Goal: Task Accomplishment & Management: Use online tool/utility

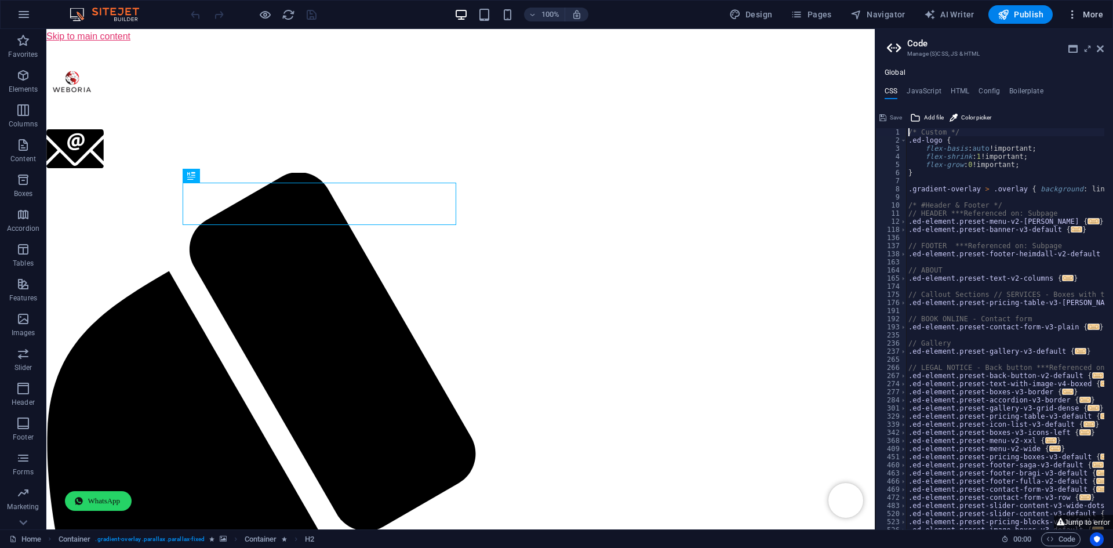
click at [1084, 11] on span "More" at bounding box center [1084, 15] width 37 height 12
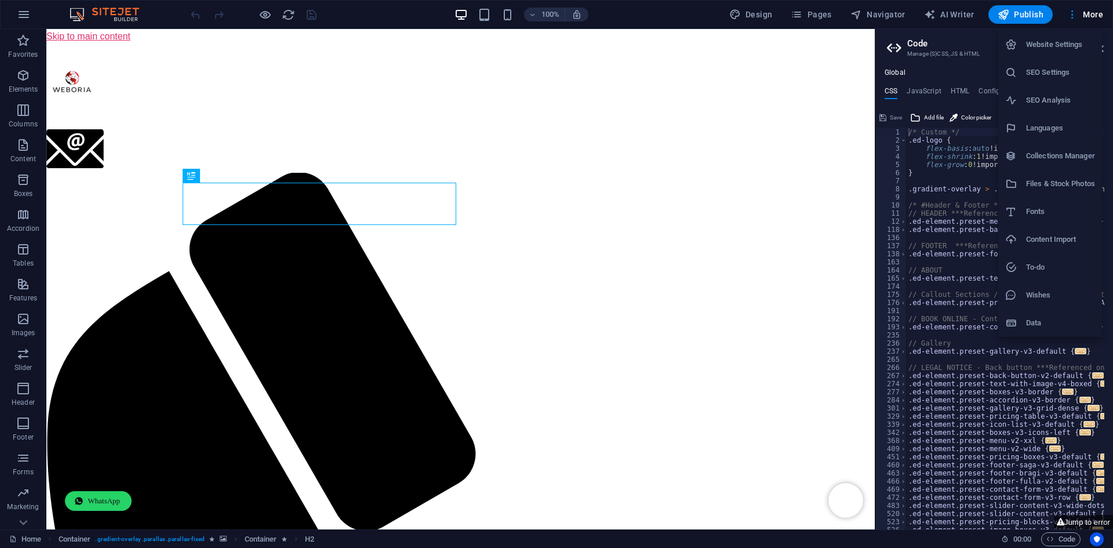
click at [1063, 76] on h6 "SEO Settings" at bounding box center [1060, 72] width 69 height 14
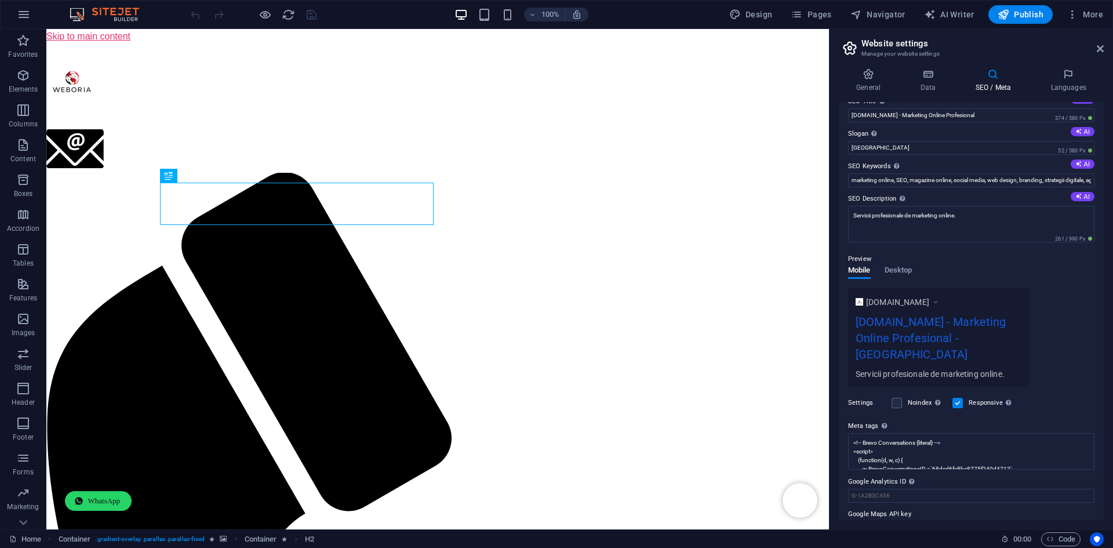
scroll to position [25, 0]
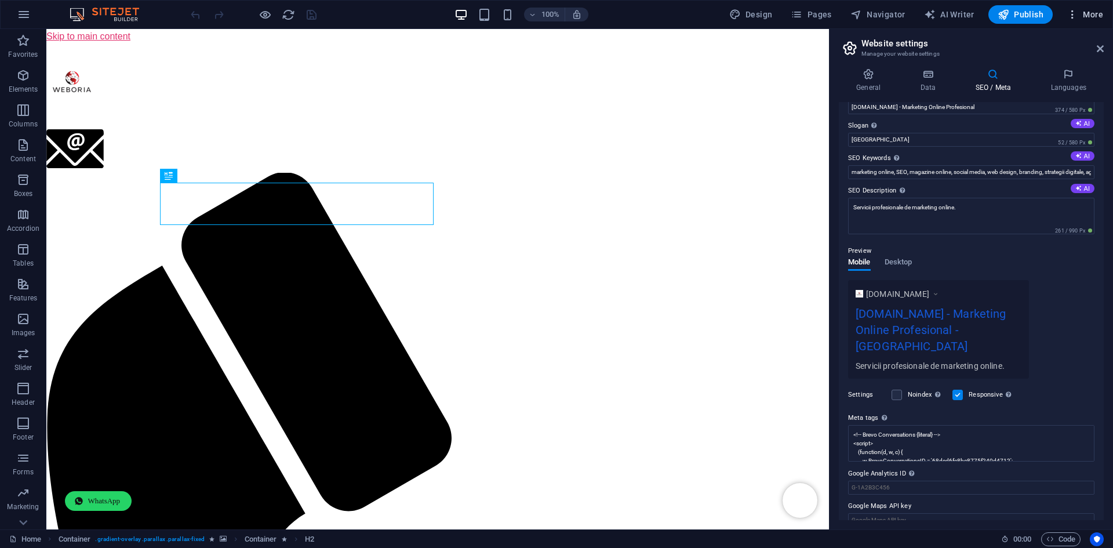
click at [1084, 17] on span "More" at bounding box center [1084, 15] width 37 height 12
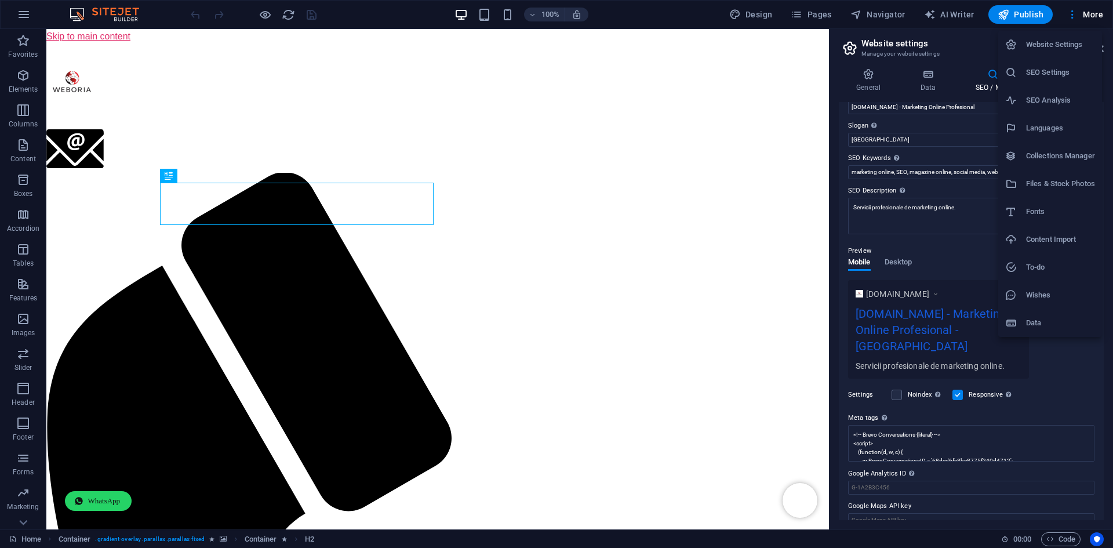
click at [1089, 7] on div at bounding box center [556, 274] width 1113 height 548
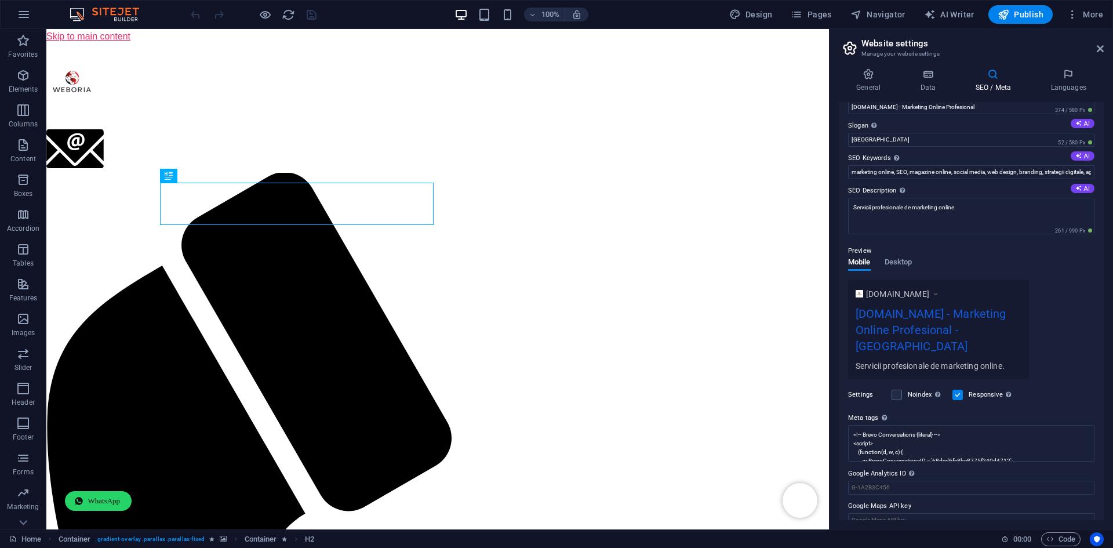
click at [1089, 7] on button "More" at bounding box center [1085, 14] width 46 height 19
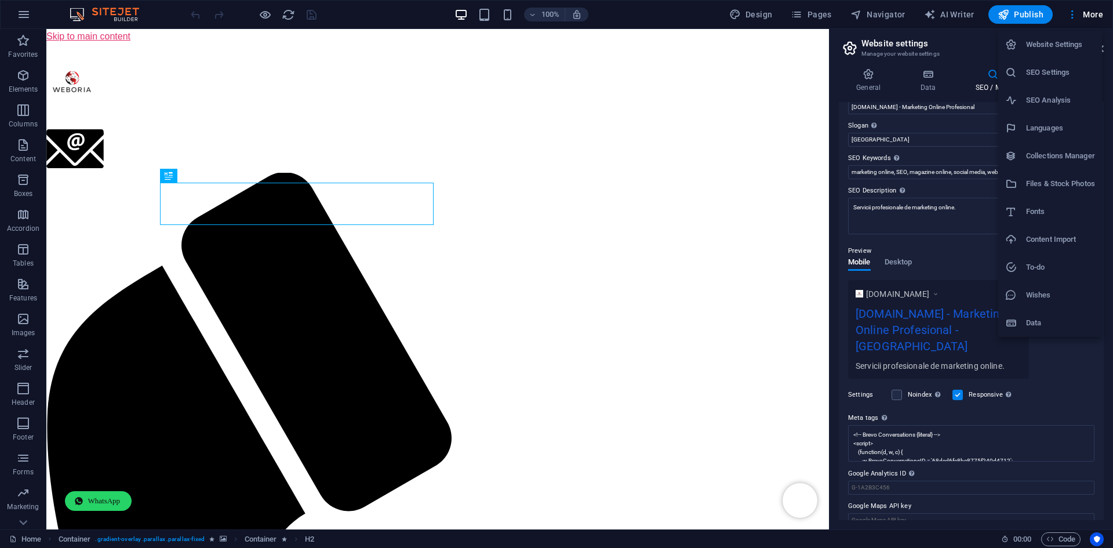
click at [1036, 80] on li "SEO Settings" at bounding box center [1050, 73] width 104 height 28
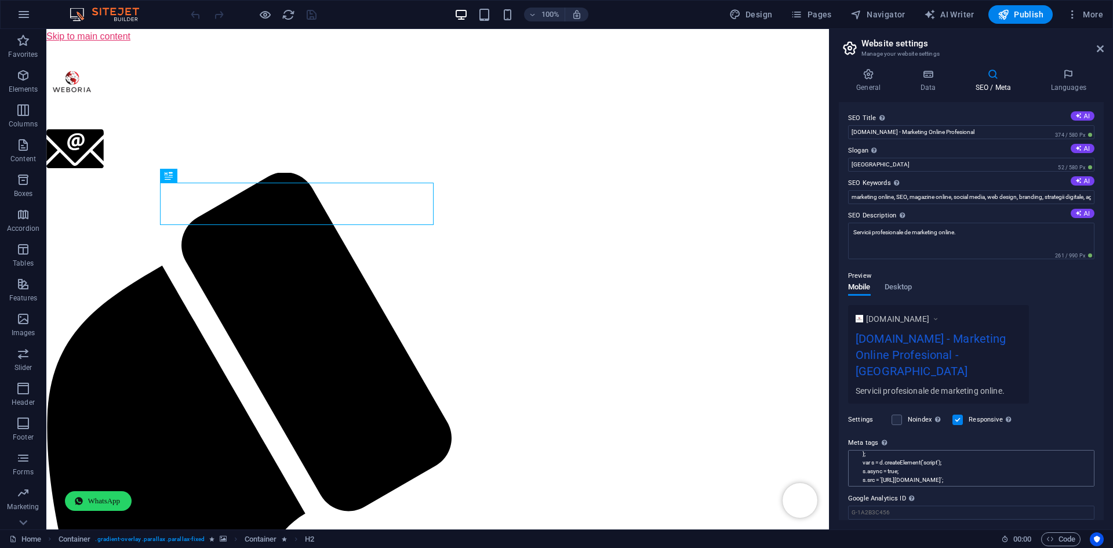
scroll to position [0, 0]
click at [1049, 411] on div "Settings Noindex Instruct search engines to exclude this website from search re…" at bounding box center [971, 419] width 246 height 32
click at [802, 19] on icon "button" at bounding box center [796, 15] width 12 height 12
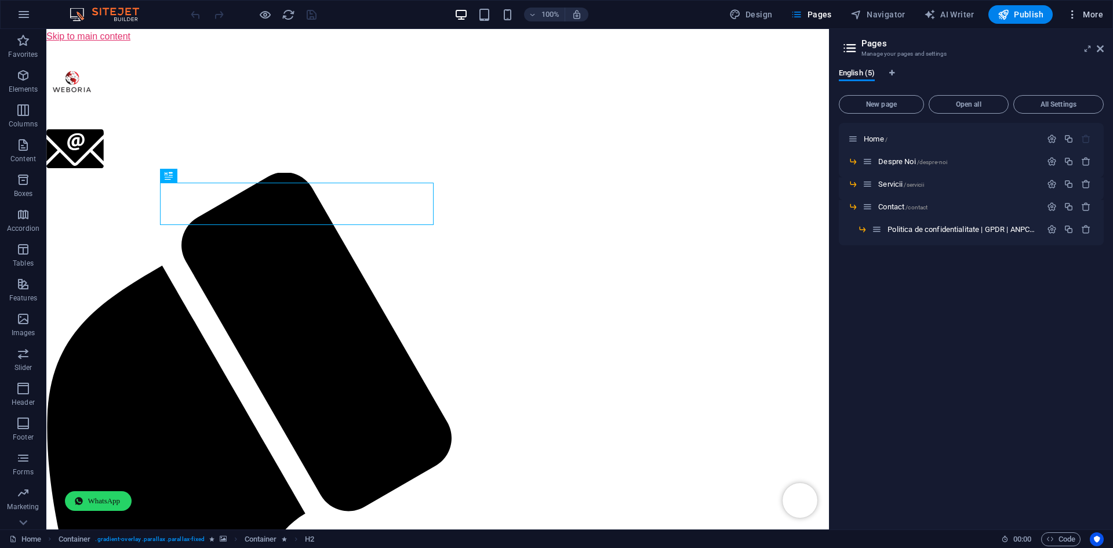
click at [1084, 8] on button "More" at bounding box center [1085, 14] width 46 height 19
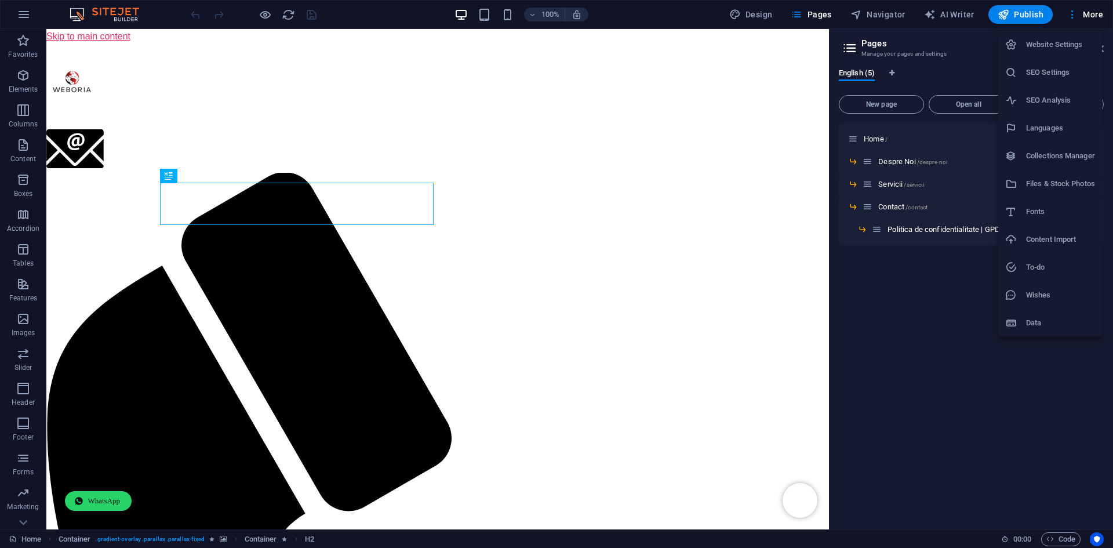
click at [1048, 83] on li "SEO Settings" at bounding box center [1050, 73] width 104 height 28
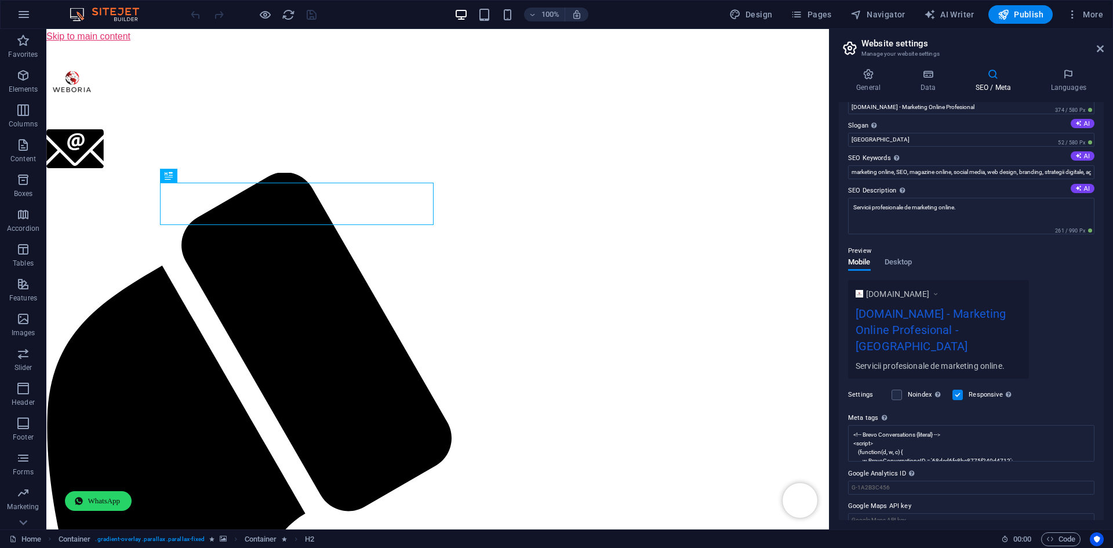
click at [1051, 378] on div "Settings Noindex Instruct search engines to exclude this website from search re…" at bounding box center [971, 394] width 246 height 32
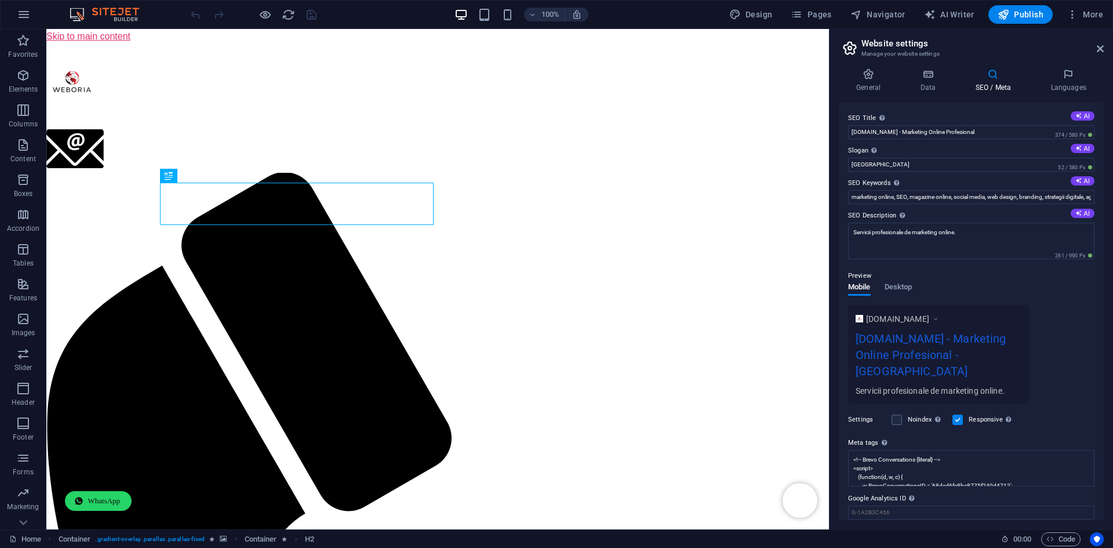
click at [899, 150] on label "Slogan The slogan of your website. AI" at bounding box center [971, 151] width 246 height 14
click at [899, 158] on input "[GEOGRAPHIC_DATA]" at bounding box center [971, 165] width 246 height 14
click at [899, 150] on label "Slogan The slogan of your website. AI" at bounding box center [971, 151] width 246 height 14
click at [899, 158] on input "[GEOGRAPHIC_DATA]" at bounding box center [971, 165] width 246 height 14
click at [1067, 309] on div "[DOMAIN_NAME] [DOMAIN_NAME] - Marketing Online Profesional - [GEOGRAPHIC_DATA] …" at bounding box center [971, 354] width 246 height 99
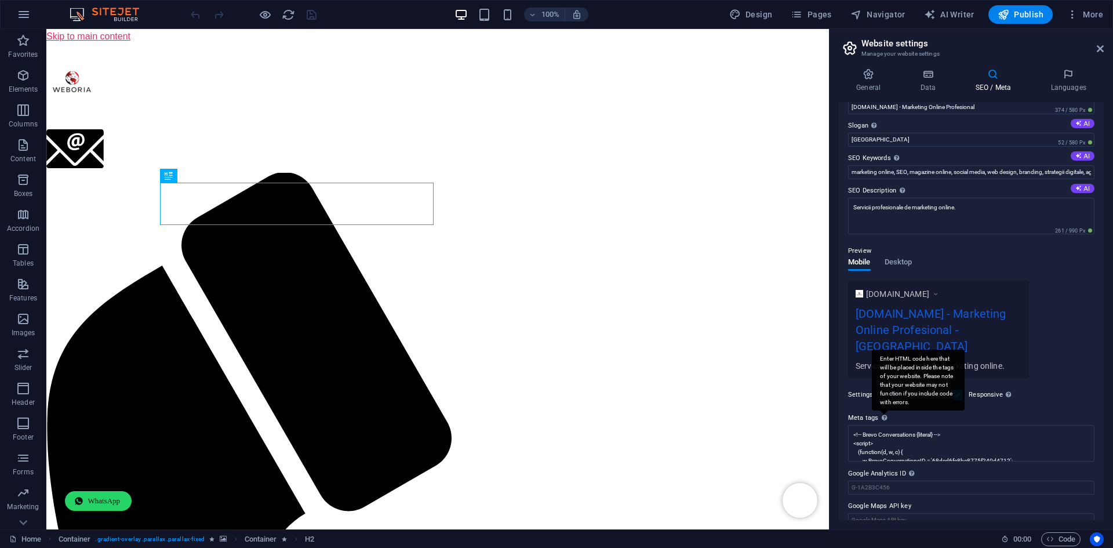
click at [885, 410] on div "Enter HTML code here that will be placed inside the tags of your website. Pleas…" at bounding box center [884, 417] width 12 height 14
click at [885, 425] on textarea "<!-- Brevo Conversations {literal} --> <script> (function(d, w, c) { w.BrevoCon…" at bounding box center [971, 443] width 246 height 37
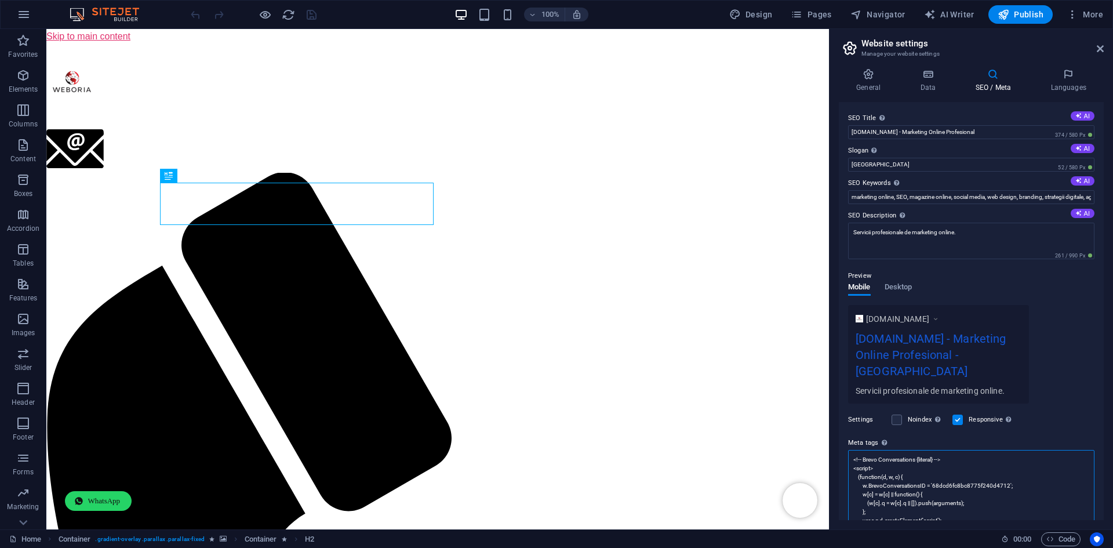
scroll to position [138, 0]
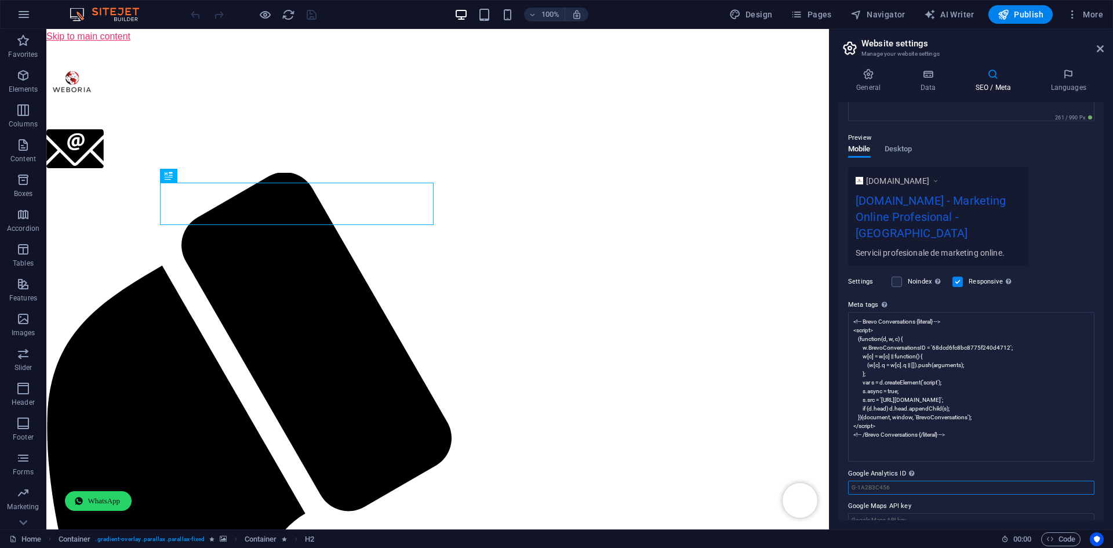
click at [914, 480] on input "Google Analytics ID Please only add the Google Analytics ID. We automatically i…" at bounding box center [971, 487] width 246 height 14
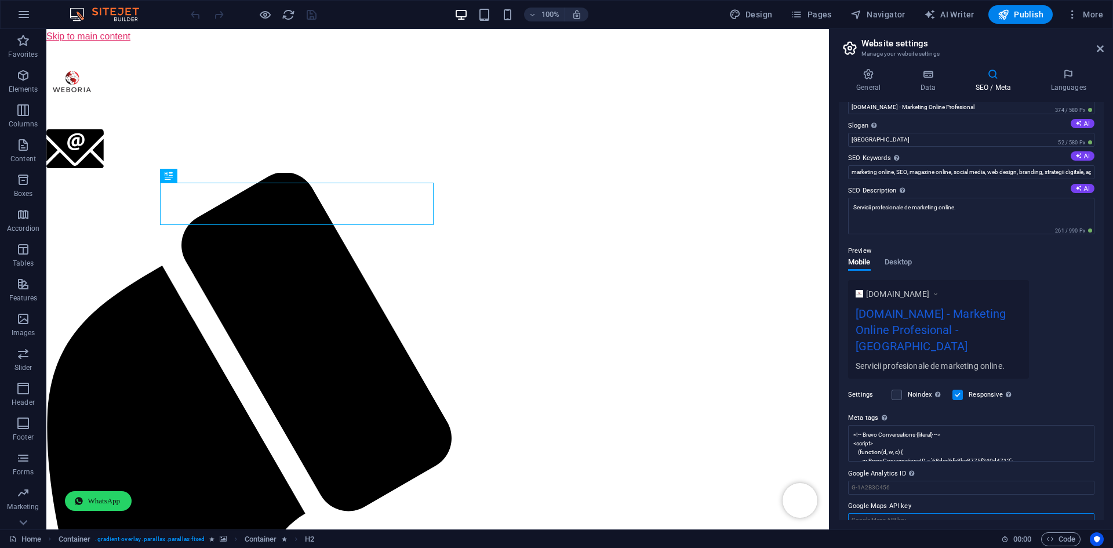
click at [877, 513] on input "Google Maps API key" at bounding box center [971, 520] width 246 height 14
click at [1041, 355] on div "[DOMAIN_NAME] [DOMAIN_NAME] - Marketing Online Profesional - [GEOGRAPHIC_DATA] …" at bounding box center [971, 329] width 246 height 99
click at [950, 438] on textarea "<!-- Brevo Conversations {literal} --> <script> (function(d, w, c) { w.BrevoCon…" at bounding box center [971, 443] width 246 height 37
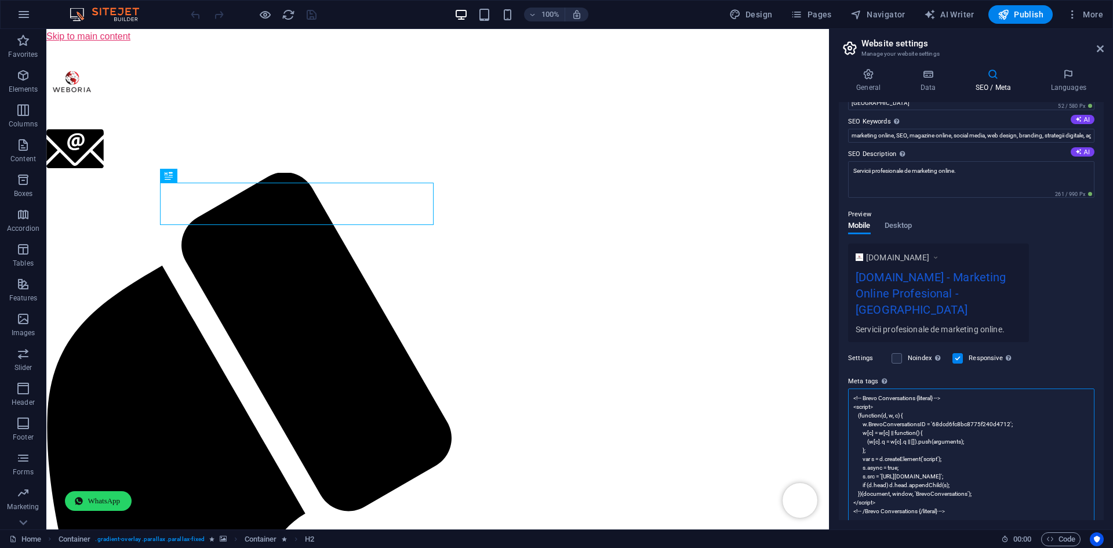
scroll to position [138, 0]
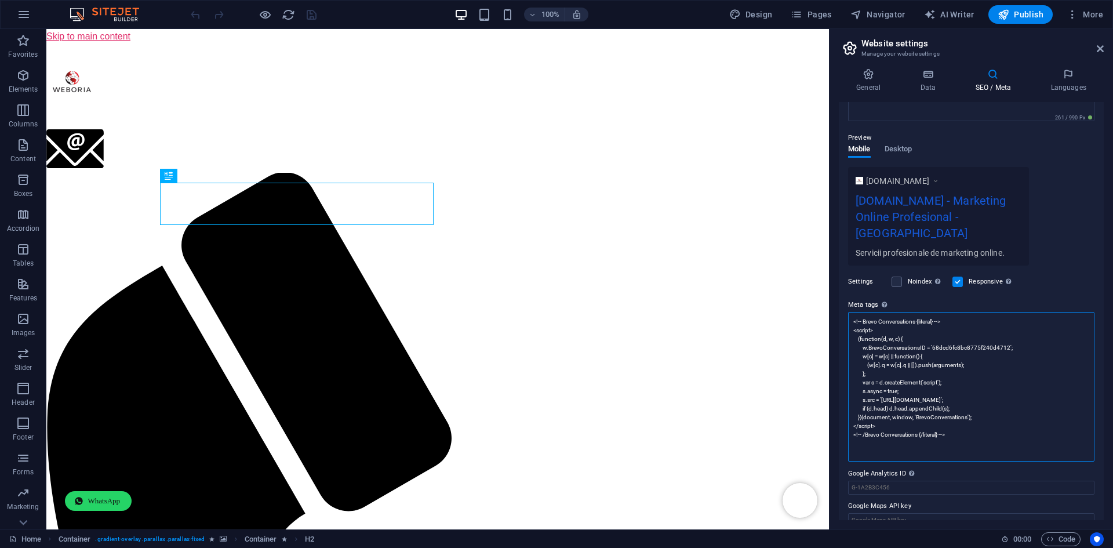
click at [967, 416] on textarea "<!-- Brevo Conversations {literal} --> <script> (function(d, w, c) { w.BrevoCon…" at bounding box center [971, 387] width 246 height 150
click at [949, 428] on textarea "<!-- Brevo Conversations {literal} --> <script> (function(d, w, c) { w.BrevoCon…" at bounding box center [971, 387] width 246 height 150
click at [924, 429] on textarea "<!-- Brevo Conversations {literal} --> <script> (function(d, w, c) { w.BrevoCon…" at bounding box center [971, 387] width 246 height 150
click at [949, 419] on textarea "<!-- Brevo Conversations {literal} --> <script> (function(d, w, c) { w.BrevoCon…" at bounding box center [971, 387] width 246 height 150
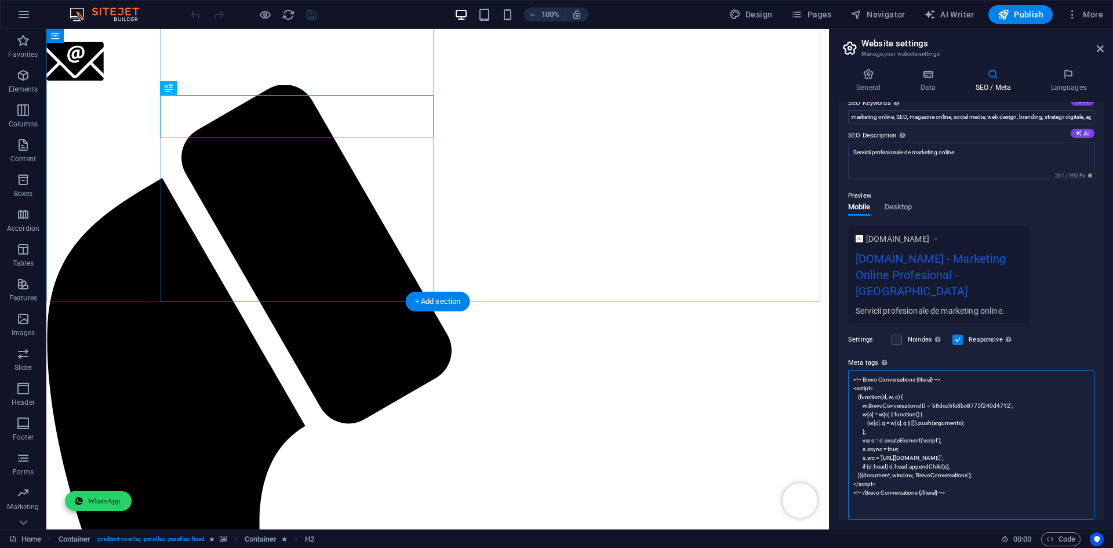
scroll to position [174, 0]
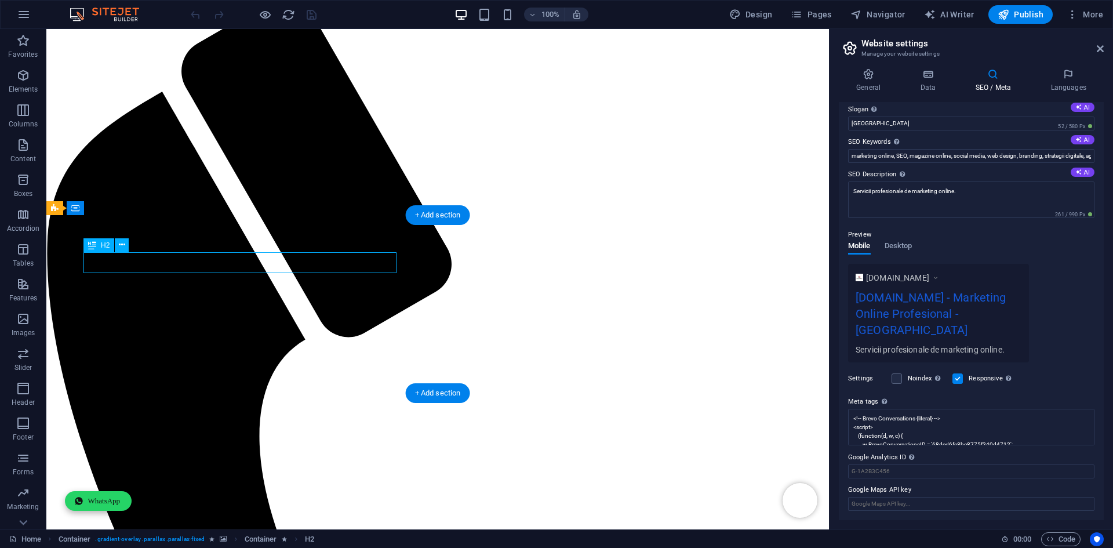
scroll to position [25, 0]
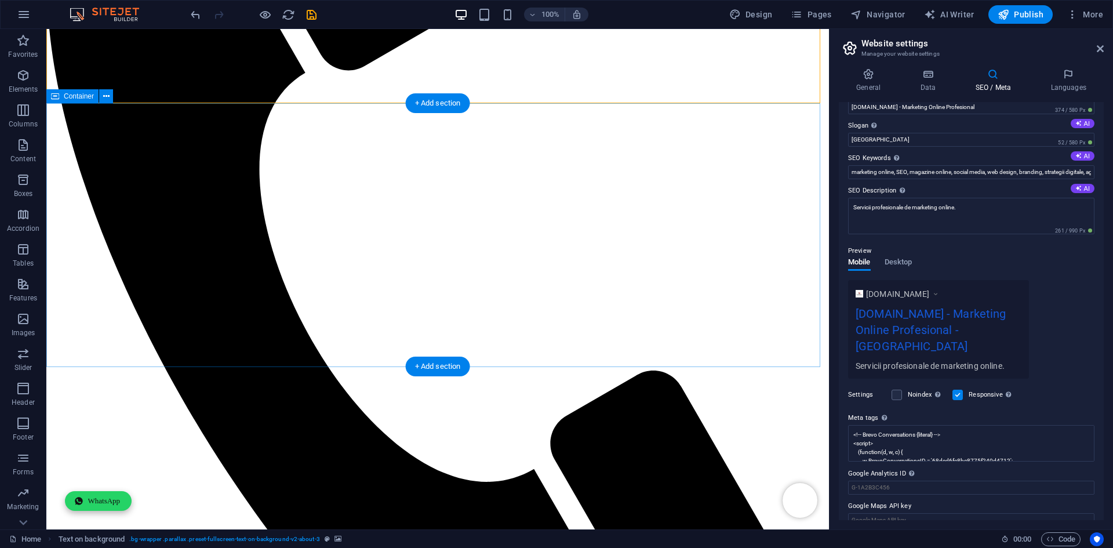
scroll to position [406, 0]
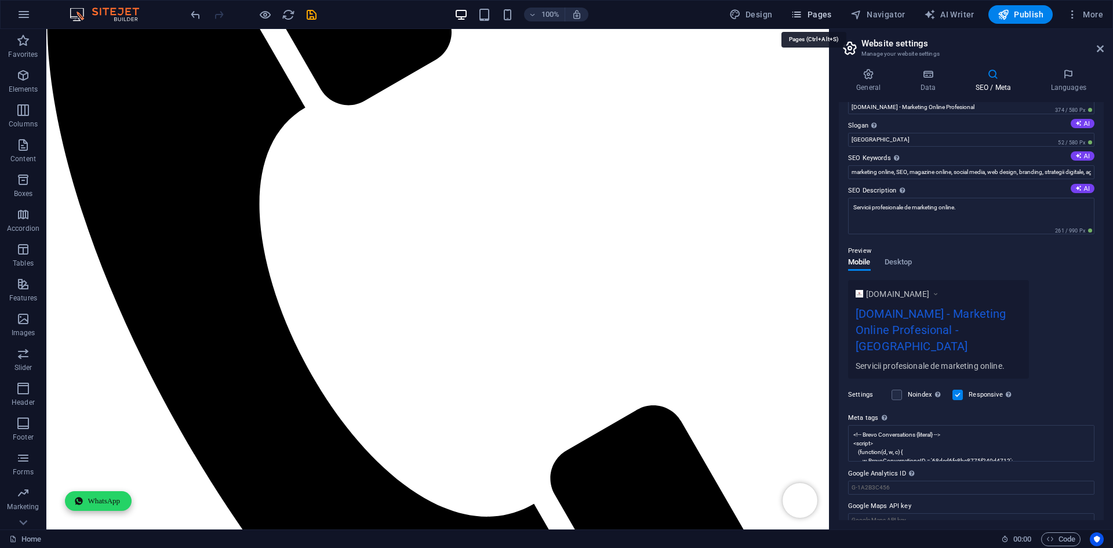
click at [811, 13] on span "Pages" at bounding box center [810, 15] width 41 height 12
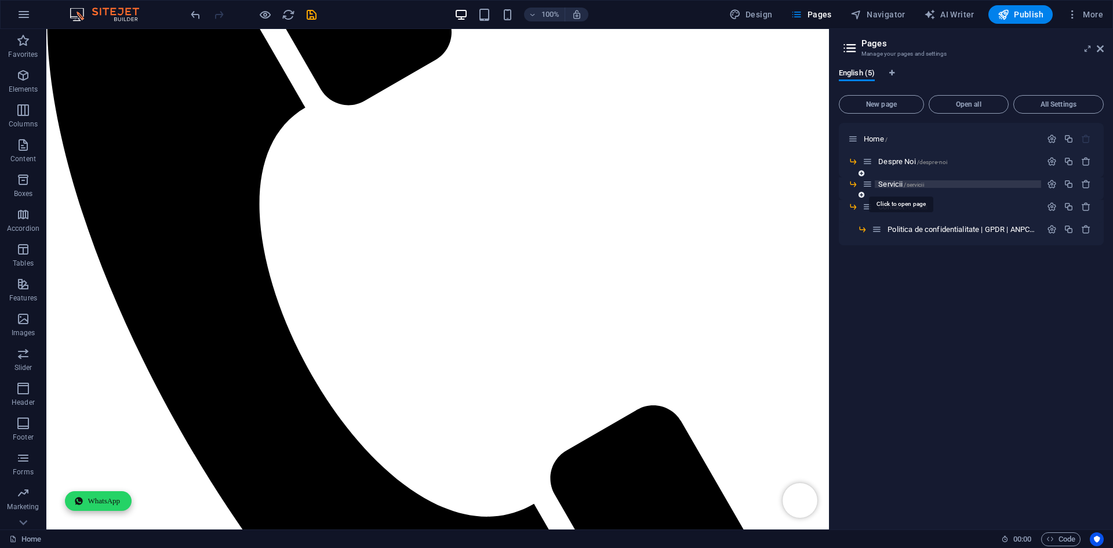
click at [888, 187] on span "Servicii /servicii" at bounding box center [900, 184] width 45 height 9
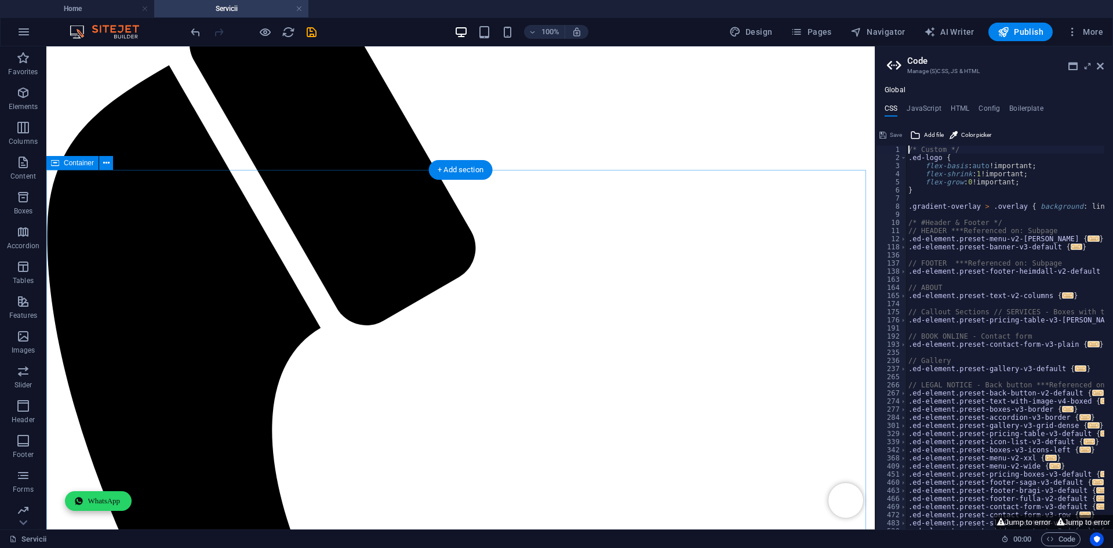
scroll to position [119, 0]
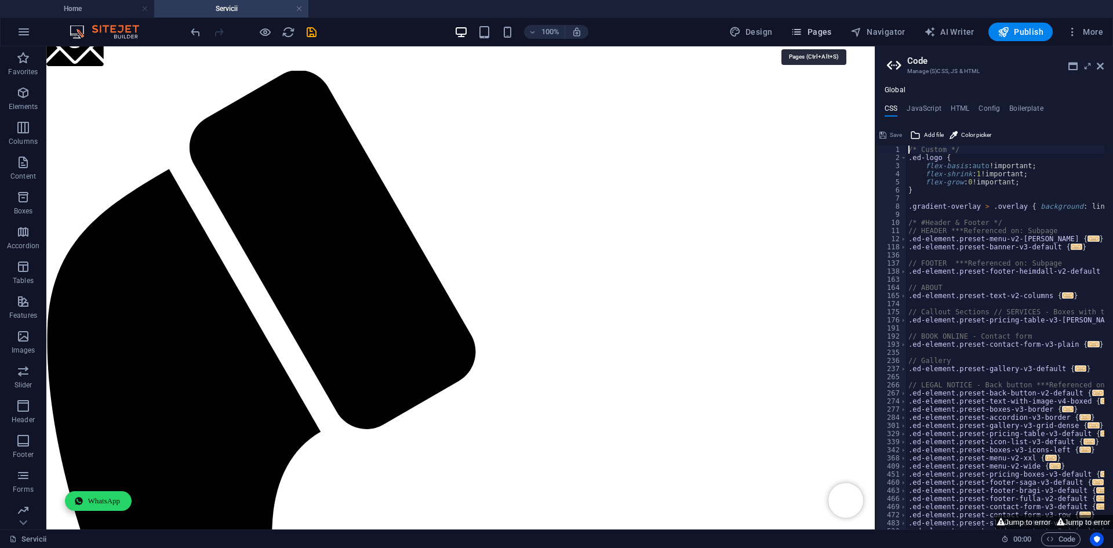
click at [818, 32] on span "Pages" at bounding box center [810, 32] width 41 height 12
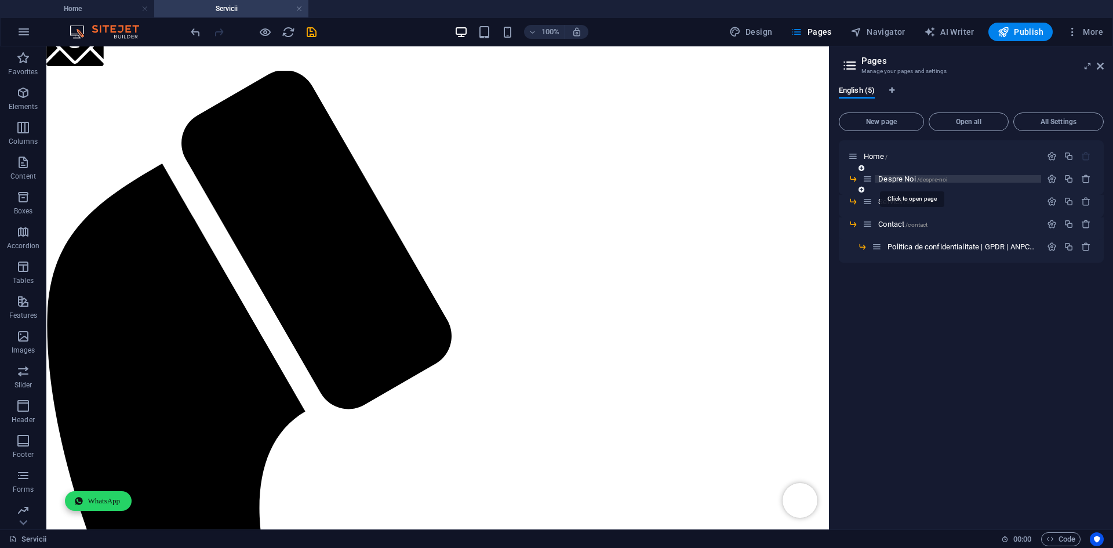
click at [892, 182] on span "Despre Noi /despre-noi" at bounding box center [912, 178] width 69 height 9
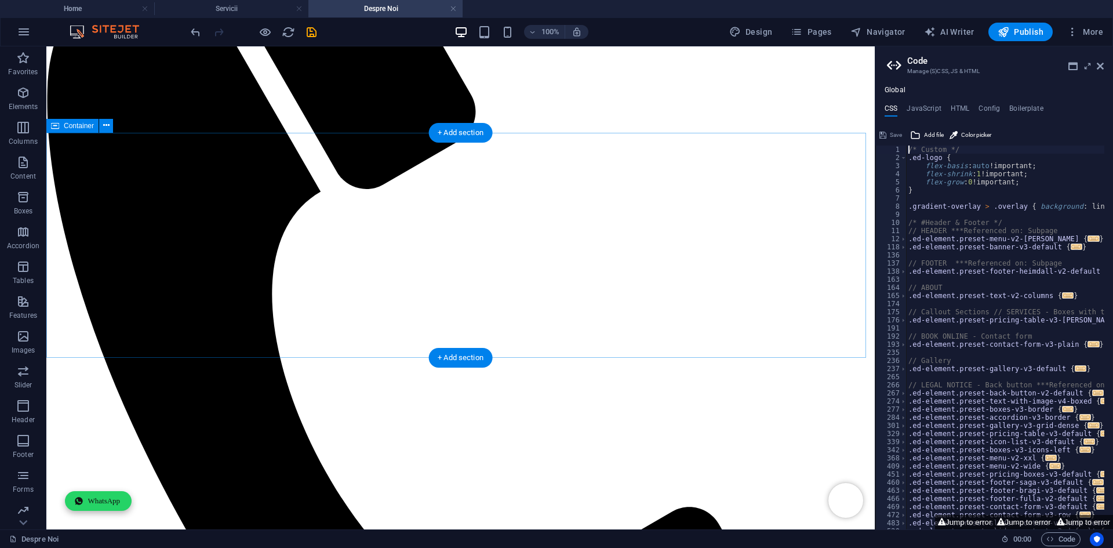
scroll to position [303, 0]
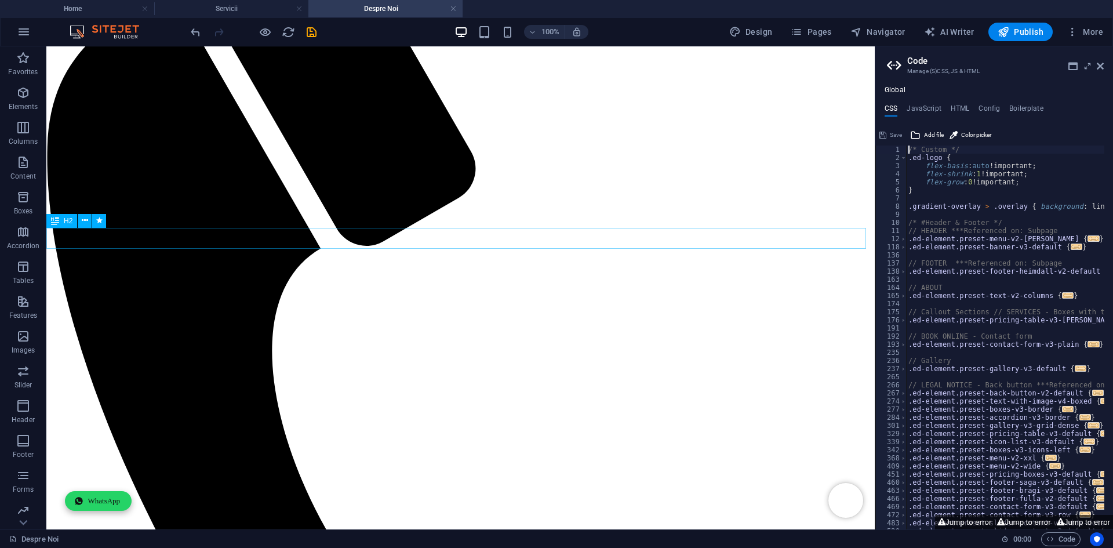
click at [822, 32] on span "Pages" at bounding box center [810, 32] width 41 height 12
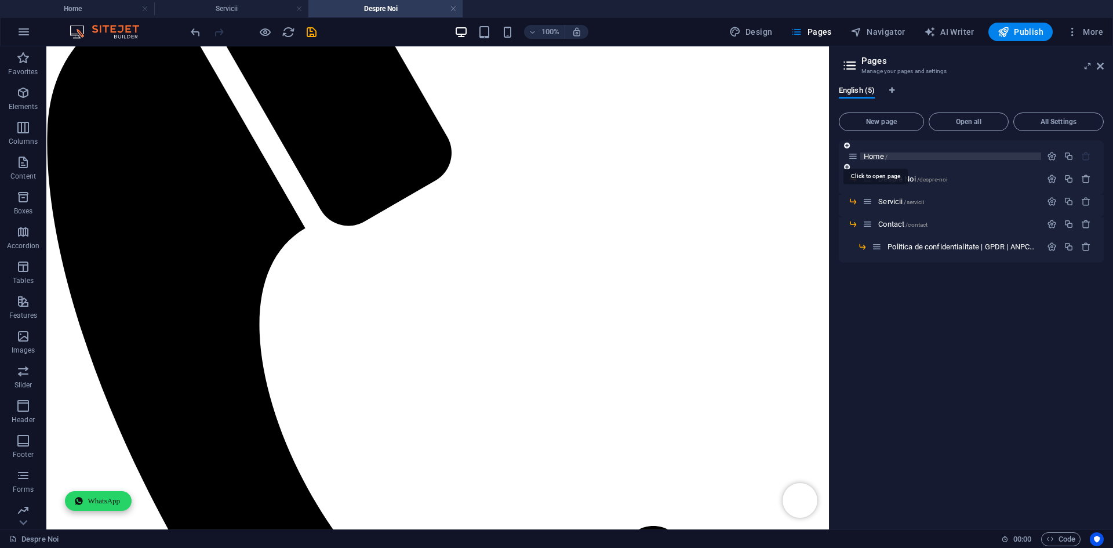
click at [876, 156] on span "Home /" at bounding box center [875, 156] width 24 height 9
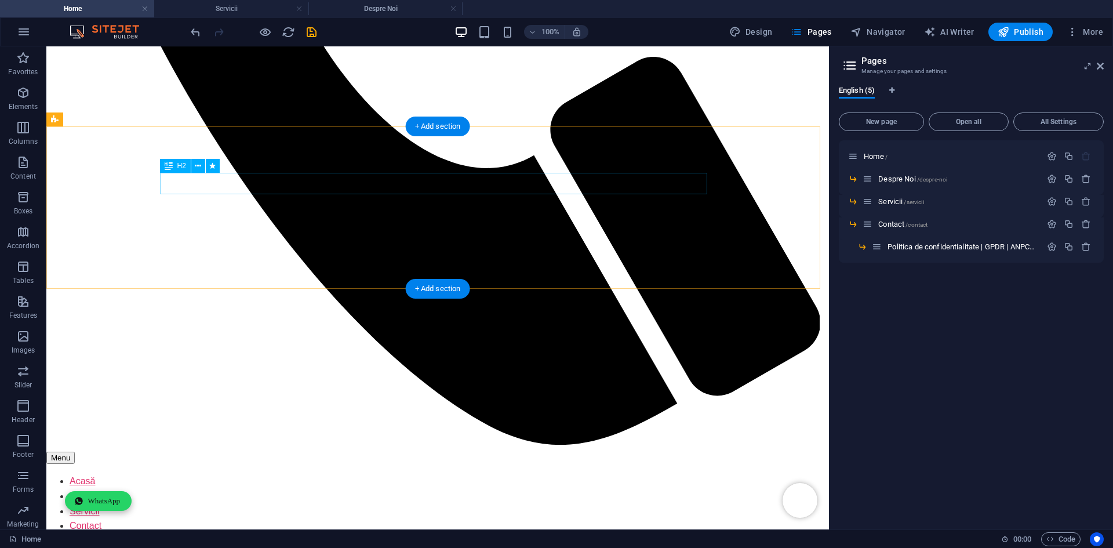
scroll to position [811, 0]
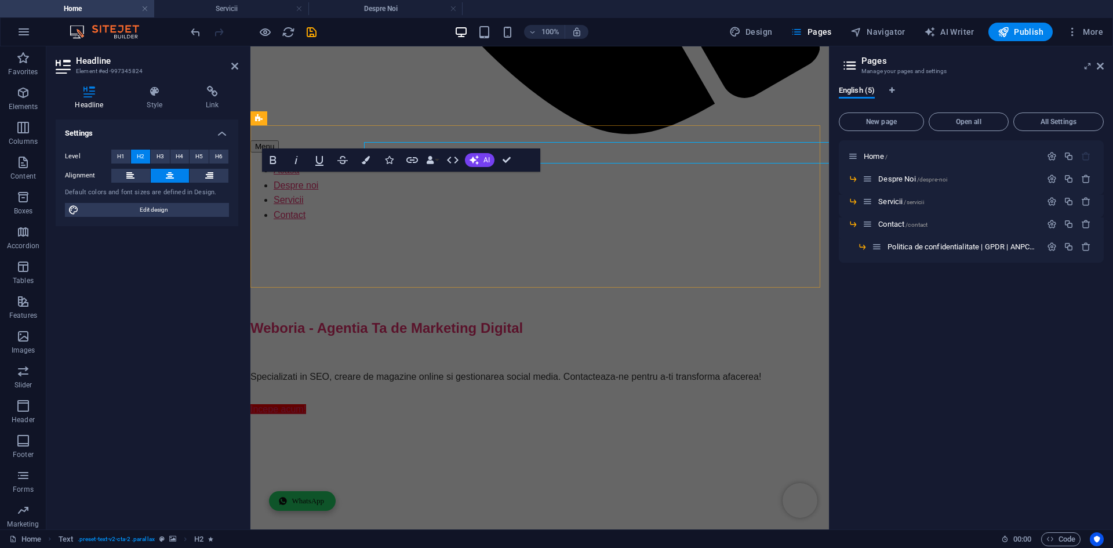
scroll to position [841, 0]
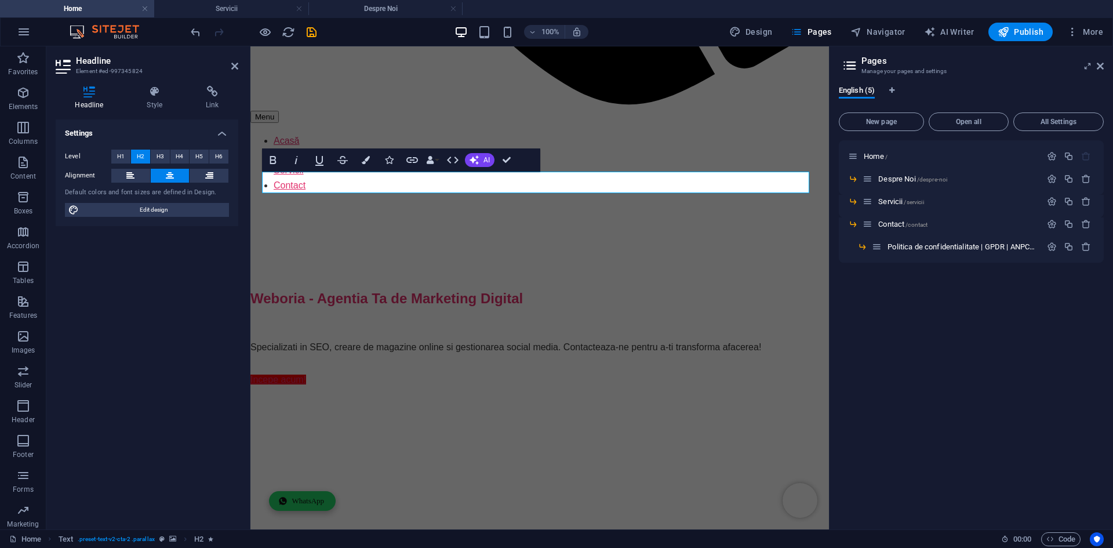
click at [156, 85] on div "Headline Style Link Settings Level H1 H2 H3 H4 H5 H6 Alignment Default colors a…" at bounding box center [146, 302] width 201 height 453
click at [154, 92] on icon at bounding box center [154, 92] width 54 height 12
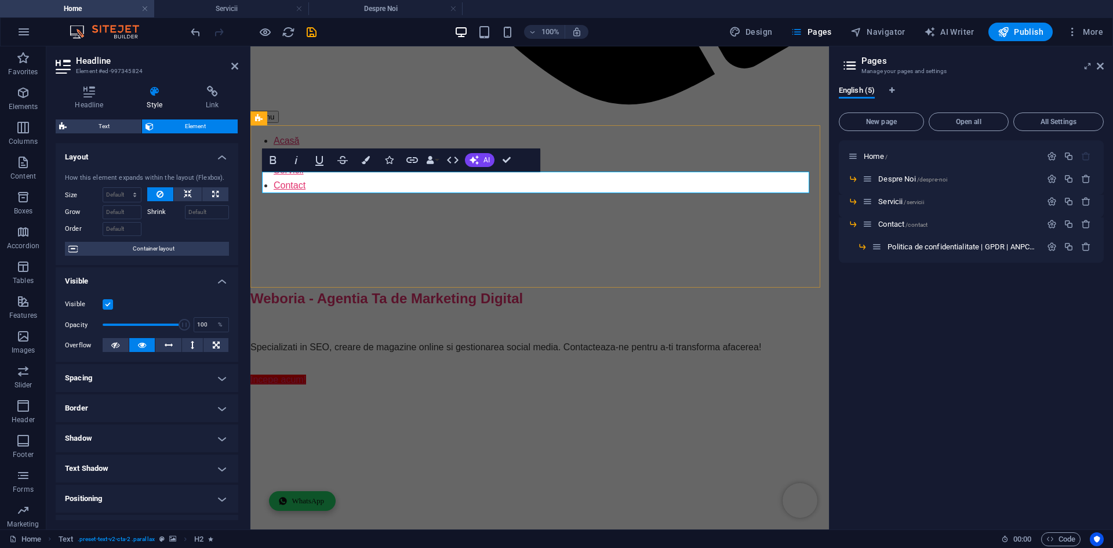
click at [687, 133] on nav "Acasă Despre noi Servicii Contact" at bounding box center [539, 162] width 578 height 59
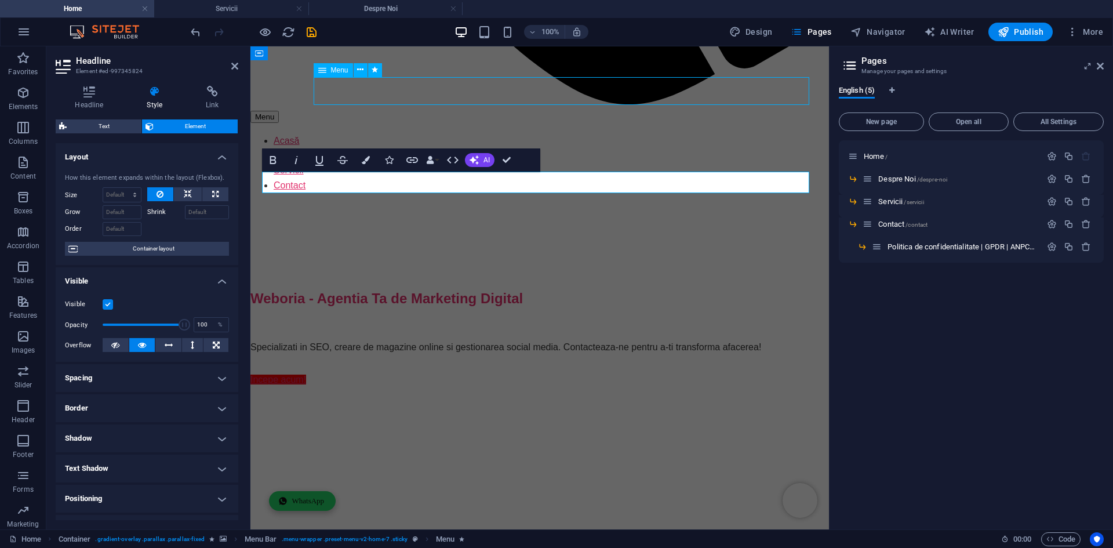
scroll to position [811, 0]
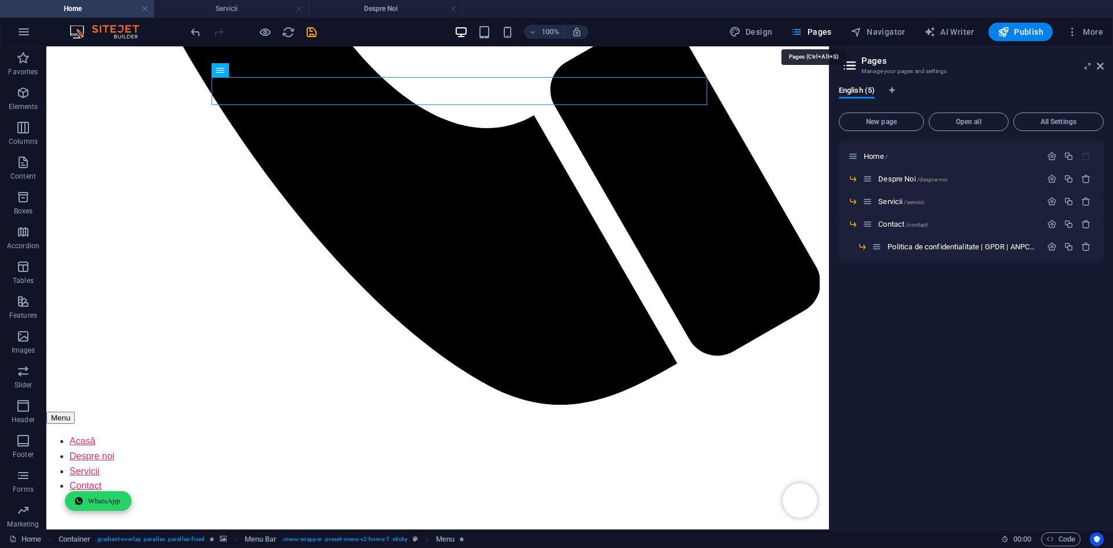
click at [814, 34] on span "Pages" at bounding box center [810, 32] width 41 height 12
click at [898, 180] on span "Despre Noi /despre-noi" at bounding box center [912, 178] width 69 height 9
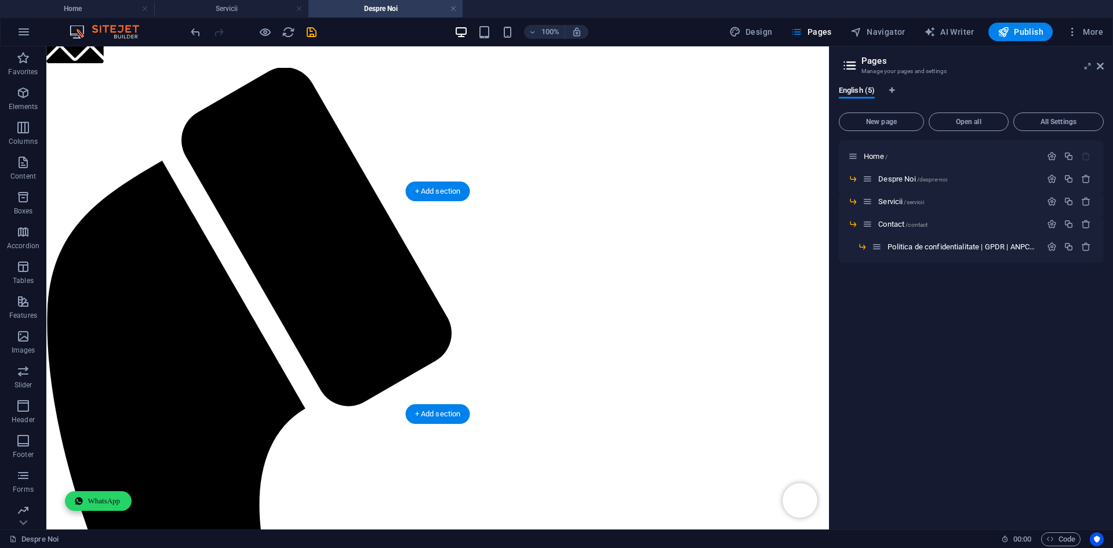
scroll to position [116, 0]
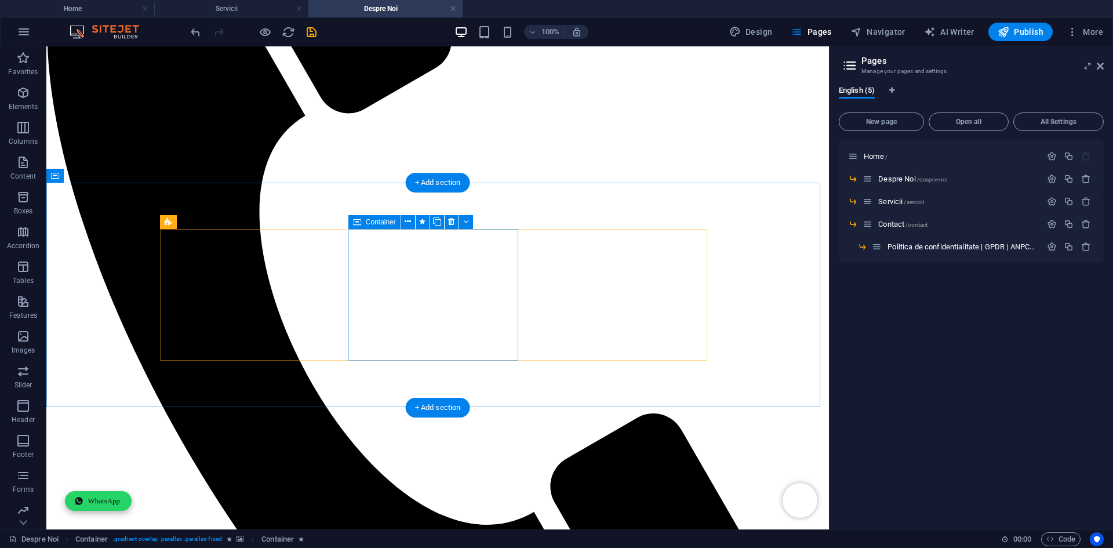
scroll to position [580, 0]
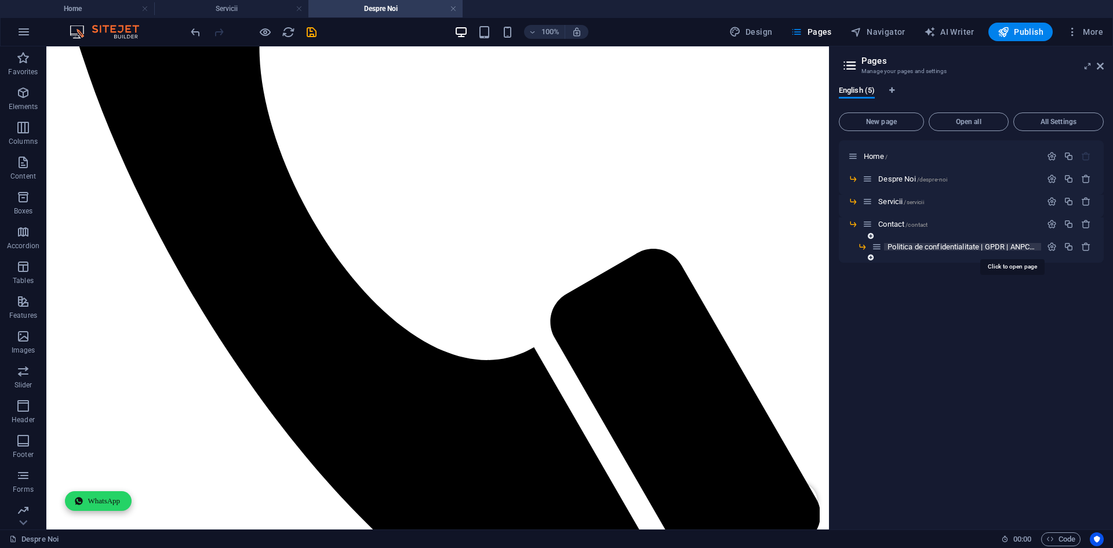
click at [901, 245] on span "Politica de confidentialitate | GPDR | ANPC /politica-de-confidentialitate-gpdr…" at bounding box center [1009, 246] width 245 height 9
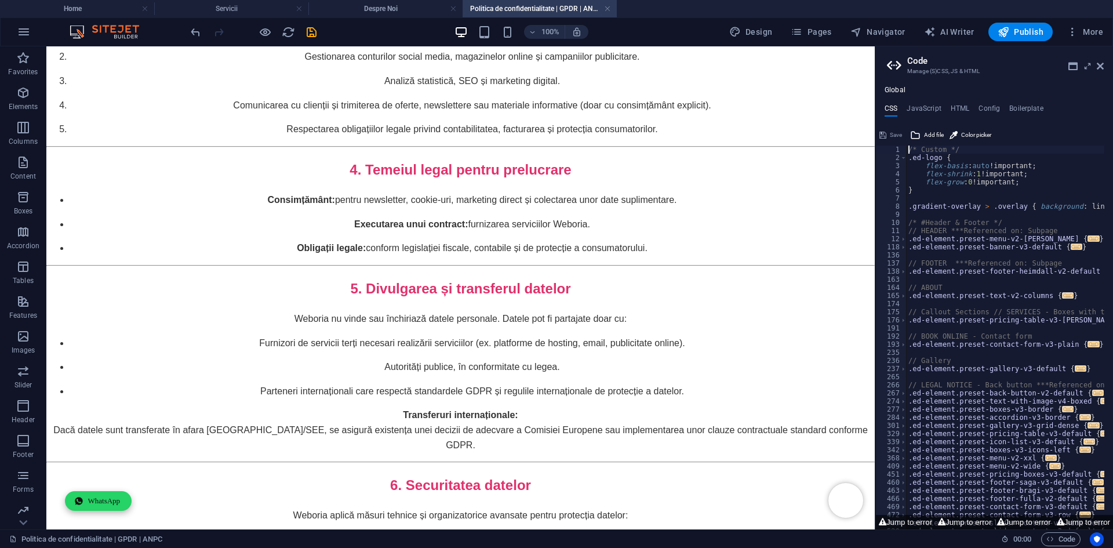
scroll to position [2413, 0]
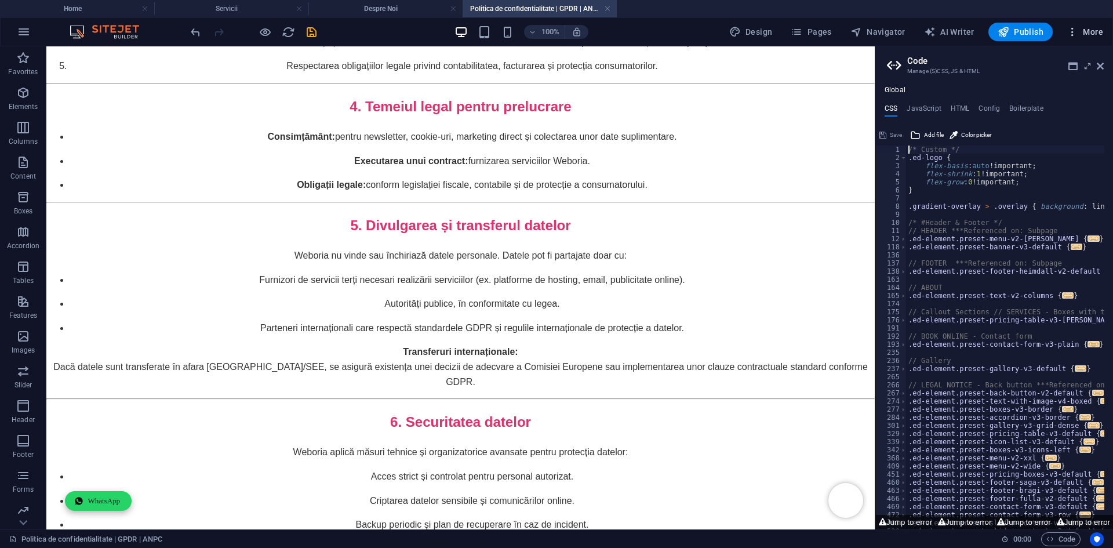
click at [1074, 31] on icon "button" at bounding box center [1072, 32] width 12 height 12
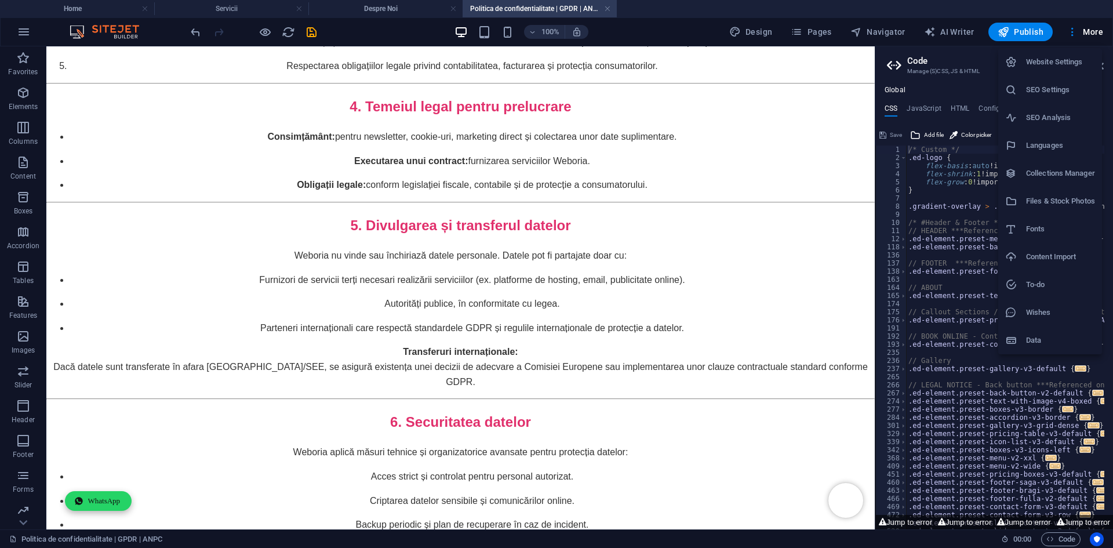
click at [1056, 99] on li "SEO Settings" at bounding box center [1050, 90] width 104 height 28
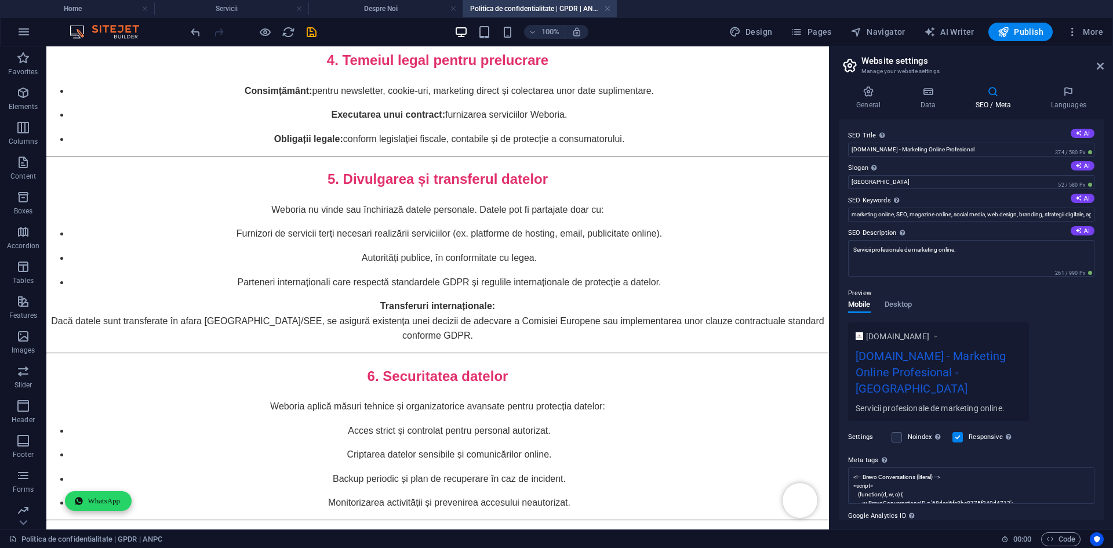
scroll to position [42, 0]
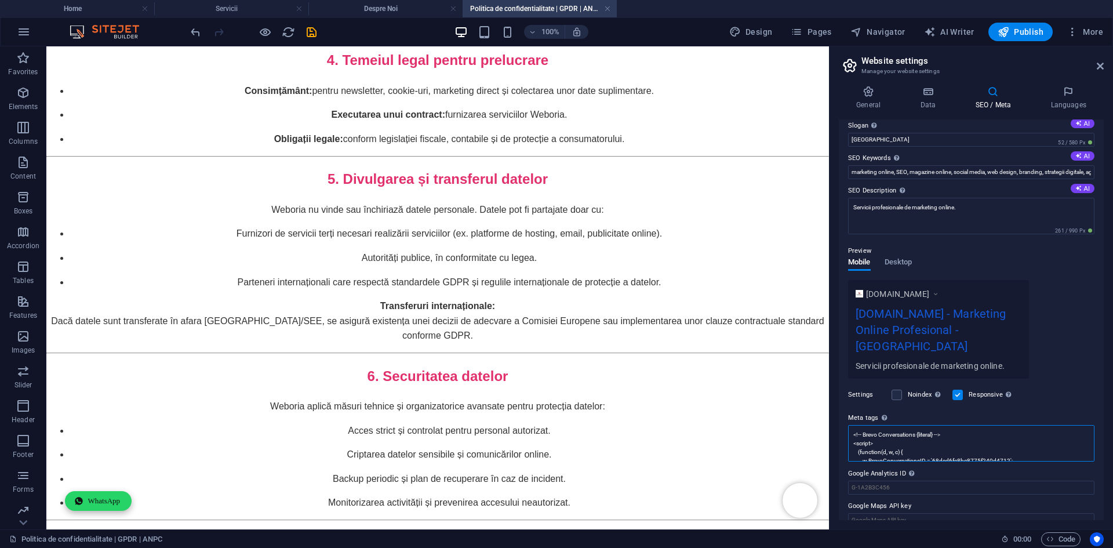
click at [923, 426] on textarea "<!-- Brevo Conversations {literal} --> <script> (function(d, w, c) { w.BrevoCon…" at bounding box center [971, 443] width 246 height 37
click at [923, 426] on textarea "<!-- Brevo Conversations {literal} --> <script> (function(d, w, c) { w.BrevoCon…" at bounding box center [971, 500] width 246 height 150
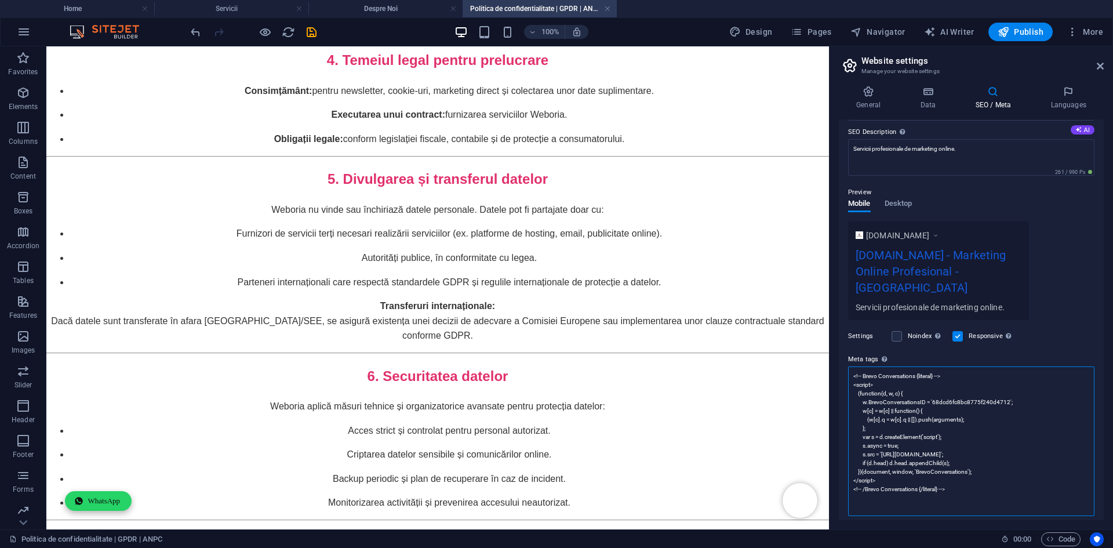
scroll to position [155, 0]
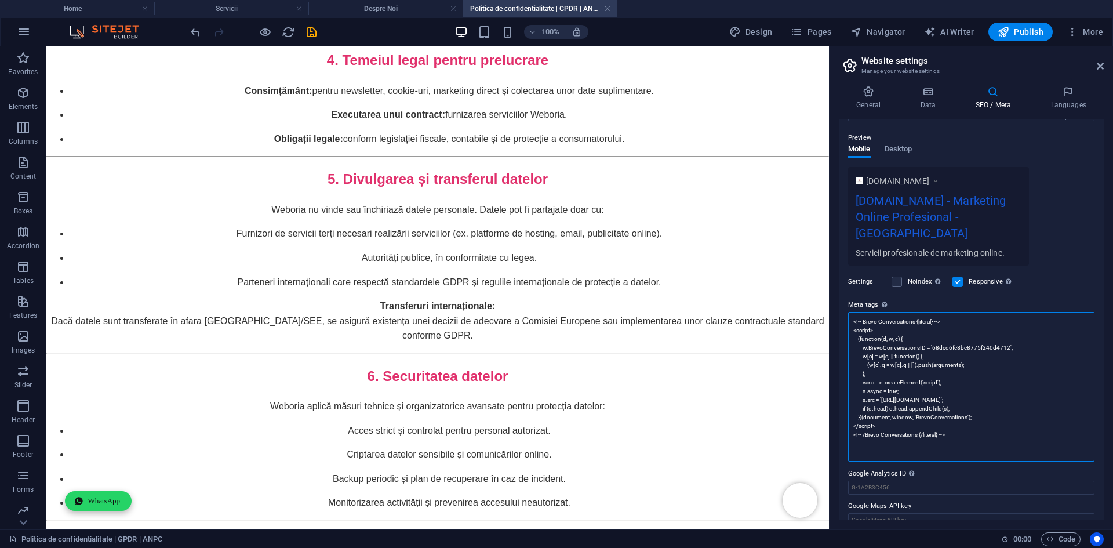
click at [917, 428] on textarea "<!-- Brevo Conversations {literal} --> <script> (function(d, w, c) { w.BrevoCon…" at bounding box center [971, 387] width 246 height 150
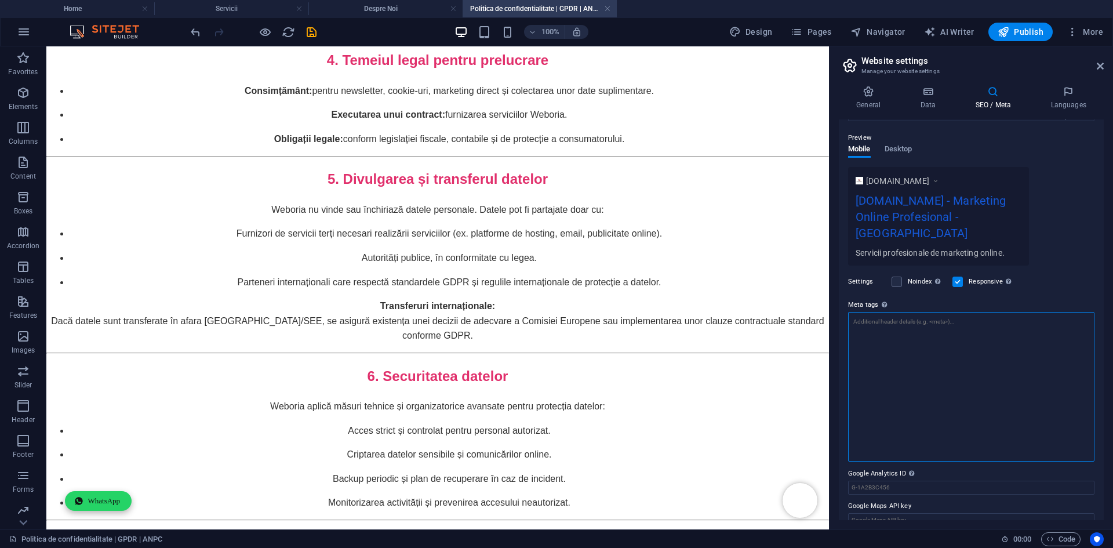
scroll to position [51, 0]
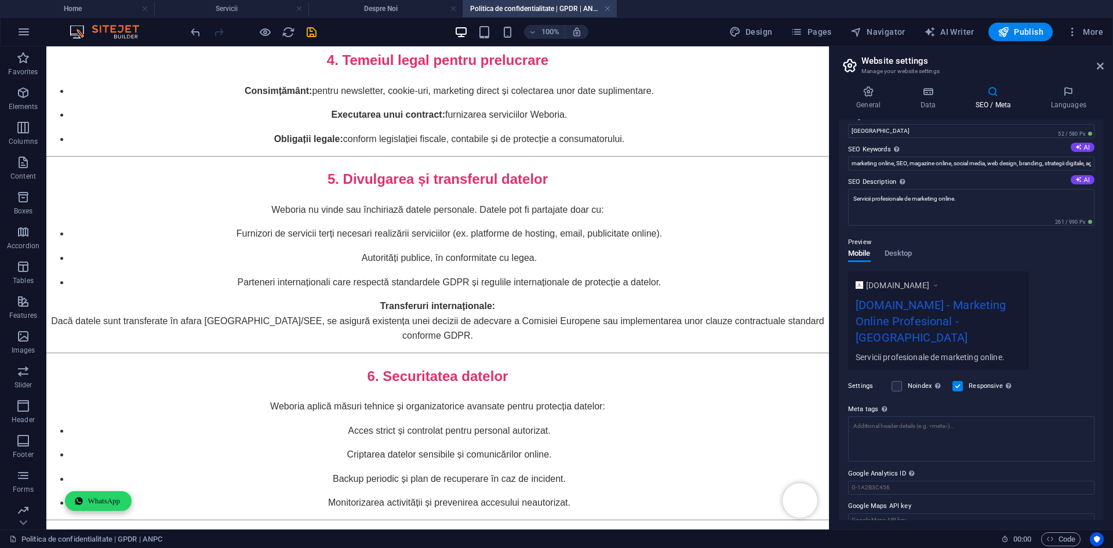
click at [1025, 392] on div "SEO Title The title of your website - make it something that stands out in sear…" at bounding box center [971, 319] width 265 height 400
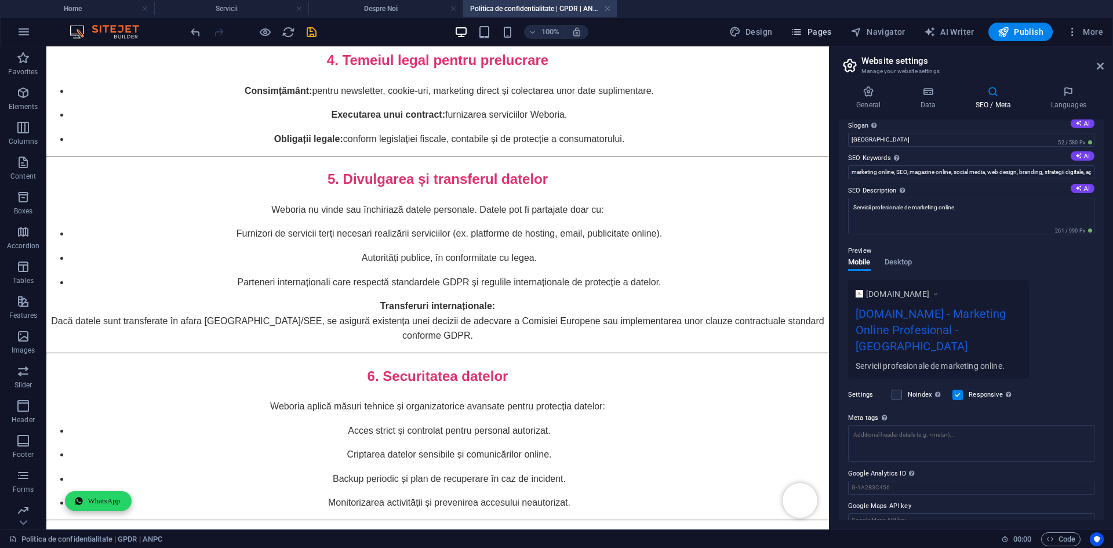
click at [807, 25] on button "Pages" at bounding box center [811, 32] width 50 height 19
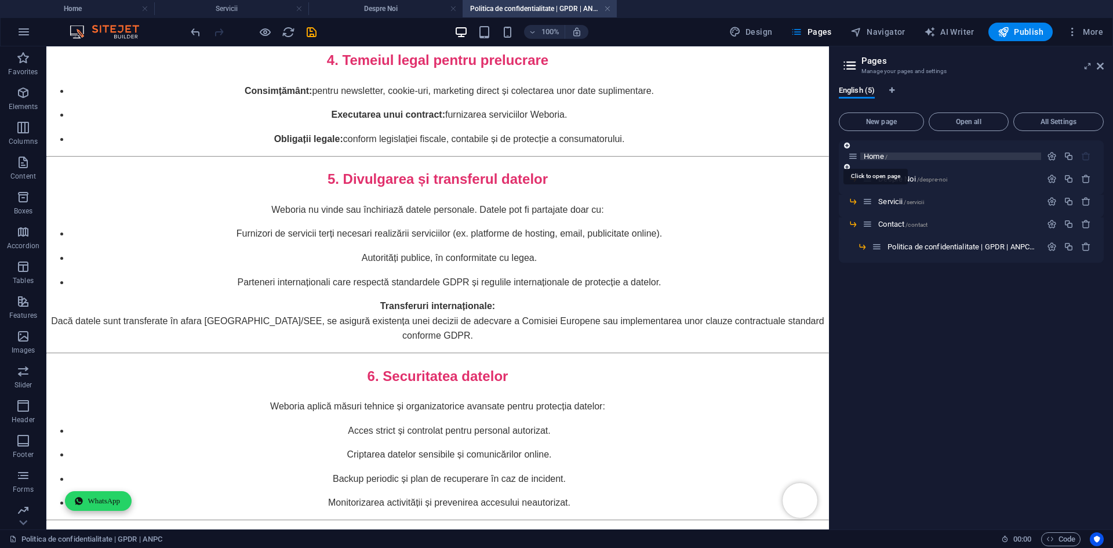
click at [871, 159] on span "Home /" at bounding box center [875, 156] width 24 height 9
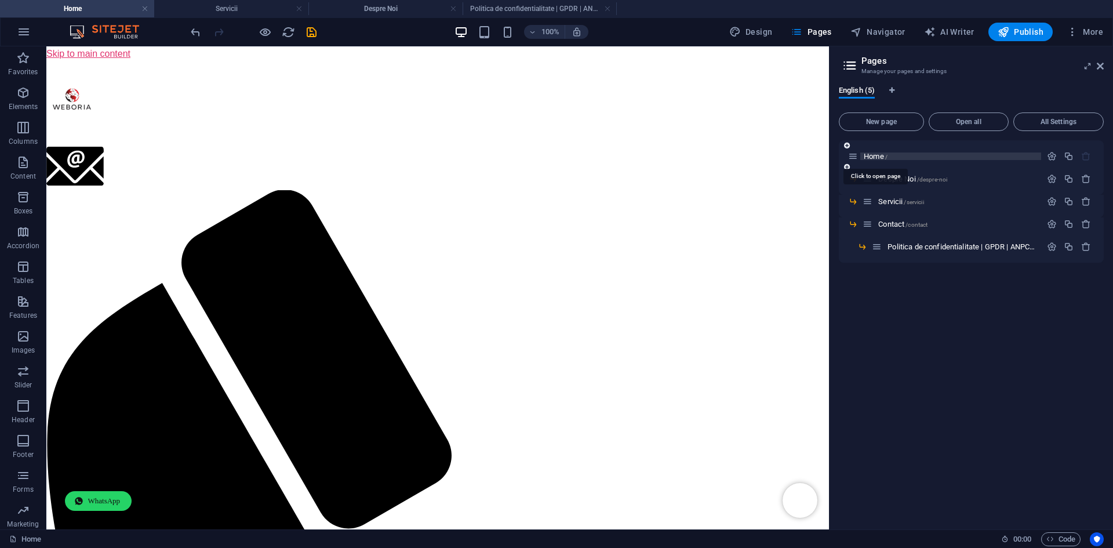
scroll to position [811, 0]
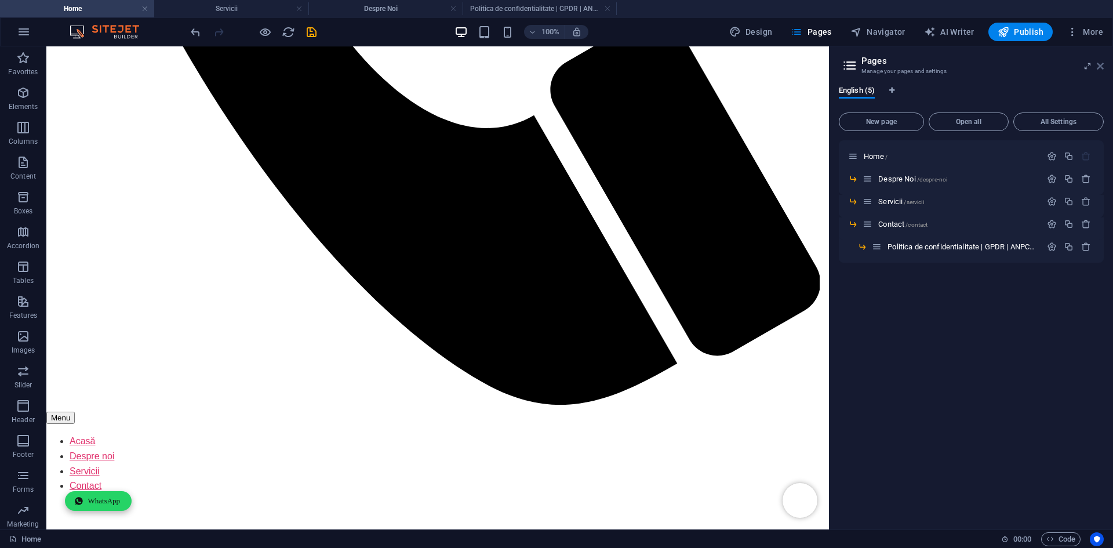
click at [1100, 64] on icon at bounding box center [1099, 65] width 7 height 9
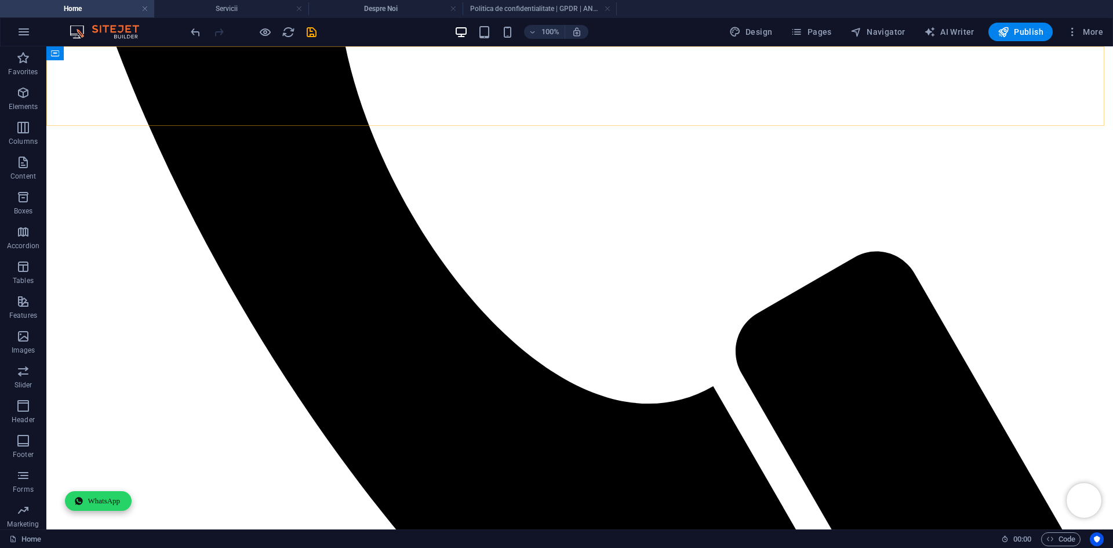
scroll to position [782, 0]
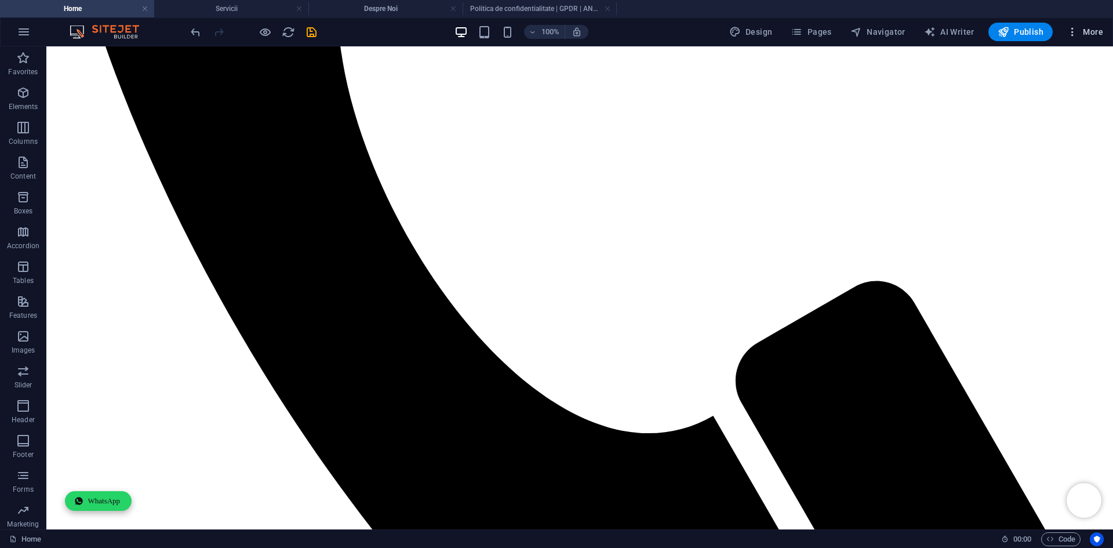
click at [1087, 39] on button "More" at bounding box center [1085, 32] width 46 height 19
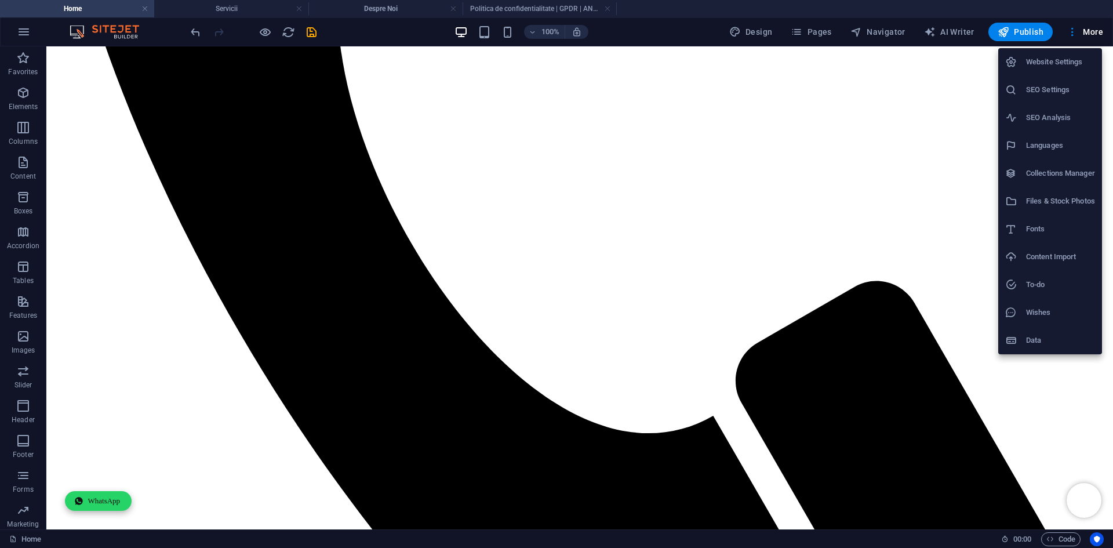
click at [1051, 85] on h6 "SEO Settings" at bounding box center [1060, 90] width 69 height 14
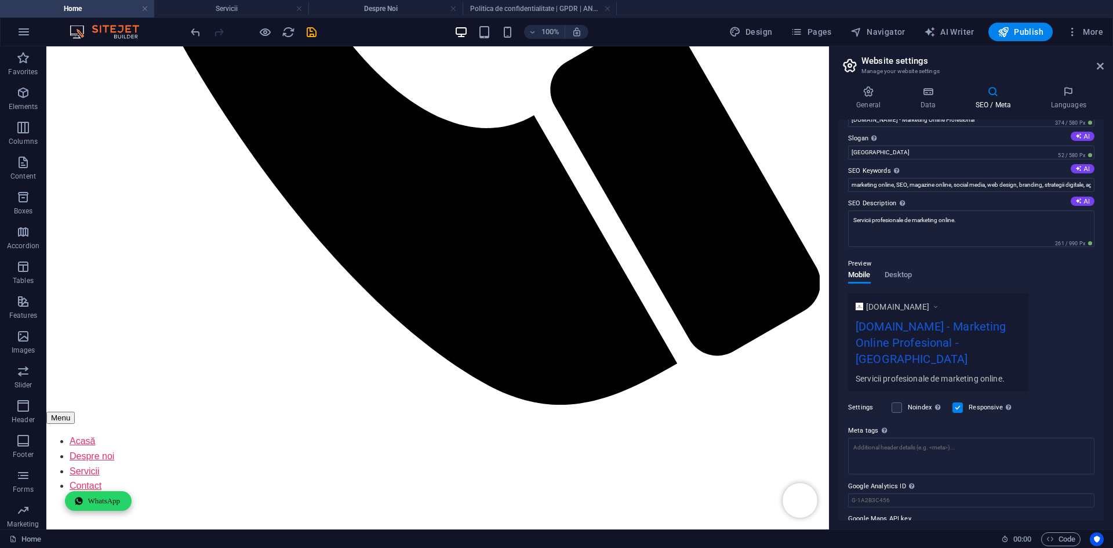
scroll to position [42, 0]
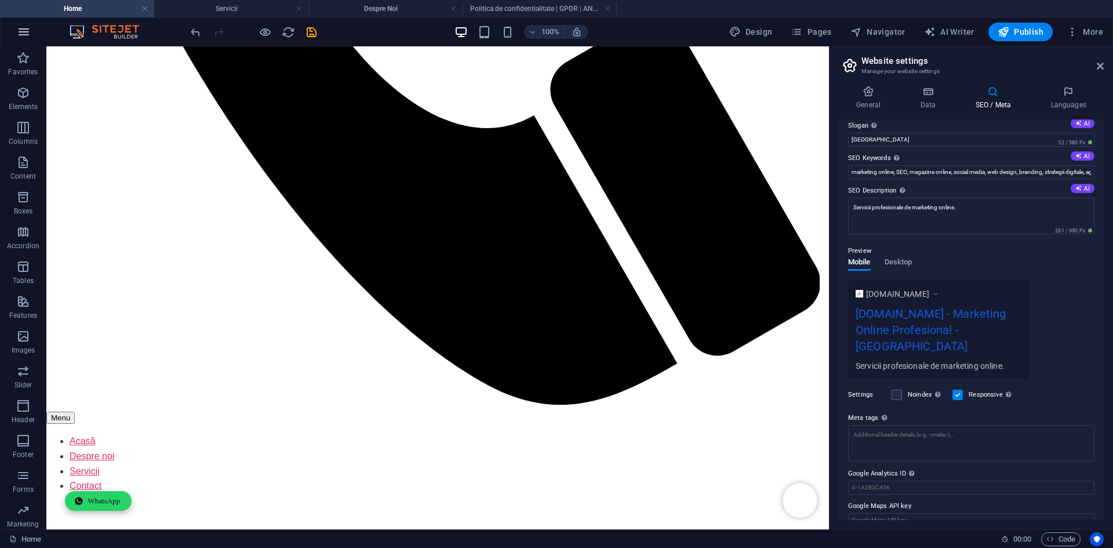
click at [12, 37] on button "button" at bounding box center [24, 32] width 28 height 28
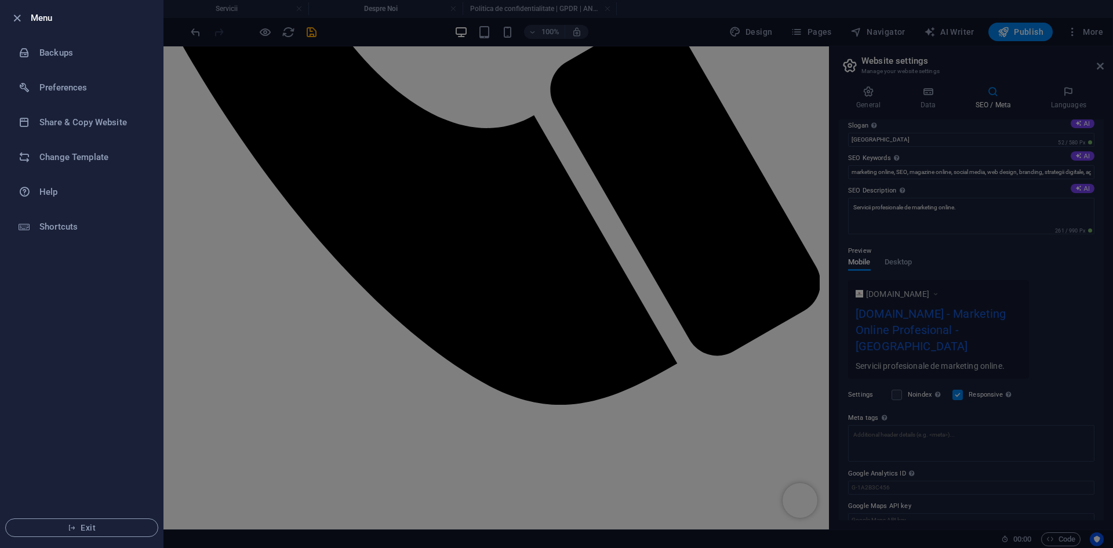
click at [182, 86] on div at bounding box center [556, 274] width 1113 height 548
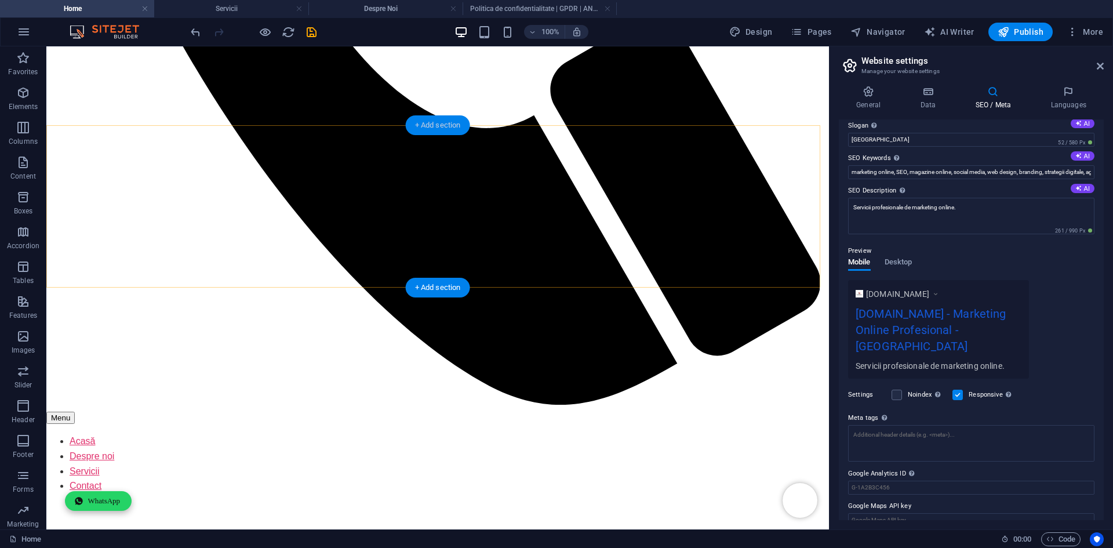
click at [436, 124] on div "+ Add section" at bounding box center [438, 125] width 64 height 20
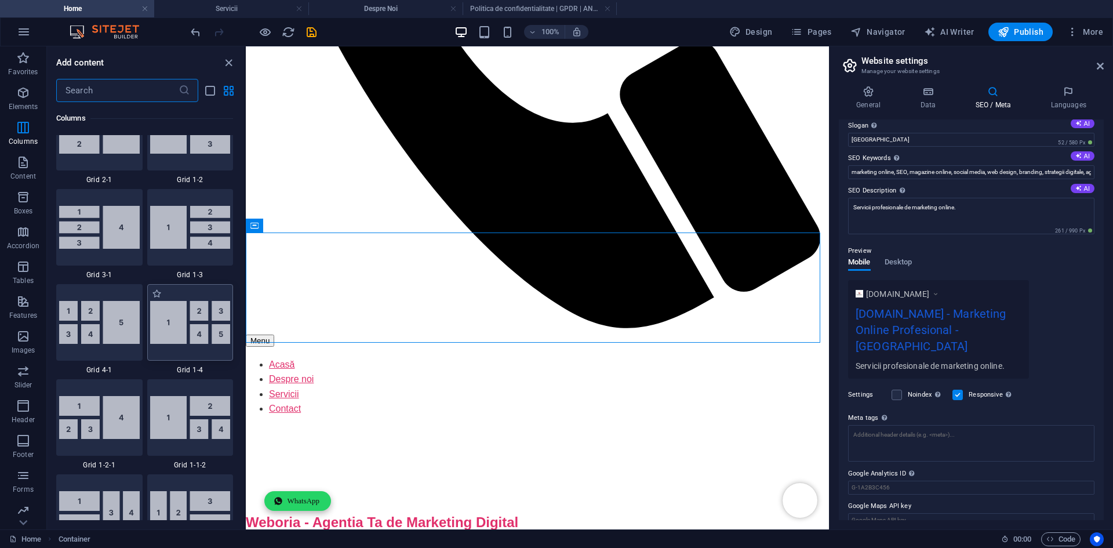
scroll to position [1565, 0]
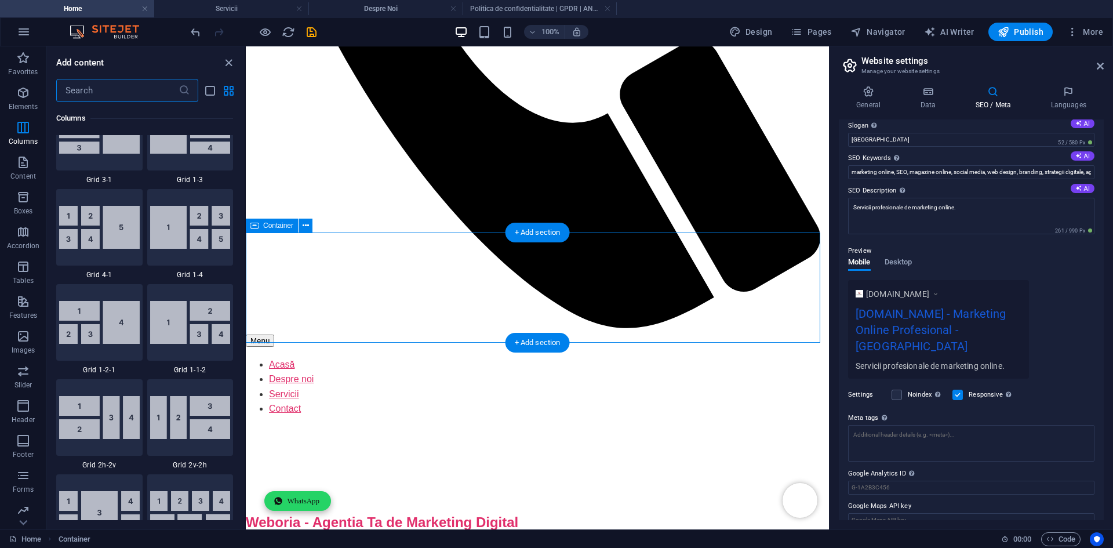
drag, startPoint x: 227, startPoint y: 61, endPoint x: 201, endPoint y: 78, distance: 31.3
click at [227, 61] on icon "close panel" at bounding box center [228, 62] width 13 height 13
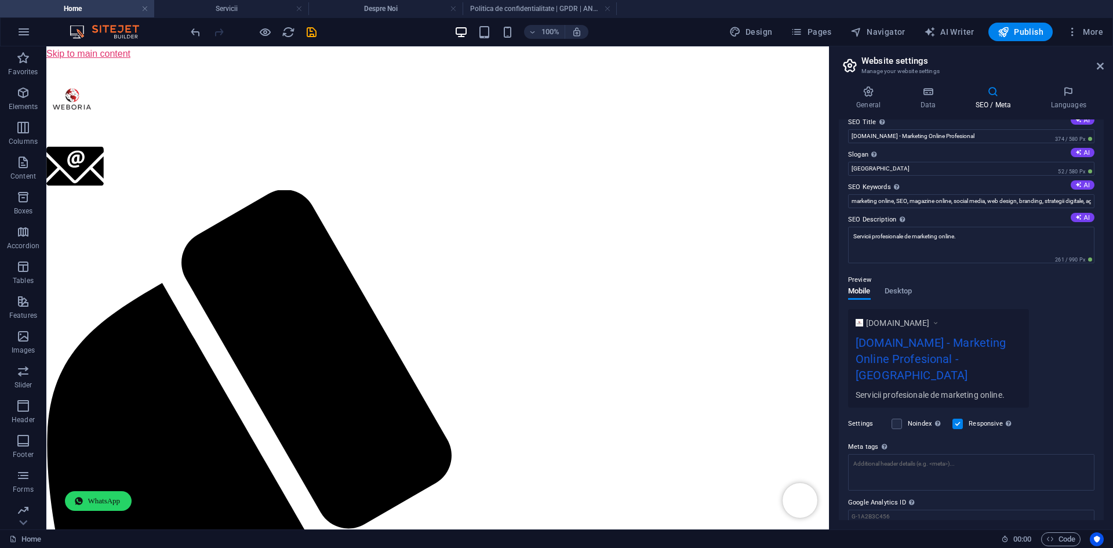
scroll to position [0, 0]
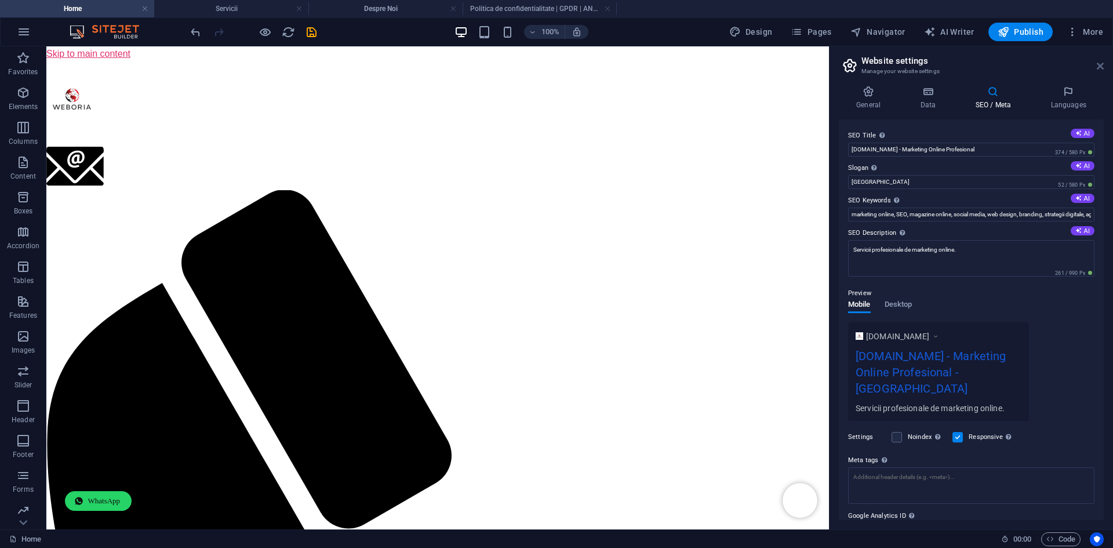
click at [1098, 66] on icon at bounding box center [1099, 65] width 7 height 9
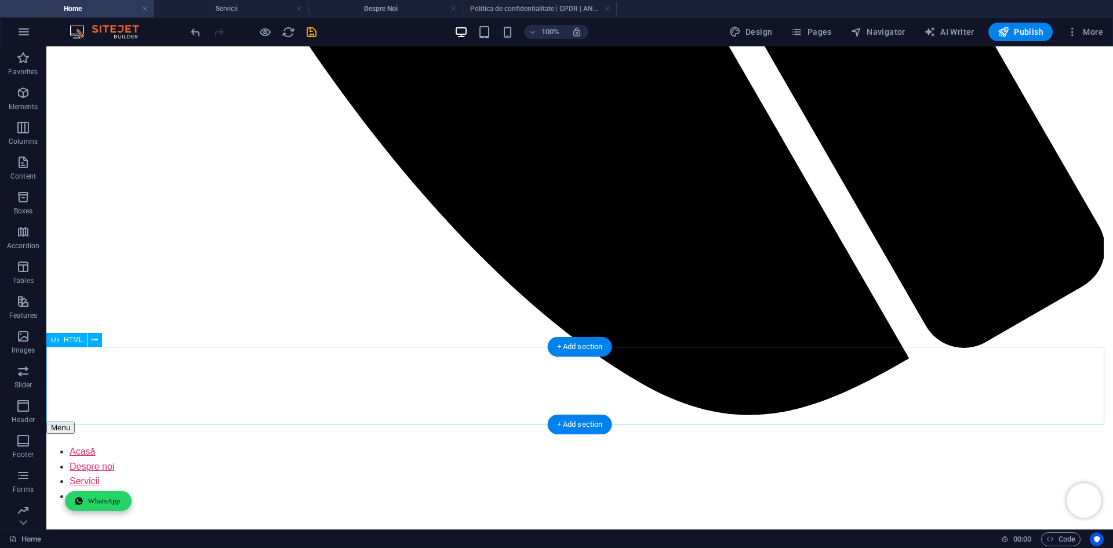
scroll to position [1185, 0]
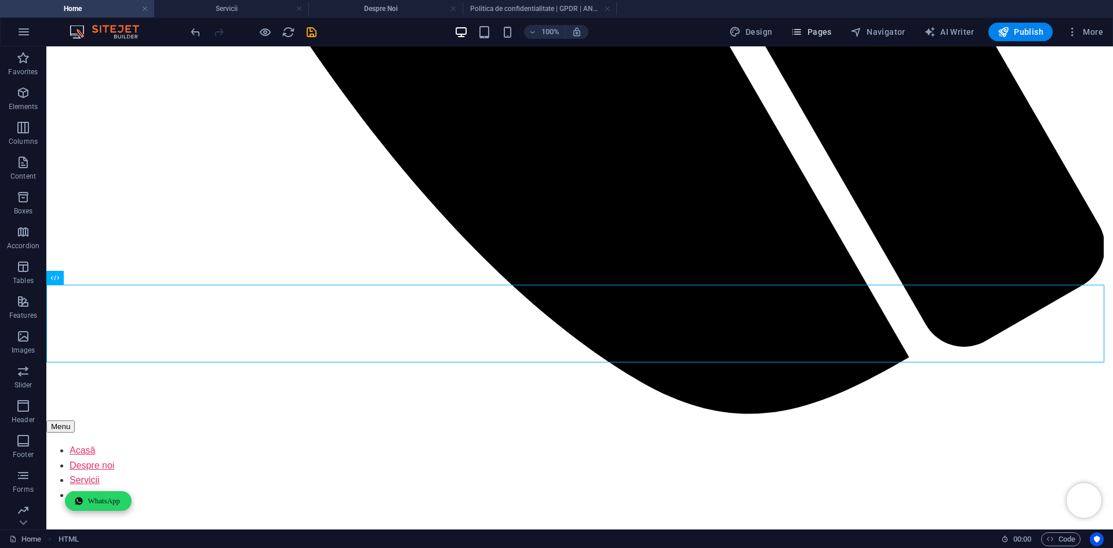
click at [818, 31] on span "Pages" at bounding box center [810, 32] width 41 height 12
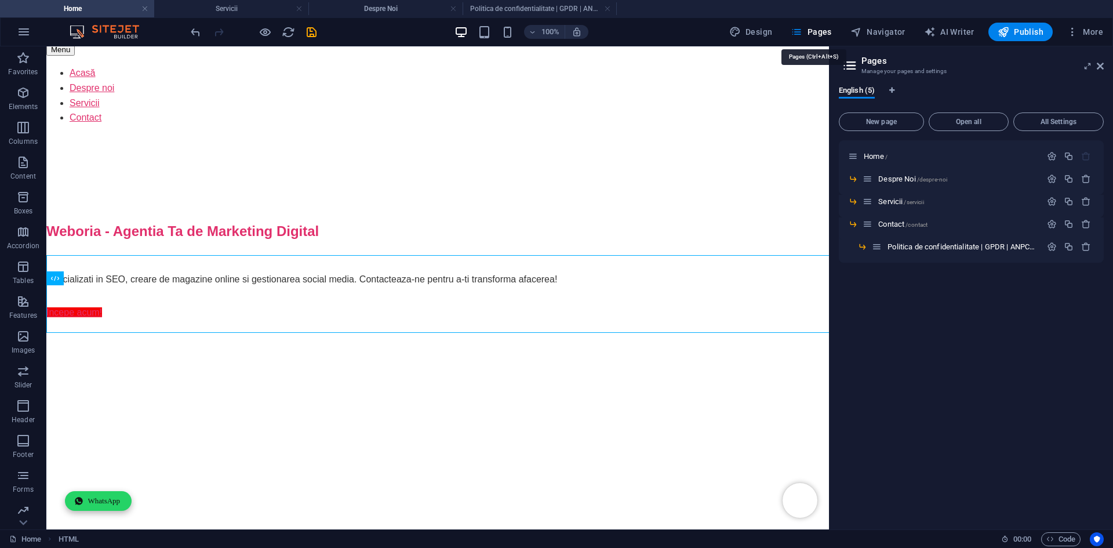
scroll to position [1209, 0]
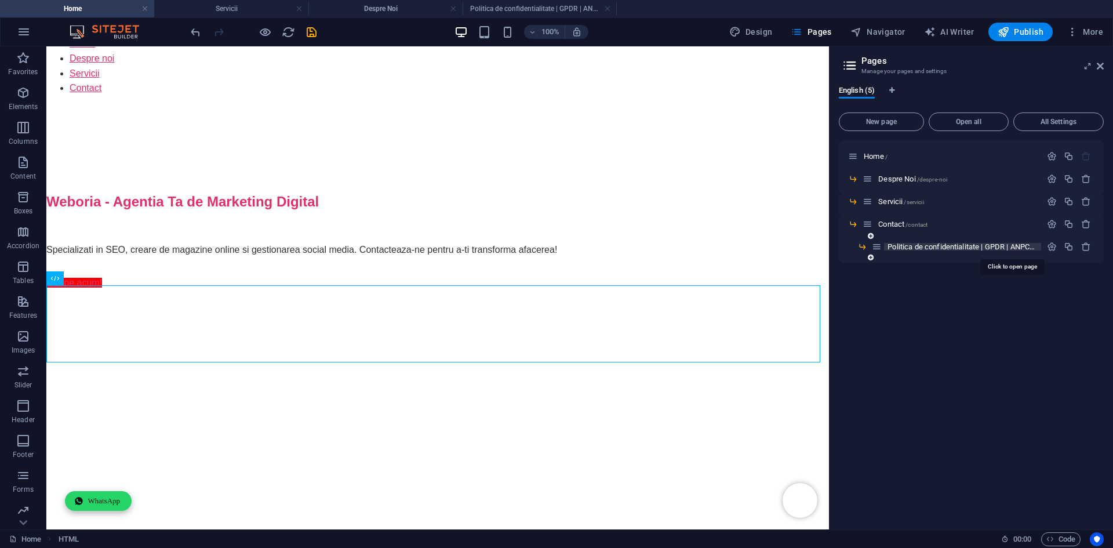
click at [902, 247] on span "Politica de confidentialitate | GPDR | ANPC /politica-de-confidentialitate-gpdr…" at bounding box center [1009, 246] width 245 height 9
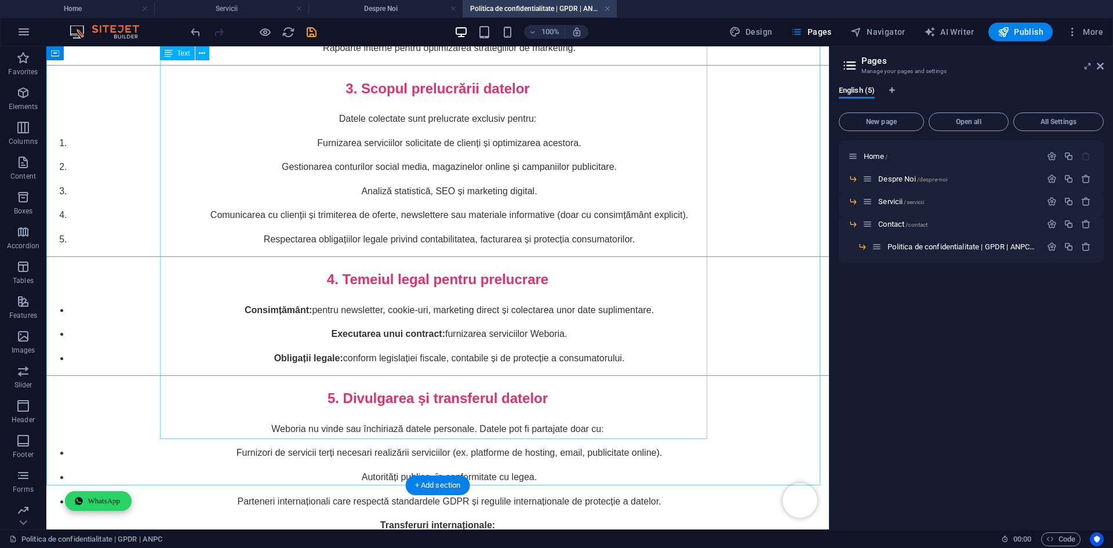
scroll to position [2181, 0]
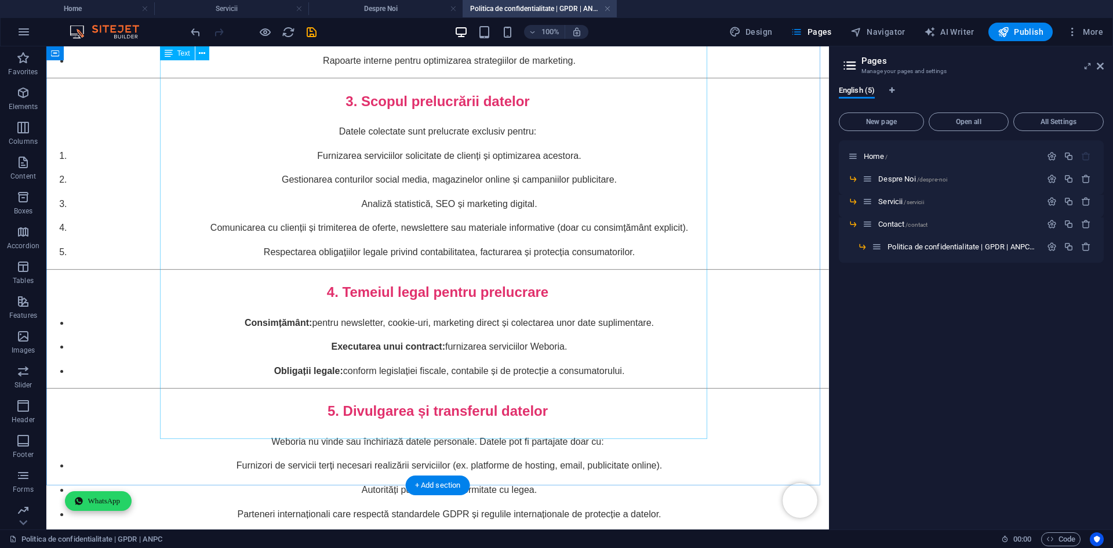
drag, startPoint x: 290, startPoint y: 170, endPoint x: 570, endPoint y: 47, distance: 305.7
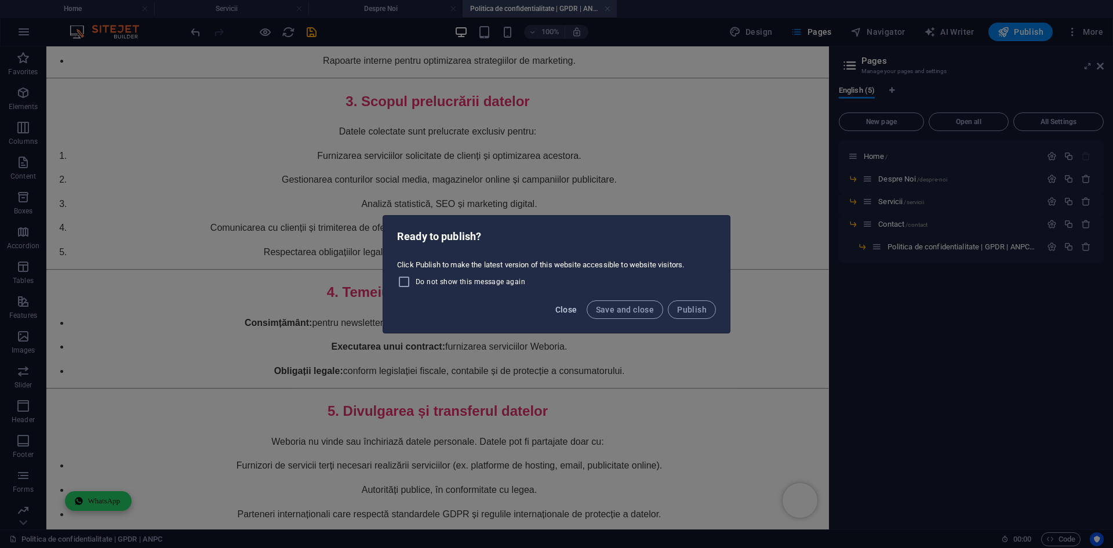
click at [575, 309] on span "Close" at bounding box center [566, 309] width 22 height 9
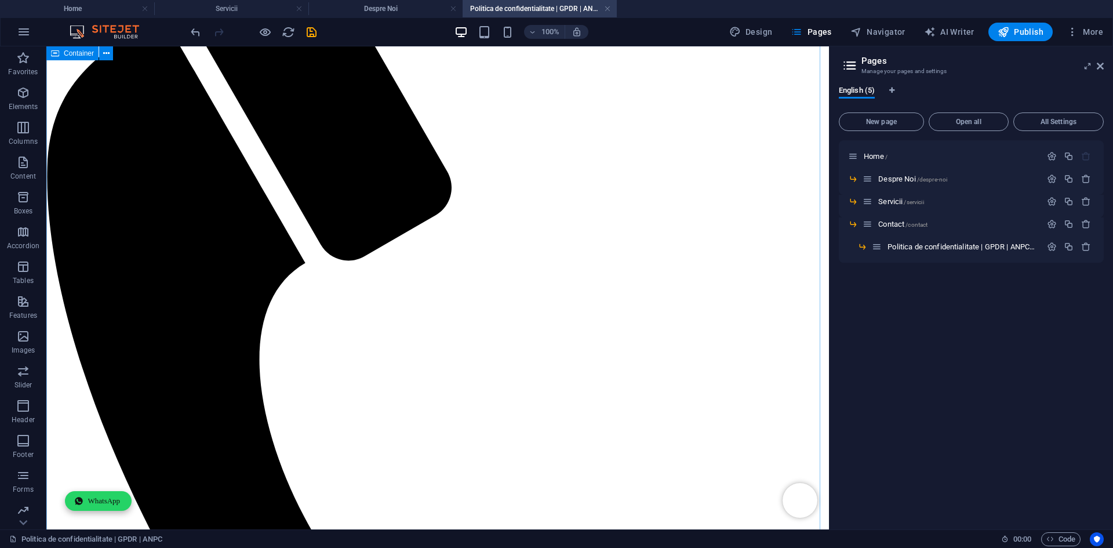
scroll to position [384, 0]
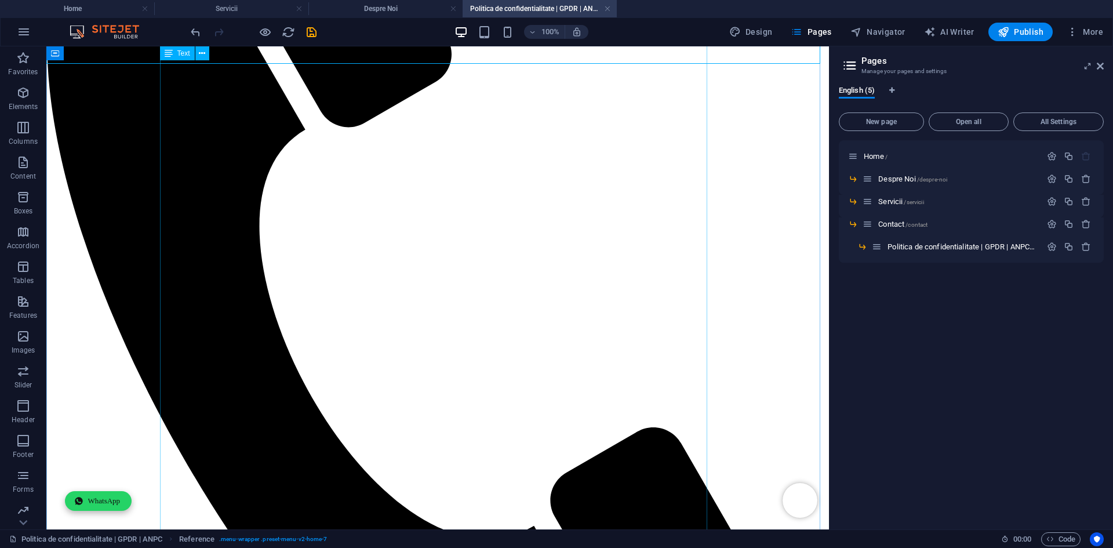
scroll to position [406, 0]
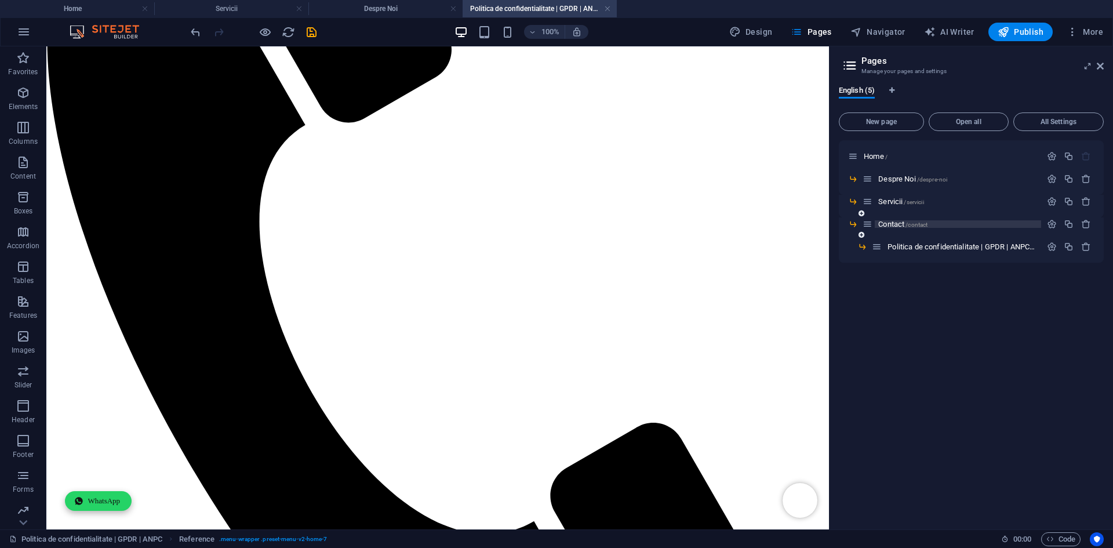
click at [885, 222] on span "Contact /contact" at bounding box center [902, 224] width 49 height 9
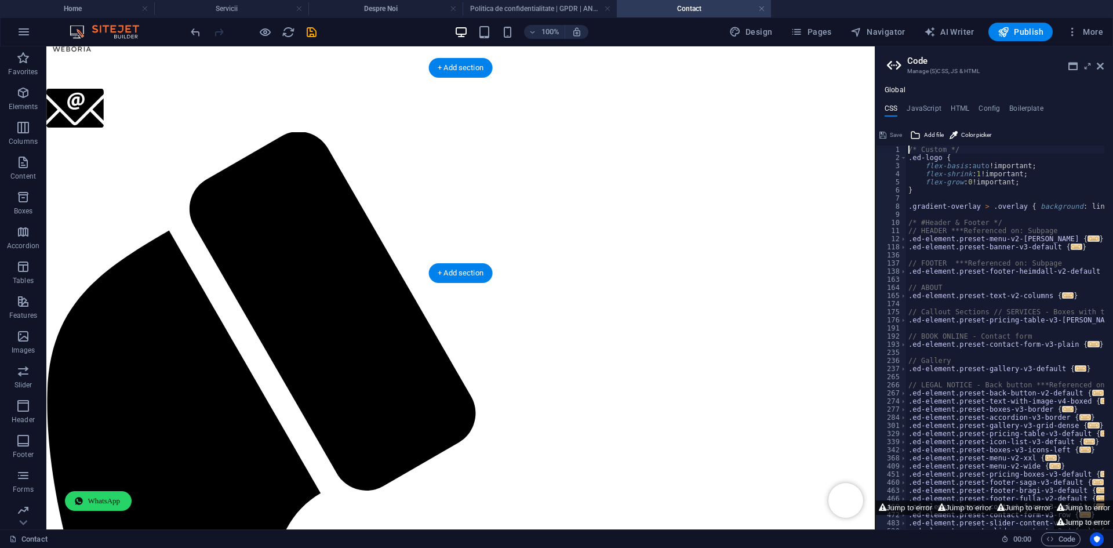
scroll to position [0, 0]
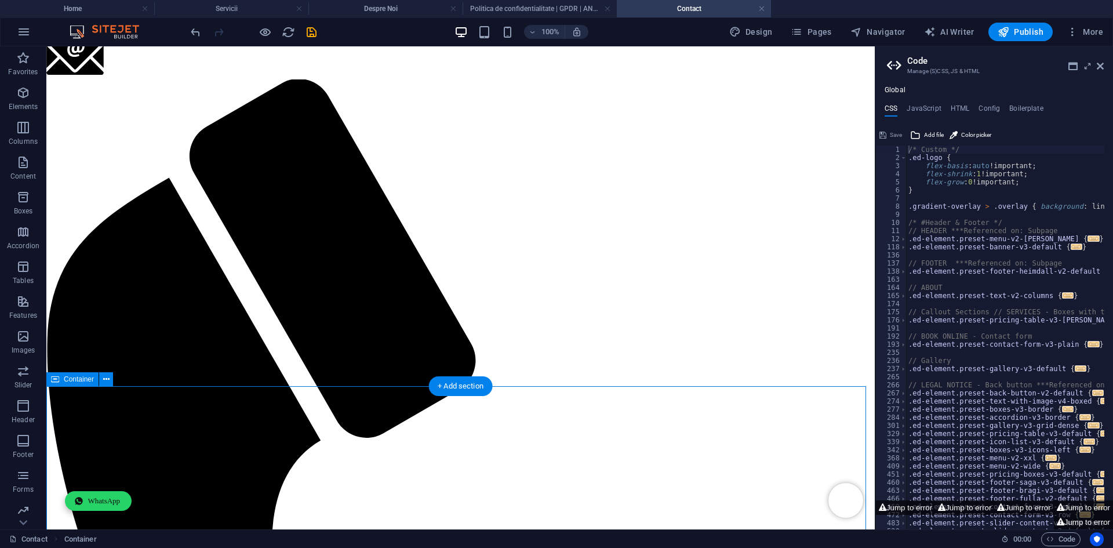
scroll to position [232, 0]
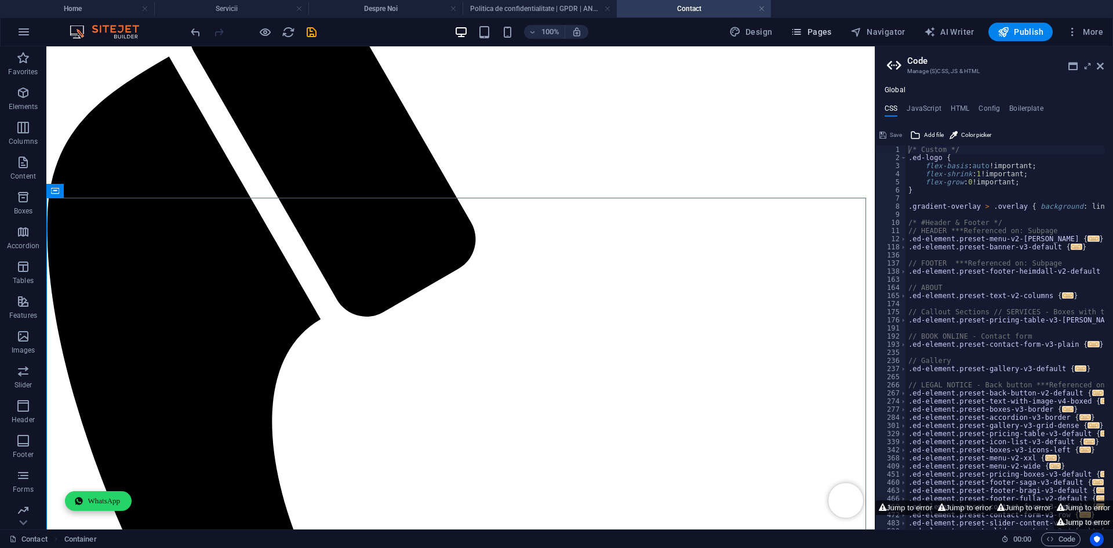
click at [806, 27] on span "Pages" at bounding box center [810, 32] width 41 height 12
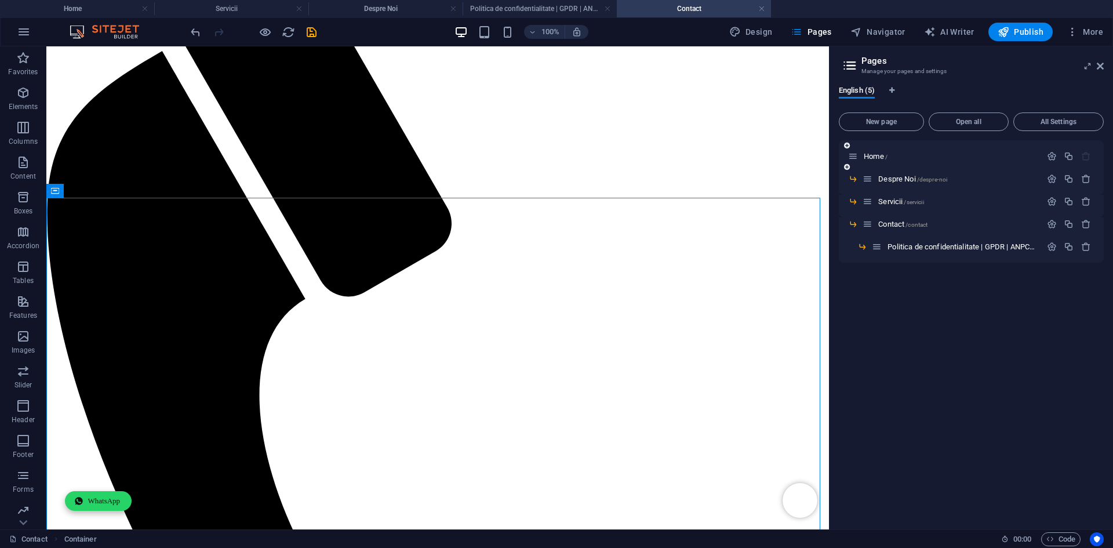
click at [881, 160] on div "Home /" at bounding box center [944, 156] width 193 height 13
click at [879, 155] on span "Home /" at bounding box center [875, 156] width 24 height 9
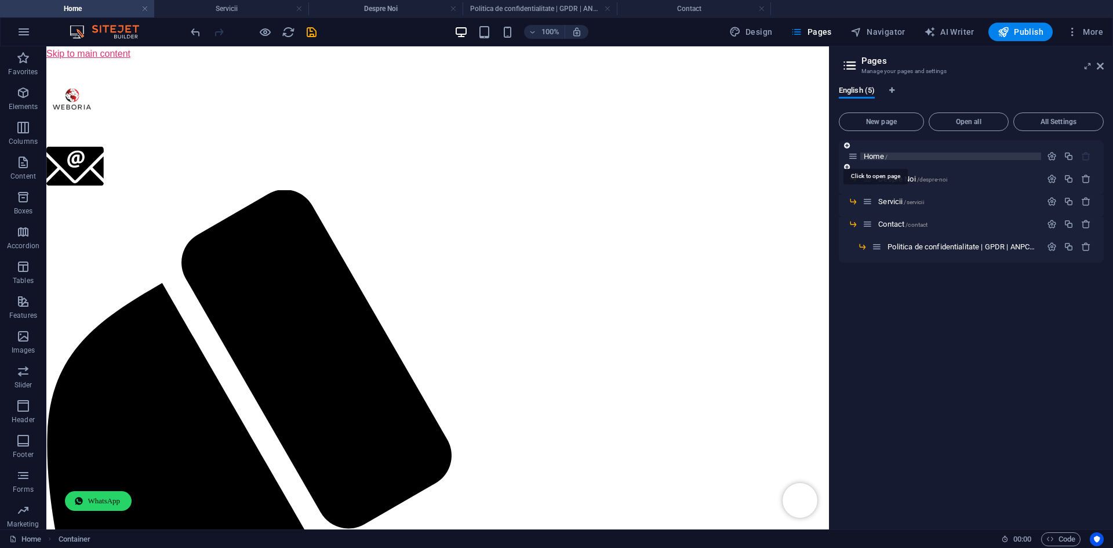
scroll to position [1209, 0]
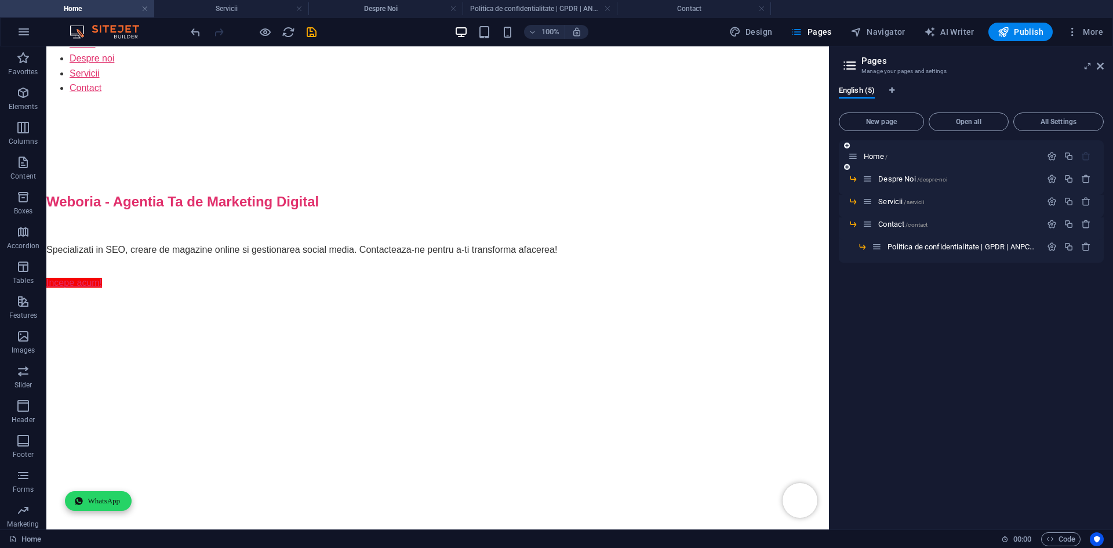
click at [1051, 150] on div at bounding box center [1068, 156] width 51 height 13
click at [1049, 157] on icon "button" at bounding box center [1052, 156] width 10 height 10
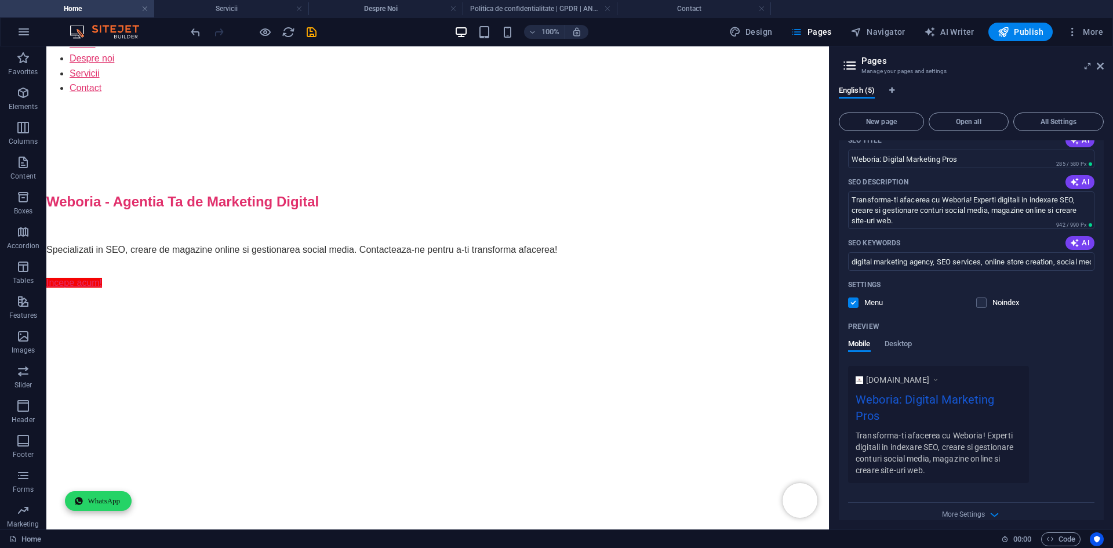
scroll to position [214, 0]
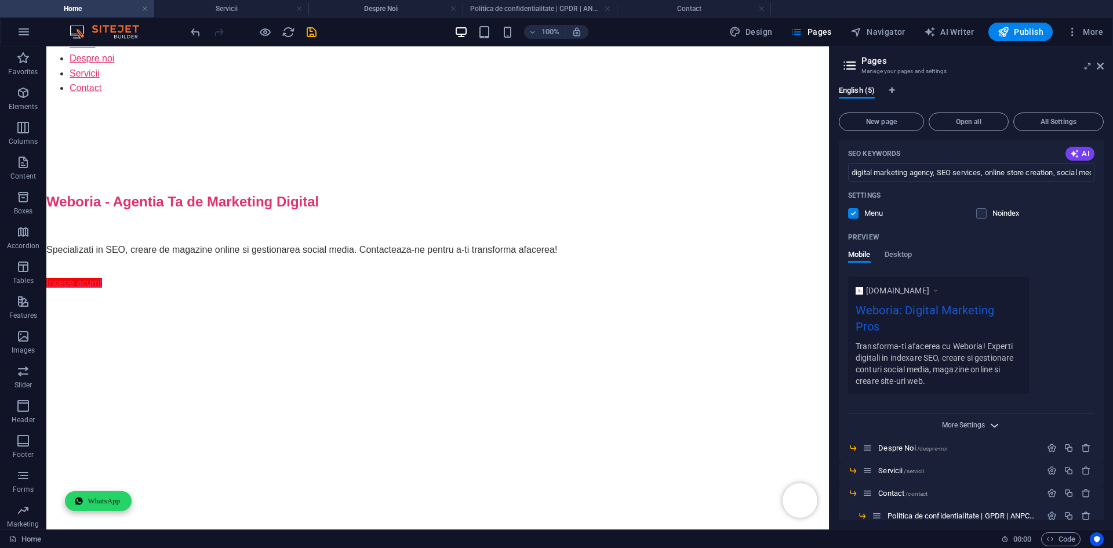
click at [957, 421] on span "More Settings" at bounding box center [963, 425] width 43 height 8
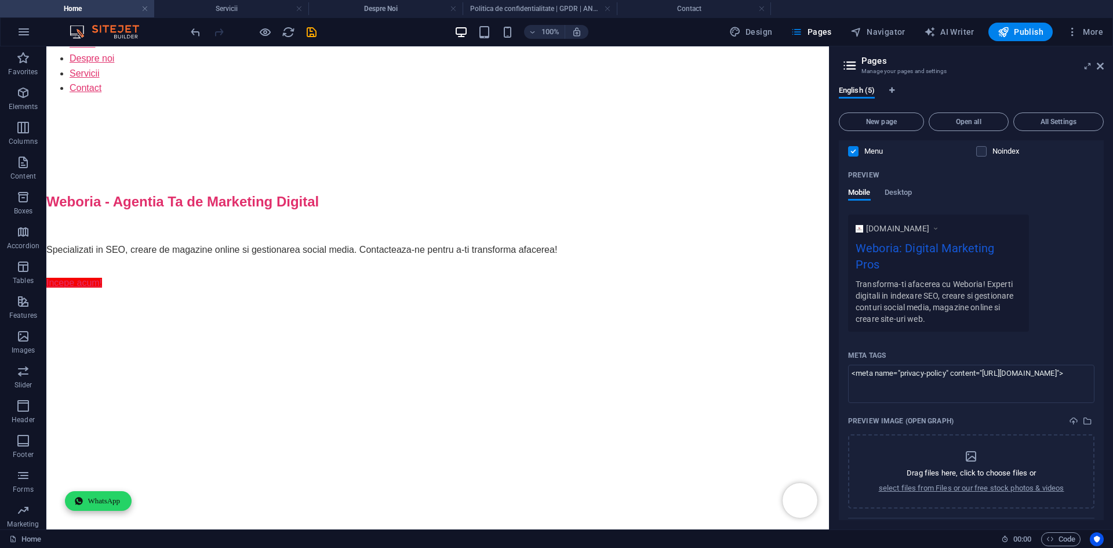
scroll to position [381, 0]
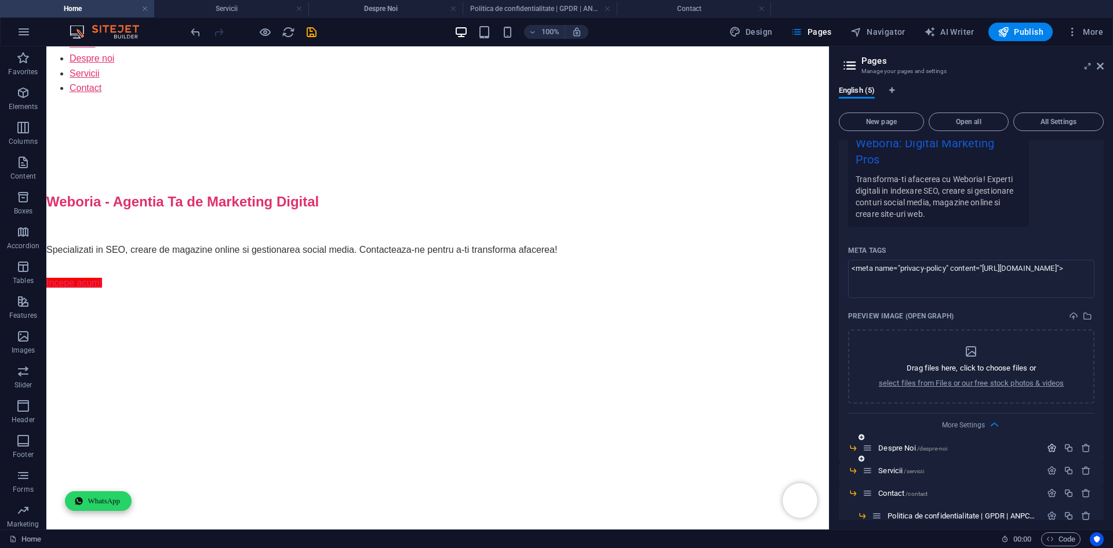
click at [1047, 443] on icon "button" at bounding box center [1052, 448] width 10 height 10
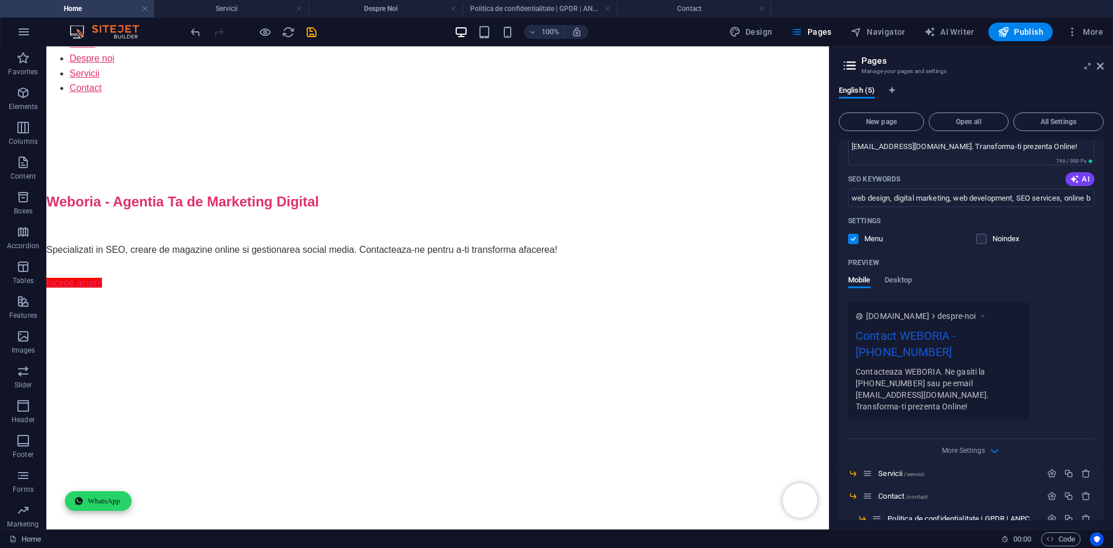
scroll to position [863, 0]
click at [971, 441] on span "More Settings" at bounding box center [971, 447] width 14 height 13
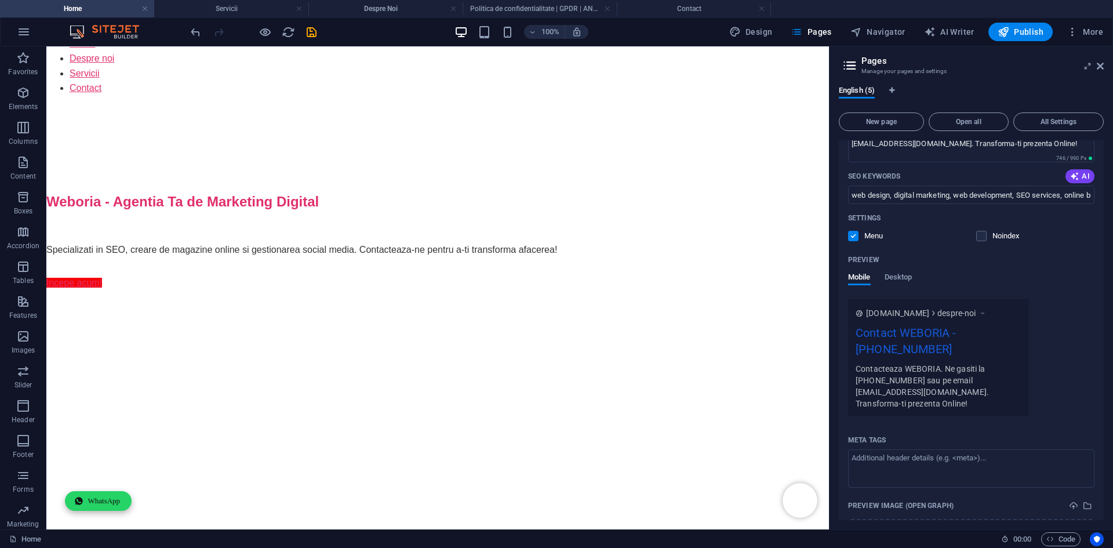
scroll to position [1030, 0]
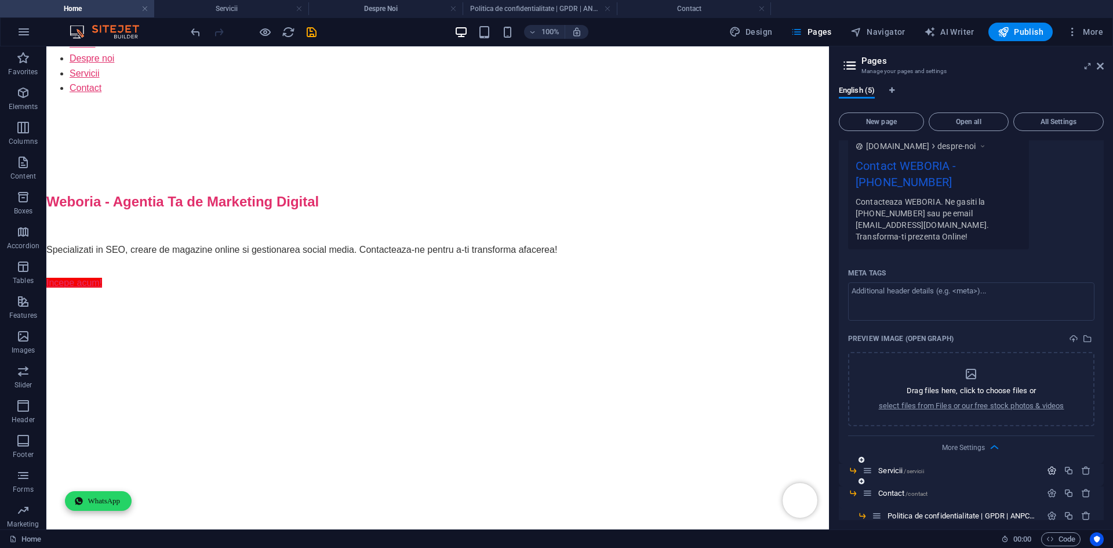
click at [1051, 465] on icon "button" at bounding box center [1052, 470] width 10 height 10
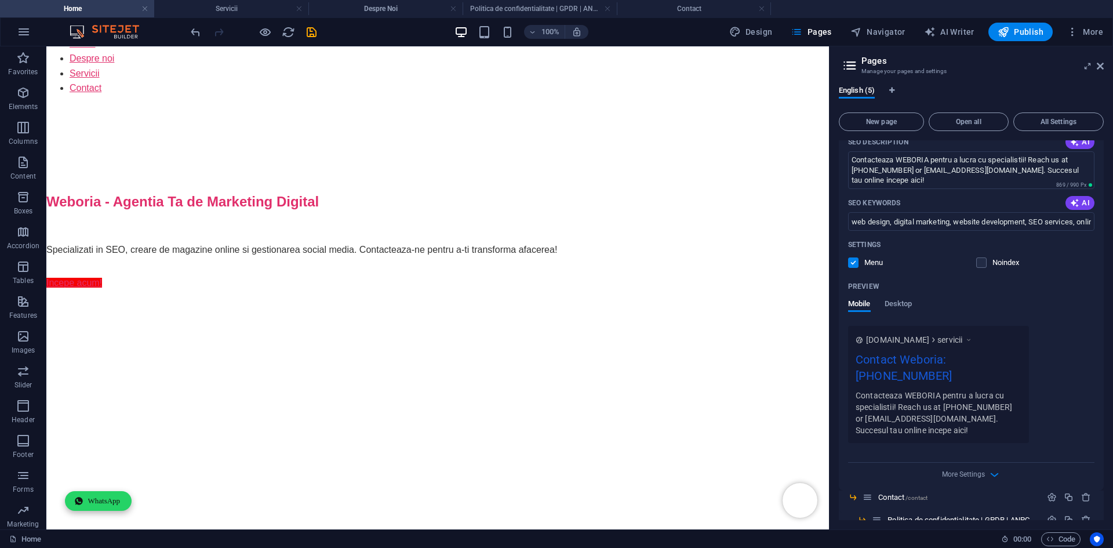
scroll to position [1513, 0]
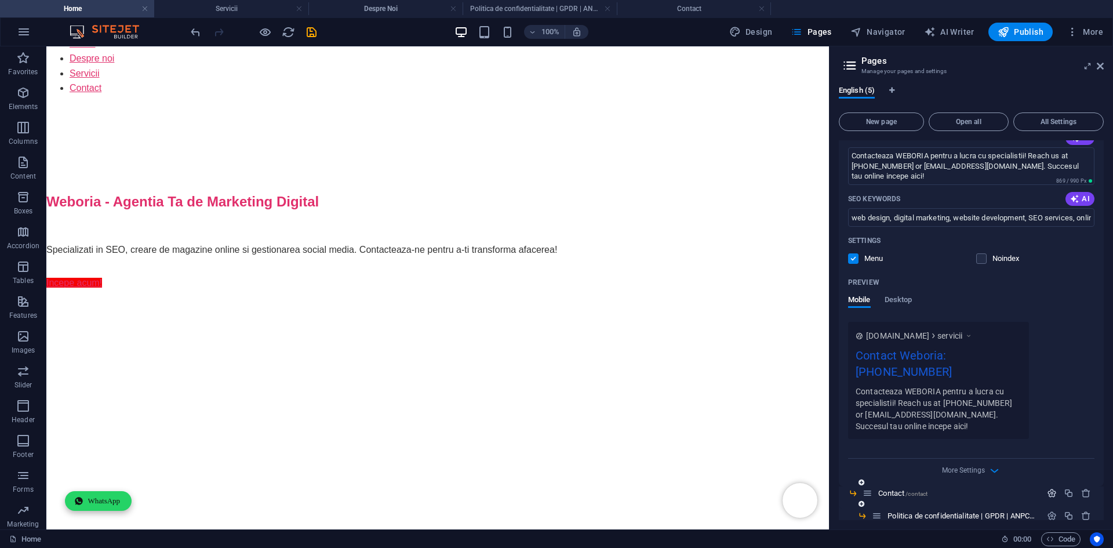
click at [1048, 488] on icon "button" at bounding box center [1052, 493] width 10 height 10
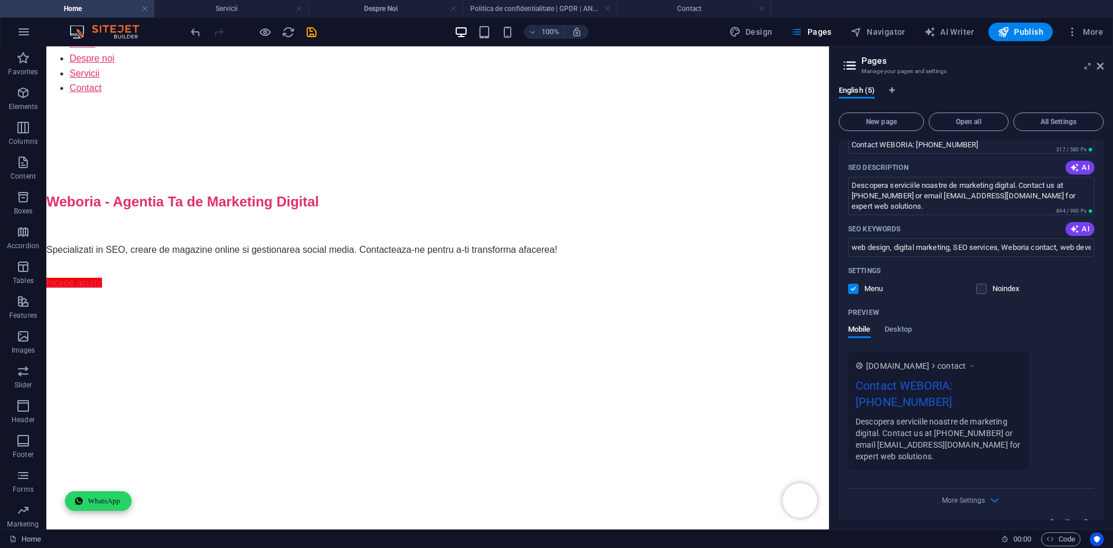
scroll to position [1996, 0]
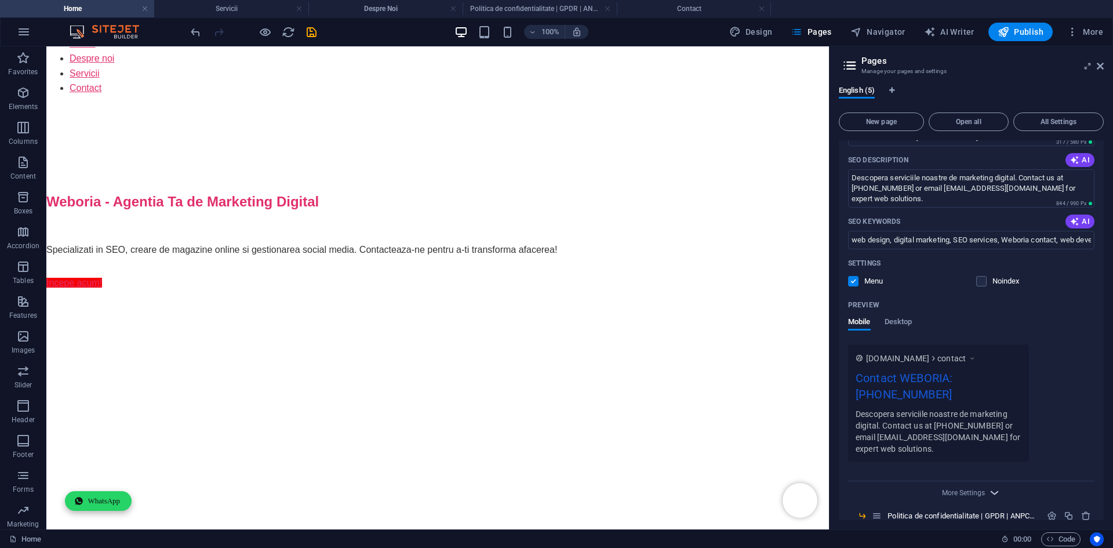
click at [988, 486] on icon "button" at bounding box center [994, 492] width 13 height 13
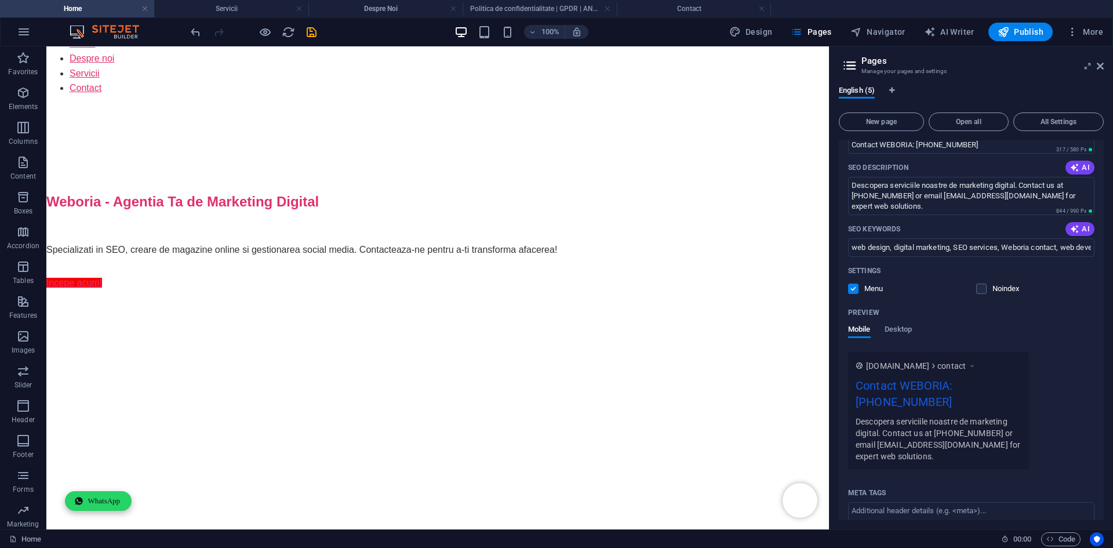
scroll to position [2163, 0]
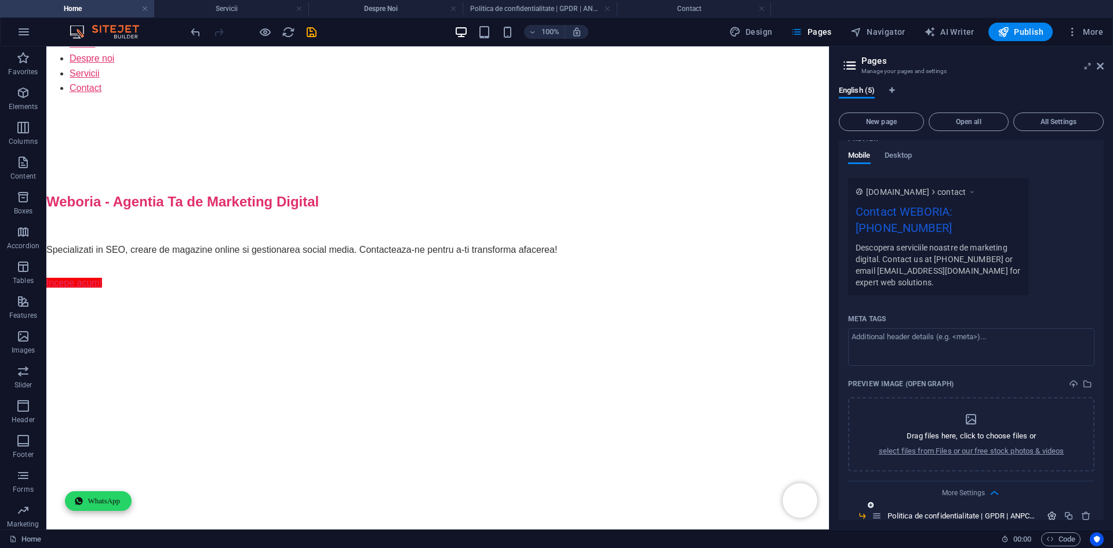
click at [1050, 511] on icon "button" at bounding box center [1052, 516] width 10 height 10
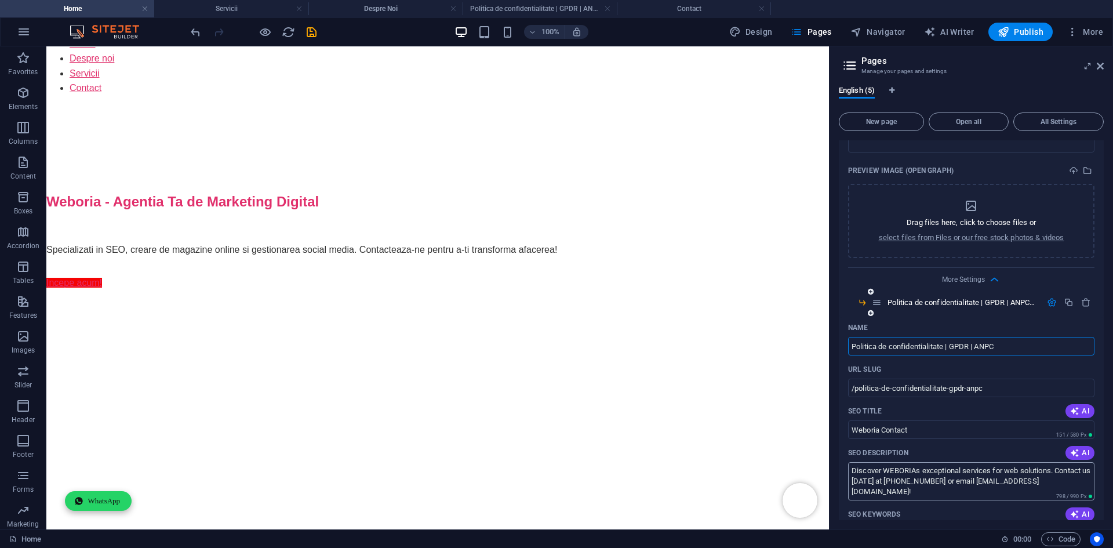
scroll to position [2630, 0]
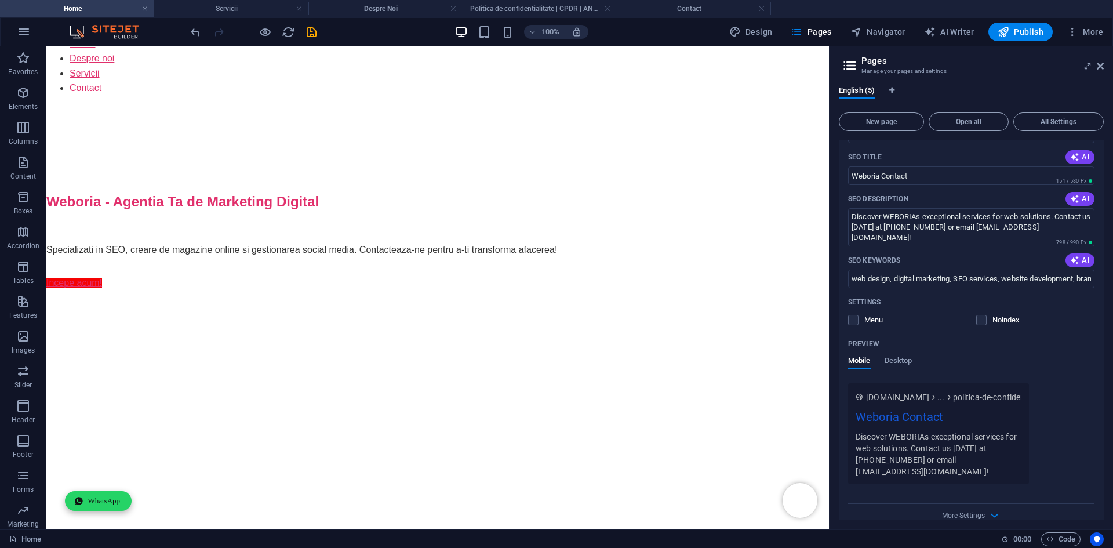
click at [985, 504] on div "More Settings" at bounding box center [971, 513] width 246 height 19
click at [992, 508] on icon "button" at bounding box center [994, 514] width 13 height 13
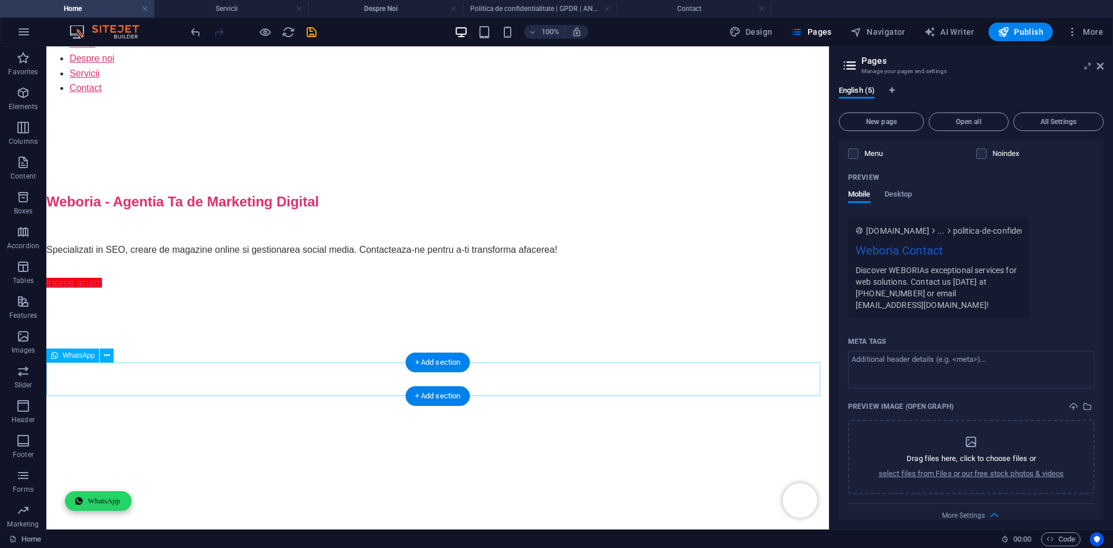
click at [799, 30] on icon "button" at bounding box center [796, 32] width 12 height 12
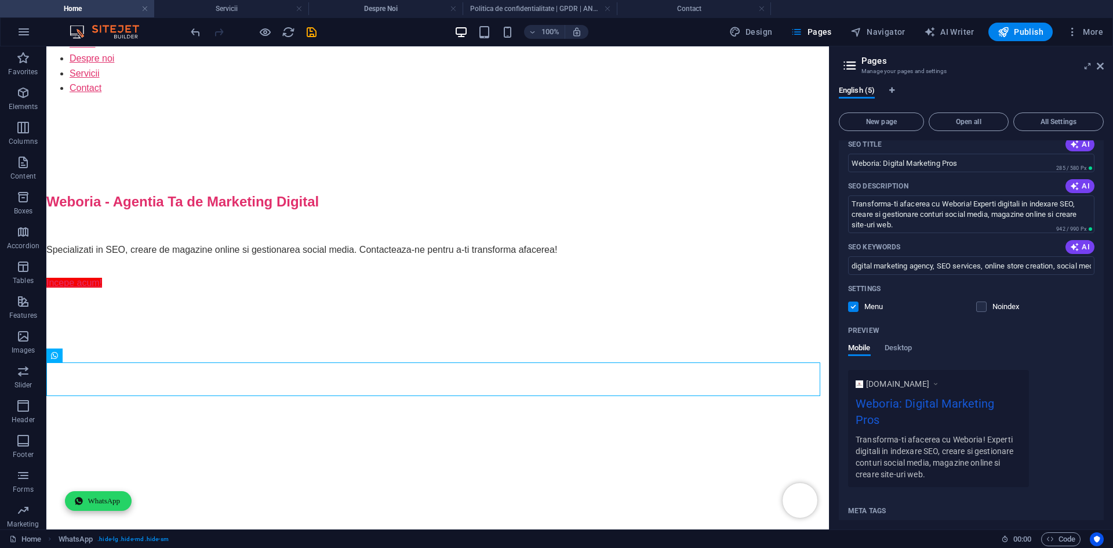
scroll to position [0, 0]
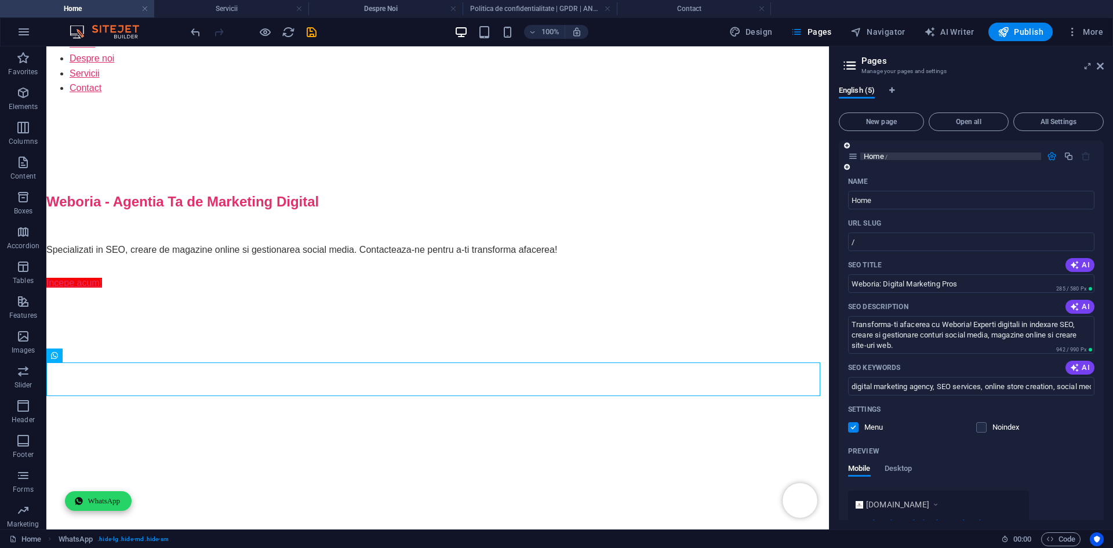
click at [917, 159] on p "Home /" at bounding box center [950, 156] width 174 height 8
click at [1054, 155] on icon "button" at bounding box center [1052, 156] width 10 height 10
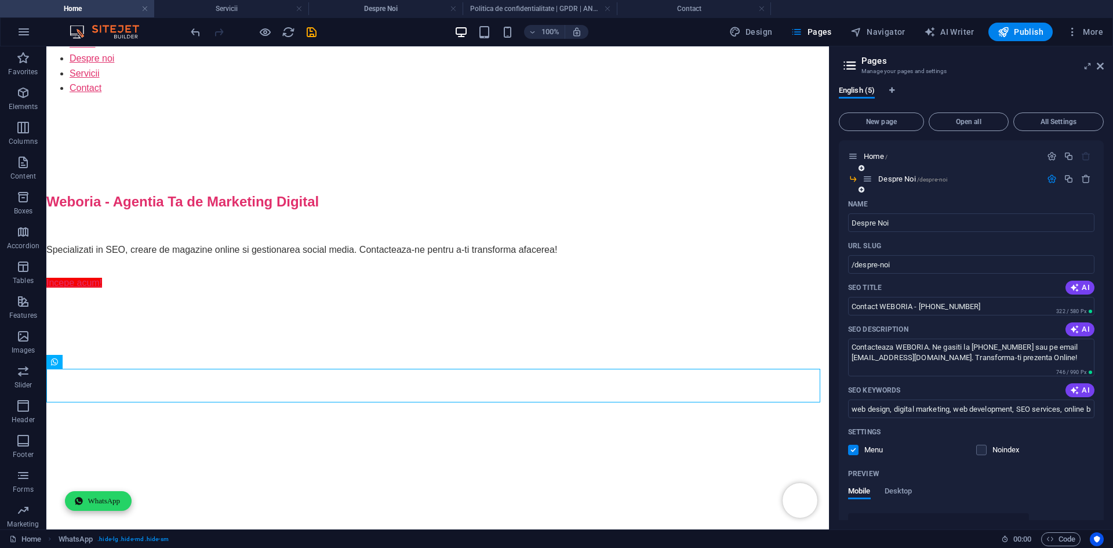
click at [1047, 182] on icon "button" at bounding box center [1052, 179] width 10 height 10
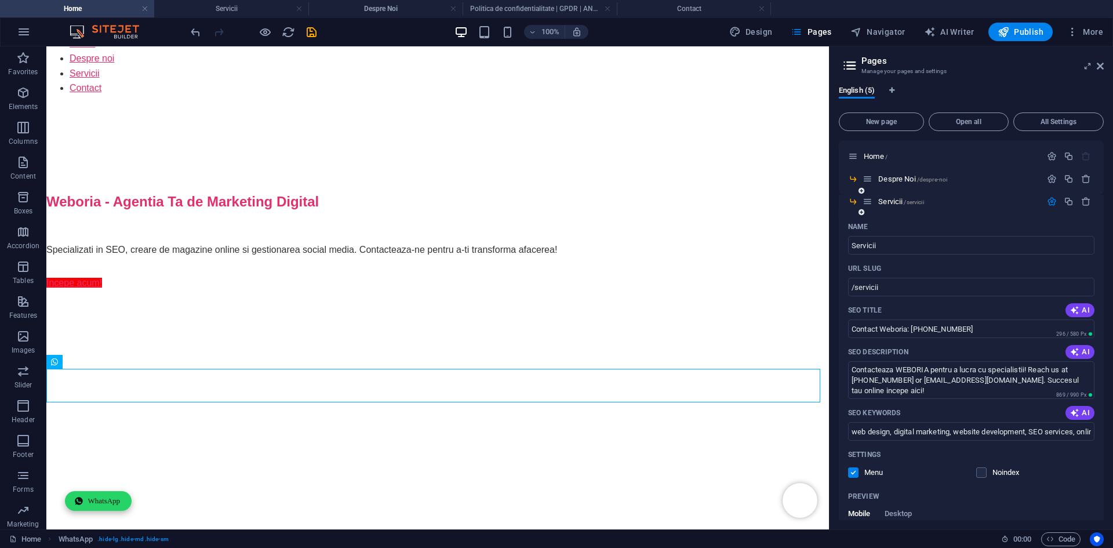
click at [1050, 198] on icon "button" at bounding box center [1052, 201] width 10 height 10
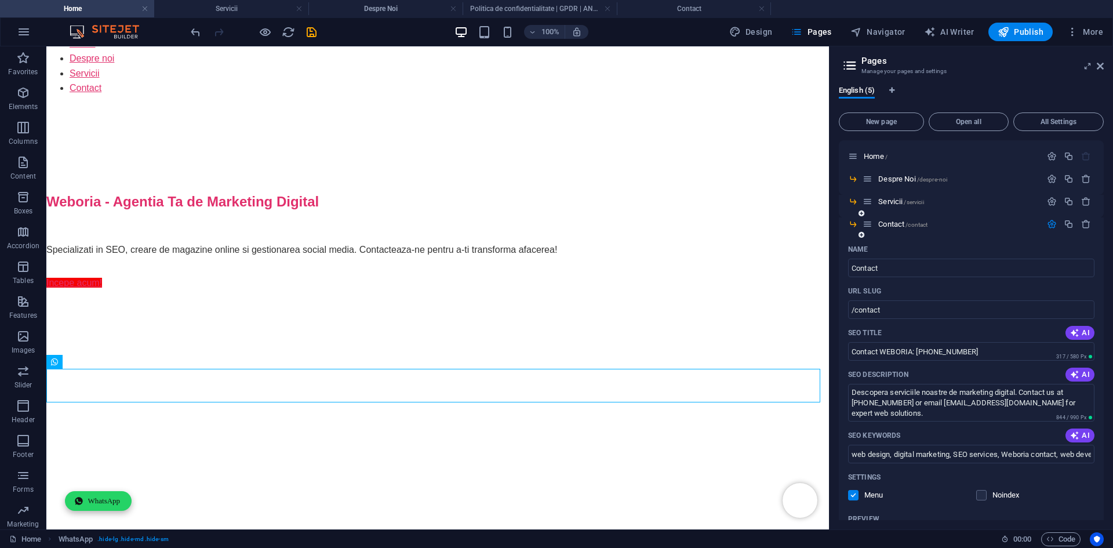
click at [1050, 226] on icon "button" at bounding box center [1052, 224] width 10 height 10
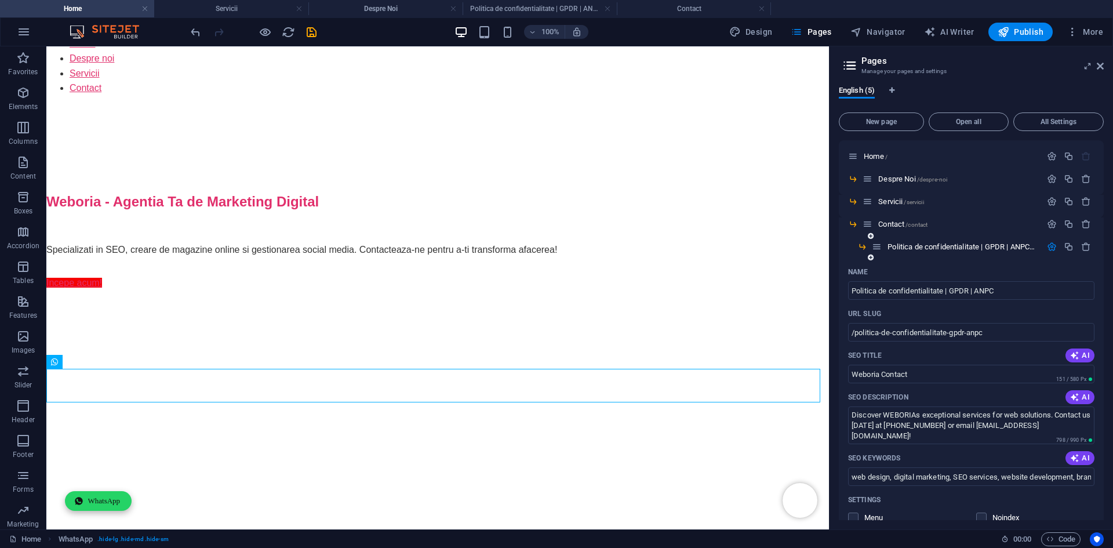
click at [1050, 245] on icon "button" at bounding box center [1052, 247] width 10 height 10
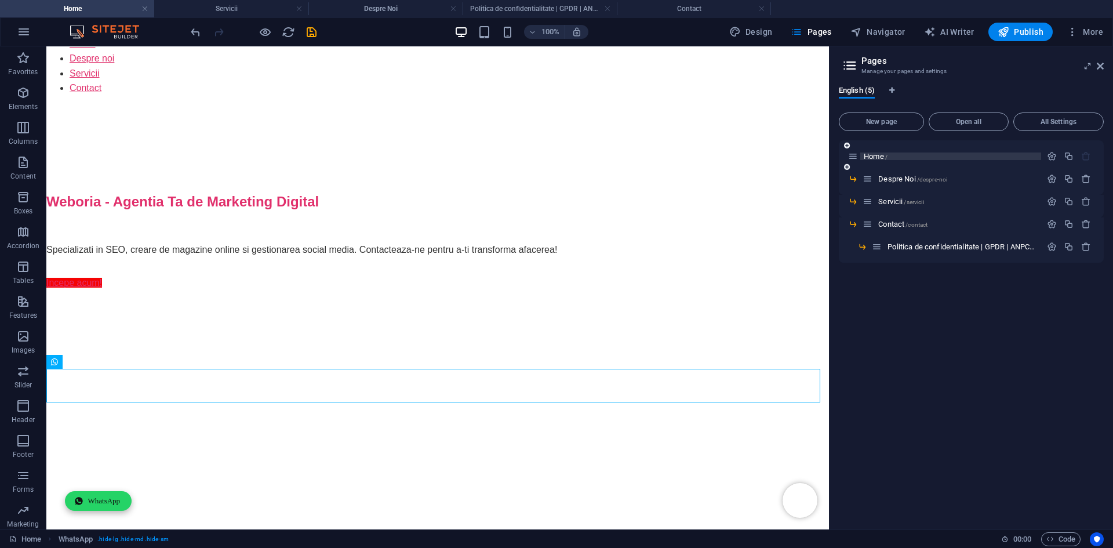
click at [874, 152] on span "Home /" at bounding box center [875, 156] width 24 height 9
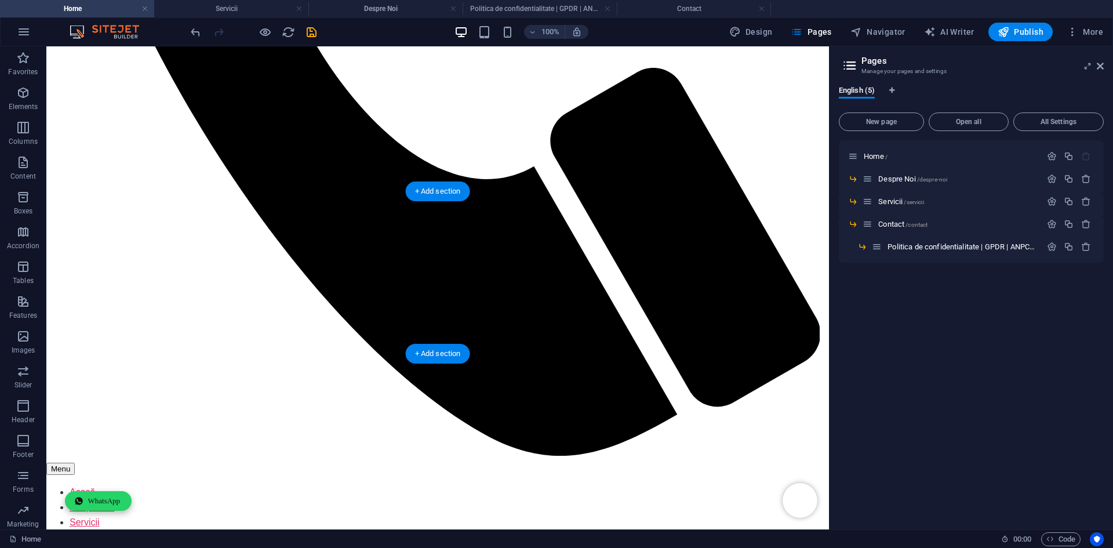
scroll to position [745, 0]
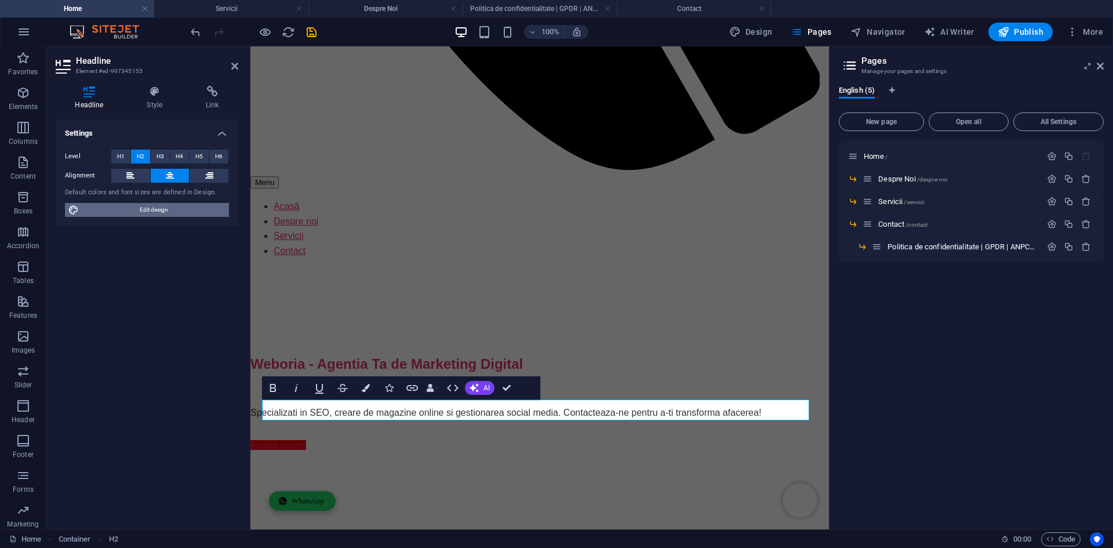
click at [165, 213] on span "Edit design" at bounding box center [153, 210] width 143 height 14
select select "ease-in-out"
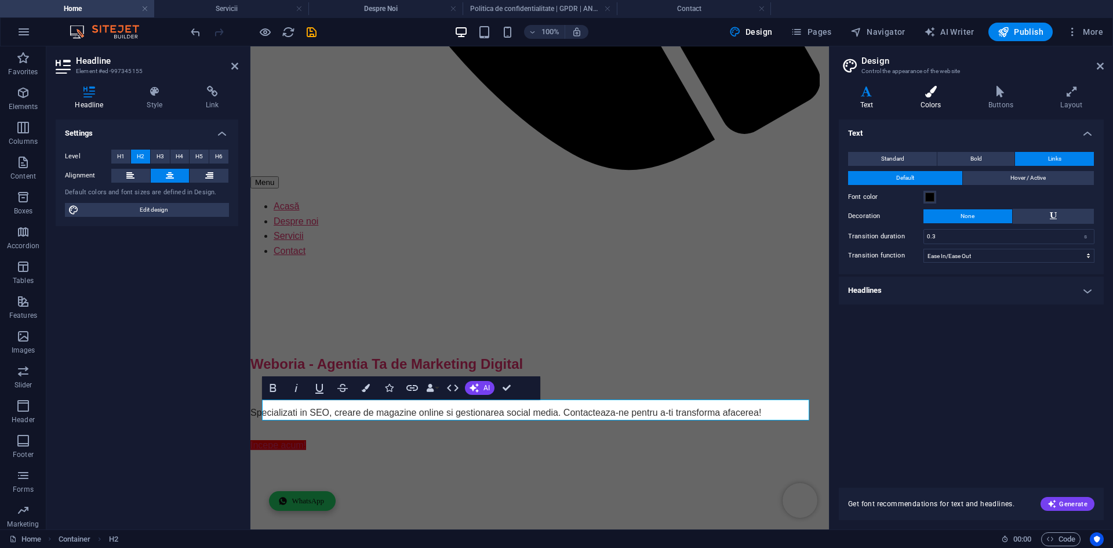
click at [942, 96] on icon at bounding box center [930, 92] width 63 height 12
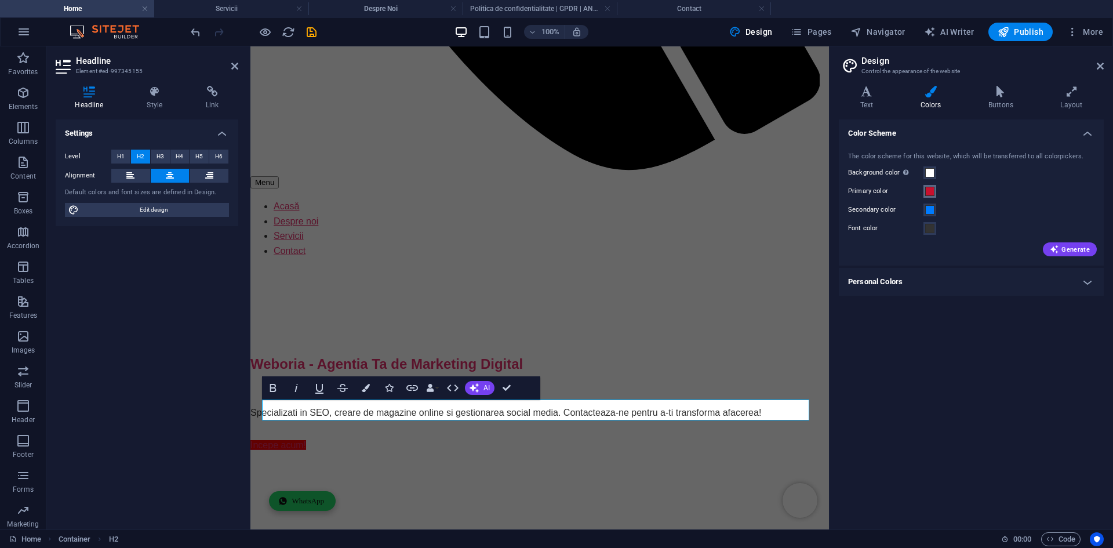
click at [927, 195] on span at bounding box center [929, 191] width 9 height 9
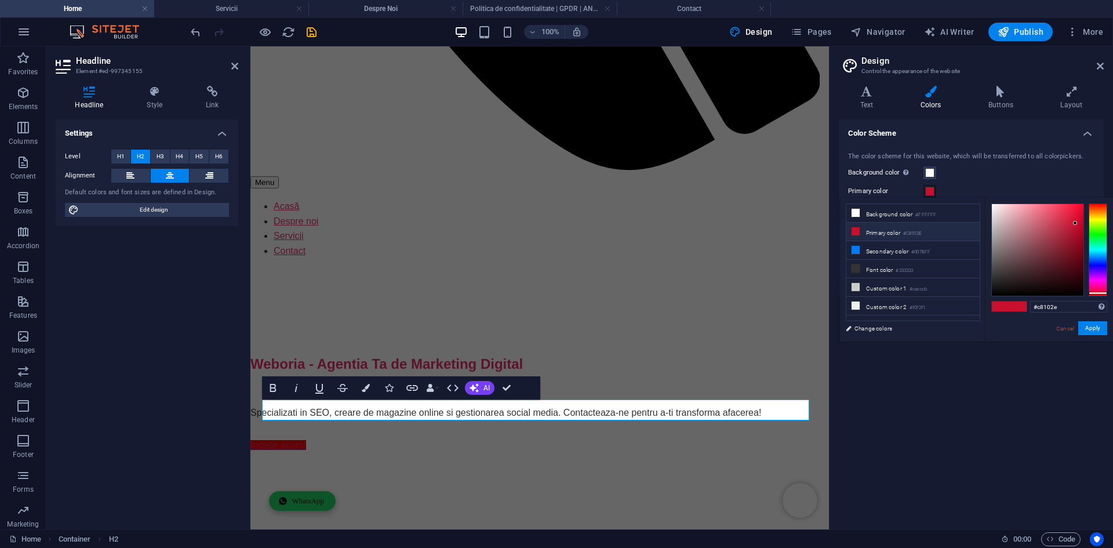
click at [930, 229] on li "Primary color #C8102E" at bounding box center [912, 232] width 133 height 19
click at [921, 235] on small "#C8102E" at bounding box center [912, 233] width 19 height 8
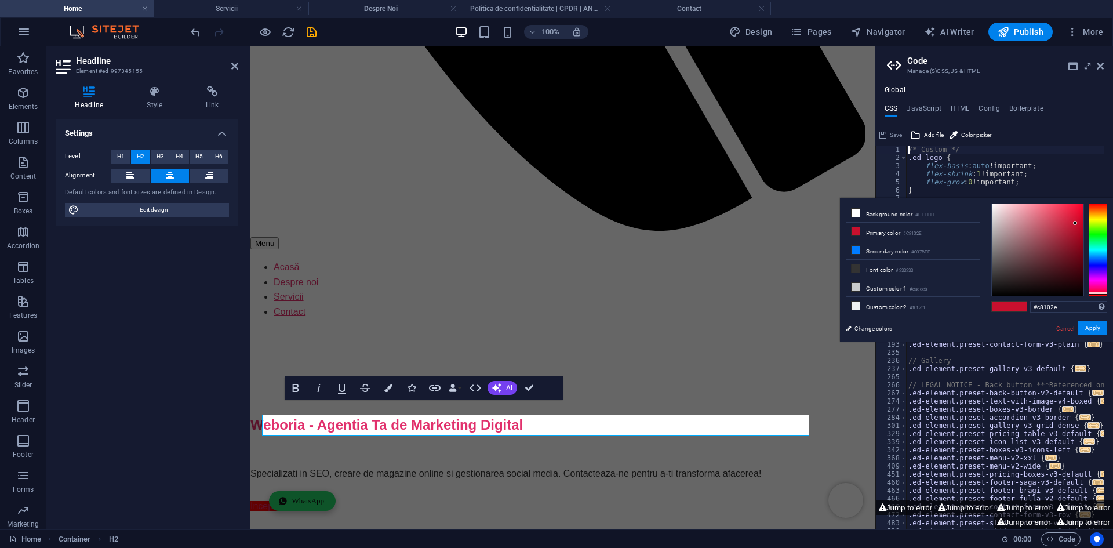
scroll to position [760, 0]
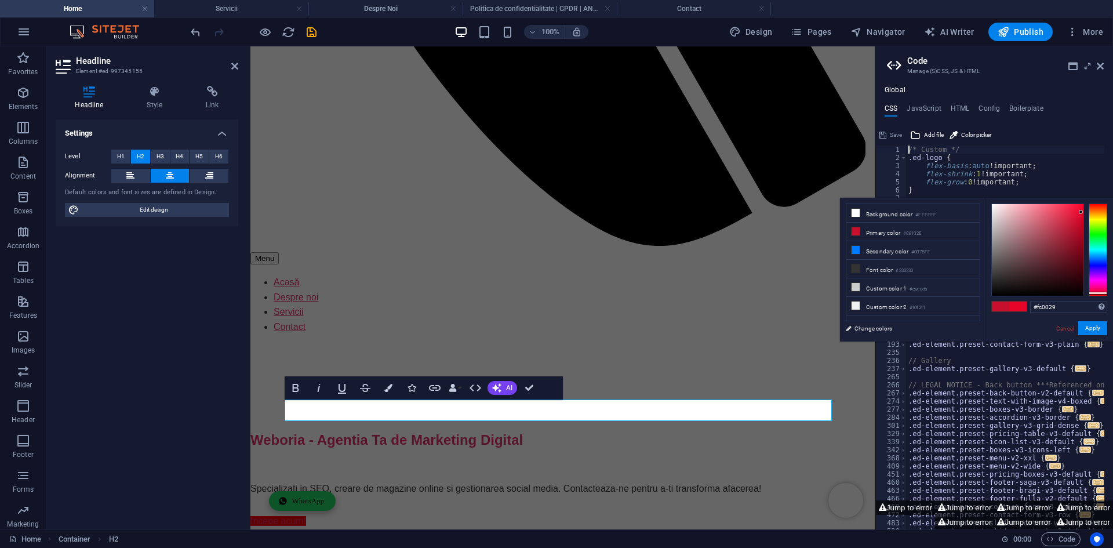
type input "#ff002a"
drag, startPoint x: 1072, startPoint y: 222, endPoint x: 1084, endPoint y: 198, distance: 26.7
click at [1084, 198] on div "#ff002a Supported formats #0852ed rgb(8, 82, 237) rgba(8, 82, 237, 90%) hsv(221…" at bounding box center [1049, 354] width 128 height 312
click at [1094, 330] on button "Apply" at bounding box center [1092, 328] width 29 height 14
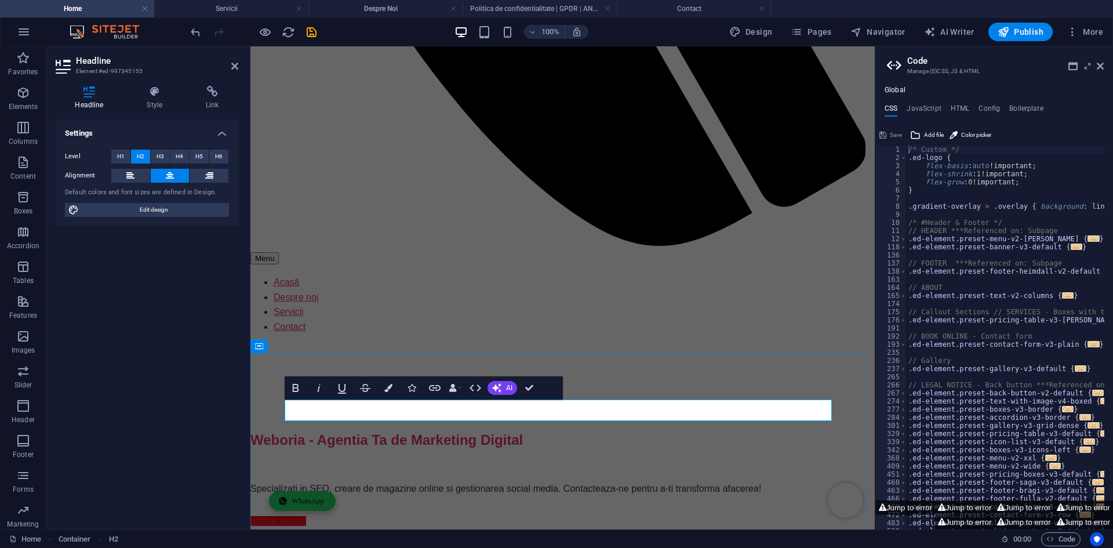
click at [155, 103] on h4 "Style" at bounding box center [156, 98] width 59 height 24
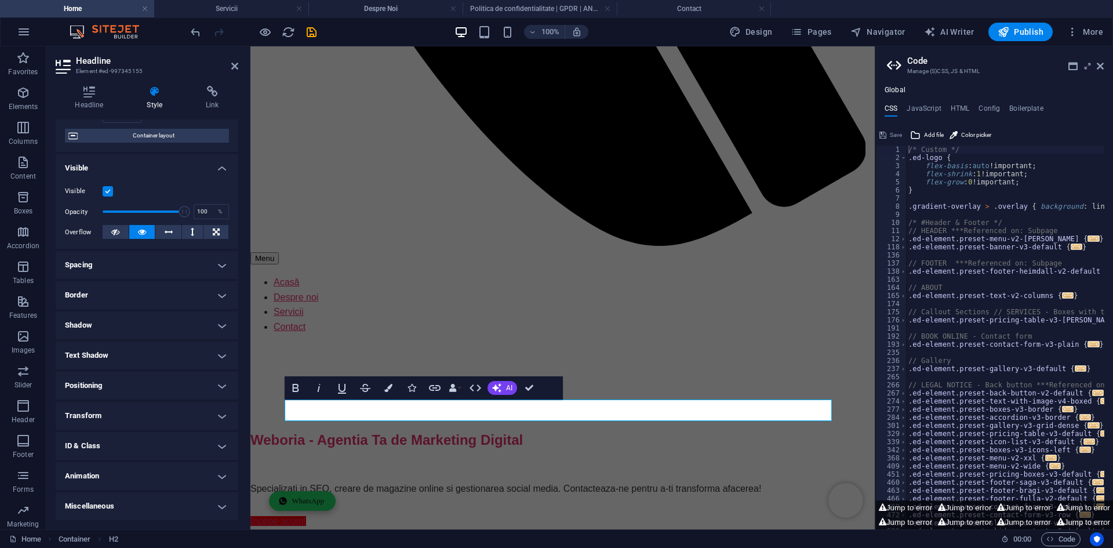
scroll to position [0, 0]
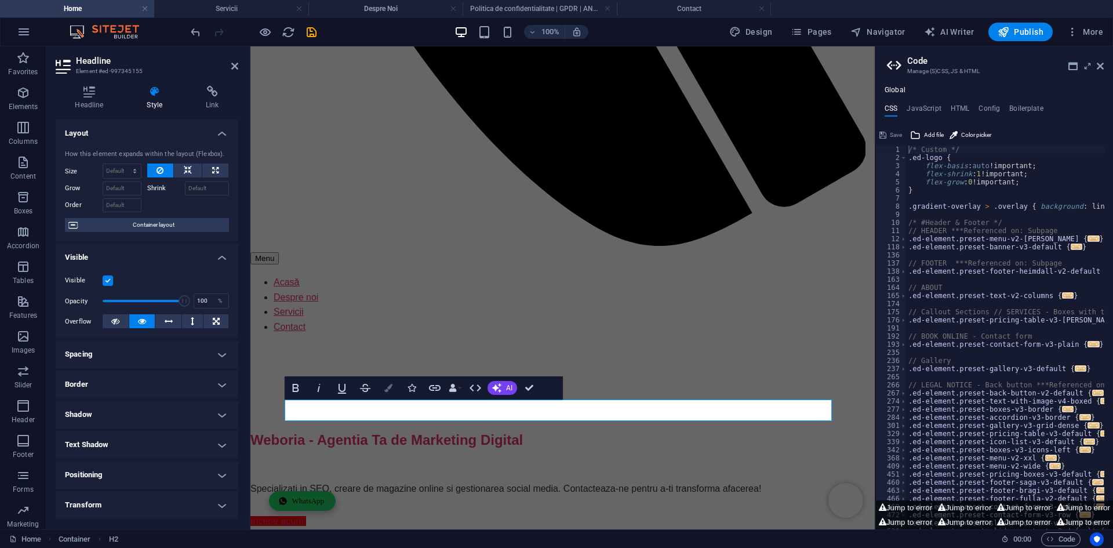
click at [388, 389] on icon "button" at bounding box center [388, 388] width 8 height 8
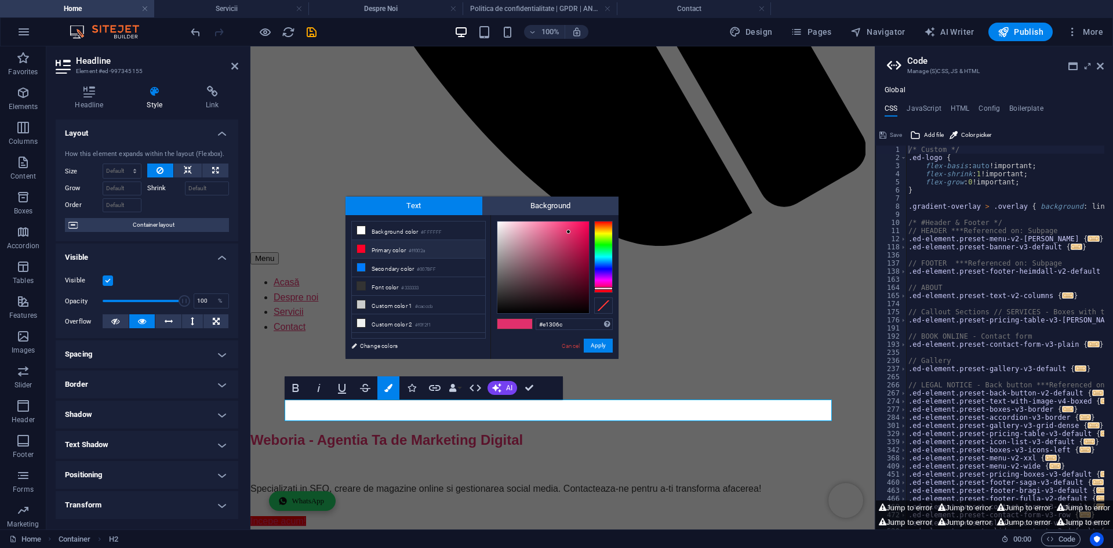
click at [404, 252] on li "Primary color #ff002a" at bounding box center [418, 249] width 133 height 19
type input "#ff002a"
click at [599, 350] on button "Apply" at bounding box center [598, 345] width 29 height 14
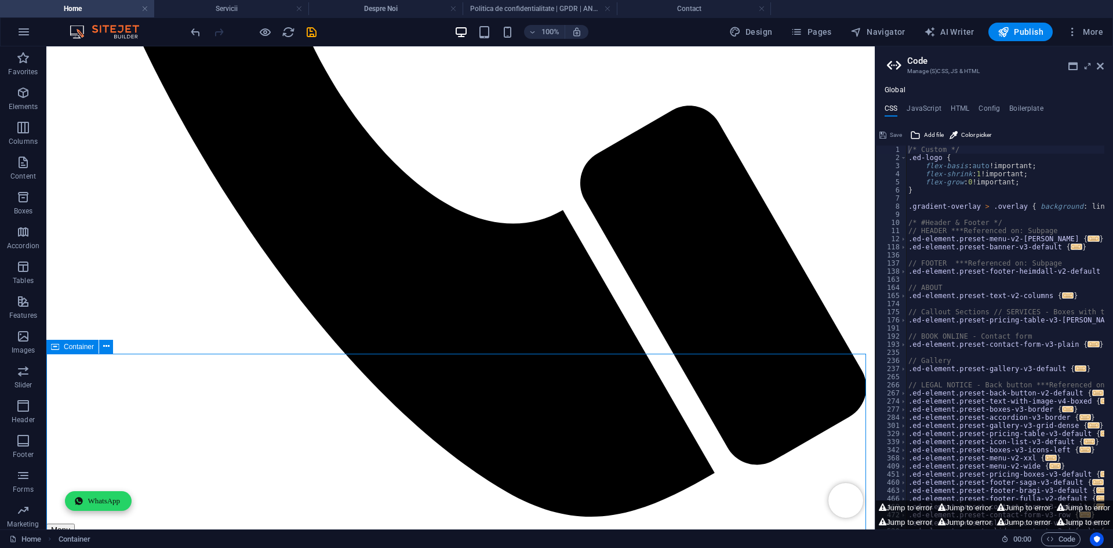
scroll to position [745, 0]
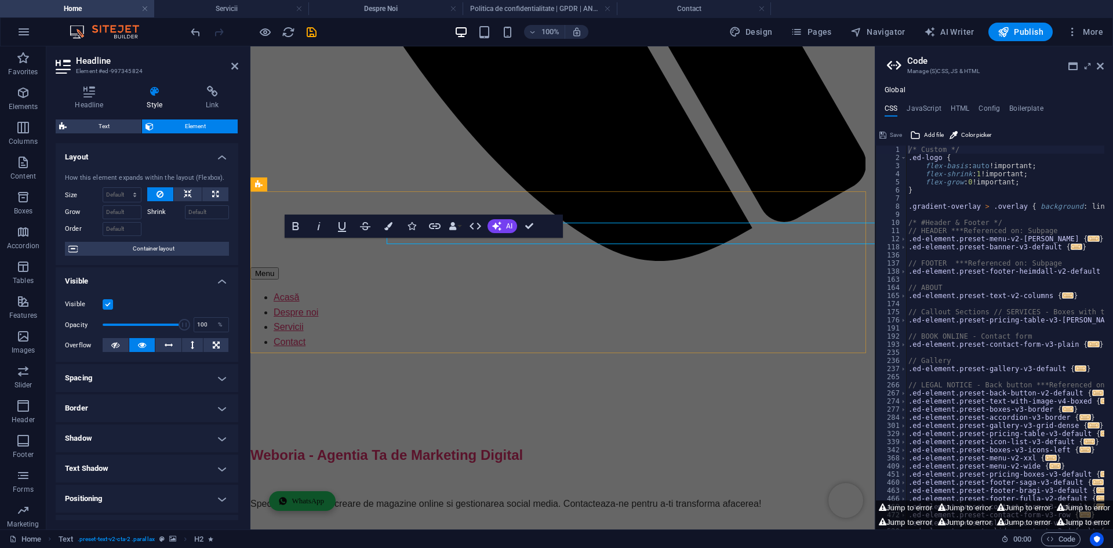
scroll to position [760, 0]
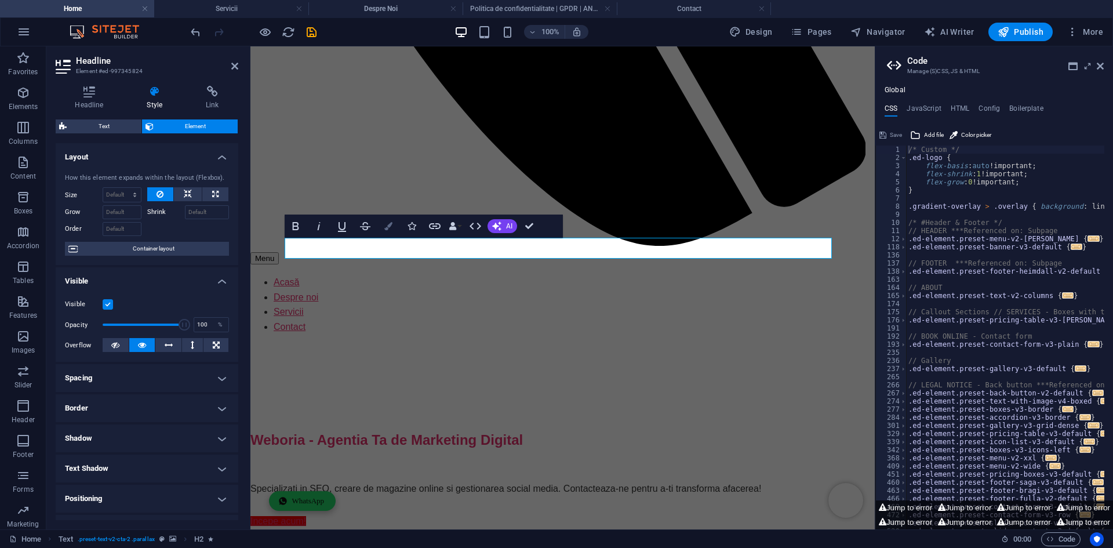
click at [384, 228] on button "Colors" at bounding box center [388, 225] width 22 height 23
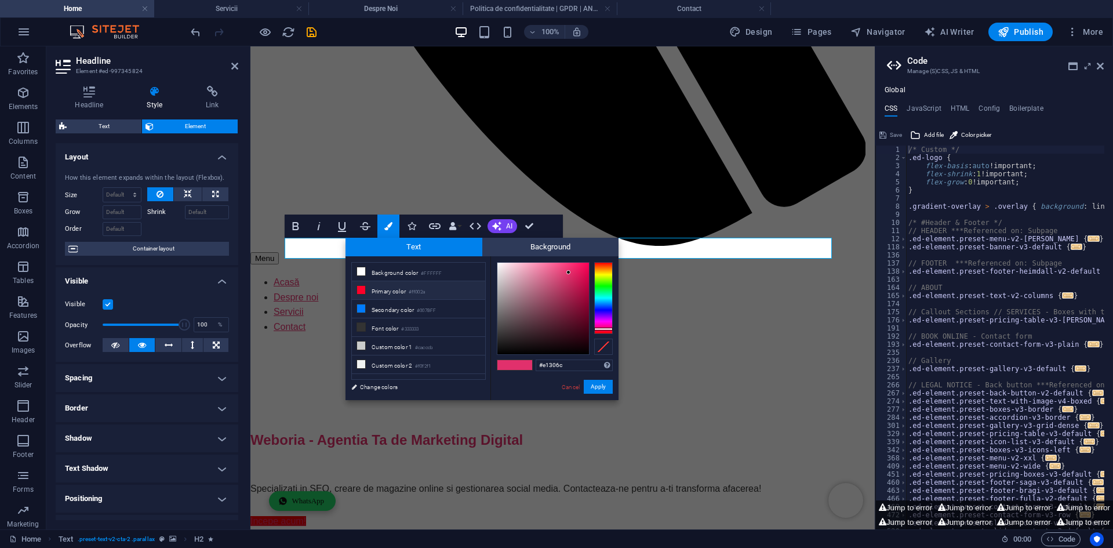
click at [420, 288] on small "#ff002a" at bounding box center [417, 292] width 16 height 8
type input "#ff002a"
click at [597, 389] on button "Apply" at bounding box center [598, 387] width 29 height 14
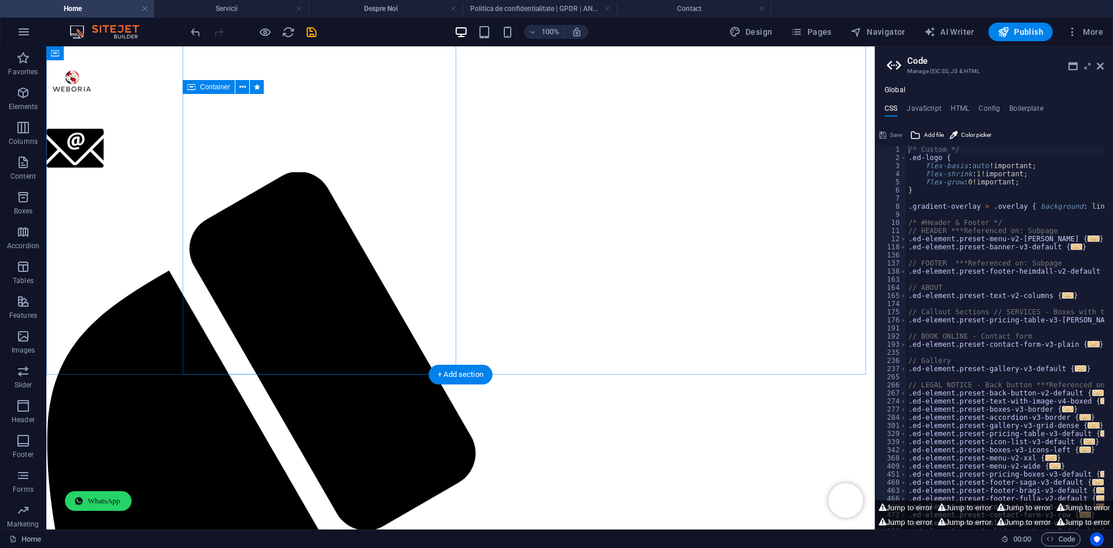
scroll to position [0, 0]
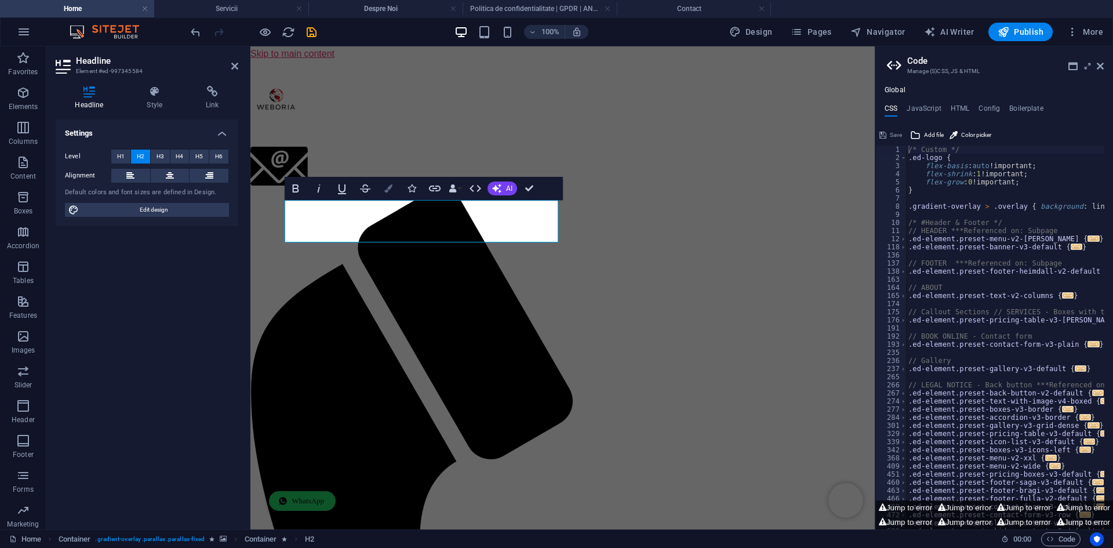
click at [386, 188] on icon "button" at bounding box center [388, 188] width 8 height 8
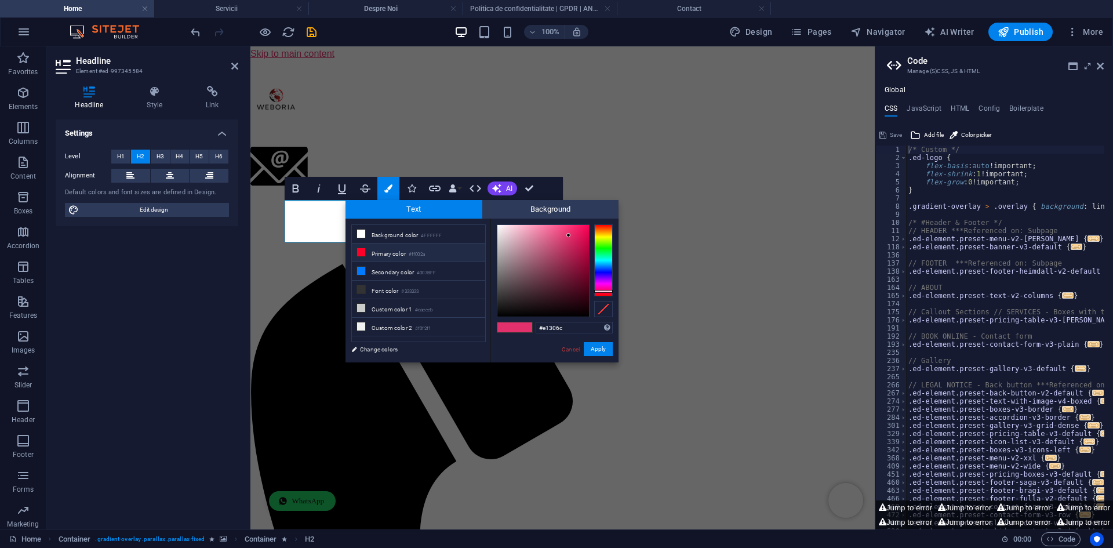
click at [425, 252] on small "#ff002a" at bounding box center [417, 254] width 16 height 8
type input "#ff002a"
click at [595, 347] on button "Apply" at bounding box center [598, 349] width 29 height 14
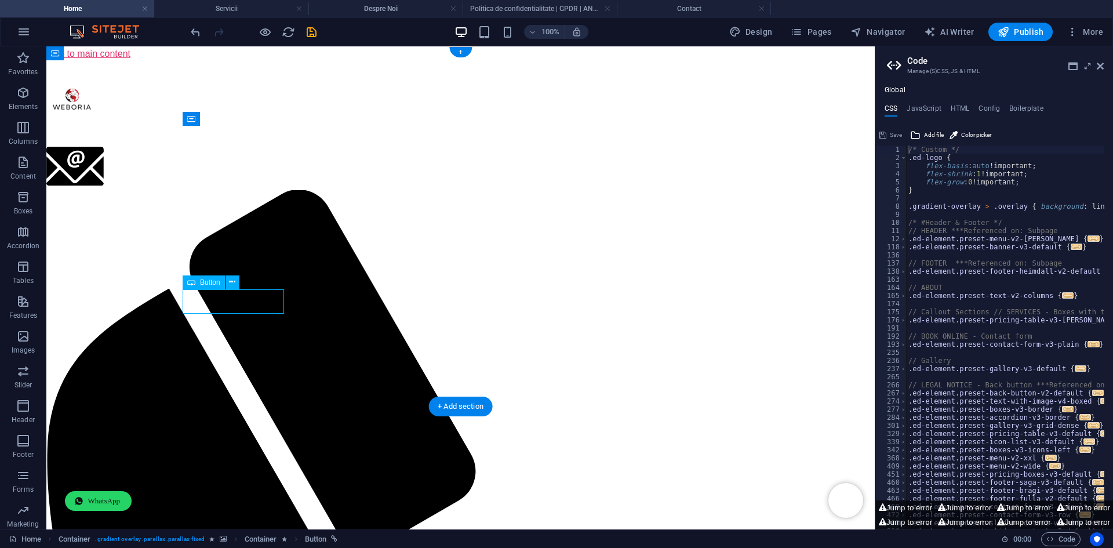
select select "3"
select select
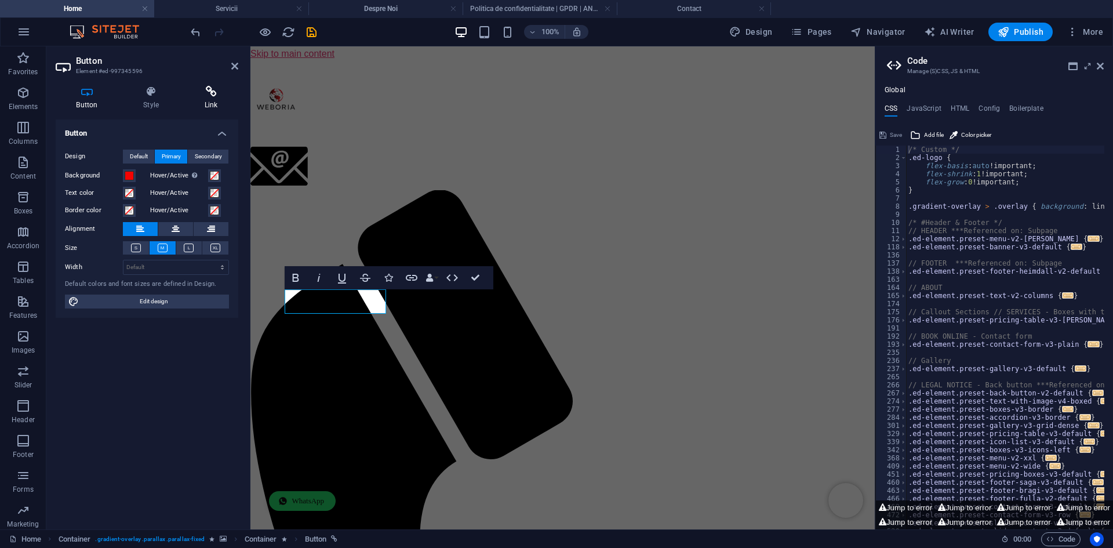
click at [203, 96] on icon at bounding box center [211, 92] width 54 height 12
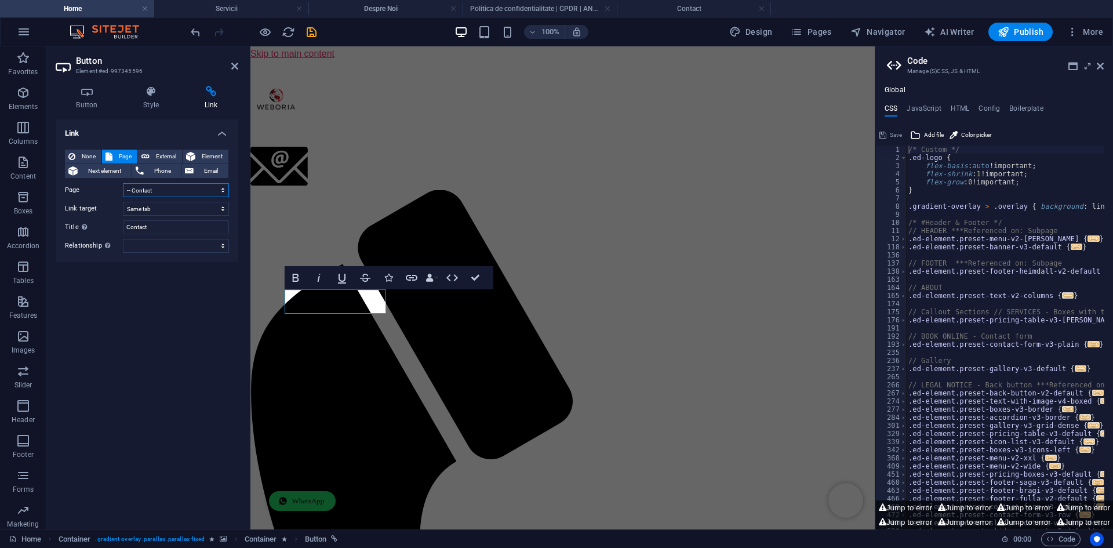
click at [188, 187] on select "Home -- Despre Noi -- Servicii -- Contact ---- Politica de confidentialitate | …" at bounding box center [176, 190] width 106 height 14
click at [180, 206] on select "New tab Same tab Overlay" at bounding box center [176, 209] width 106 height 14
click at [141, 92] on icon at bounding box center [151, 92] width 57 height 12
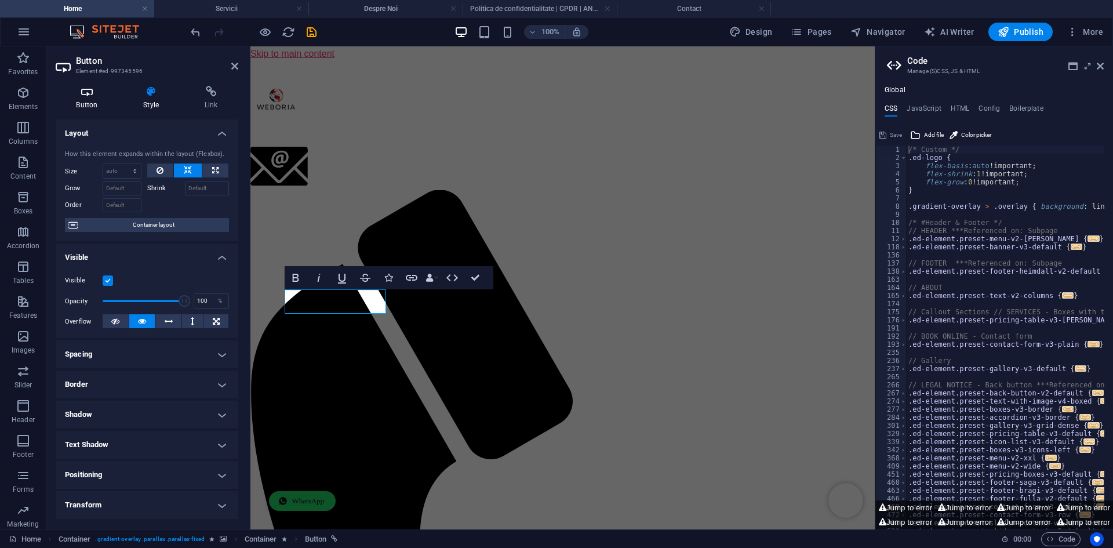
click at [90, 96] on icon at bounding box center [87, 92] width 63 height 12
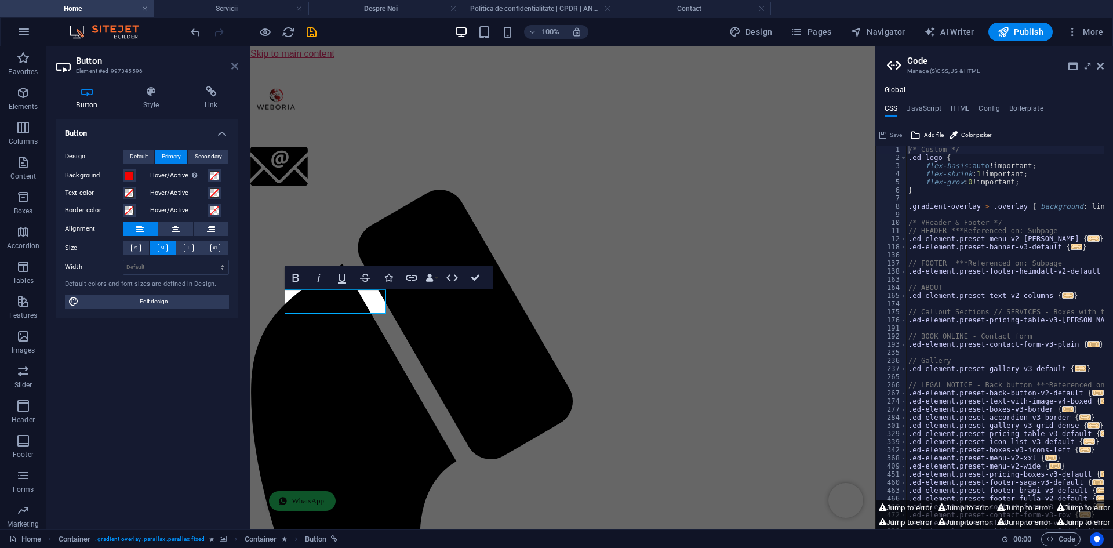
click at [233, 67] on icon at bounding box center [234, 65] width 7 height 9
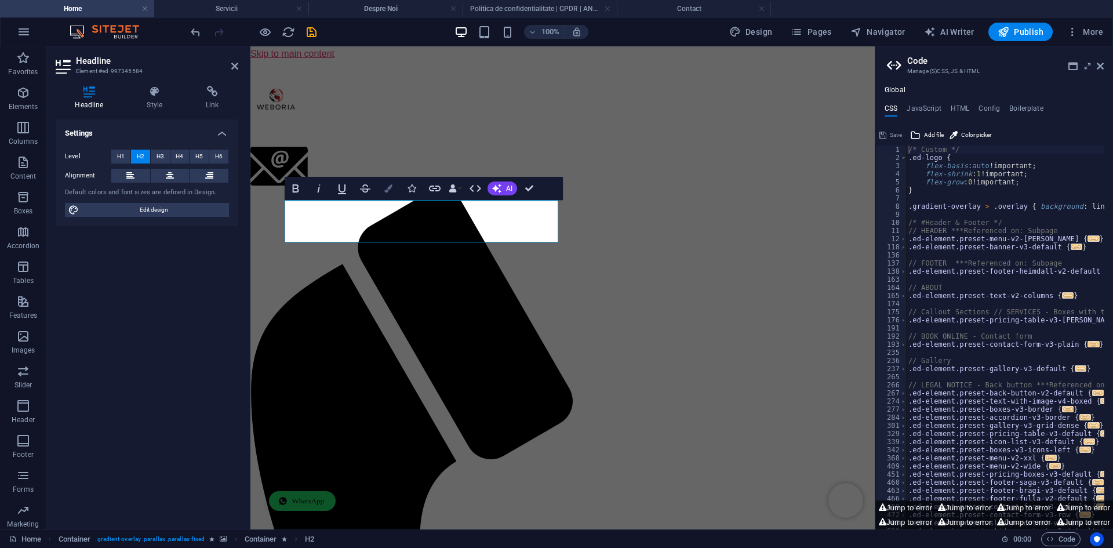
click at [389, 192] on icon "button" at bounding box center [388, 188] width 8 height 8
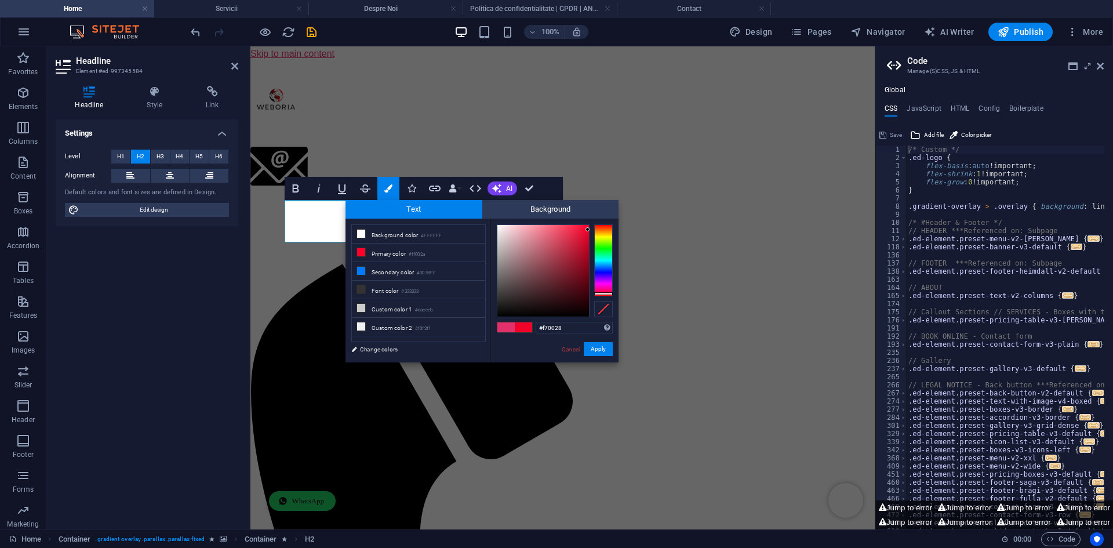
type input "#f90029"
drag, startPoint x: 571, startPoint y: 241, endPoint x: 589, endPoint y: 227, distance: 23.2
click at [589, 227] on div at bounding box center [543, 271] width 92 height 92
click at [600, 355] on button "Apply" at bounding box center [598, 349] width 29 height 14
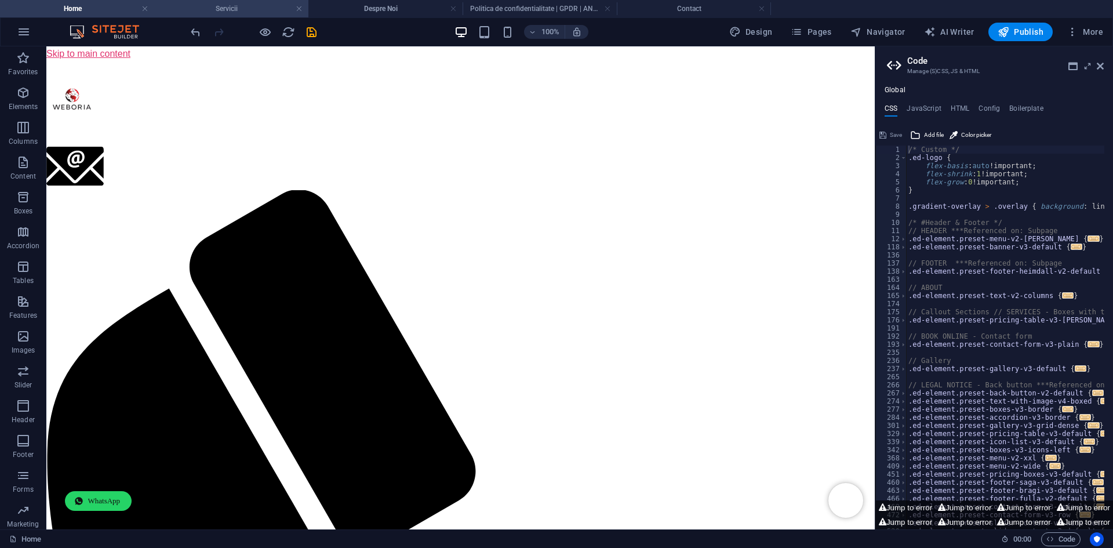
click at [230, 9] on h4 "Servicii" at bounding box center [231, 8] width 154 height 13
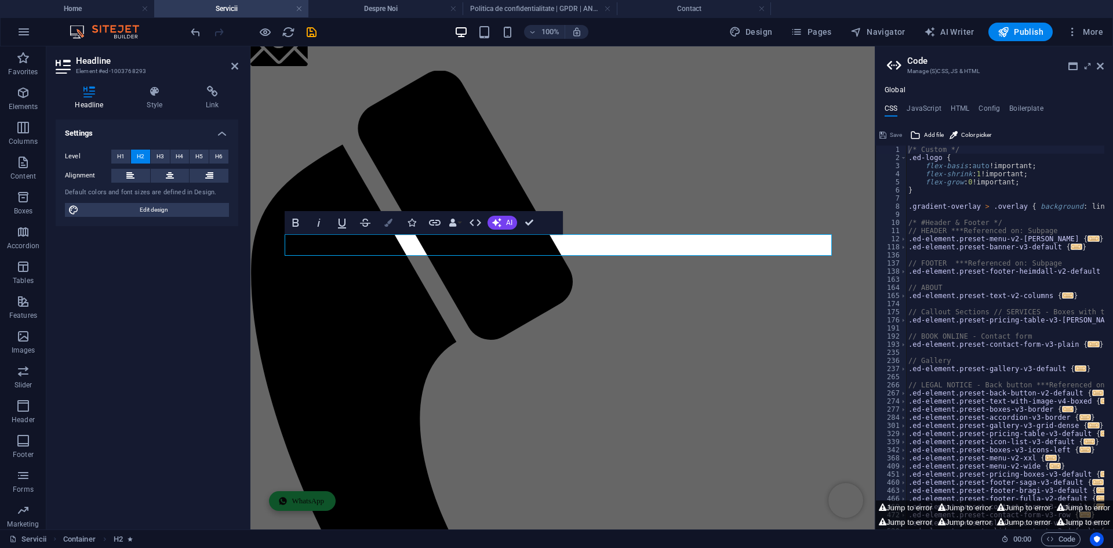
click at [390, 225] on icon "button" at bounding box center [388, 222] width 8 height 8
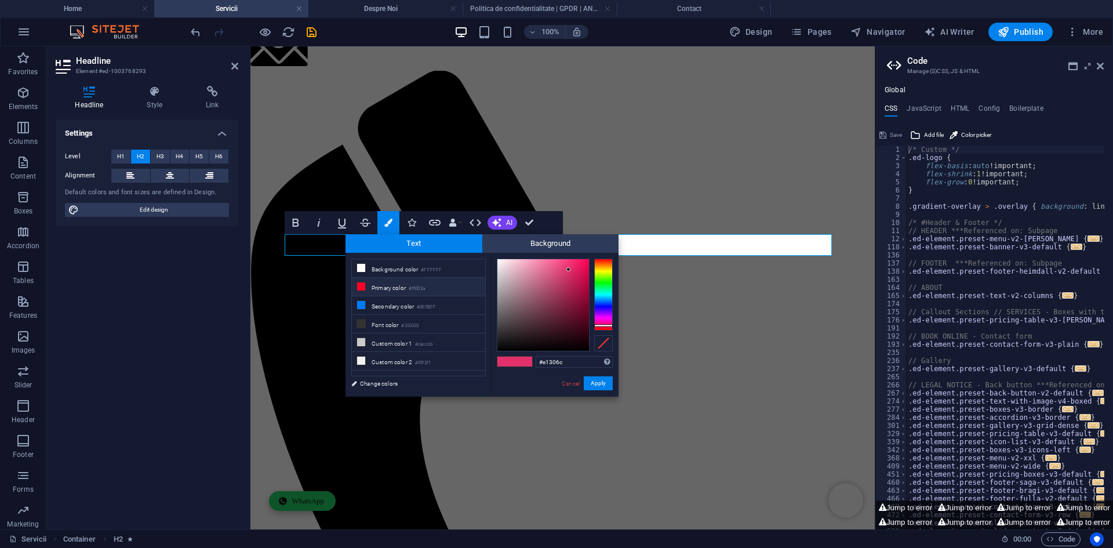
click at [420, 285] on small "#ff002a" at bounding box center [417, 289] width 16 height 8
type input "#ff002a"
click at [604, 384] on button "Apply" at bounding box center [598, 383] width 29 height 14
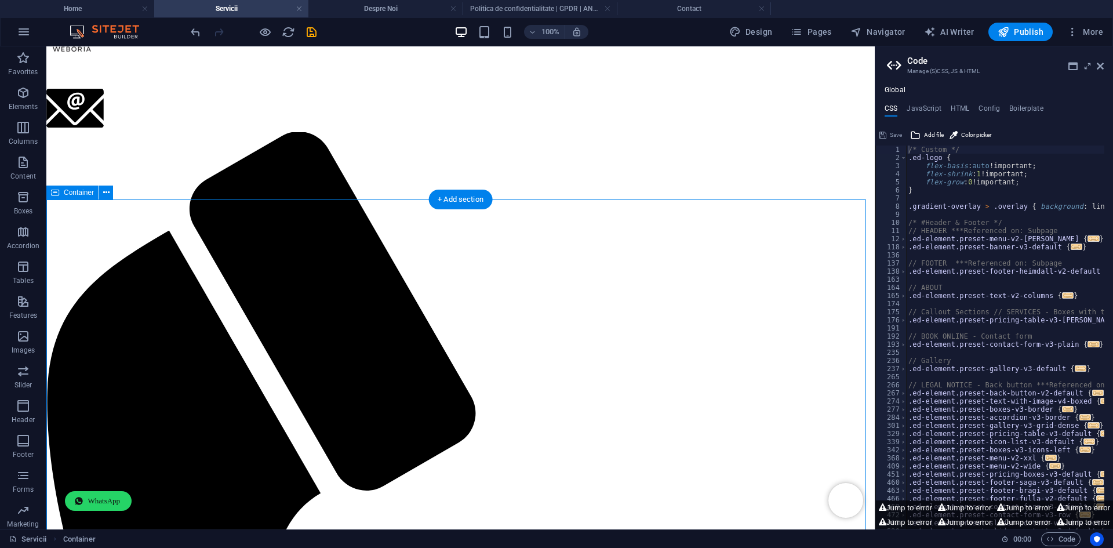
scroll to position [0, 0]
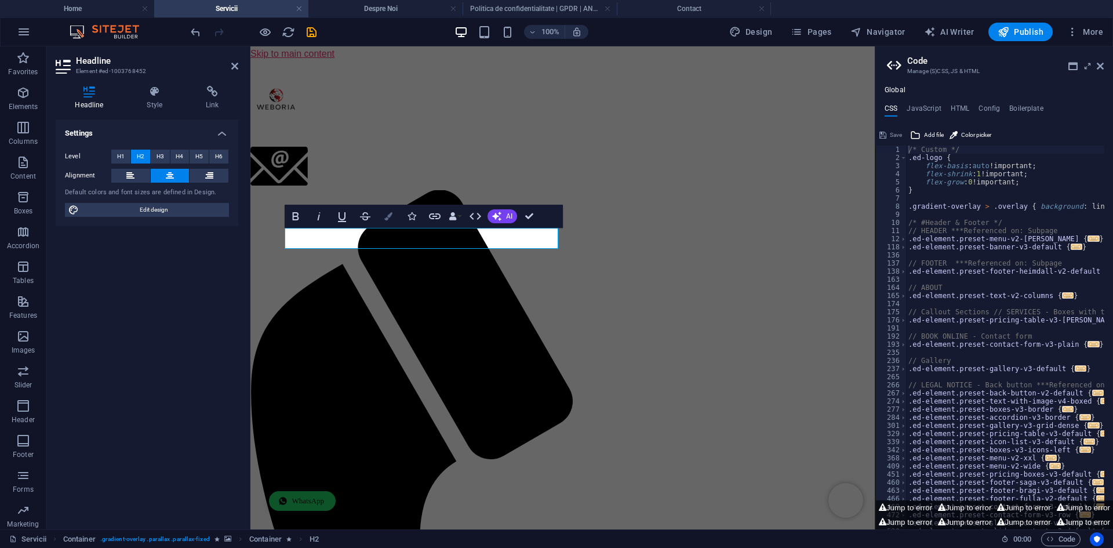
click at [384, 215] on icon "button" at bounding box center [388, 216] width 8 height 8
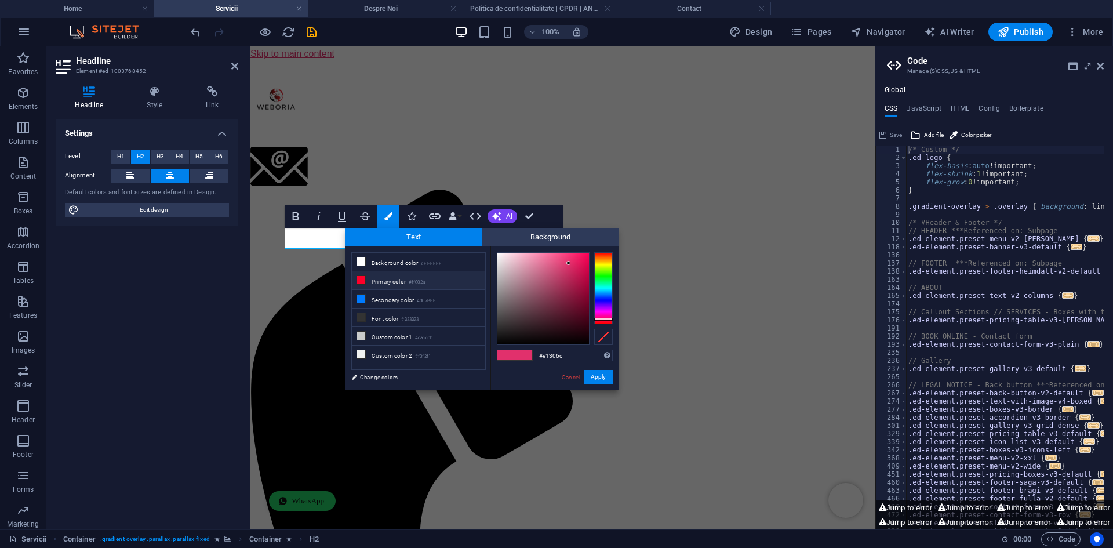
click at [451, 283] on li "Primary color #ff002a" at bounding box center [418, 280] width 133 height 19
type input "#ff002a"
click at [599, 376] on button "Apply" at bounding box center [598, 377] width 29 height 14
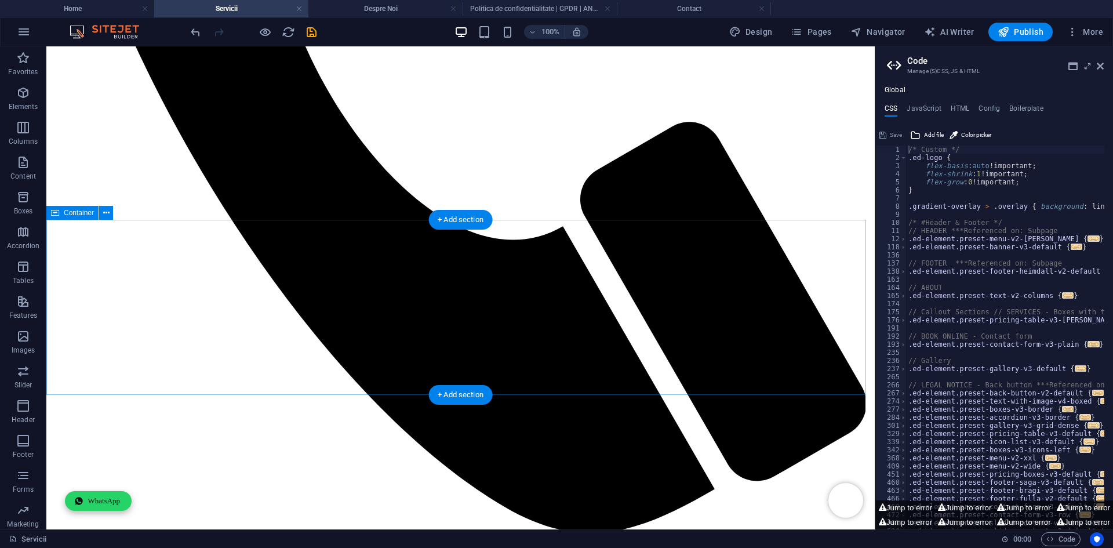
scroll to position [818, 0]
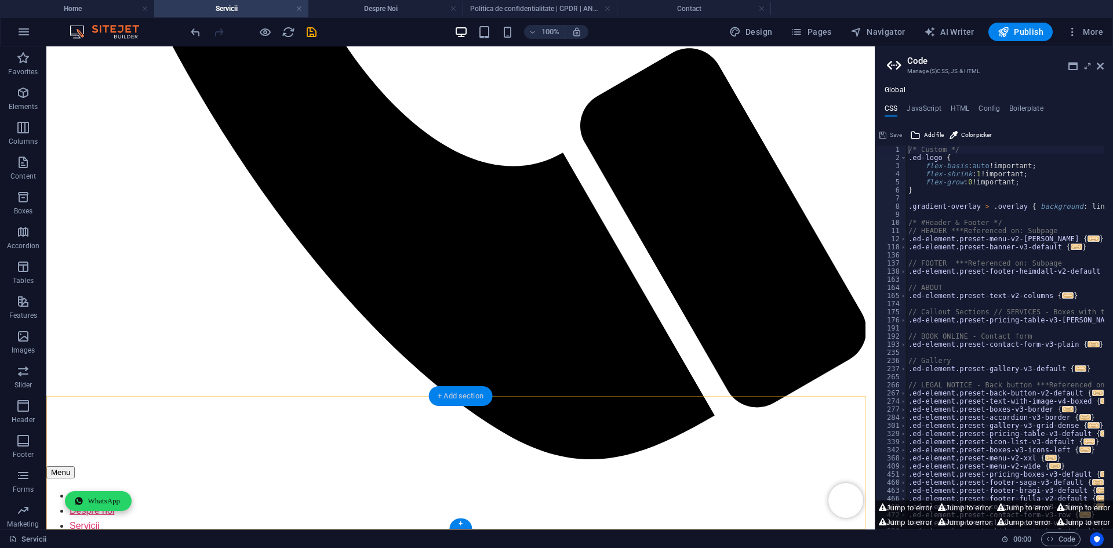
click at [442, 400] on div "+ Add section" at bounding box center [460, 396] width 64 height 20
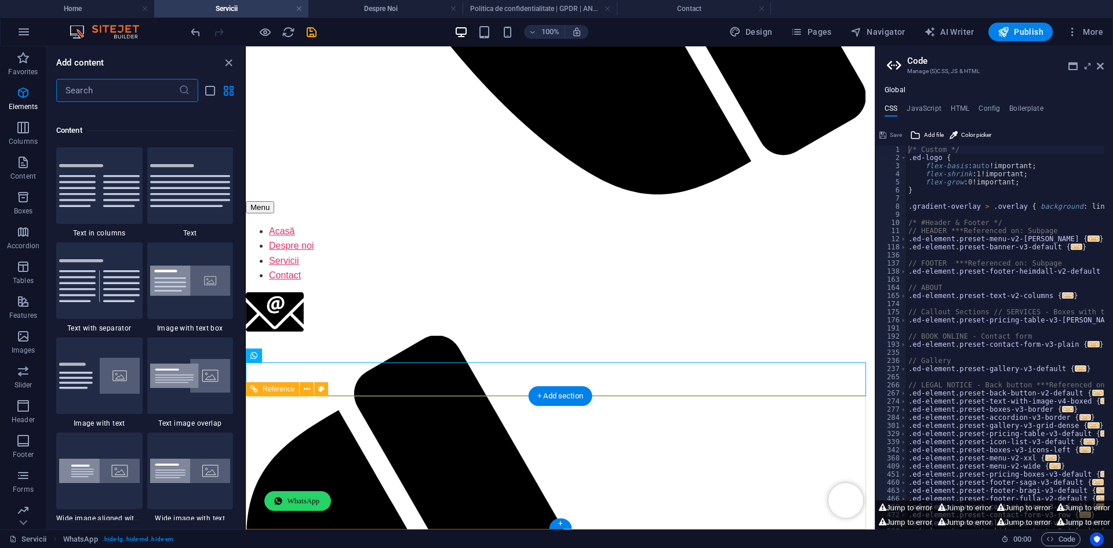
scroll to position [2028, 0]
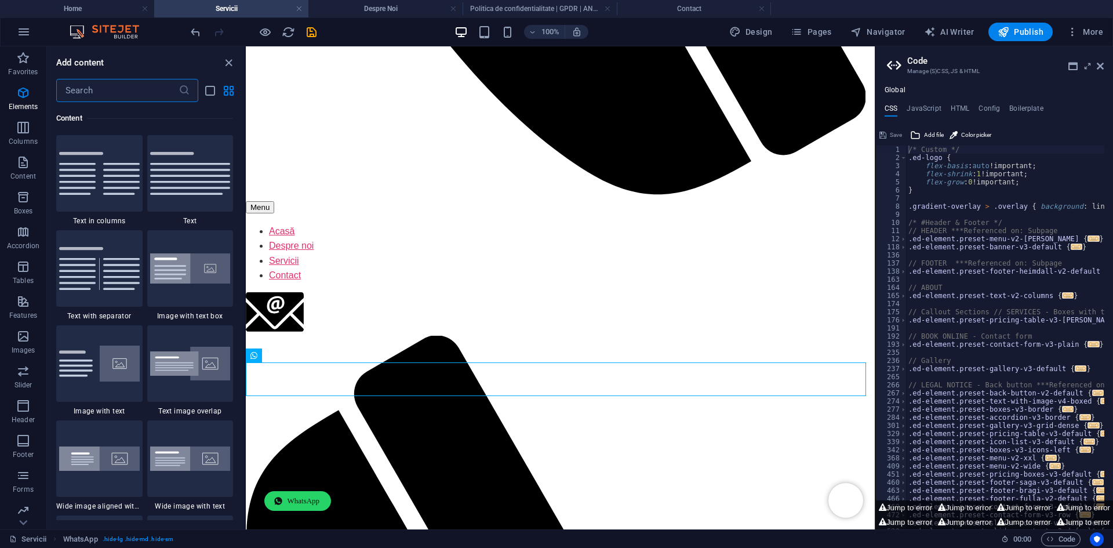
click at [152, 95] on input "text" at bounding box center [117, 90] width 122 height 23
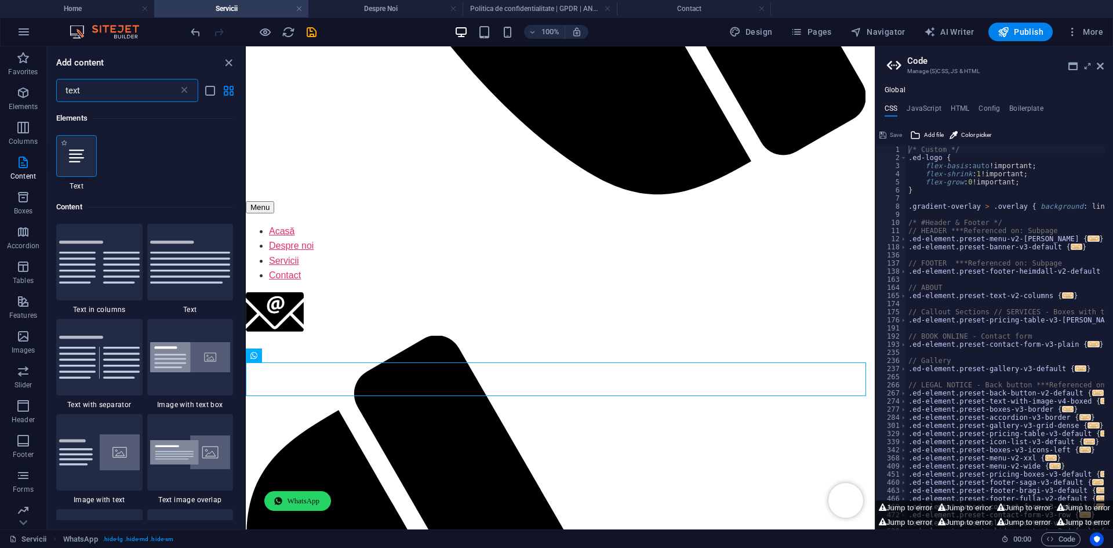
type input "text"
click at [65, 152] on div at bounding box center [76, 156] width 41 height 42
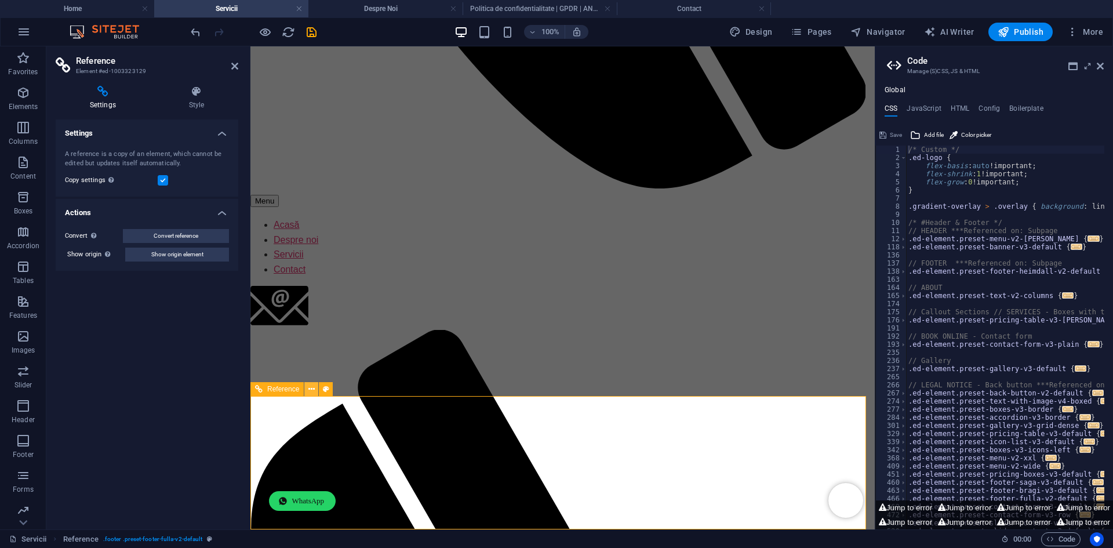
click at [314, 389] on icon at bounding box center [311, 389] width 6 height 12
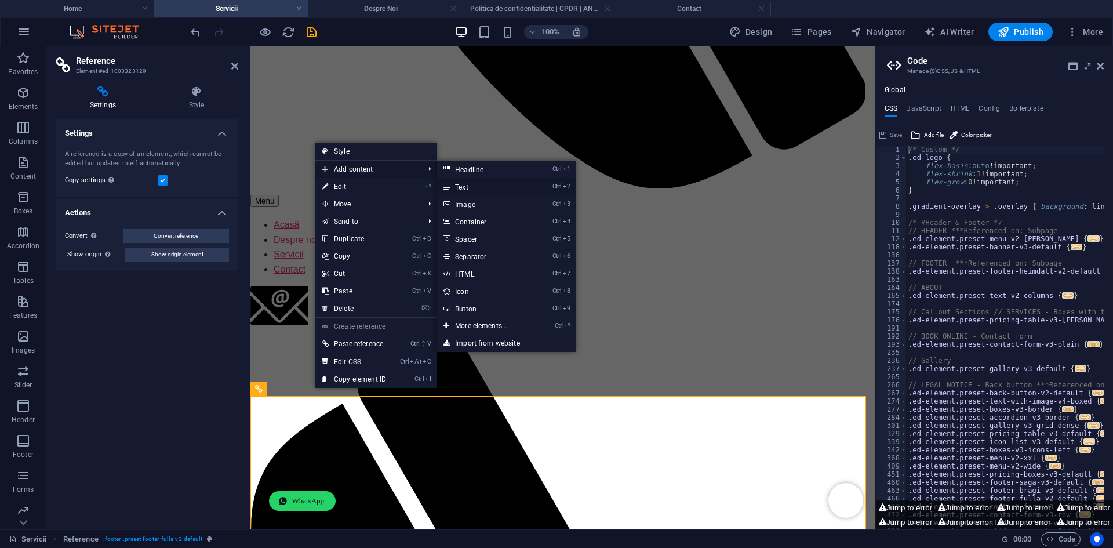
click at [476, 186] on link "Ctrl 2 Text" at bounding box center [484, 186] width 96 height 17
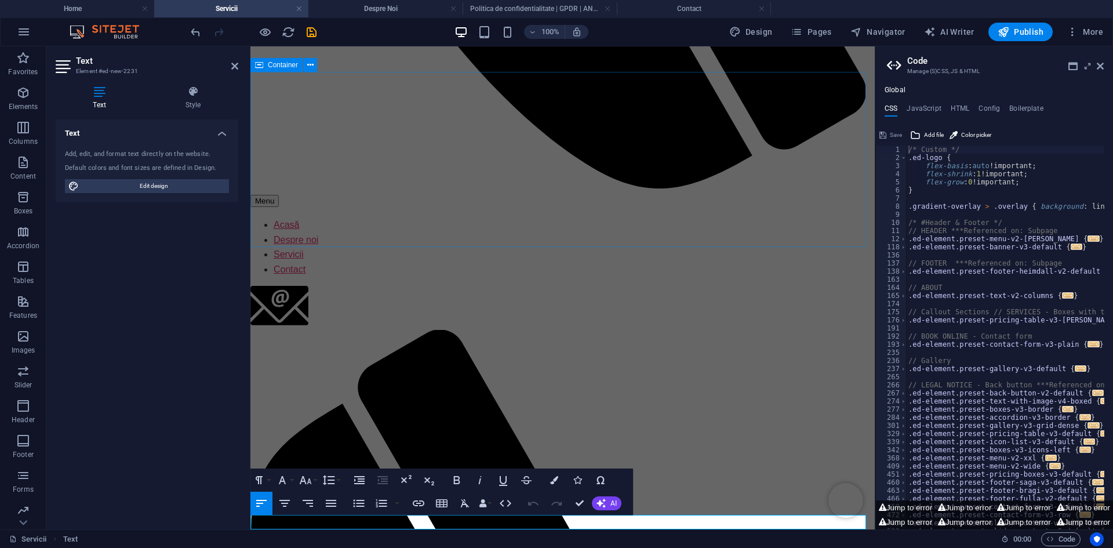
scroll to position [832, 0]
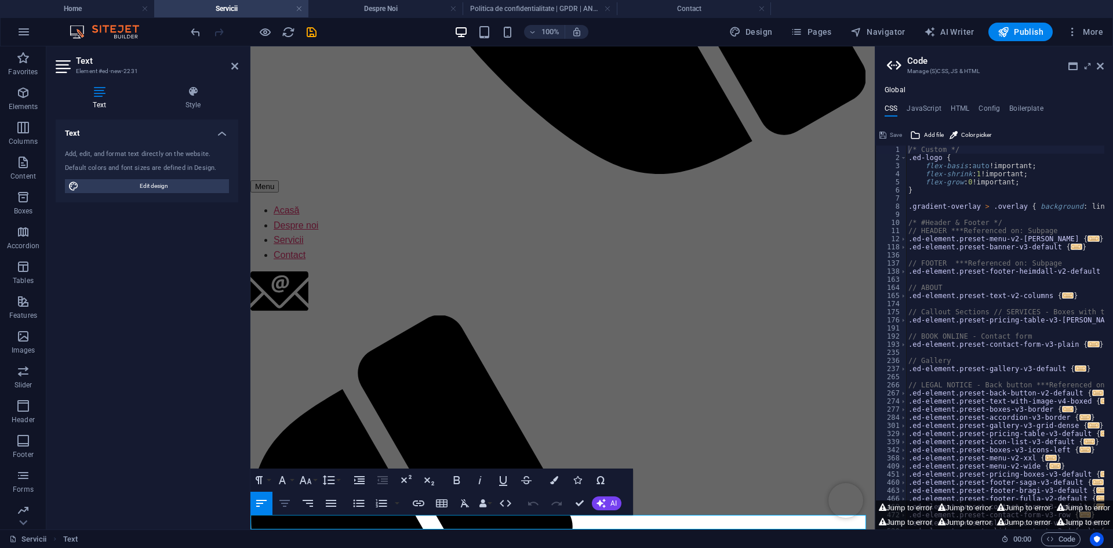
click at [285, 505] on icon "button" at bounding box center [285, 503] width 14 height 14
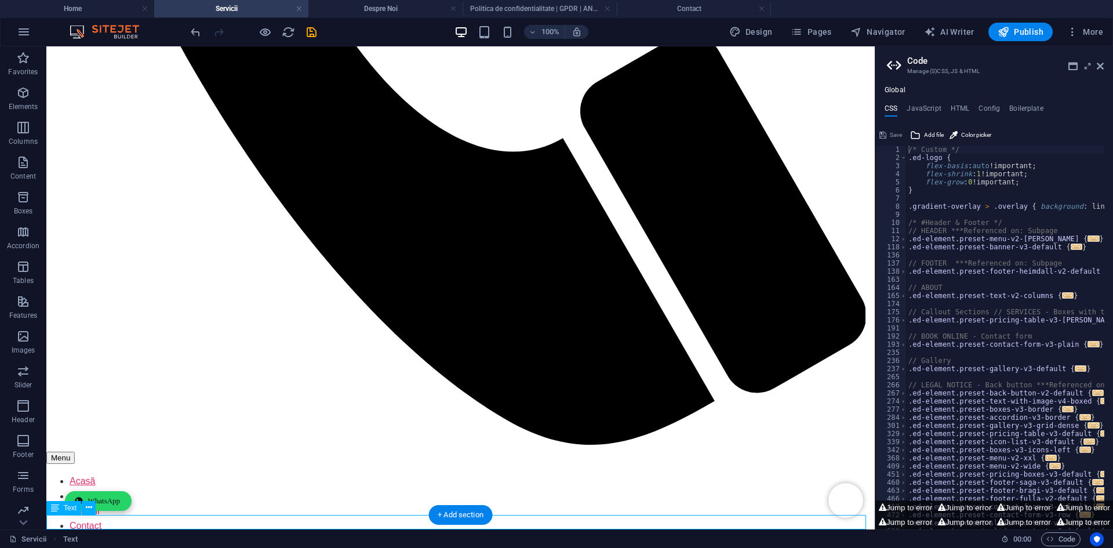
scroll to position [818, 0]
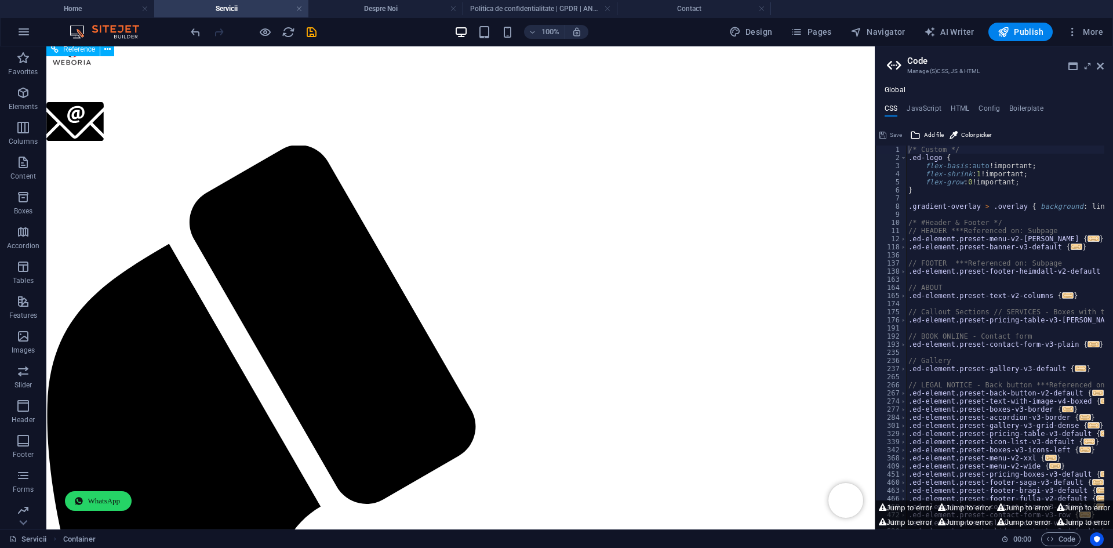
scroll to position [0, 0]
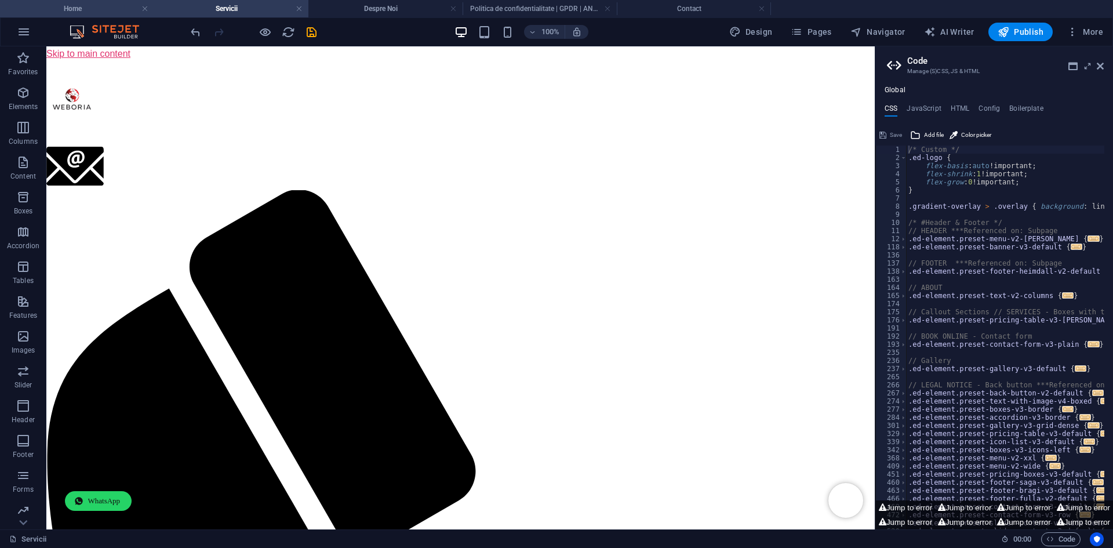
click at [99, 8] on h4 "Home" at bounding box center [77, 8] width 154 height 13
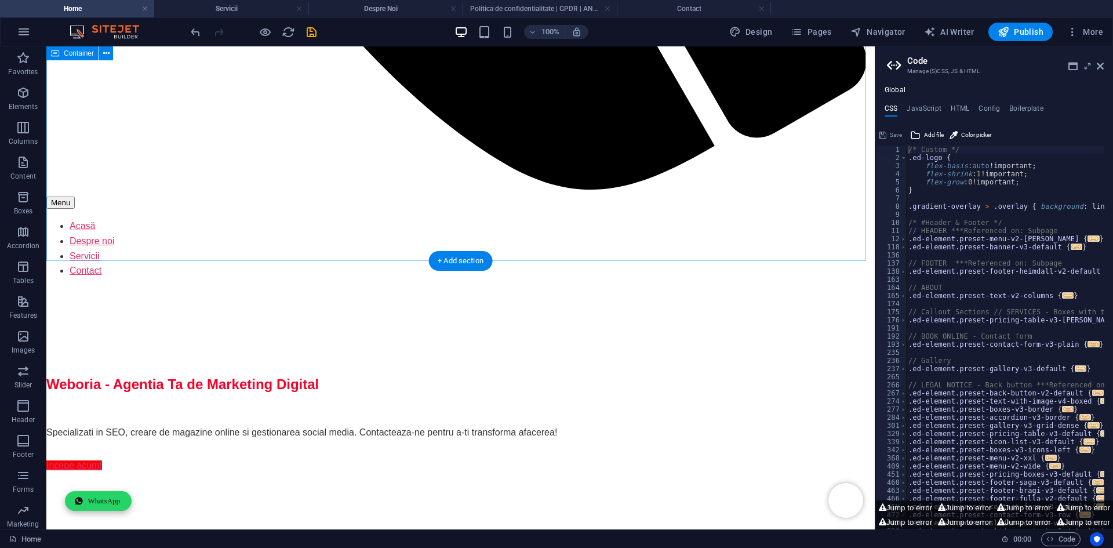
scroll to position [1215, 0]
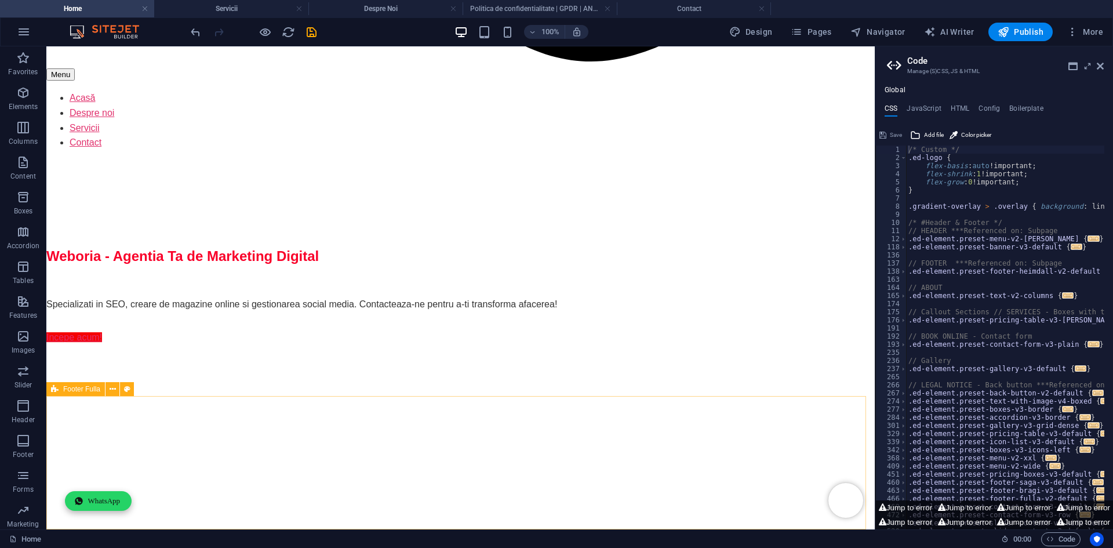
click at [110, 396] on div "Footer Fulla" at bounding box center [93, 389] width 95 height 14
click at [110, 392] on icon at bounding box center [113, 389] width 6 height 12
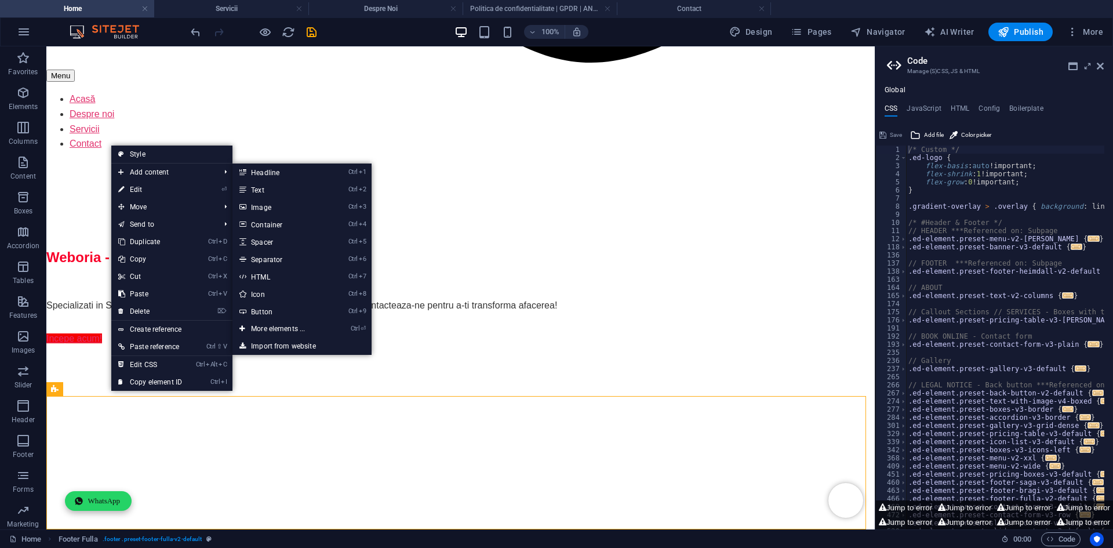
drag, startPoint x: 301, startPoint y: 235, endPoint x: 255, endPoint y: 188, distance: 65.6
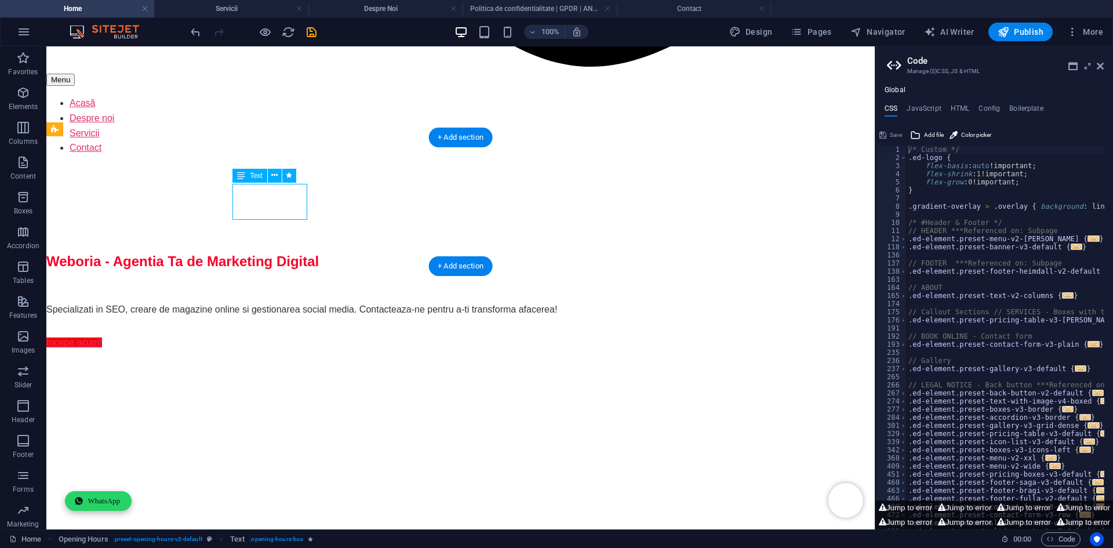
scroll to position [1209, 0]
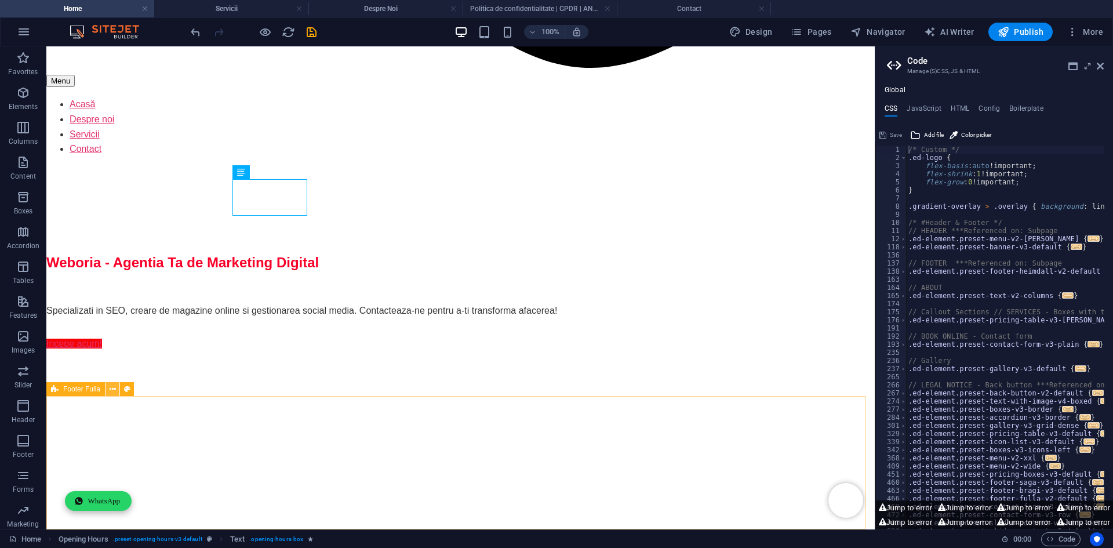
click at [110, 389] on icon at bounding box center [113, 389] width 6 height 12
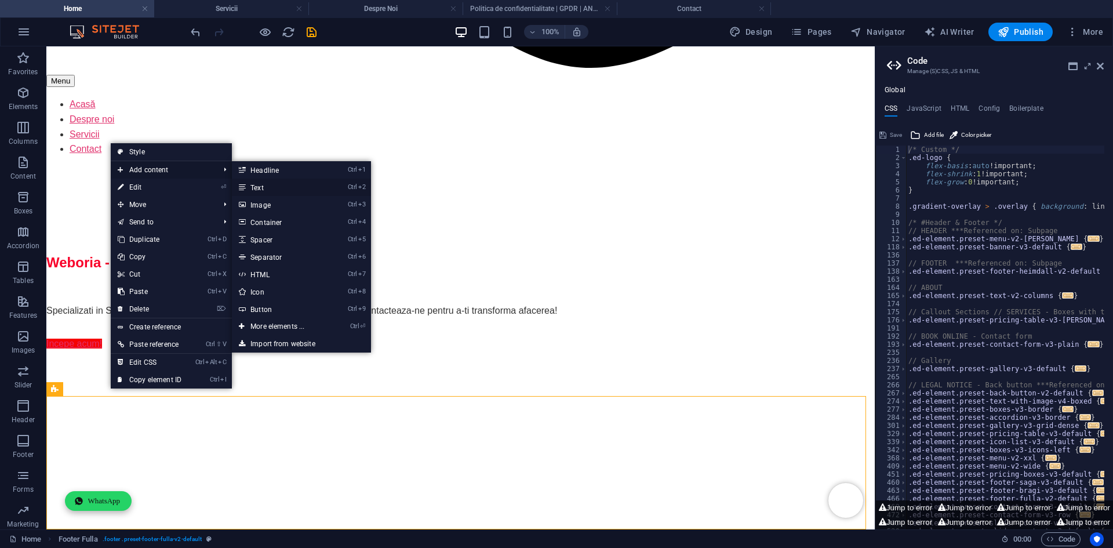
click at [254, 184] on link "Ctrl 2 Text" at bounding box center [280, 186] width 96 height 17
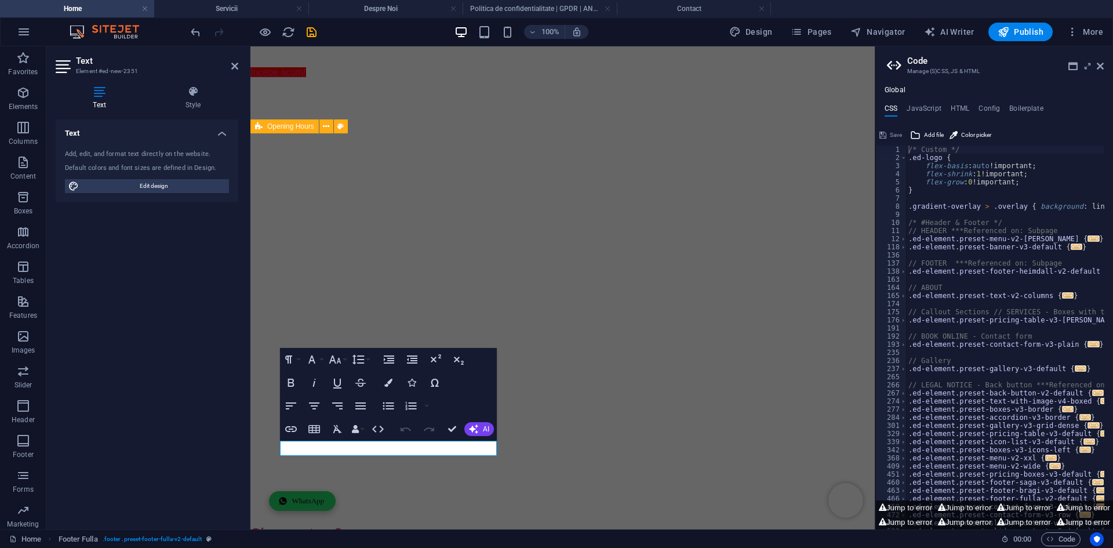
scroll to position [1223, 0]
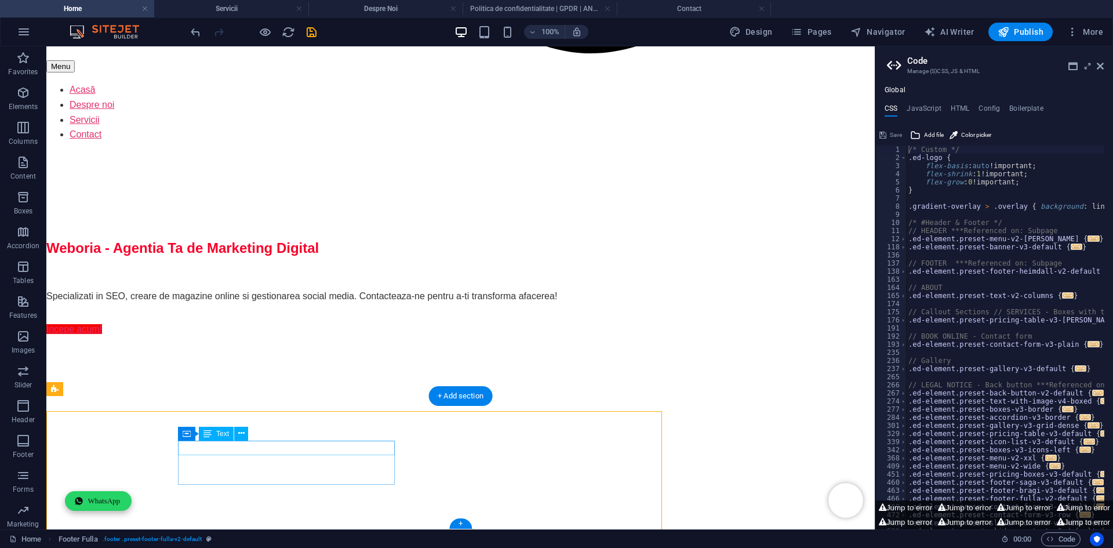
scroll to position [1209, 0]
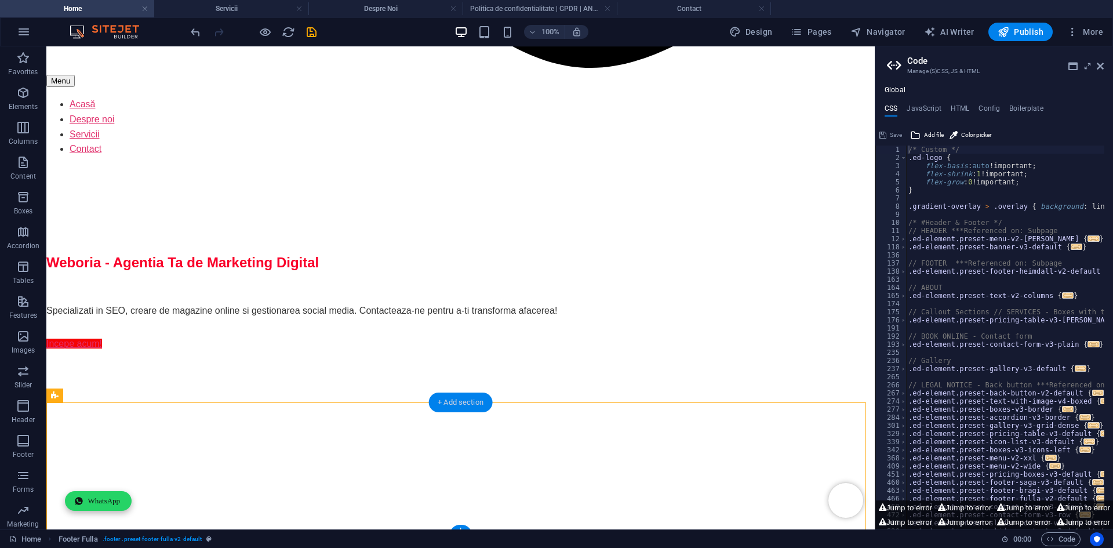
click at [448, 407] on div "+ Add section" at bounding box center [460, 402] width 64 height 20
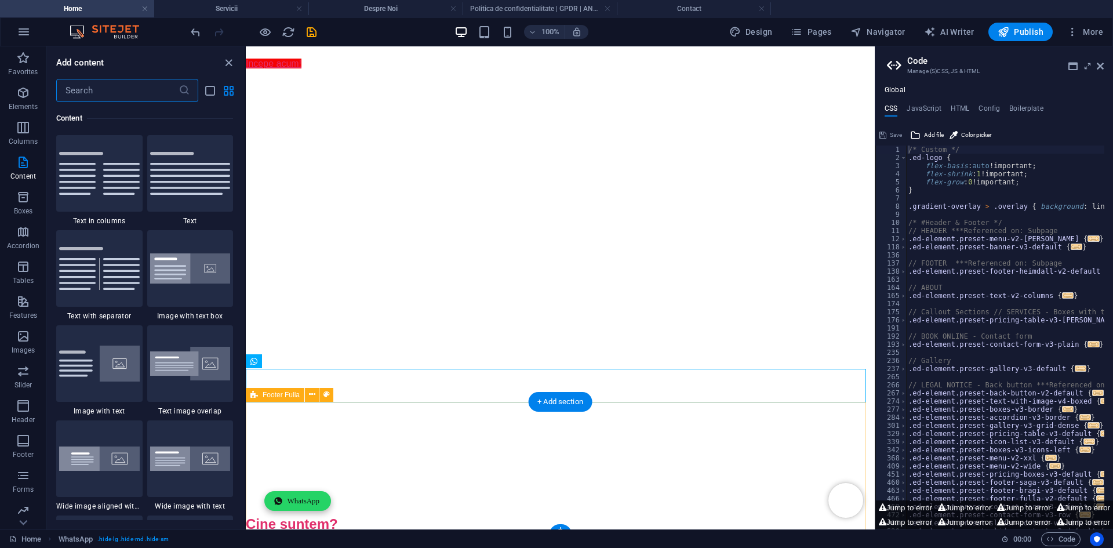
scroll to position [1223, 0]
click at [309, 390] on icon at bounding box center [312, 389] width 6 height 12
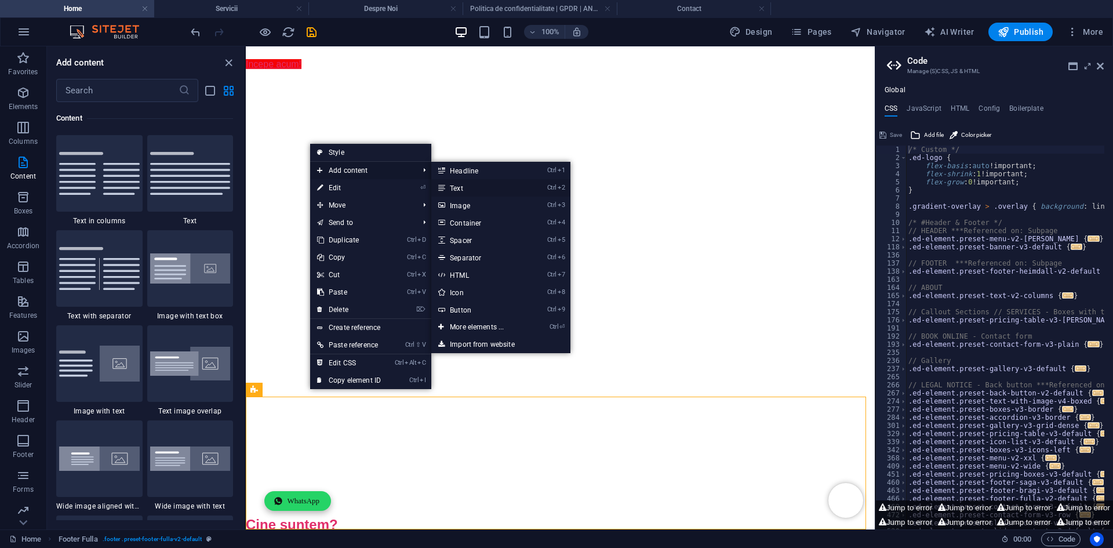
click at [464, 182] on link "Ctrl 2 Text" at bounding box center [479, 187] width 96 height 17
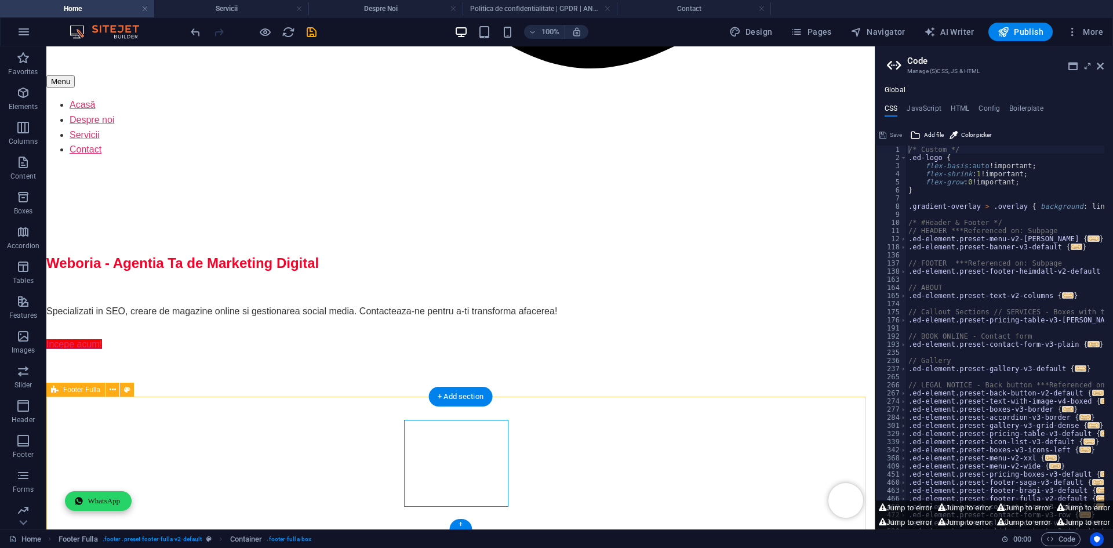
click at [113, 393] on icon at bounding box center [113, 390] width 6 height 12
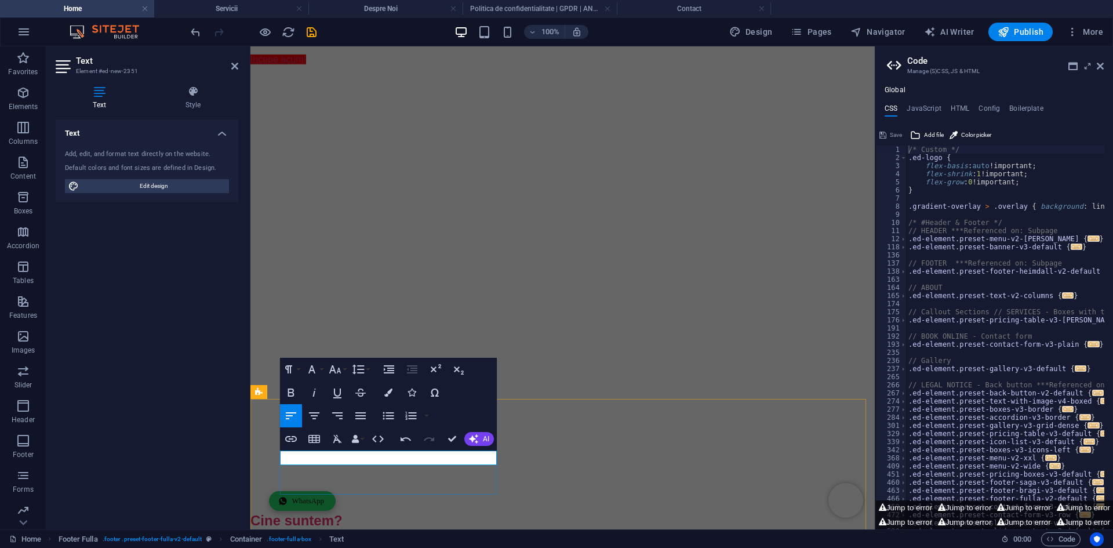
scroll to position [1221, 0]
drag, startPoint x: 358, startPoint y: 456, endPoint x: 275, endPoint y: 459, distance: 82.9
click at [388, 389] on icon "button" at bounding box center [388, 392] width 8 height 8
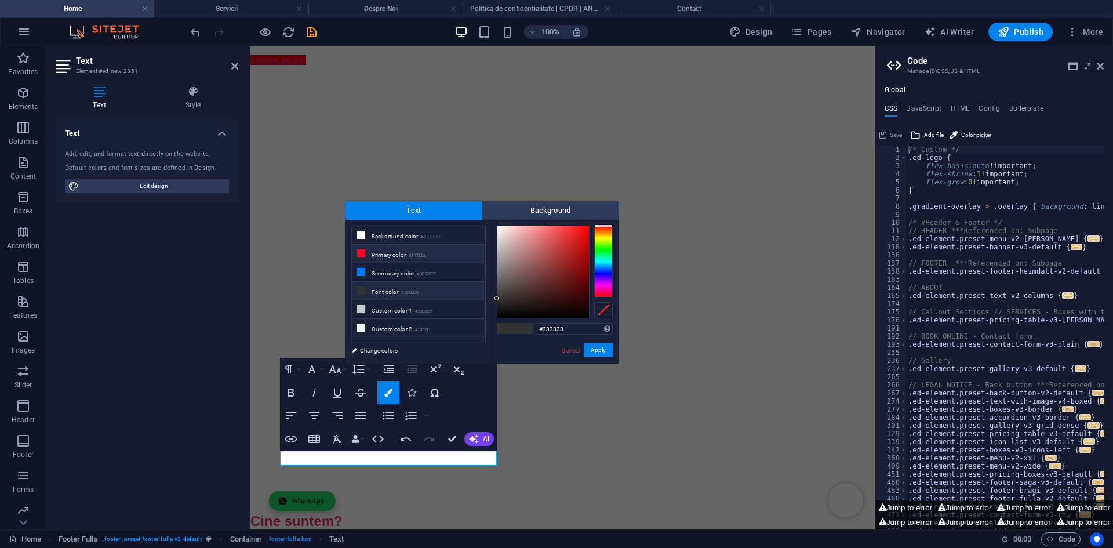
click at [415, 254] on small "#ff002a" at bounding box center [417, 256] width 16 height 8
type input "#ff002a"
click at [598, 350] on button "Apply" at bounding box center [598, 350] width 29 height 14
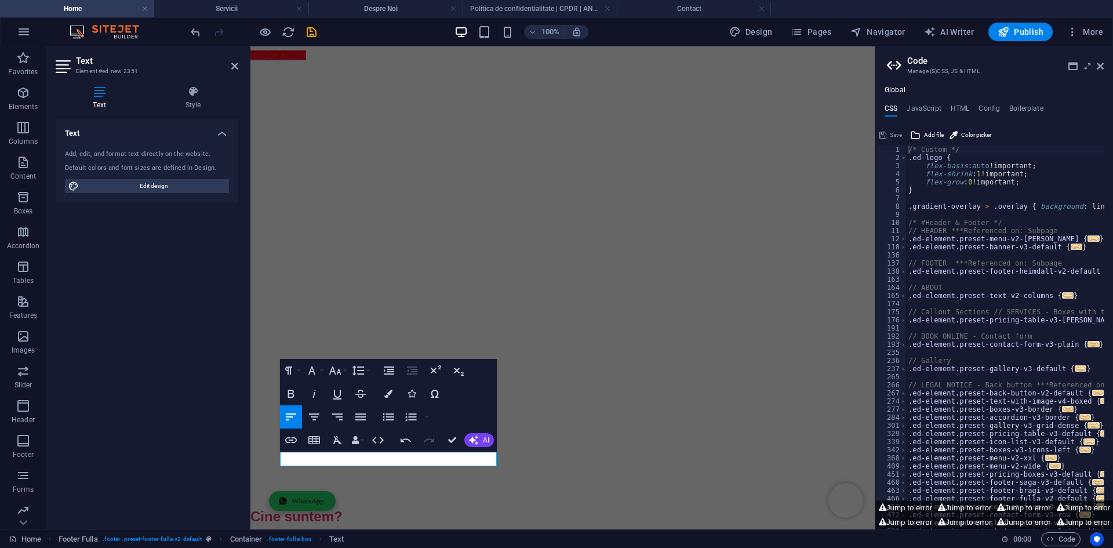
scroll to position [1226, 0]
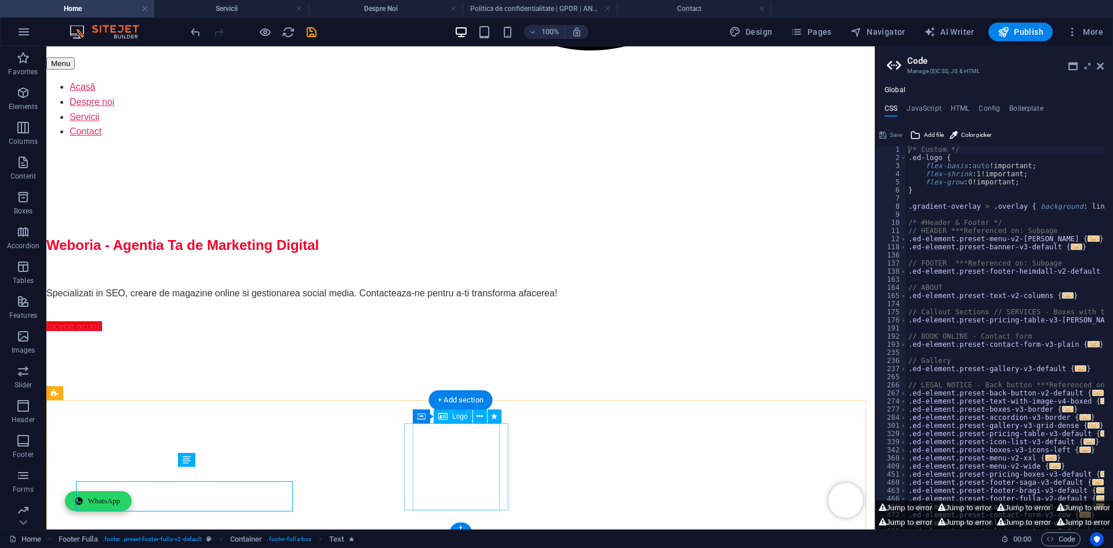
scroll to position [1211, 0]
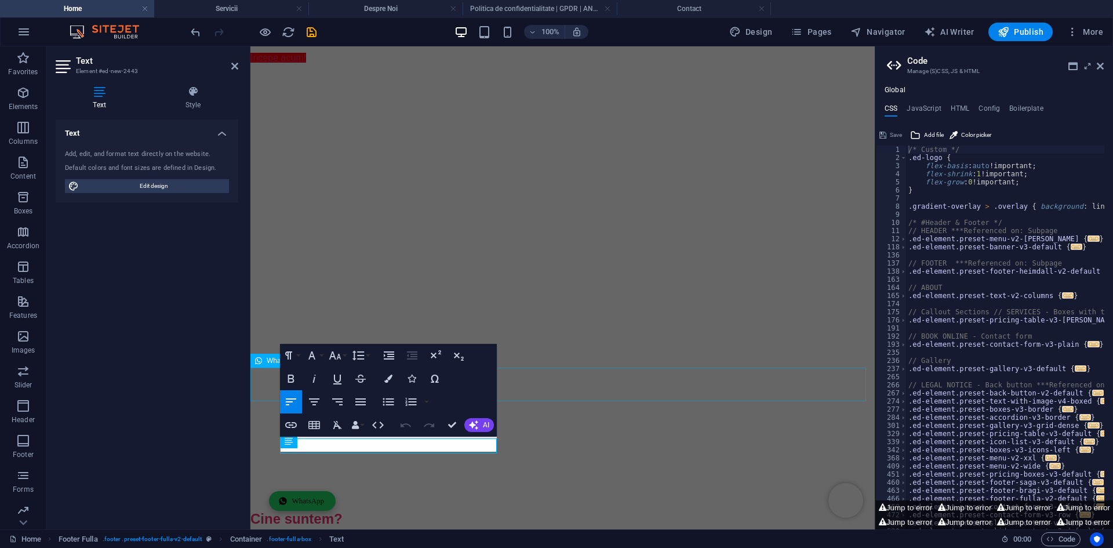
scroll to position [1220, 0]
click at [388, 378] on icon "button" at bounding box center [388, 378] width 8 height 8
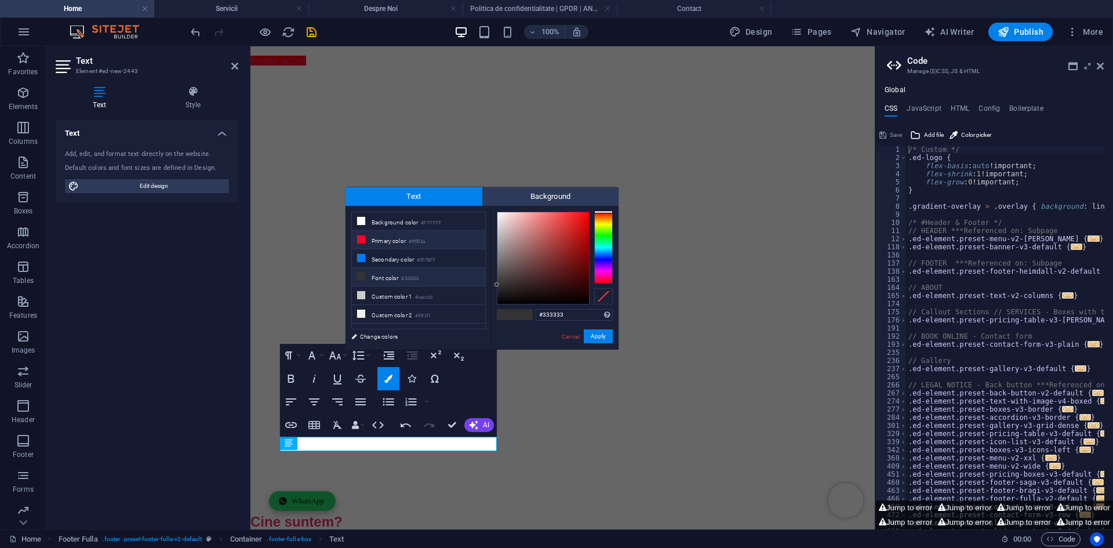
click at [424, 241] on small "#ff002a" at bounding box center [417, 242] width 16 height 8
type input "#ff002a"
click at [600, 336] on button "Apply" at bounding box center [598, 336] width 29 height 14
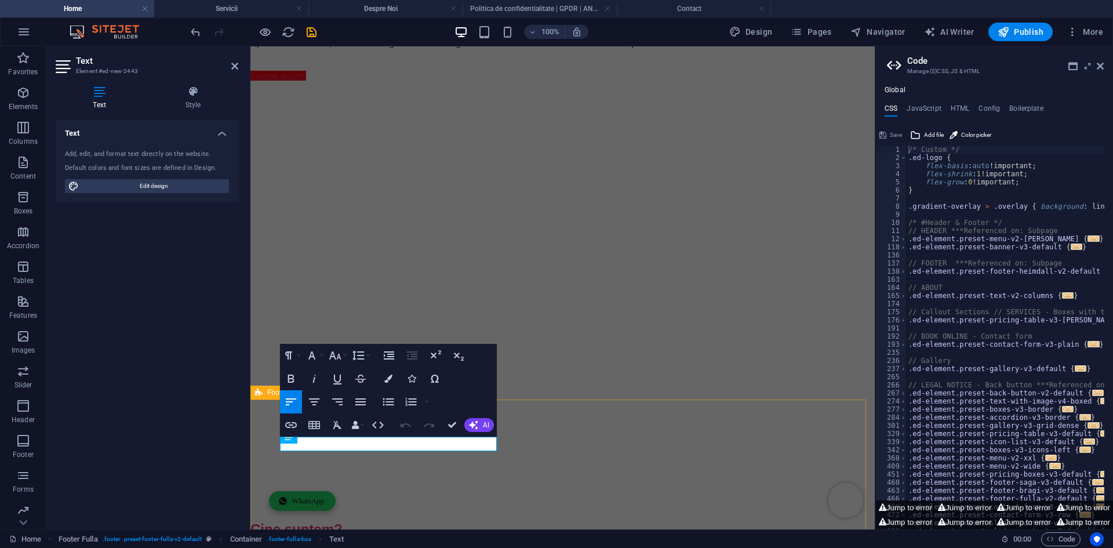
scroll to position [1220, 0]
drag, startPoint x: 358, startPoint y: 442, endPoint x: 271, endPoint y: 443, distance: 86.4
click at [388, 382] on icon "button" at bounding box center [388, 378] width 8 height 8
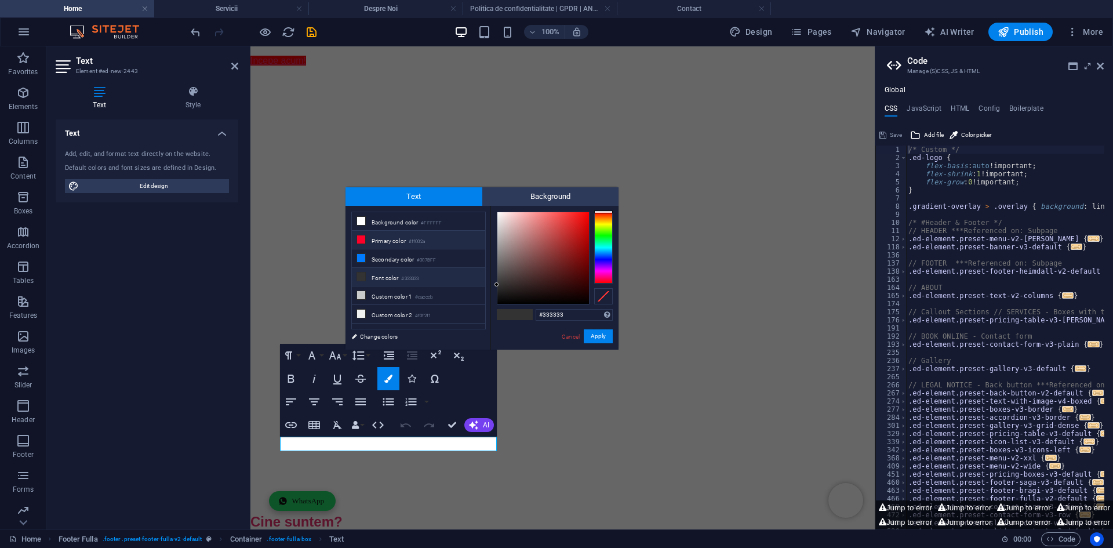
click at [409, 243] on li "Primary color #ff002a" at bounding box center [418, 240] width 133 height 19
type input "#ff002a"
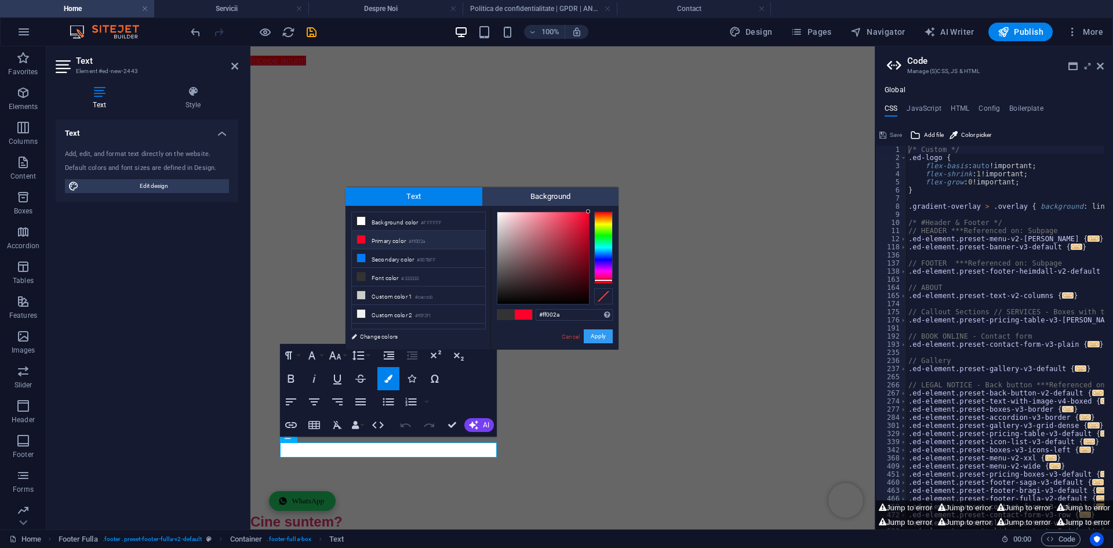
click at [600, 336] on button "Apply" at bounding box center [598, 336] width 29 height 14
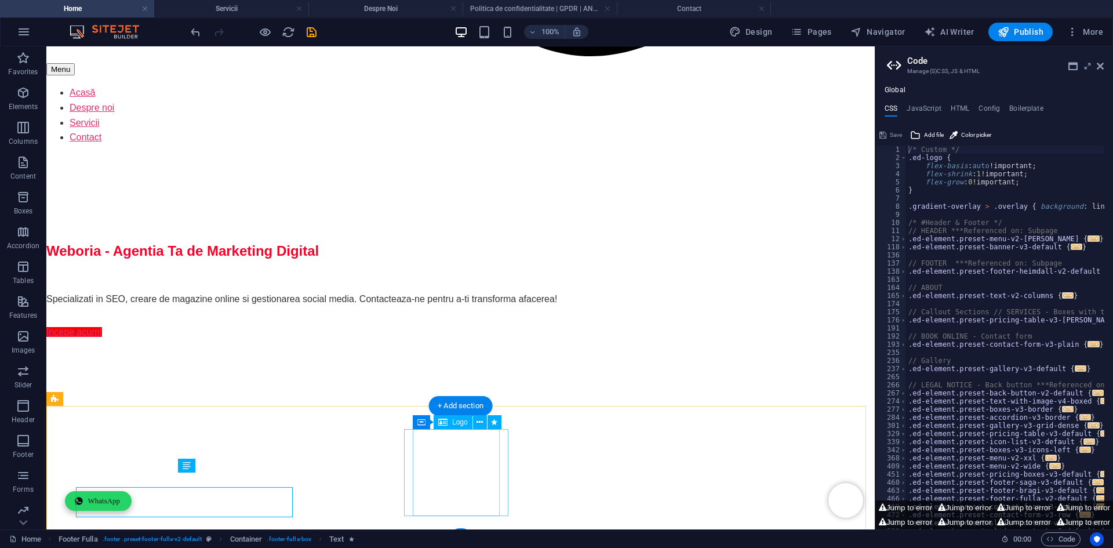
scroll to position [1205, 0]
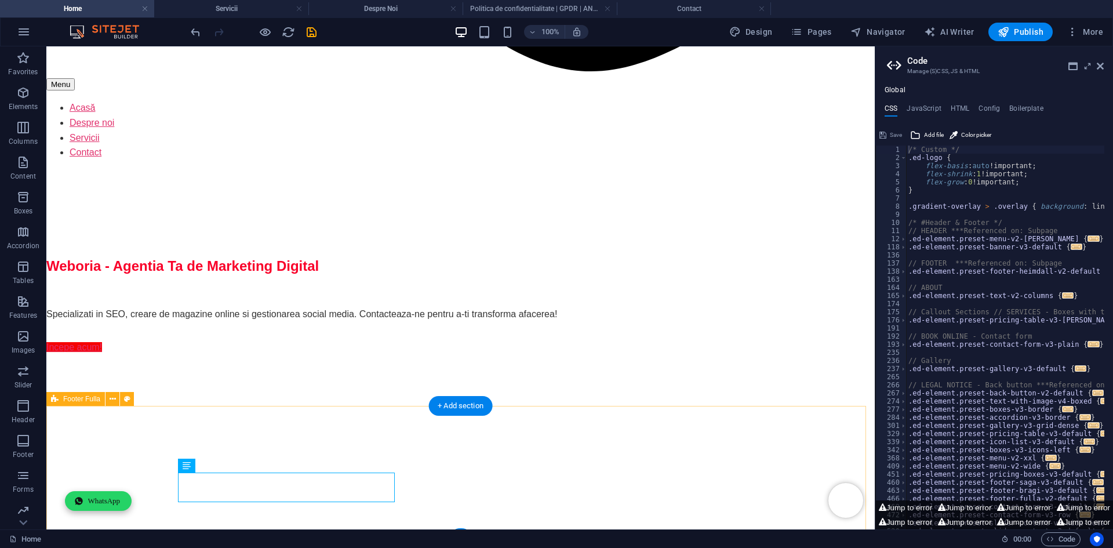
click at [108, 402] on button at bounding box center [112, 399] width 14 height 14
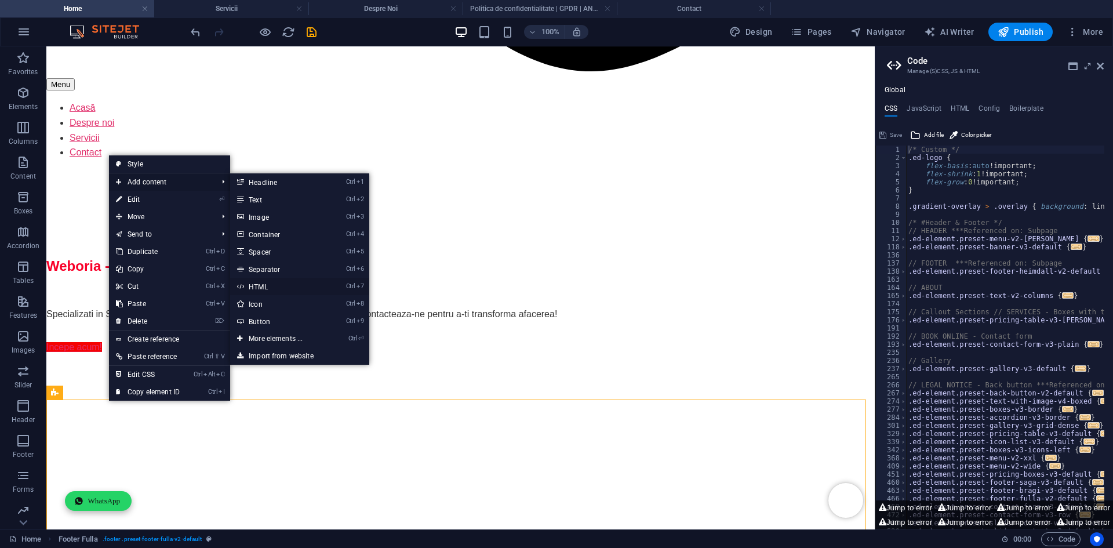
click at [282, 286] on link "Ctrl 7 HTML" at bounding box center [278, 286] width 96 height 17
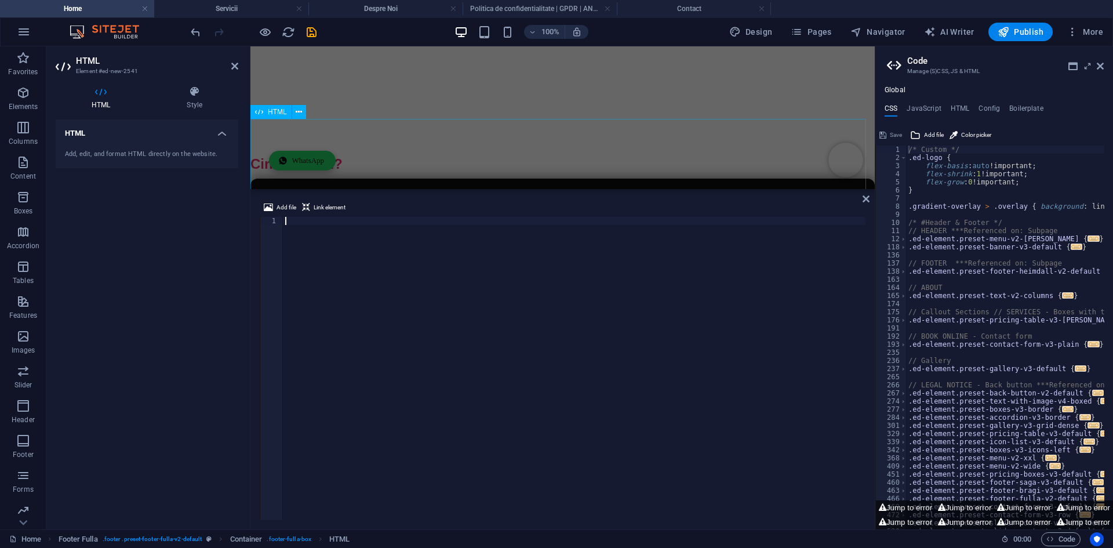
scroll to position [1390, 0]
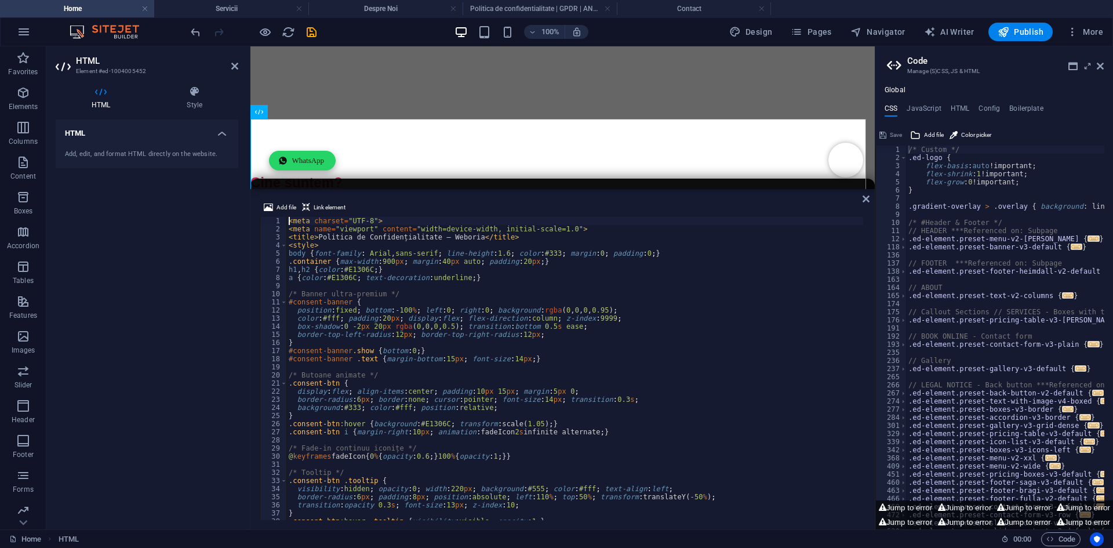
click at [409, 256] on div "< meta charset = "UTF-8" > < meta name = "viewport" content = "width=device-wid…" at bounding box center [684, 375] width 797 height 317
type textarea "</script>"
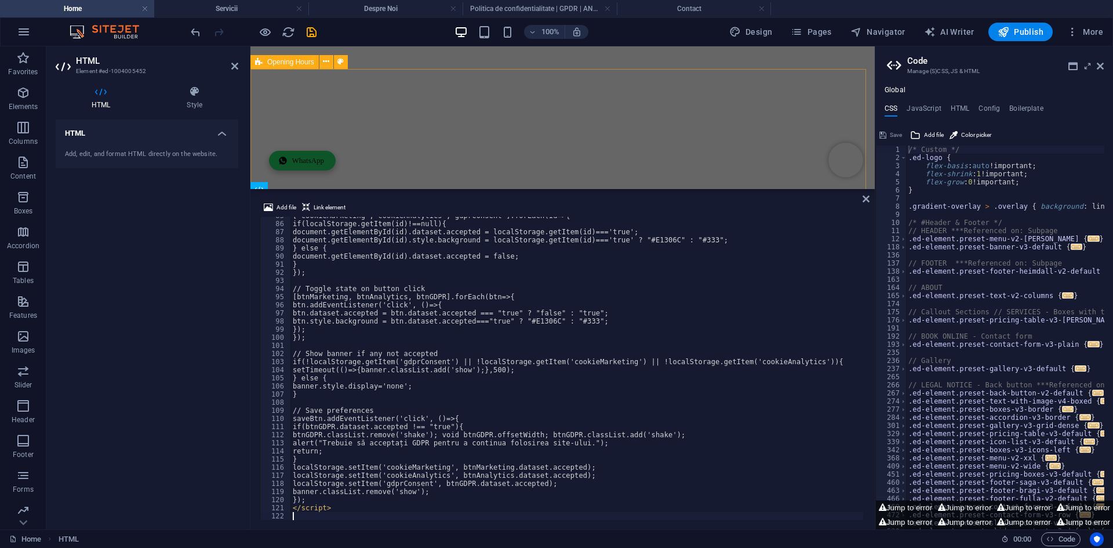
scroll to position [687, 0]
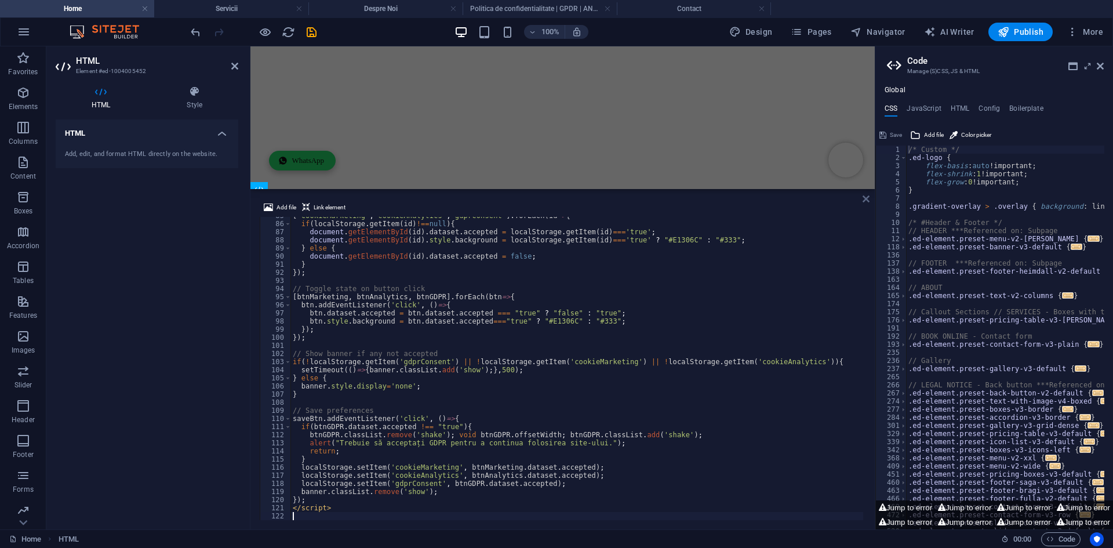
click at [862, 196] on icon at bounding box center [865, 198] width 7 height 9
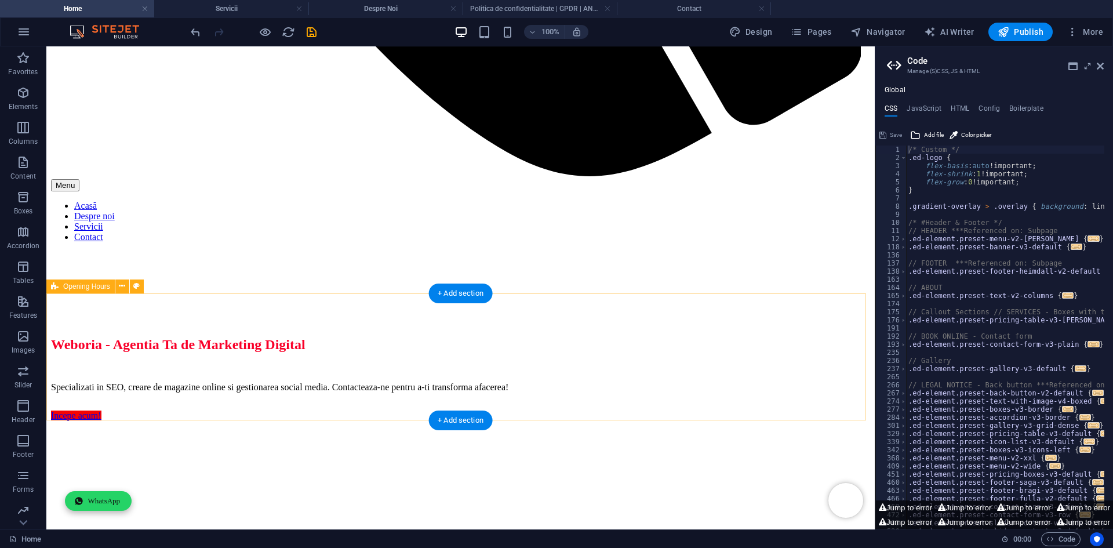
scroll to position [1109, 0]
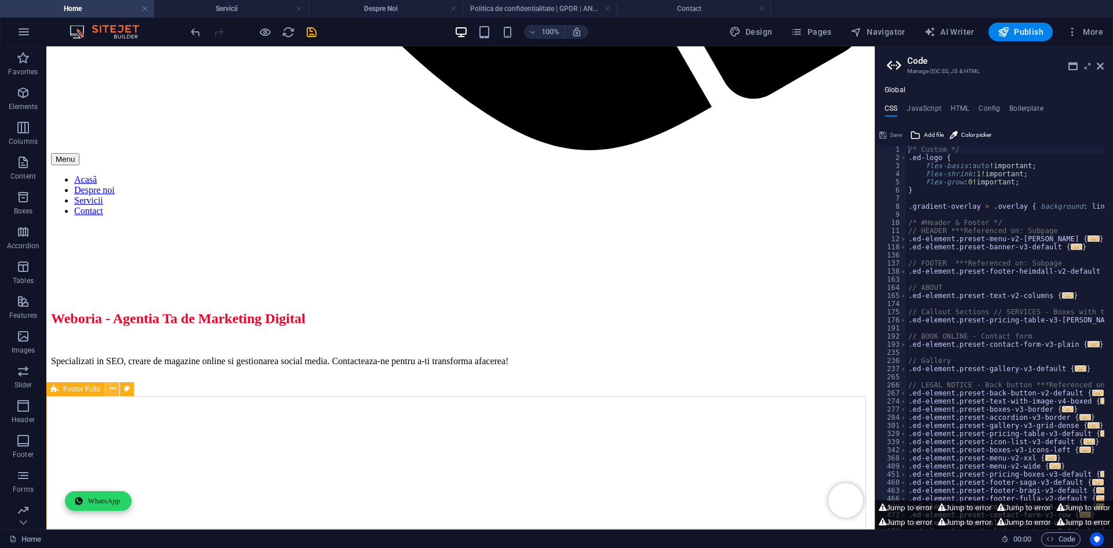
click at [112, 390] on icon at bounding box center [113, 388] width 6 height 12
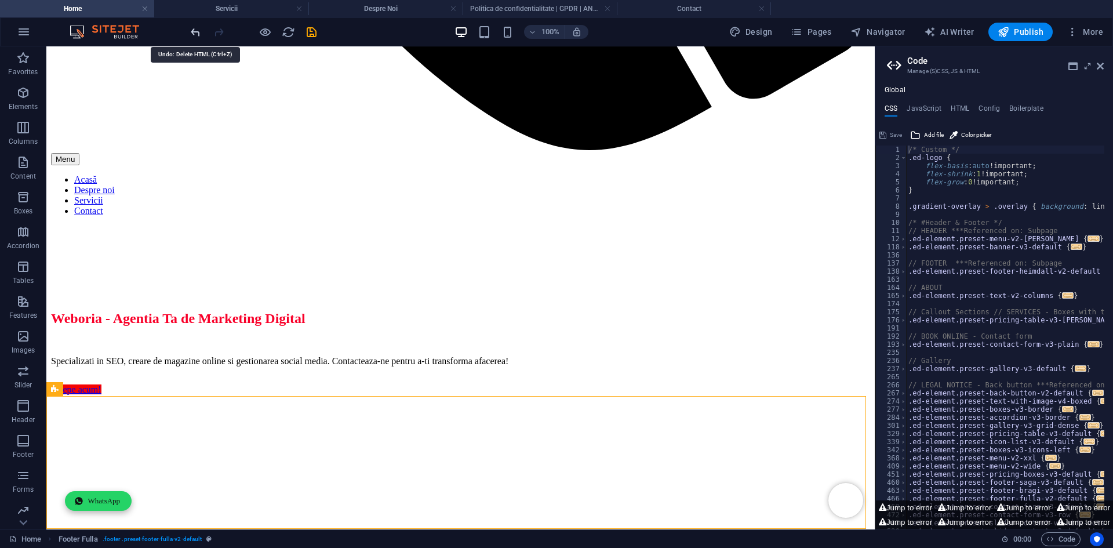
click at [191, 34] on icon "undo" at bounding box center [195, 31] width 13 height 13
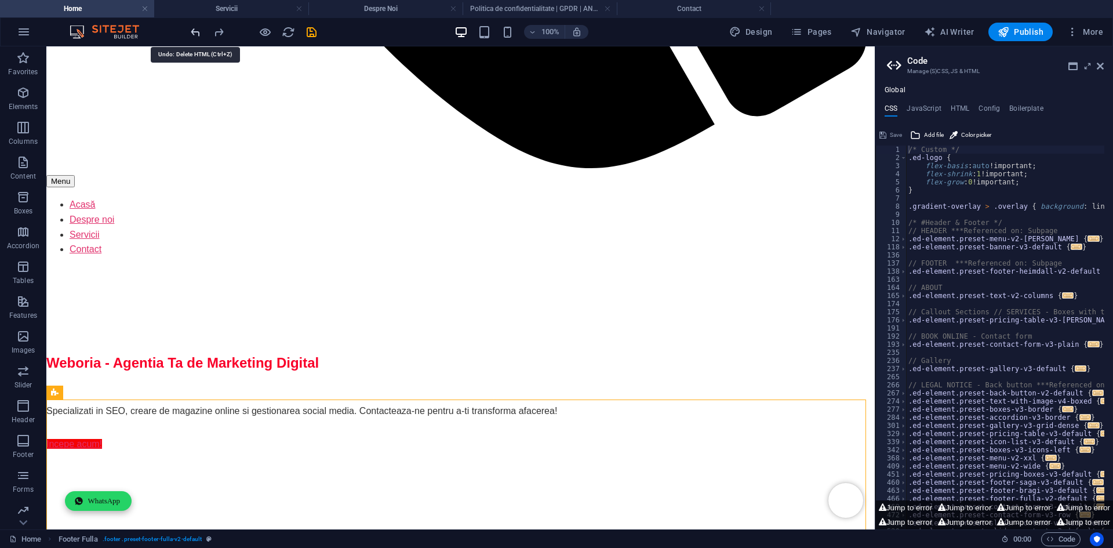
scroll to position [1105, 0]
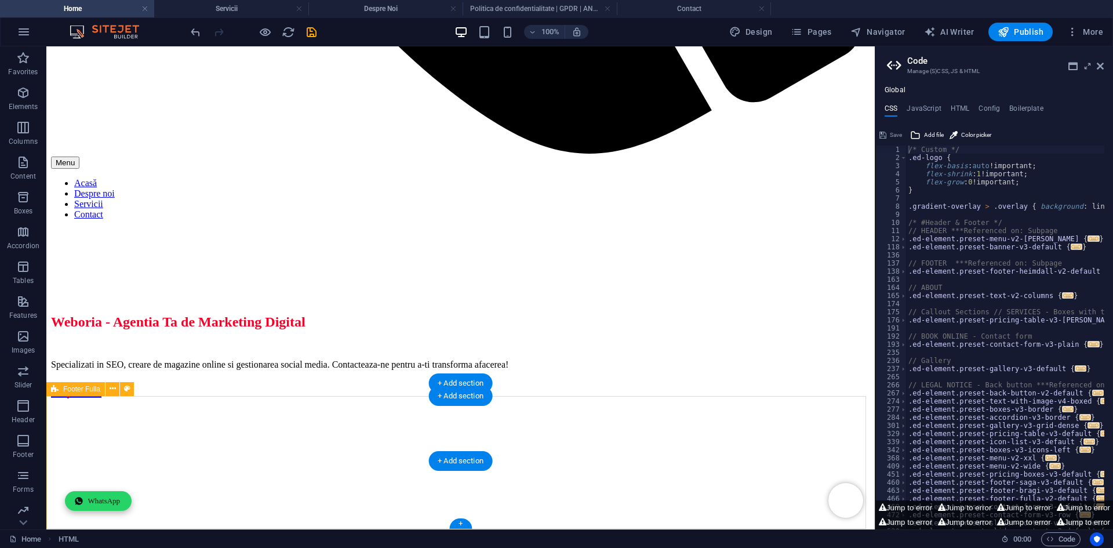
scroll to position [1109, 0]
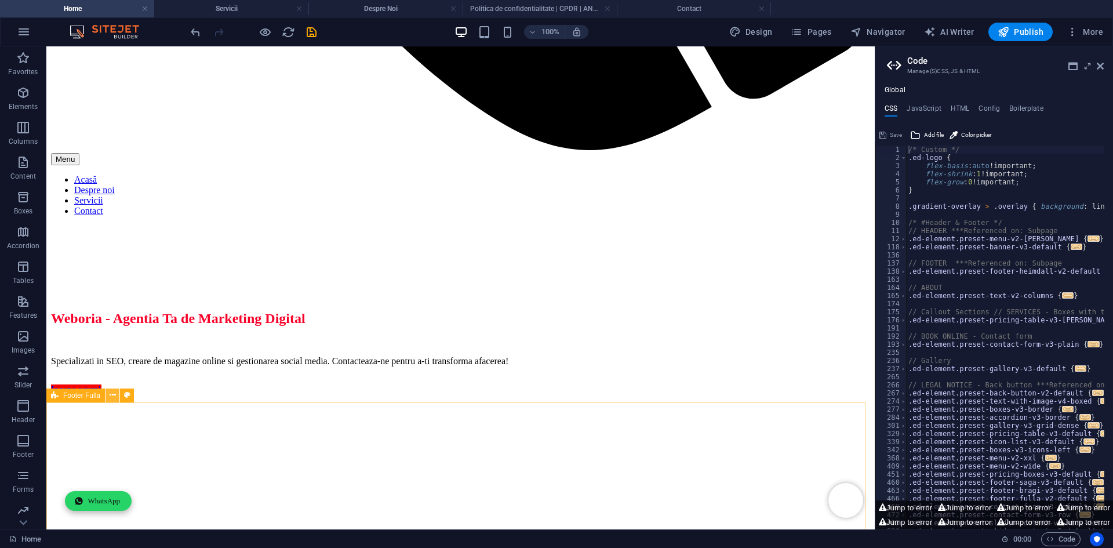
click at [110, 400] on icon at bounding box center [113, 395] width 6 height 12
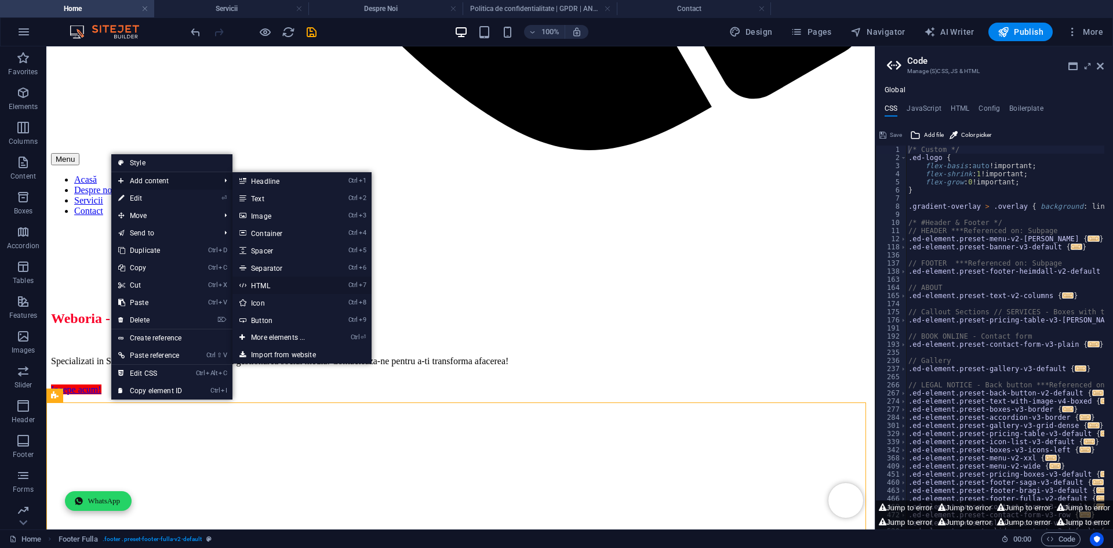
click at [283, 285] on link "Ctrl 7 HTML" at bounding box center [280, 284] width 96 height 17
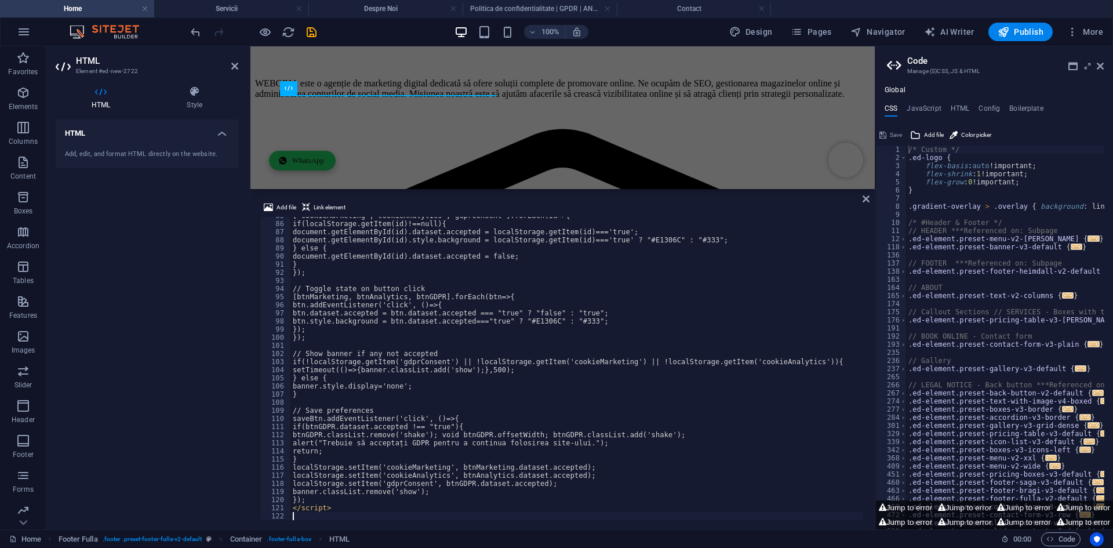
scroll to position [1461, 0]
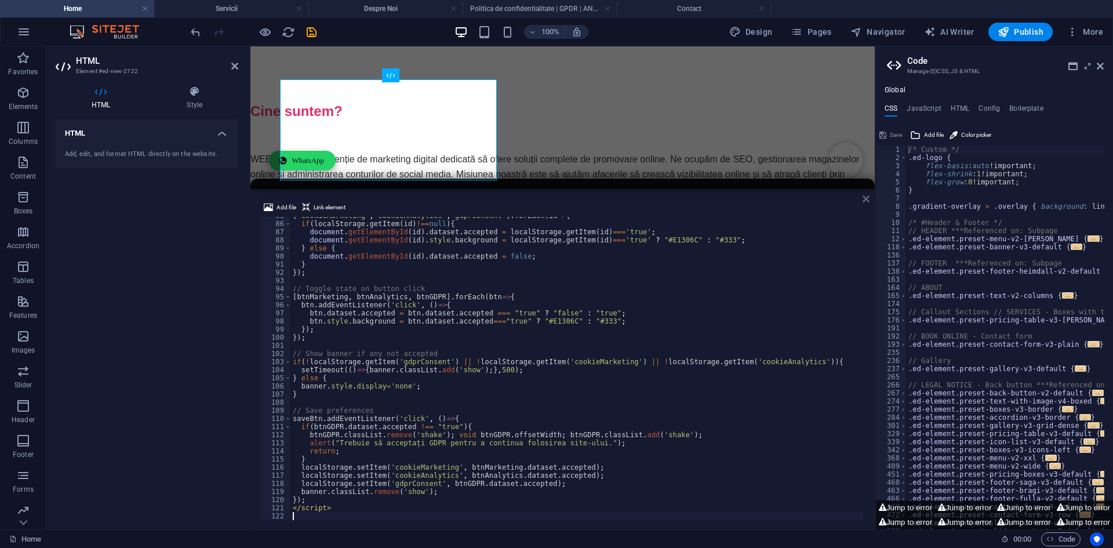
click at [862, 198] on icon at bounding box center [865, 198] width 7 height 9
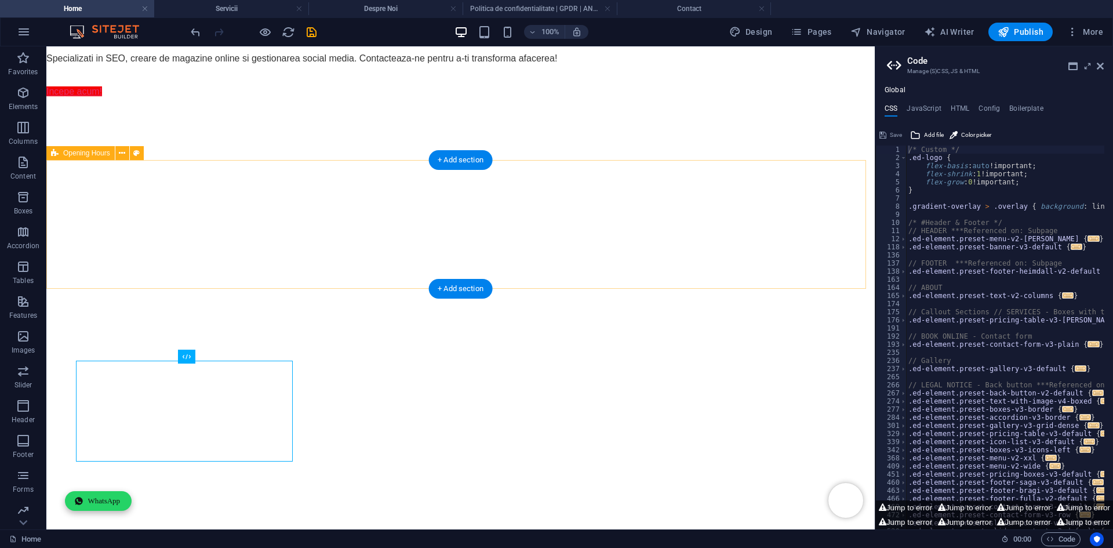
scroll to position [1182, 0]
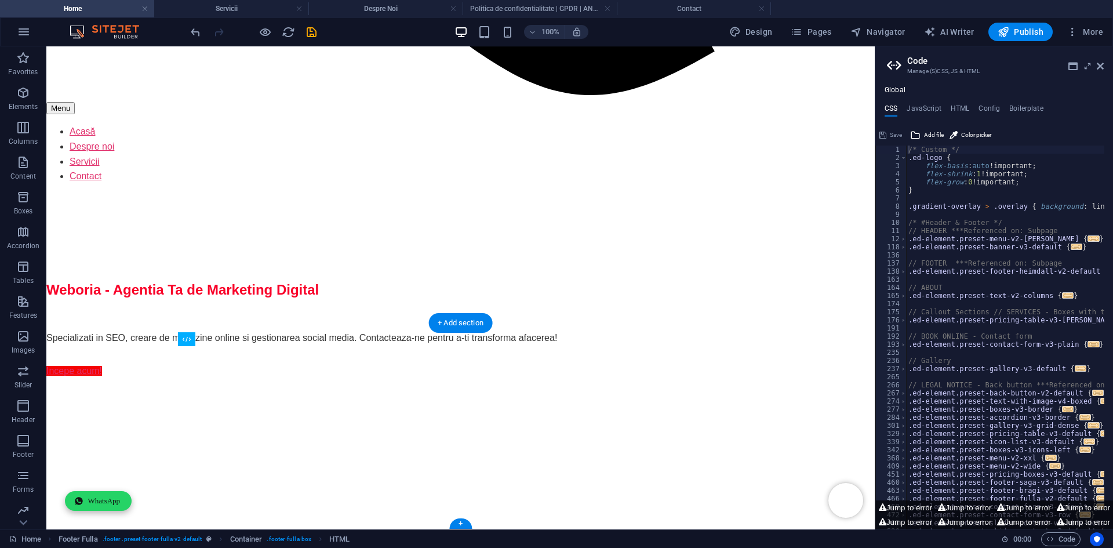
drag, startPoint x: 246, startPoint y: 386, endPoint x: 199, endPoint y: 503, distance: 126.3
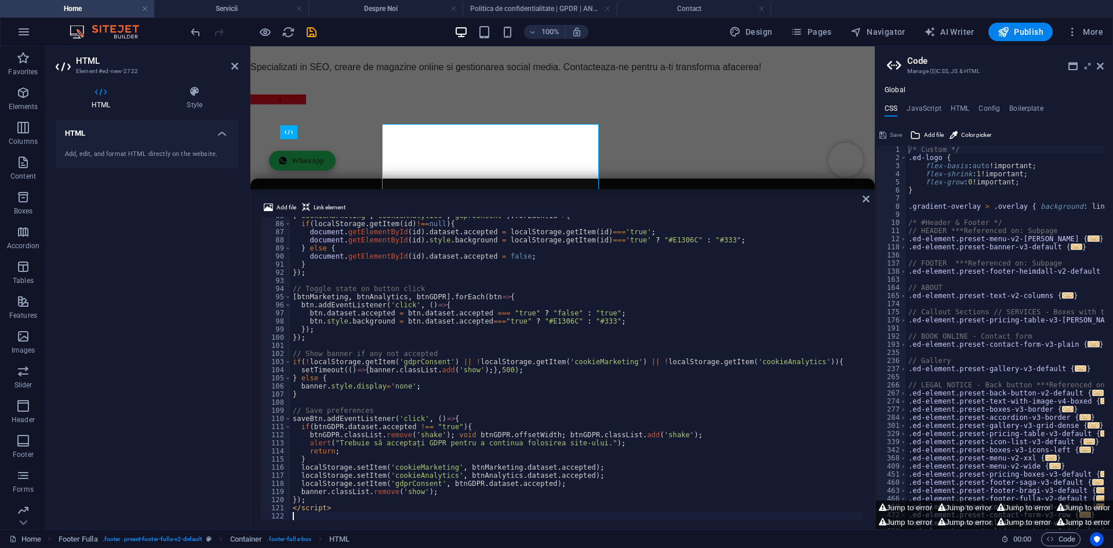
scroll to position [1463, 0]
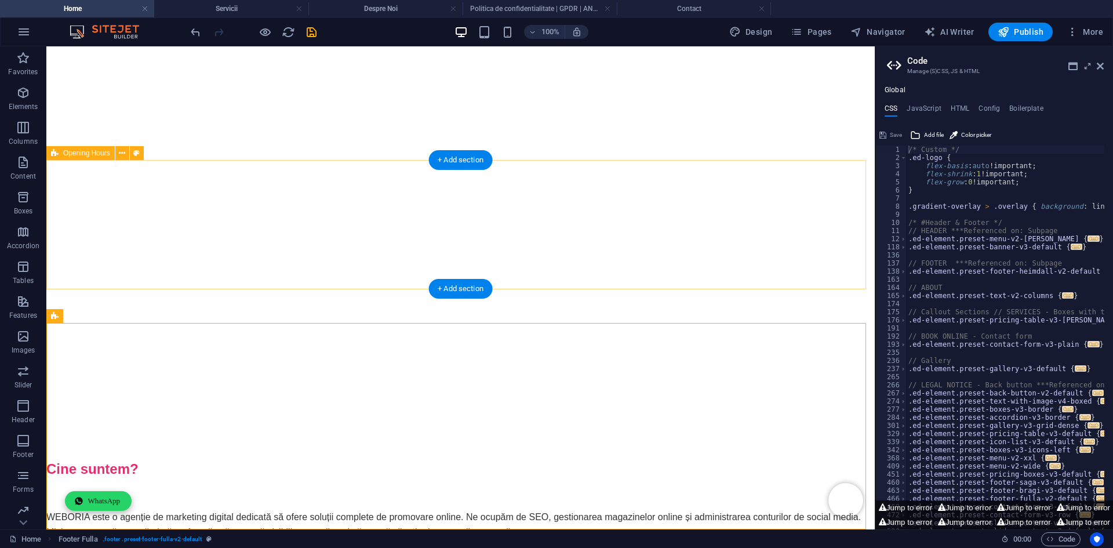
scroll to position [1182, 0]
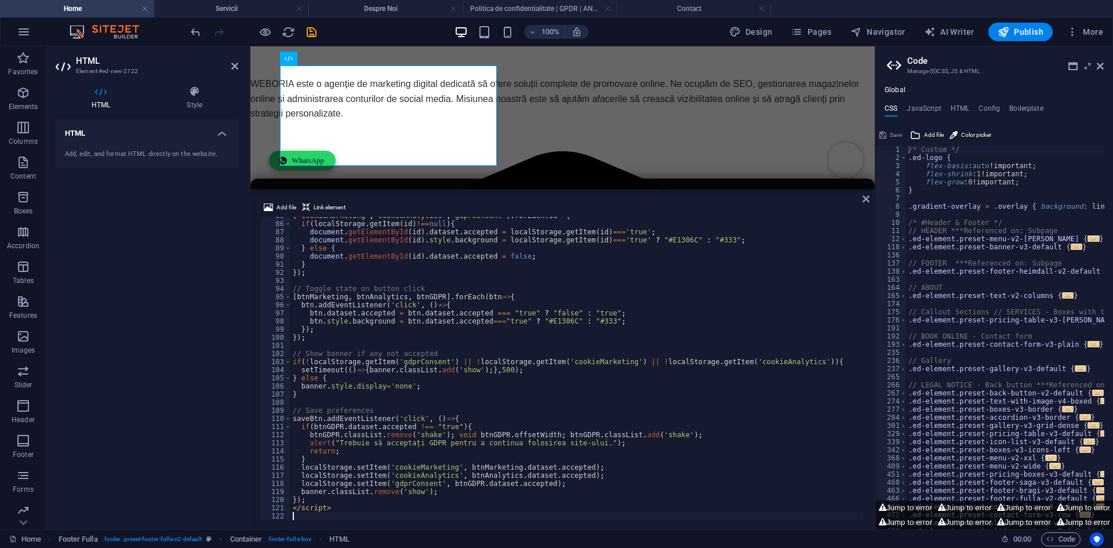
click at [420, 323] on div "[ 'cookieMarketing' , 'cookieAnalytics' , 'gdprConsent' ] . forEach ( id => { i…" at bounding box center [688, 370] width 797 height 317
type textarea "btn.style.background = btn.dataset.accepted==="true" ? "#E1306C" : "#333";"
click at [865, 202] on icon at bounding box center [865, 198] width 7 height 9
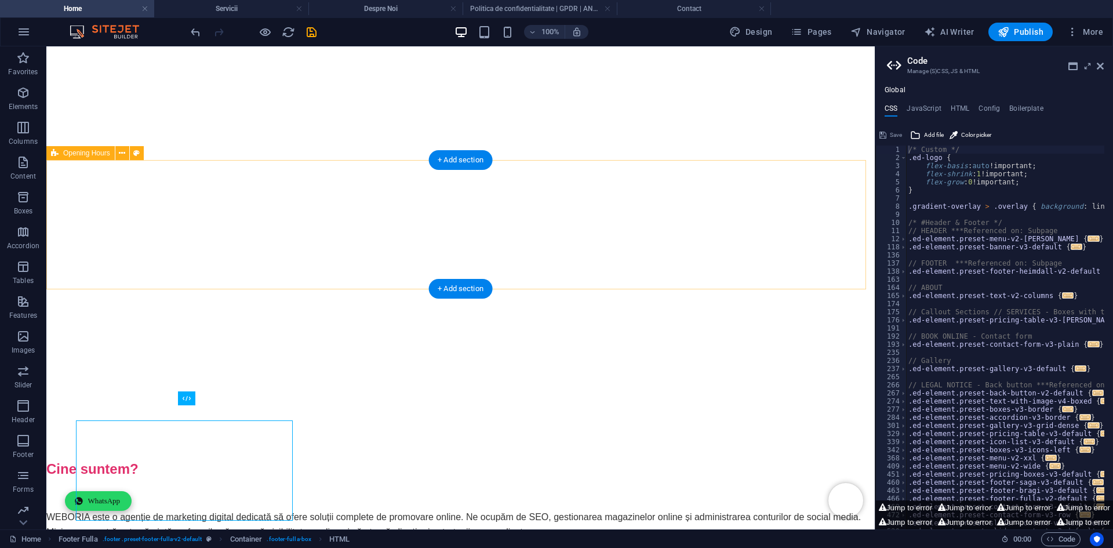
scroll to position [1182, 0]
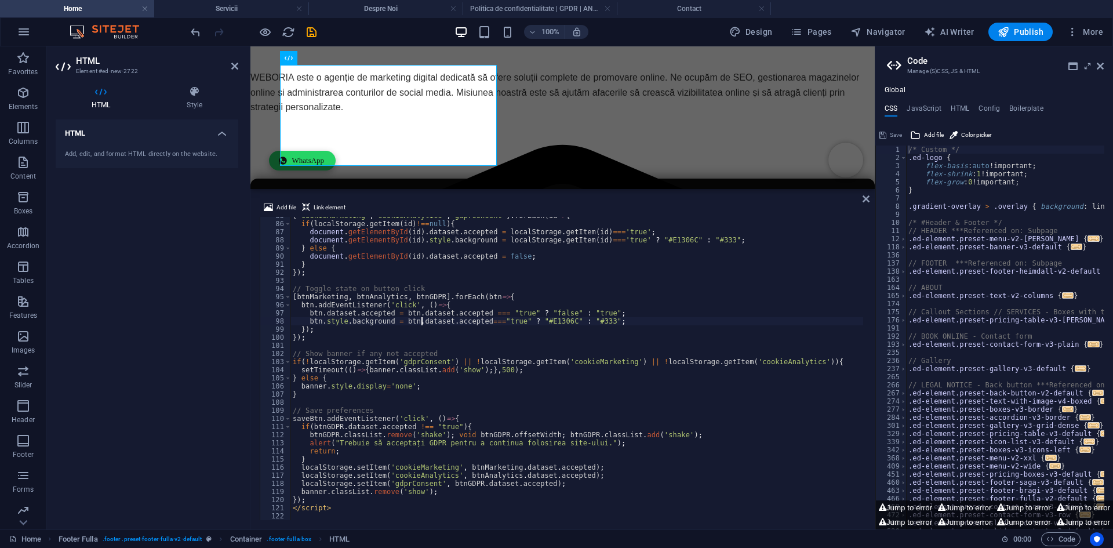
type textarea "</script>"
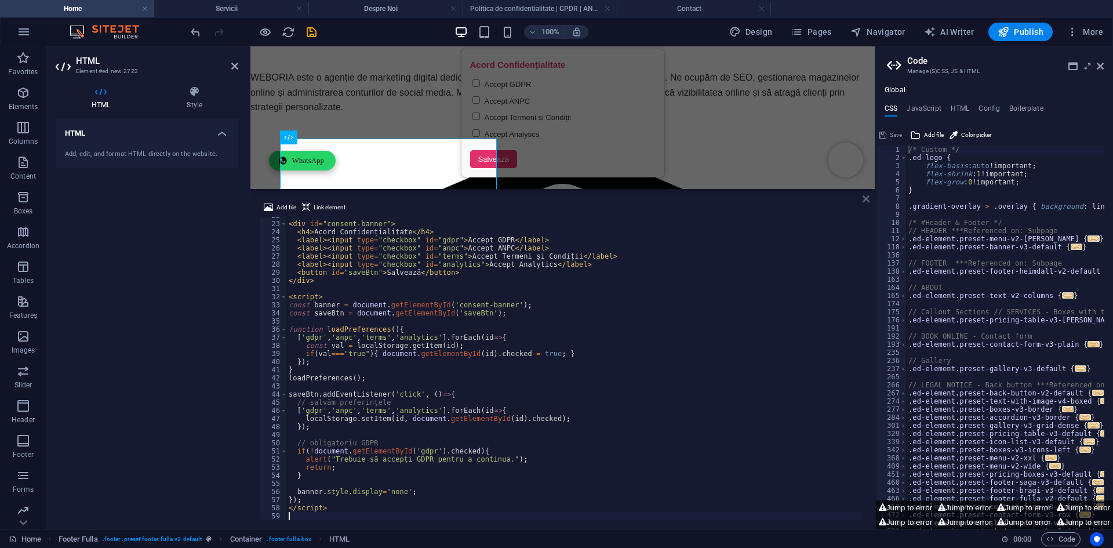
scroll to position [1469, 0]
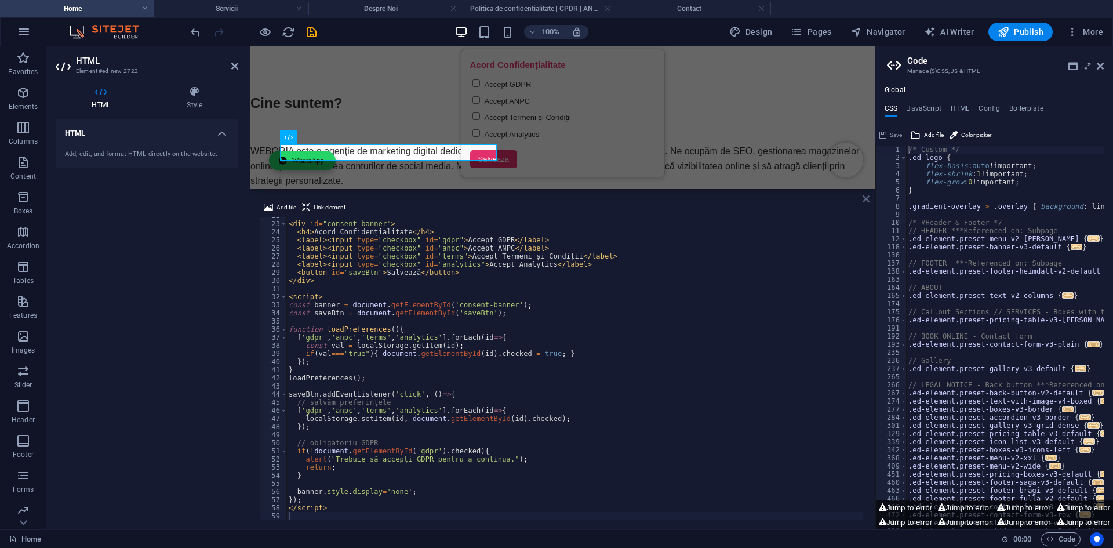
click at [866, 199] on icon at bounding box center [865, 198] width 7 height 9
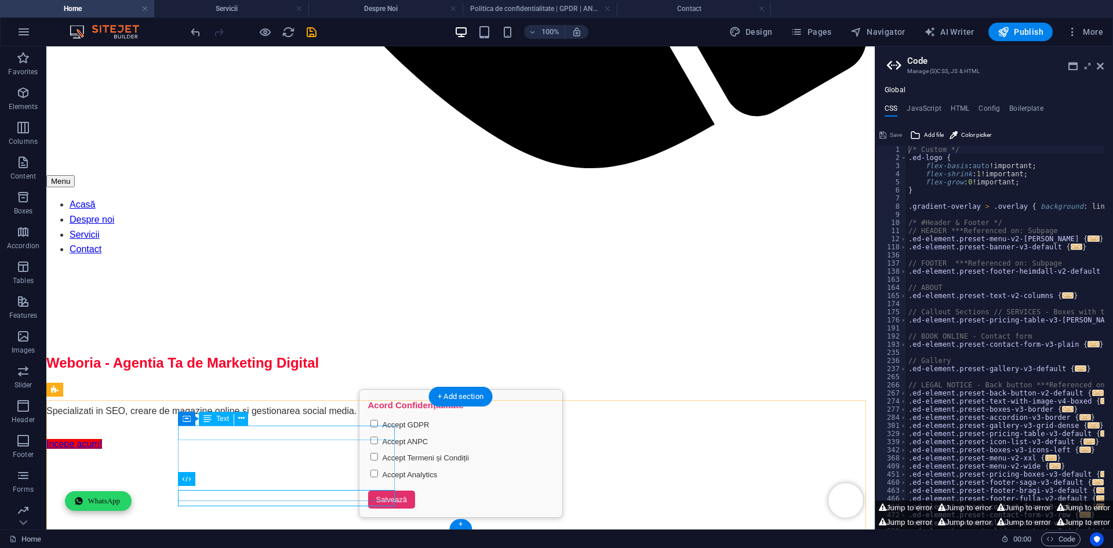
scroll to position [1108, 0]
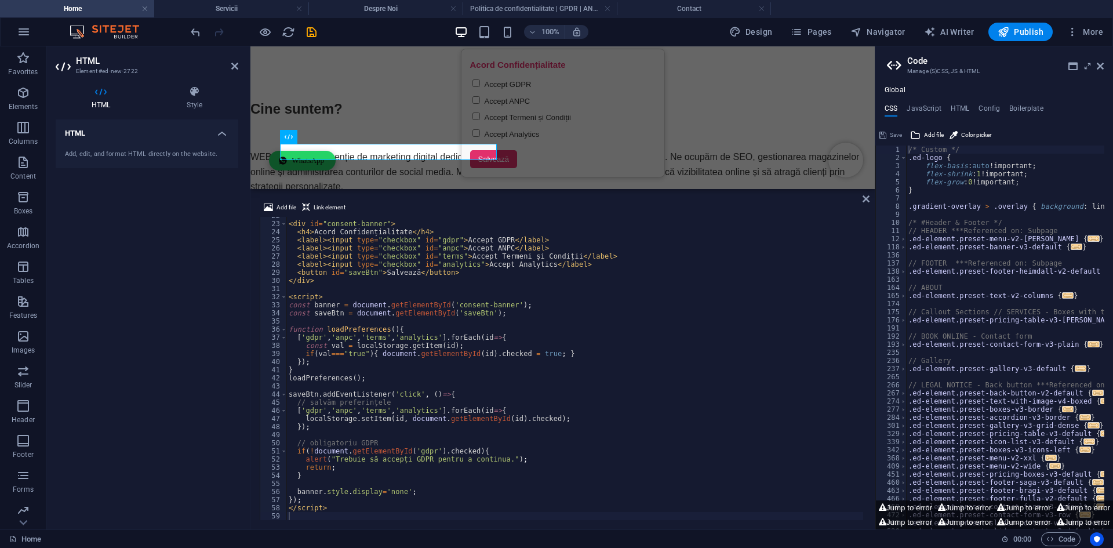
click at [167, 142] on div "Add, edit, and format HTML directly on the website." at bounding box center [147, 154] width 183 height 28
click at [221, 136] on h4 "HTML" at bounding box center [147, 129] width 183 height 21
click at [221, 136] on h4 "HTML" at bounding box center [147, 133] width 183 height 28
click at [194, 103] on h4 "Style" at bounding box center [195, 98] width 88 height 24
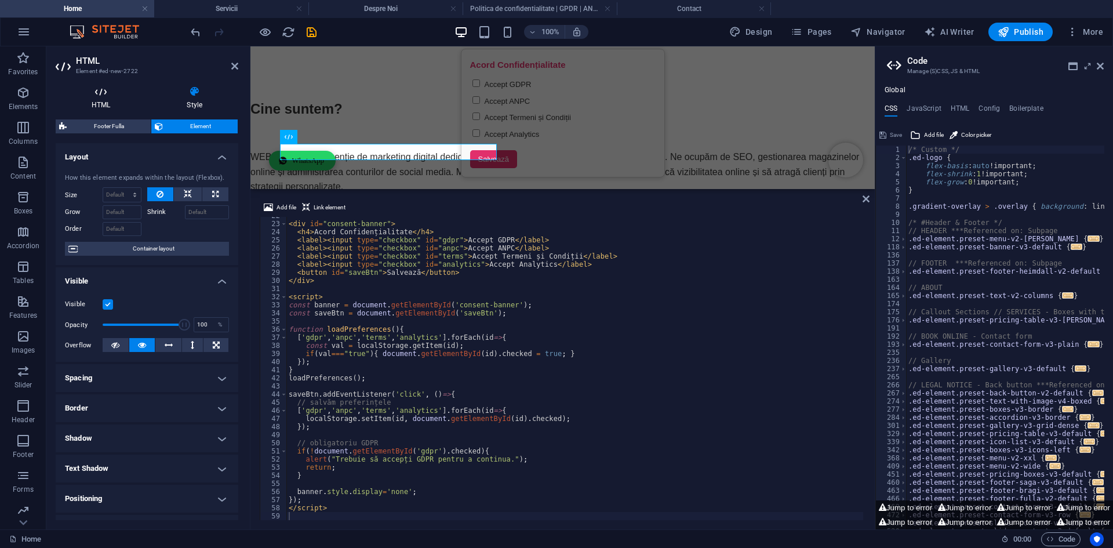
click at [107, 93] on icon at bounding box center [101, 92] width 90 height 12
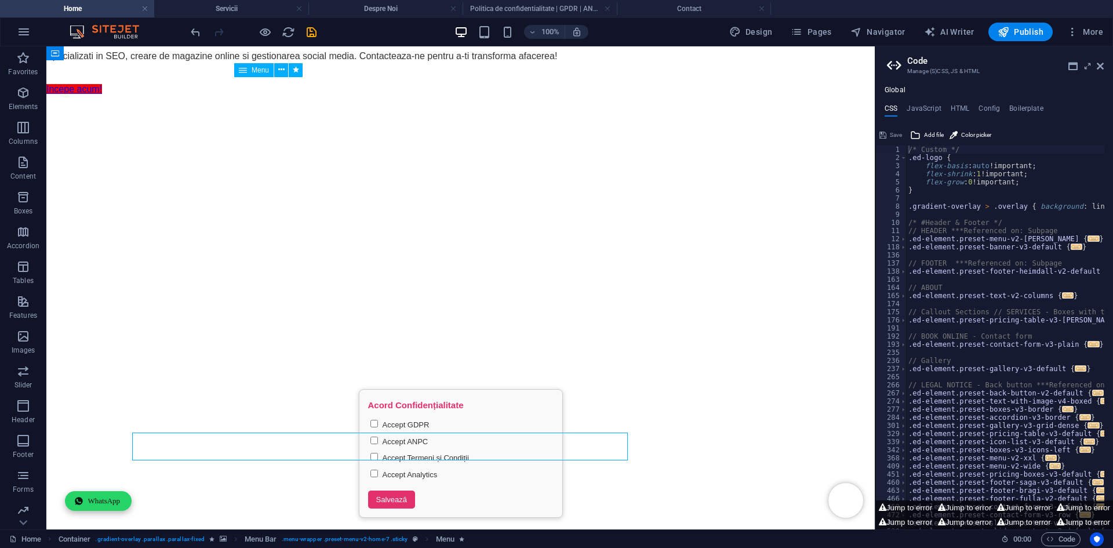
scroll to position [1108, 0]
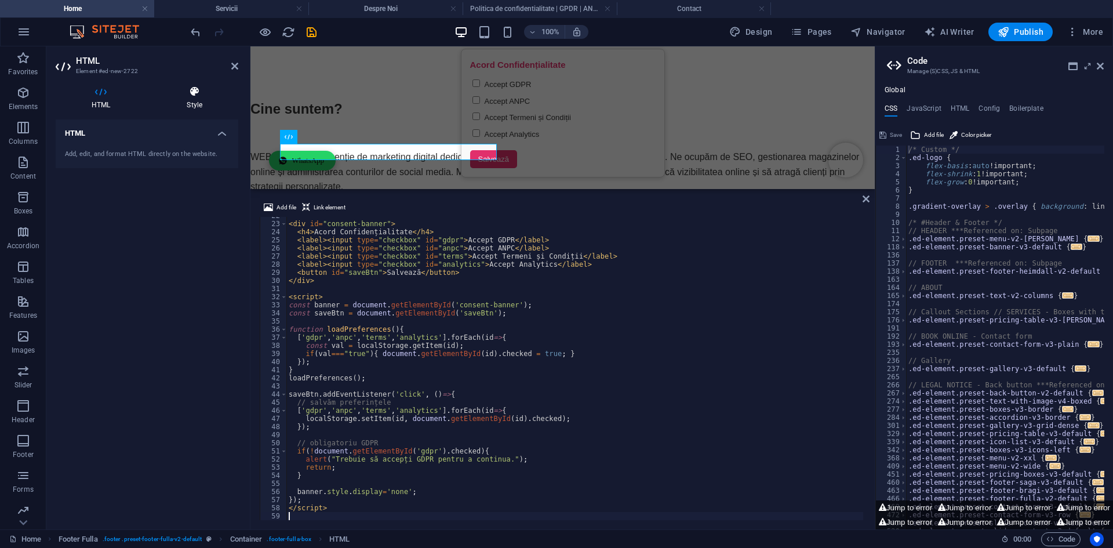
click at [191, 94] on icon at bounding box center [195, 92] width 88 height 12
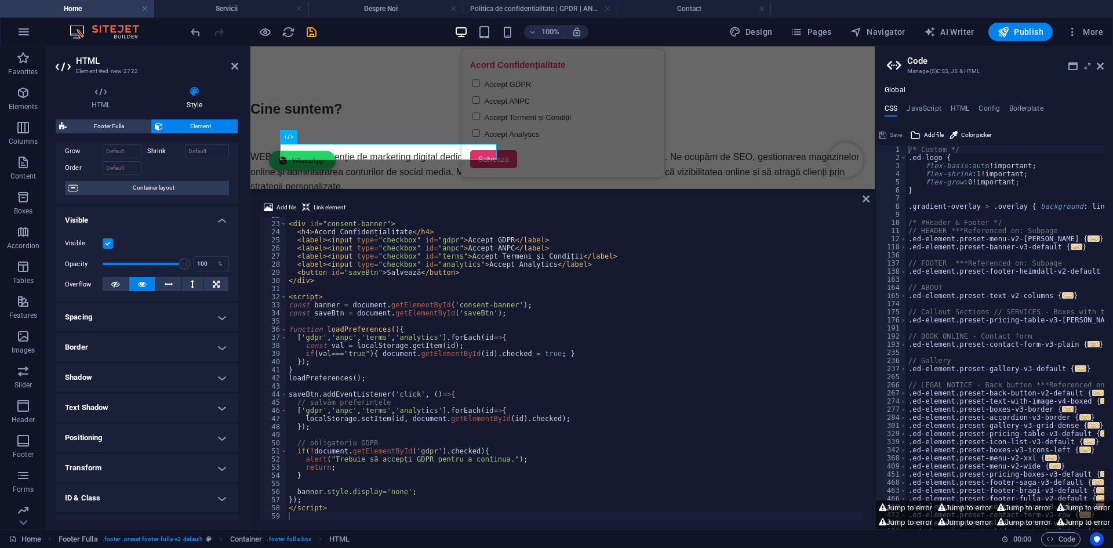
scroll to position [113, 0]
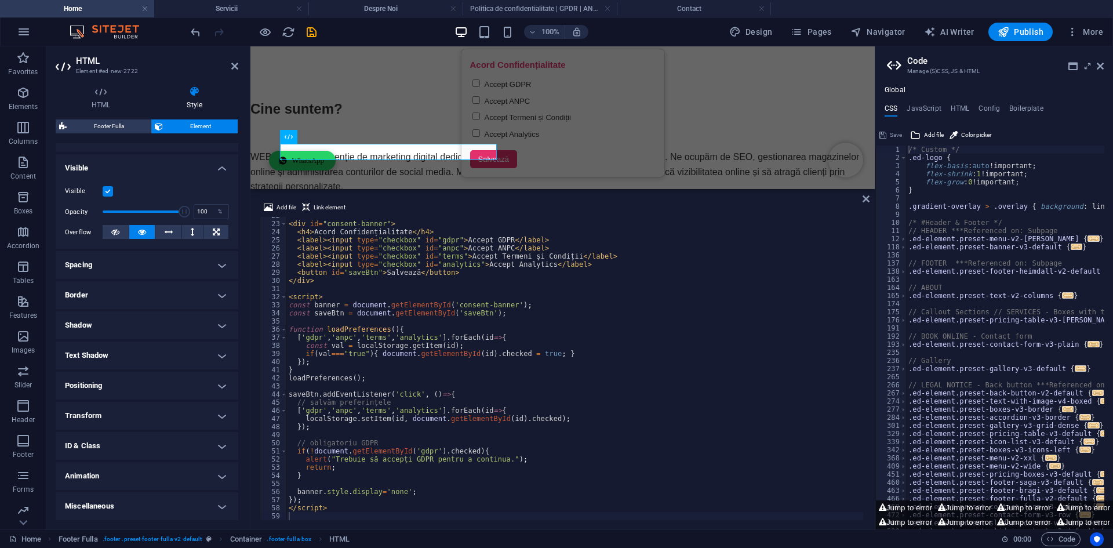
click at [113, 190] on div "Visible" at bounding box center [147, 191] width 164 height 14
click at [108, 191] on label at bounding box center [108, 191] width 10 height 10
click at [0, 0] on input "Visible" at bounding box center [0, 0] width 0 height 0
click at [232, 65] on icon at bounding box center [234, 65] width 7 height 9
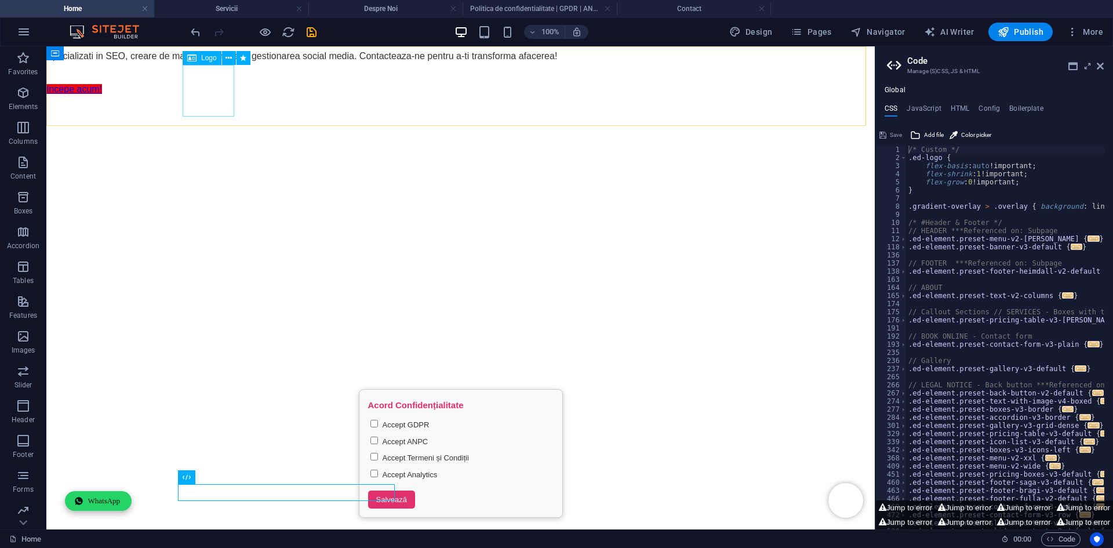
scroll to position [1108, 0]
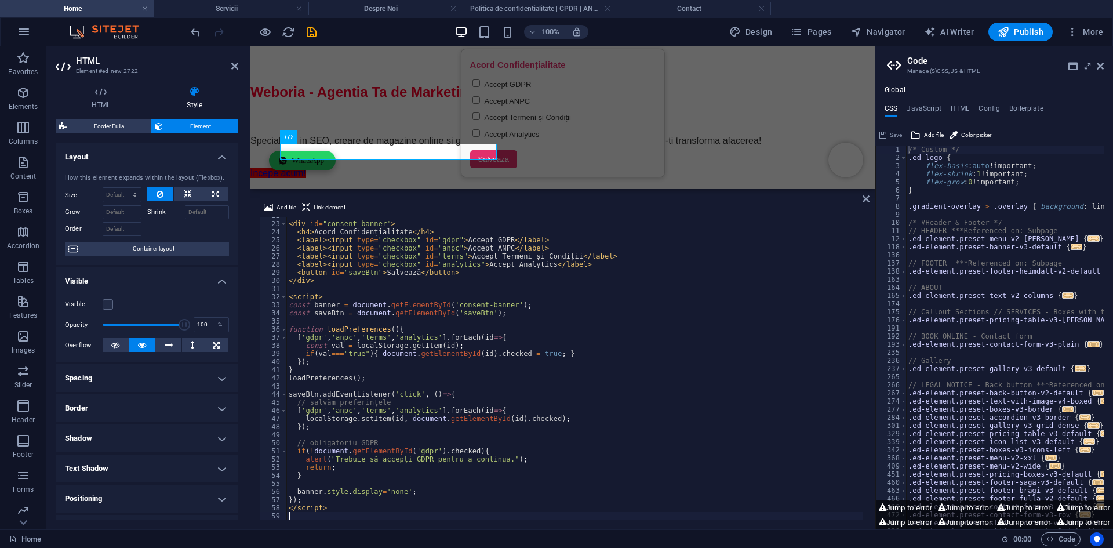
scroll to position [1463, 0]
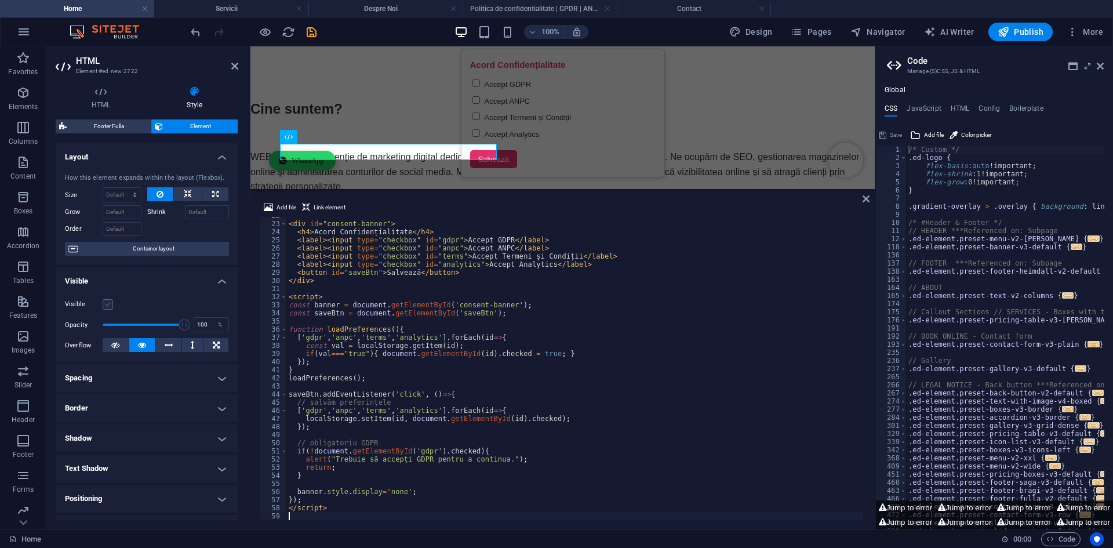
click at [105, 303] on label at bounding box center [108, 304] width 10 height 10
click at [0, 0] on input "Visible" at bounding box center [0, 0] width 0 height 0
click at [236, 65] on icon at bounding box center [234, 65] width 7 height 9
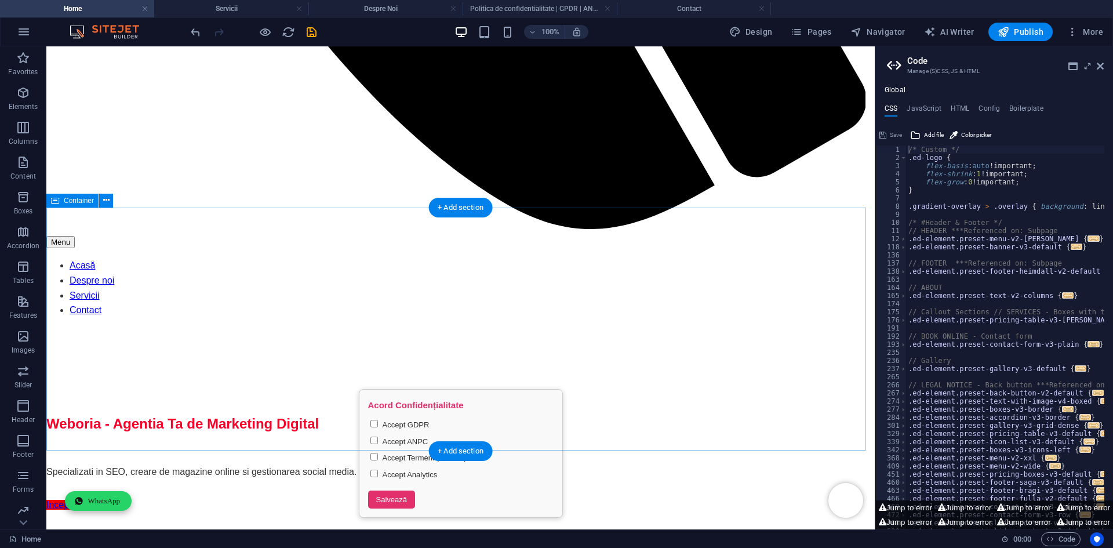
scroll to position [1108, 0]
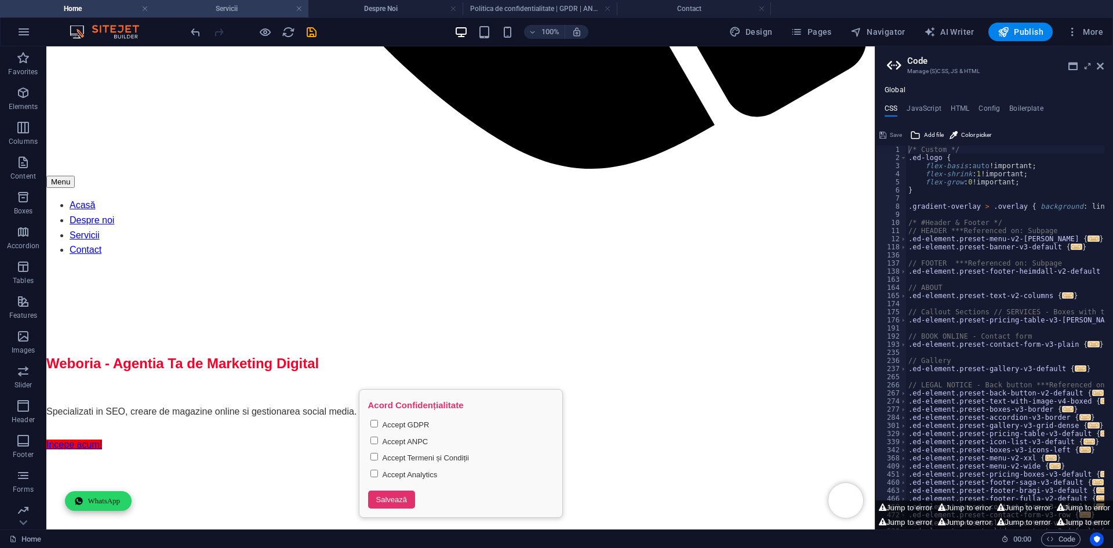
click at [249, 13] on h4 "Servicii" at bounding box center [231, 8] width 154 height 13
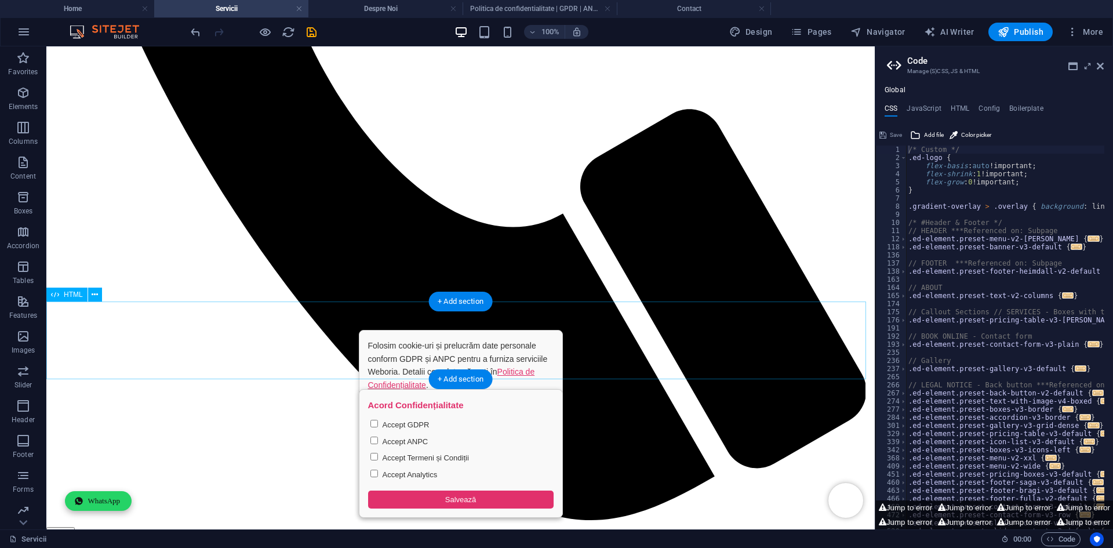
scroll to position [818, 0]
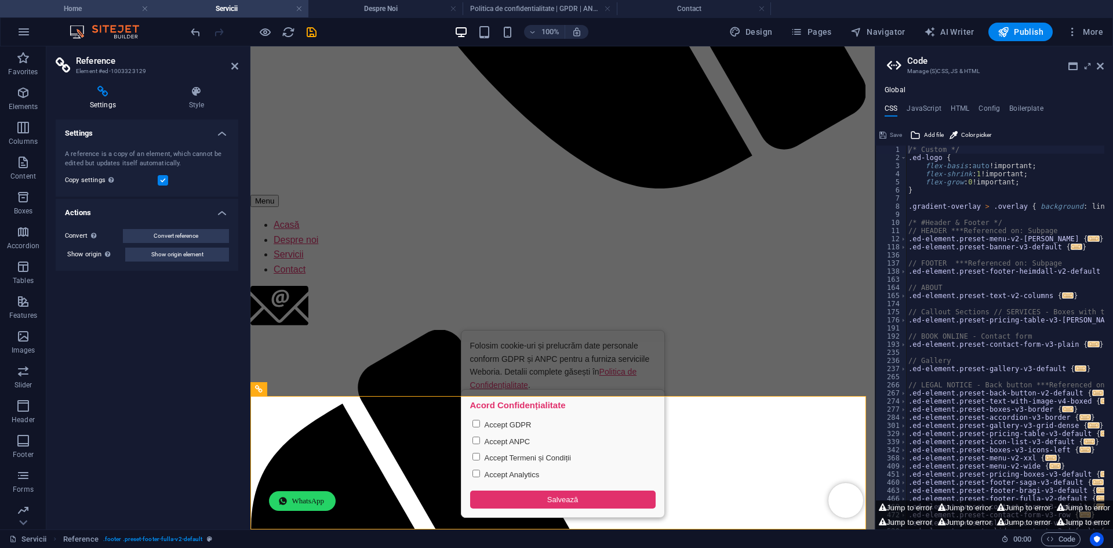
click at [105, 9] on h4 "Home" at bounding box center [77, 8] width 154 height 13
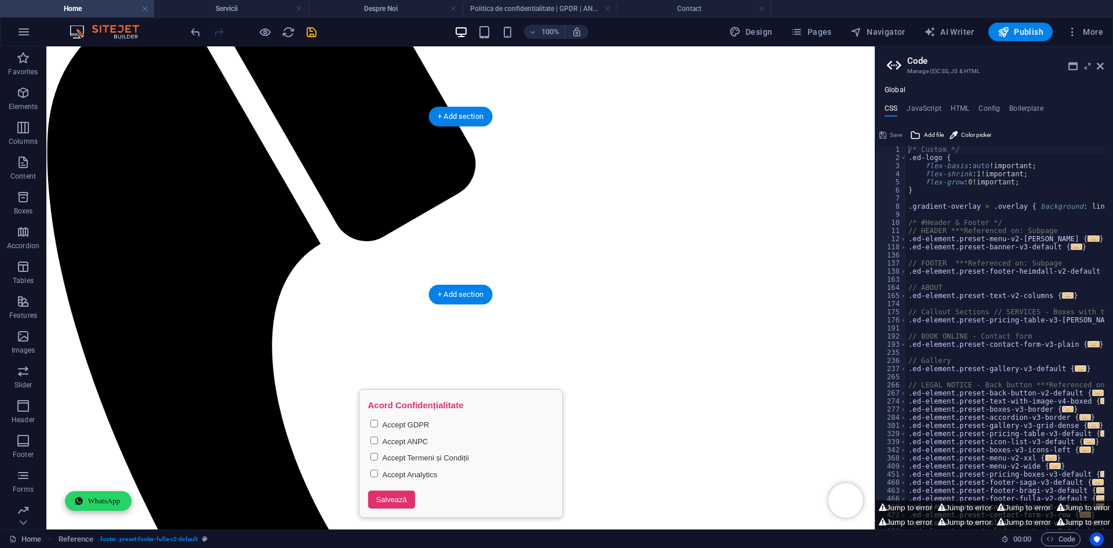
scroll to position [290, 0]
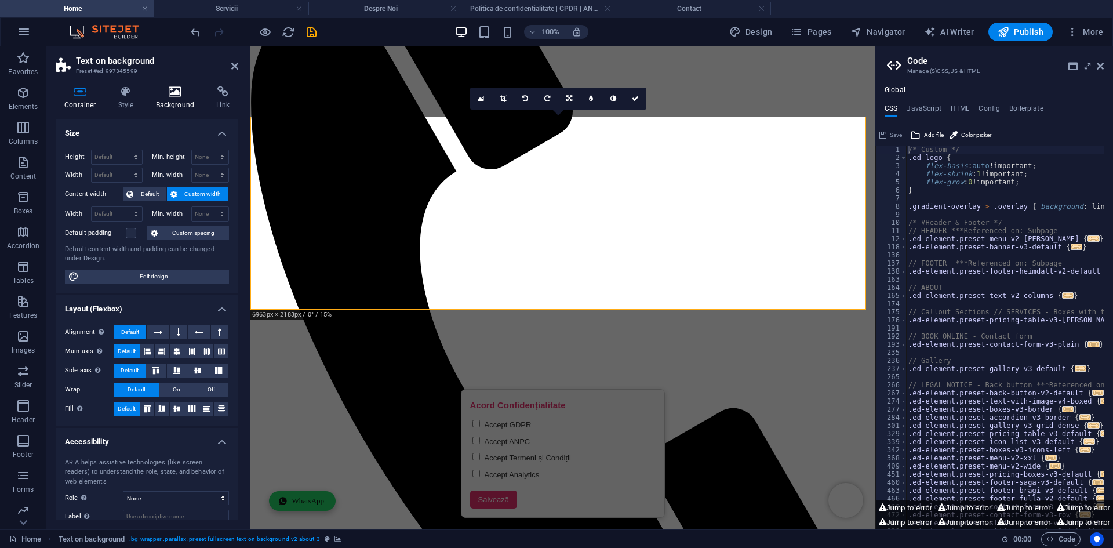
click at [159, 103] on h4 "Background" at bounding box center [177, 98] width 61 height 24
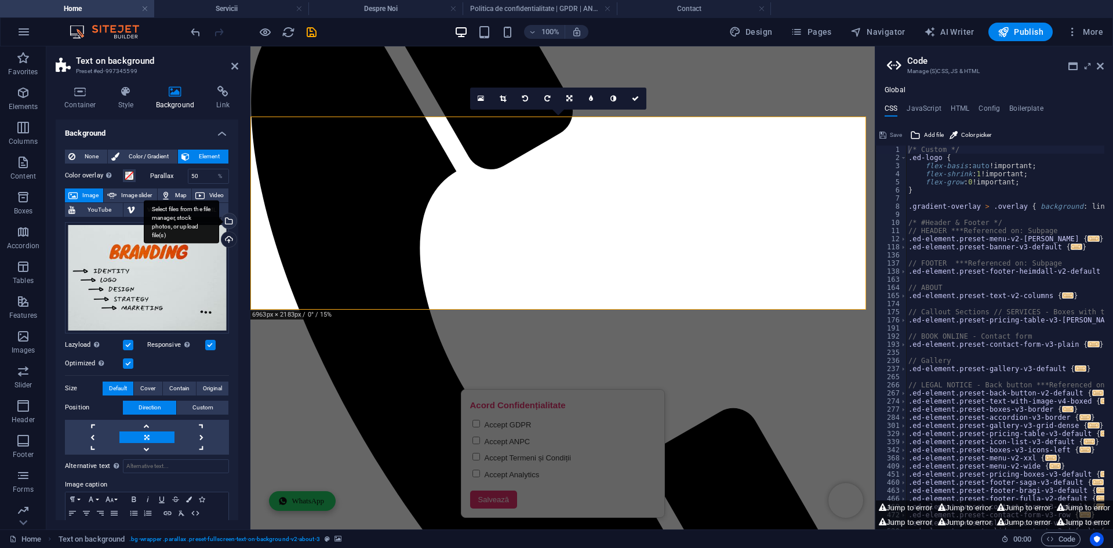
click at [219, 223] on div "Select files from the file manager, stock photos, or upload file(s)" at bounding box center [181, 221] width 75 height 43
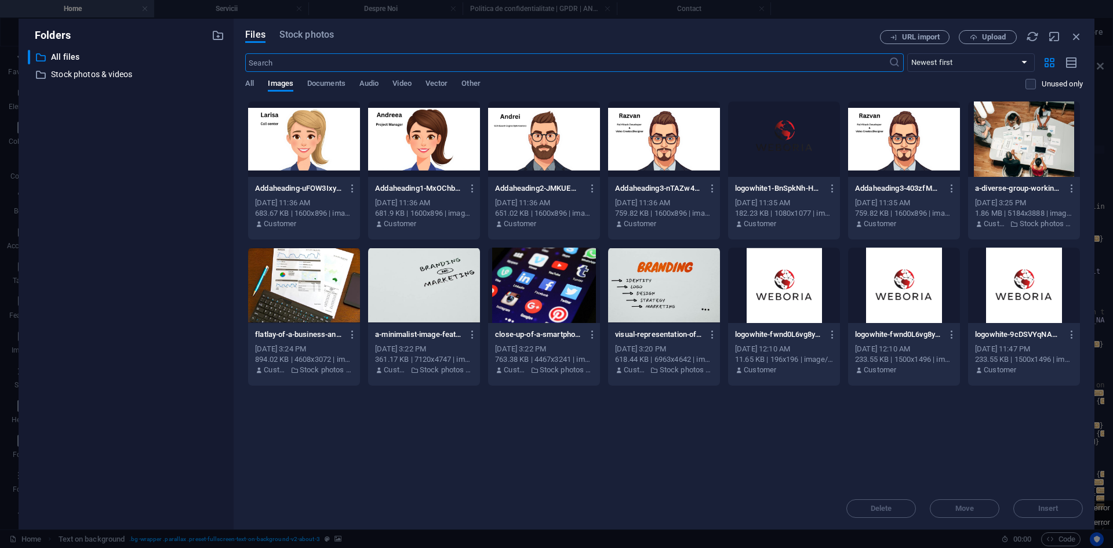
click at [305, 28] on div "Files Stock photos URL import Upload ​ Newest first Oldest first Name (A-Z) Nam…" at bounding box center [664, 274] width 861 height 511
click at [304, 29] on div "Files Stock photos URL import Upload ​ Newest first Oldest first Name (A-Z) Nam…" at bounding box center [664, 274] width 861 height 511
click at [298, 33] on span "Stock photos" at bounding box center [306, 35] width 54 height 14
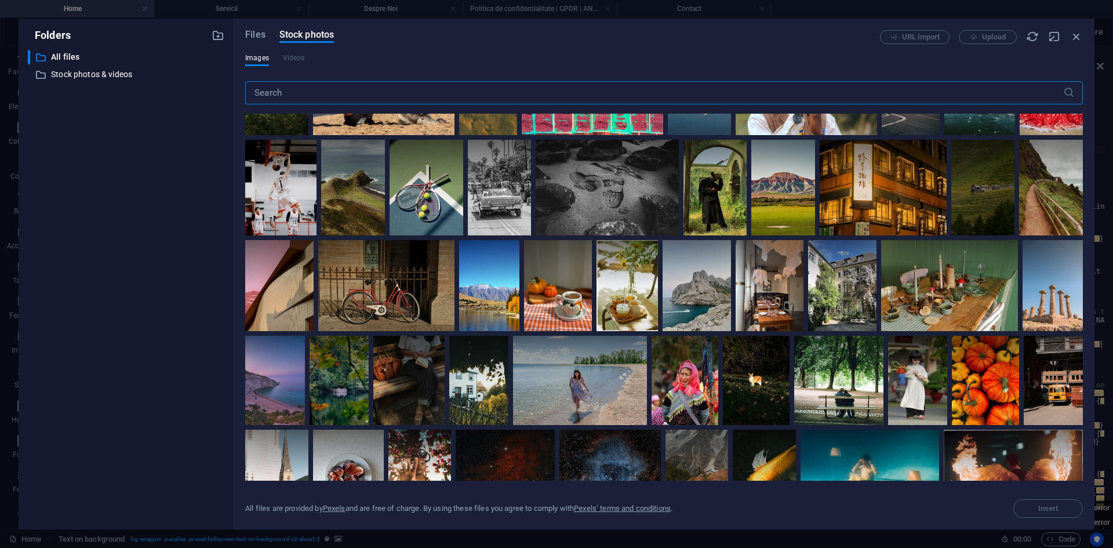
scroll to position [0, 0]
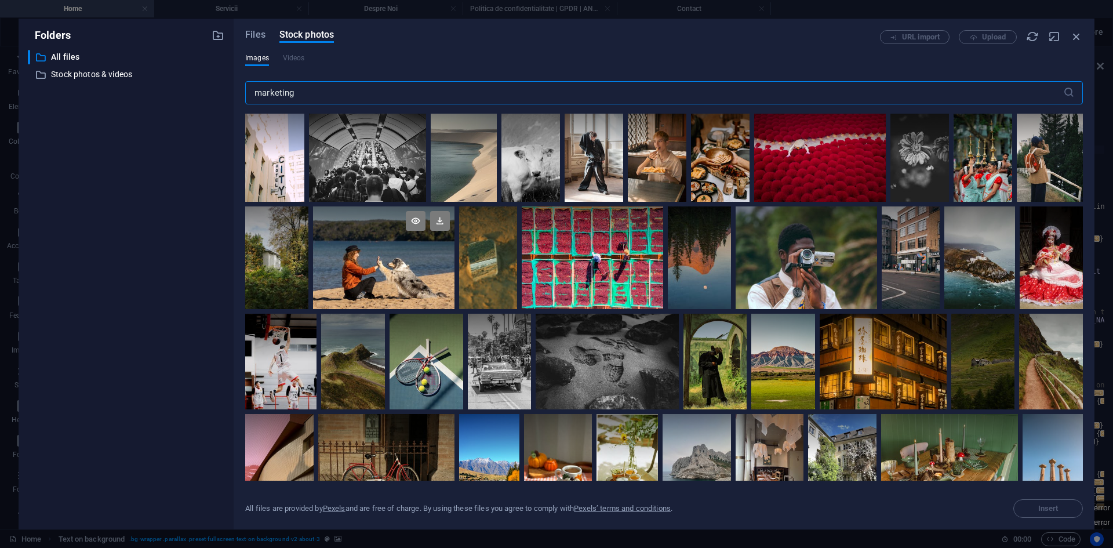
type input "marketing"
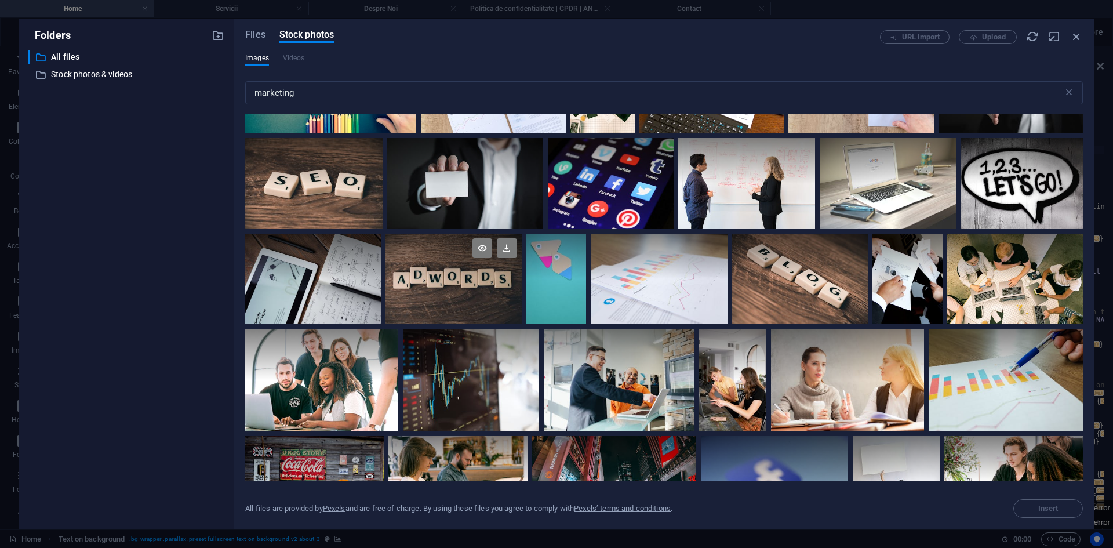
scroll to position [58, 0]
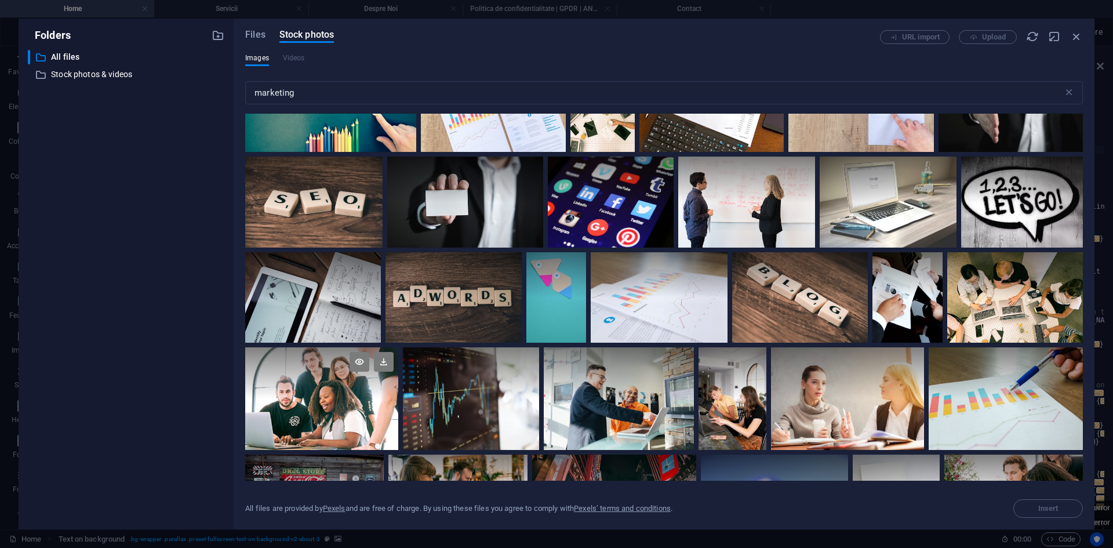
click at [327, 392] on div at bounding box center [321, 372] width 153 height 51
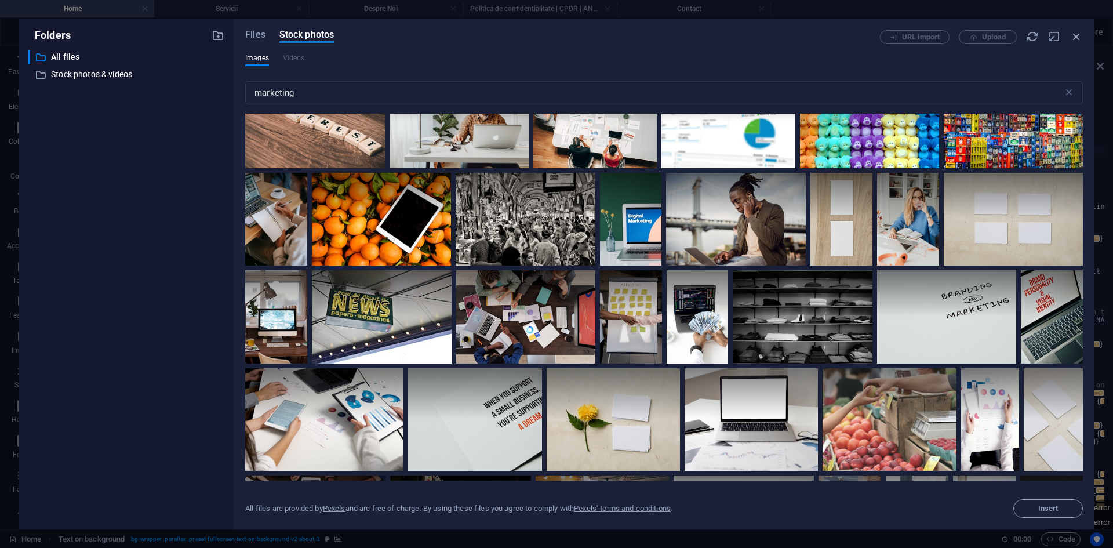
scroll to position [1159, 0]
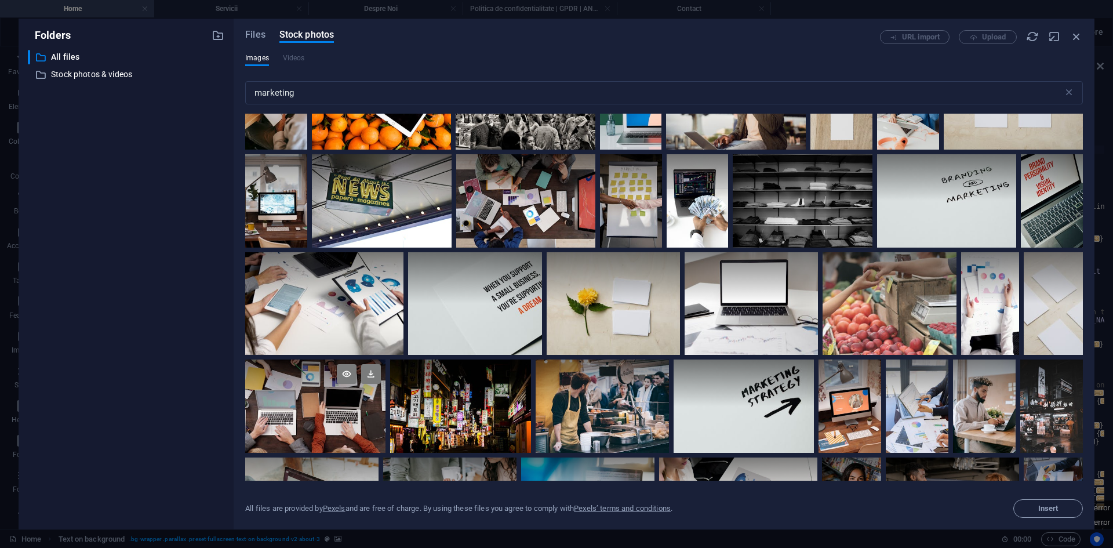
click at [327, 420] on div at bounding box center [315, 406] width 140 height 94
click at [1051, 505] on span "Insert" at bounding box center [1048, 508] width 20 height 7
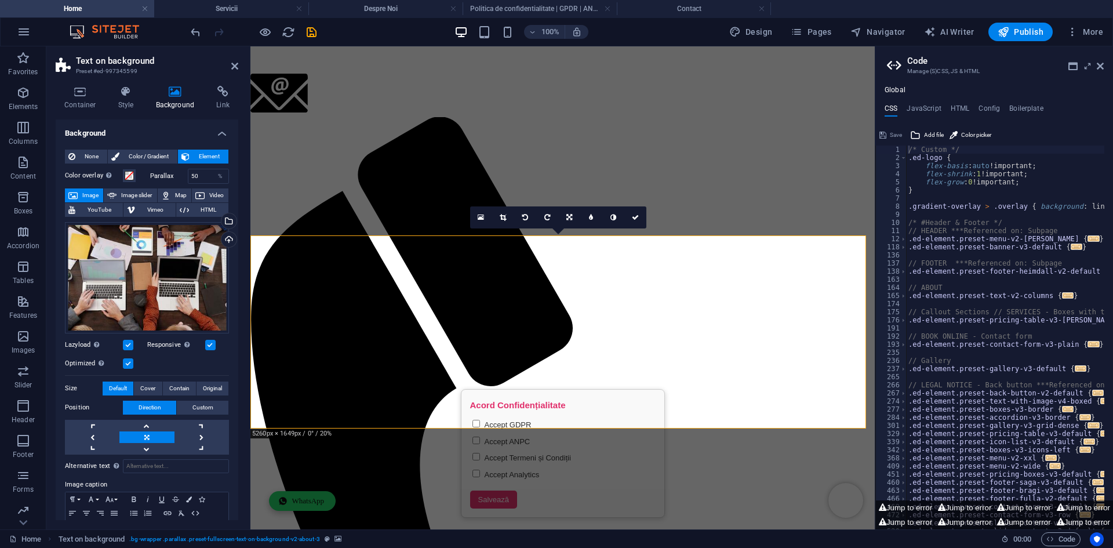
scroll to position [0, 0]
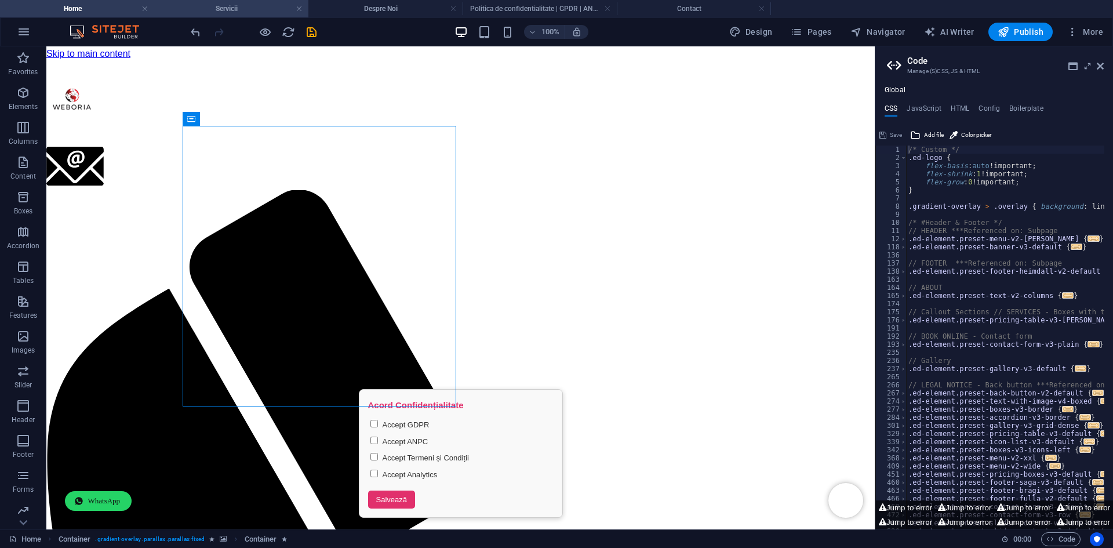
click at [198, 6] on h4 "Servicii" at bounding box center [231, 8] width 154 height 13
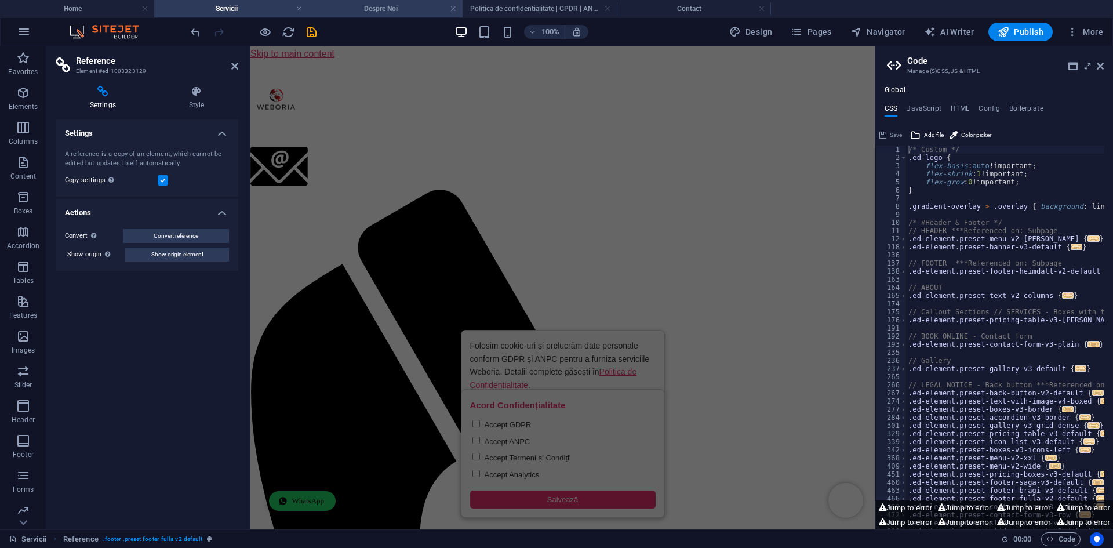
click at [358, 7] on h4 "Despre Noi" at bounding box center [385, 8] width 154 height 13
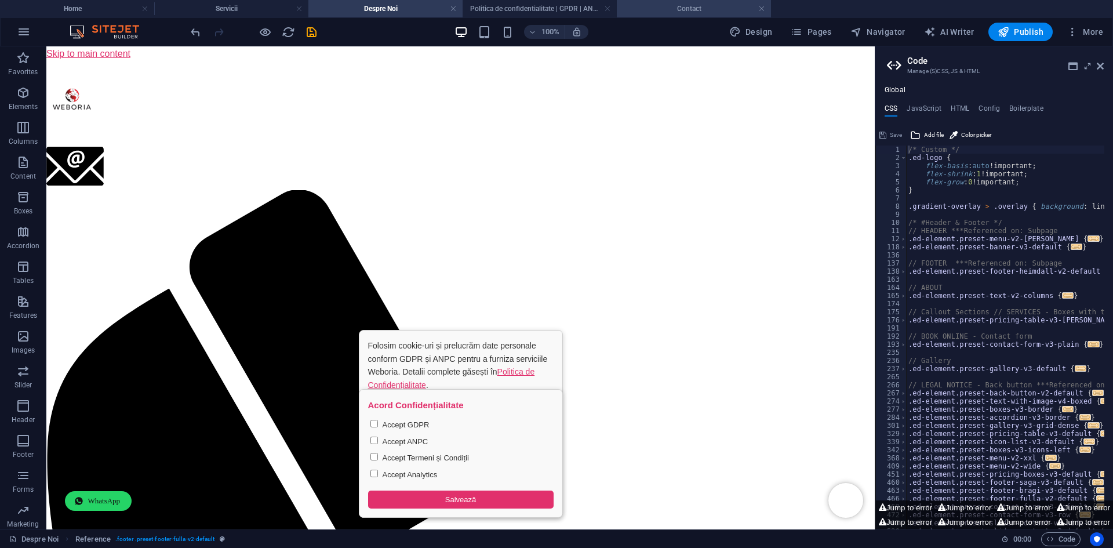
click at [671, 1] on li "Contact" at bounding box center [694, 8] width 154 height 17
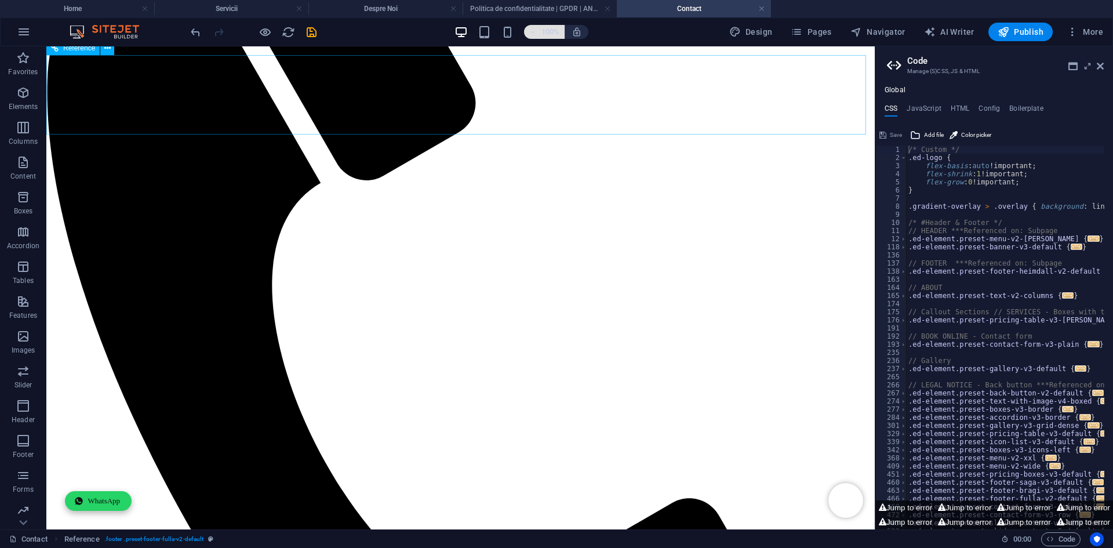
scroll to position [232, 0]
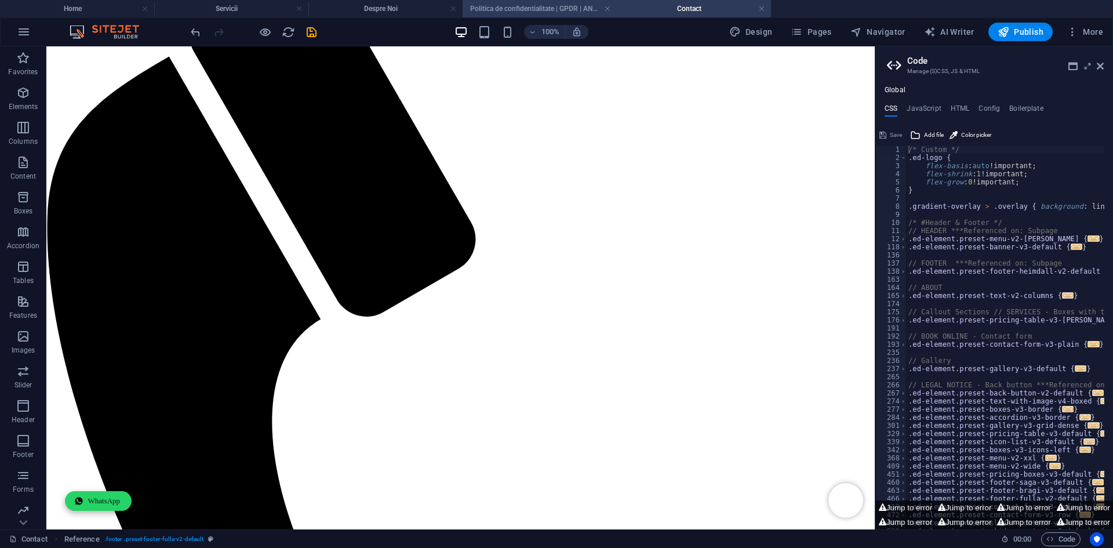
click at [541, 12] on h4 "Politica de confidentialitate | GPDR | ANPC" at bounding box center [539, 8] width 154 height 13
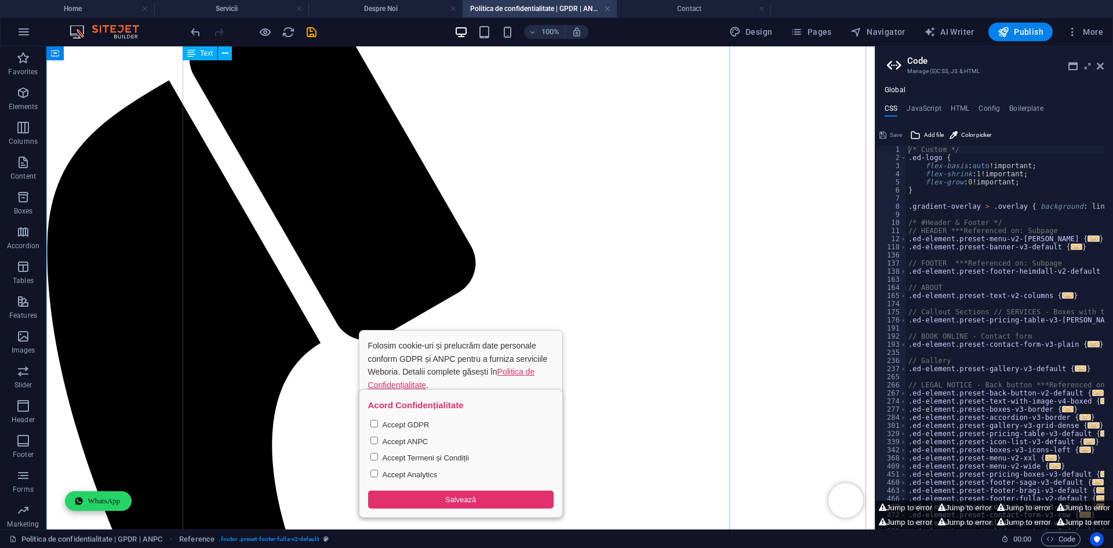
scroll to position [0, 0]
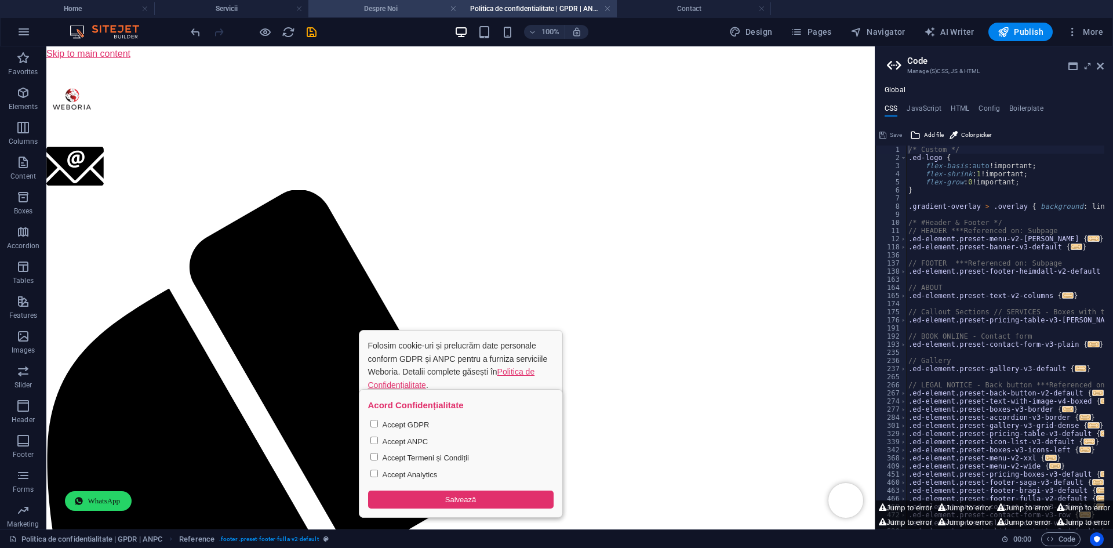
click at [366, 2] on li "Despre Noi" at bounding box center [385, 8] width 154 height 17
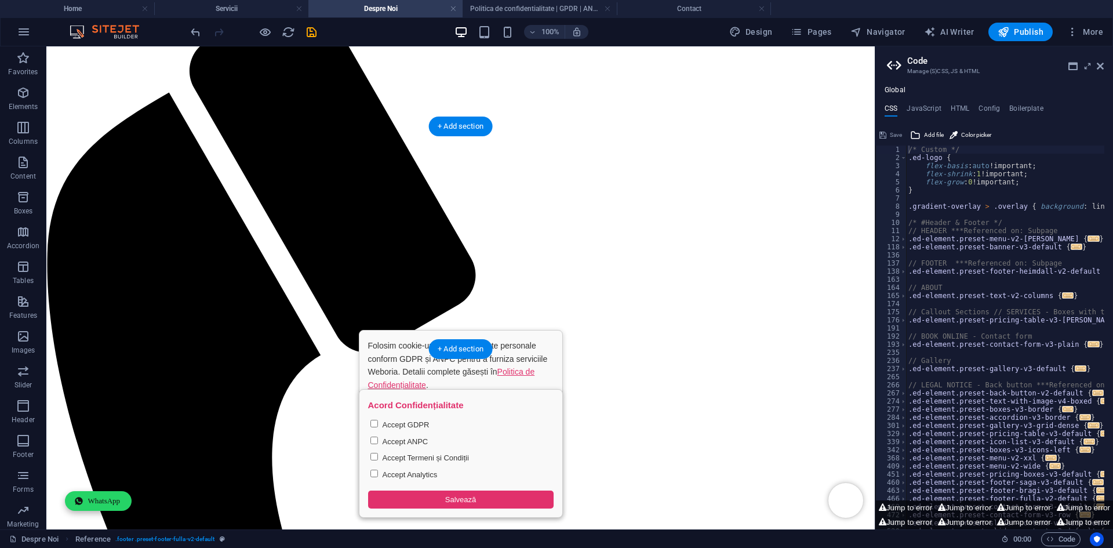
scroll to position [174, 0]
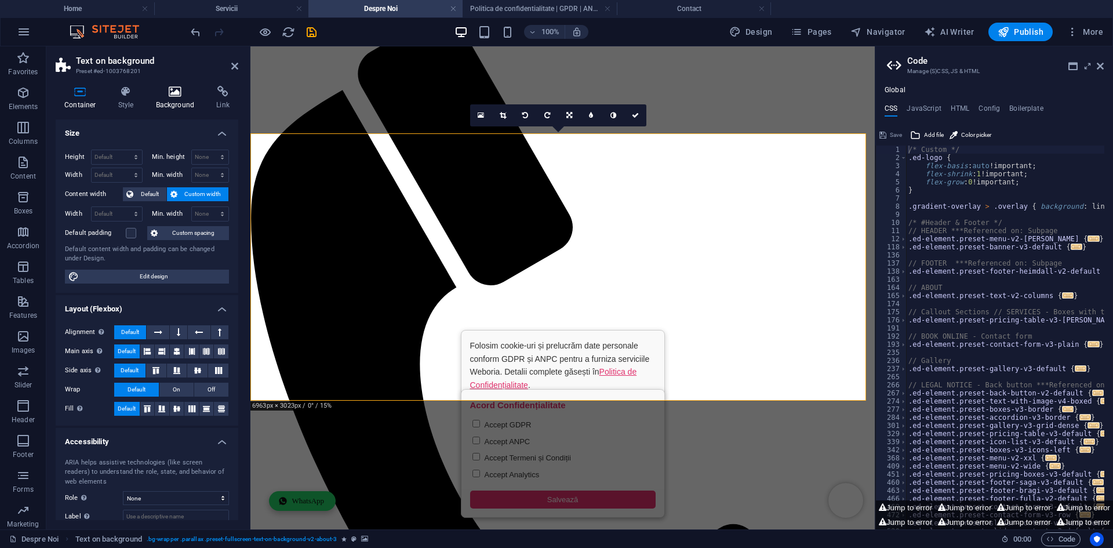
click at [176, 100] on h4 "Background" at bounding box center [177, 98] width 61 height 24
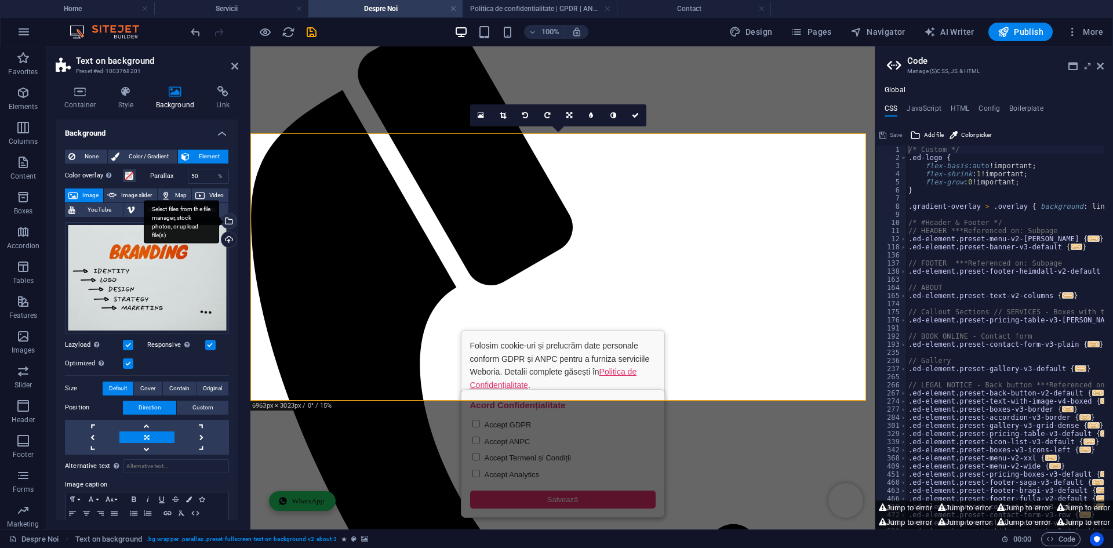
click at [226, 225] on div "Select files from the file manager, stock photos, or upload file(s)" at bounding box center [227, 221] width 17 height 17
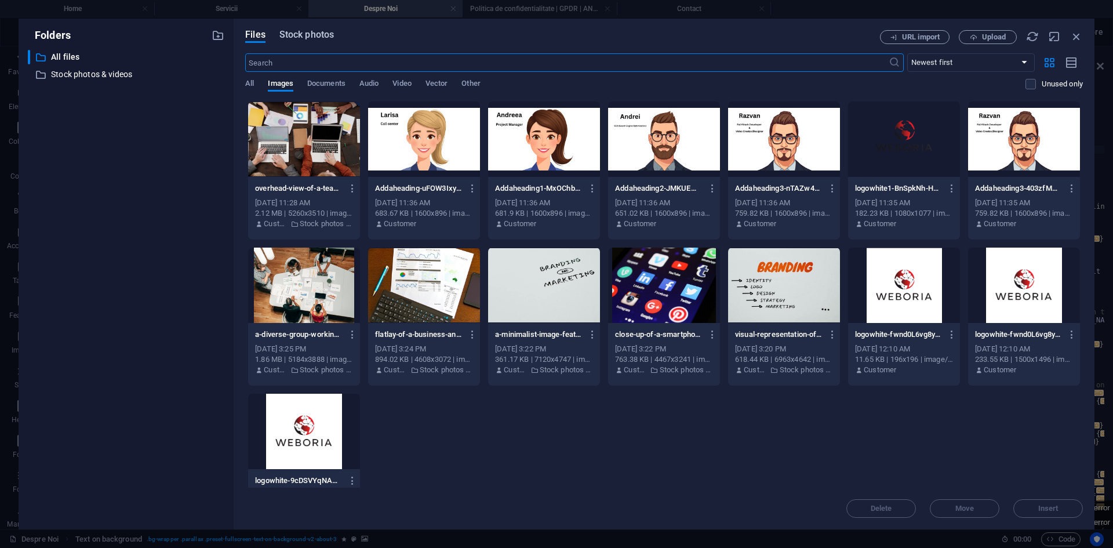
click at [291, 38] on span "Stock photos" at bounding box center [306, 35] width 54 height 14
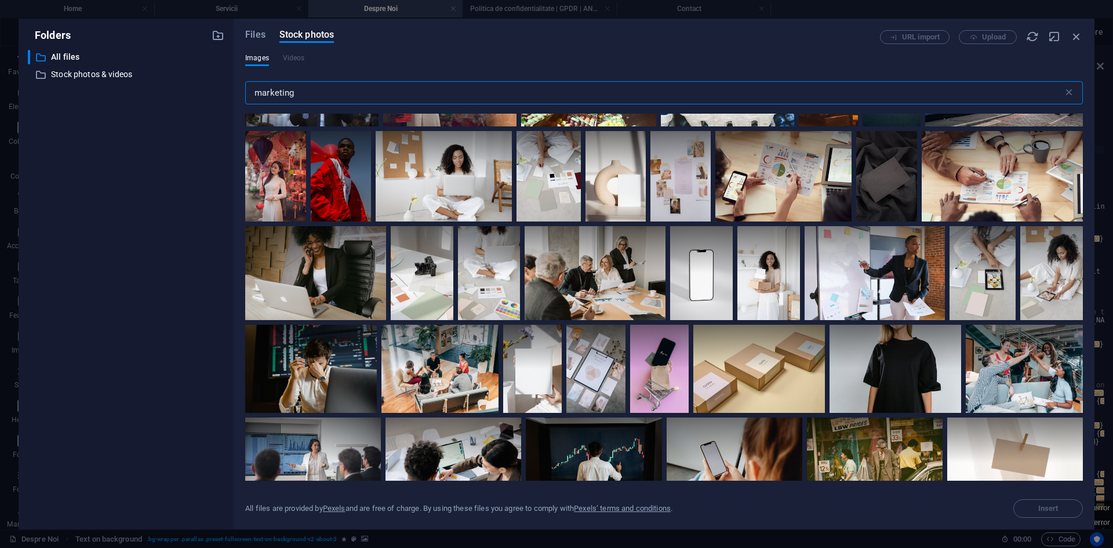
scroll to position [2260, 0]
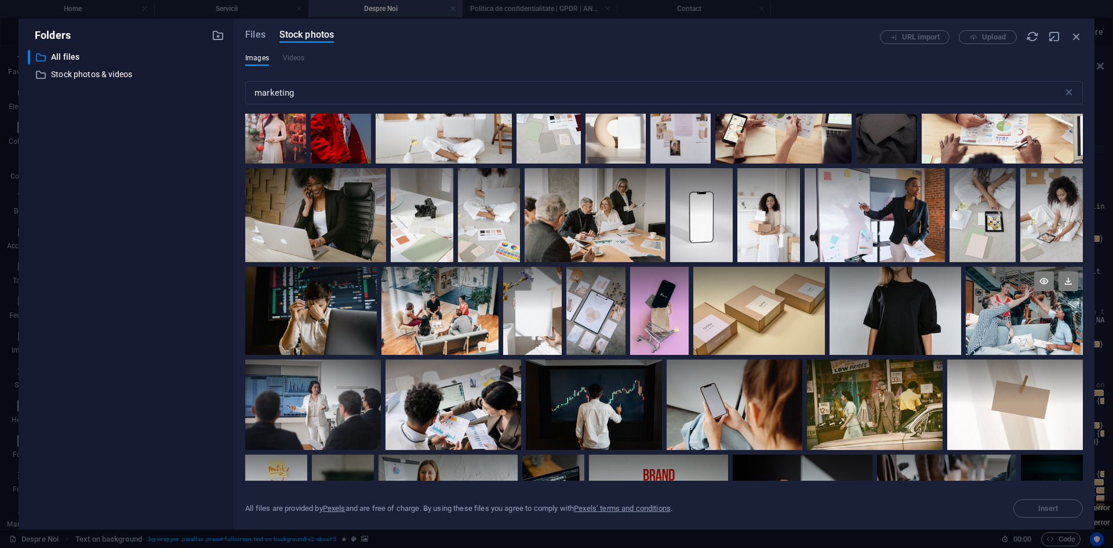
click at [1020, 305] on div at bounding box center [1023, 289] width 117 height 44
click at [1055, 501] on button "Insert" at bounding box center [1048, 508] width 70 height 19
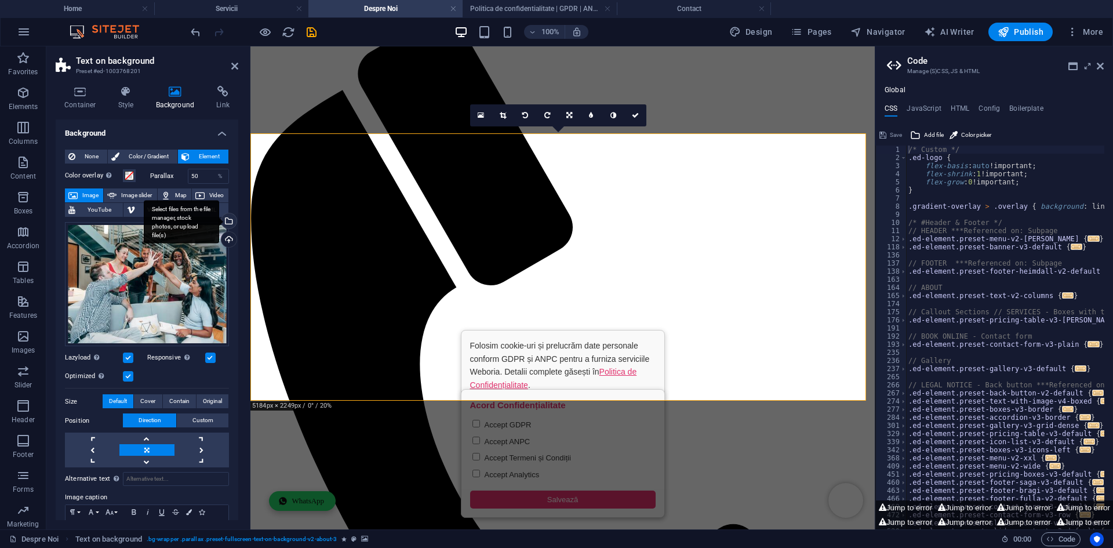
click at [219, 223] on div "Select files from the file manager, stock photos, or upload file(s)" at bounding box center [181, 221] width 75 height 43
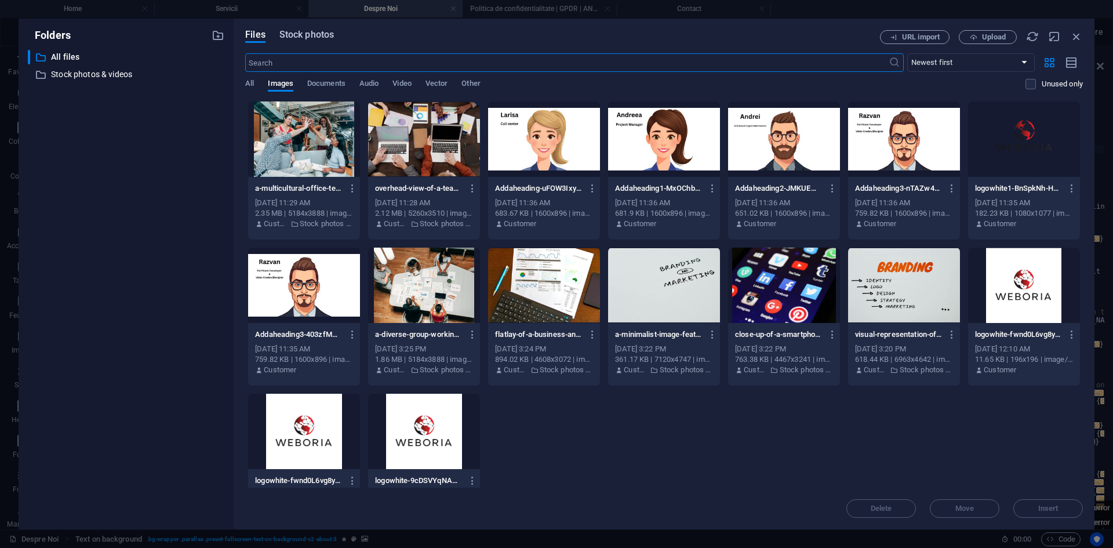
click at [303, 33] on span "Stock photos" at bounding box center [306, 35] width 54 height 14
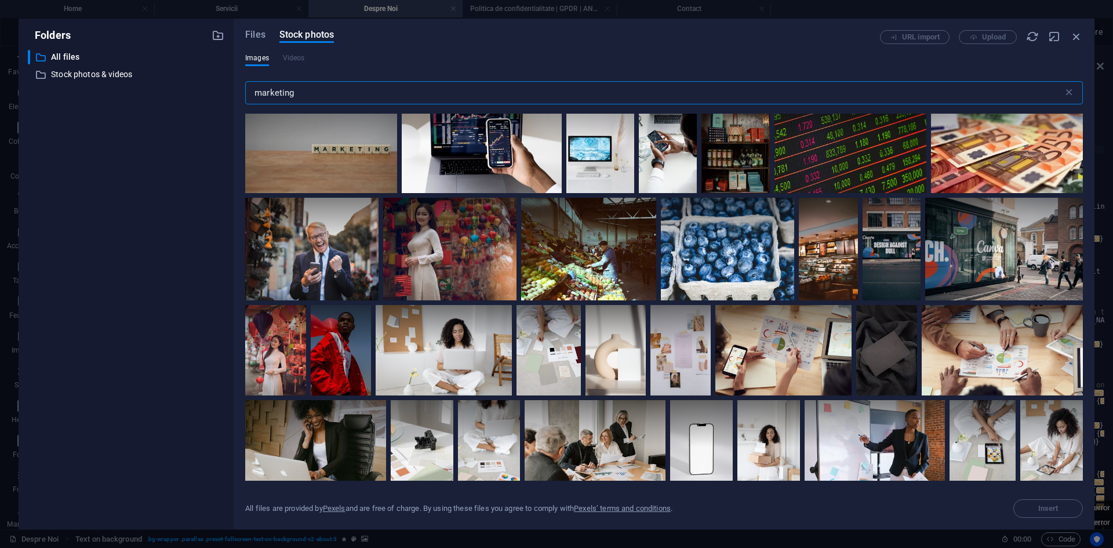
scroll to position [2318, 0]
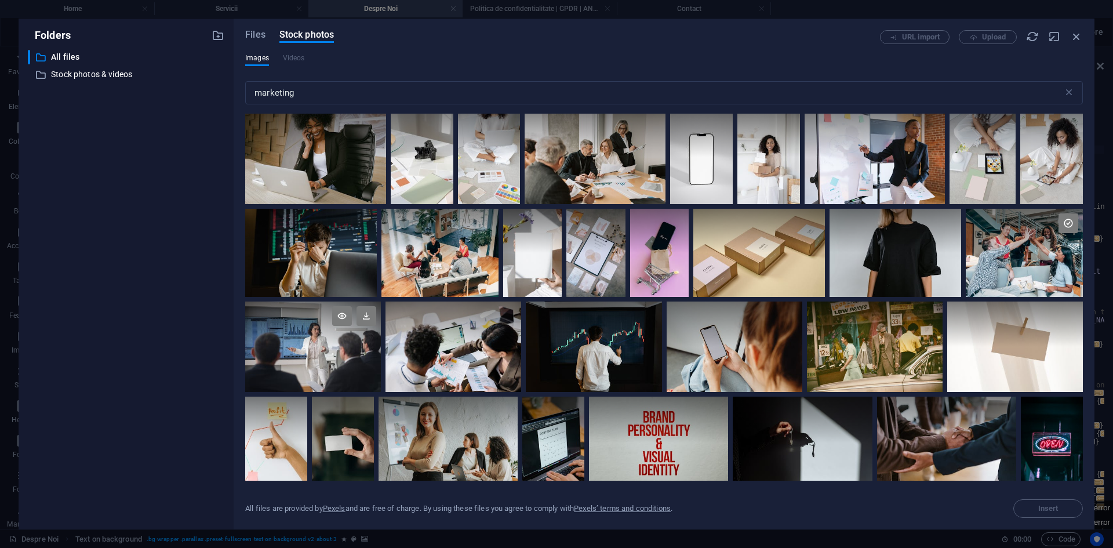
click at [300, 355] on div at bounding box center [313, 346] width 136 height 90
click at [1052, 512] on span "Insert" at bounding box center [1048, 508] width 20 height 7
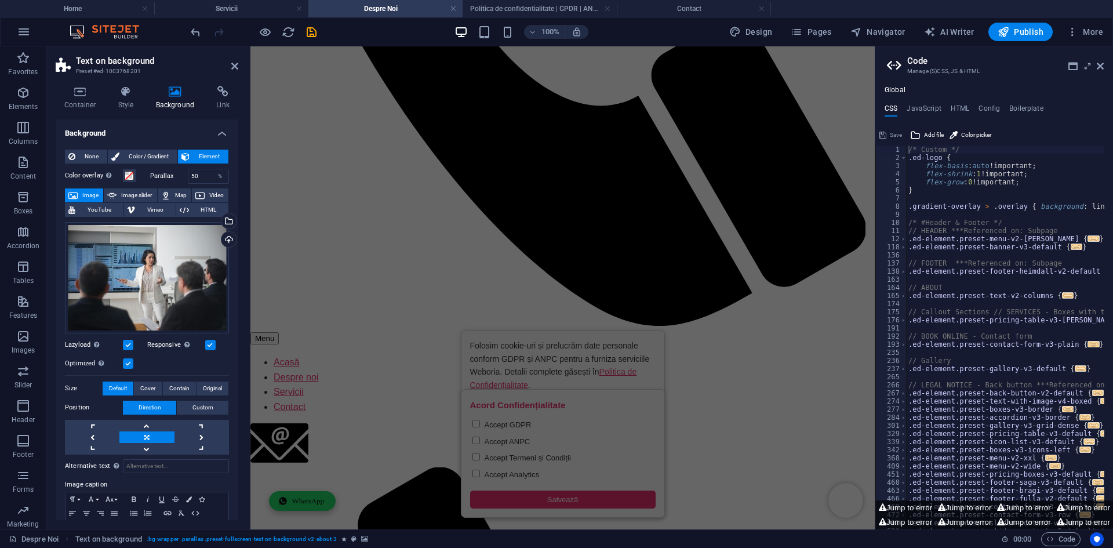
scroll to position [708, 0]
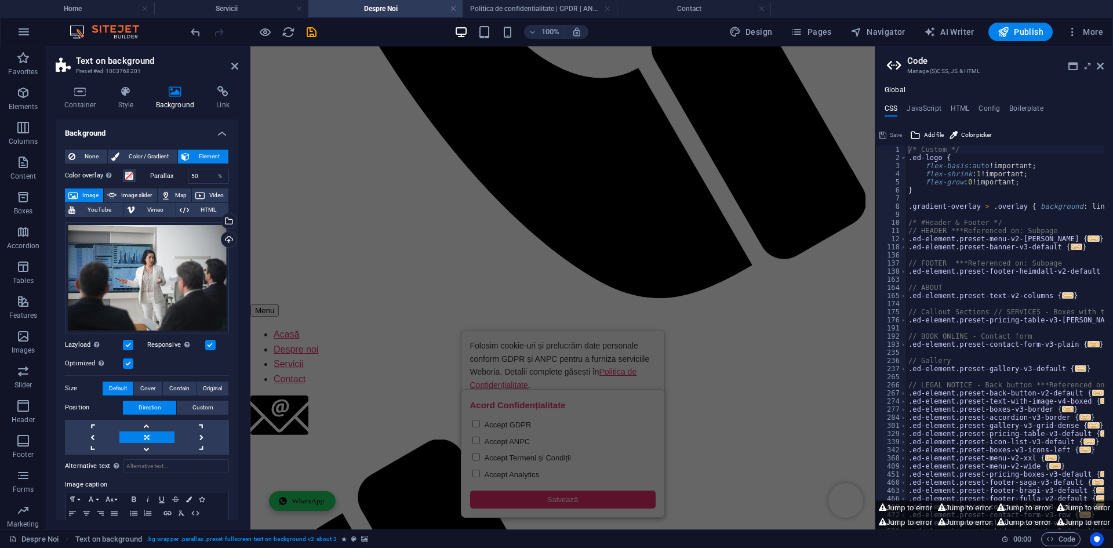
select select "region"
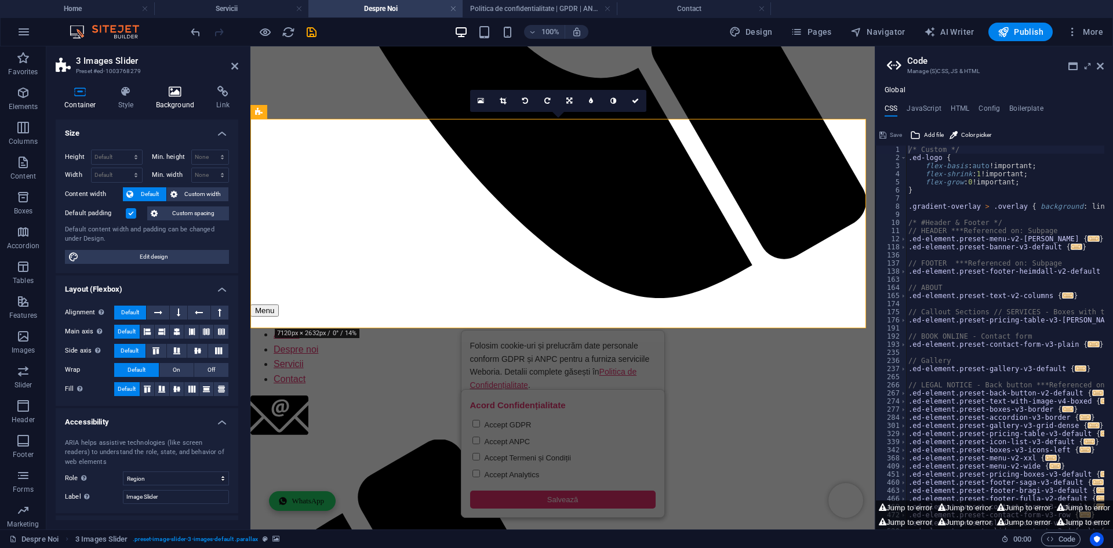
click at [157, 97] on h4 "Background" at bounding box center [177, 98] width 61 height 24
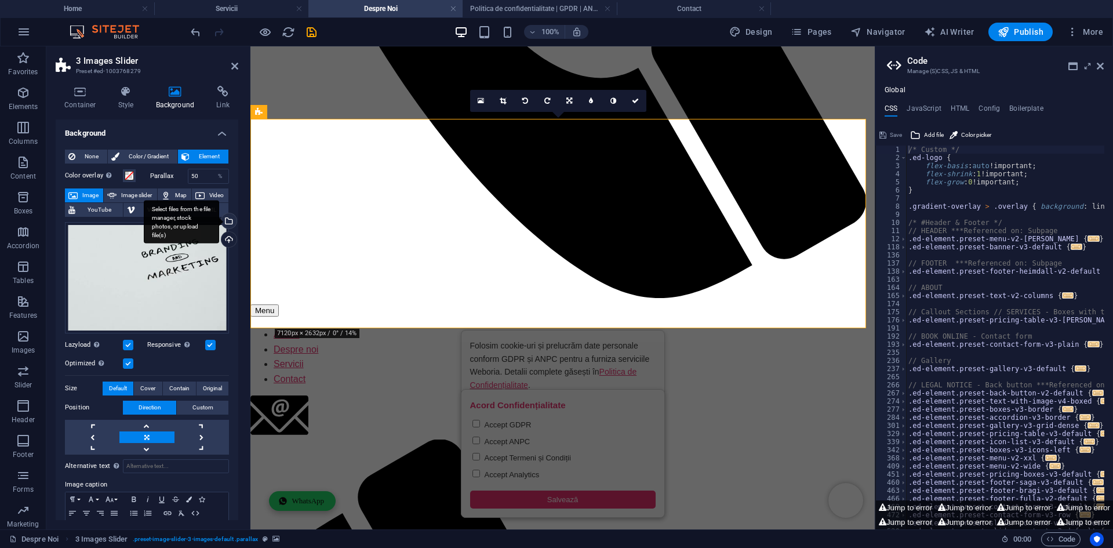
click at [219, 223] on div "Select files from the file manager, stock photos, or upload file(s)" at bounding box center [181, 221] width 75 height 43
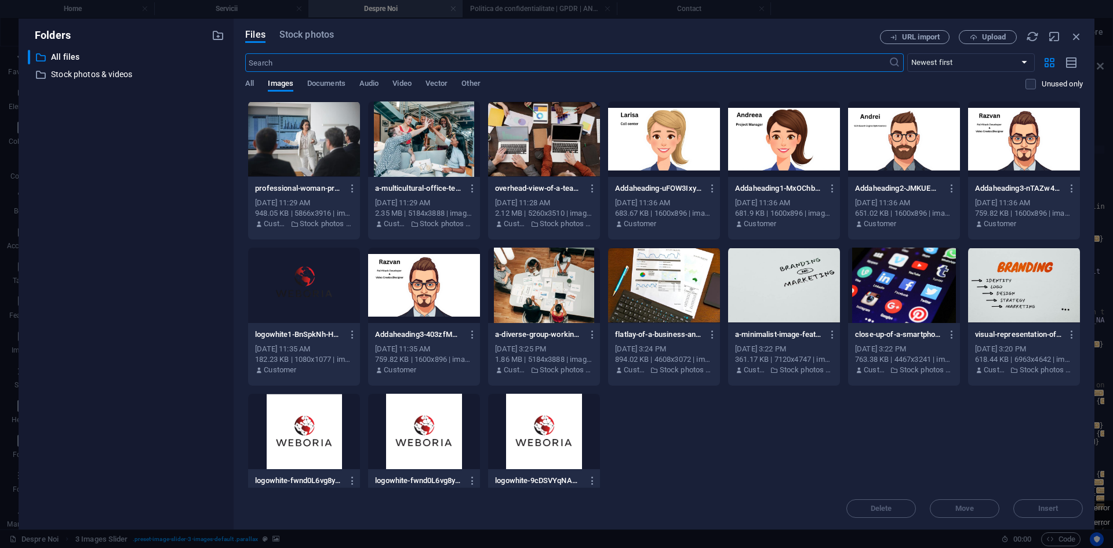
scroll to position [613, 0]
click at [312, 30] on span "Stock photos" at bounding box center [306, 35] width 54 height 14
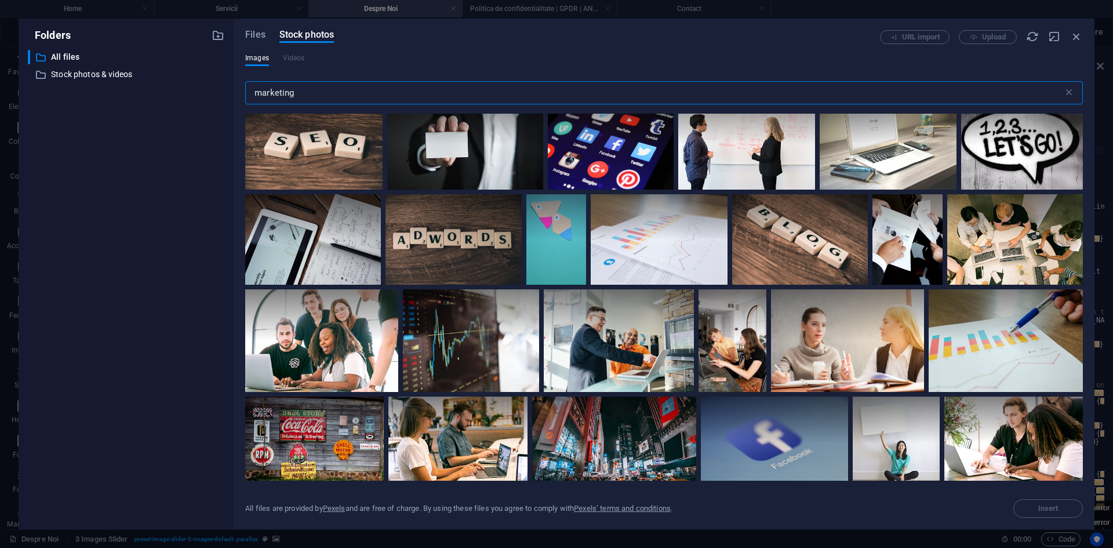
scroll to position [0, 0]
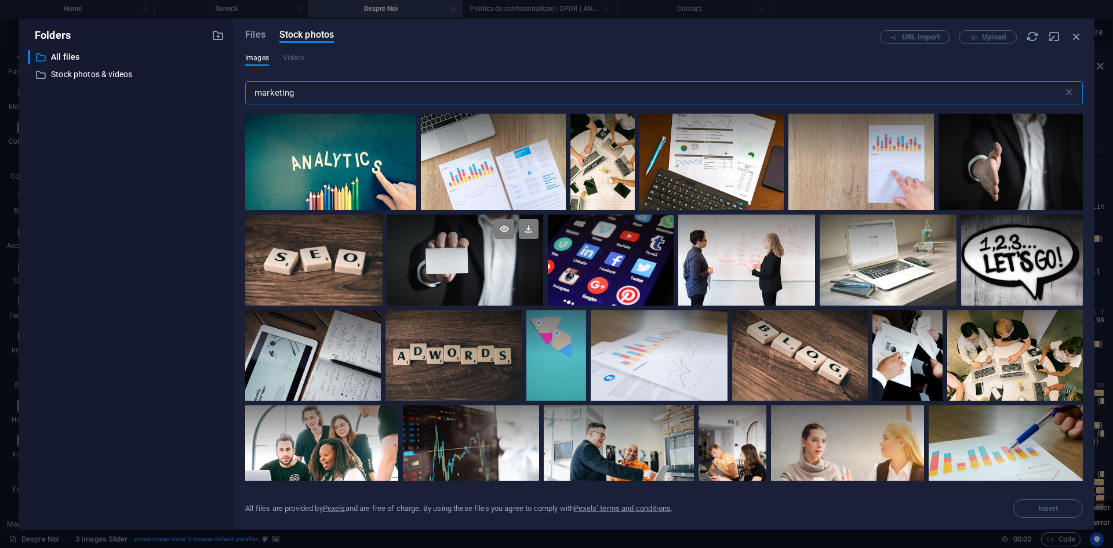
click at [457, 269] on div at bounding box center [465, 259] width 156 height 91
click at [1015, 505] on button "Insert" at bounding box center [1048, 508] width 70 height 19
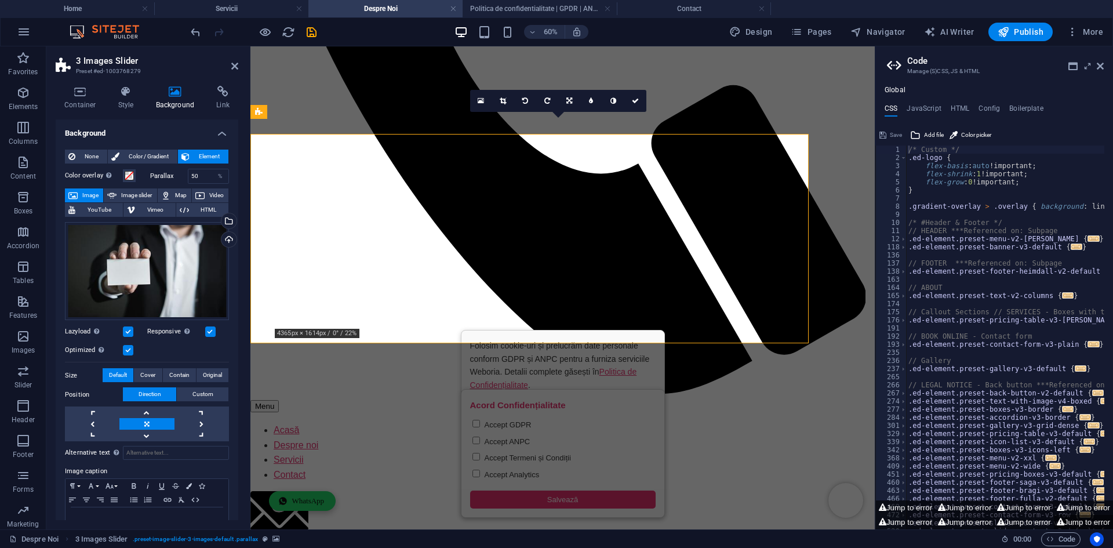
scroll to position [708, 0]
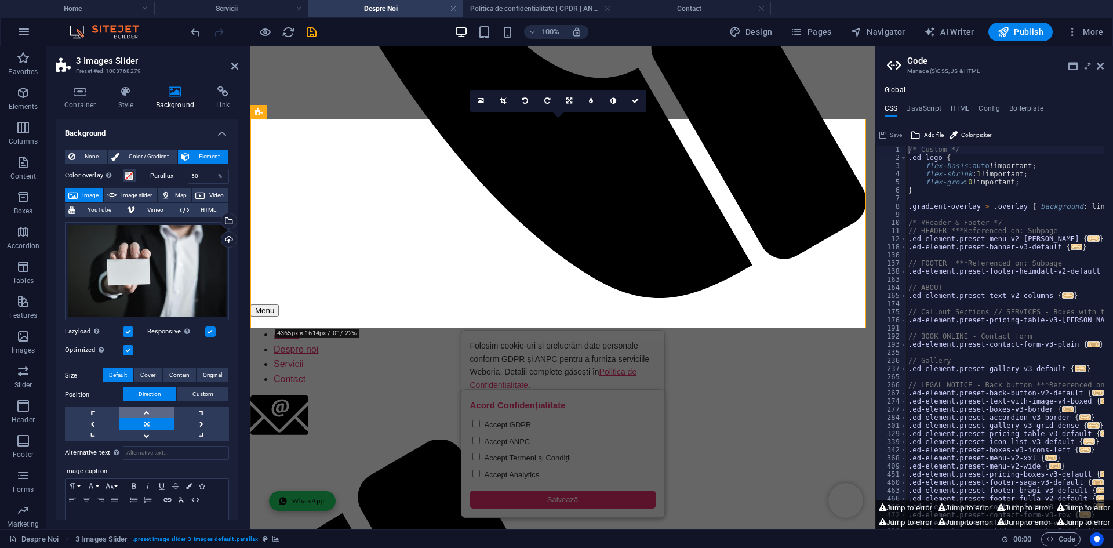
click at [156, 413] on link at bounding box center [146, 412] width 54 height 12
click at [151, 436] on link at bounding box center [146, 435] width 54 height 12
click at [195, 436] on link at bounding box center [201, 435] width 54 height 12
click at [209, 414] on link at bounding box center [201, 412] width 54 height 12
click at [206, 424] on link at bounding box center [201, 424] width 54 height 12
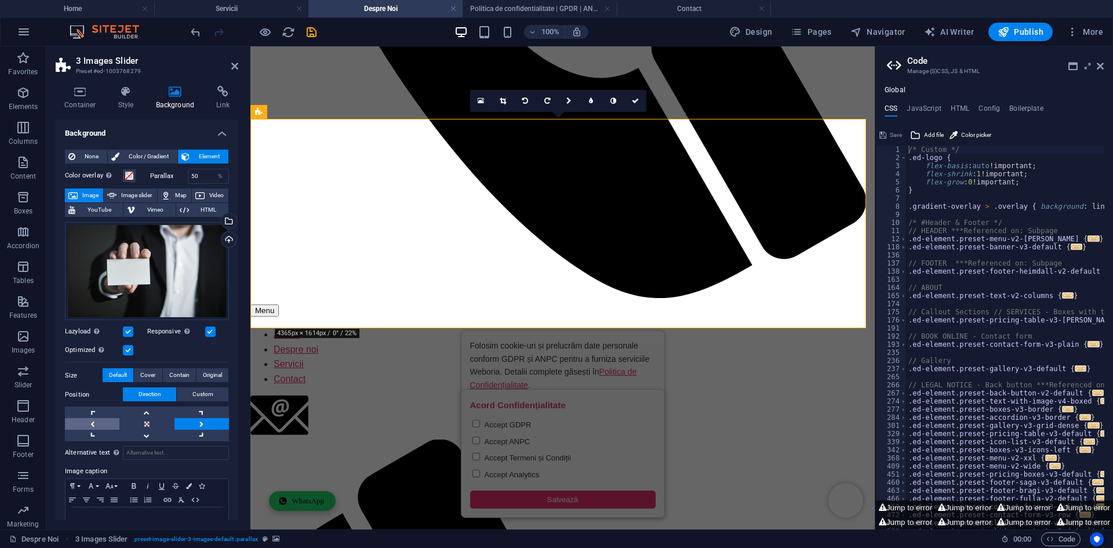
click at [101, 422] on link at bounding box center [92, 424] width 54 height 12
click at [85, 441] on div "Alternative text The alternative text is used by devices that cannot display im…" at bounding box center [147, 492] width 164 height 102
click at [87, 411] on link at bounding box center [92, 412] width 54 height 12
click at [145, 410] on link at bounding box center [146, 412] width 54 height 12
click at [191, 409] on link at bounding box center [201, 412] width 54 height 12
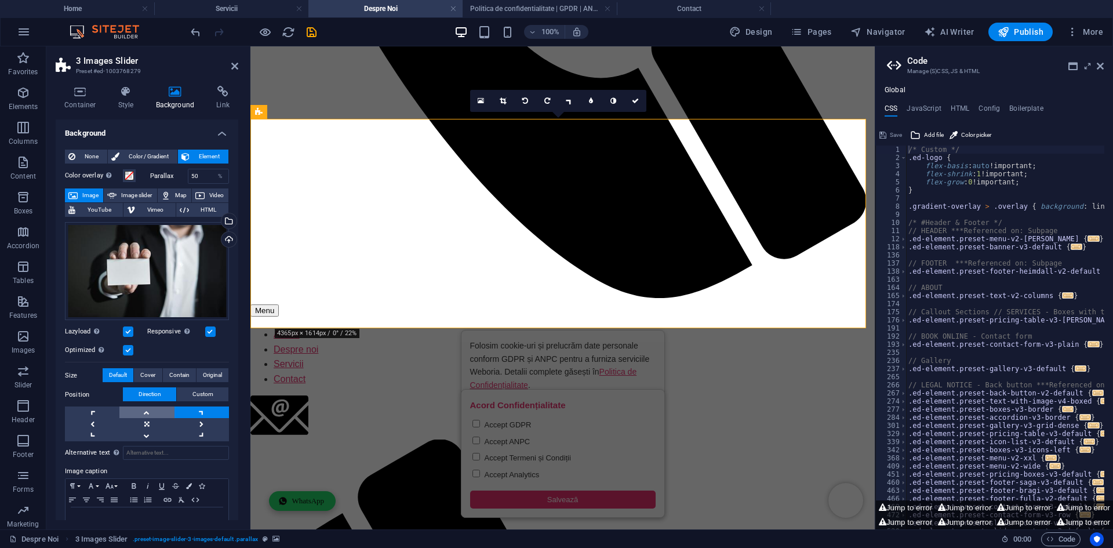
click at [158, 411] on link at bounding box center [146, 412] width 54 height 12
click at [193, 395] on span "Custom" at bounding box center [202, 394] width 21 height 14
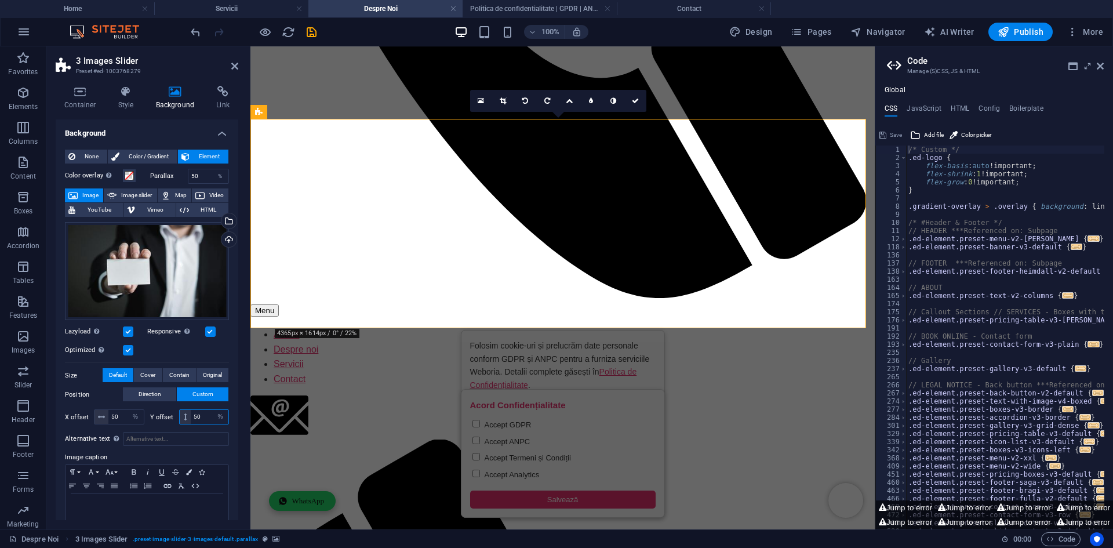
drag, startPoint x: 201, startPoint y: 415, endPoint x: 191, endPoint y: 417, distance: 9.4
click at [186, 417] on div "50 px rem % vh vw" at bounding box center [204, 416] width 50 height 15
click at [200, 425] on div "X offset 50 px rem % vh vw Y offset 65 px rem % vh vw" at bounding box center [147, 416] width 164 height 21
click at [206, 417] on input "65" at bounding box center [210, 417] width 38 height 14
click at [203, 427] on div "Alternative text The alternative text is used by devices that cannot display im…" at bounding box center [147, 478] width 164 height 102
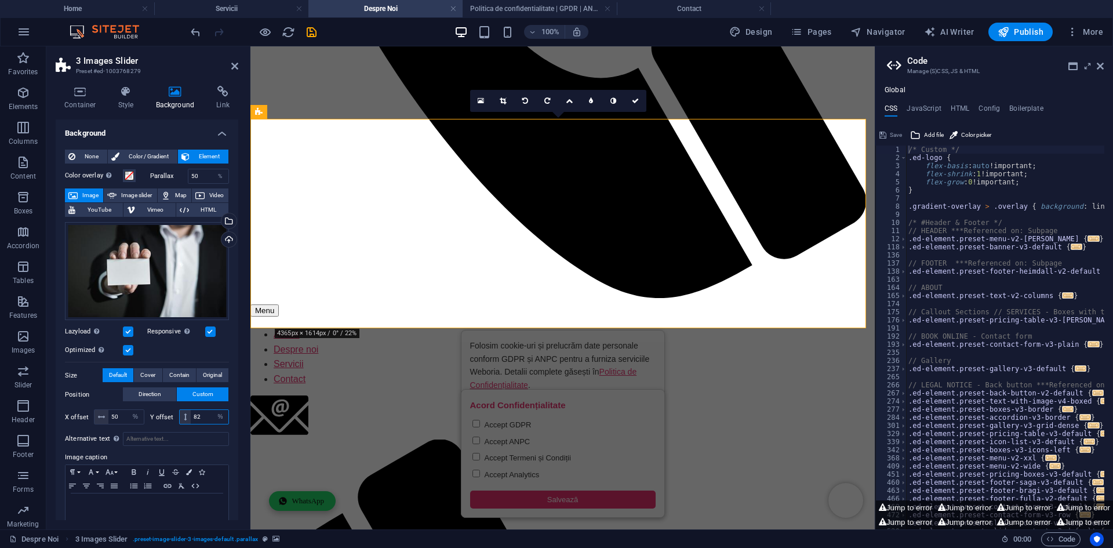
click at [205, 417] on input "82" at bounding box center [210, 417] width 38 height 14
click at [205, 427] on div "Alternative text The alternative text is used by devices that cannot display im…" at bounding box center [147, 478] width 164 height 102
click at [206, 412] on input "116" at bounding box center [210, 417] width 38 height 14
click at [205, 427] on div "Alternative text The alternative text is used by devices that cannot display im…" at bounding box center [147, 478] width 164 height 102
click at [207, 416] on input "145" at bounding box center [210, 417] width 38 height 14
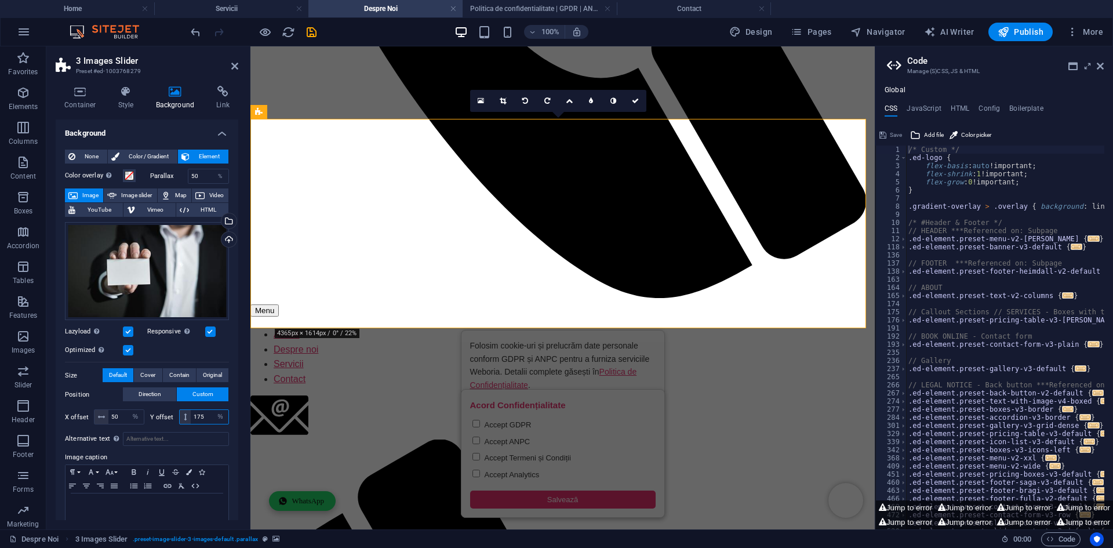
type input "176"
click at [207, 425] on div "X offset 50 px rem % vh vw Y offset 176 px rem % vh vw" at bounding box center [147, 416] width 164 height 21
click at [212, 414] on select "px rem % vh vw" at bounding box center [220, 417] width 16 height 14
select select "px"
click at [205, 417] on input "176" at bounding box center [210, 417] width 38 height 14
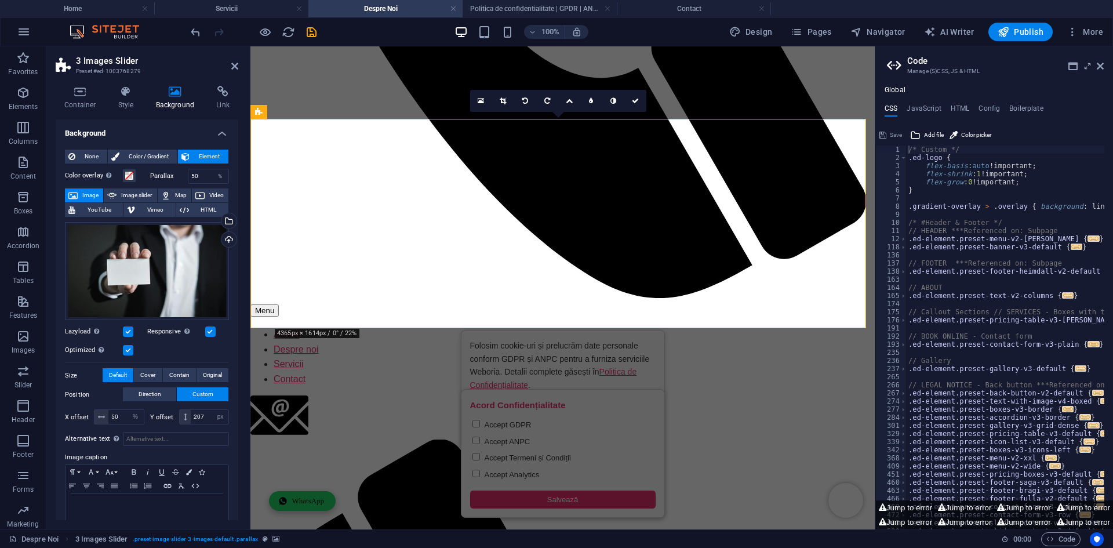
click at [207, 425] on div "X offset 50 px rem % vh vw Y offset 207 px rem % vh vw" at bounding box center [147, 416] width 164 height 21
click at [207, 415] on input "207" at bounding box center [210, 417] width 38 height 14
click at [209, 424] on div "X offset 50 px rem % vh vw Y offset 186 px rem % vh vw" at bounding box center [147, 416] width 164 height 21
click at [207, 413] on input "186" at bounding box center [210, 417] width 38 height 14
click at [207, 424] on div "X offset 50 px rem % vh vw Y offset 154 px rem % vh vw" at bounding box center [147, 416] width 164 height 21
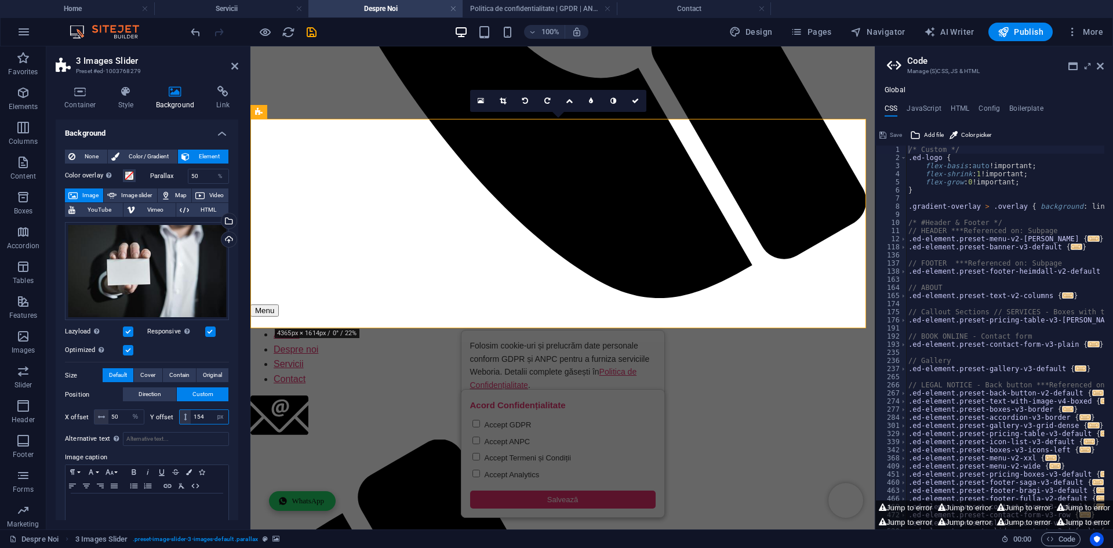
click at [207, 414] on input "154" at bounding box center [210, 417] width 38 height 14
click at [206, 424] on div "X offset 50 px rem % vh vw Y offset 125 px rem % vh vw" at bounding box center [147, 416] width 164 height 21
click at [209, 414] on input "125" at bounding box center [210, 417] width 38 height 14
click at [207, 427] on div "Alternative text The alternative text is used by devices that cannot display im…" at bounding box center [147, 478] width 164 height 102
click at [207, 416] on input "87" at bounding box center [210, 417] width 38 height 14
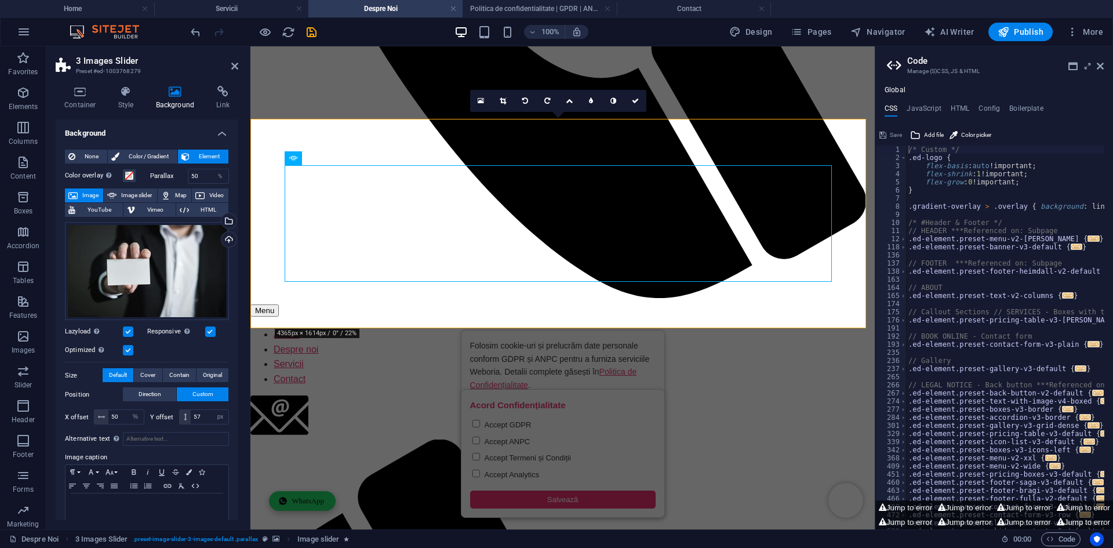
click at [211, 427] on div "Alternative text The alternative text is used by devices that cannot display im…" at bounding box center [147, 478] width 164 height 102
click at [207, 411] on input "57" at bounding box center [210, 417] width 38 height 14
type input "56"
click at [218, 416] on select "px rem % vh vw" at bounding box center [220, 417] width 16 height 14
select select "%"
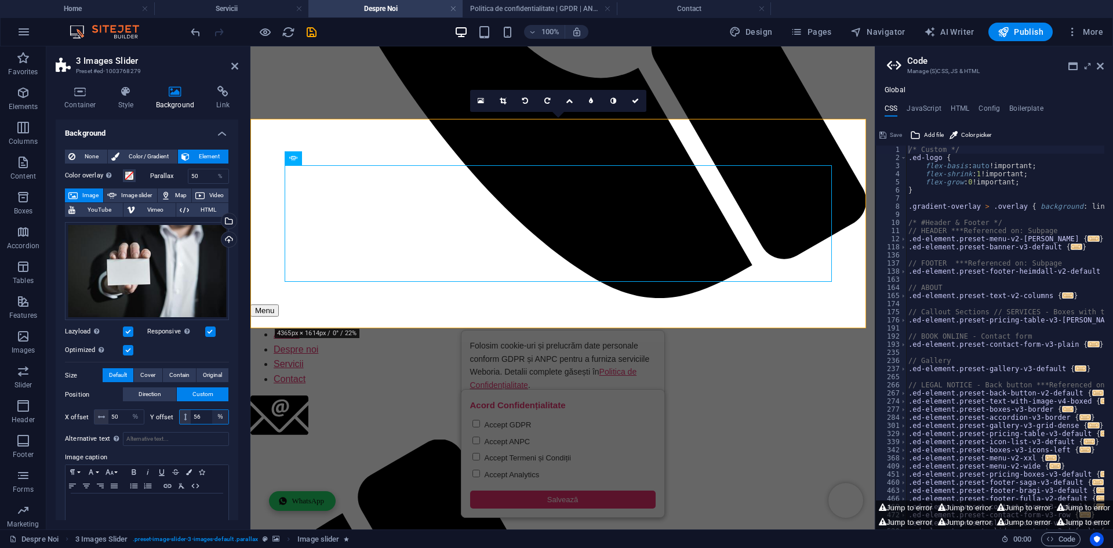
click at [212, 410] on select "px rem % vh vw" at bounding box center [220, 417] width 16 height 14
click at [208, 417] on input "100" at bounding box center [210, 417] width 38 height 14
click at [208, 425] on div "X offset 50 px rem % vh vw Y offset 165 px rem % vh vw" at bounding box center [147, 416] width 164 height 21
click at [209, 415] on input "165" at bounding box center [210, 417] width 38 height 14
click at [206, 425] on div "X offset 50 px rem % vh vw Y offset 225 px rem % vh vw" at bounding box center [147, 416] width 164 height 21
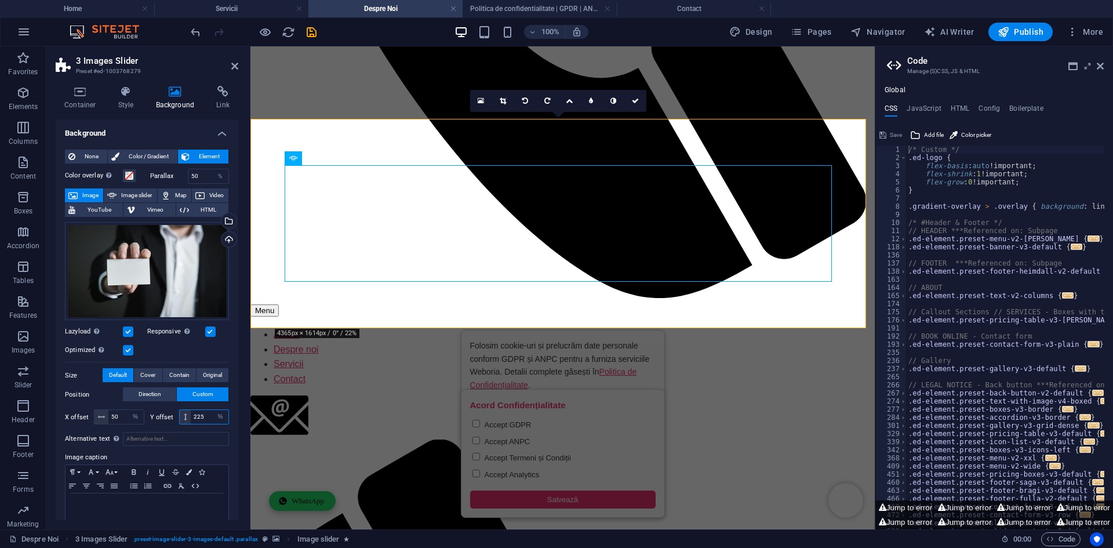
click at [206, 417] on input "225" at bounding box center [210, 417] width 38 height 14
click at [209, 425] on div "X offset 50 px rem % vh vw Y offset 252 px rem % vh vw" at bounding box center [147, 416] width 164 height 21
click at [206, 414] on input "252" at bounding box center [210, 417] width 38 height 14
click at [208, 424] on div "X offset 50 px rem % vh vw Y offset 272 px rem % vh vw" at bounding box center [147, 416] width 164 height 21
click at [208, 413] on input "272" at bounding box center [210, 417] width 38 height 14
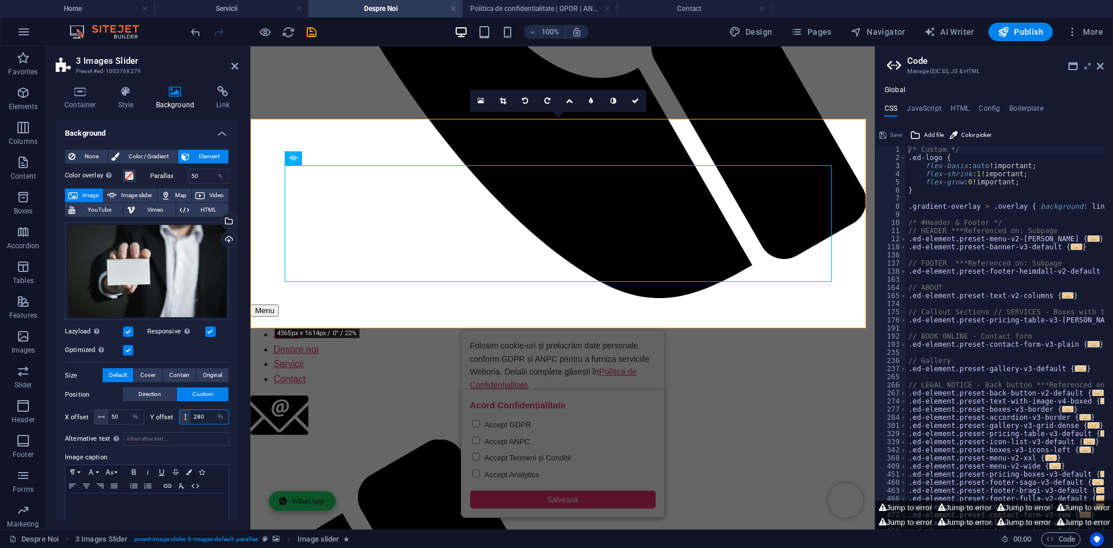
type input "281"
click at [210, 427] on div "Alternative text The alternative text is used by devices that cannot display im…" at bounding box center [147, 478] width 164 height 102
click at [124, 416] on input "50" at bounding box center [125, 417] width 35 height 14
click at [114, 429] on div "Alternative text The alternative text is used by devices that cannot display im…" at bounding box center [147, 478] width 164 height 102
click at [120, 416] on input "70" at bounding box center [125, 417] width 35 height 14
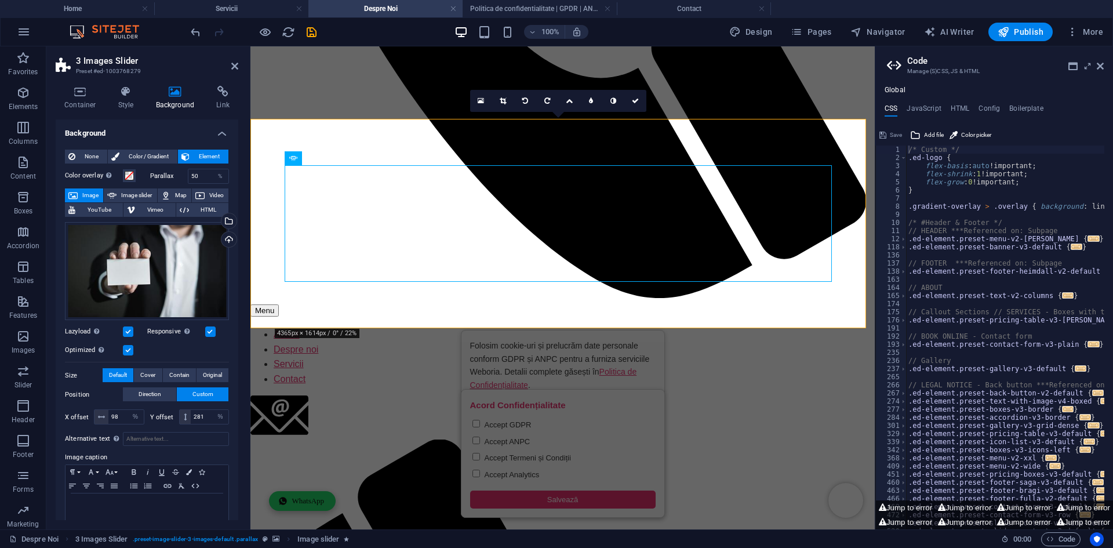
click at [116, 427] on div "Alternative text The alternative text is used by devices that cannot display im…" at bounding box center [147, 478] width 164 height 102
click at [122, 413] on input "98" at bounding box center [125, 417] width 35 height 14
click at [118, 427] on div "Alternative text The alternative text is used by devices that cannot display im…" at bounding box center [147, 478] width 164 height 102
drag, startPoint x: 118, startPoint y: 416, endPoint x: 101, endPoint y: 415, distance: 16.8
click at [101, 415] on div "154 px rem % vh vw" at bounding box center [119, 416] width 50 height 15
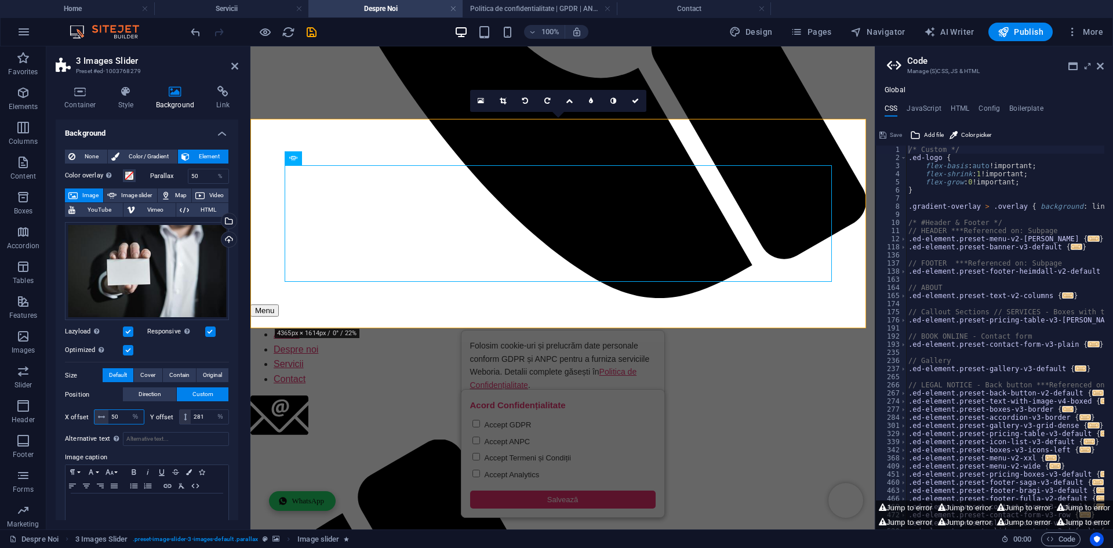
type input "50"
click at [115, 427] on div "Alternative text The alternative text is used by devices that cannot display im…" at bounding box center [147, 478] width 164 height 102
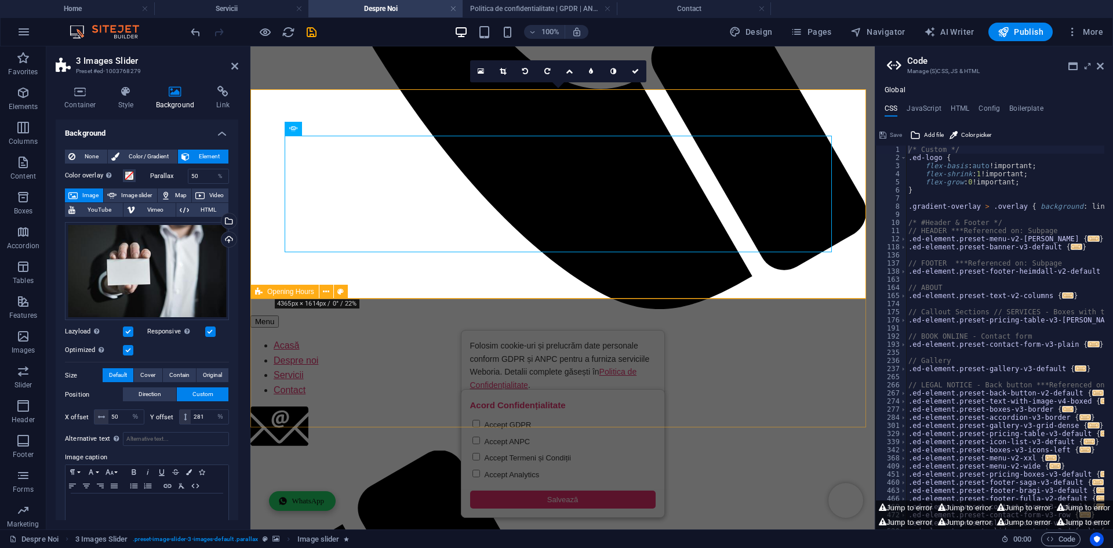
scroll to position [681, 0]
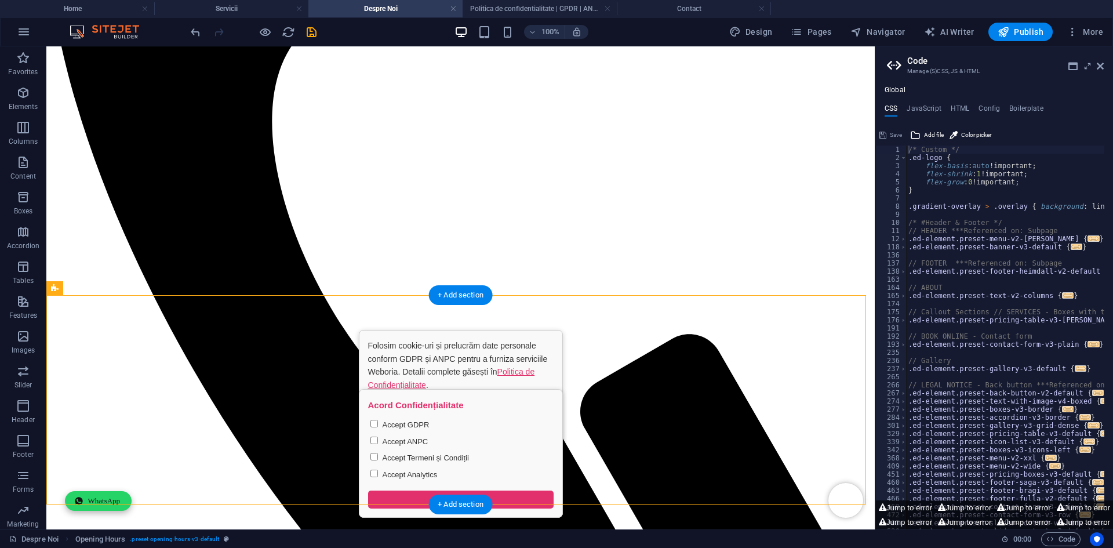
select select "%"
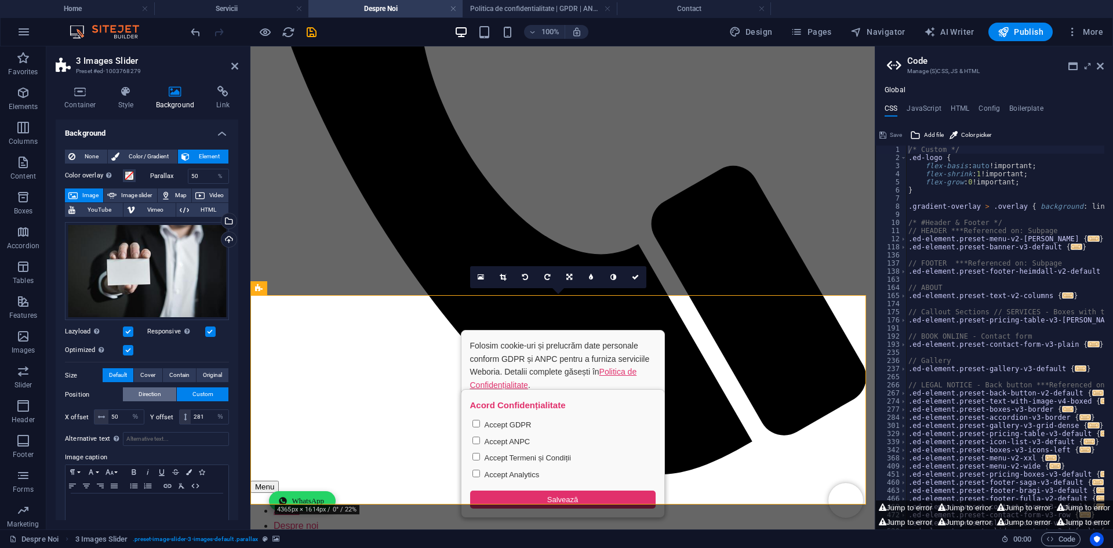
click at [151, 396] on span "Direction" at bounding box center [150, 394] width 23 height 14
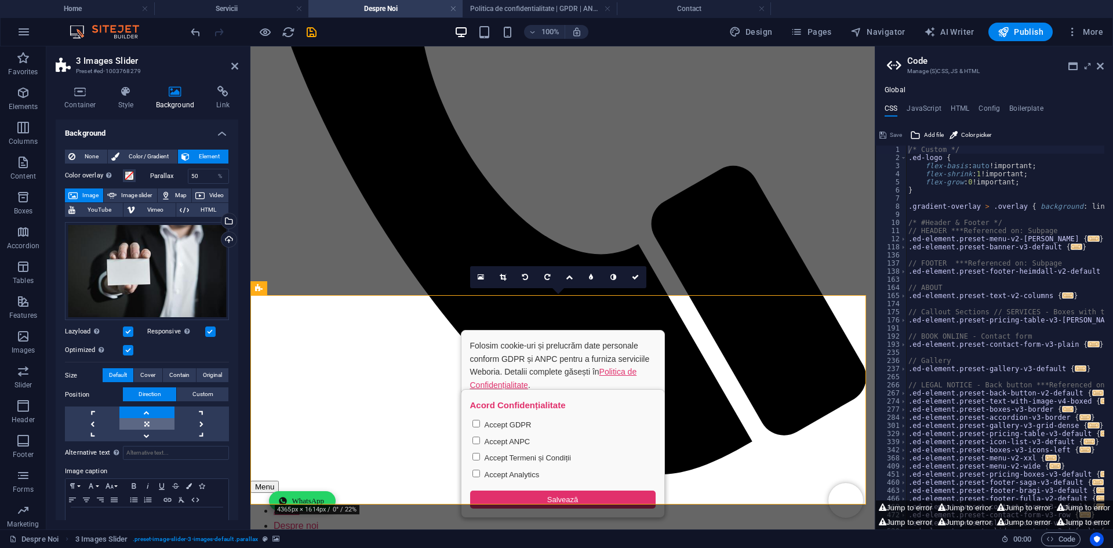
click at [143, 421] on link at bounding box center [146, 424] width 54 height 12
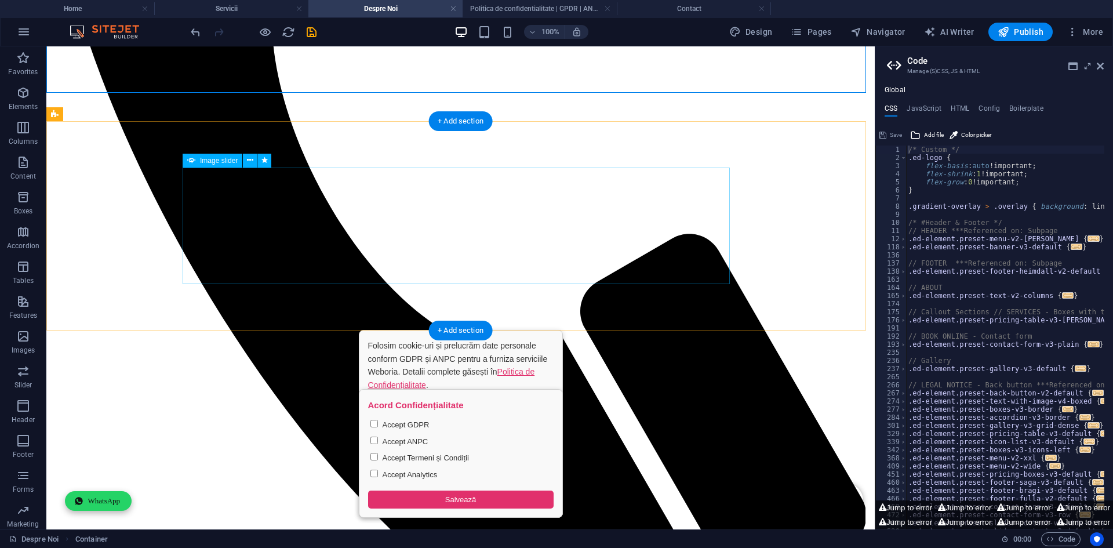
scroll to position [604, 0]
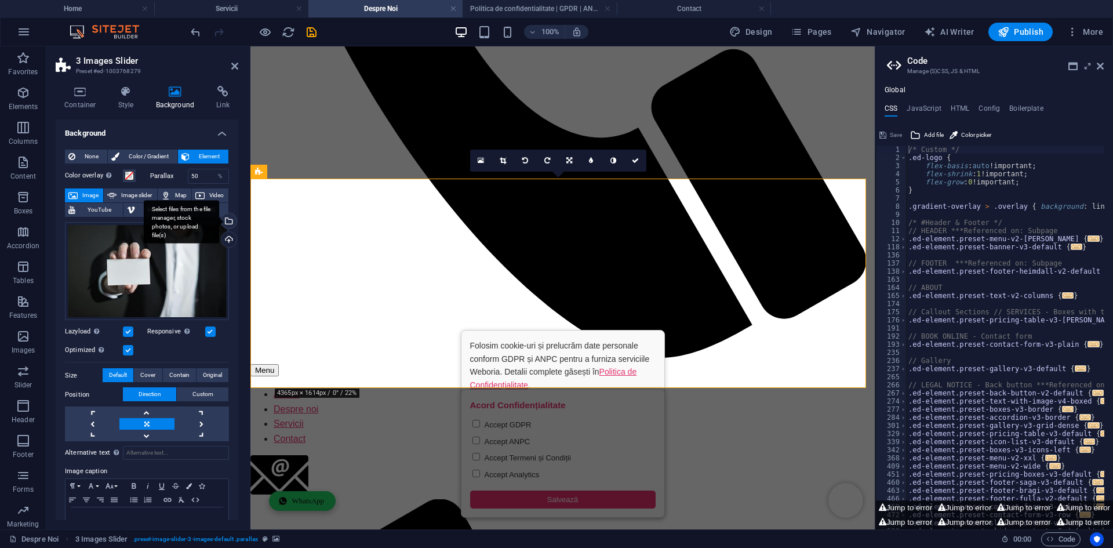
click at [225, 228] on div "Select files from the file manager, stock photos, or upload file(s)" at bounding box center [227, 221] width 17 height 17
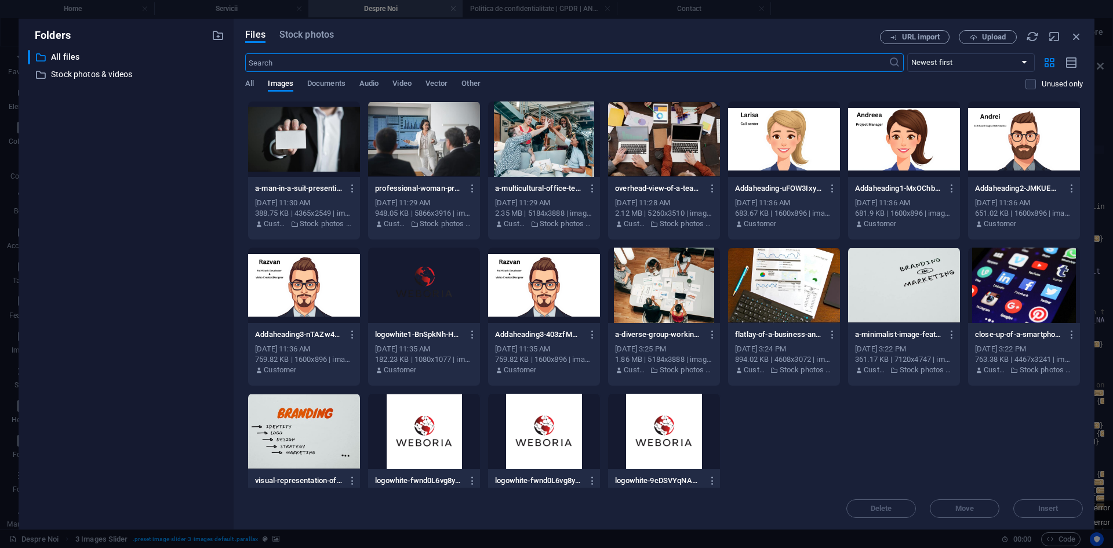
scroll to position [613, 0]
click at [316, 34] on span "Stock photos" at bounding box center [306, 35] width 54 height 14
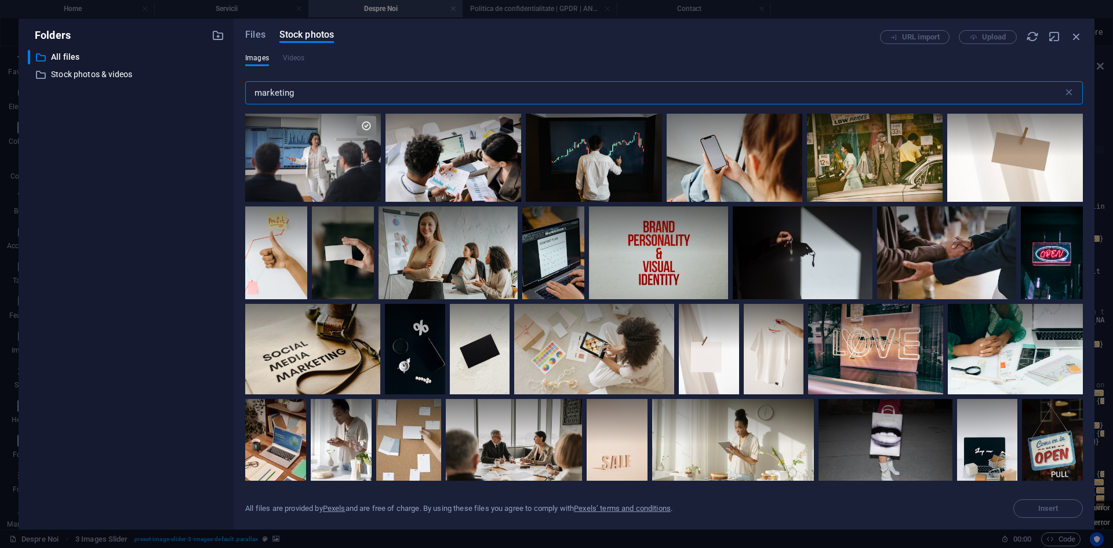
scroll to position [2608, 0]
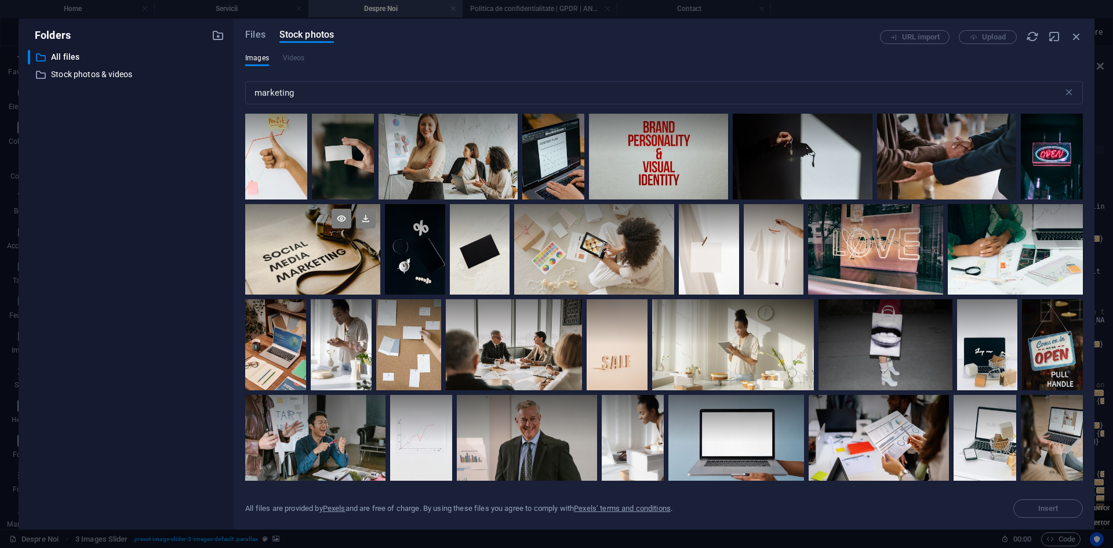
click at [336, 264] on div at bounding box center [312, 249] width 135 height 90
click at [1034, 504] on button "Insert" at bounding box center [1048, 508] width 70 height 19
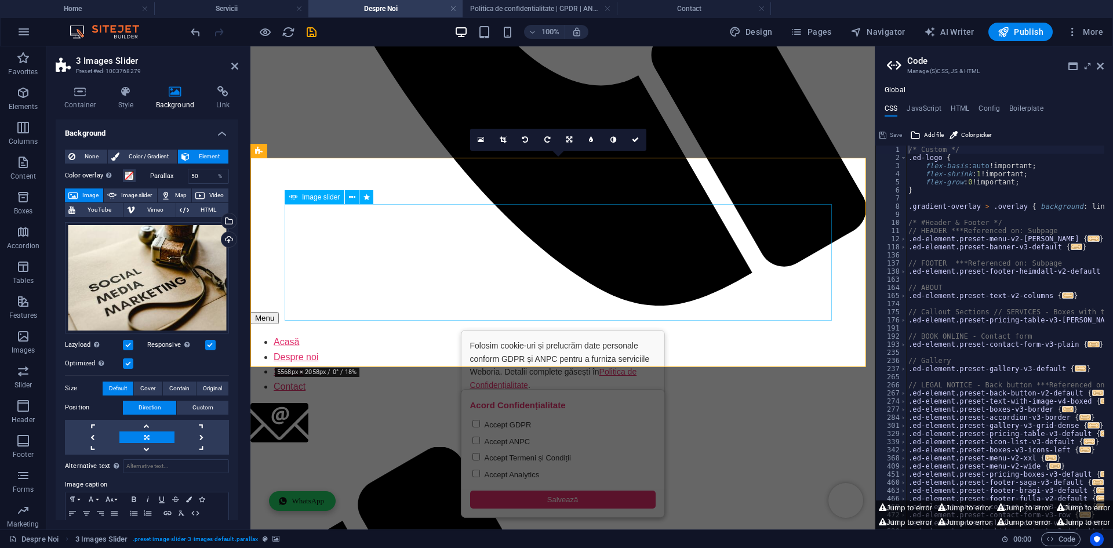
scroll to position [719, 0]
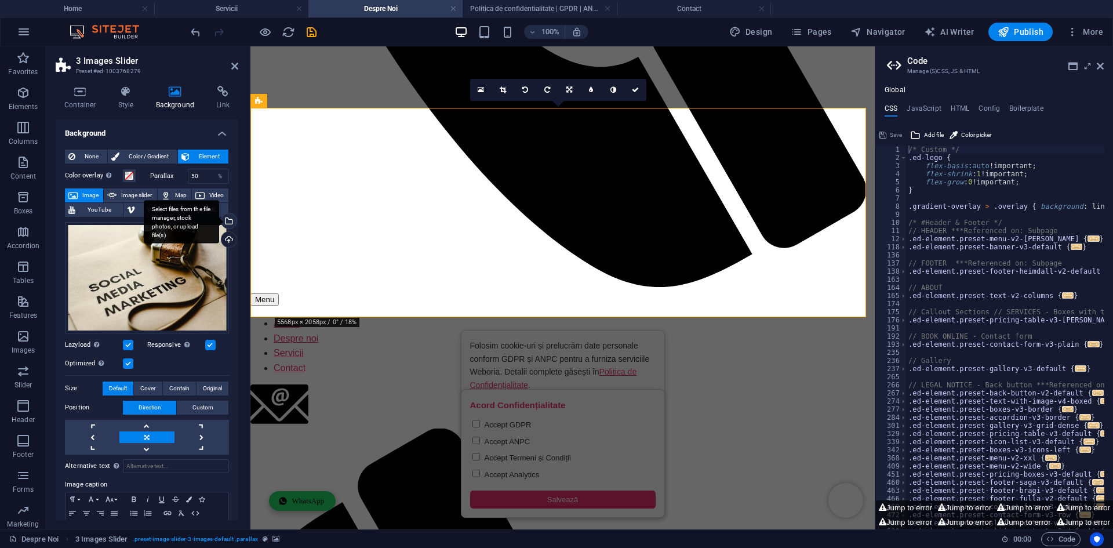
click at [225, 214] on div "Select files from the file manager, stock photos, or upload file(s)" at bounding box center [227, 221] width 17 height 17
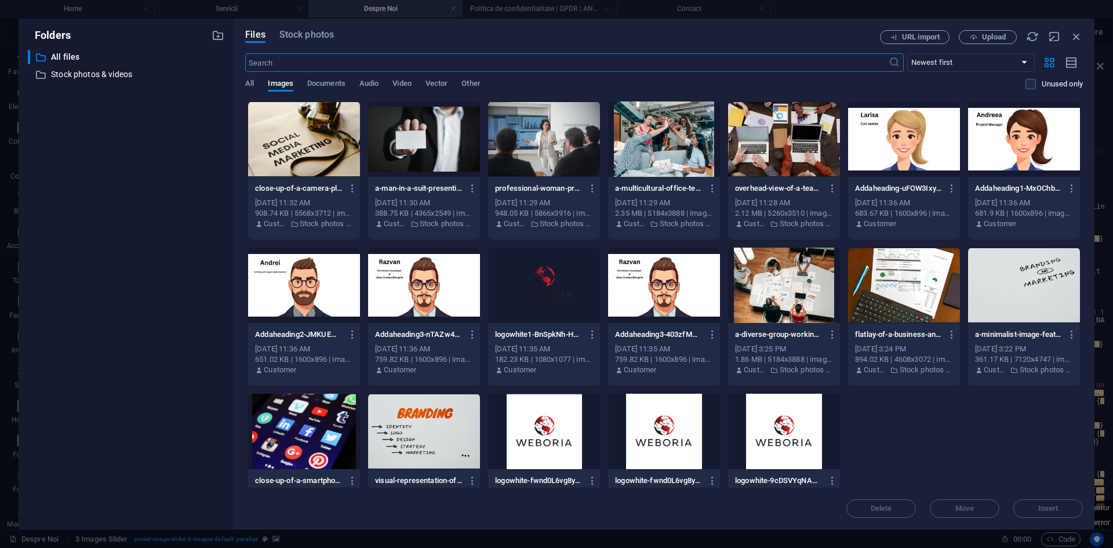
scroll to position [613, 0]
click at [326, 34] on div "Files Stock photos URL import Upload ​ Newest first Oldest first Name (A-Z) Nam…" at bounding box center [664, 274] width 861 height 511
click at [326, 34] on span "Stock photos" at bounding box center [306, 35] width 54 height 14
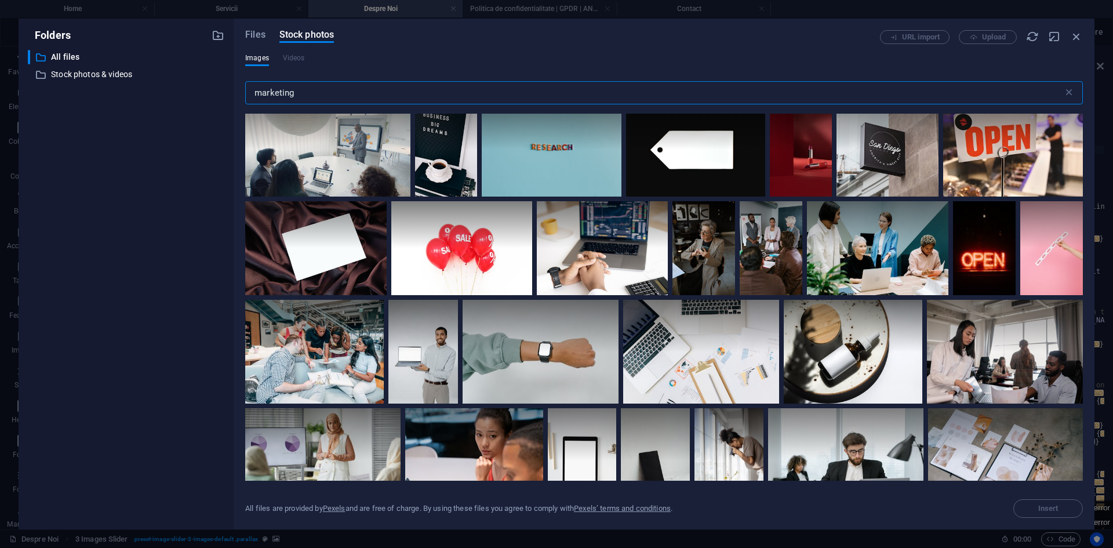
scroll to position [5737, 0]
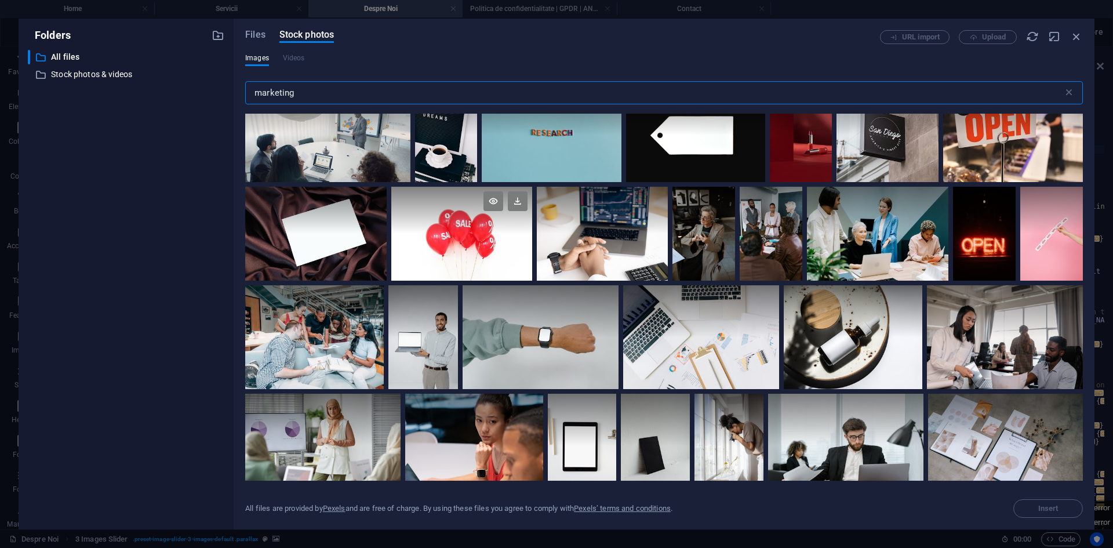
click at [458, 231] on div at bounding box center [461, 234] width 141 height 94
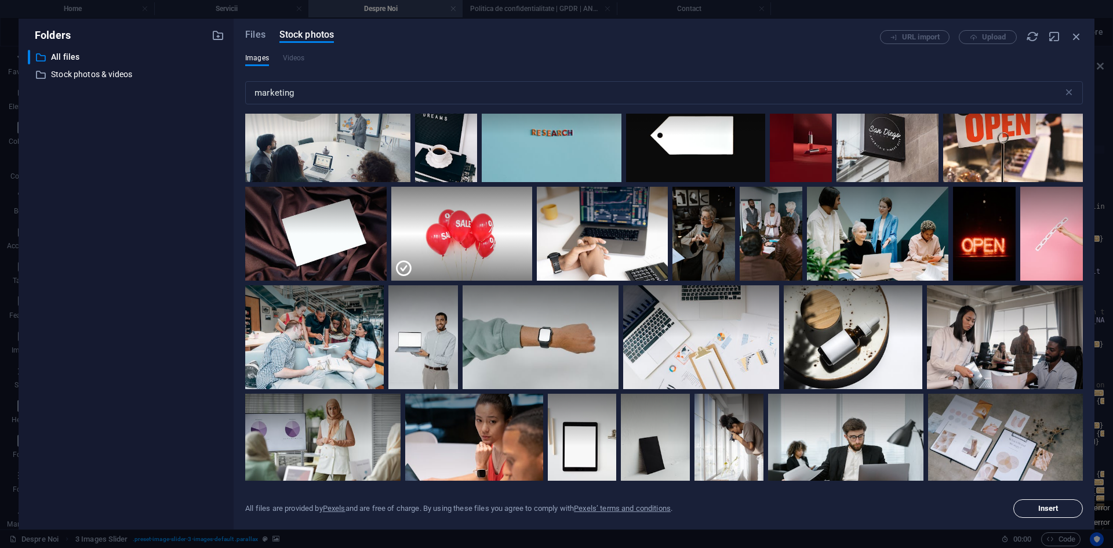
click at [1058, 505] on span "Insert" at bounding box center [1047, 508] width 59 height 7
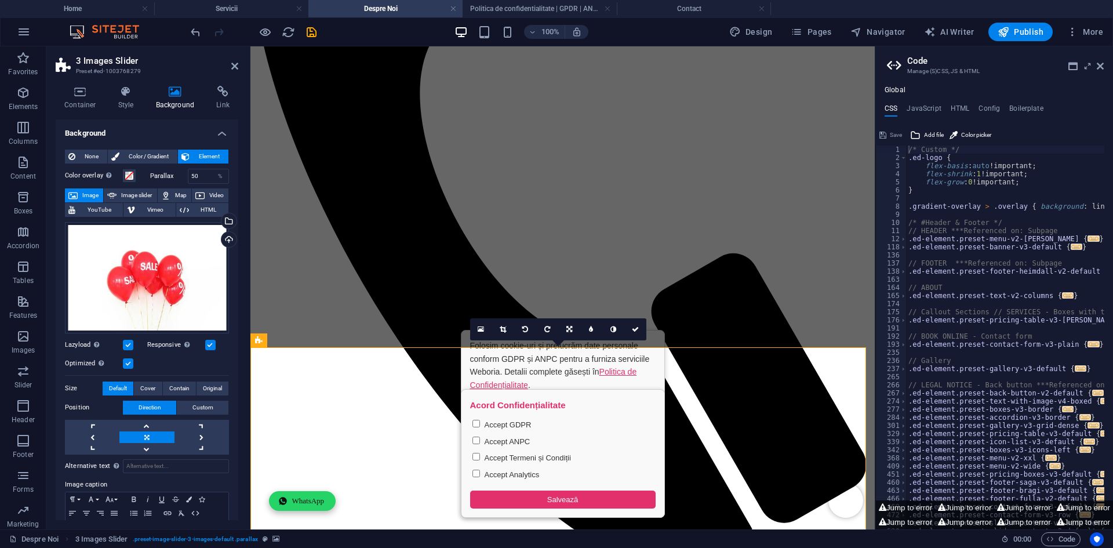
scroll to position [429, 0]
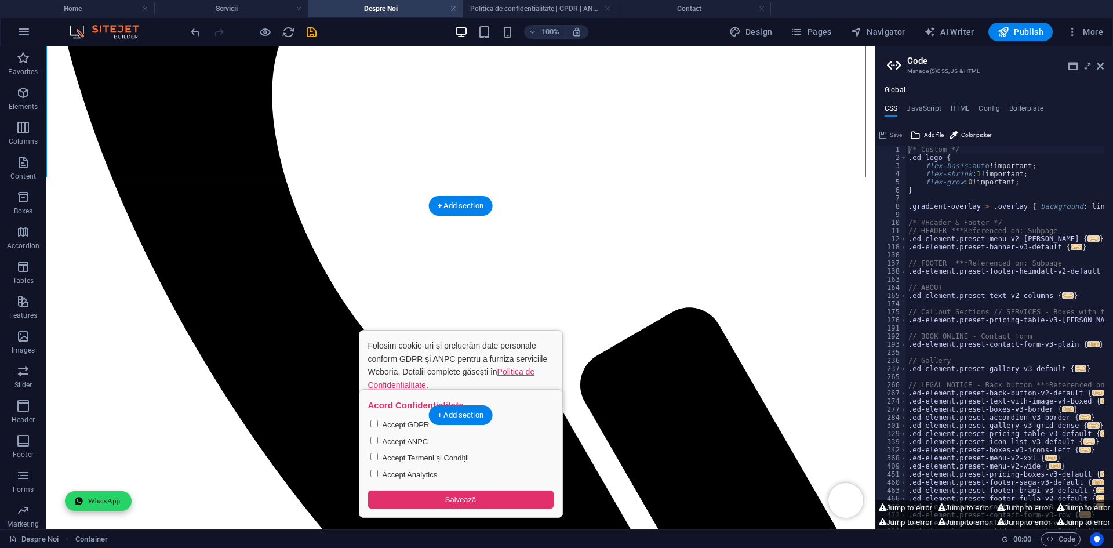
scroll to position [558, 0]
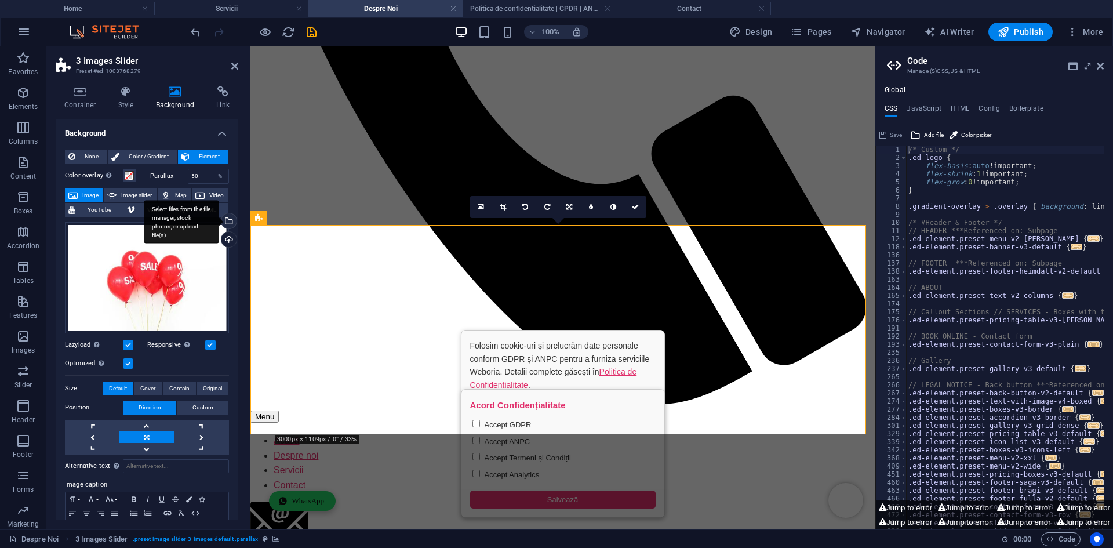
click at [229, 220] on div "Select files from the file manager, stock photos, or upload file(s)" at bounding box center [227, 221] width 17 height 17
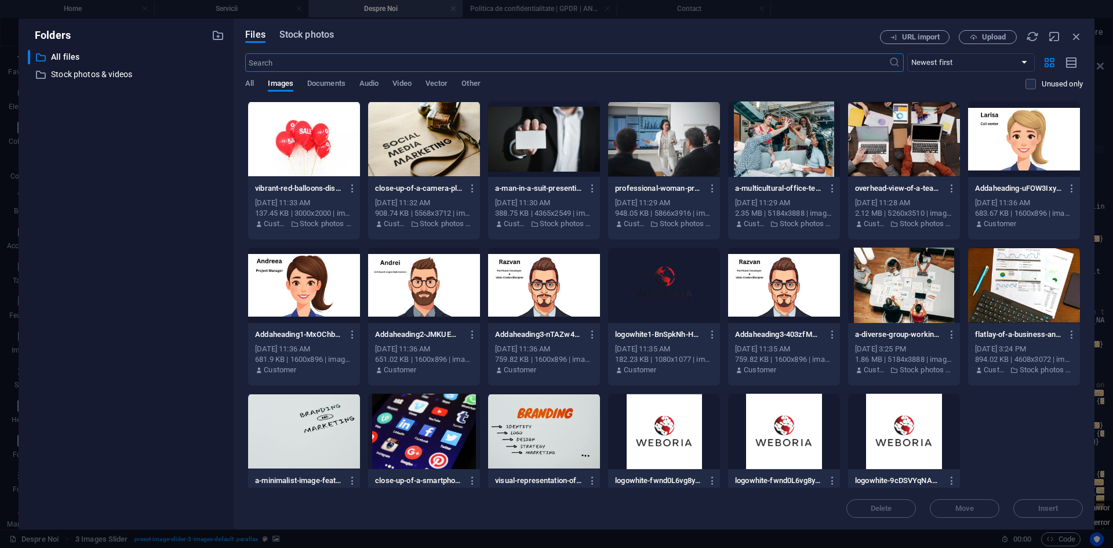
click at [327, 34] on span "Stock photos" at bounding box center [306, 35] width 54 height 14
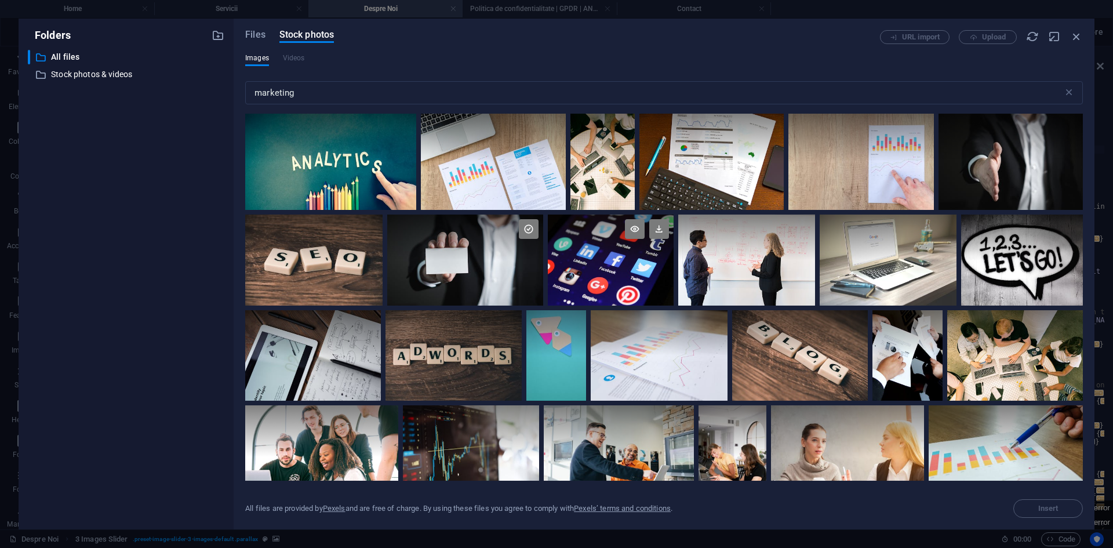
click at [630, 269] on div at bounding box center [611, 259] width 126 height 91
click at [1034, 500] on button "Insert" at bounding box center [1048, 508] width 70 height 19
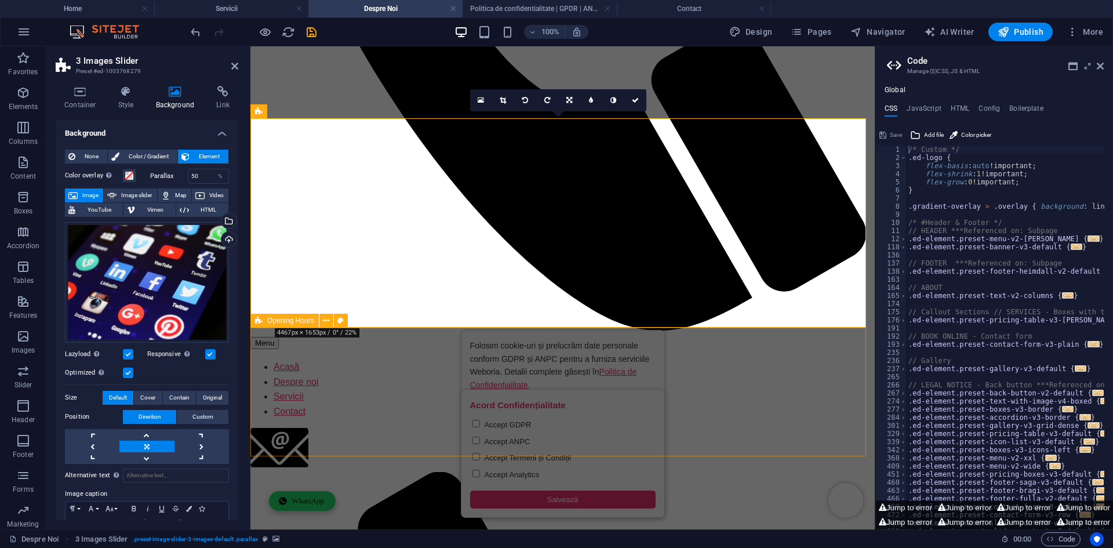
scroll to position [660, 0]
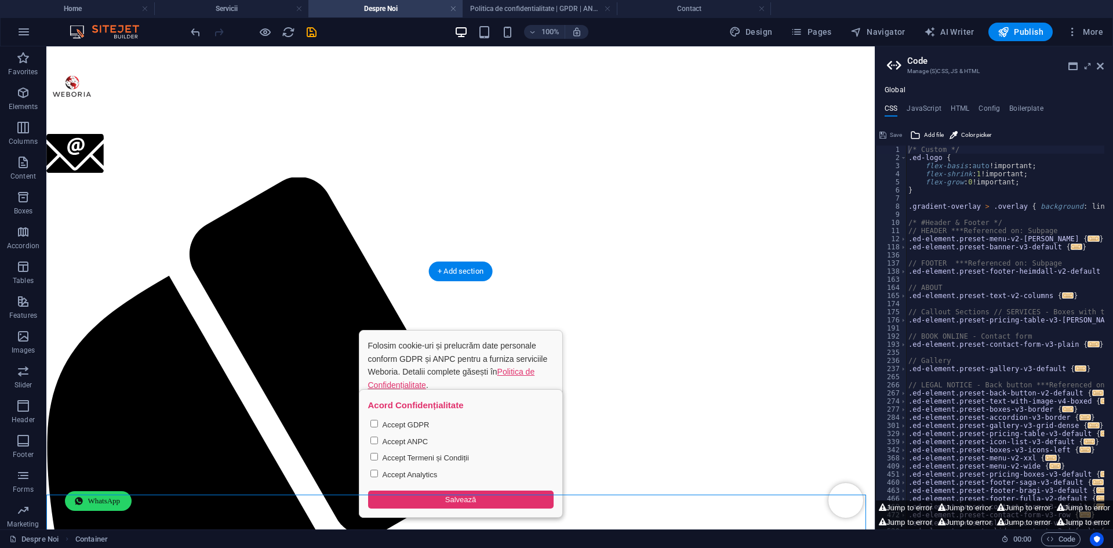
scroll to position [0, 0]
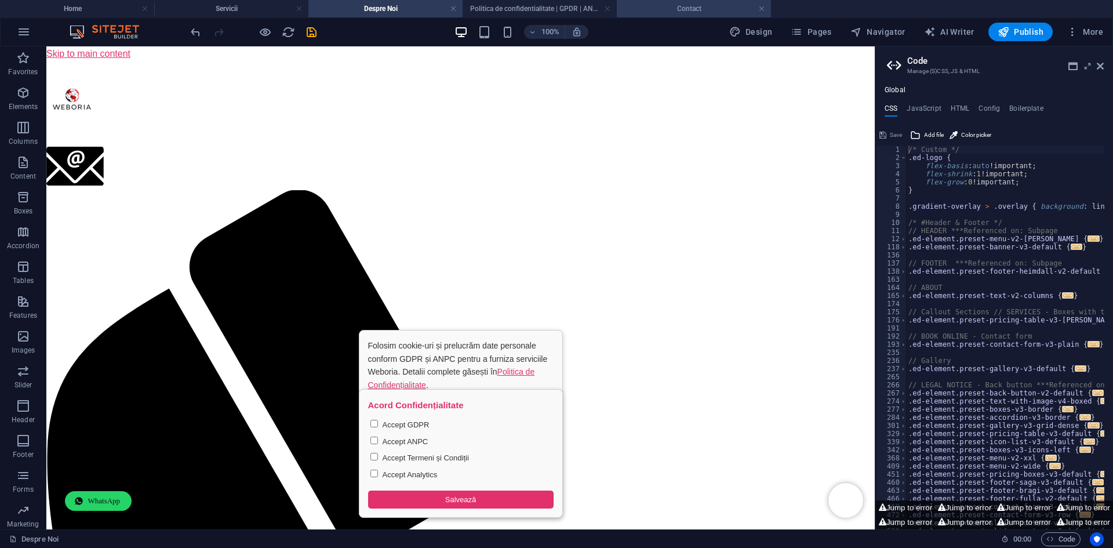
click at [664, 14] on h4 "Contact" at bounding box center [694, 8] width 154 height 13
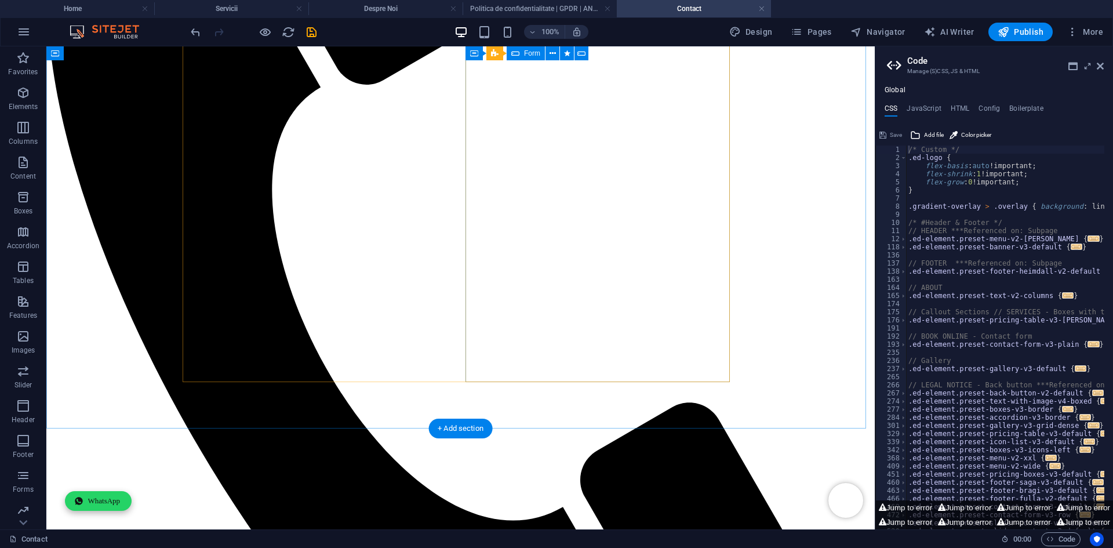
scroll to position [759, 0]
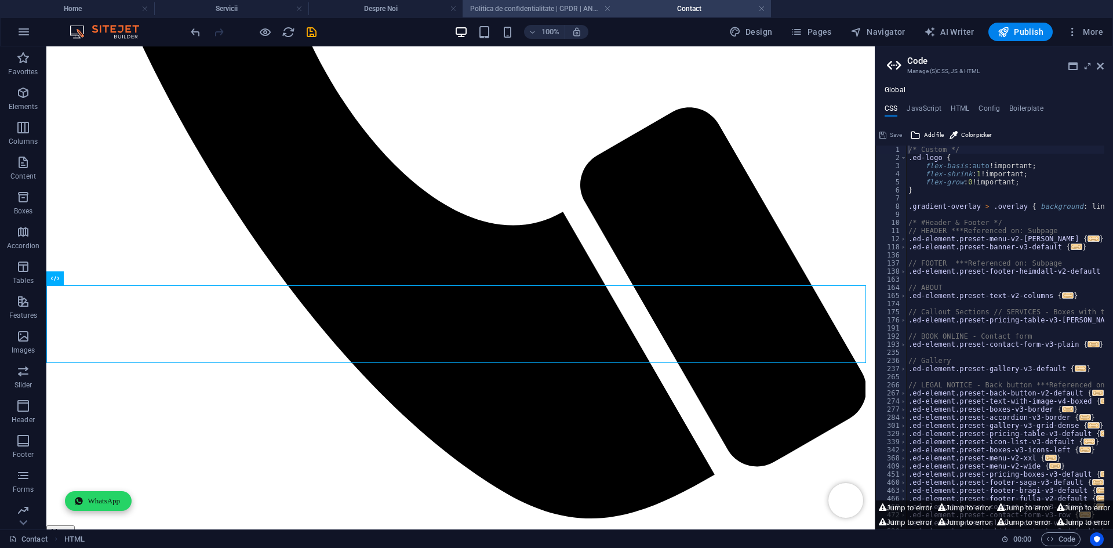
click at [522, 8] on h4 "Politica de confidentialitate | GPDR | ANPC" at bounding box center [539, 8] width 154 height 13
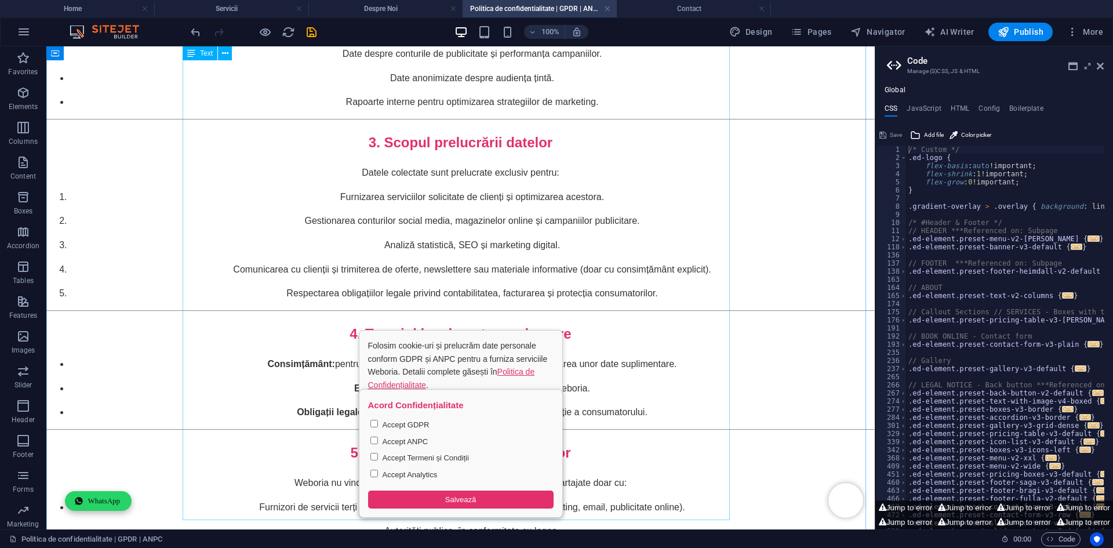
scroll to position [2404, 0]
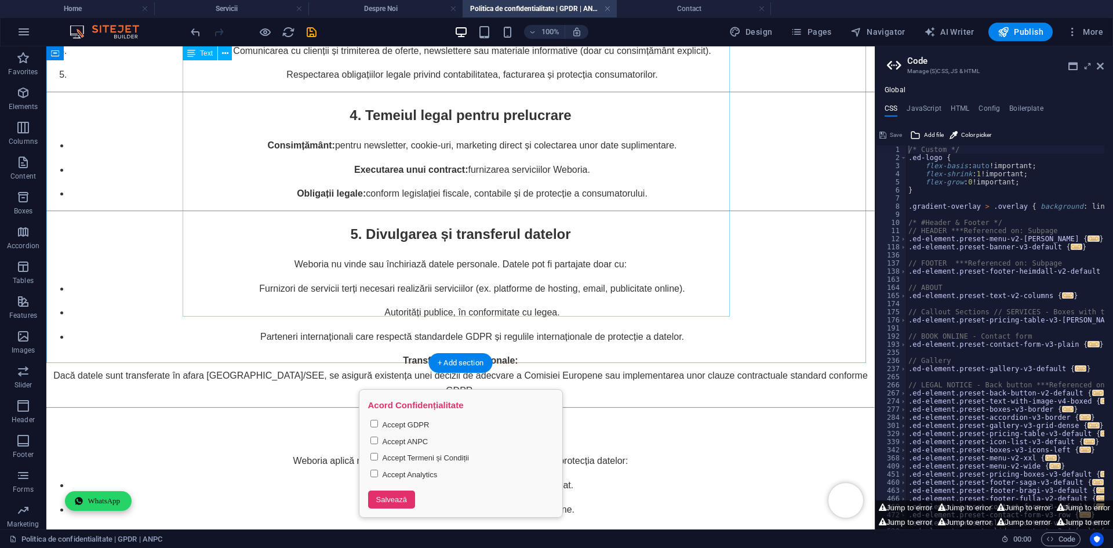
scroll to position [2303, 0]
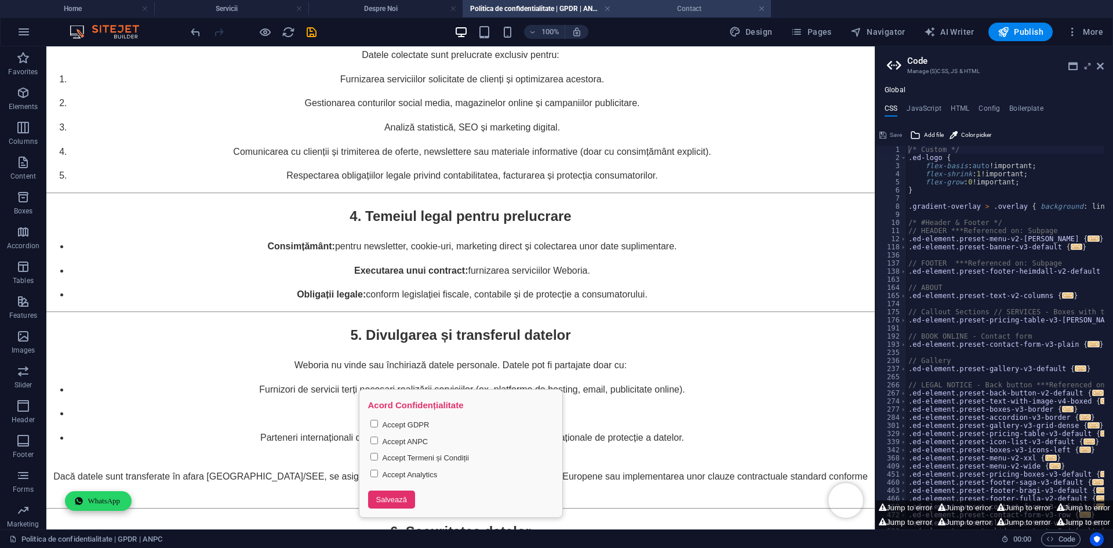
click at [653, 9] on h4 "Contact" at bounding box center [694, 8] width 154 height 13
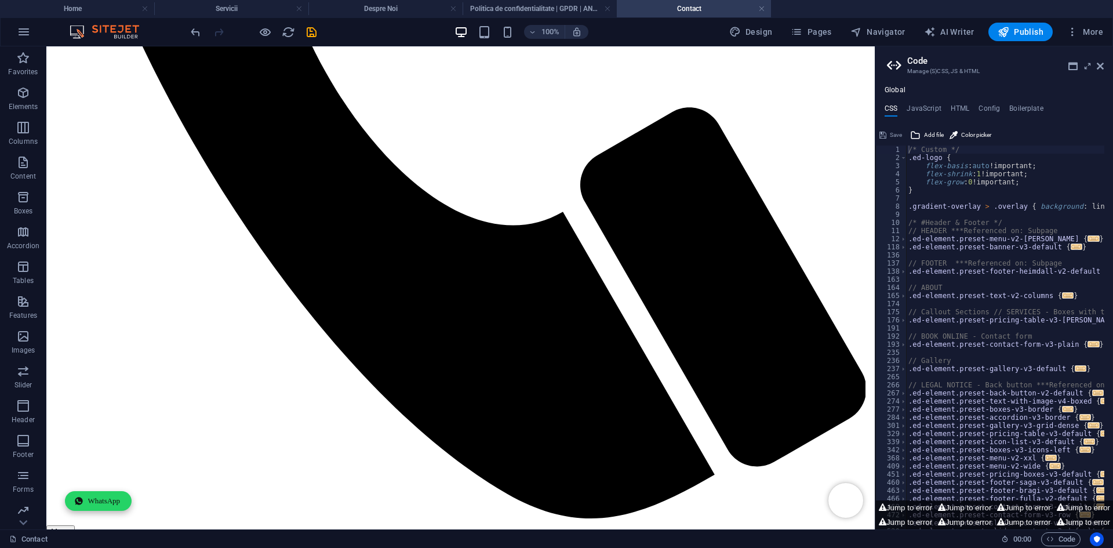
scroll to position [0, 0]
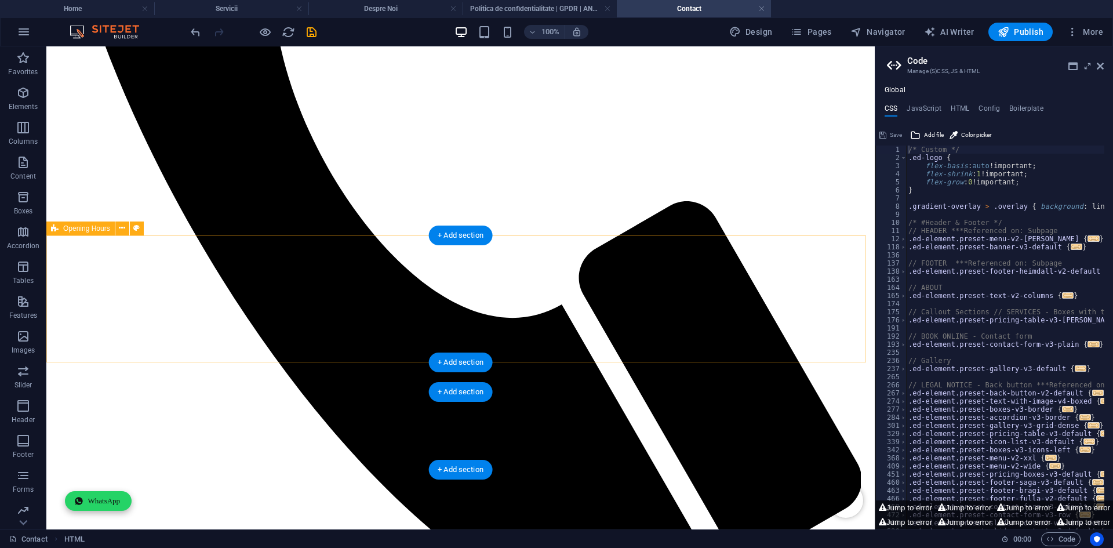
scroll to position [651, 0]
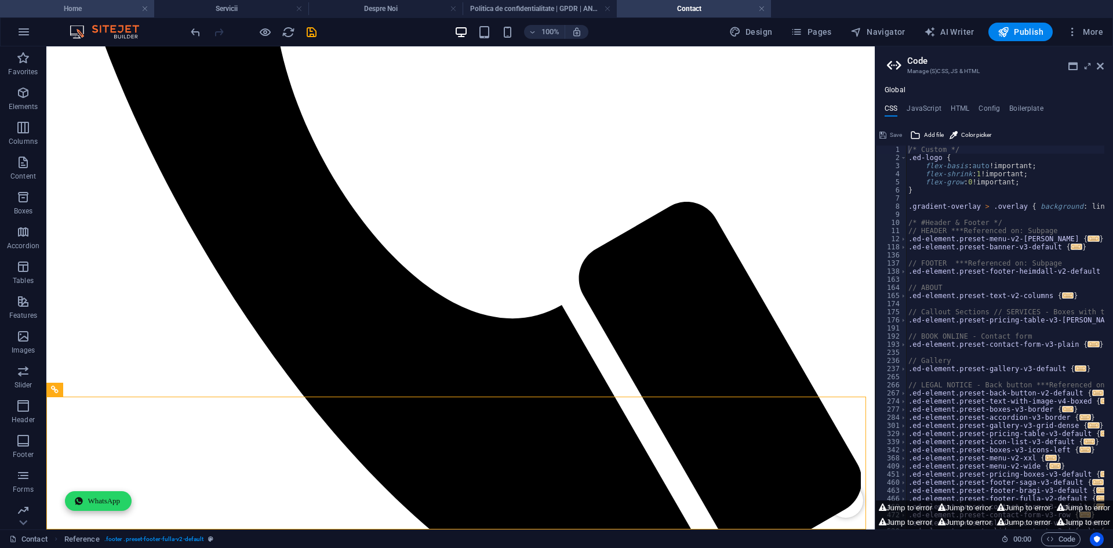
scroll to position [564, 0]
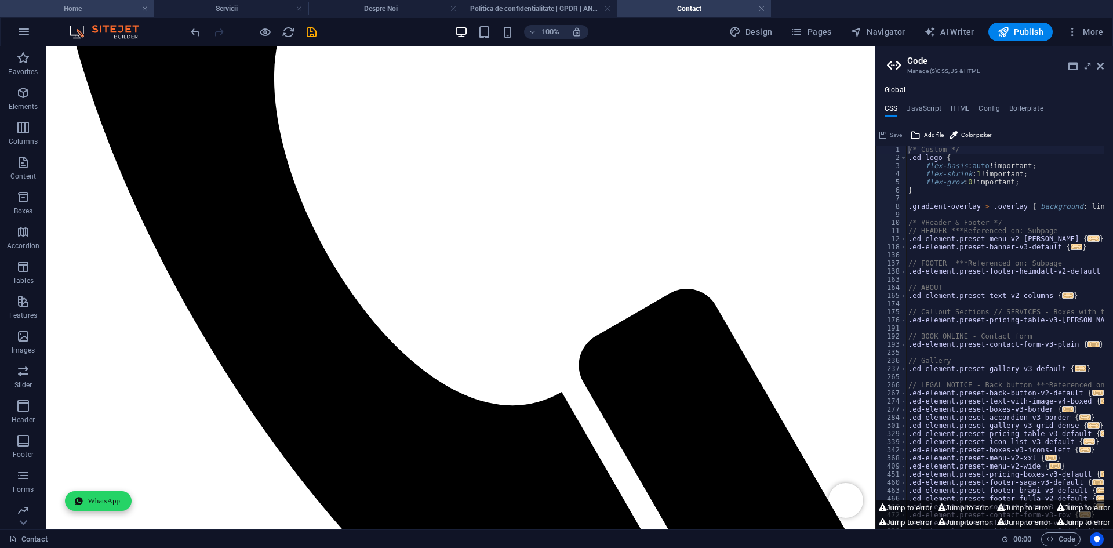
click at [104, 5] on h4 "Home" at bounding box center [77, 8] width 154 height 13
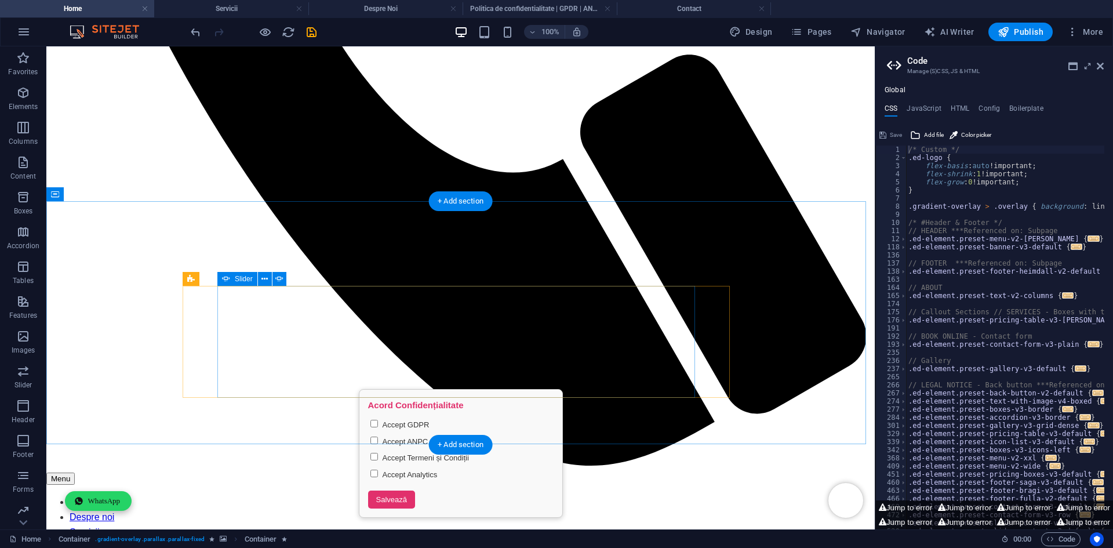
scroll to position [1108, 0]
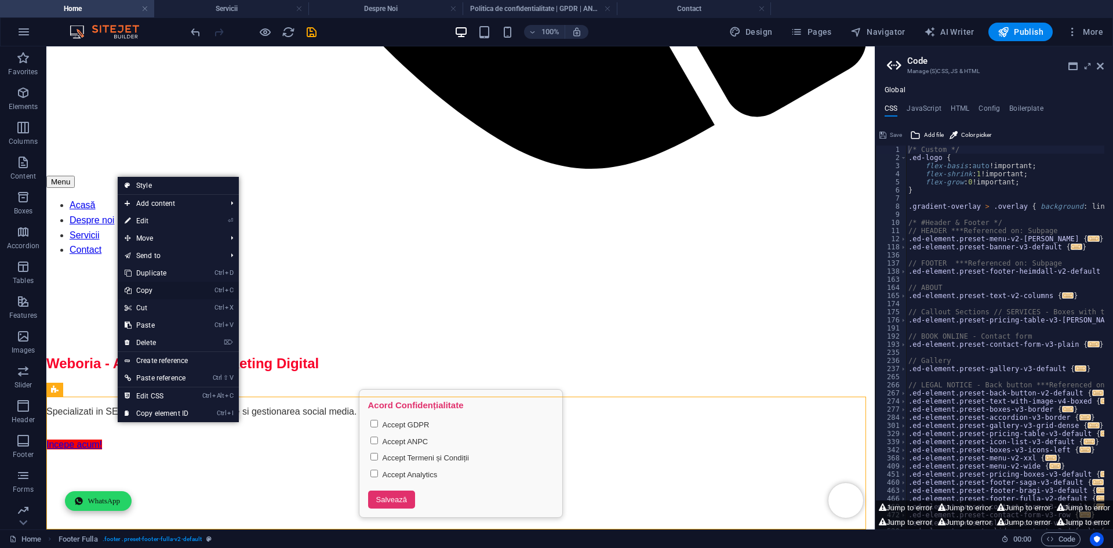
click at [169, 293] on link "Ctrl C Copy" at bounding box center [157, 290] width 78 height 17
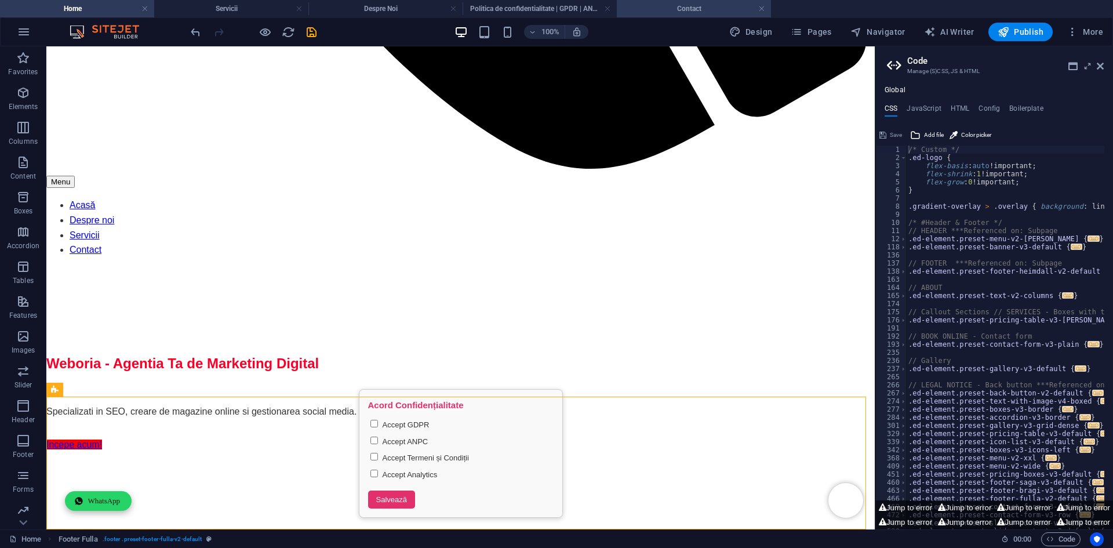
click at [657, 11] on h4 "Contact" at bounding box center [694, 8] width 154 height 13
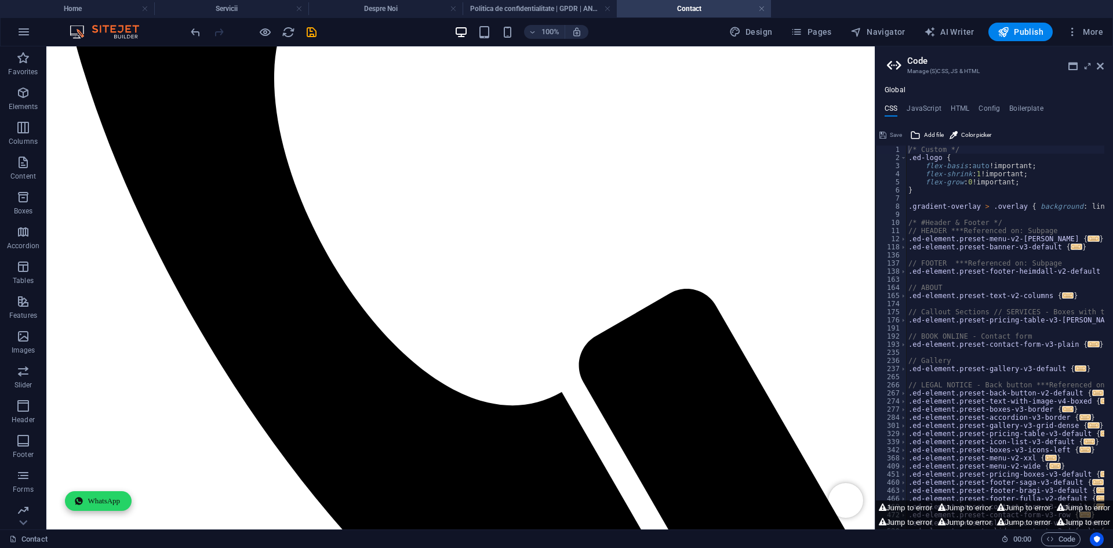
drag, startPoint x: 450, startPoint y: 494, endPoint x: 384, endPoint y: 501, distance: 66.5
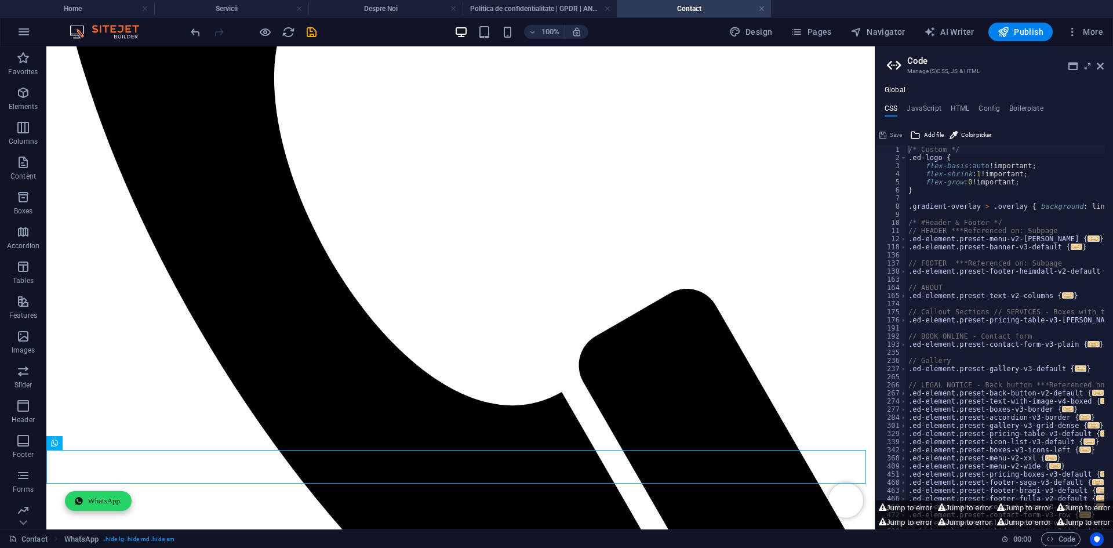
click at [465, 481] on div "+" at bounding box center [460, 477] width 23 height 10
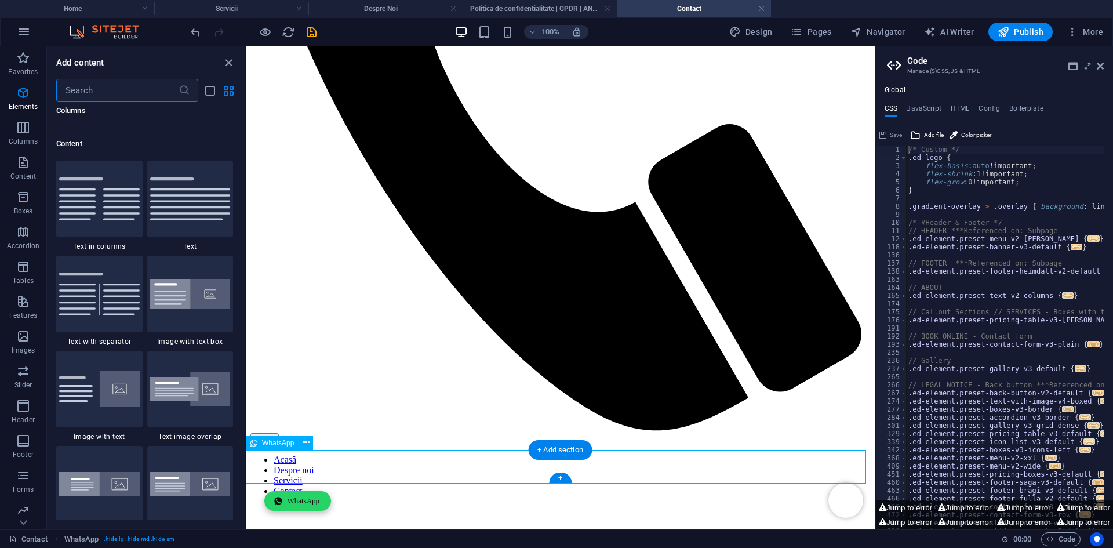
scroll to position [2028, 0]
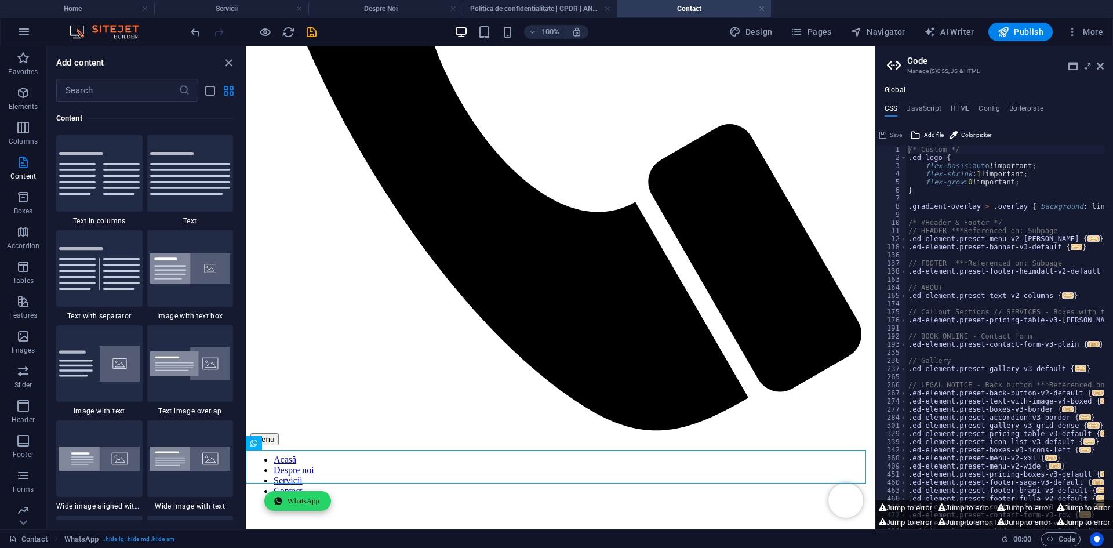
drag, startPoint x: 803, startPoint y: 526, endPoint x: 552, endPoint y: 494, distance: 253.0
drag, startPoint x: 552, startPoint y: 494, endPoint x: 475, endPoint y: 427, distance: 102.3
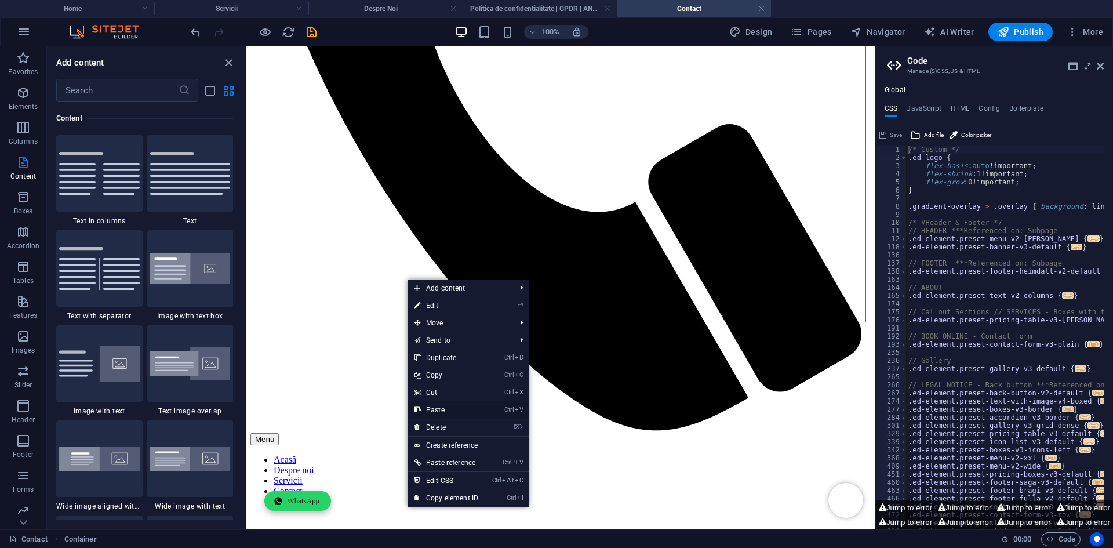
click at [457, 413] on link "Ctrl V Paste" at bounding box center [446, 409] width 78 height 17
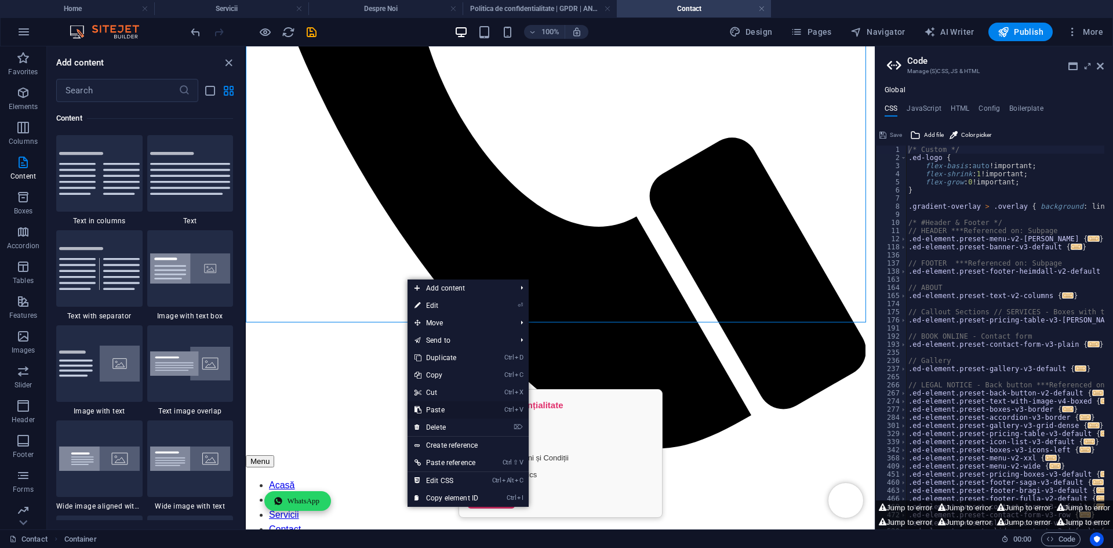
scroll to position [569, 0]
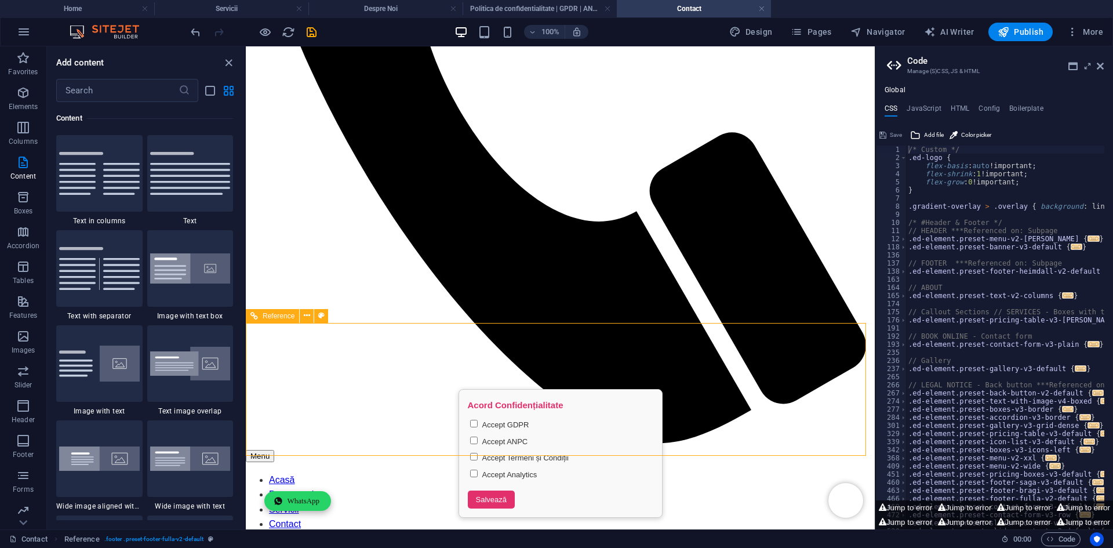
drag, startPoint x: 294, startPoint y: 320, endPoint x: 276, endPoint y: 320, distance: 18.0
click at [276, 320] on div "Reference" at bounding box center [272, 316] width 53 height 14
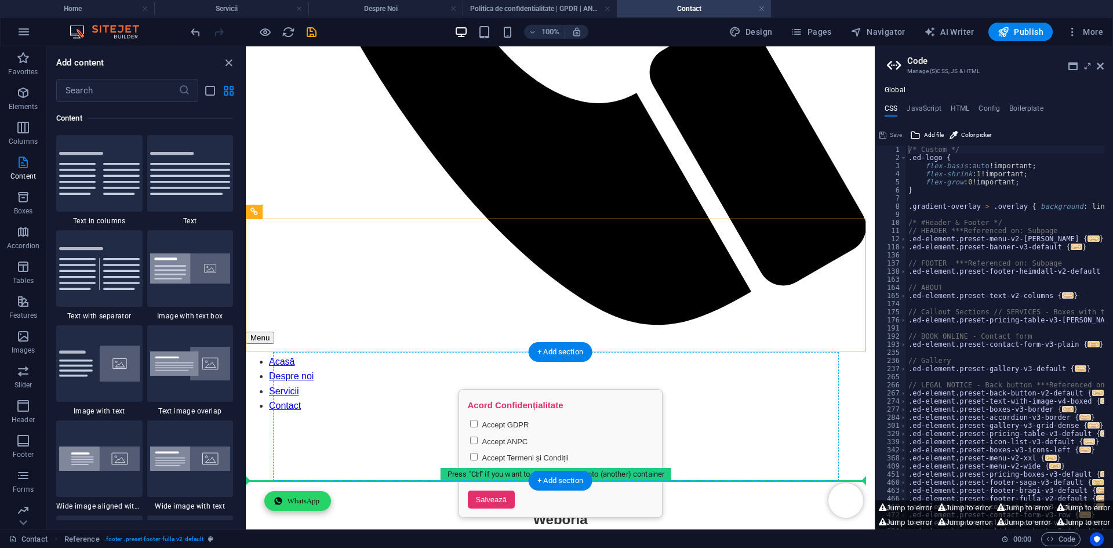
scroll to position [707, 0]
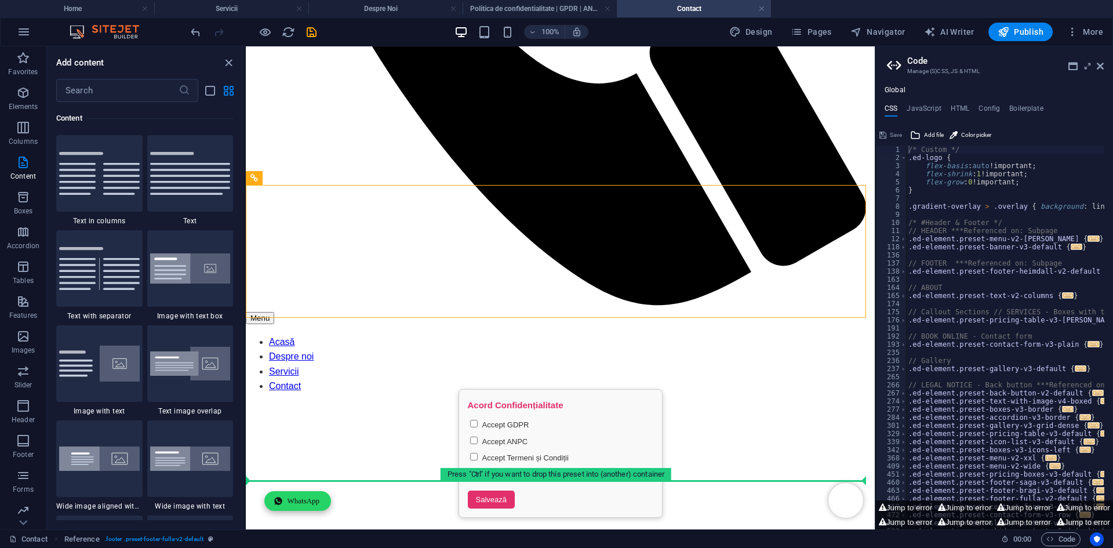
drag, startPoint x: 522, startPoint y: 367, endPoint x: 287, endPoint y: 484, distance: 262.5
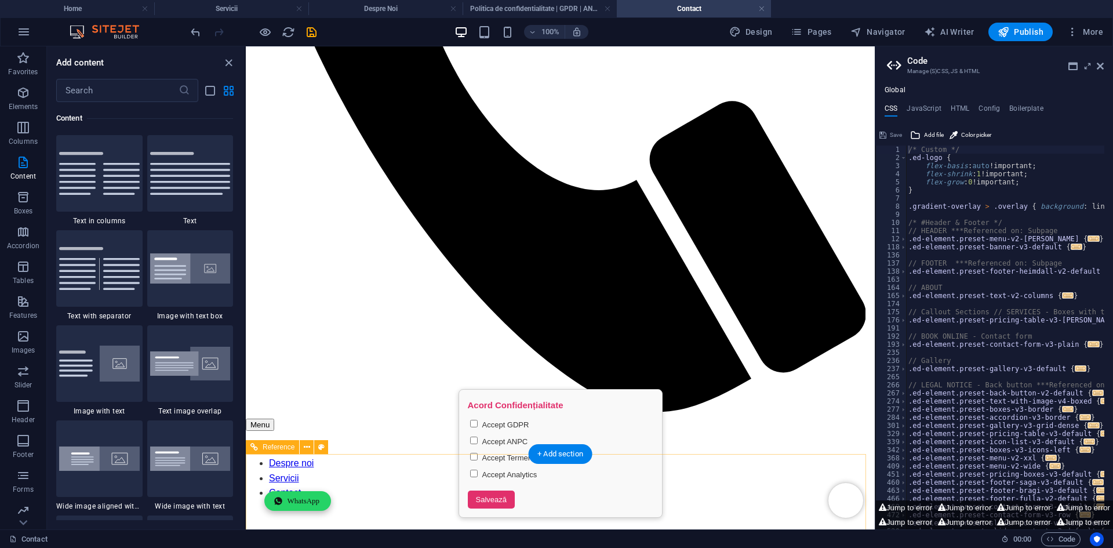
scroll to position [658, 0]
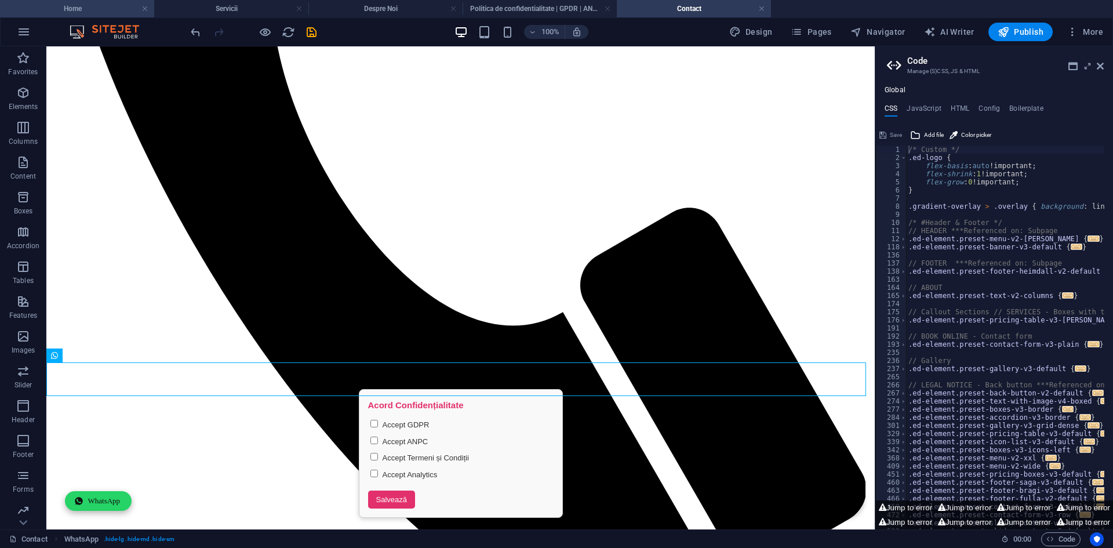
click at [107, 6] on h4 "Home" at bounding box center [77, 8] width 154 height 13
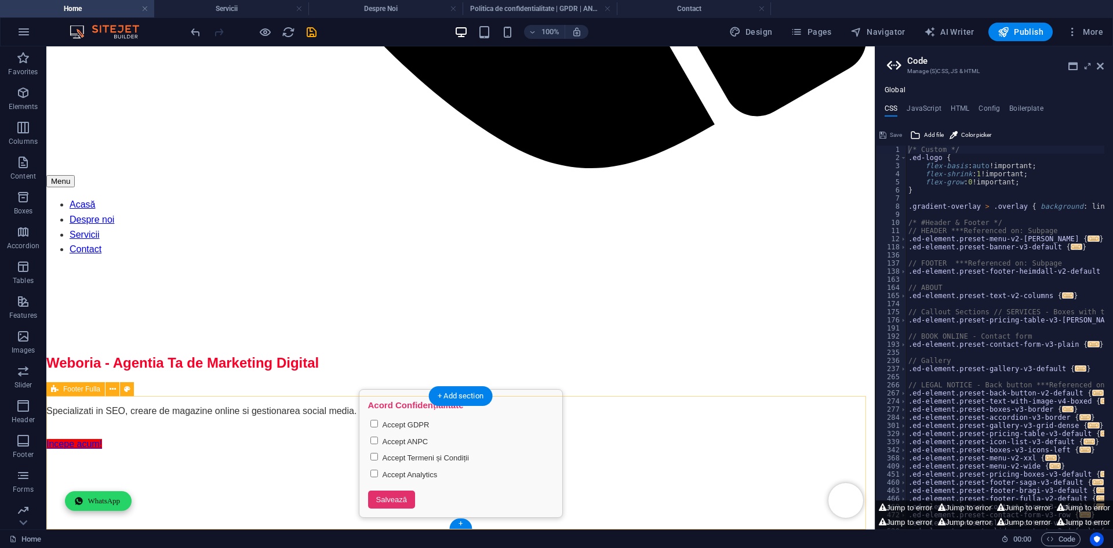
scroll to position [1108, 0]
click at [117, 389] on button at bounding box center [112, 389] width 14 height 14
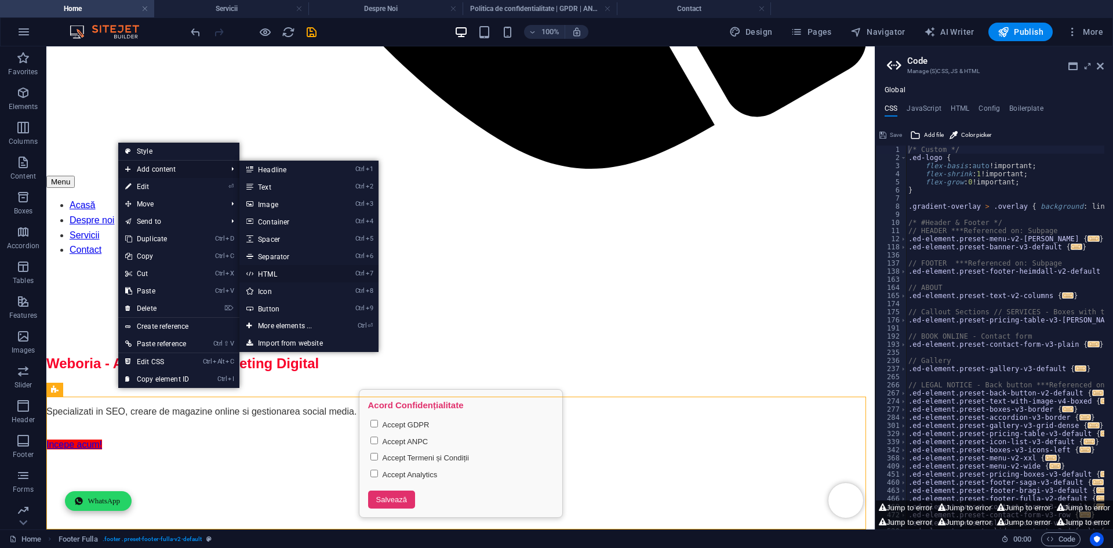
click at [281, 274] on link "Ctrl 7 HTML" at bounding box center [287, 273] width 96 height 17
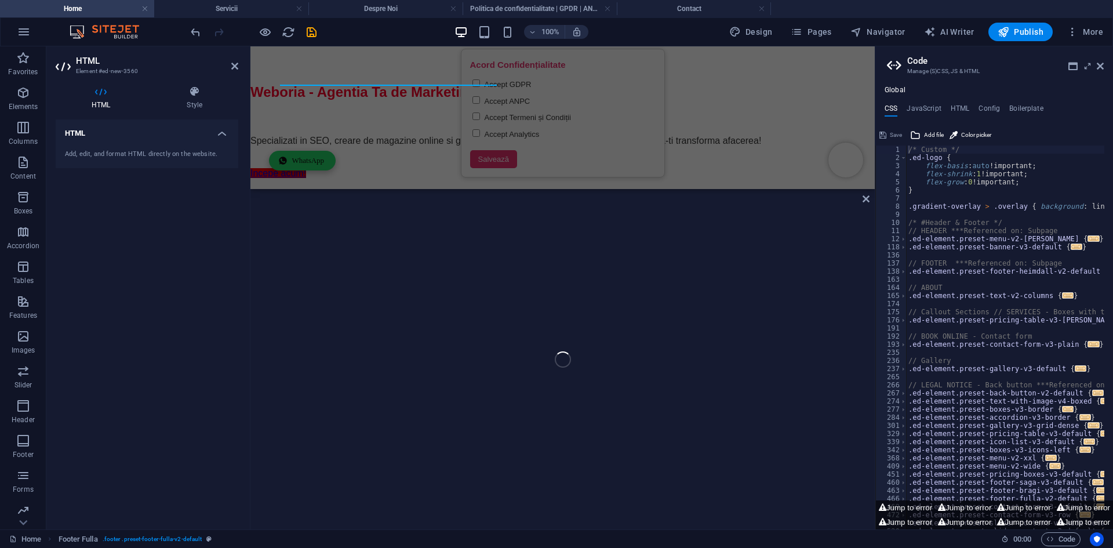
scroll to position [1463, 0]
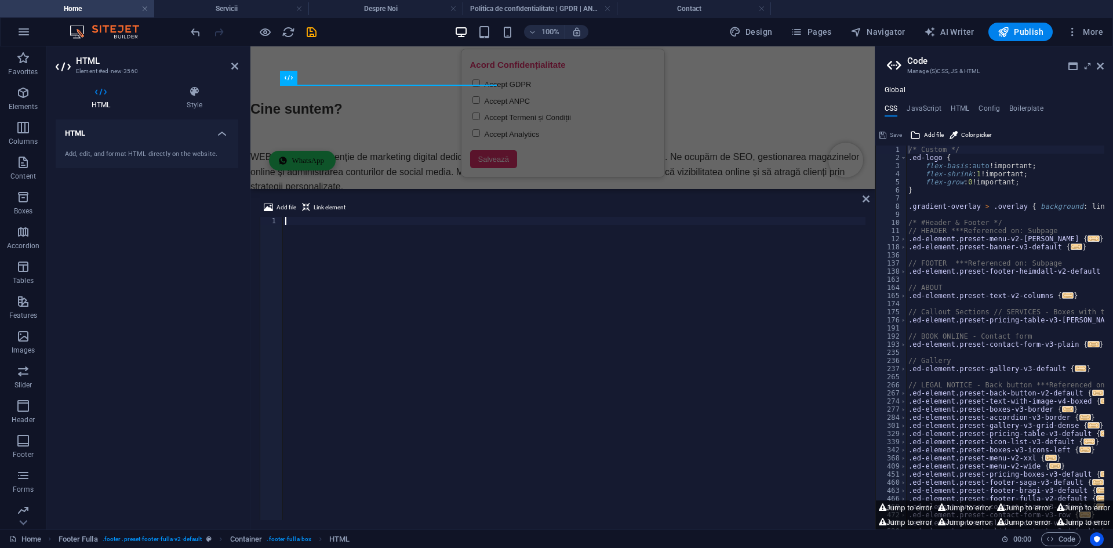
type textarea "</button>"
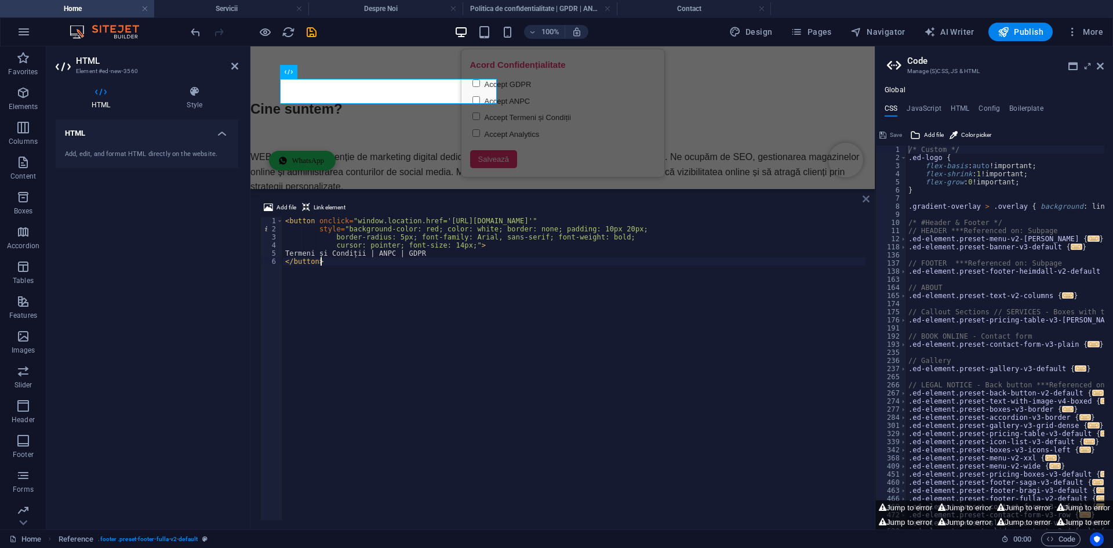
click at [864, 195] on icon at bounding box center [865, 198] width 7 height 9
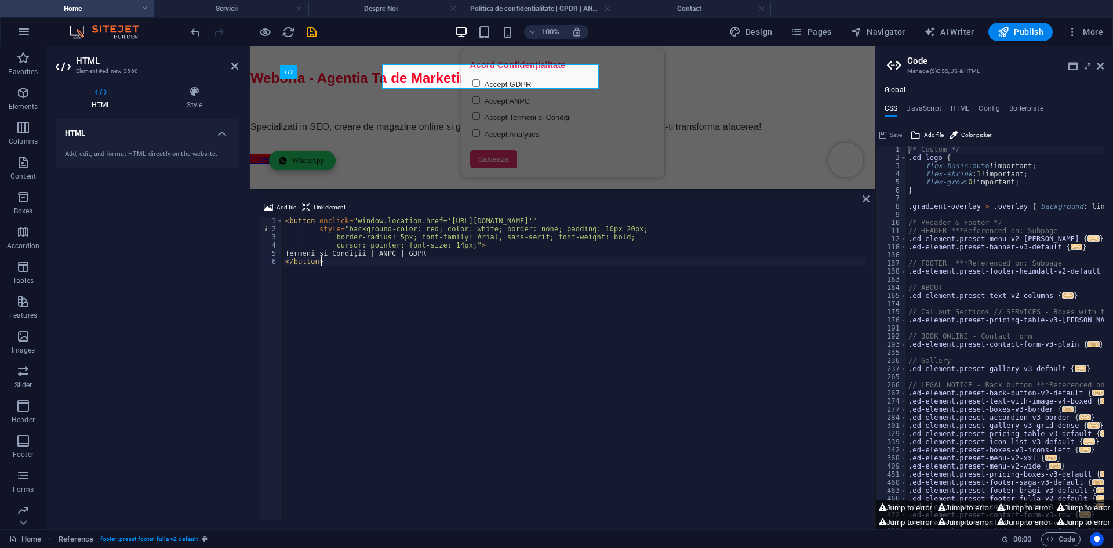
scroll to position [1463, 0]
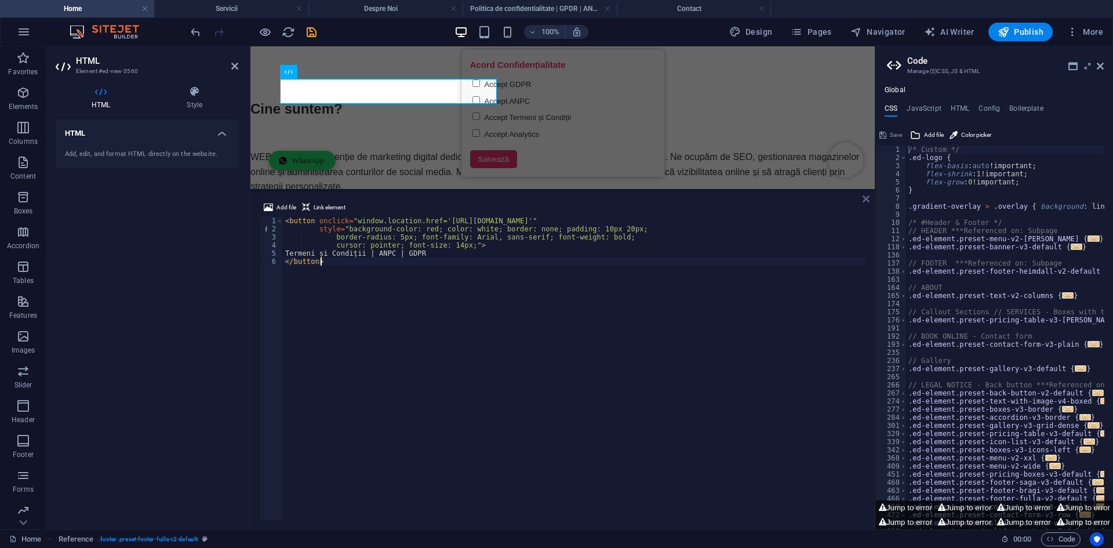
click at [864, 199] on icon at bounding box center [865, 198] width 7 height 9
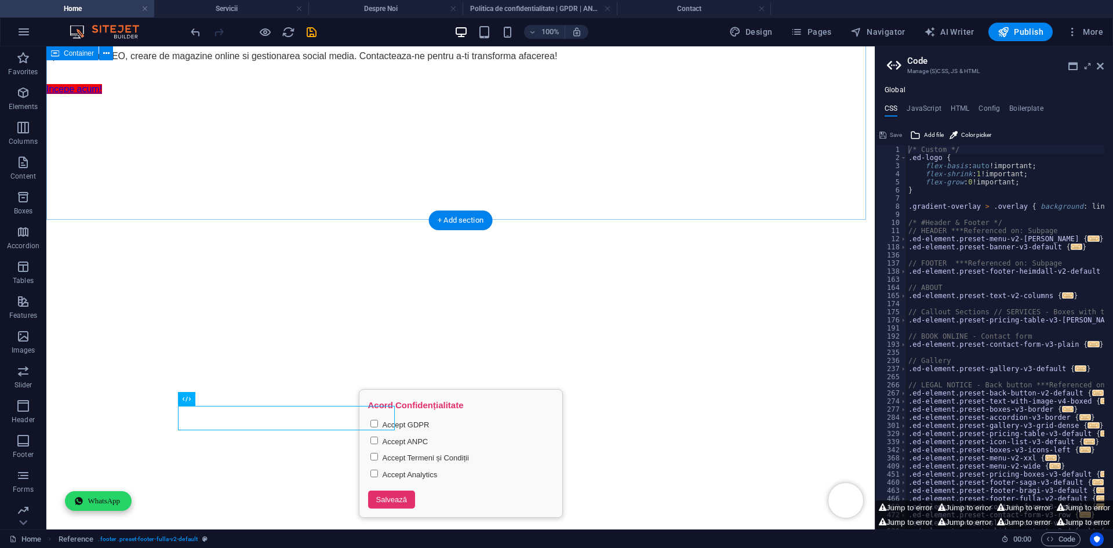
scroll to position [1122, 0]
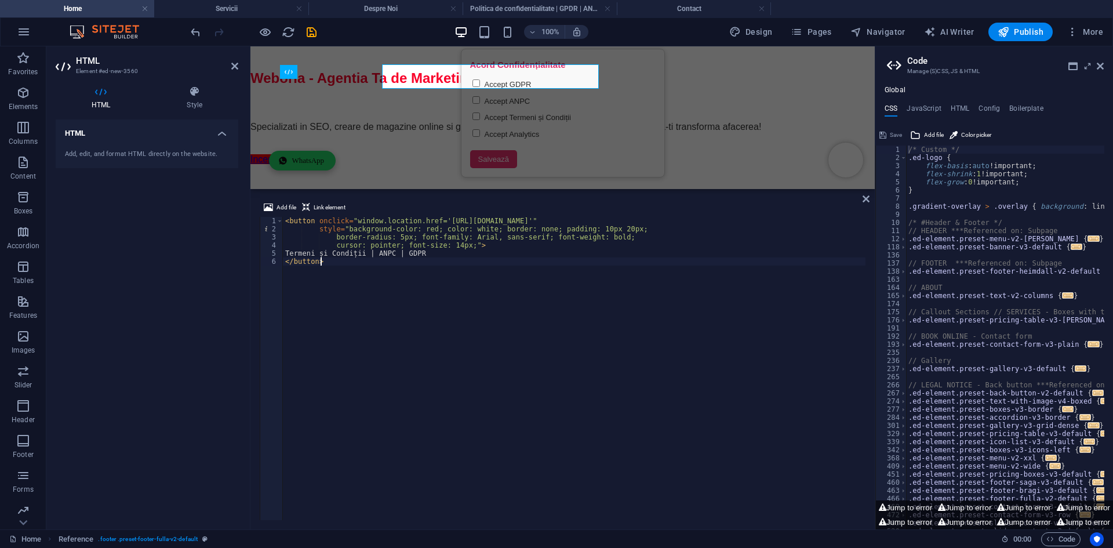
scroll to position [1463, 0]
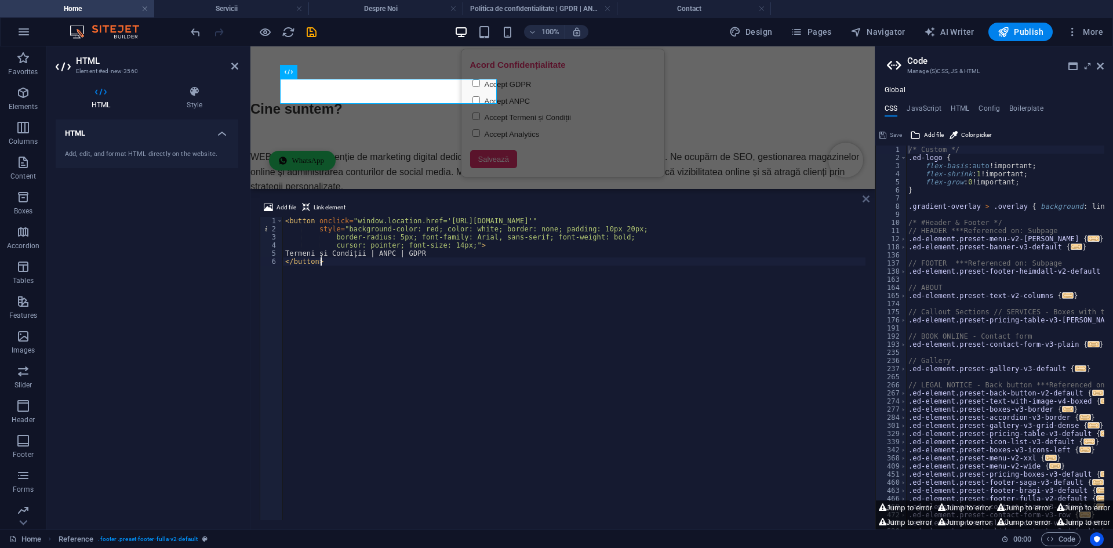
click at [865, 200] on icon at bounding box center [865, 198] width 7 height 9
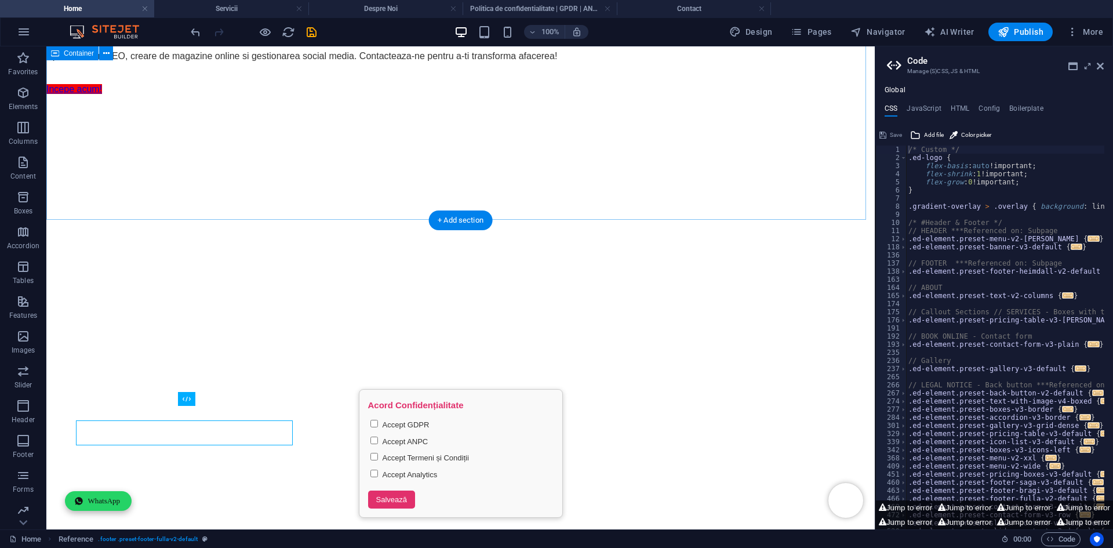
scroll to position [1122, 0]
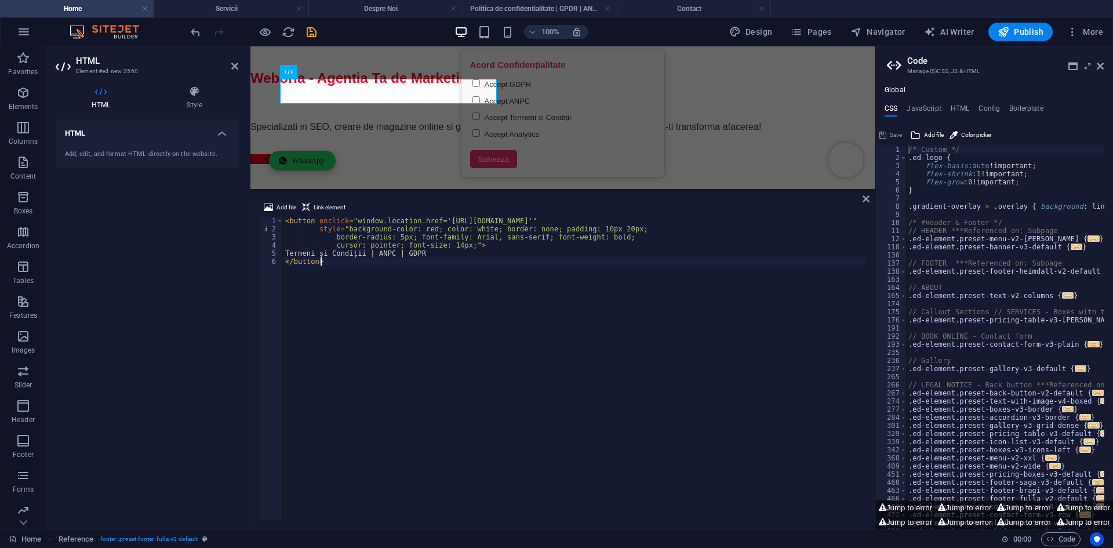
scroll to position [1463, 0]
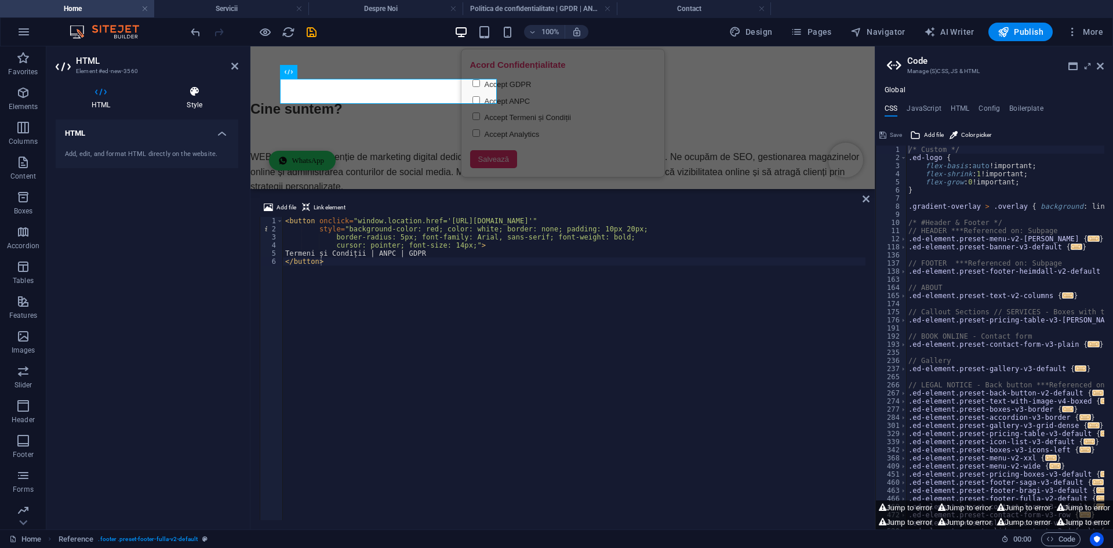
click at [191, 101] on h4 "Style" at bounding box center [195, 98] width 88 height 24
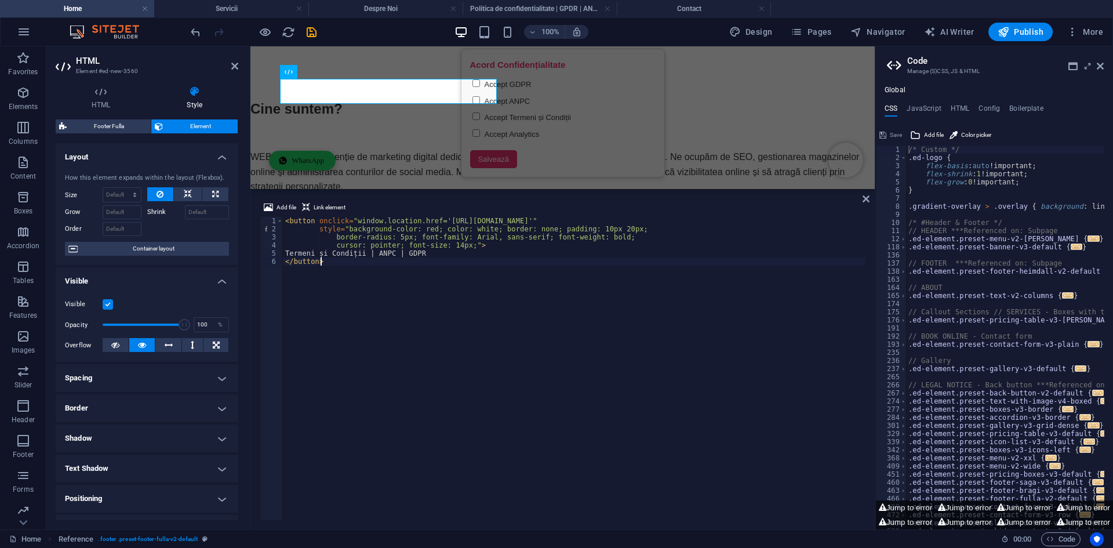
click at [326, 264] on div "< button onclick = "window.location.href='[URL][DOMAIN_NAME]'" style = "backgro…" at bounding box center [574, 376] width 582 height 319
click at [865, 197] on icon at bounding box center [865, 198] width 7 height 9
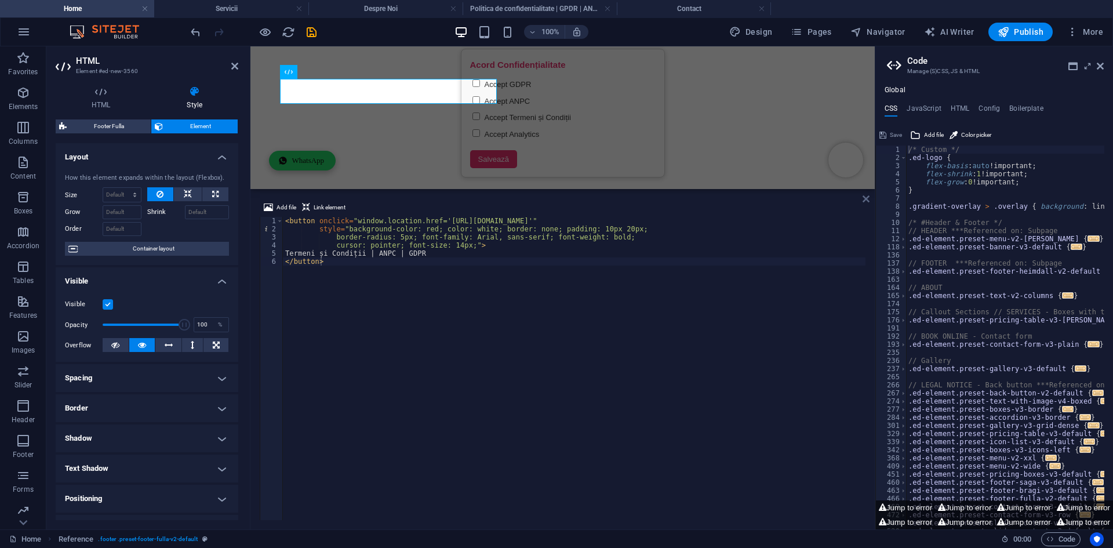
scroll to position [1122, 0]
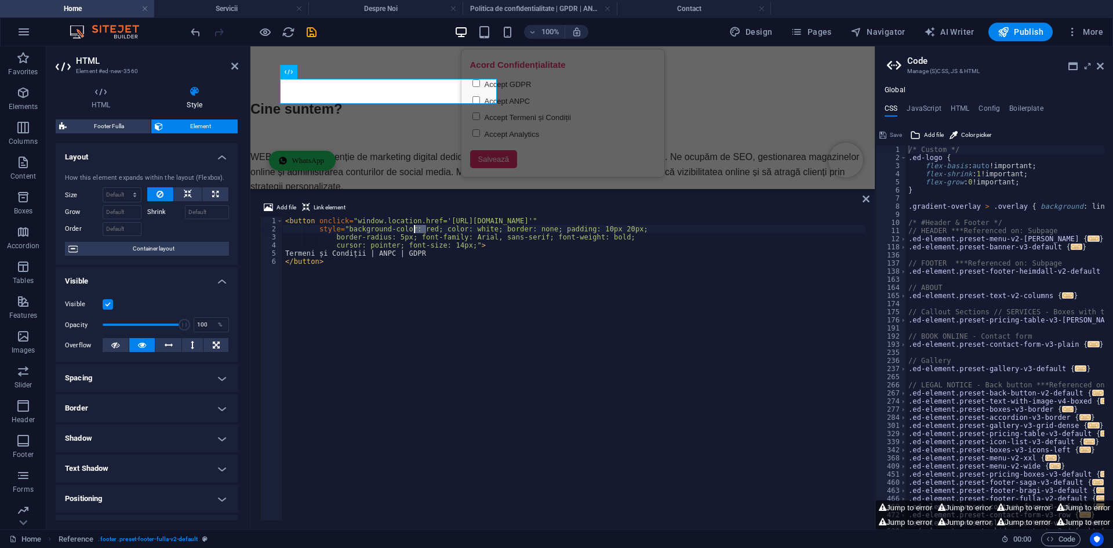
drag, startPoint x: 425, startPoint y: 227, endPoint x: 414, endPoint y: 227, distance: 11.0
click at [414, 227] on div "< button onclick = "window.location.href='[URL][DOMAIN_NAME]'" style = "backgro…" at bounding box center [574, 376] width 582 height 319
click at [487, 228] on div "< button onclick = "window.location.href='[URL][DOMAIN_NAME]'" style = "backgro…" at bounding box center [574, 376] width 582 height 319
drag, startPoint x: 487, startPoint y: 228, endPoint x: 480, endPoint y: 235, distance: 10.3
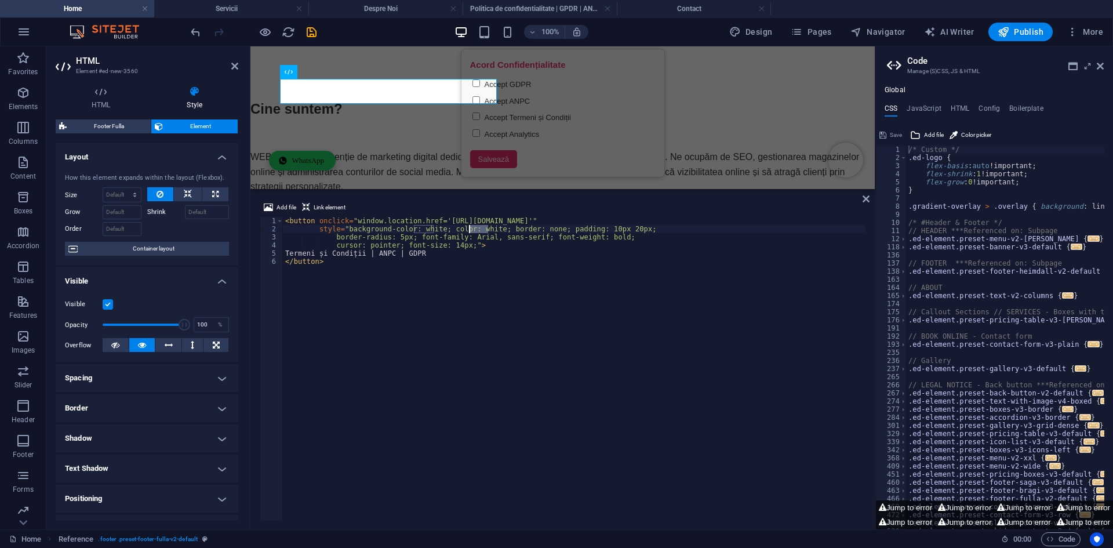
click at [469, 230] on div "< button onclick = "window.location.href='[URL][DOMAIN_NAME]'" style = "backgro…" at bounding box center [574, 376] width 582 height 319
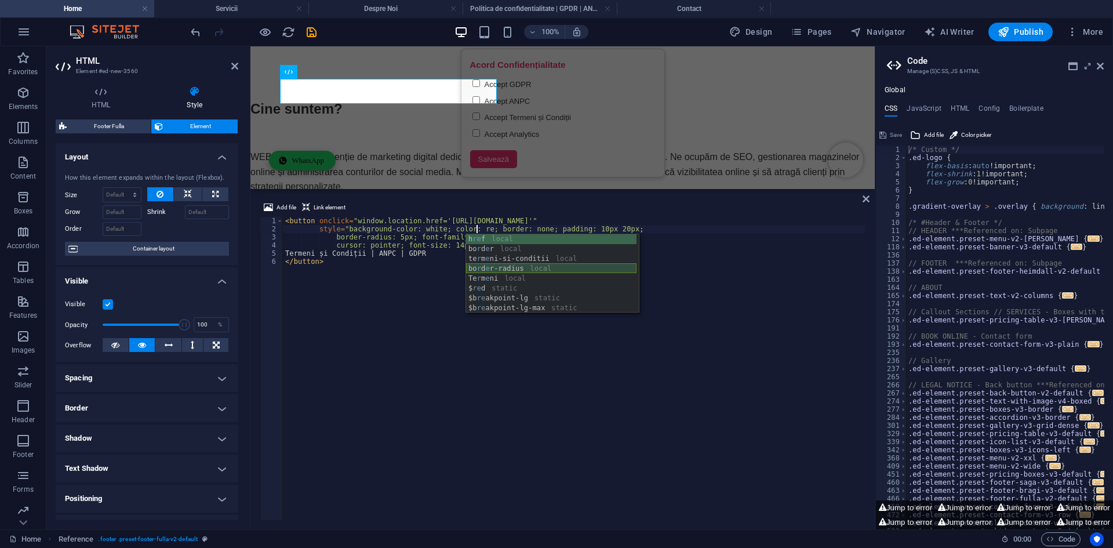
type textarea "style="background-color: white; color: red; border: none; padding: 10px 20px;"
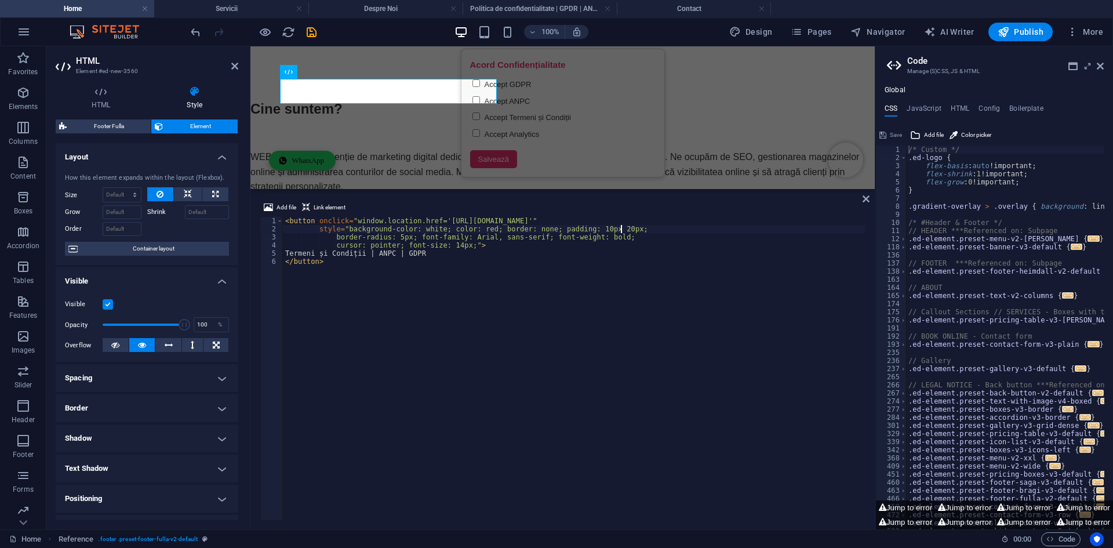
click at [640, 229] on div "< button onclick = "window.location.href='[URL][DOMAIN_NAME]'" style = "backgro…" at bounding box center [574, 376] width 582 height 319
click at [862, 199] on icon at bounding box center [865, 198] width 7 height 9
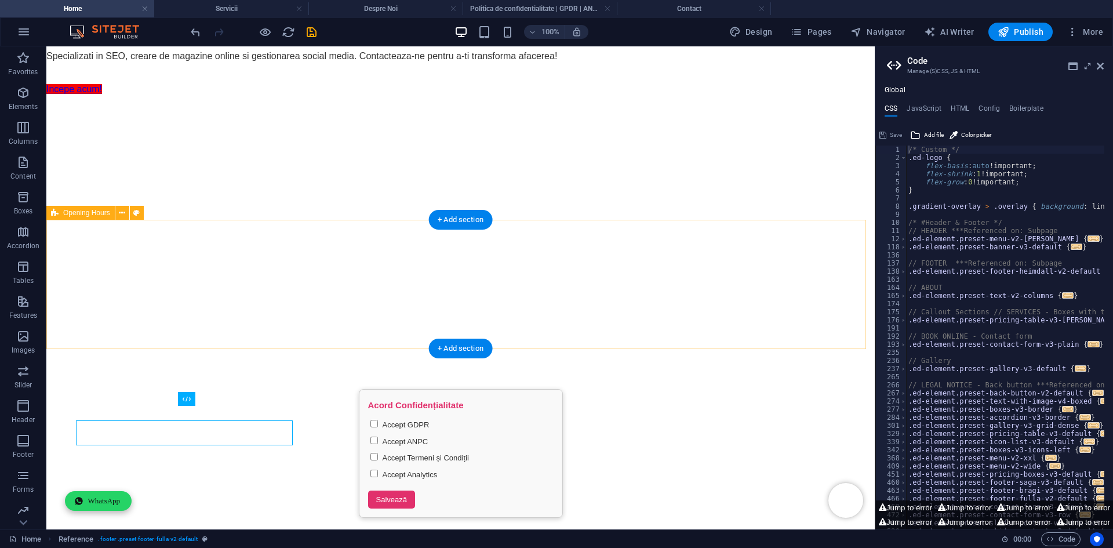
scroll to position [1122, 0]
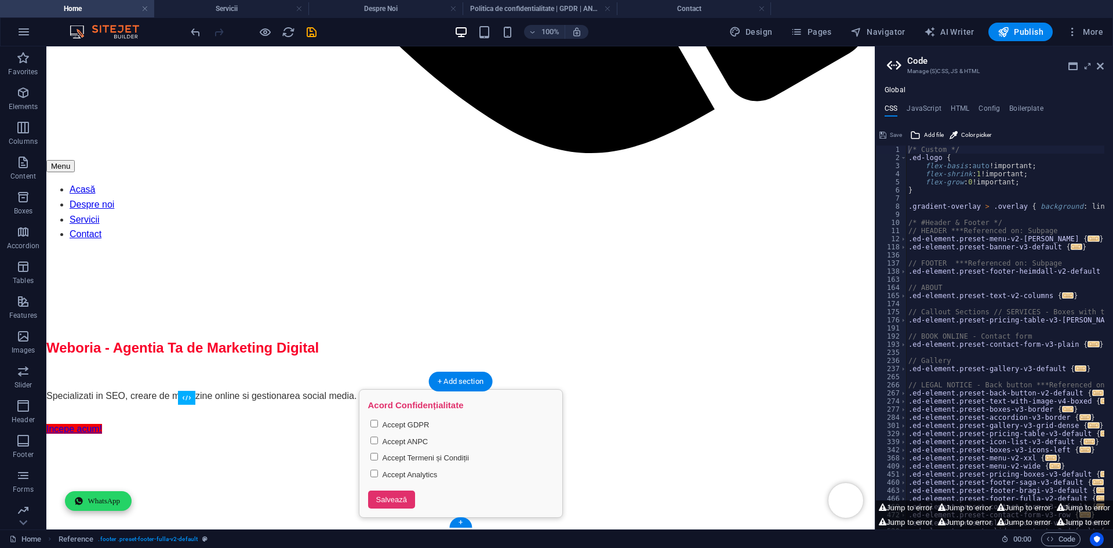
drag, startPoint x: 255, startPoint y: 449, endPoint x: 213, endPoint y: 479, distance: 51.5
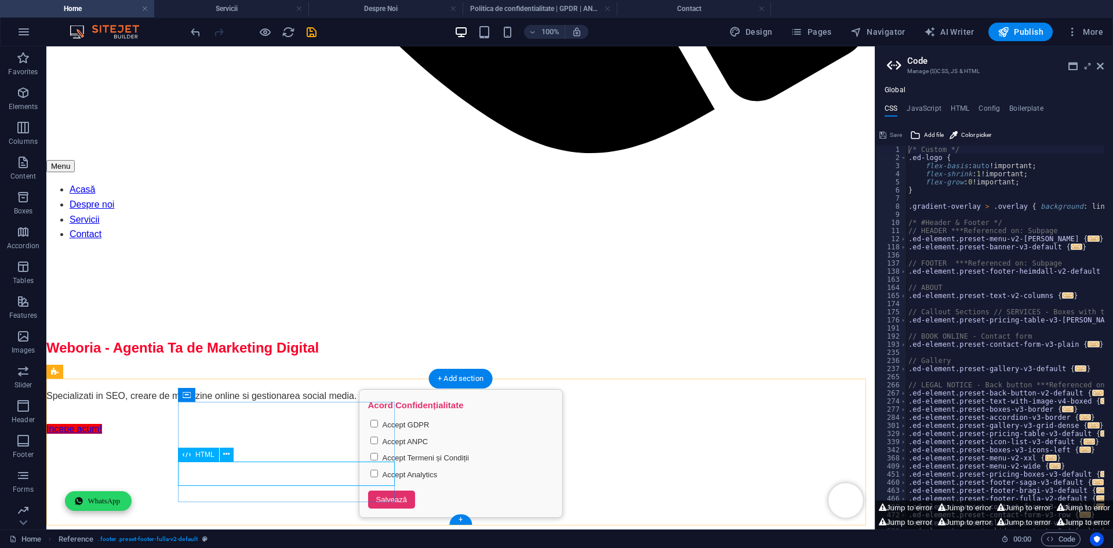
scroll to position [1128, 0]
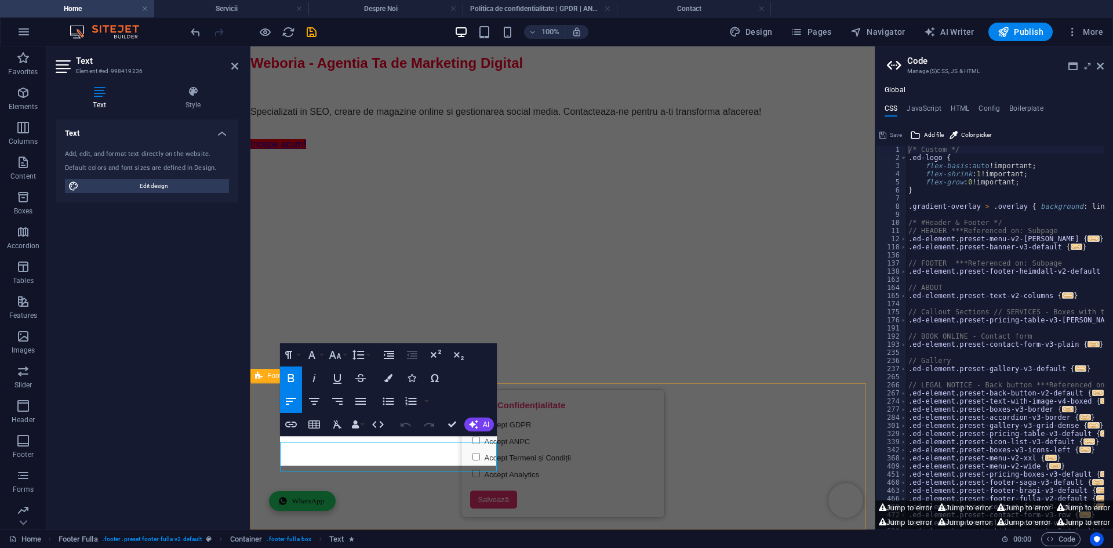
scroll to position [1136, 0]
drag, startPoint x: 409, startPoint y: 461, endPoint x: 268, endPoint y: 440, distance: 141.7
click at [387, 381] on icon "button" at bounding box center [388, 378] width 8 height 8
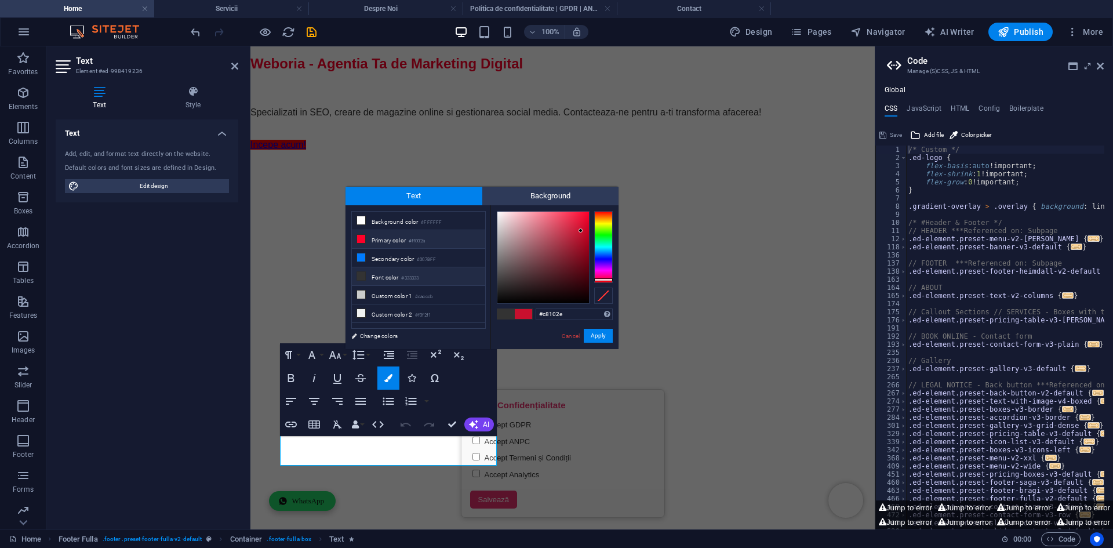
click at [421, 243] on small "#ff002a" at bounding box center [417, 241] width 16 height 8
type input "#ff002a"
click at [593, 331] on button "Apply" at bounding box center [598, 336] width 29 height 14
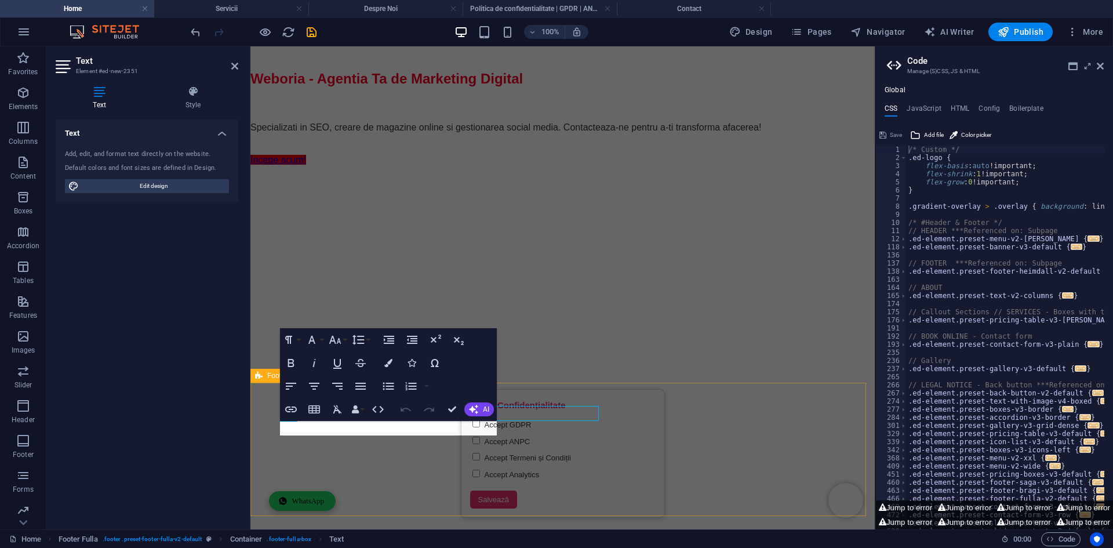
scroll to position [1136, 0]
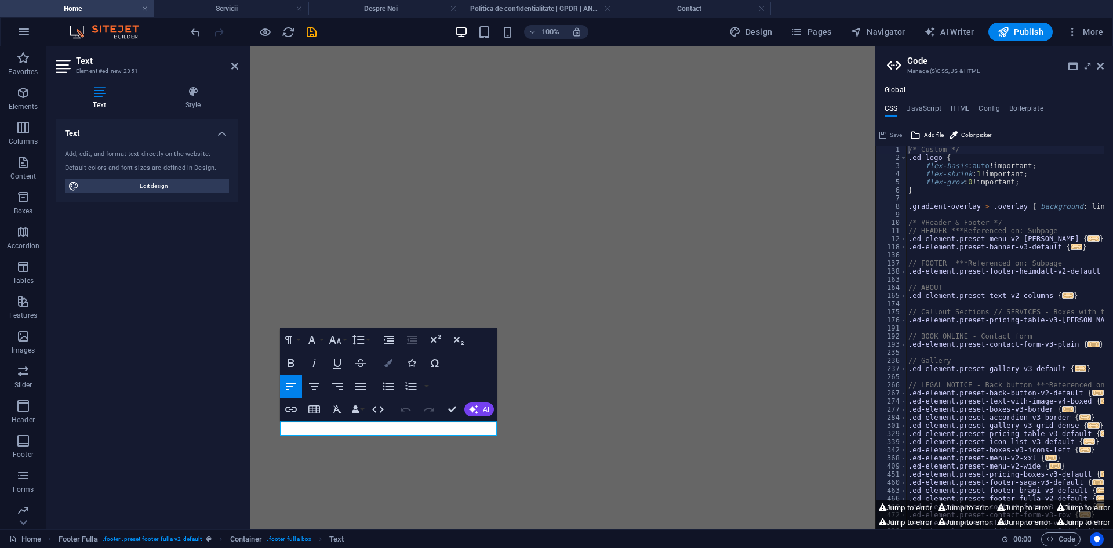
click at [388, 363] on icon "button" at bounding box center [388, 363] width 8 height 8
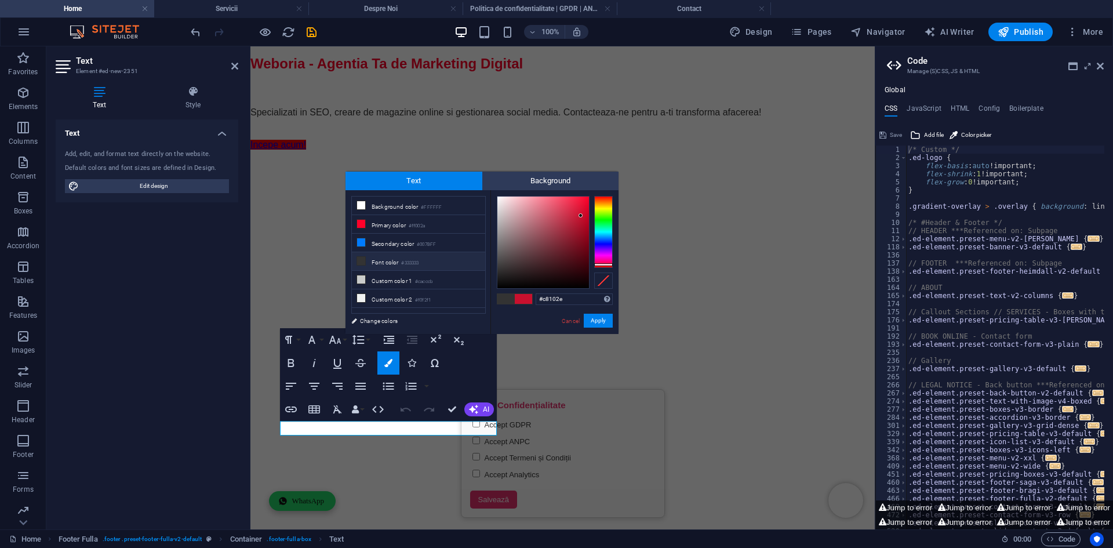
scroll to position [1136, 0]
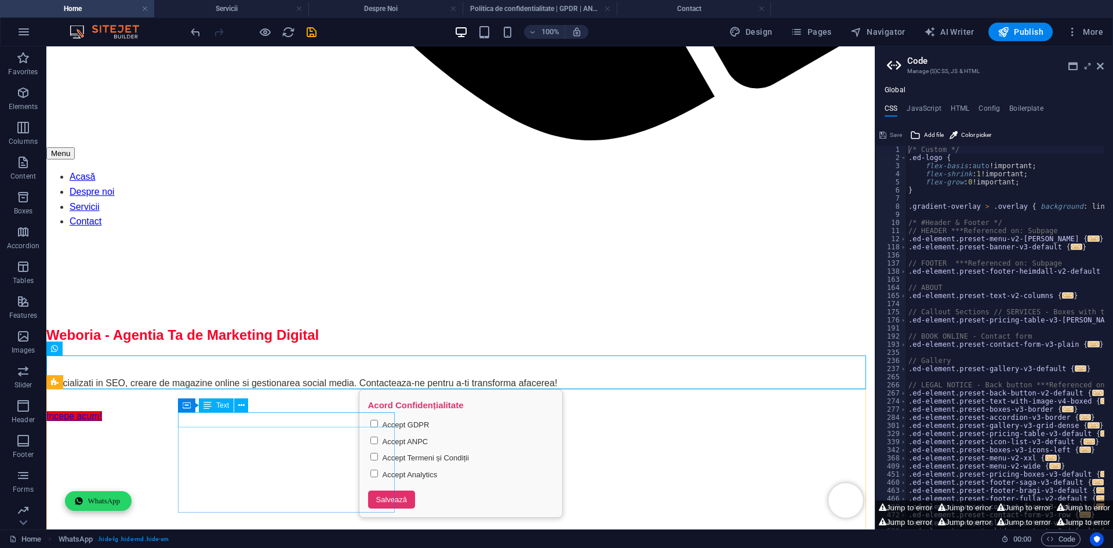
scroll to position [1121, 0]
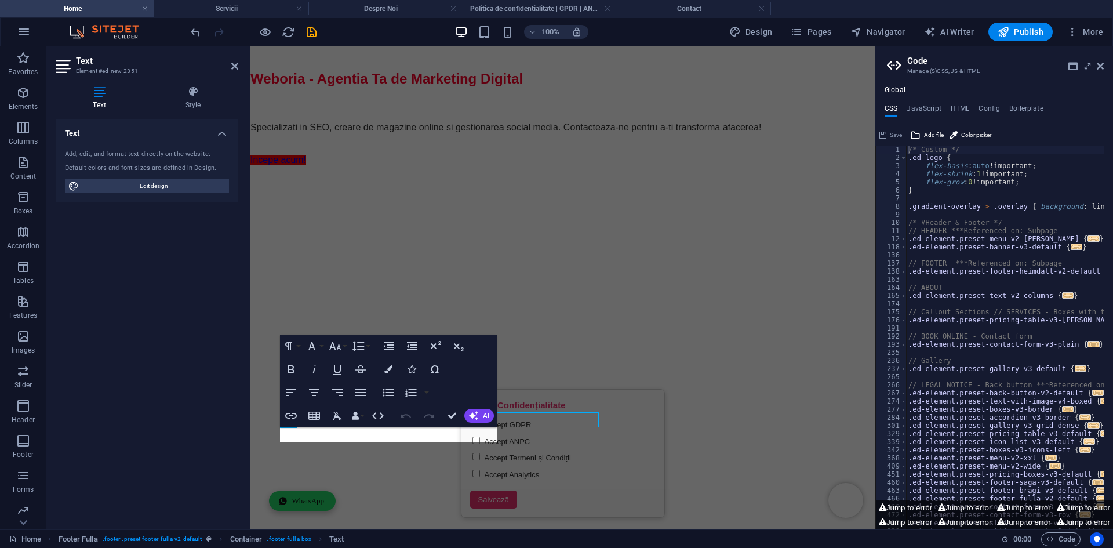
scroll to position [1136, 0]
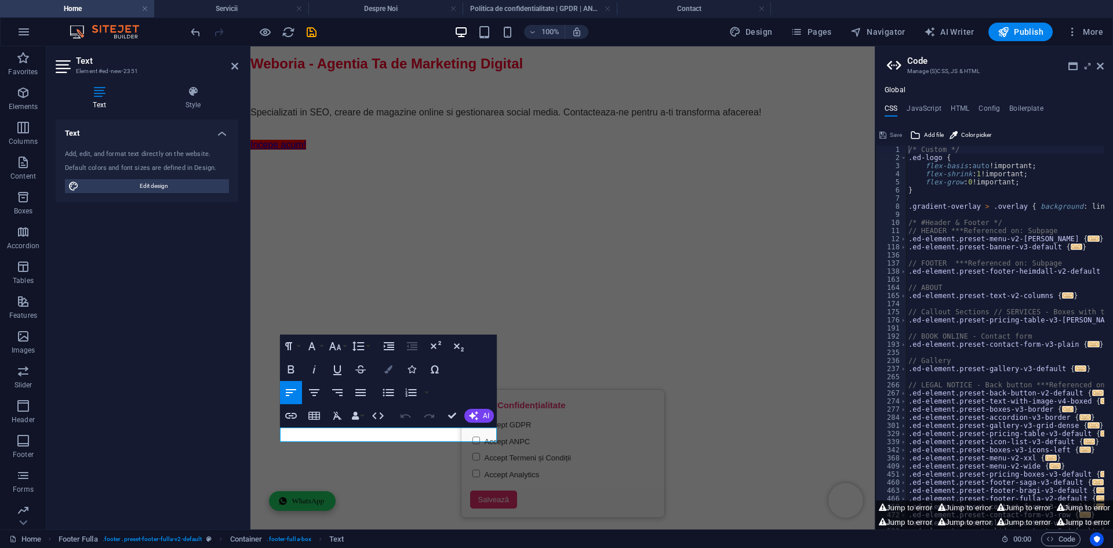
click at [387, 367] on icon "button" at bounding box center [388, 369] width 8 height 8
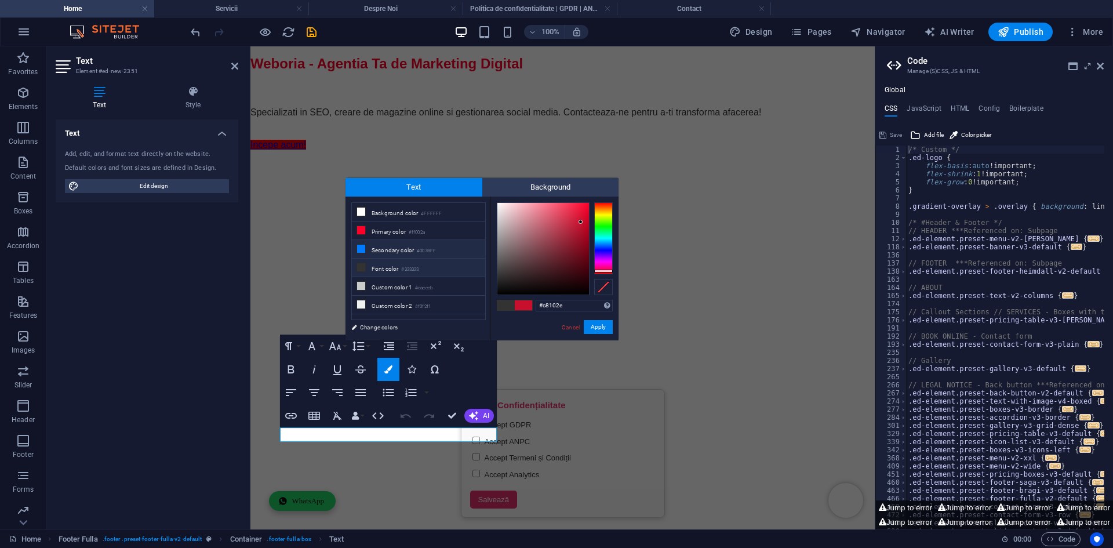
click at [434, 240] on li "Secondary color #007BFF" at bounding box center [418, 249] width 133 height 19
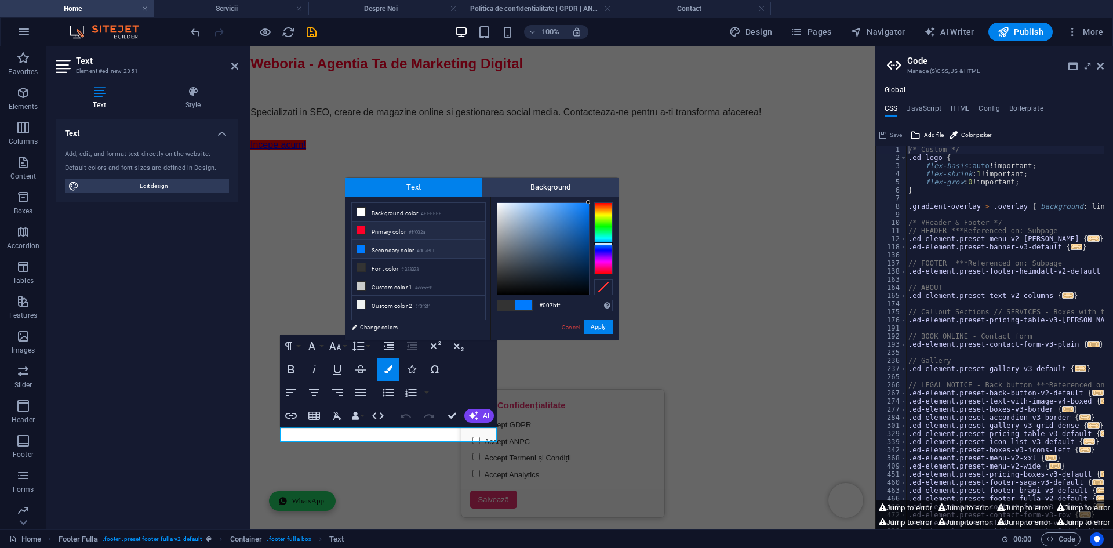
click at [433, 235] on li "Primary color #ff002a" at bounding box center [418, 230] width 133 height 19
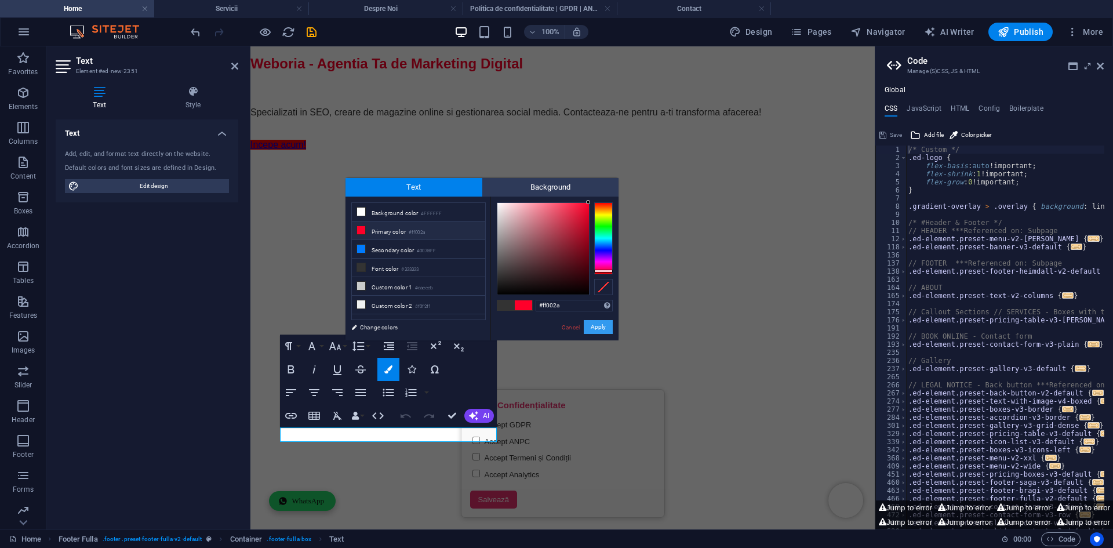
click at [598, 326] on button "Apply" at bounding box center [598, 327] width 29 height 14
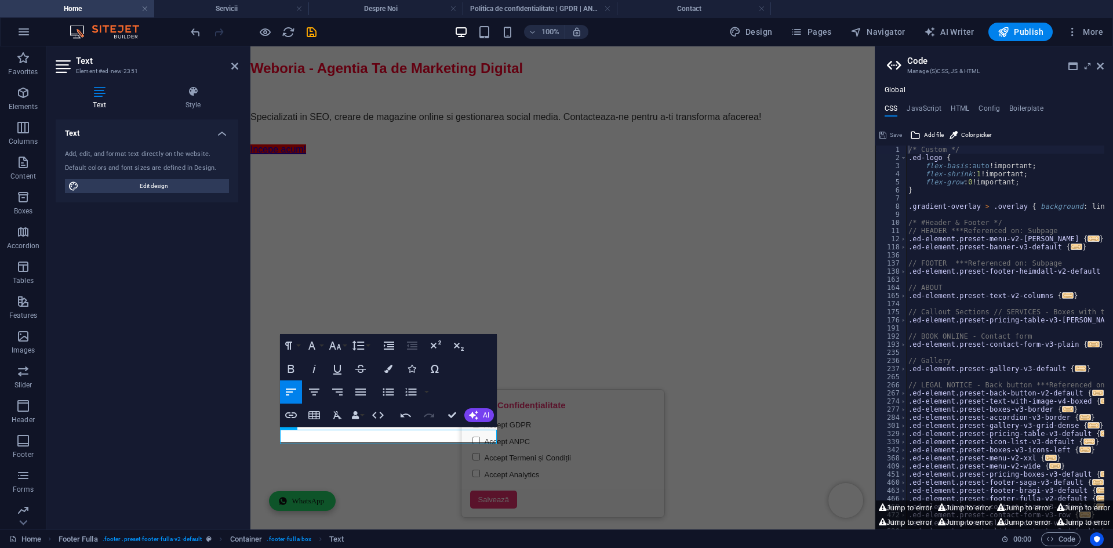
scroll to position [1131, 0]
drag, startPoint x: 340, startPoint y: 433, endPoint x: 270, endPoint y: 429, distance: 70.2
click at [386, 368] on icon "button" at bounding box center [388, 369] width 8 height 8
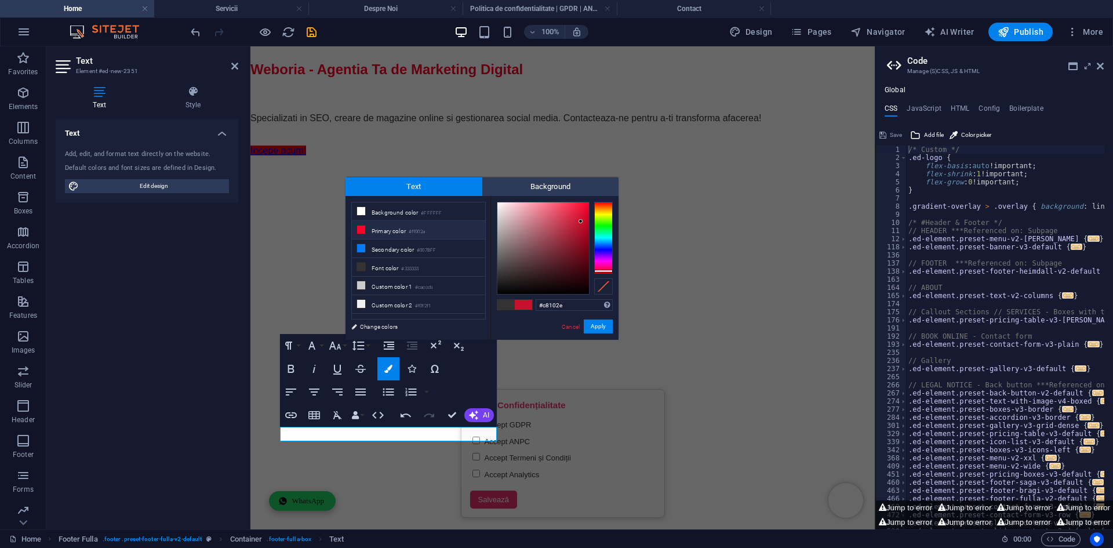
click at [425, 231] on small "#ff002a" at bounding box center [417, 232] width 16 height 8
type input "#ff002a"
click at [602, 326] on button "Apply" at bounding box center [598, 326] width 29 height 14
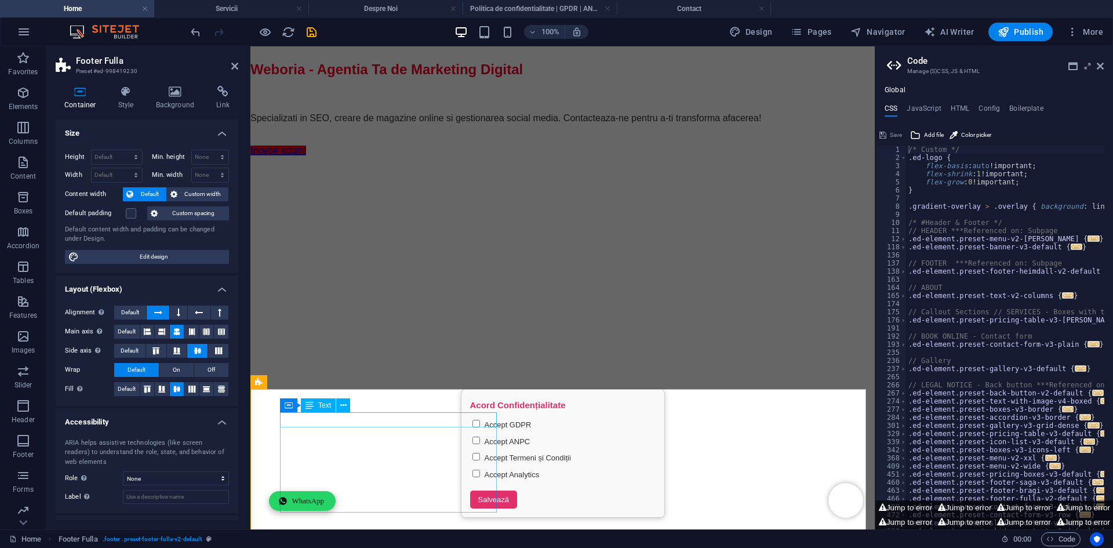
scroll to position [1130, 0]
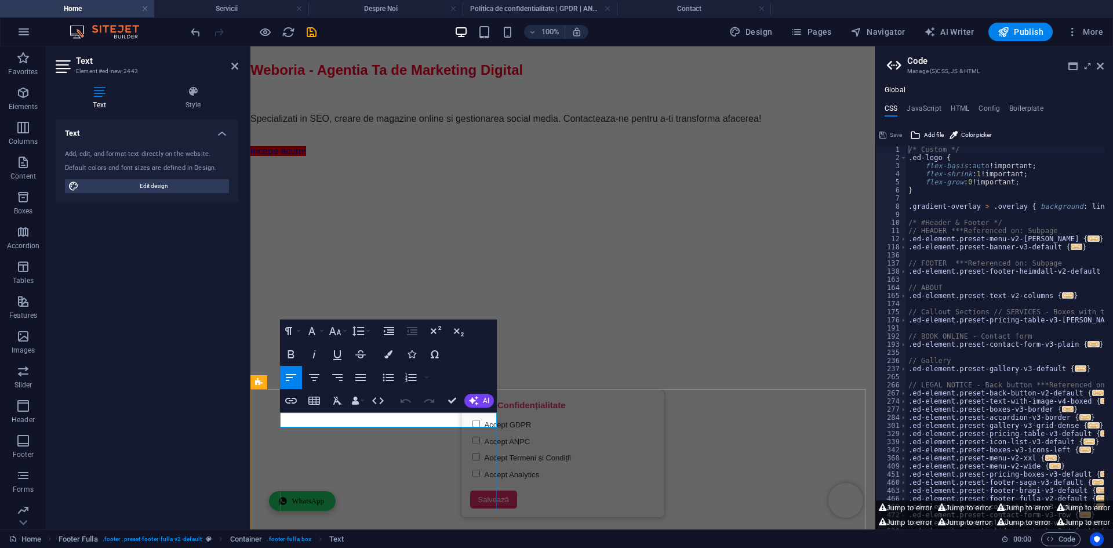
drag, startPoint x: 359, startPoint y: 420, endPoint x: 260, endPoint y: 415, distance: 99.2
click at [385, 352] on icon "button" at bounding box center [388, 354] width 8 height 8
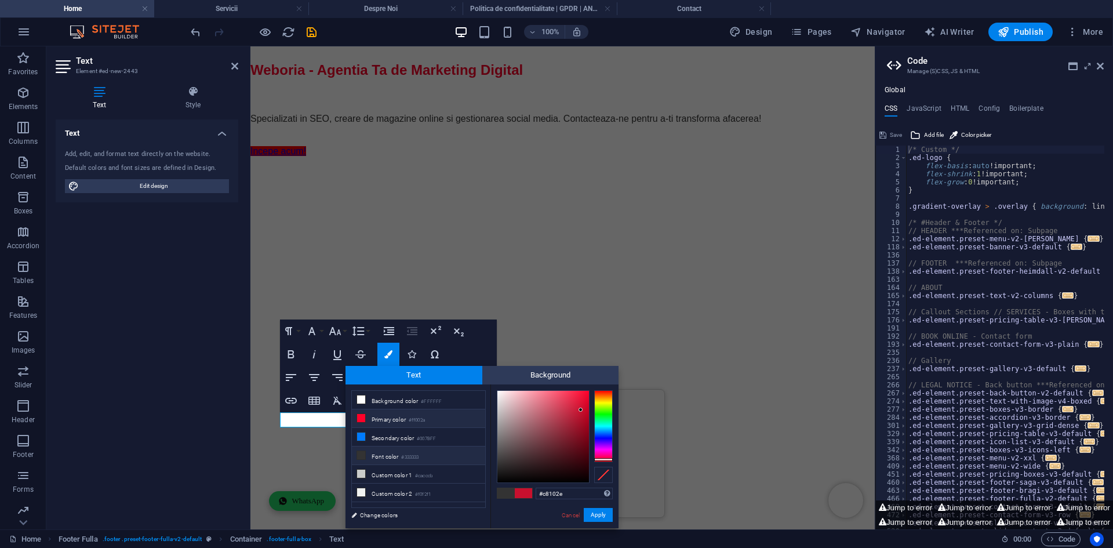
click at [402, 418] on li "Primary color #ff002a" at bounding box center [418, 418] width 133 height 19
type input "#ff002a"
click at [605, 514] on button "Apply" at bounding box center [598, 515] width 29 height 14
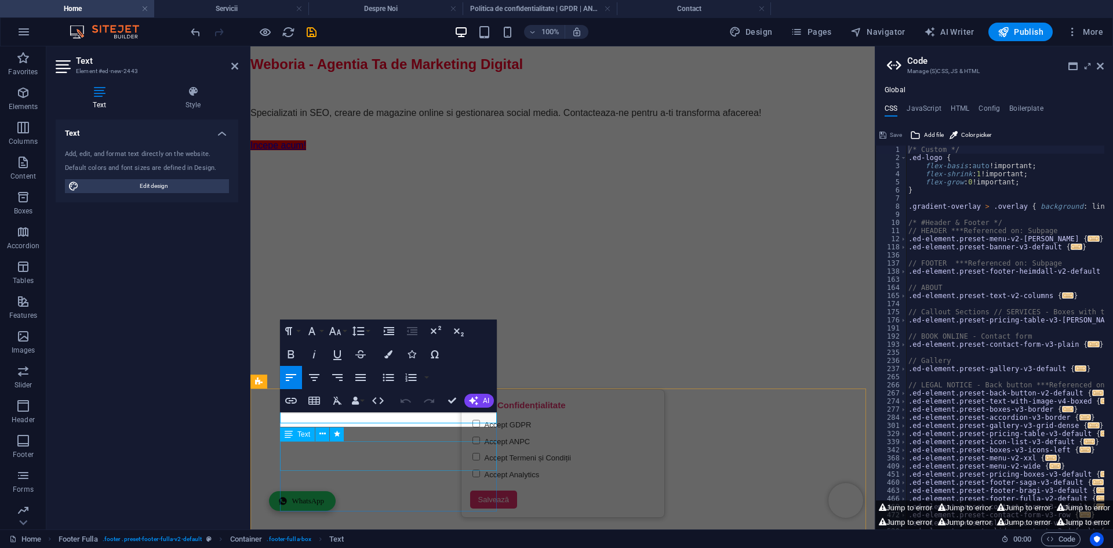
scroll to position [1136, 0]
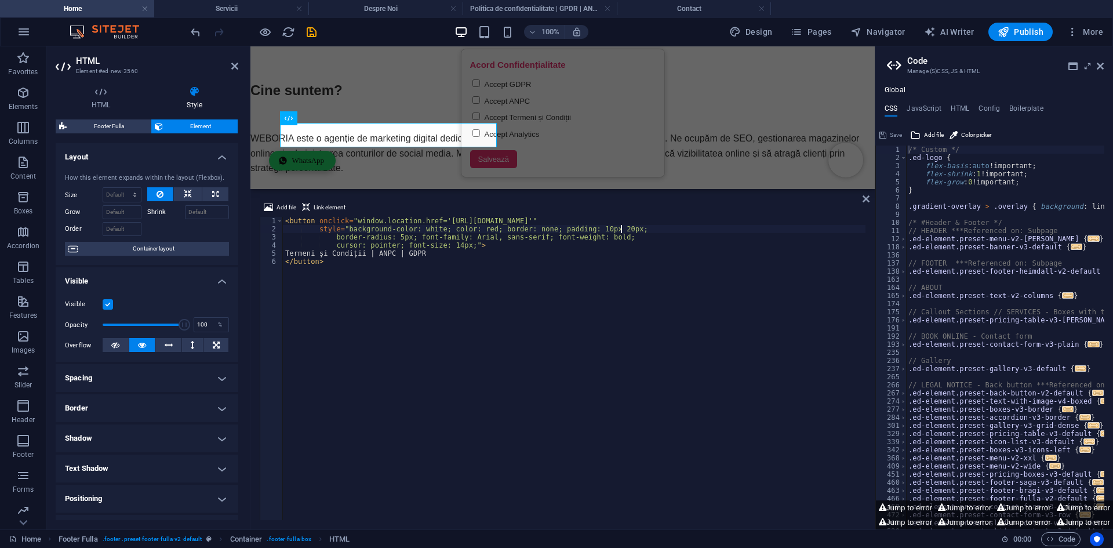
scroll to position [1483, 0]
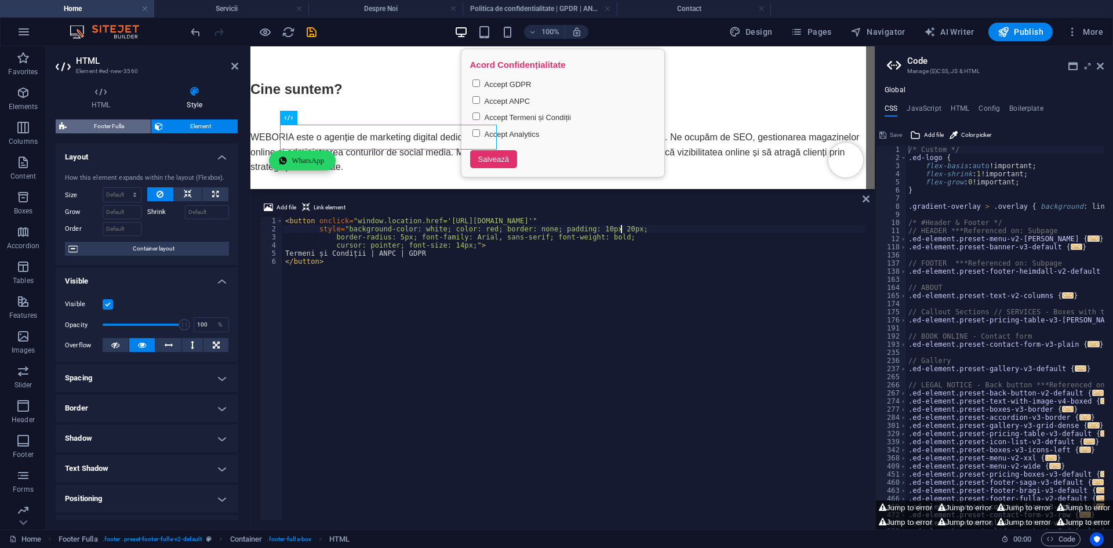
click at [120, 130] on span "Footer Fulla" at bounding box center [108, 126] width 77 height 14
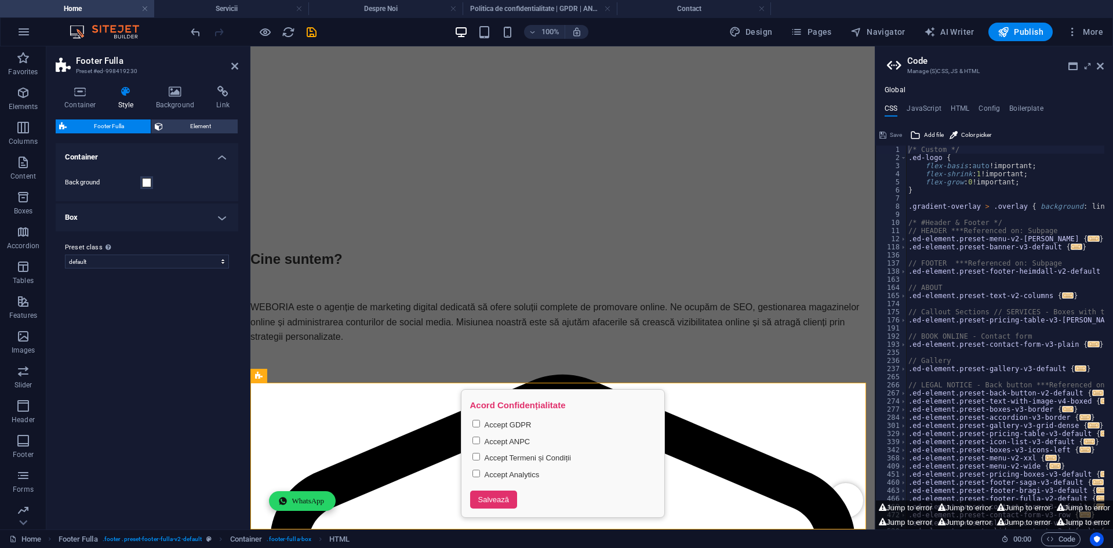
scroll to position [1143, 0]
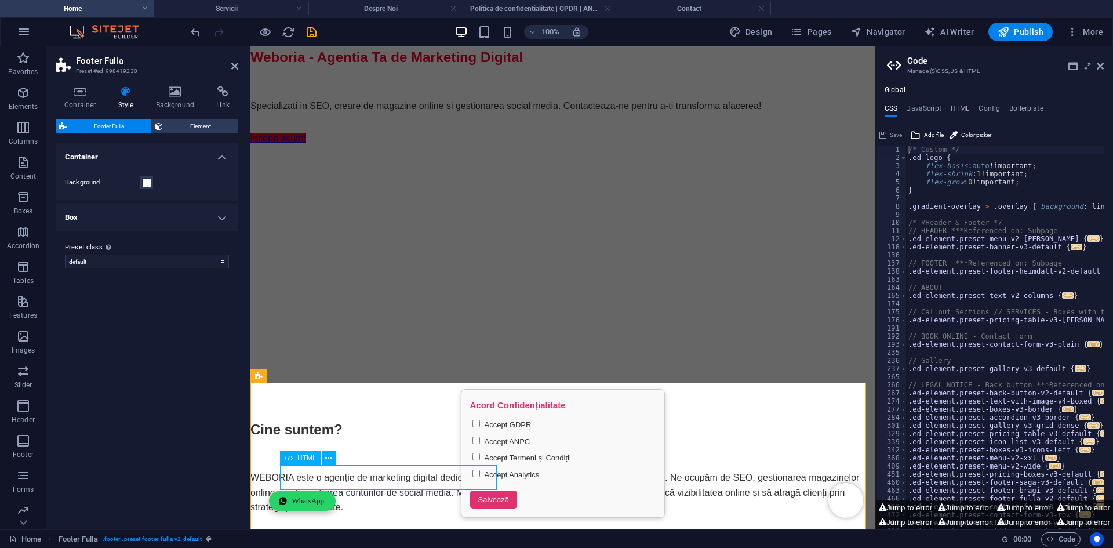
scroll to position [1483, 0]
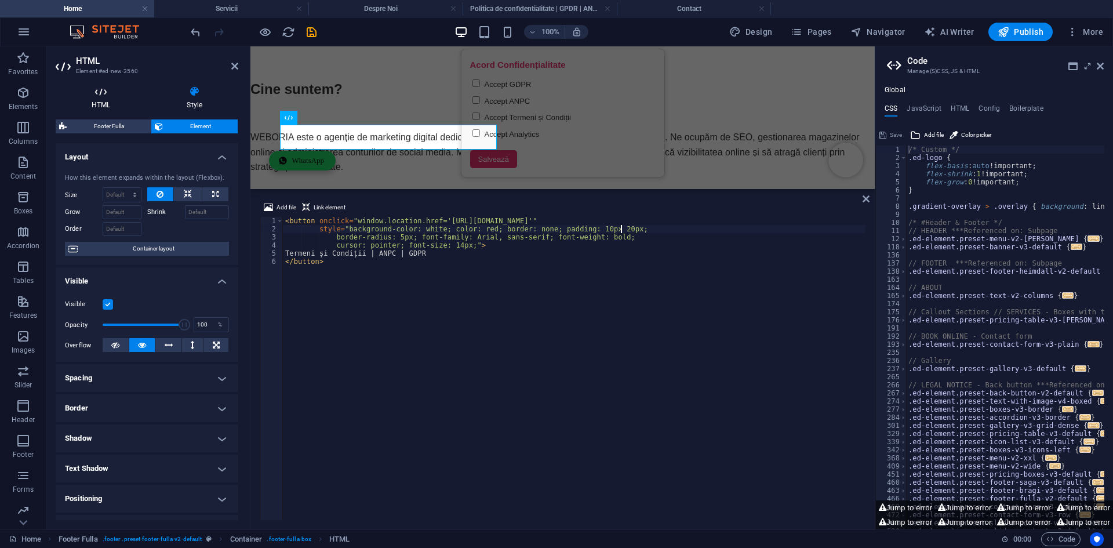
click at [106, 94] on icon at bounding box center [101, 92] width 90 height 12
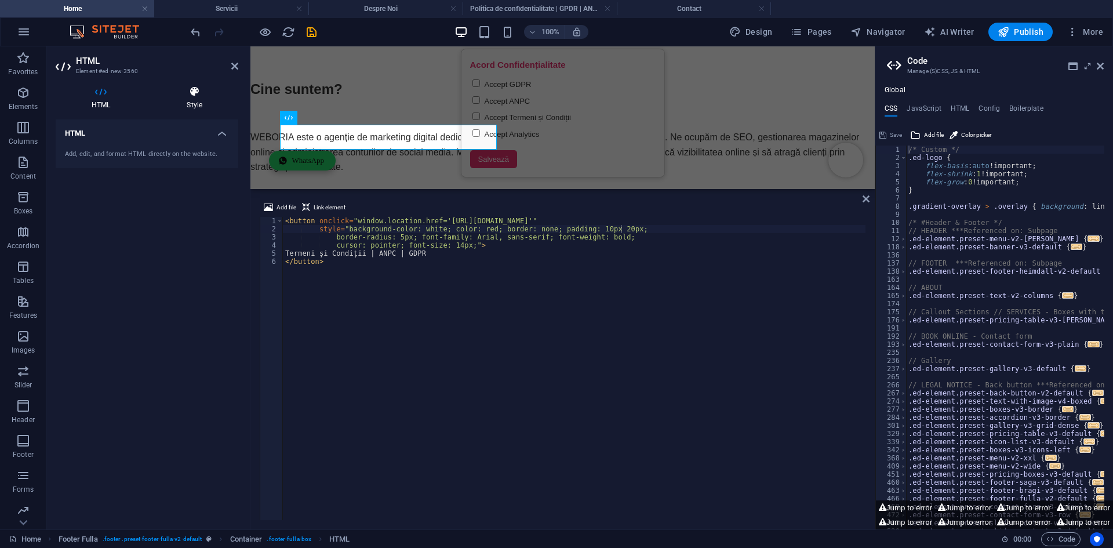
click at [181, 97] on h4 "Style" at bounding box center [195, 98] width 88 height 24
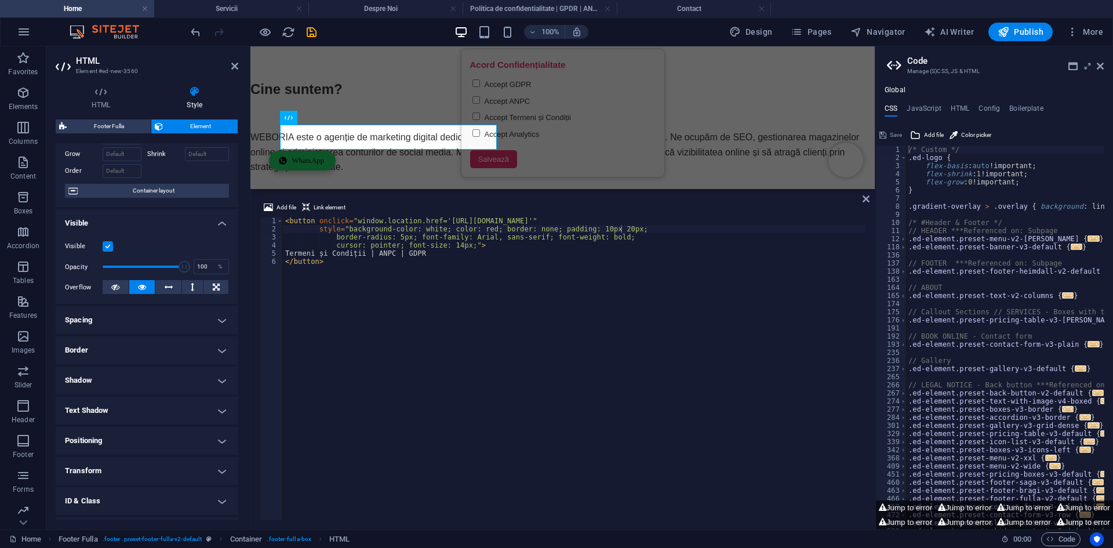
scroll to position [113, 0]
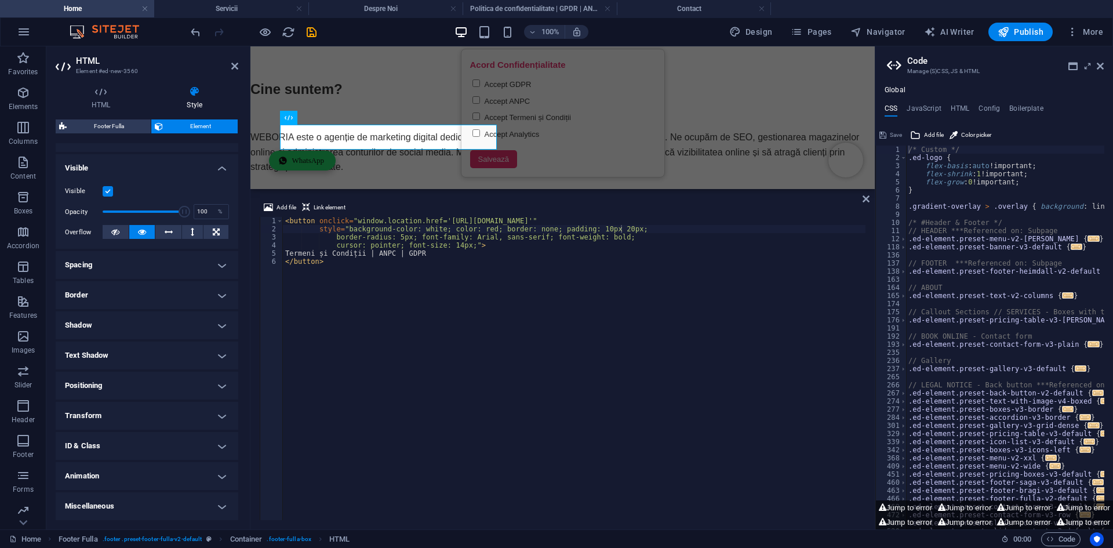
click at [119, 411] on h4 "Transform" at bounding box center [147, 416] width 183 height 28
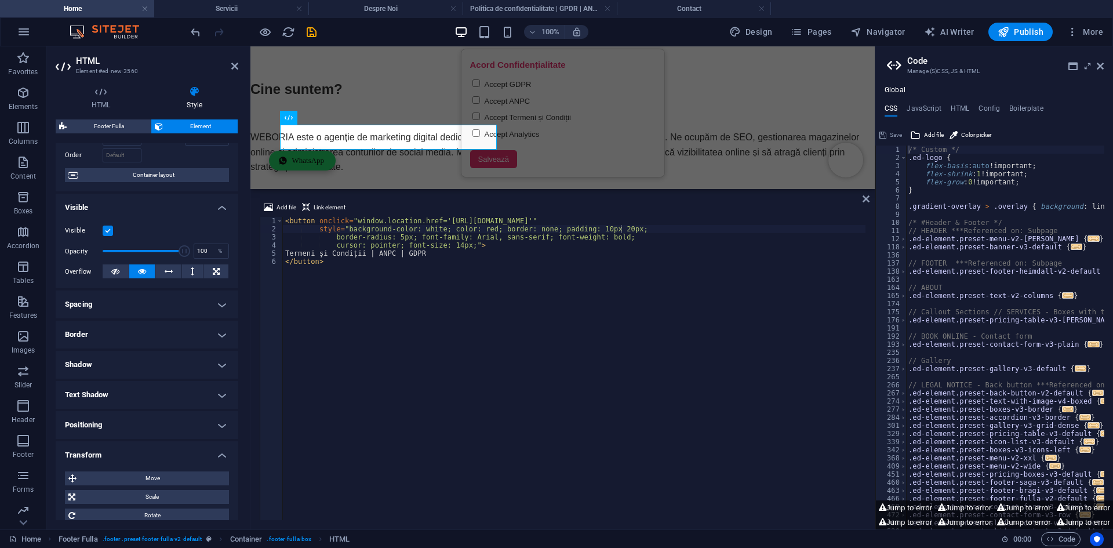
scroll to position [0, 0]
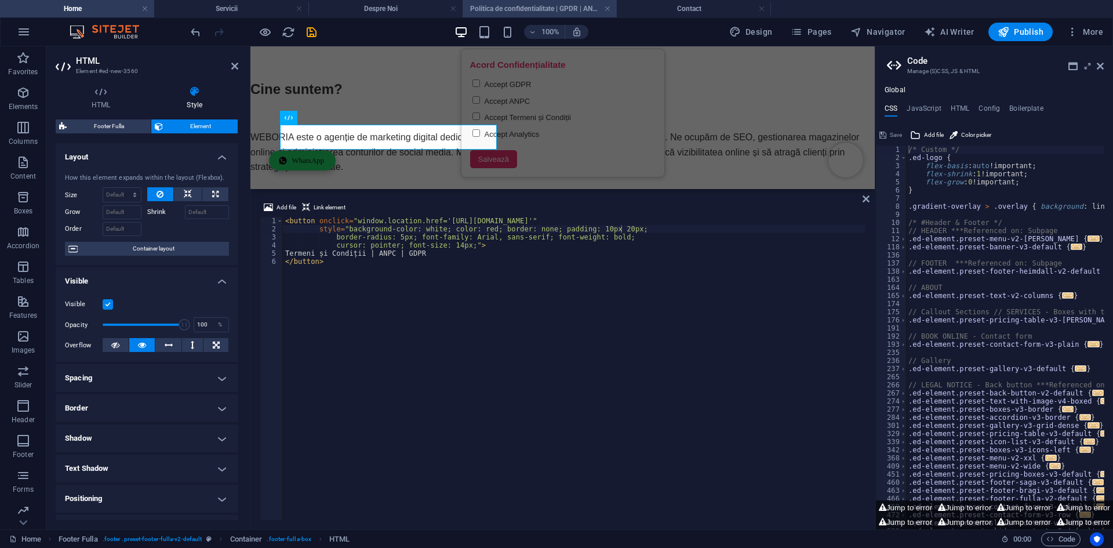
click at [549, 2] on h4 "Politica de confidentialitate | GPDR | ANPC" at bounding box center [539, 8] width 154 height 13
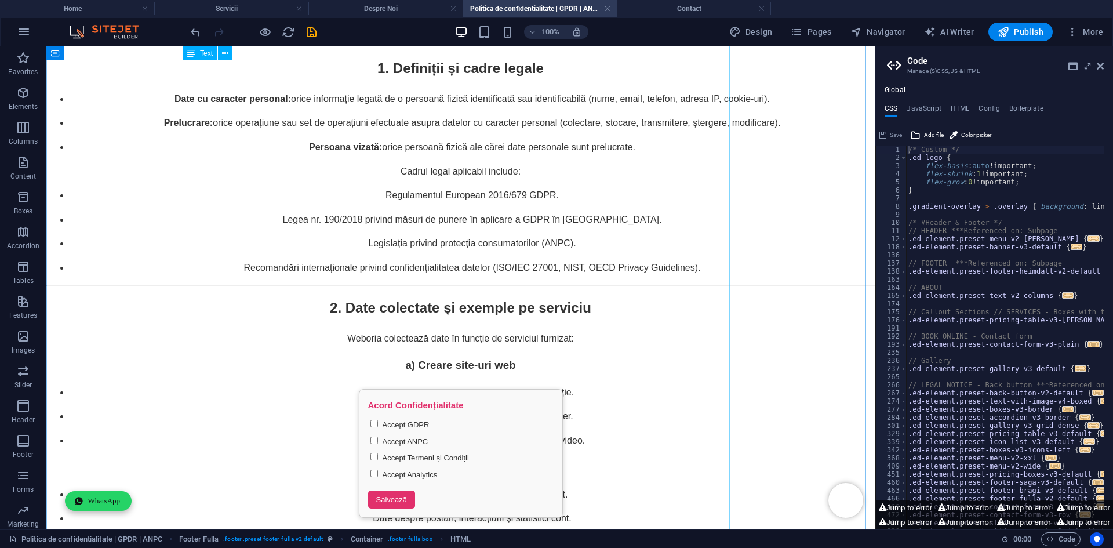
scroll to position [1434, 0]
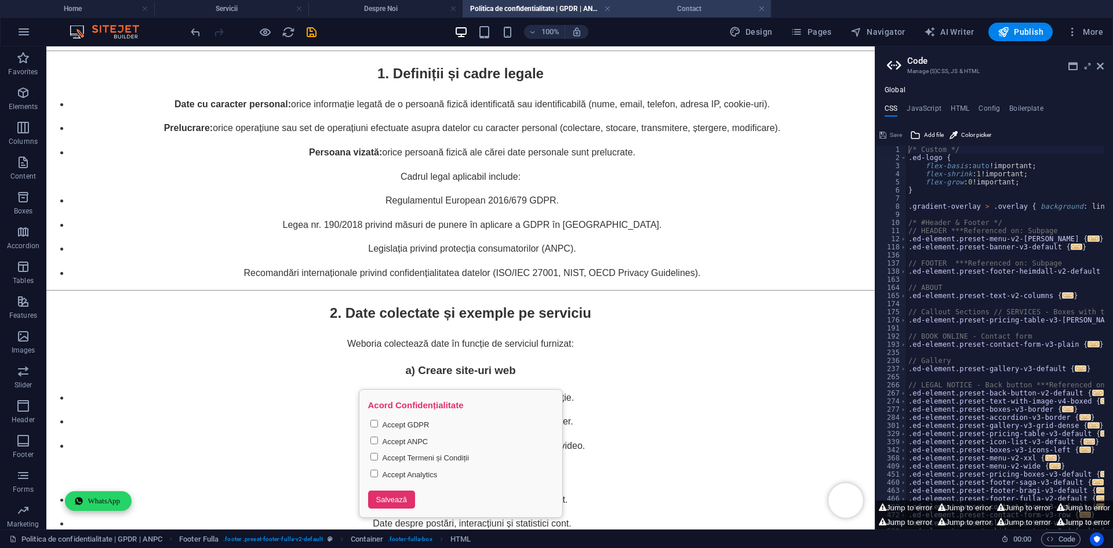
click at [654, 12] on h4 "Contact" at bounding box center [694, 8] width 154 height 13
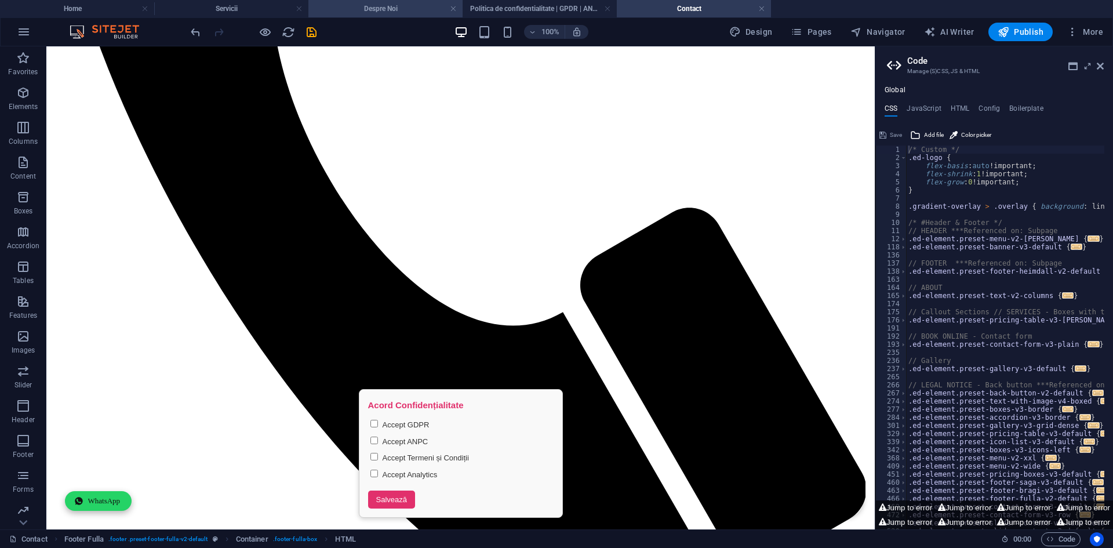
click at [392, 8] on h4 "Despre Noi" at bounding box center [385, 8] width 154 height 13
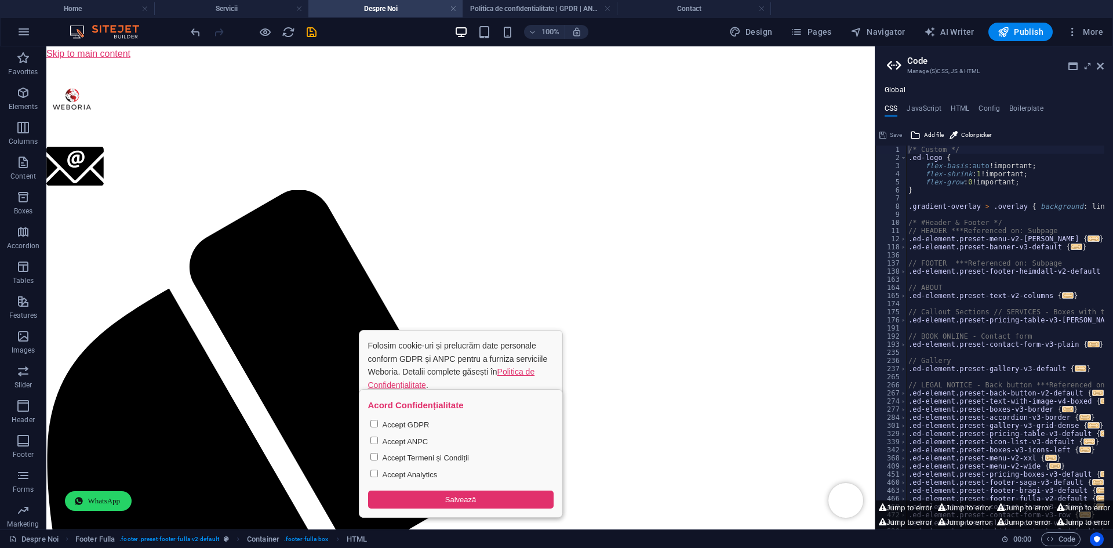
scroll to position [0, 0]
click at [230, 3] on h4 "Servicii" at bounding box center [231, 8] width 154 height 13
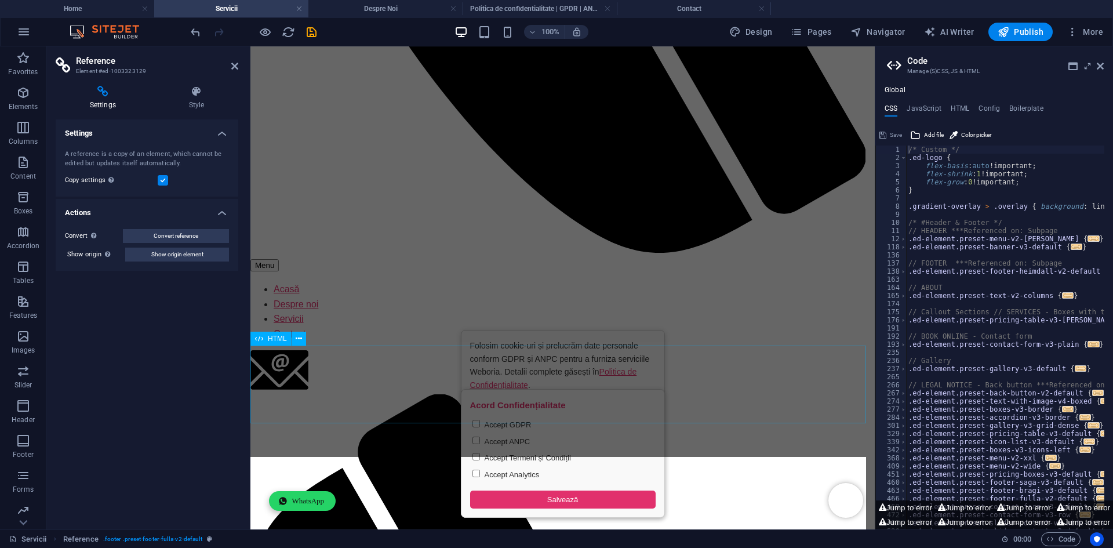
scroll to position [831, 0]
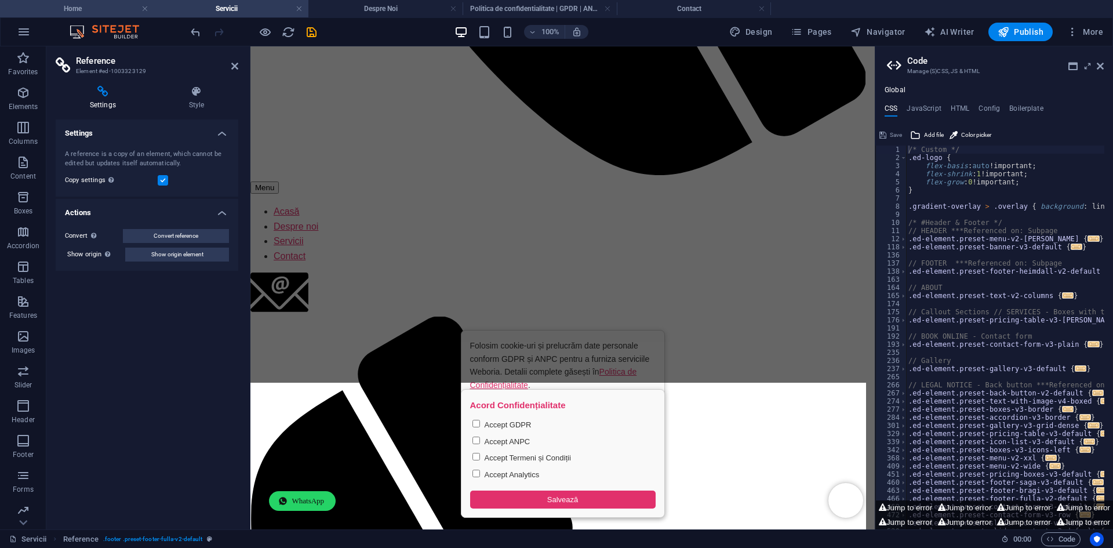
click at [79, 10] on h4 "Home" at bounding box center [77, 8] width 154 height 13
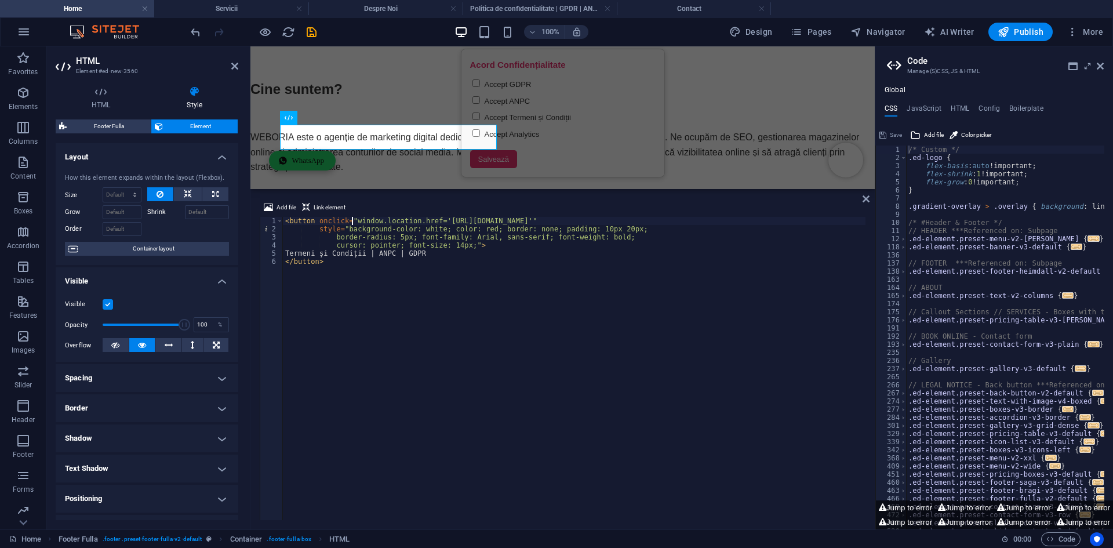
click at [351, 219] on div "< button onclick = "window.location.href='[URL][DOMAIN_NAME]'" style = "backgro…" at bounding box center [574, 376] width 582 height 319
drag, startPoint x: 438, startPoint y: 220, endPoint x: 604, endPoint y: 221, distance: 165.7
click at [604, 221] on div "< button onclick = "window.location.href='[URL][DOMAIN_NAME]'" style = "backgro…" at bounding box center [574, 376] width 582 height 319
paste textarea "politica-de-confidentialitate-gpdr-anpc"
type textarea "<button onclick="window.location.href='https://www.weboria.ro/politica-de-confi…"
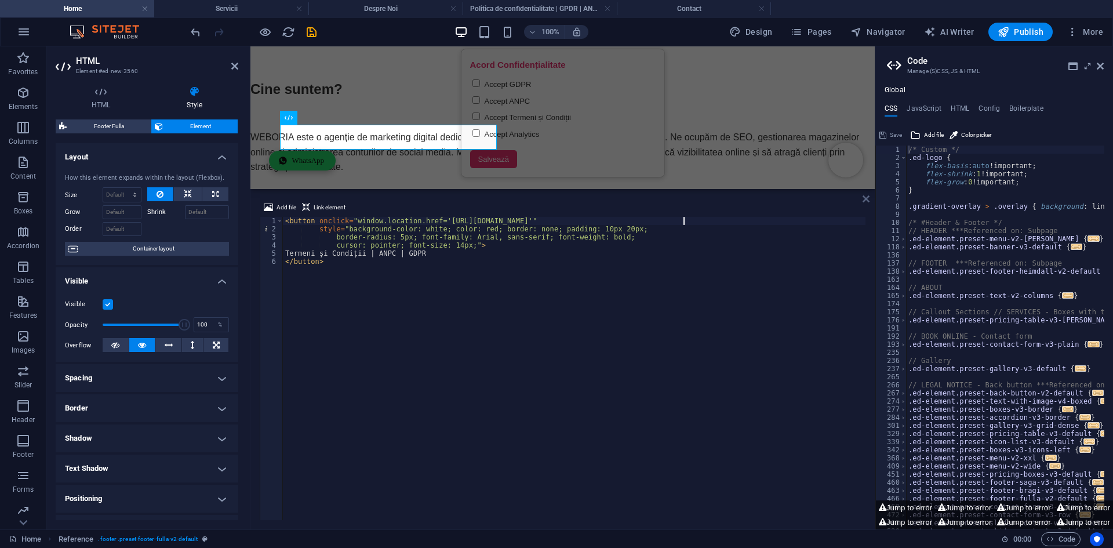
click at [864, 196] on icon at bounding box center [865, 198] width 7 height 9
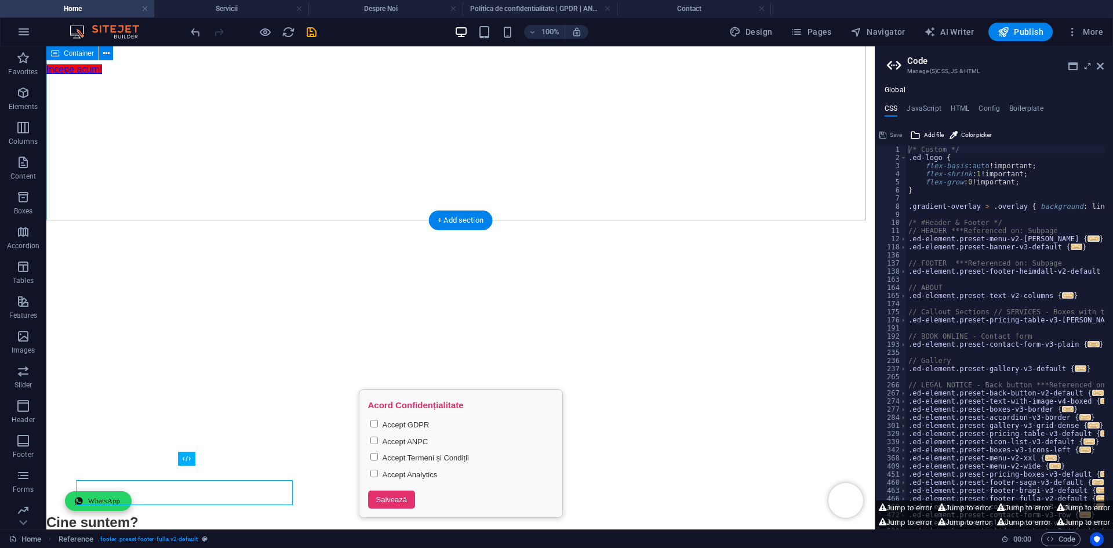
scroll to position [1128, 0]
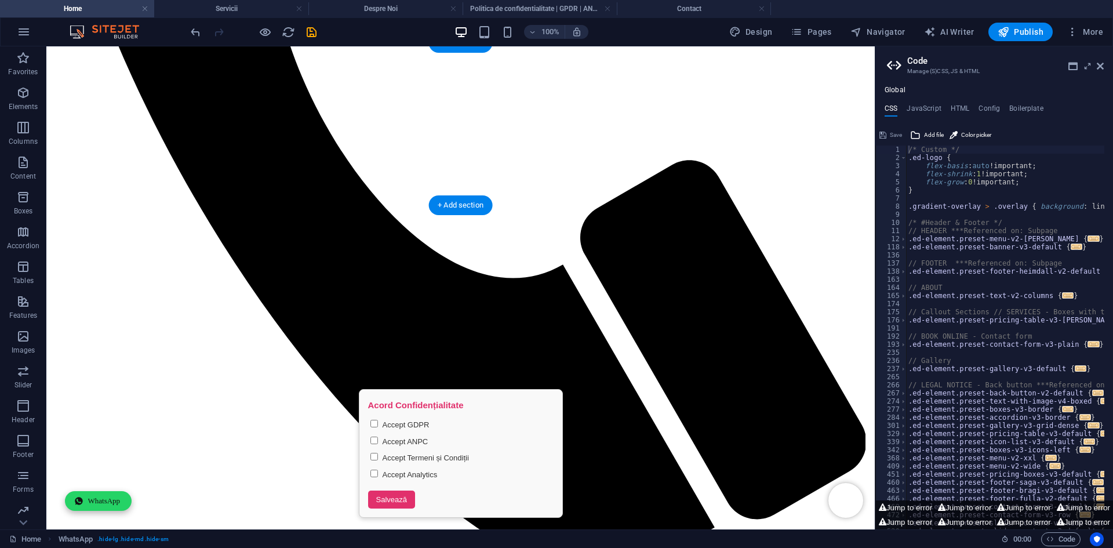
scroll to position [606, 0]
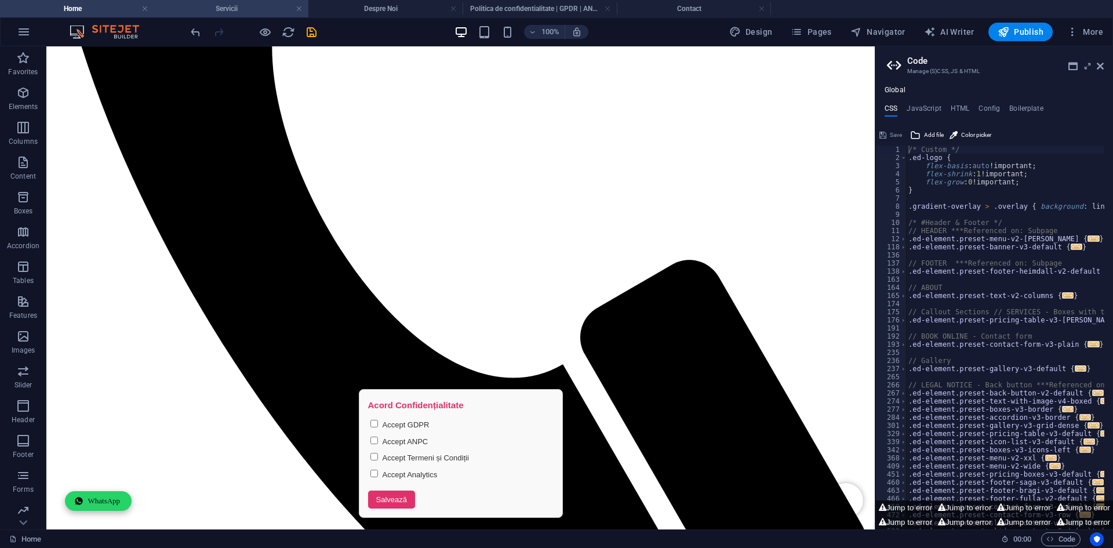
click at [232, 6] on h4 "Servicii" at bounding box center [231, 8] width 154 height 13
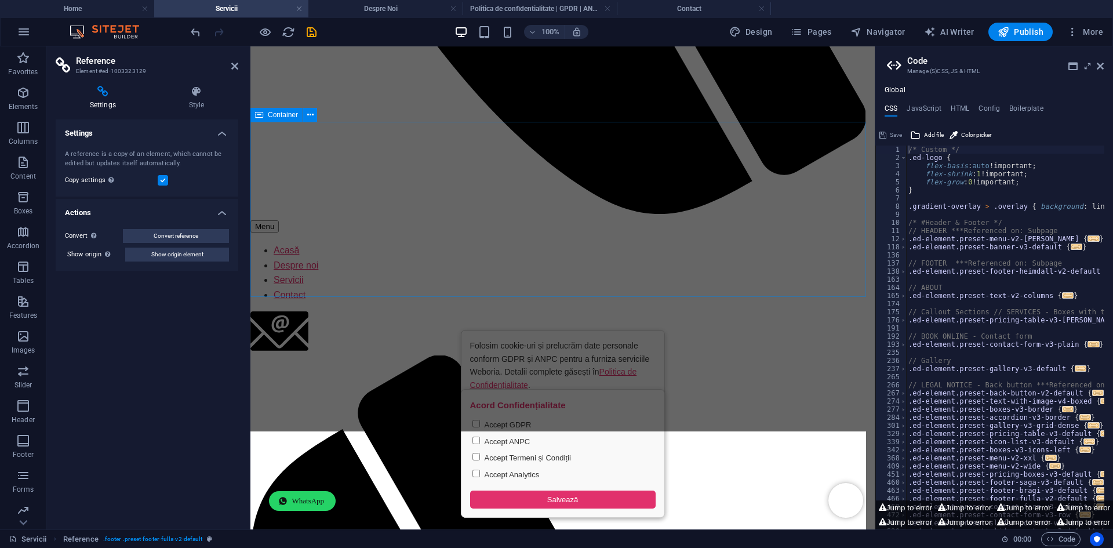
scroll to position [831, 0]
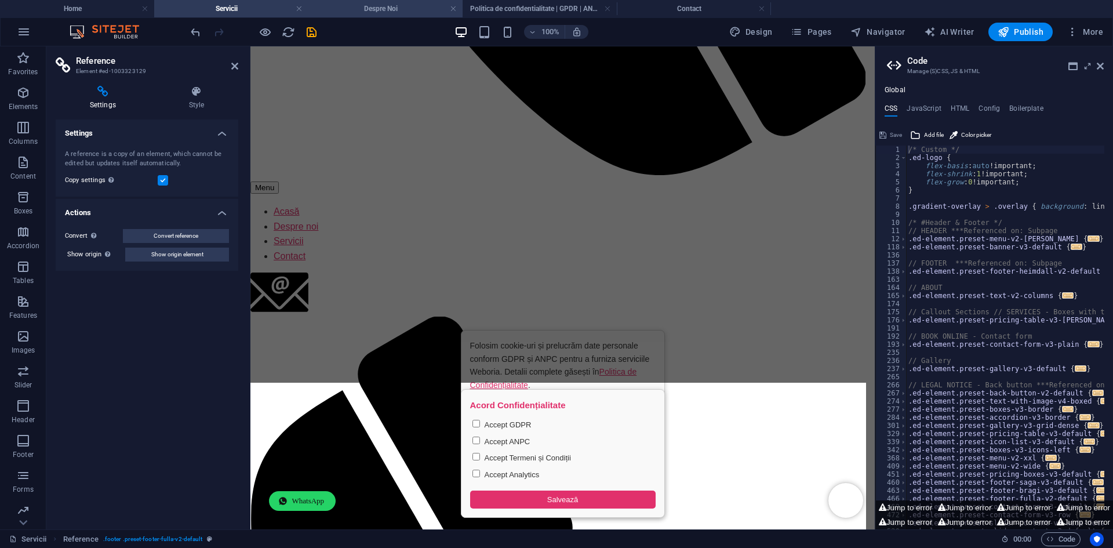
click at [372, 12] on h4 "Despre Noi" at bounding box center [385, 8] width 154 height 13
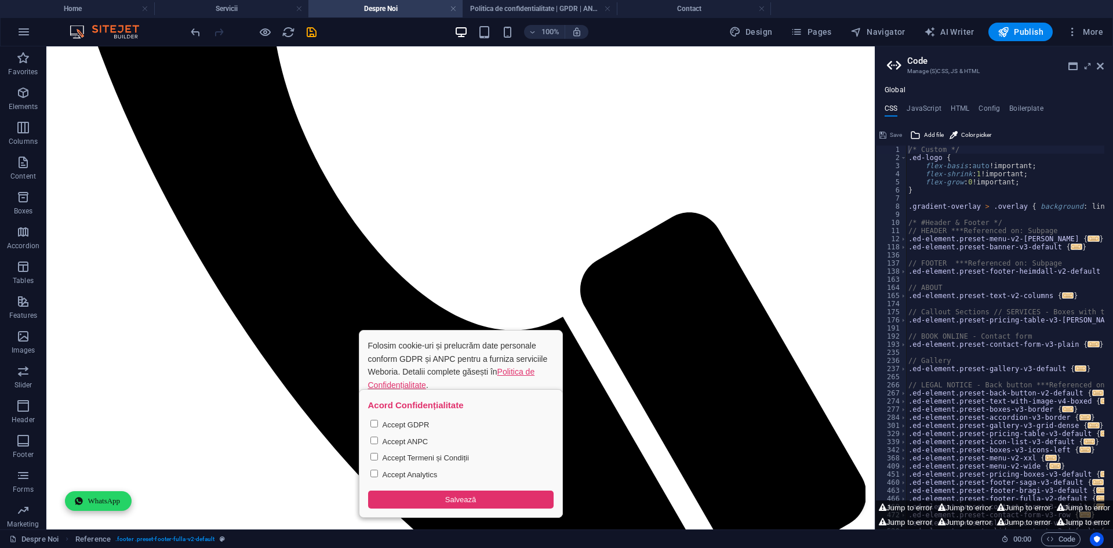
scroll to position [721, 0]
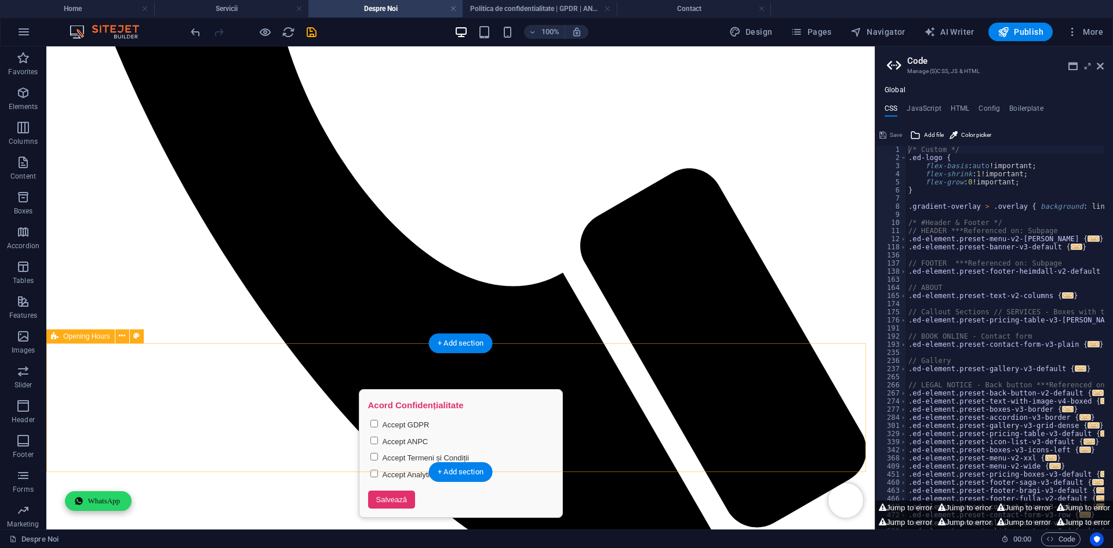
scroll to position [685, 0]
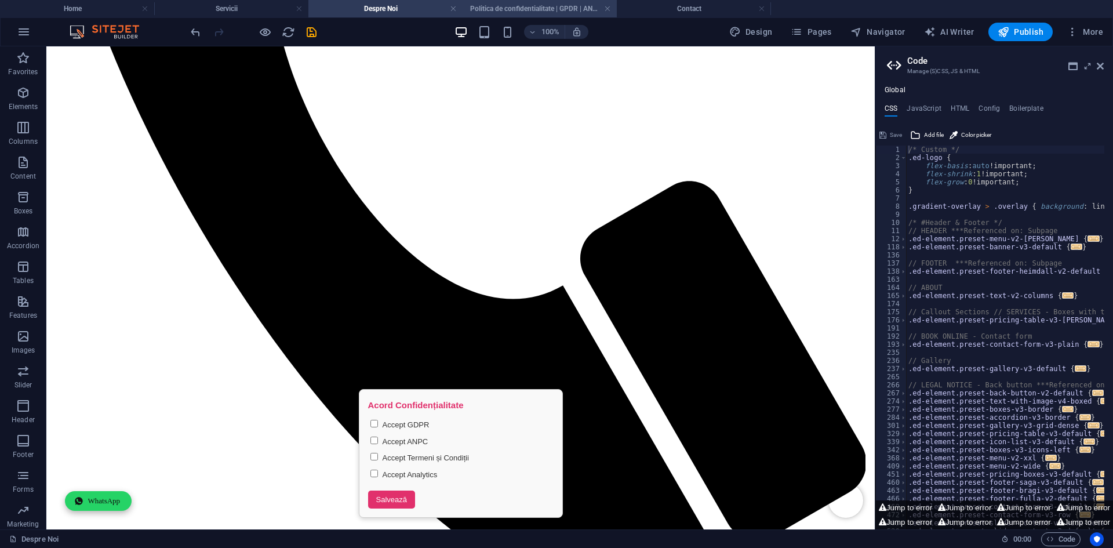
click at [513, 2] on h4 "Politica de confidentialitate | GPDR | ANPC" at bounding box center [539, 8] width 154 height 13
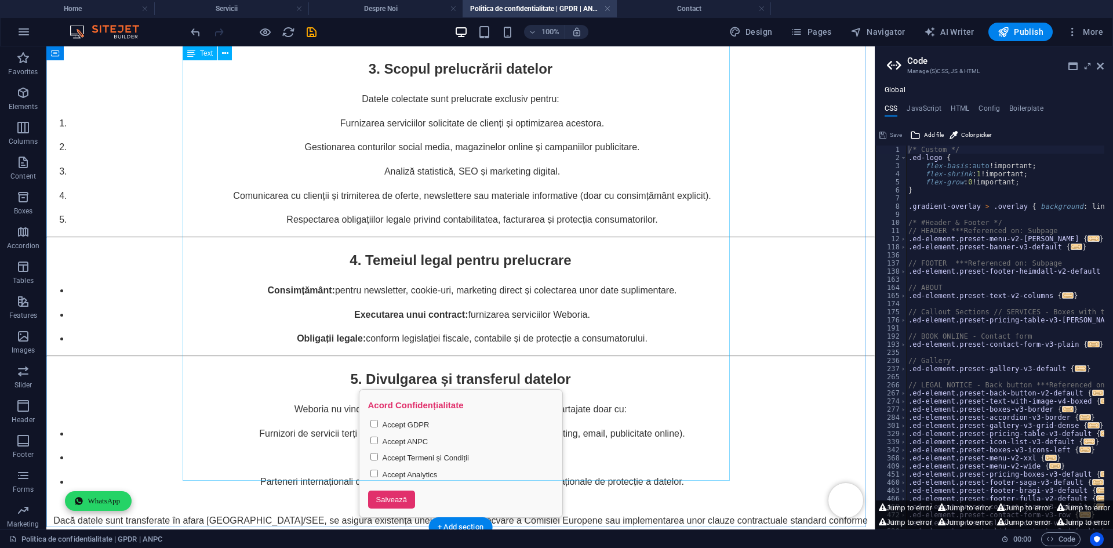
scroll to position [2317, 0]
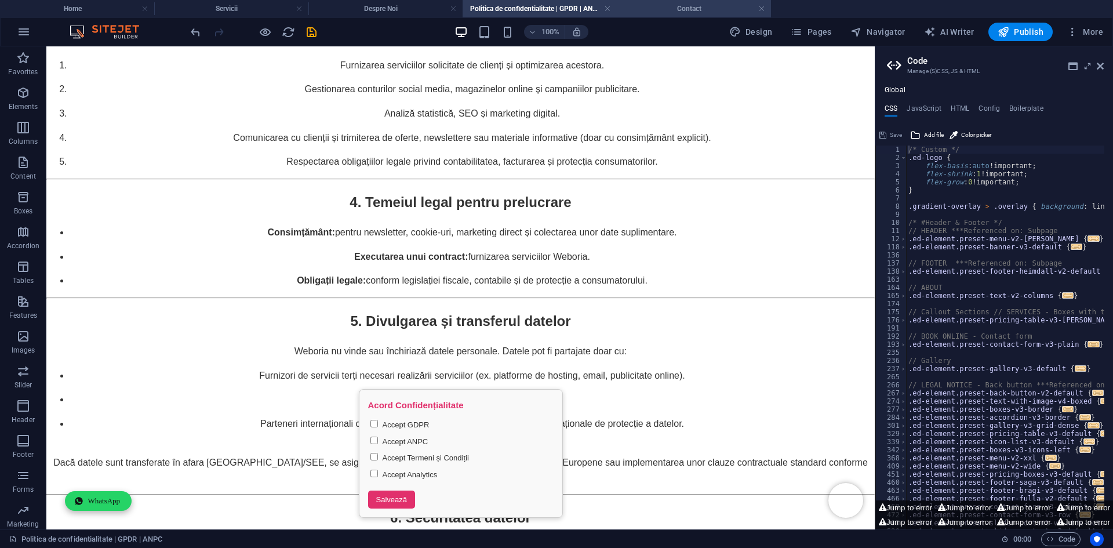
click at [663, 14] on h4 "Contact" at bounding box center [694, 8] width 154 height 13
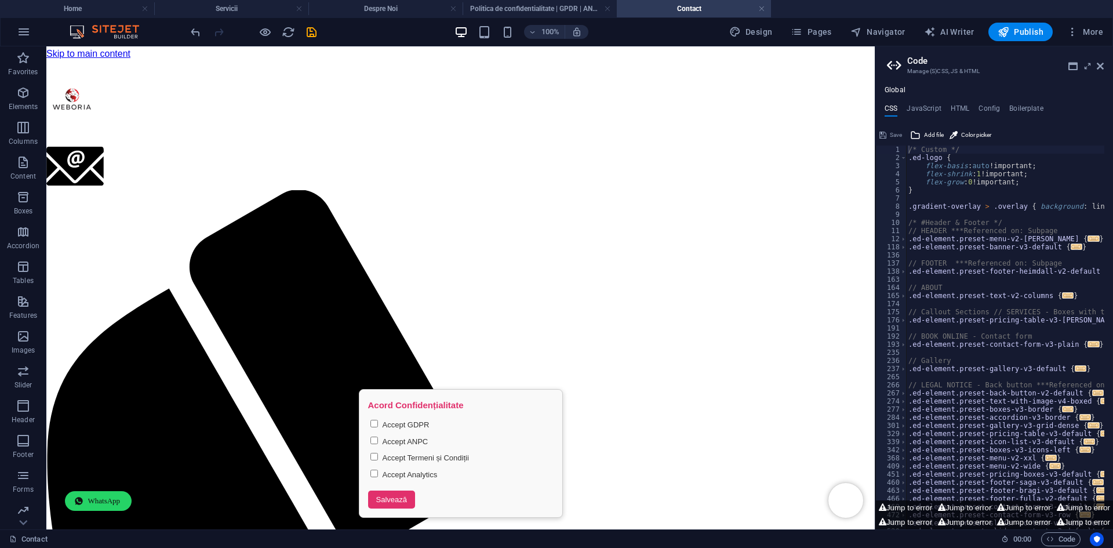
scroll to position [0, 0]
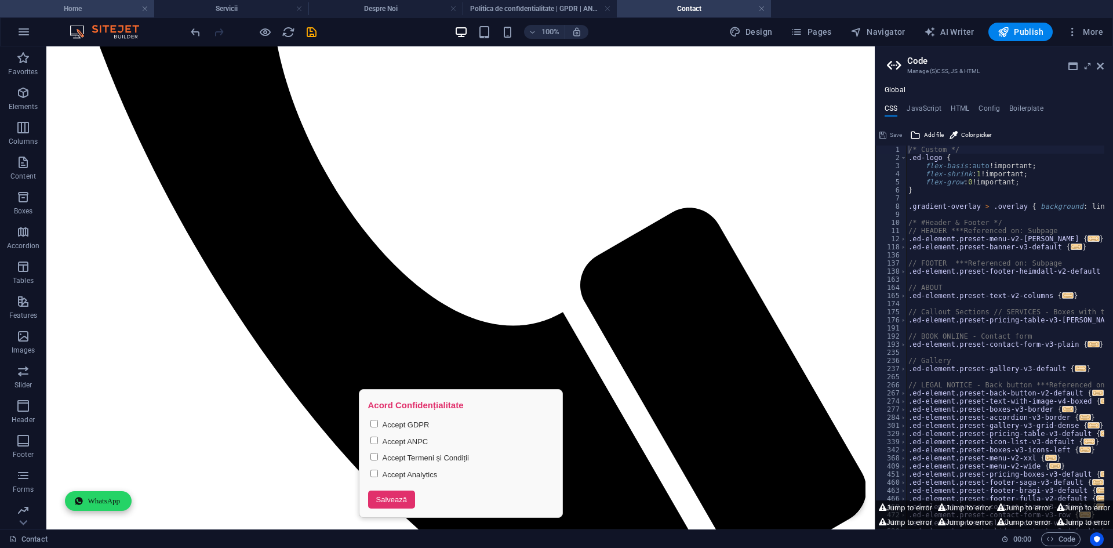
click at [93, 10] on h4 "Home" at bounding box center [77, 8] width 154 height 13
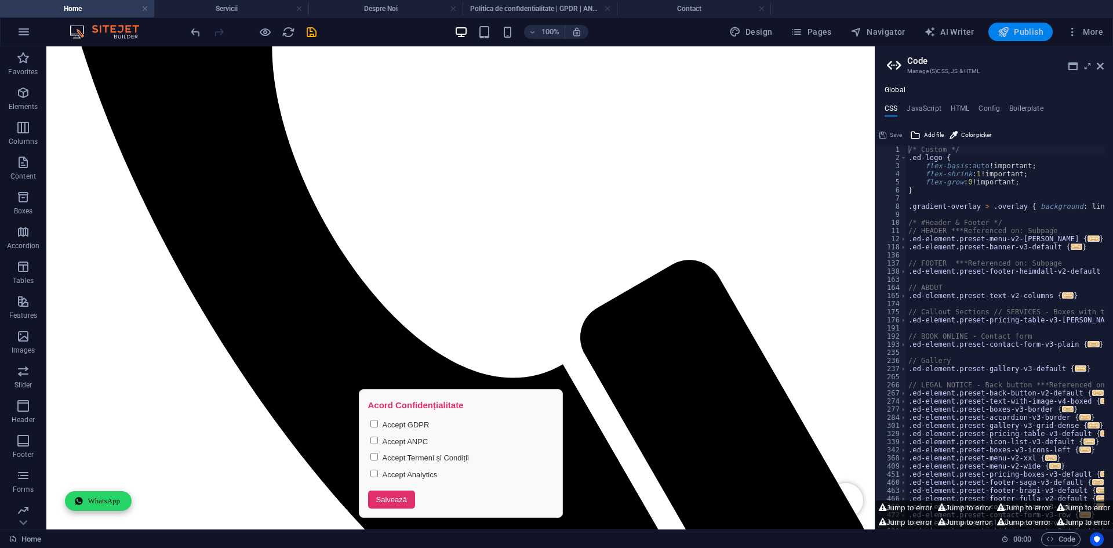
click at [1020, 35] on span "Publish" at bounding box center [1020, 32] width 46 height 12
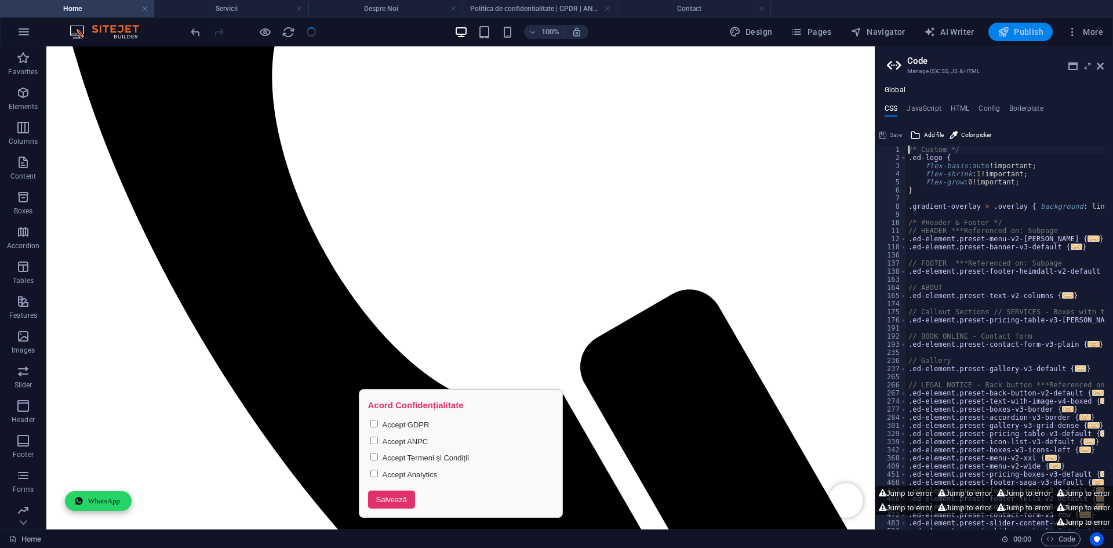
scroll to position [606, 0]
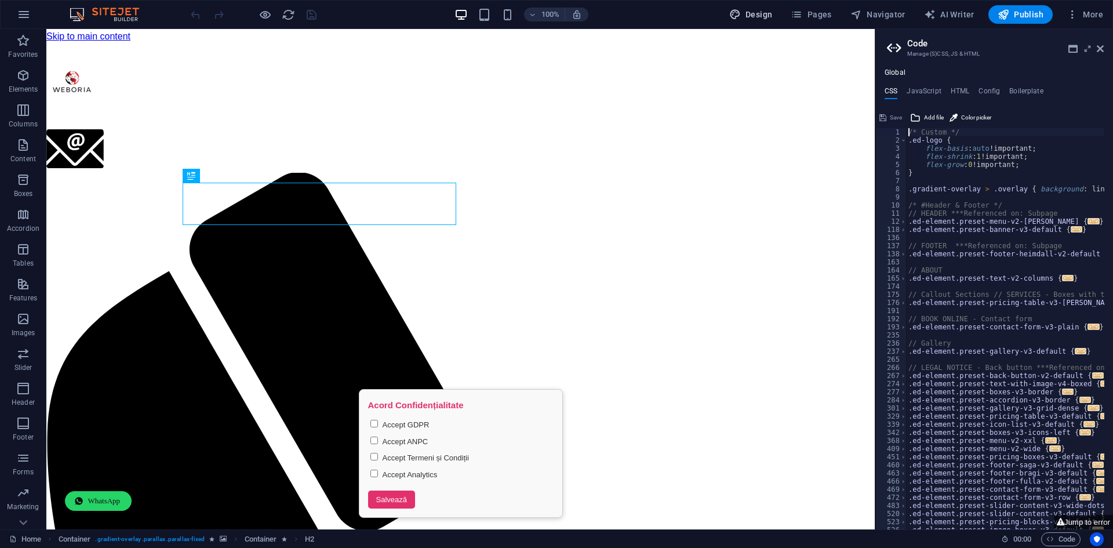
click at [757, 17] on span "Design" at bounding box center [750, 15] width 43 height 12
select select "ease-in-out"
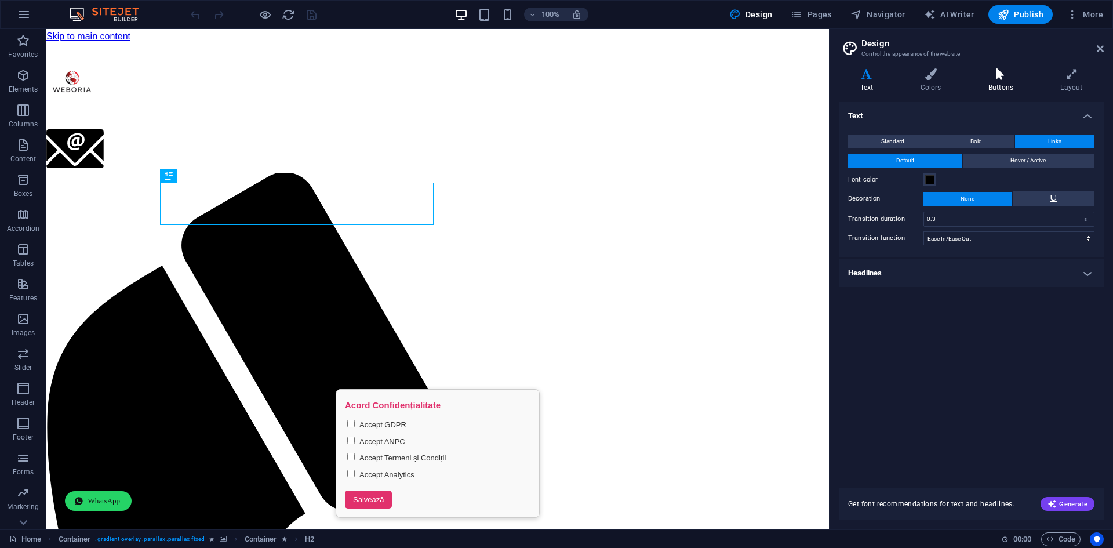
click at [1001, 79] on icon at bounding box center [1000, 74] width 67 height 12
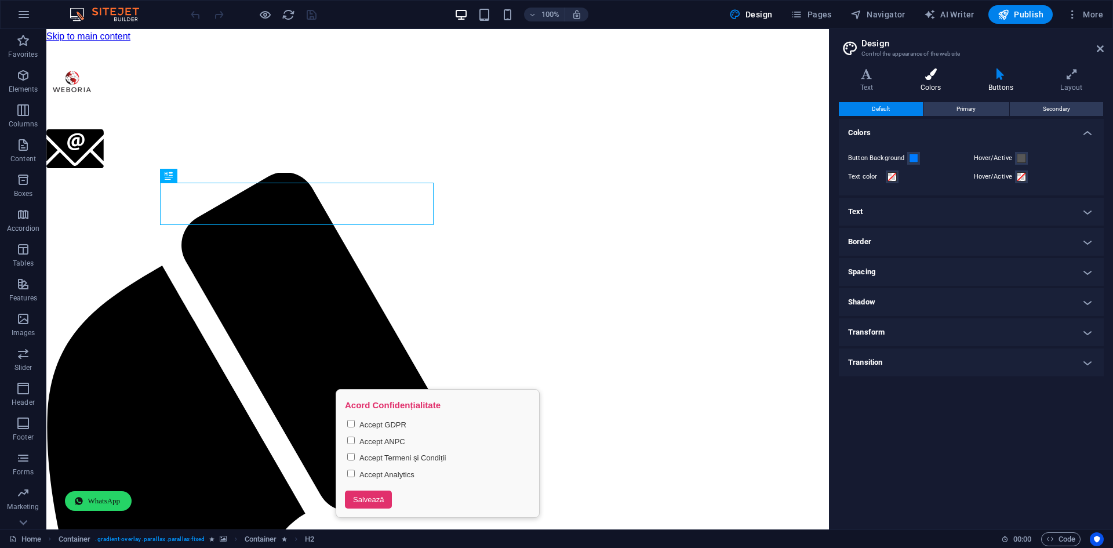
click at [910, 82] on h4 "Colors" at bounding box center [933, 80] width 68 height 24
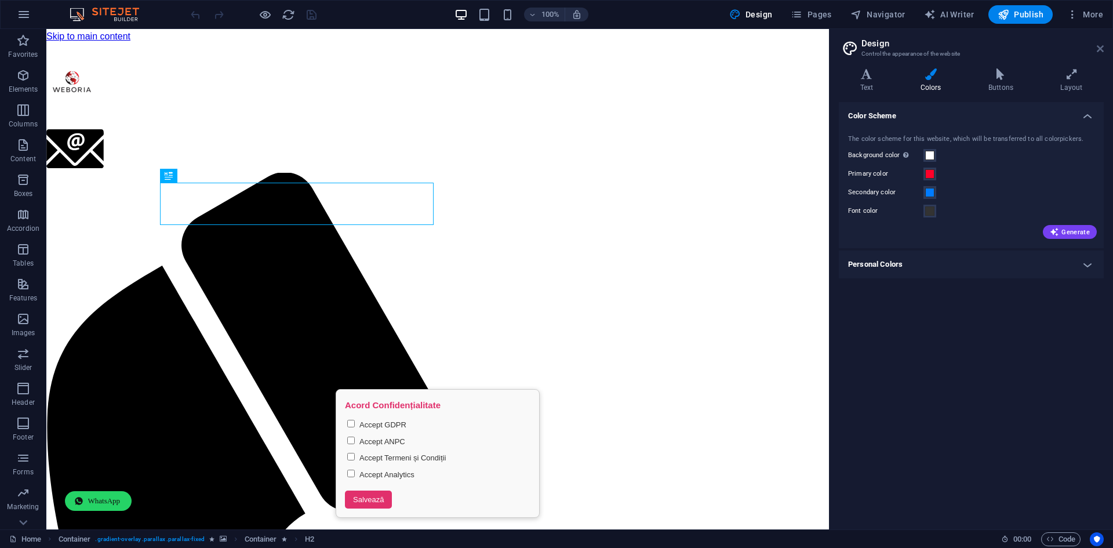
click at [1098, 44] on icon at bounding box center [1099, 48] width 7 height 9
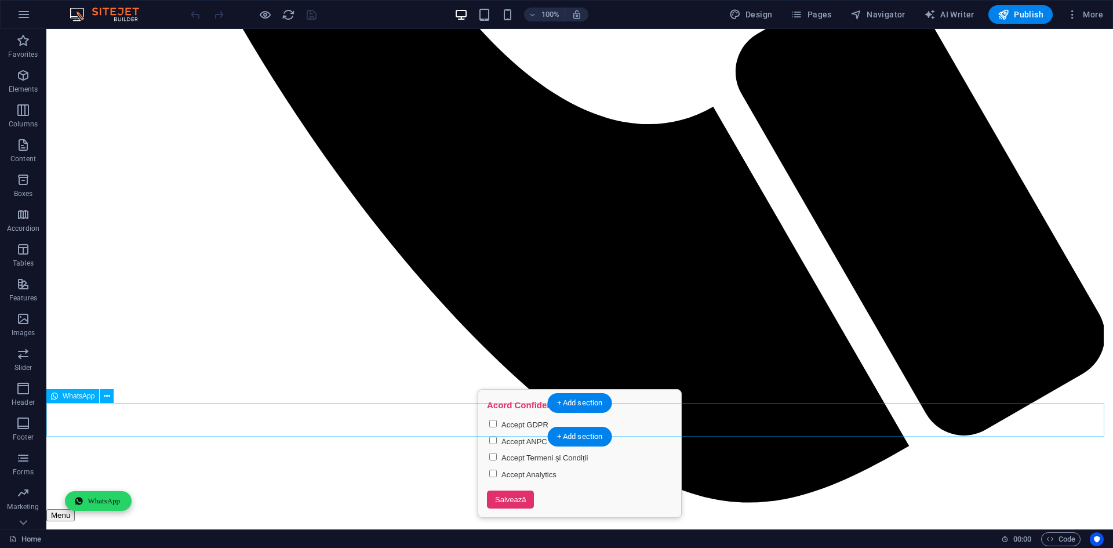
scroll to position [1074, 0]
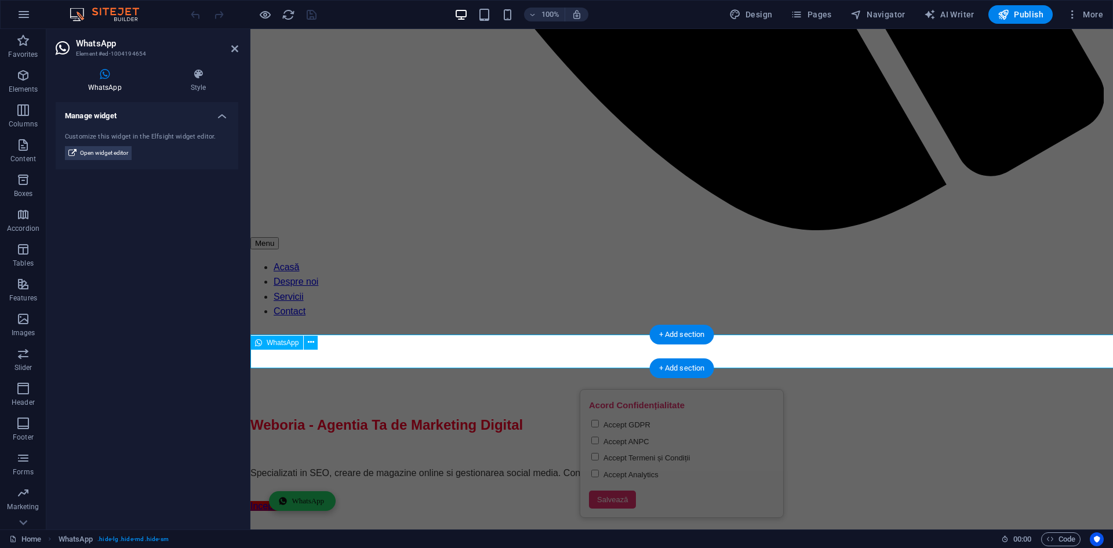
scroll to position [1089, 0]
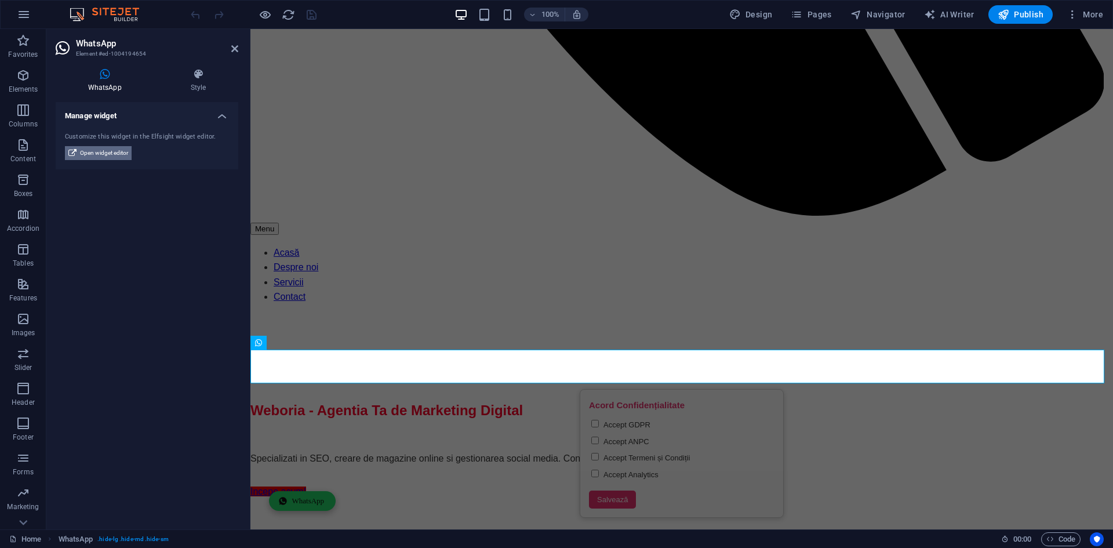
click at [115, 150] on span "Open widget editor" at bounding box center [104, 153] width 48 height 14
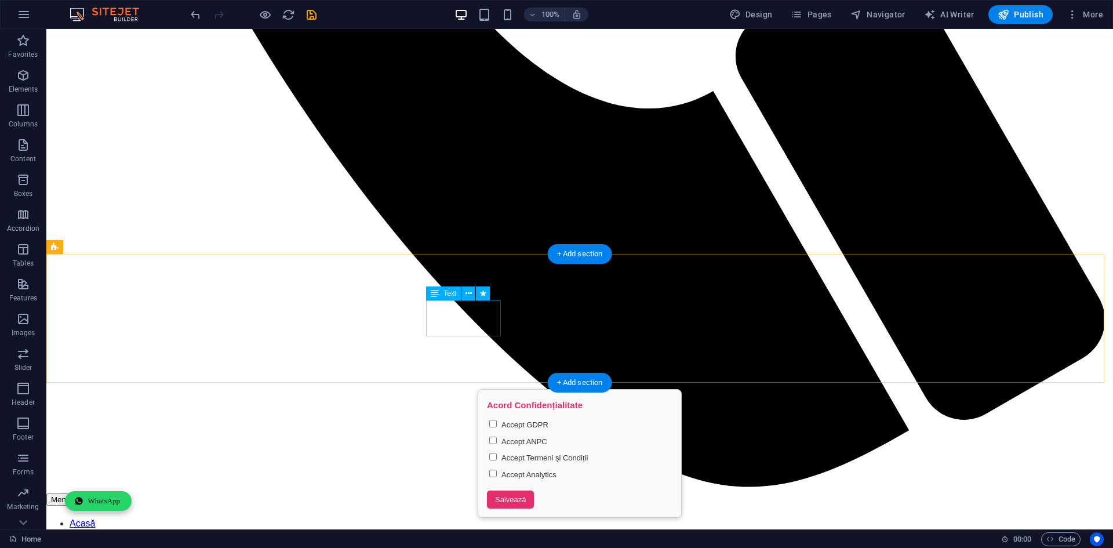
scroll to position [1041, 0]
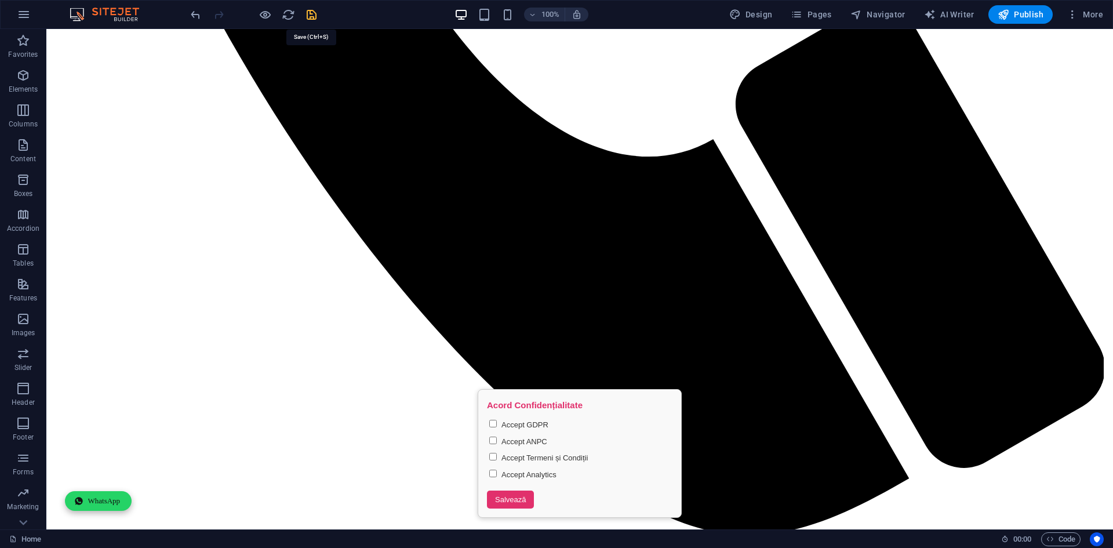
click at [317, 13] on icon "save" at bounding box center [311, 14] width 13 height 13
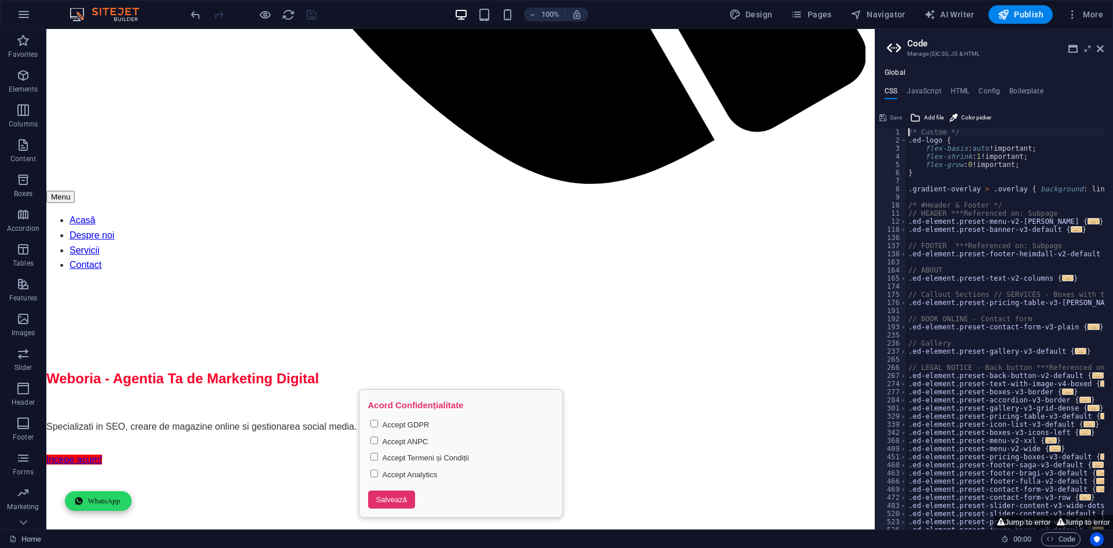
scroll to position [1077, 0]
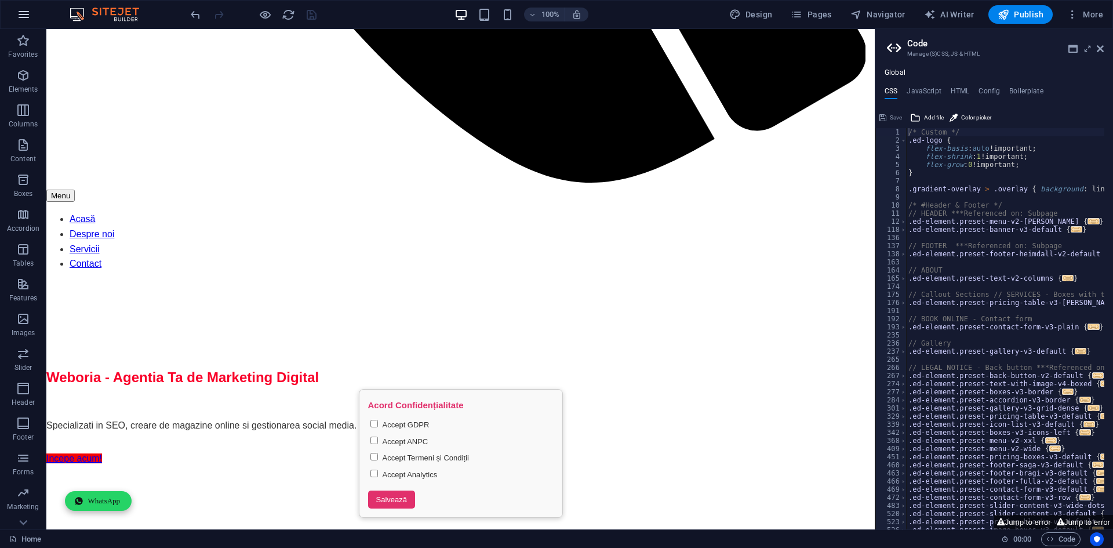
click at [28, 20] on icon "button" at bounding box center [24, 15] width 14 height 14
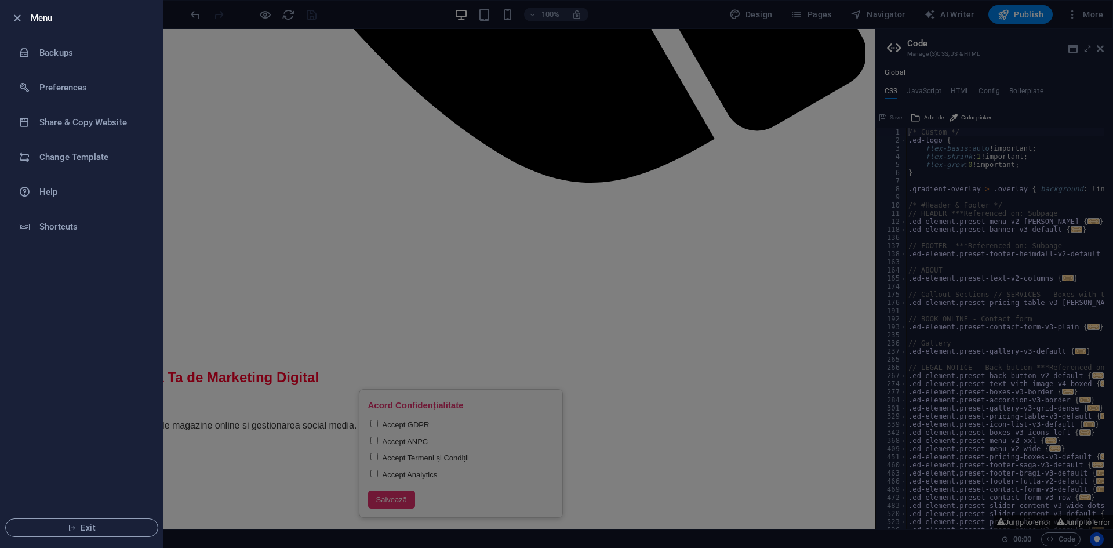
click at [234, 67] on div at bounding box center [556, 274] width 1113 height 548
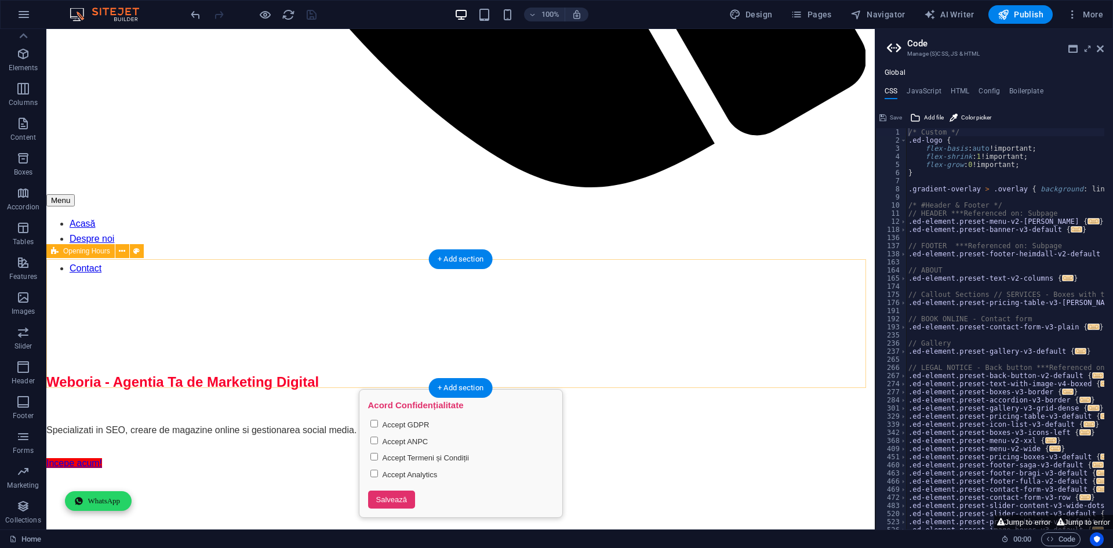
scroll to position [1071, 0]
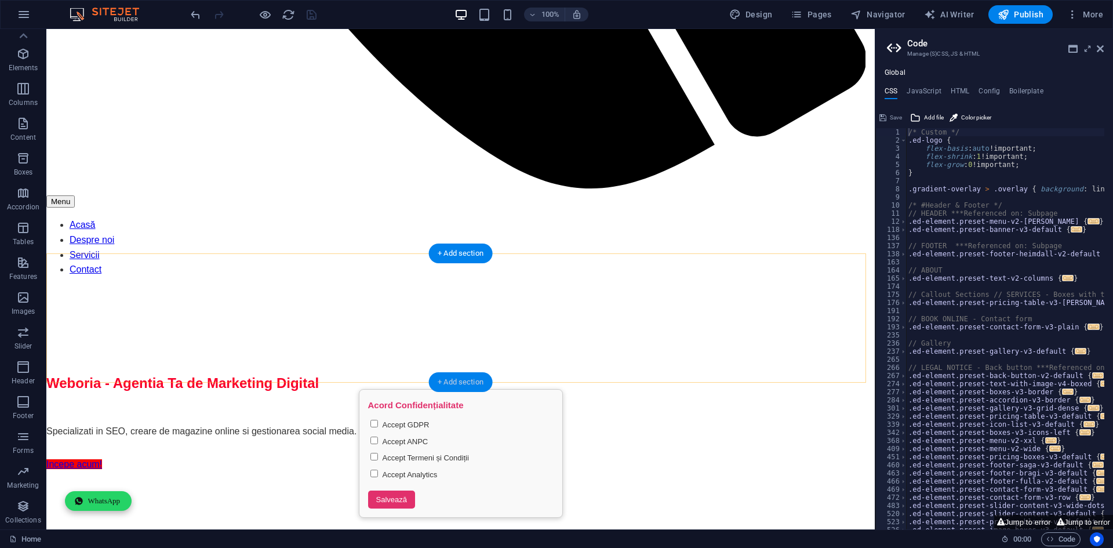
click at [450, 387] on div "+ Add section" at bounding box center [460, 382] width 64 height 20
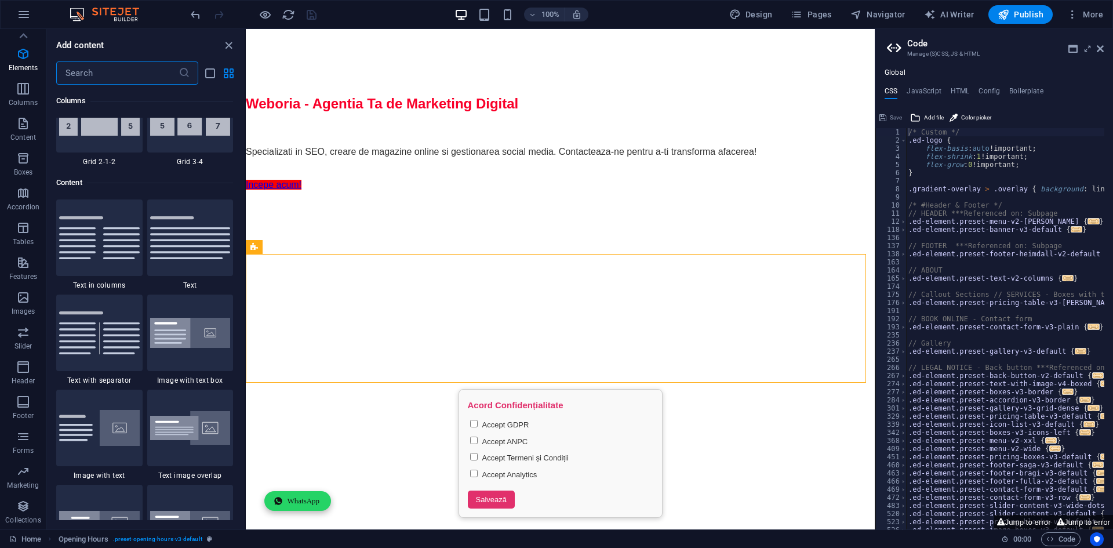
scroll to position [2028, 0]
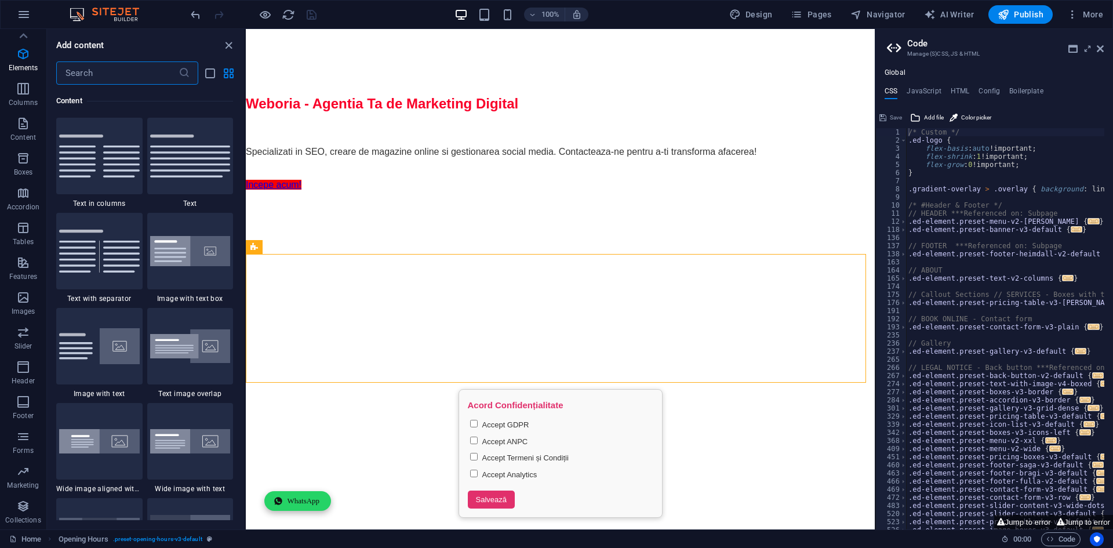
click at [115, 64] on input "text" at bounding box center [117, 72] width 122 height 23
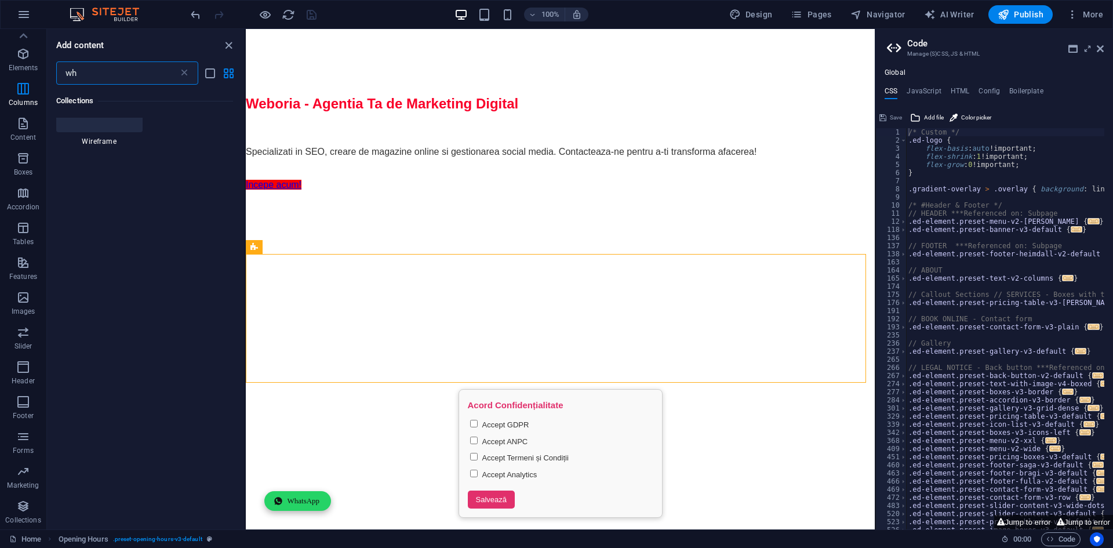
scroll to position [28, 0]
type input "whats"
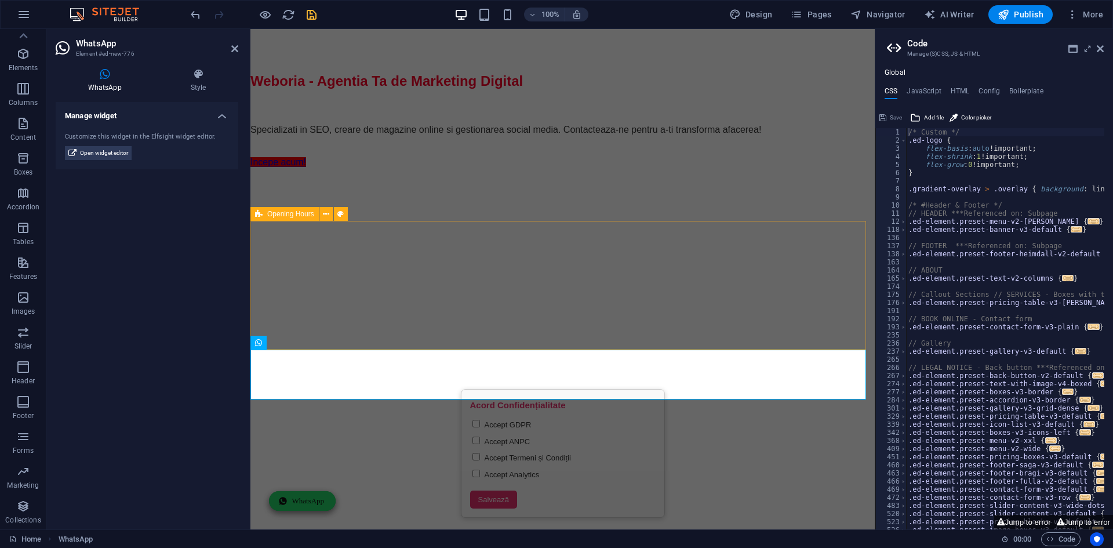
scroll to position [1118, 0]
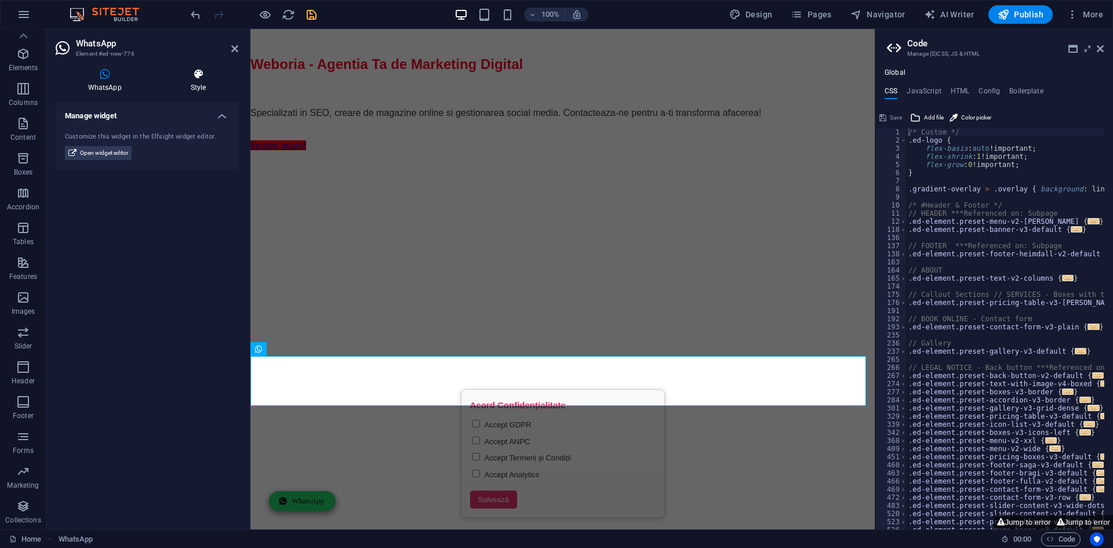
click at [191, 81] on h4 "Style" at bounding box center [198, 80] width 80 height 24
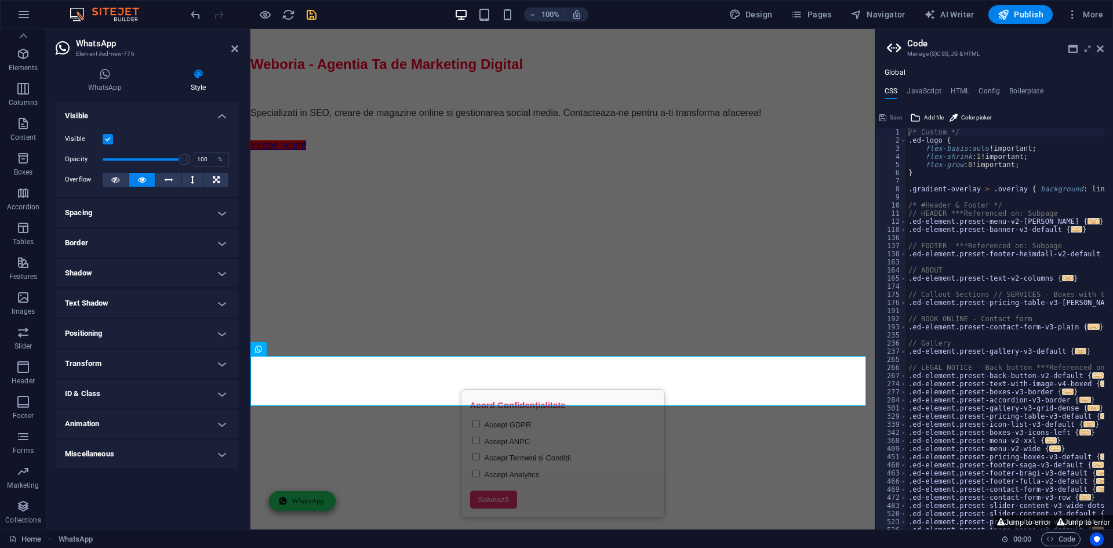
click at [105, 140] on label at bounding box center [108, 139] width 10 height 10
click at [0, 0] on input "Visible" at bounding box center [0, 0] width 0 height 0
click at [235, 46] on icon at bounding box center [234, 48] width 7 height 9
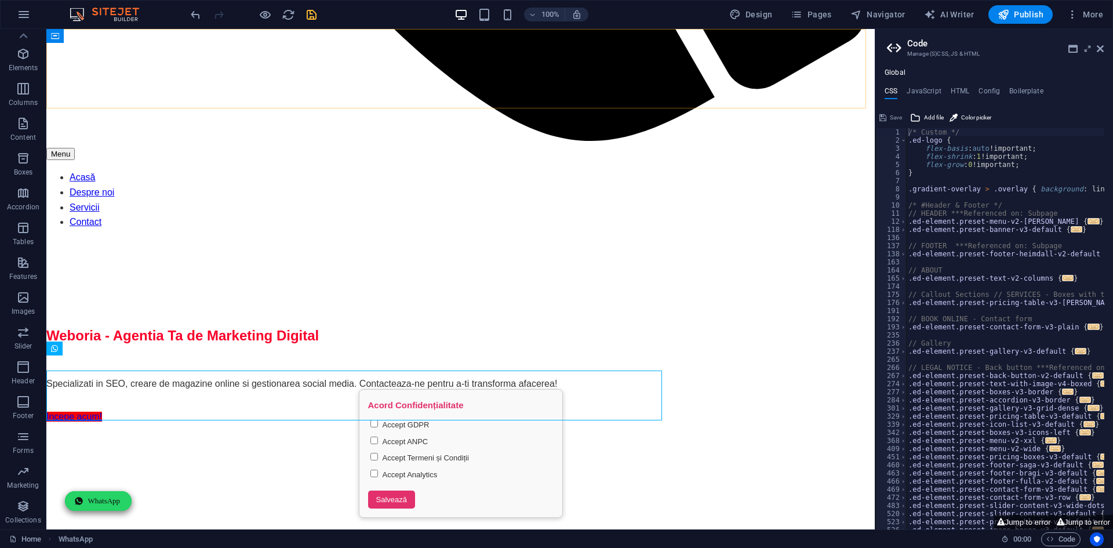
scroll to position [1104, 0]
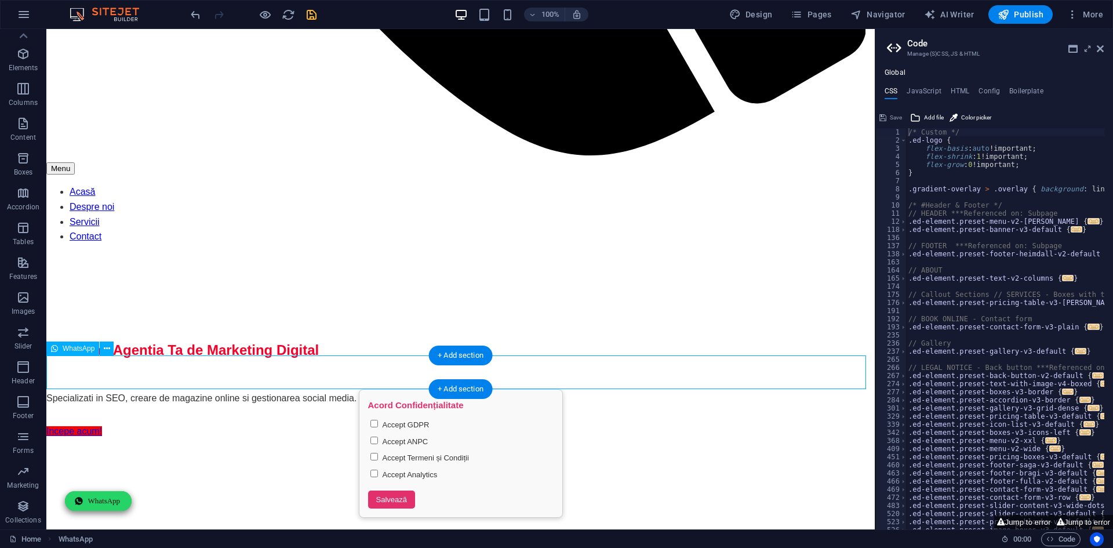
click at [313, 14] on icon "save" at bounding box center [311, 14] width 13 height 13
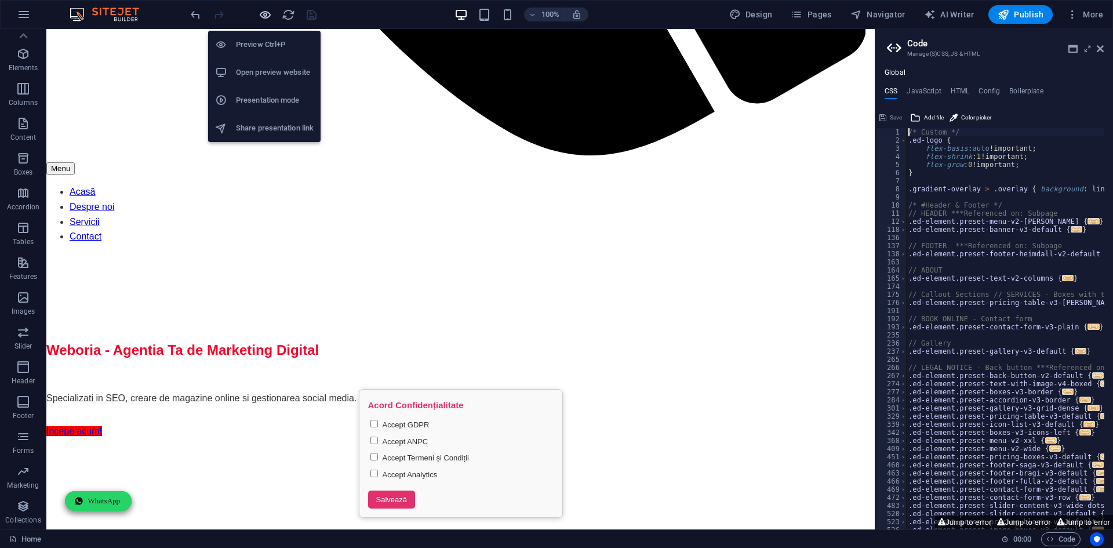
click at [267, 14] on icon "button" at bounding box center [264, 14] width 13 height 13
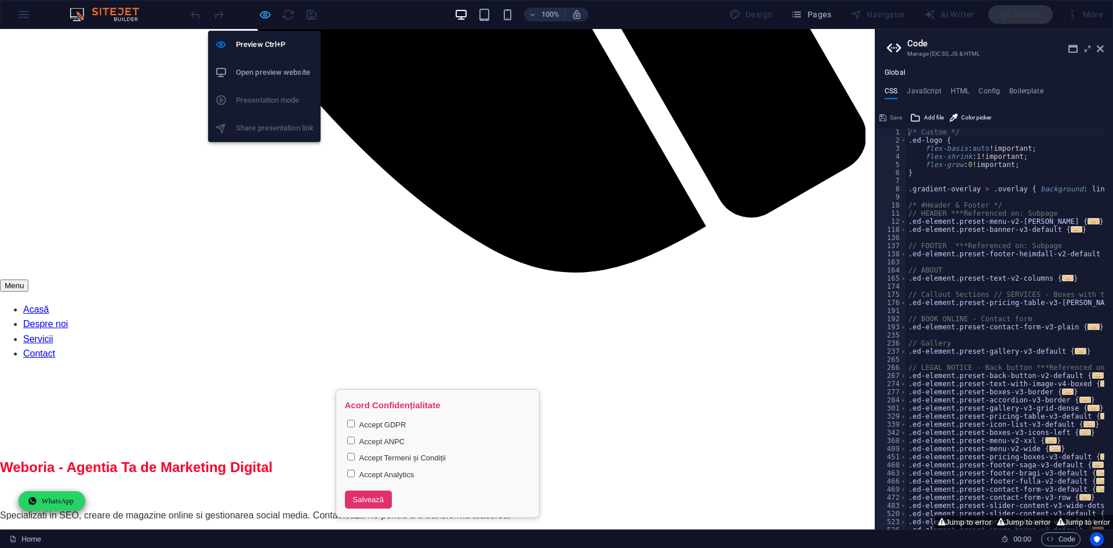
click at [268, 14] on icon "button" at bounding box center [264, 14] width 13 height 13
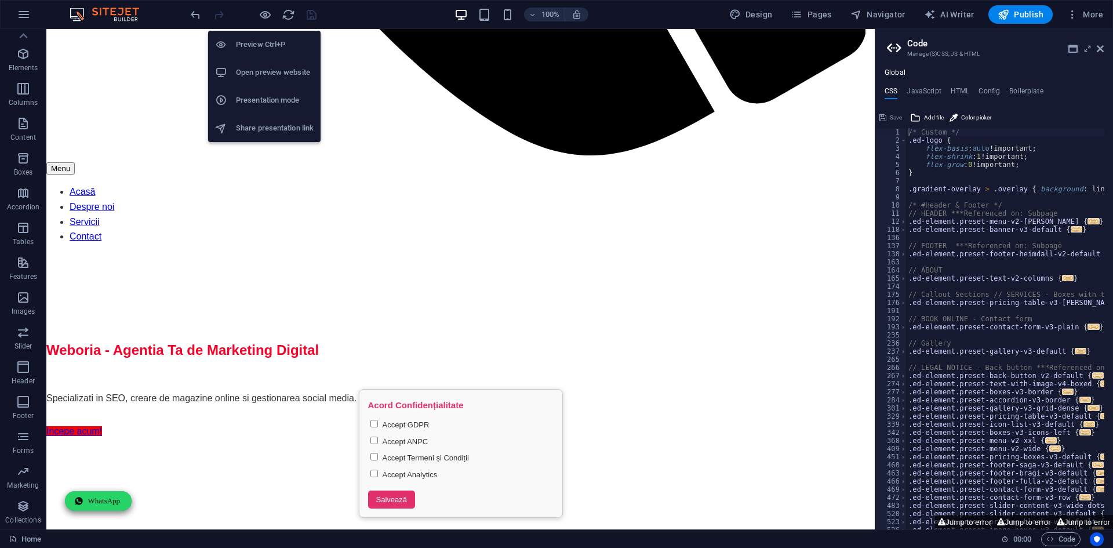
click at [264, 65] on h6 "Open preview website" at bounding box center [275, 72] width 78 height 14
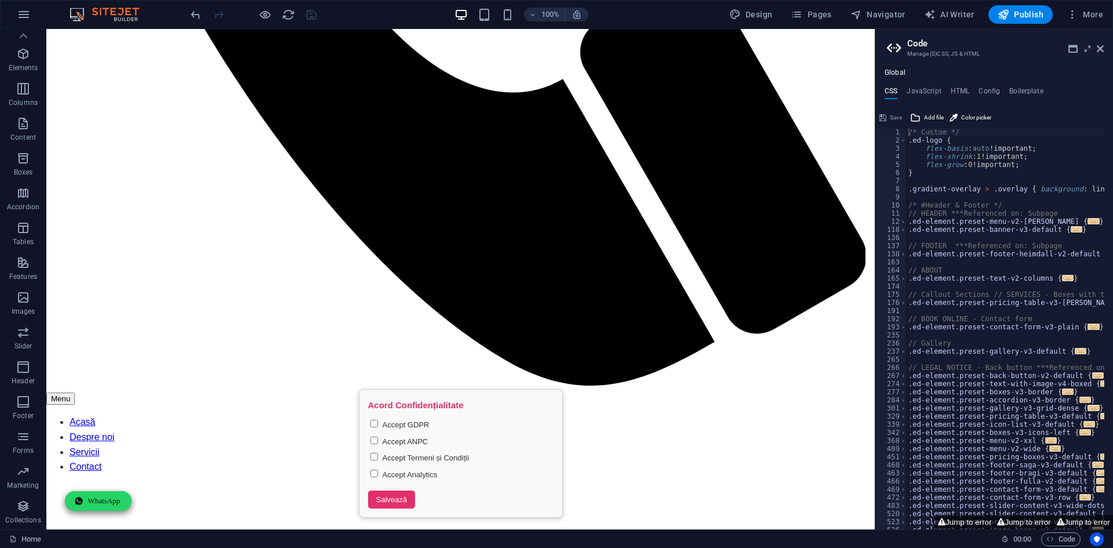
scroll to position [756, 0]
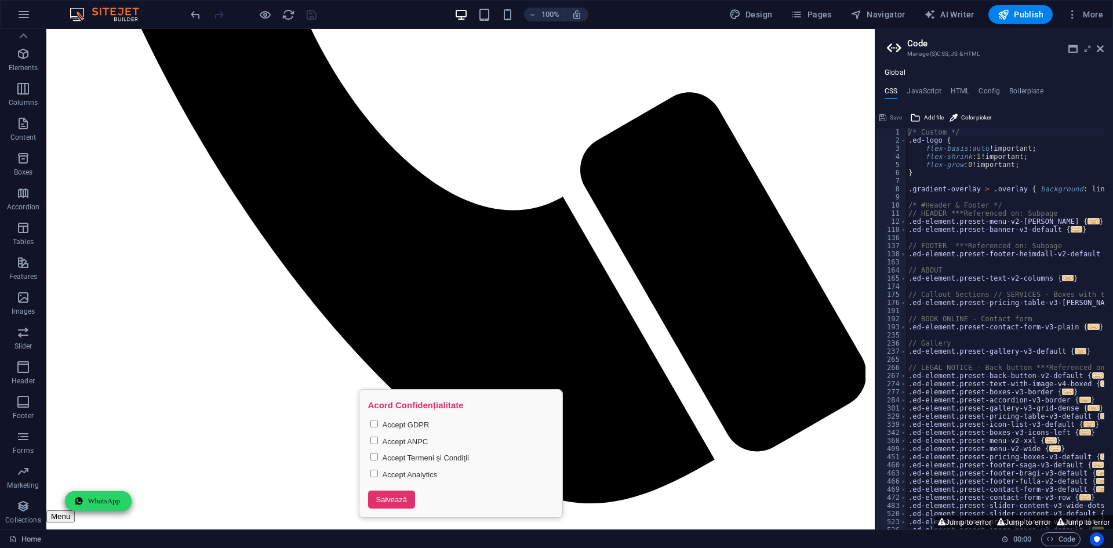
click at [891, 95] on h4 "CSS" at bounding box center [890, 93] width 13 height 13
click at [1099, 49] on icon at bounding box center [1099, 48] width 7 height 9
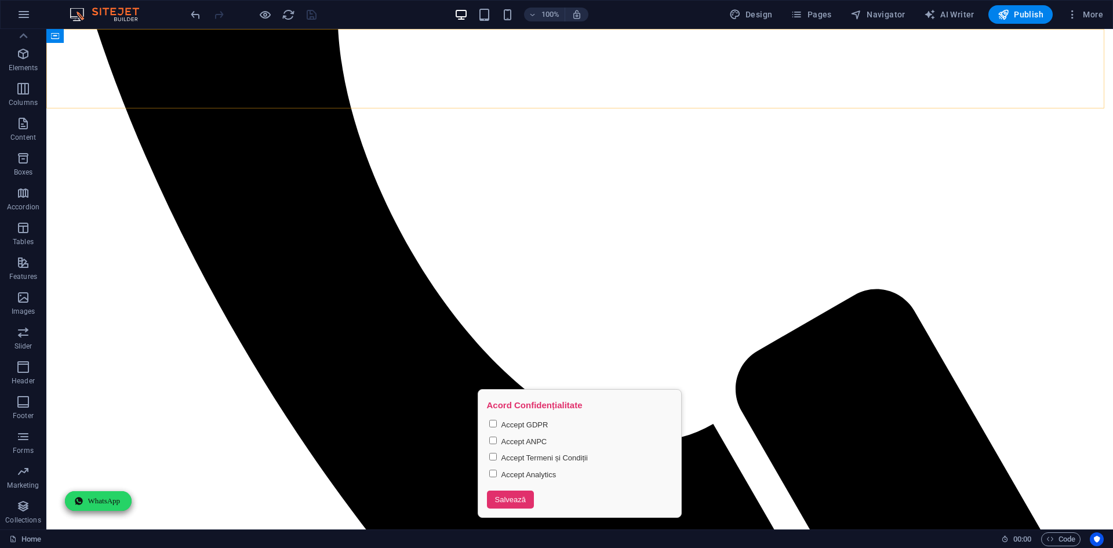
scroll to position [727, 0]
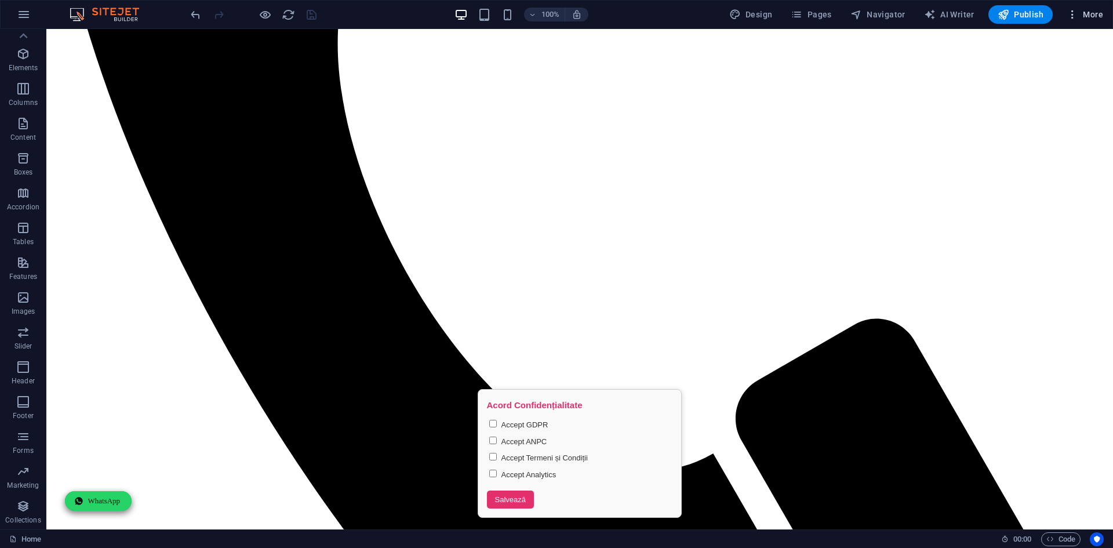
click at [1072, 14] on icon "button" at bounding box center [1072, 15] width 12 height 12
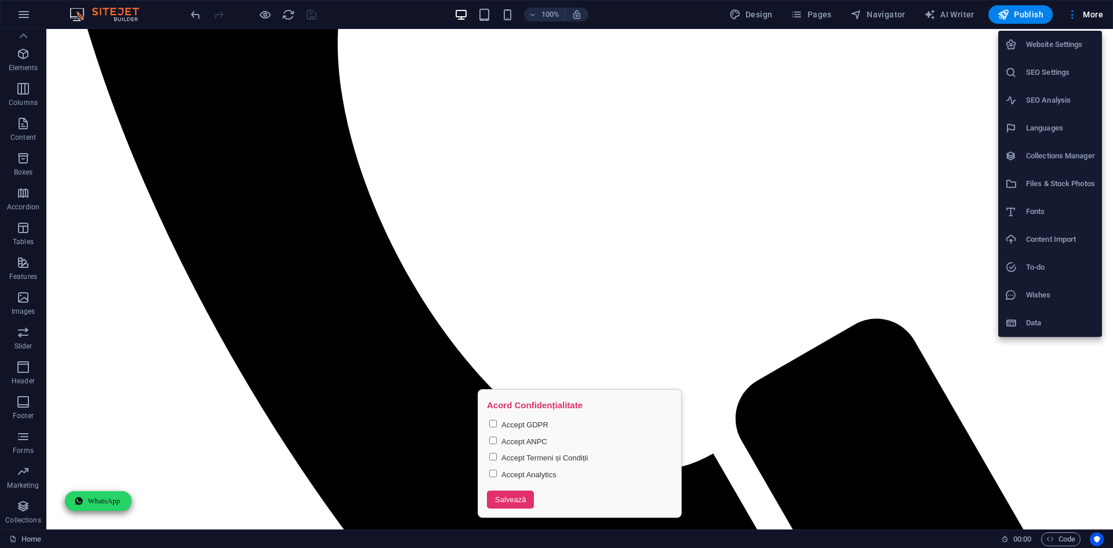
click at [1049, 79] on li "SEO Settings" at bounding box center [1050, 73] width 104 height 28
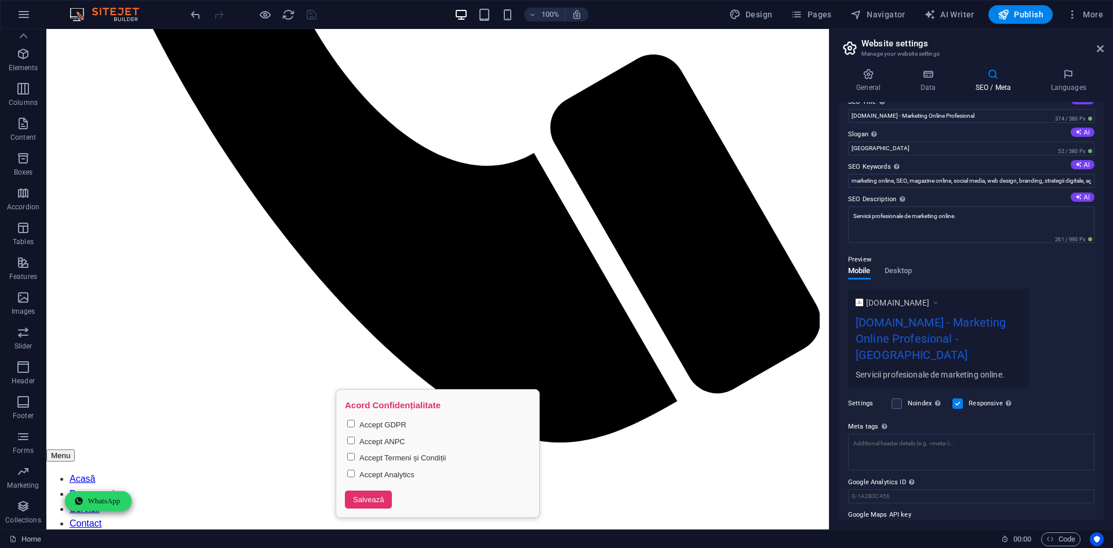
scroll to position [25, 0]
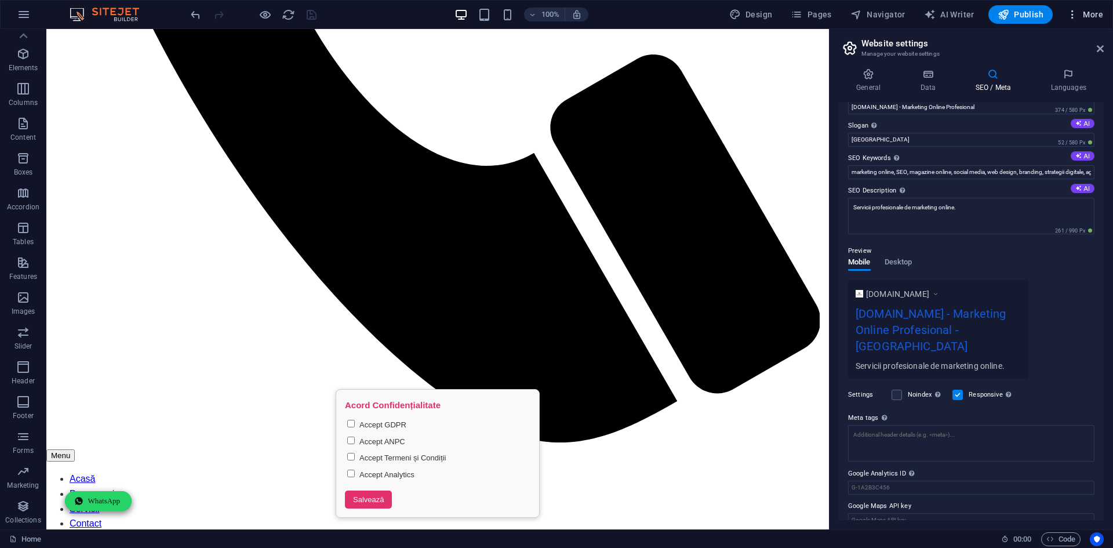
click at [1084, 15] on span "More" at bounding box center [1084, 15] width 37 height 12
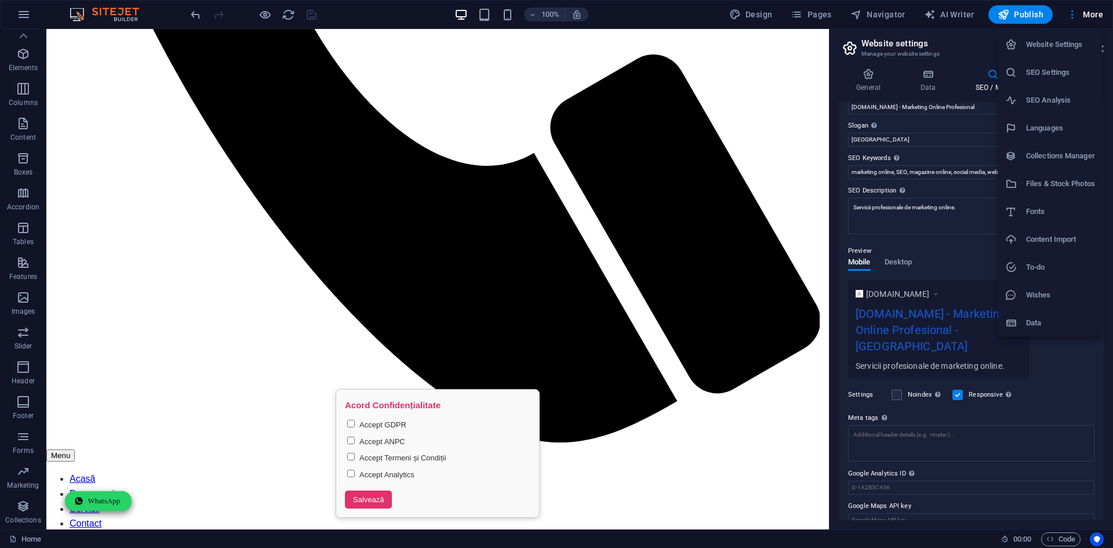
click at [1054, 303] on li "Wishes" at bounding box center [1050, 295] width 104 height 28
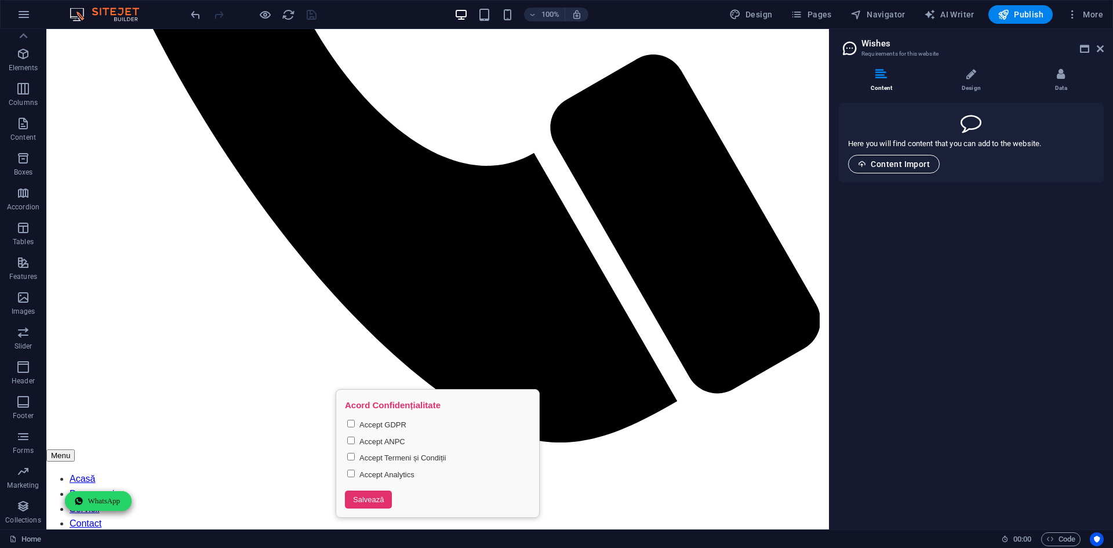
click at [925, 165] on span "Content Import" at bounding box center [894, 163] width 72 height 9
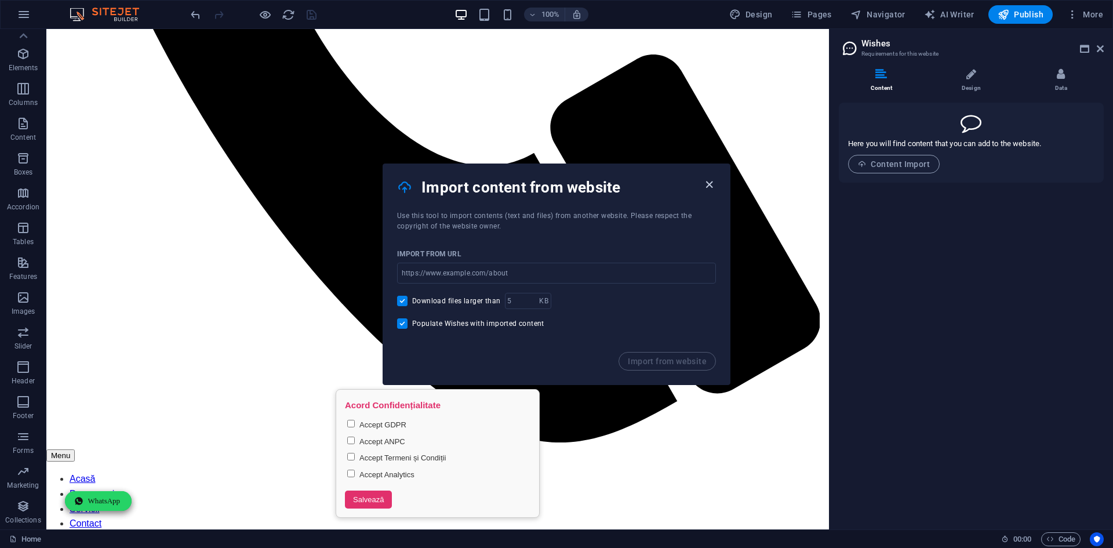
click at [708, 179] on icon "button" at bounding box center [708, 184] width 13 height 13
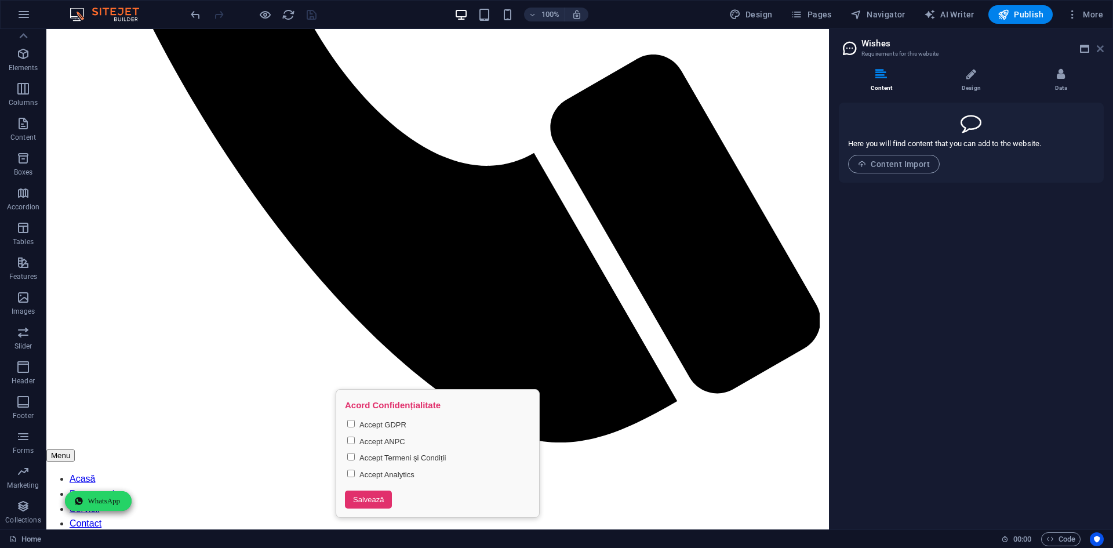
click at [1096, 49] on icon at bounding box center [1099, 48] width 7 height 9
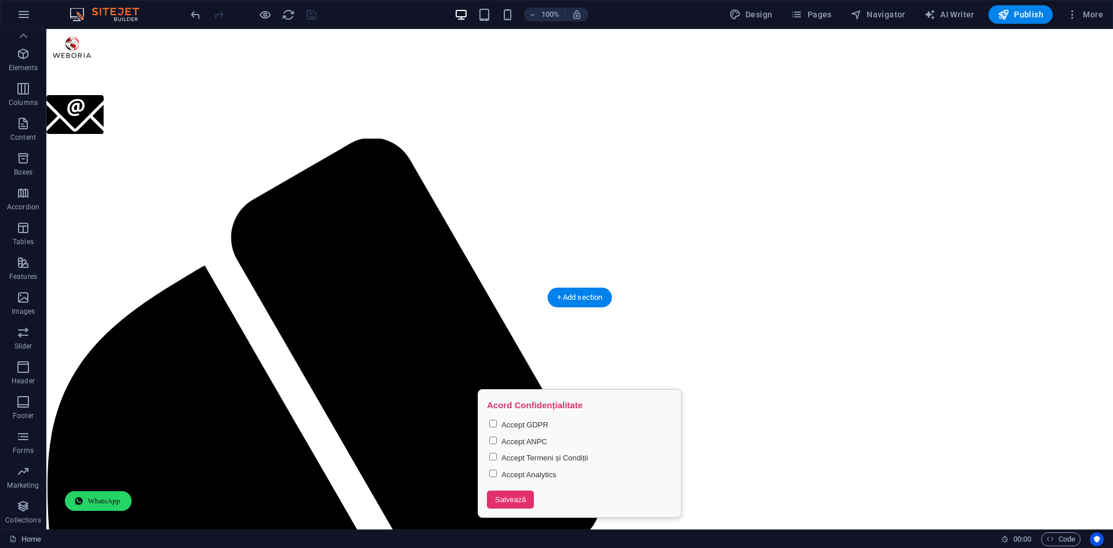
scroll to position [0, 0]
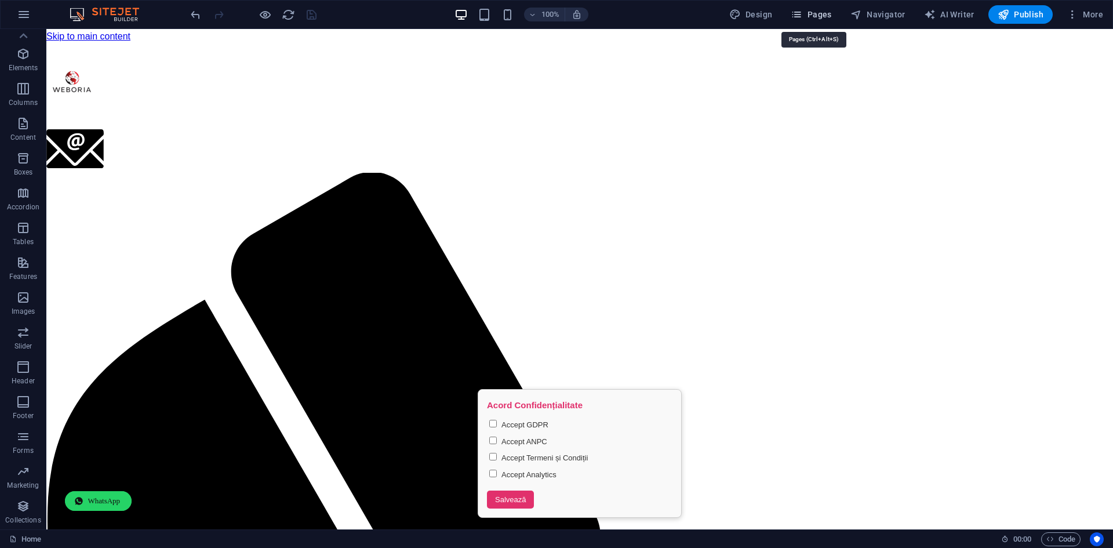
click at [800, 12] on icon "button" at bounding box center [796, 15] width 12 height 12
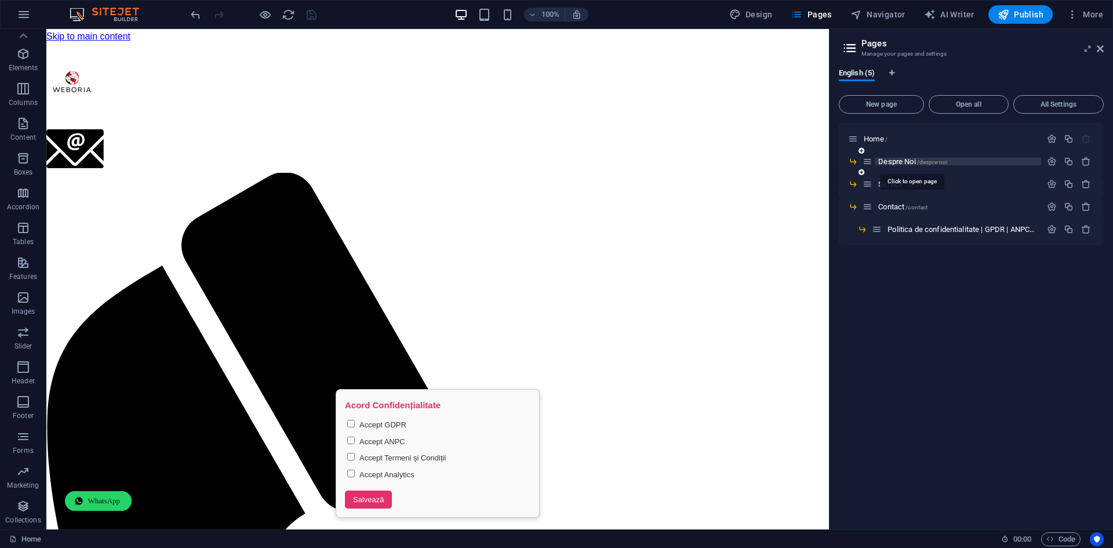
click at [893, 163] on span "Despre Noi /despre-noi" at bounding box center [912, 161] width 69 height 9
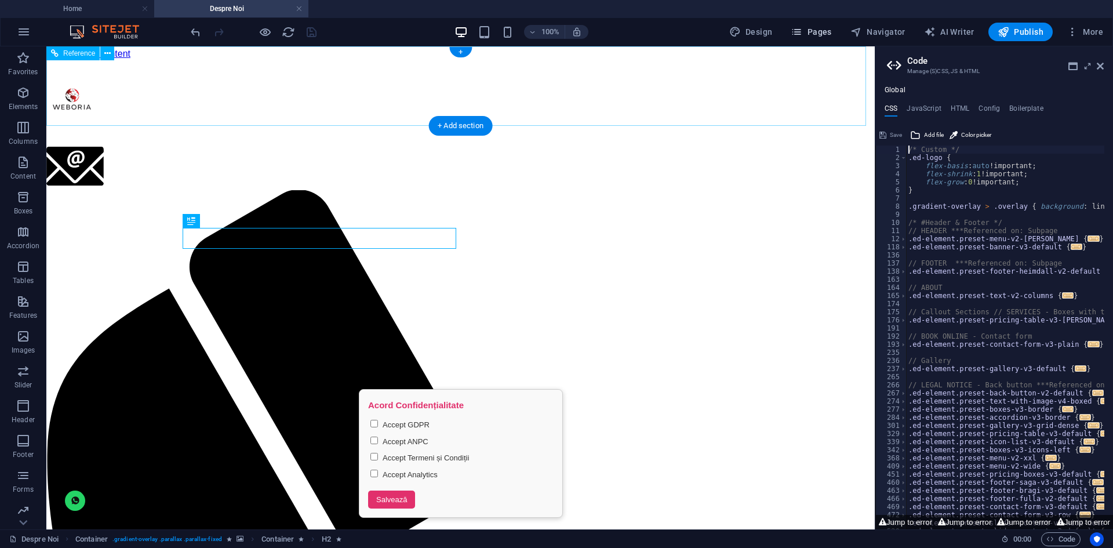
click at [823, 37] on span "Pages" at bounding box center [810, 32] width 41 height 12
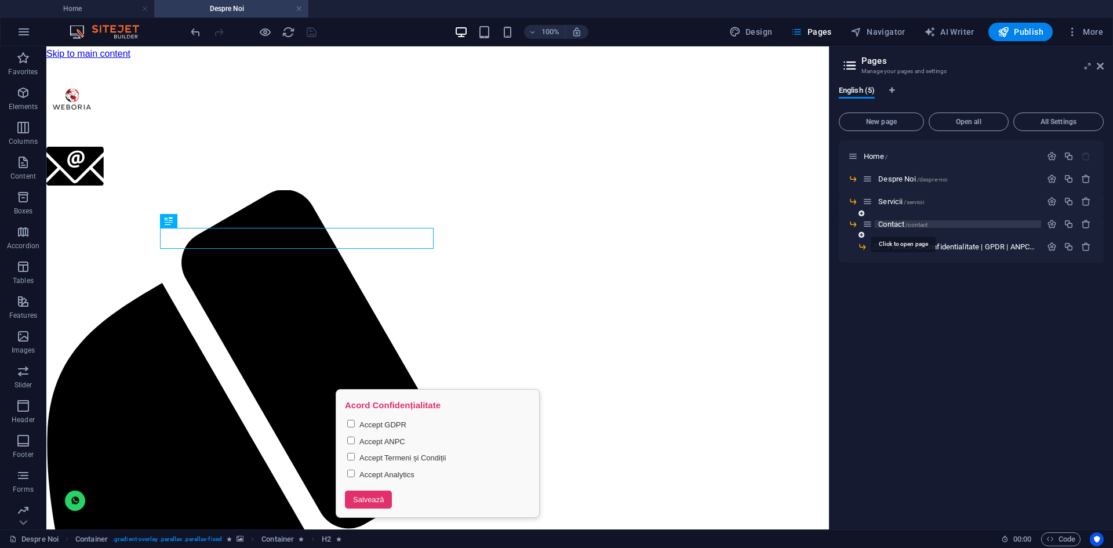
click at [898, 221] on span "Contact /contact" at bounding box center [902, 224] width 49 height 9
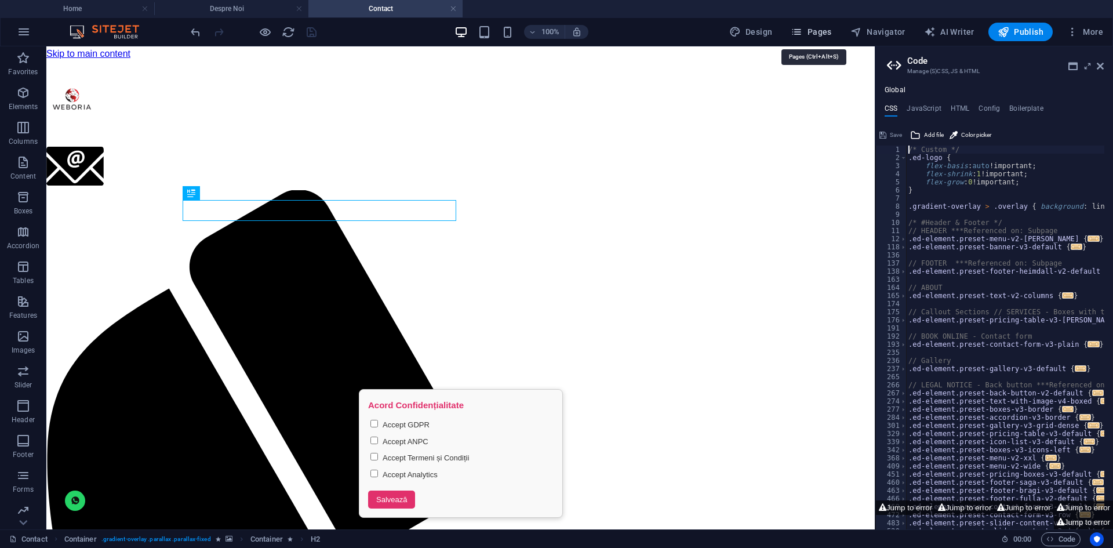
click at [802, 30] on icon "button" at bounding box center [796, 32] width 12 height 12
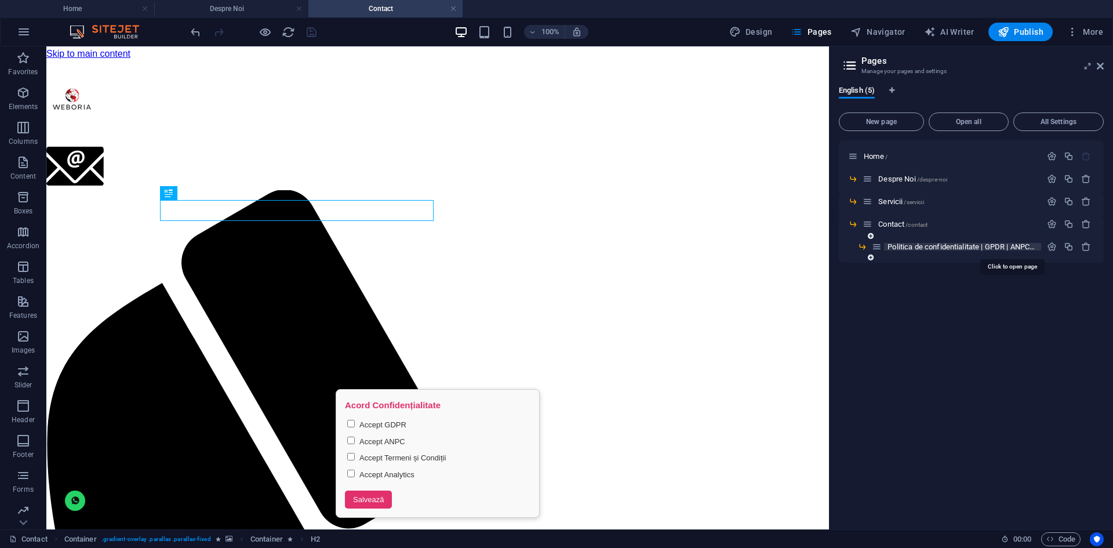
click at [935, 248] on span "Politica de confidentialitate | GPDR | ANPC /politica-de-confidentialitate-gpdr…" at bounding box center [1009, 246] width 245 height 9
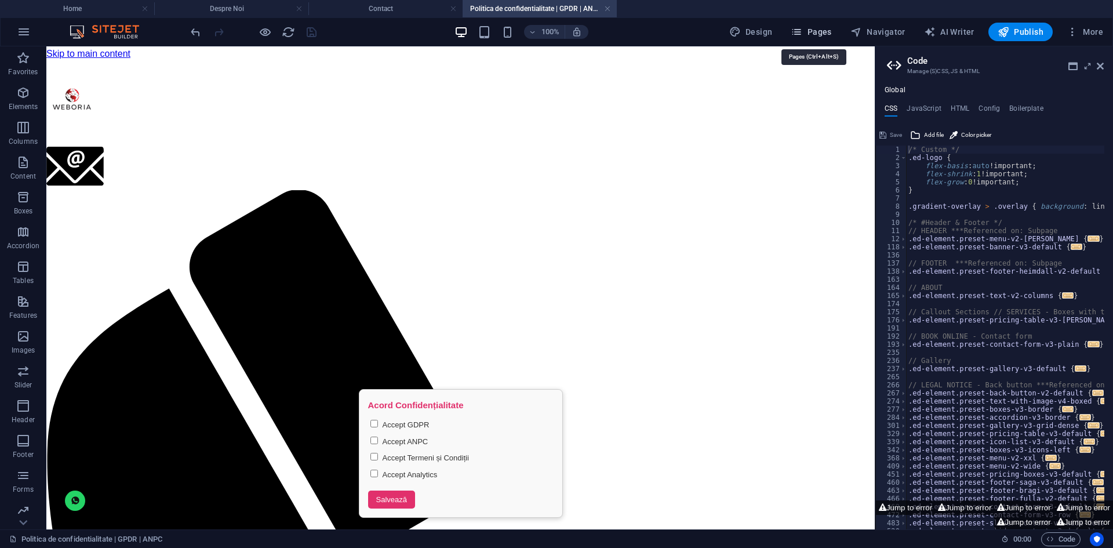
click at [810, 31] on span "Pages" at bounding box center [810, 32] width 41 height 12
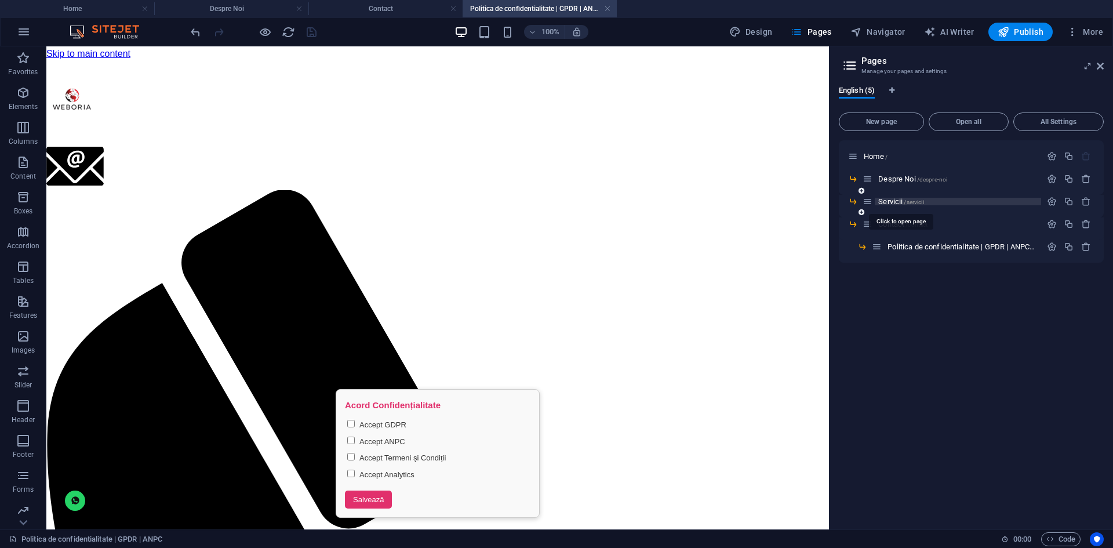
click at [898, 200] on span "Servicii /servicii" at bounding box center [900, 201] width 45 height 9
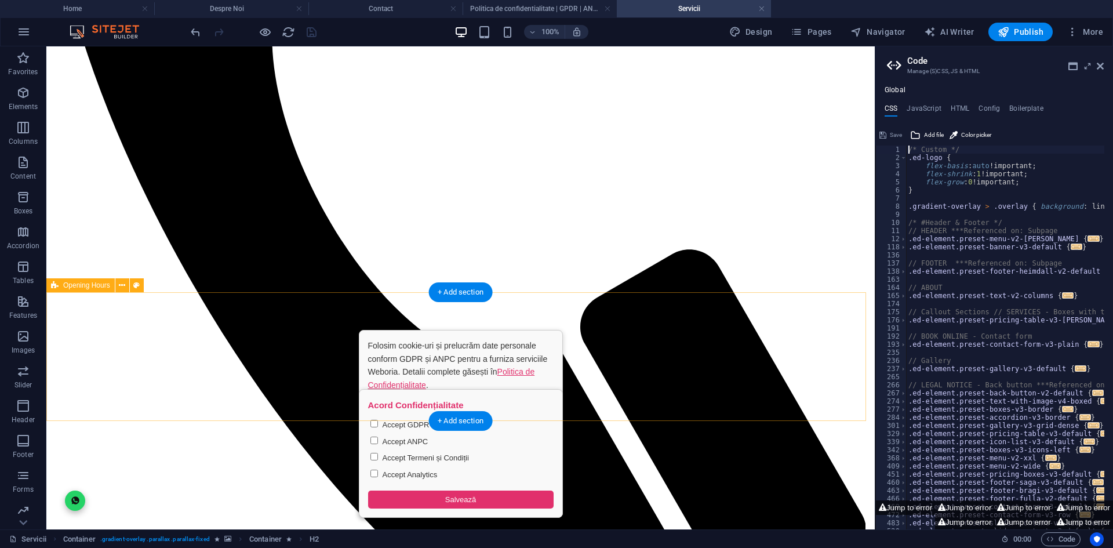
scroll to position [831, 0]
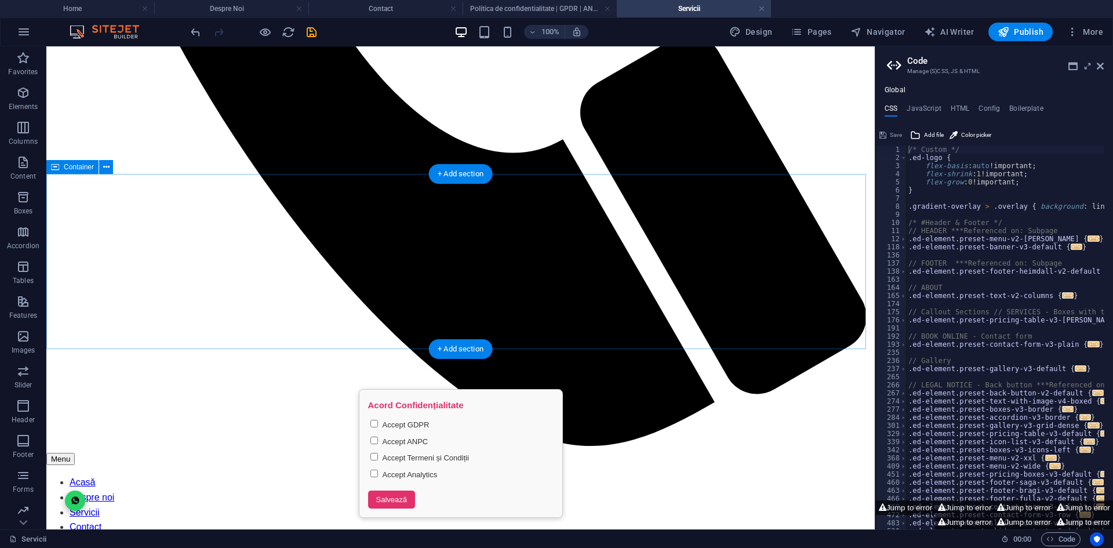
scroll to position [730, 0]
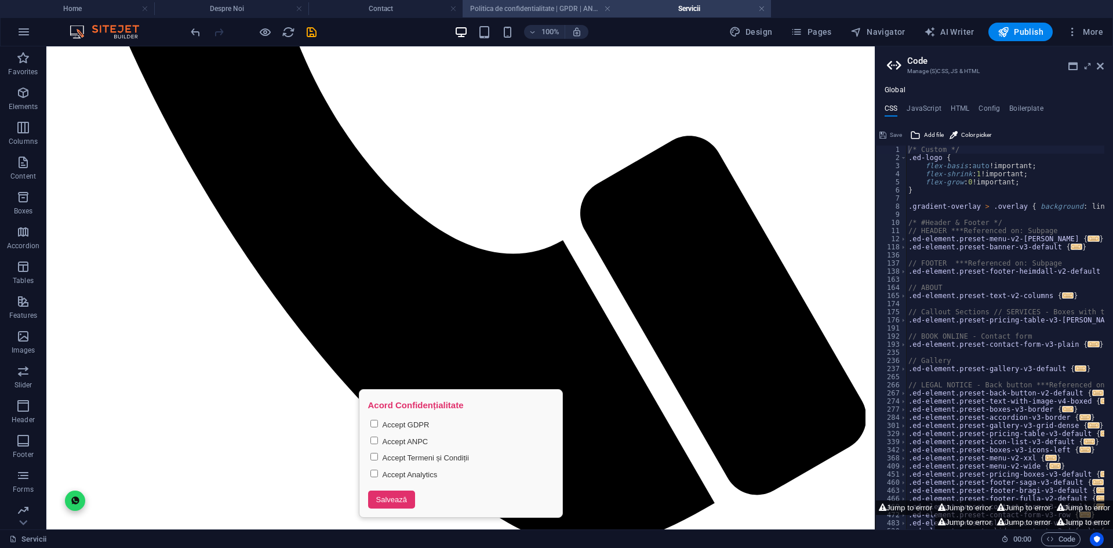
click at [523, 3] on h4 "Politica de confidentialitate | GPDR | ANPC" at bounding box center [539, 8] width 154 height 13
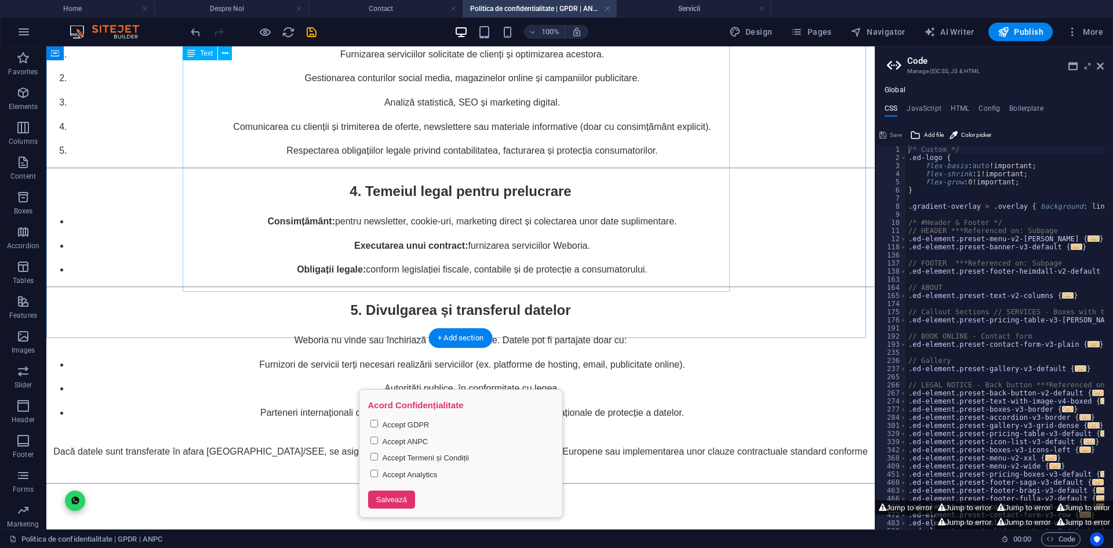
scroll to position [2333, 0]
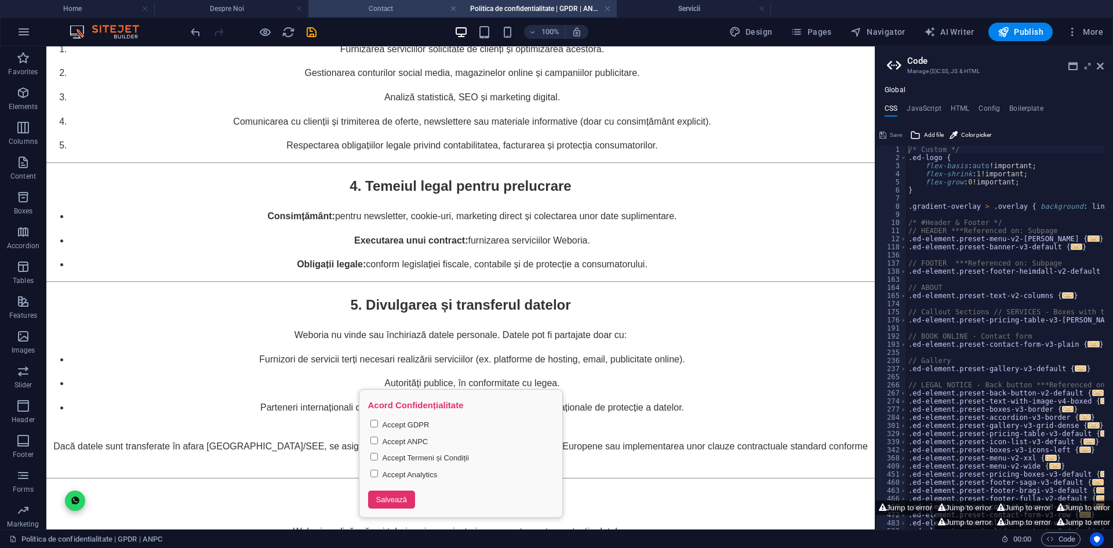
click at [414, 7] on h4 "Contact" at bounding box center [385, 8] width 154 height 13
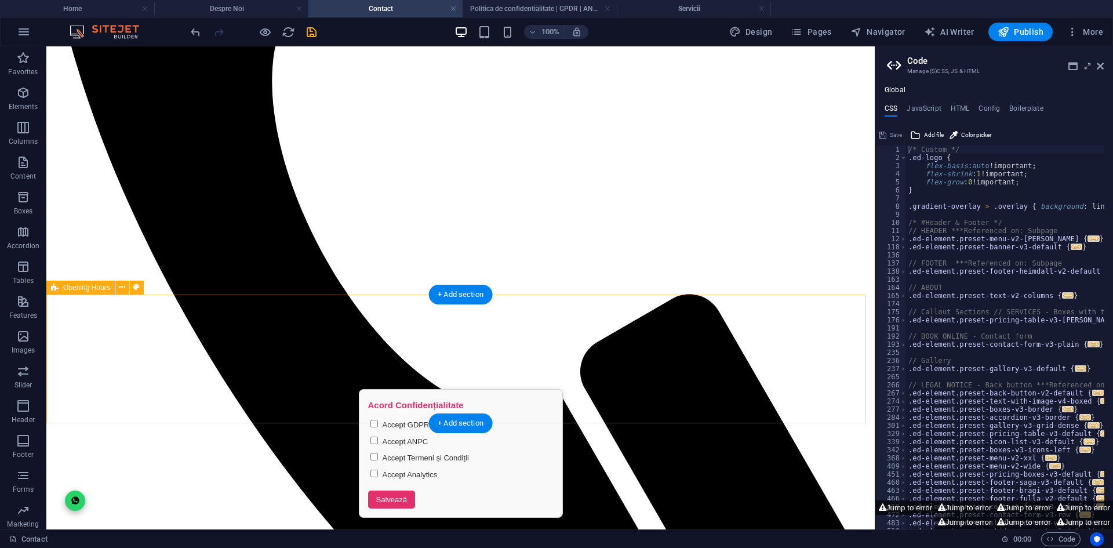
scroll to position [688, 0]
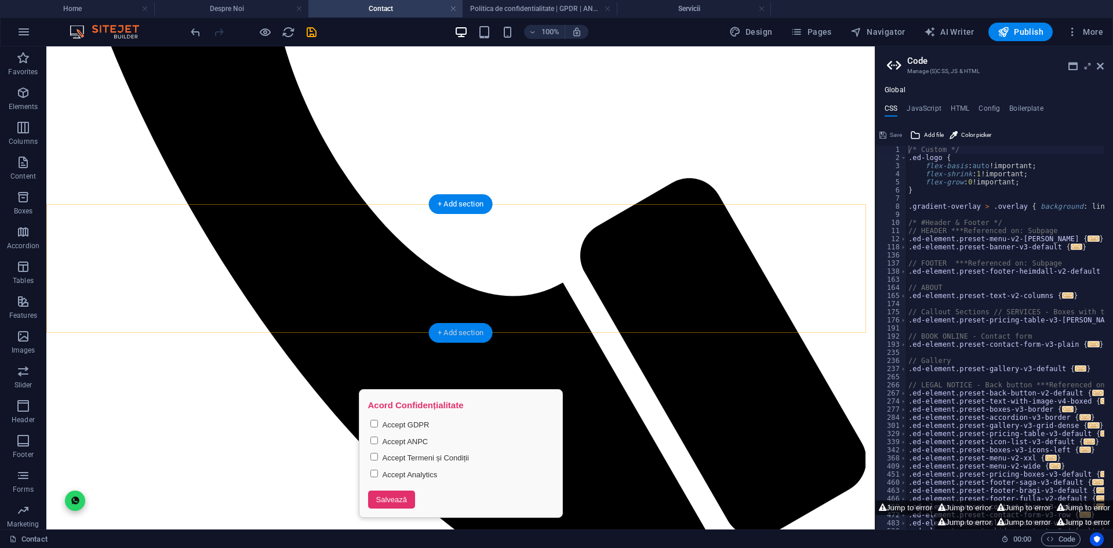
click at [458, 333] on div "+ Add section" at bounding box center [460, 333] width 64 height 20
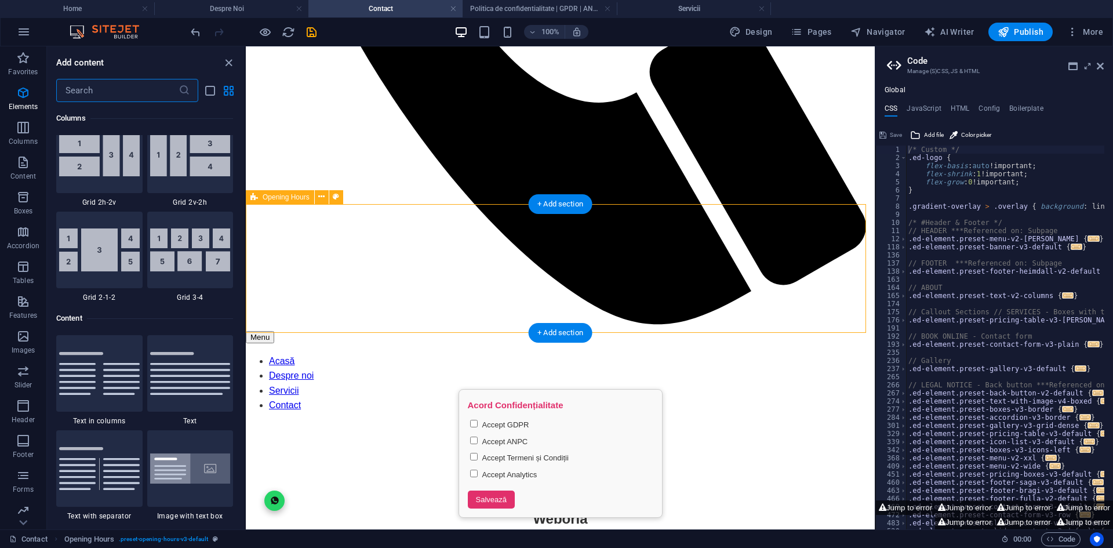
scroll to position [2028, 0]
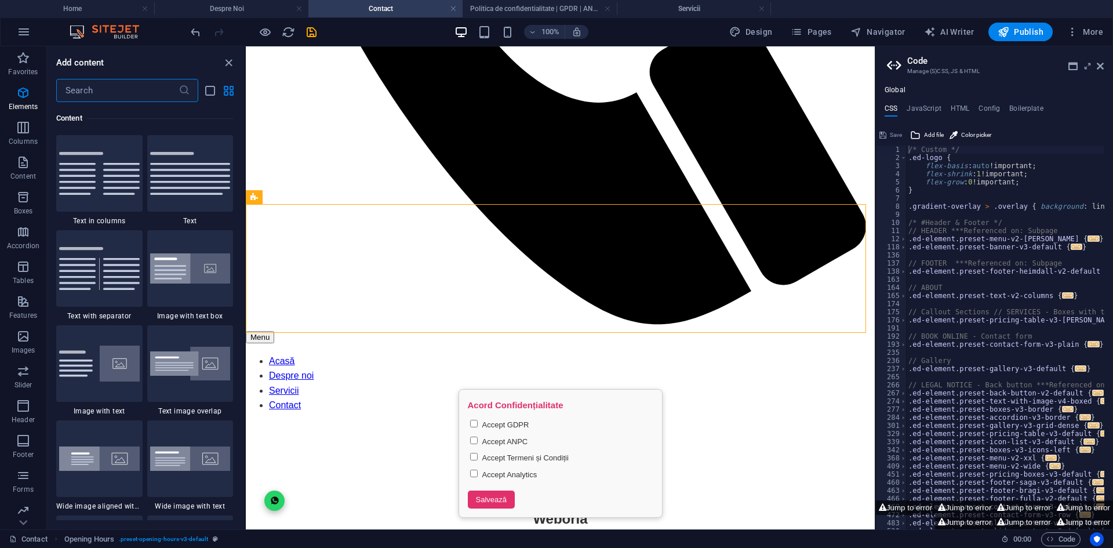
click at [134, 90] on input "text" at bounding box center [117, 90] width 122 height 23
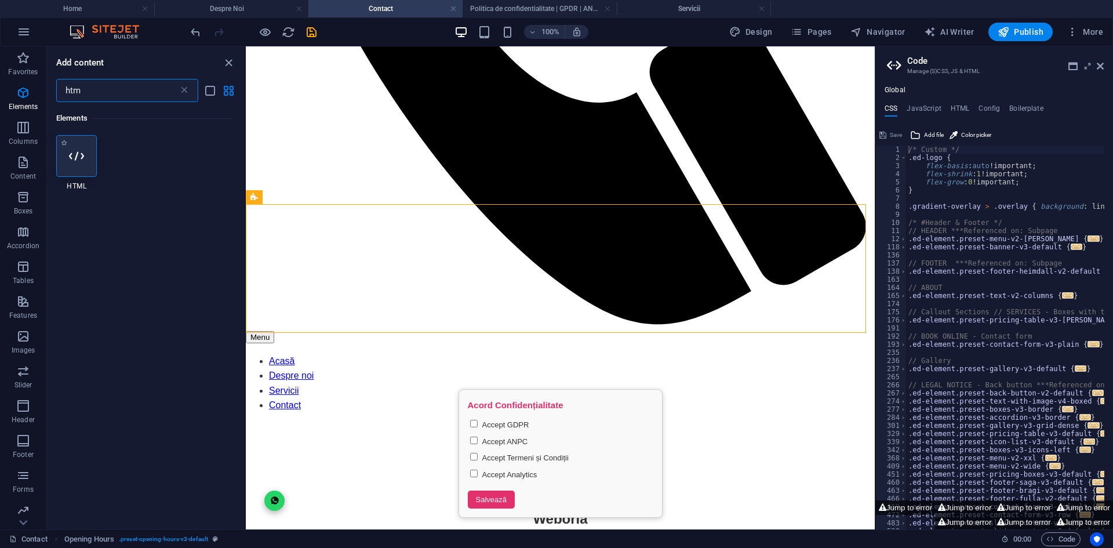
type input "htm"
click at [81, 143] on div at bounding box center [76, 156] width 41 height 42
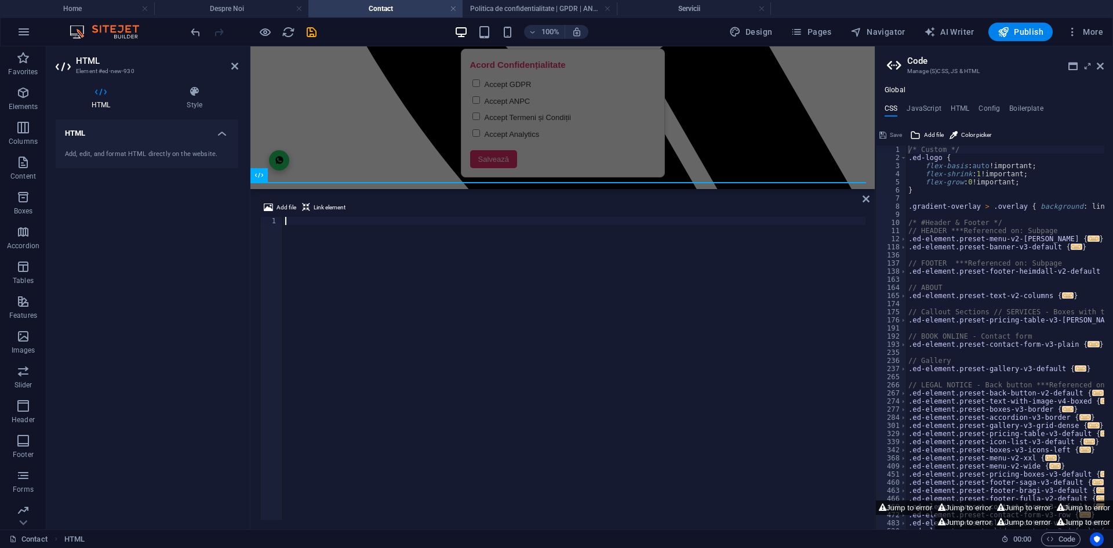
scroll to position [839, 0]
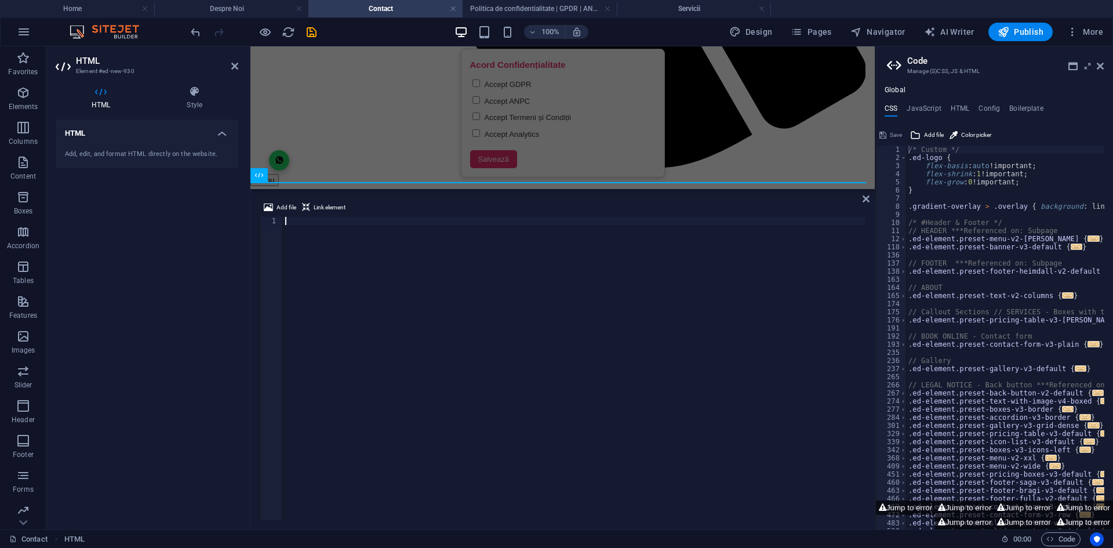
type textarea "<!-- /Brevo Conversations {/literal} -->"
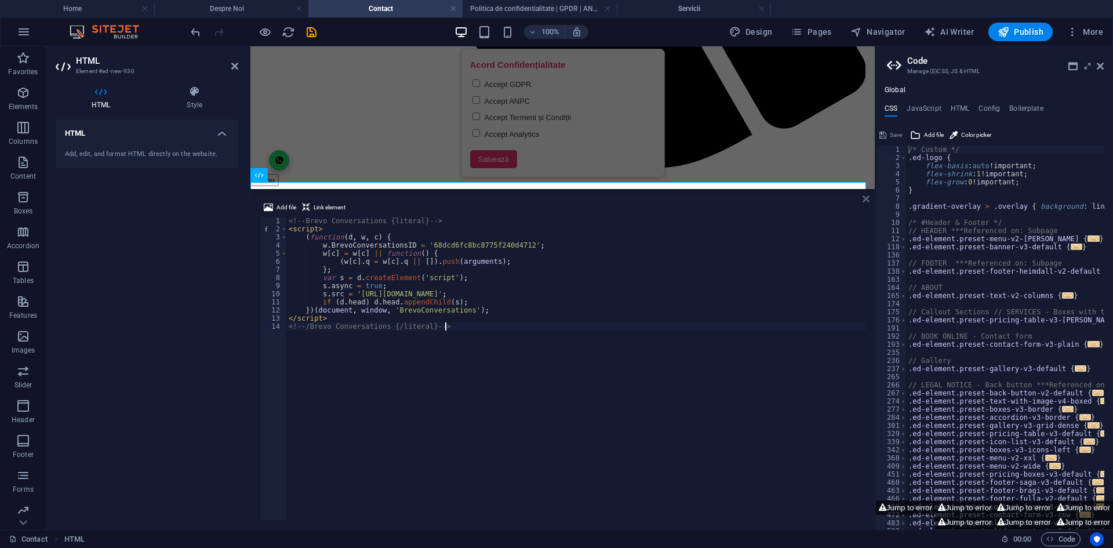
click at [864, 199] on icon at bounding box center [865, 198] width 7 height 9
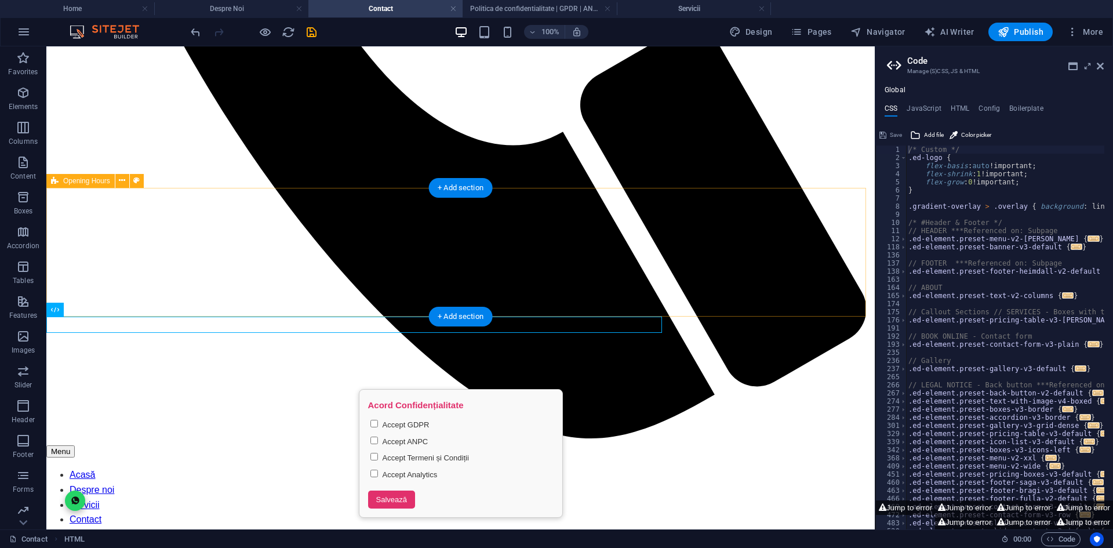
scroll to position [704, 0]
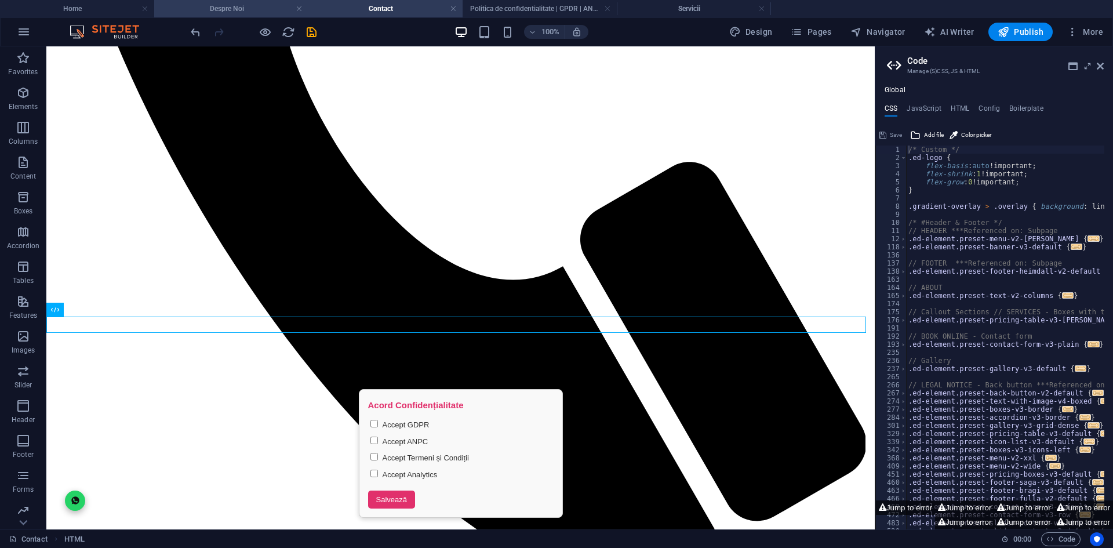
click at [246, 6] on h4 "Despre Noi" at bounding box center [231, 8] width 154 height 13
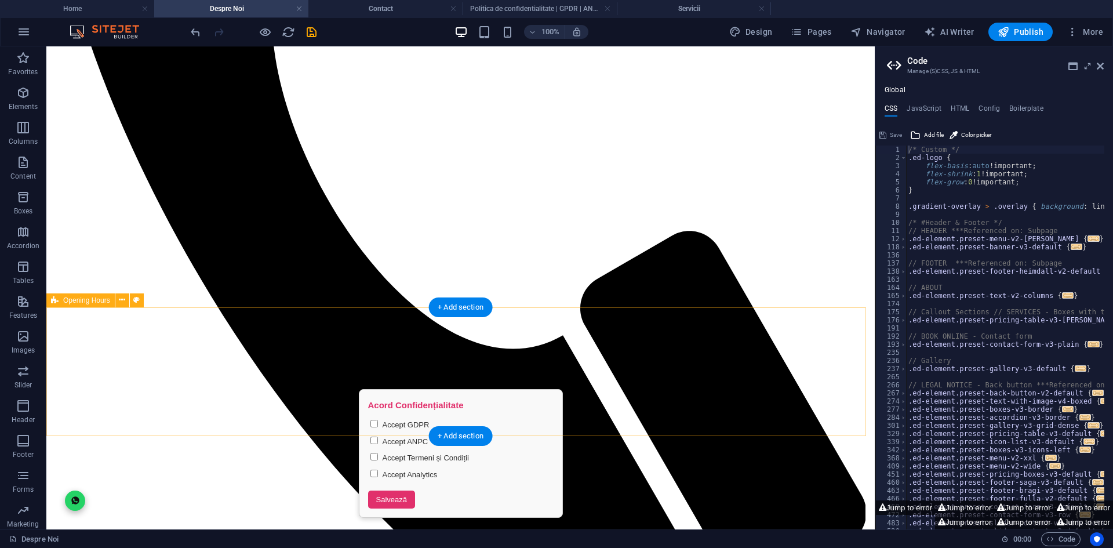
scroll to position [685, 0]
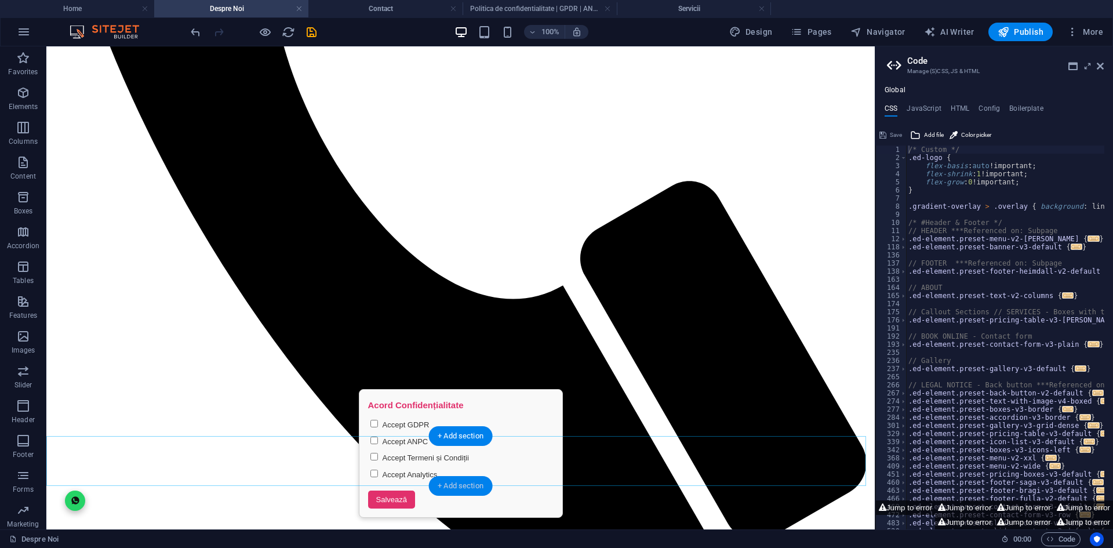
click at [469, 486] on div "+ Add section" at bounding box center [460, 486] width 64 height 20
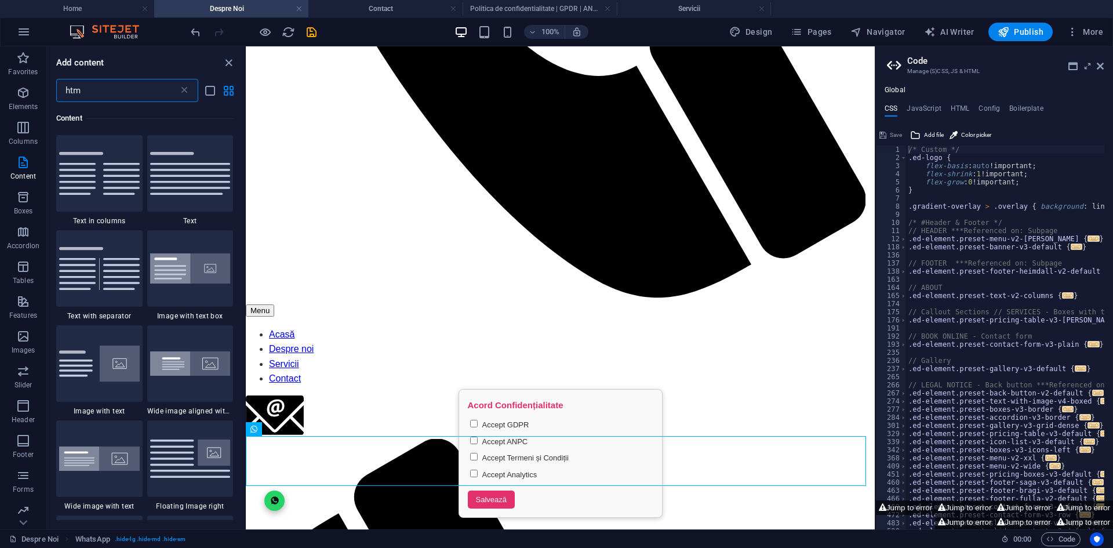
scroll to position [0, 0]
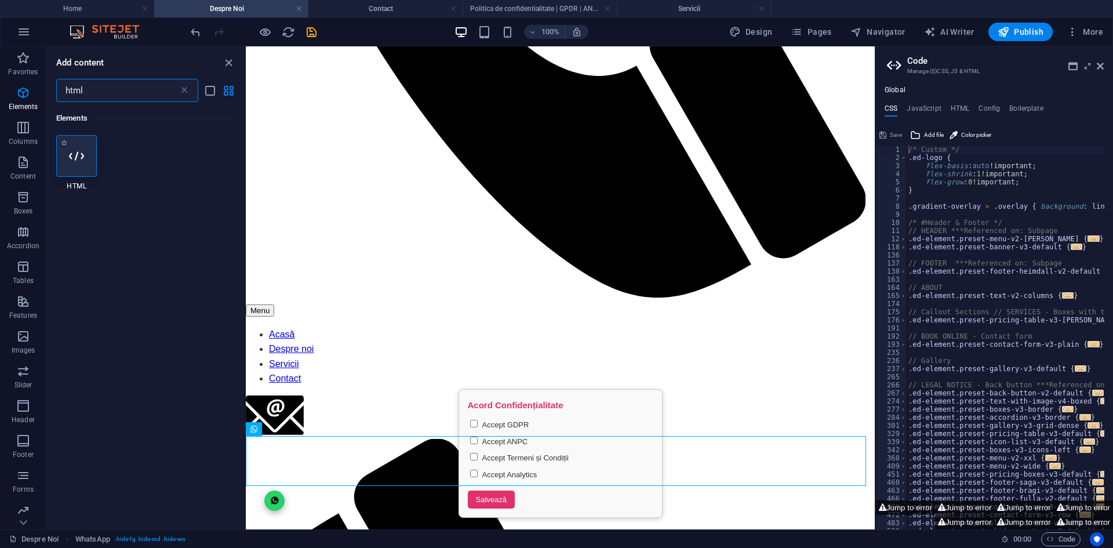
type input "html"
click at [79, 163] on div at bounding box center [76, 156] width 41 height 42
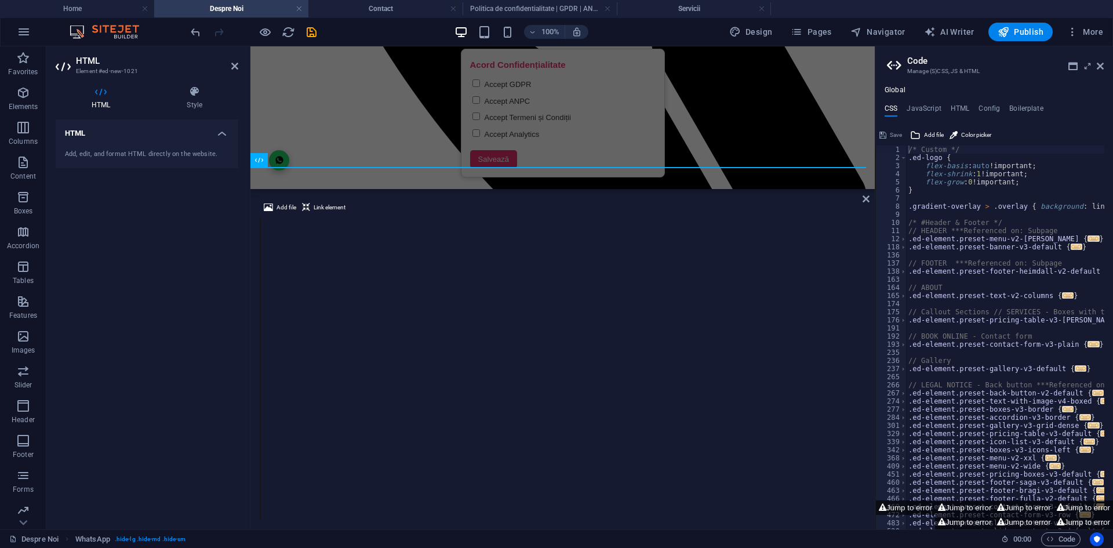
scroll to position [1048, 0]
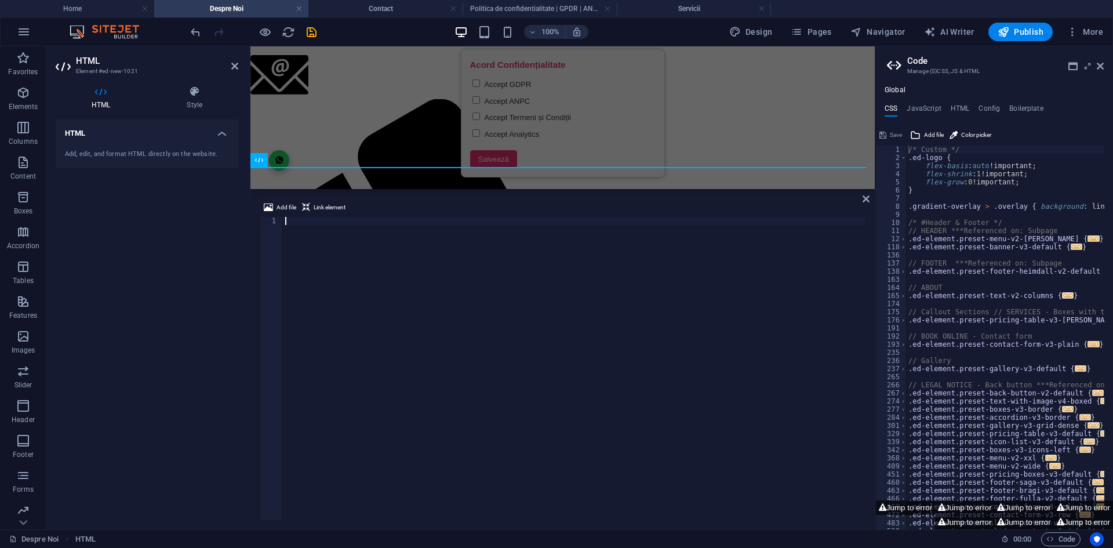
type textarea "<!-- /Brevo Conversations {/literal} -->"
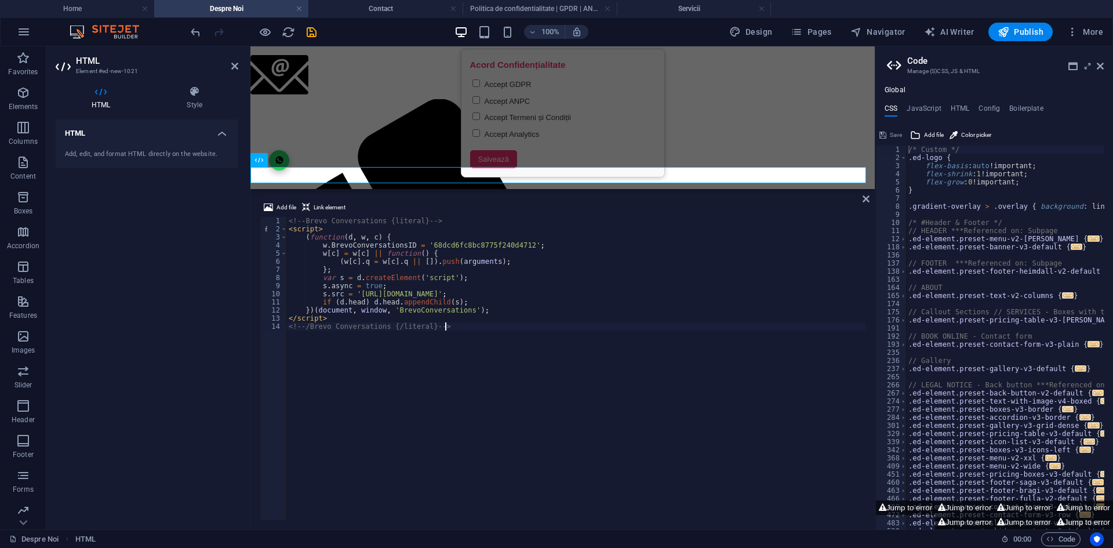
click at [861, 198] on div "Add file Link element <!-- /Brevo Conversations {/literal} --> 1 2 3 4 5 6 7 8 …" at bounding box center [562, 360] width 624 height 338
click at [866, 198] on icon at bounding box center [865, 198] width 7 height 9
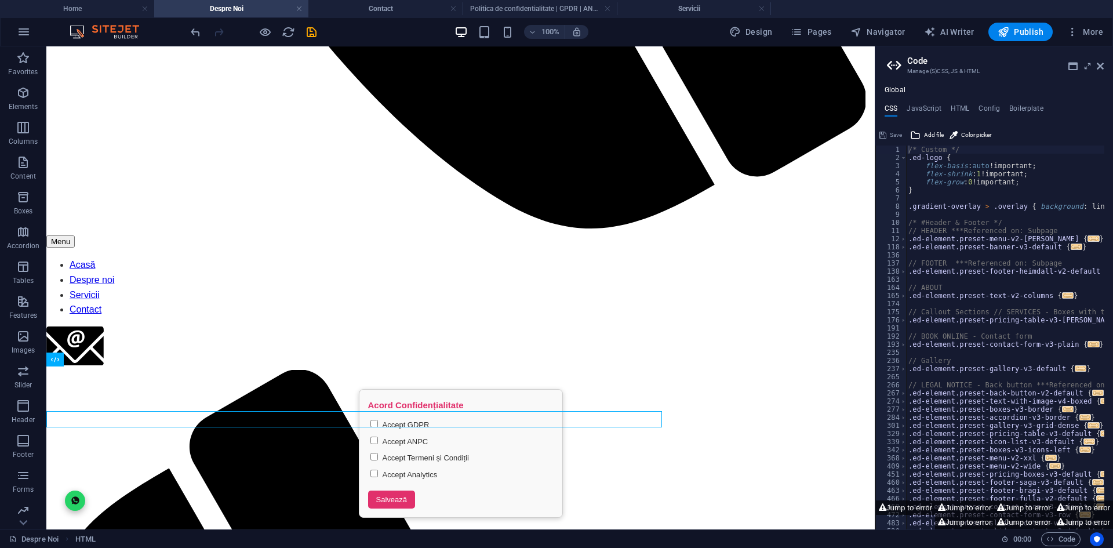
scroll to position [804, 0]
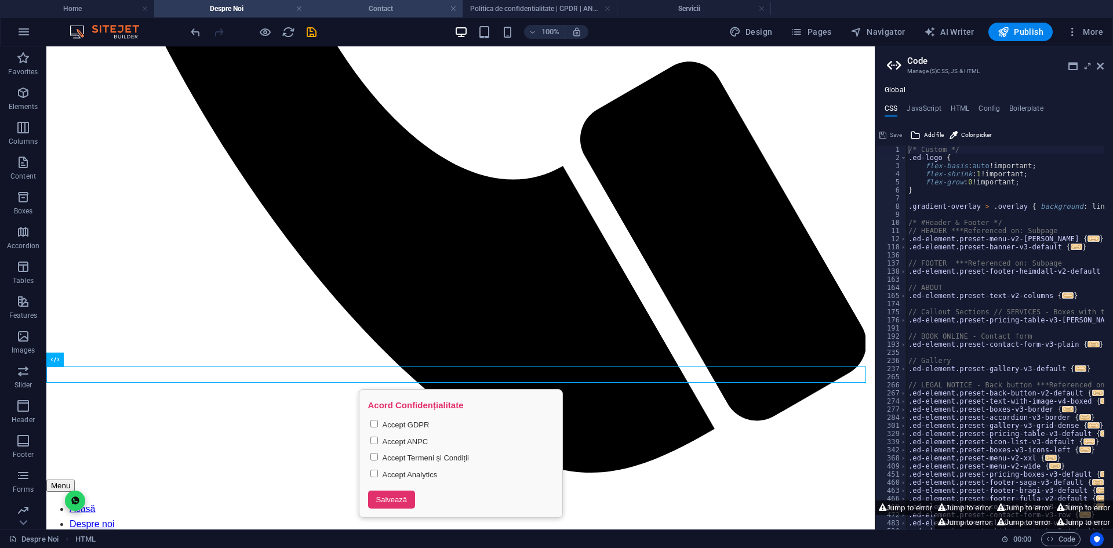
click at [345, 6] on h4 "Contact" at bounding box center [385, 8] width 154 height 13
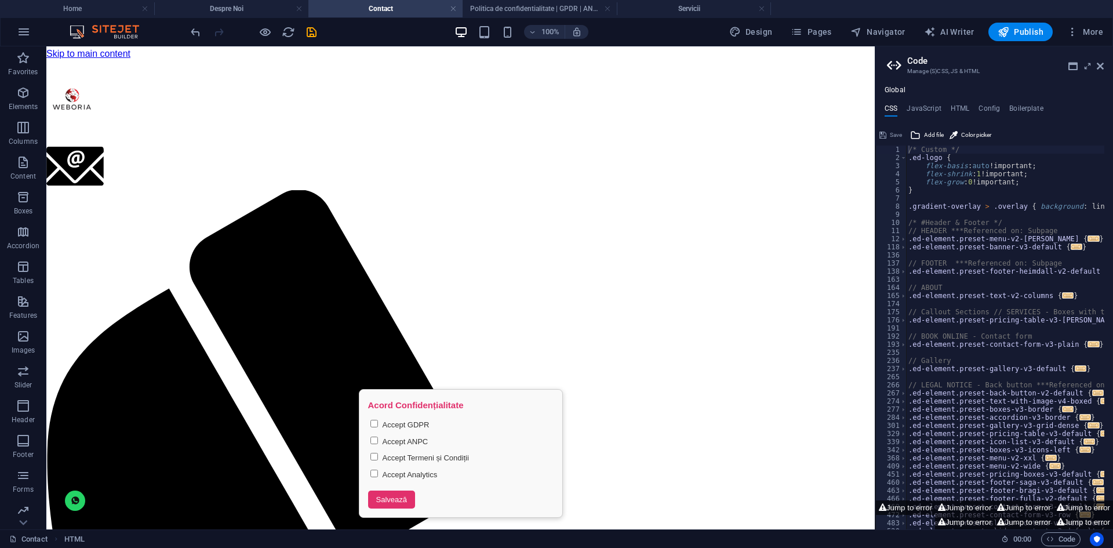
scroll to position [0, 0]
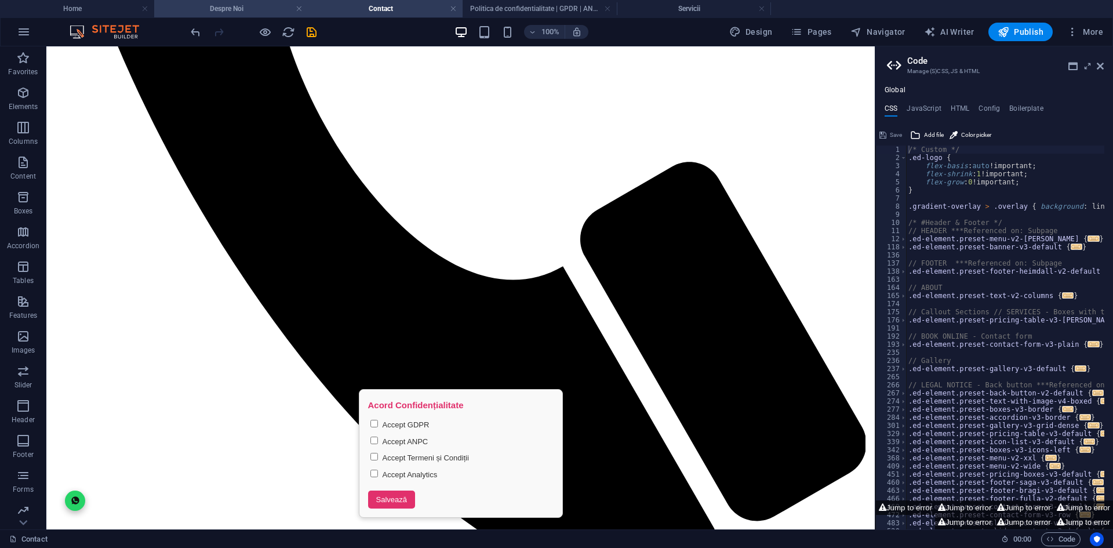
click at [243, 8] on h4 "Despre Noi" at bounding box center [231, 8] width 154 height 13
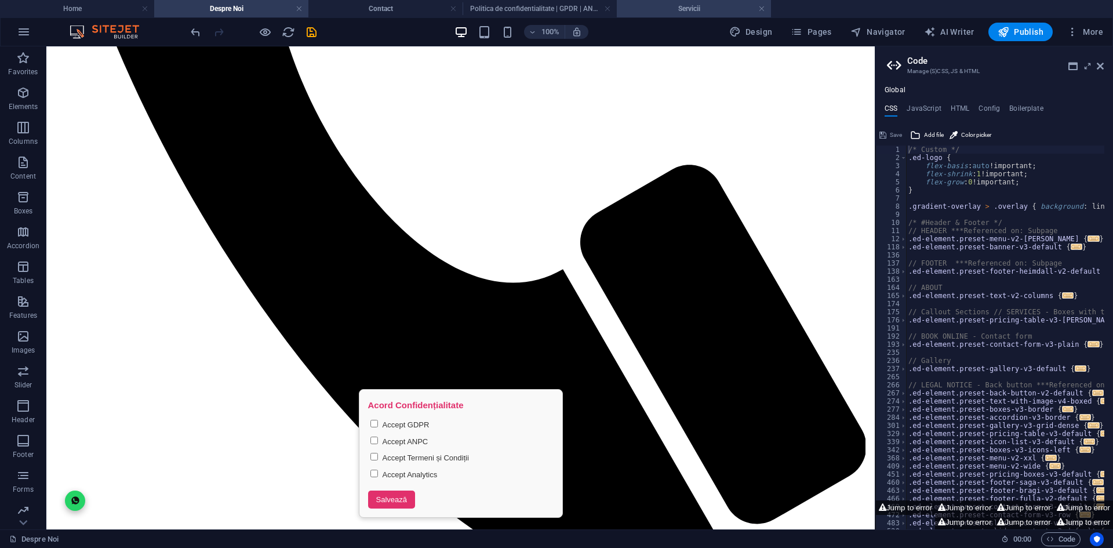
click at [693, 12] on h4 "Servicii" at bounding box center [694, 8] width 154 height 13
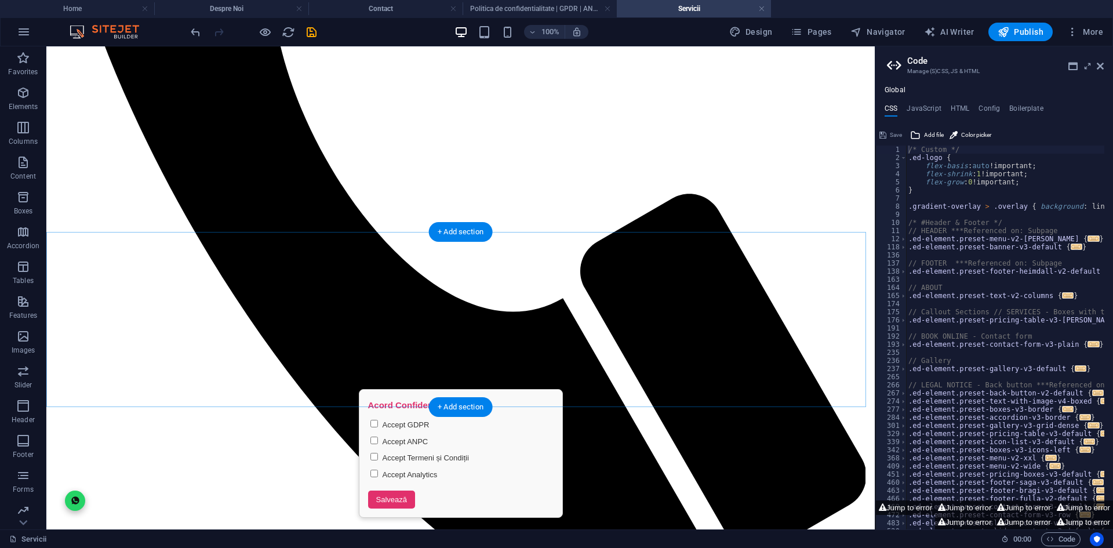
click at [446, 234] on div "+ Add section" at bounding box center [460, 232] width 64 height 20
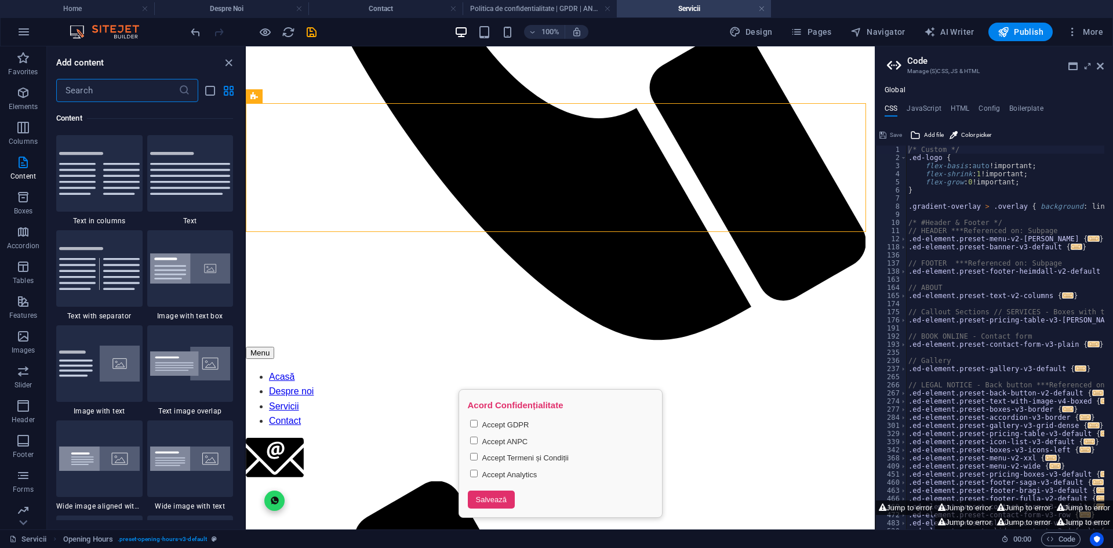
click at [117, 85] on input "text" at bounding box center [117, 90] width 122 height 23
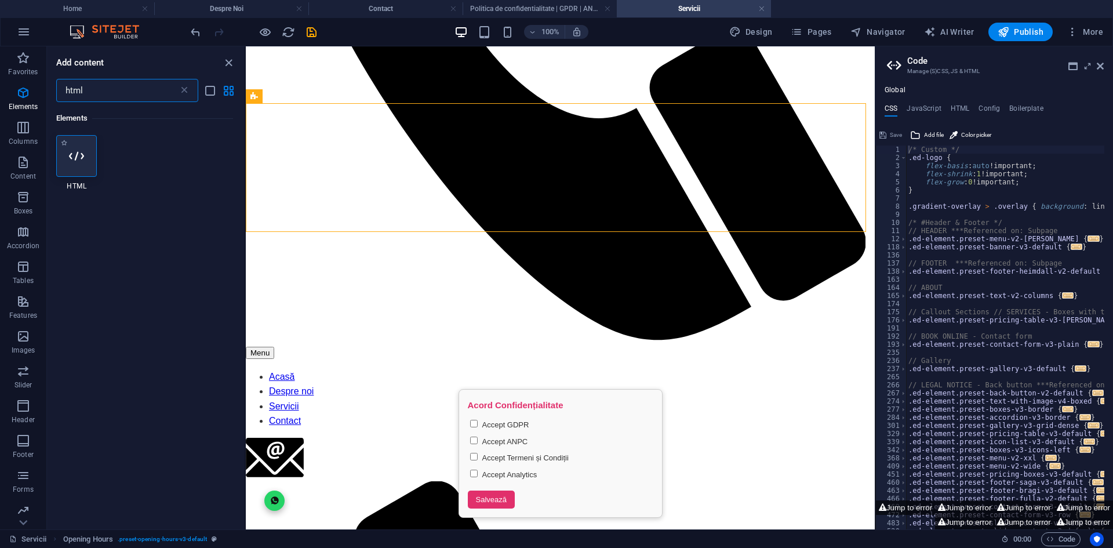
type input "html"
click at [83, 154] on icon at bounding box center [76, 155] width 15 height 15
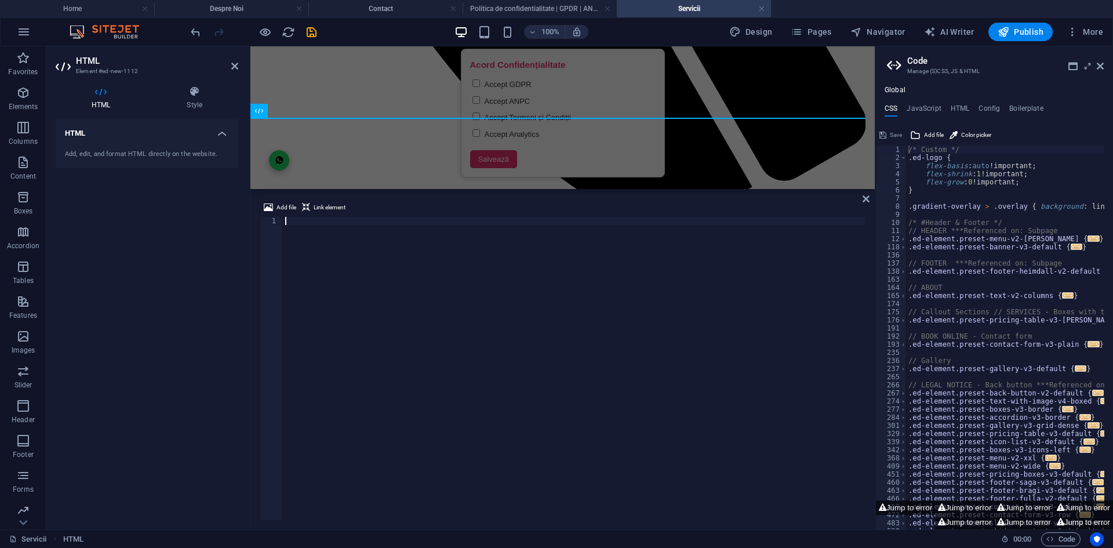
type textarea "<!-- /Brevo Conversations {/literal} -->"
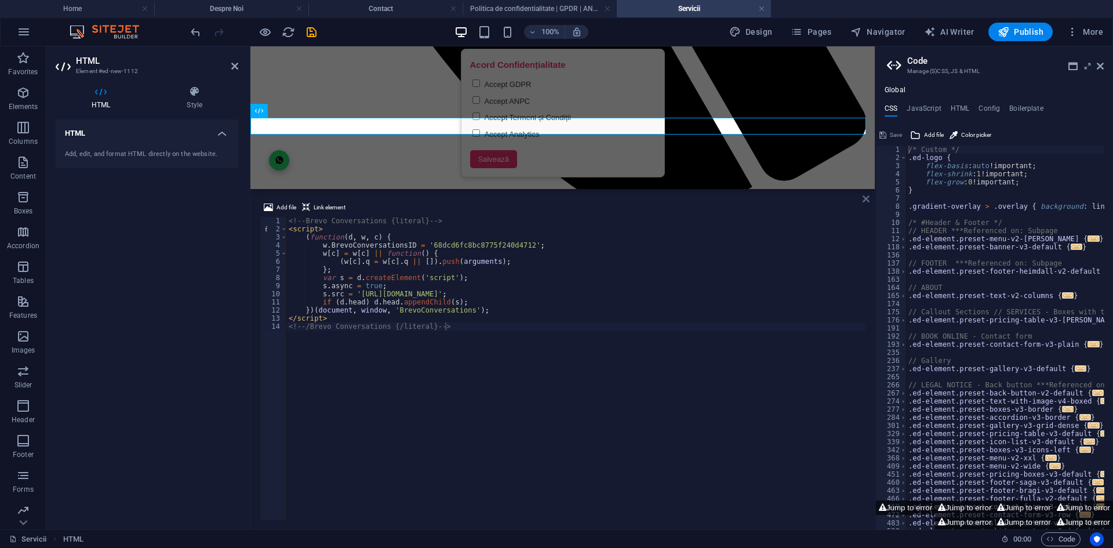
click at [865, 201] on icon at bounding box center [865, 198] width 7 height 9
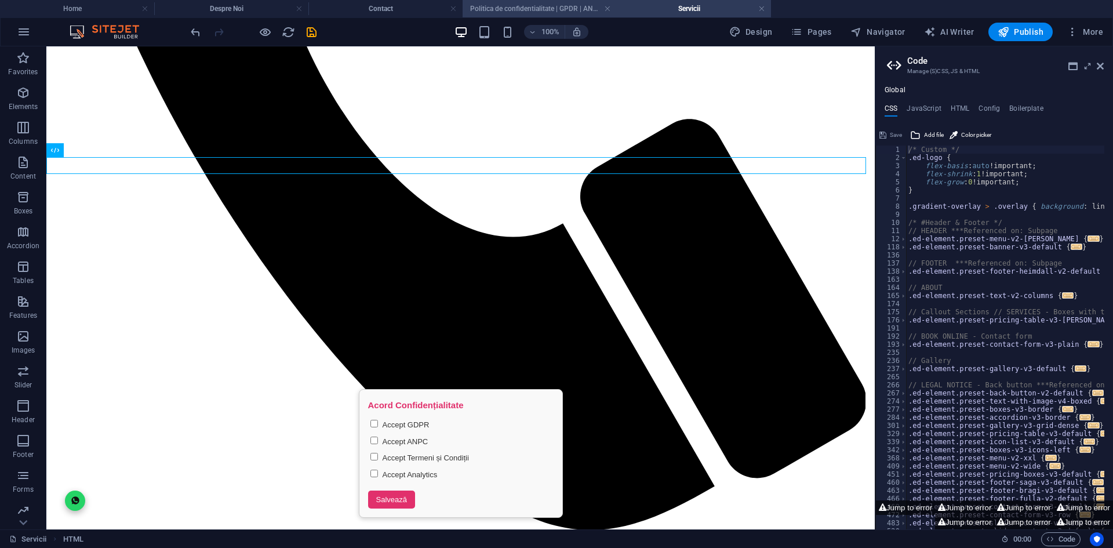
click at [494, 10] on h4 "Politica de confidentialitate | GPDR | ANPC" at bounding box center [539, 8] width 154 height 13
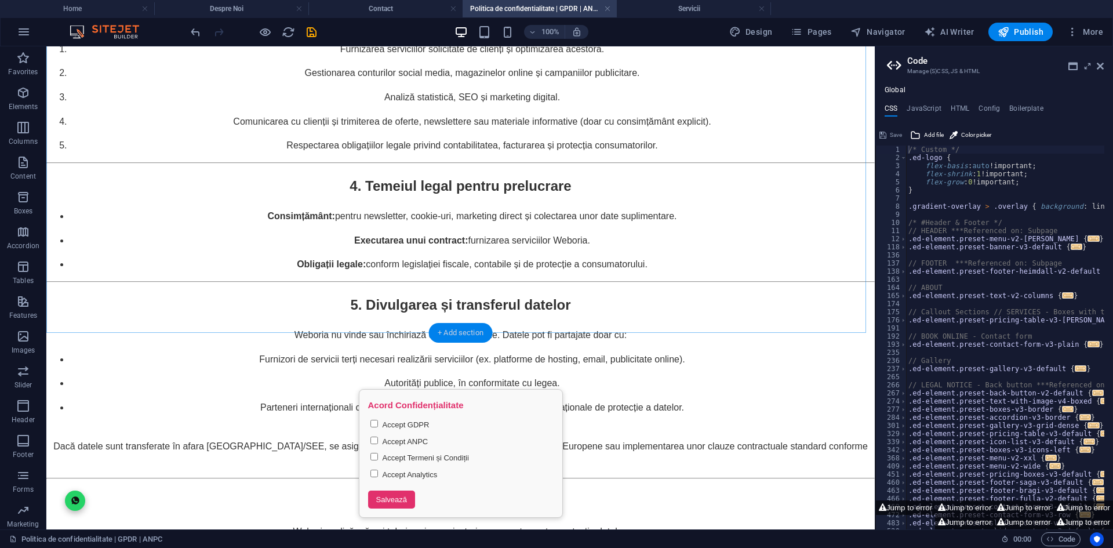
drag, startPoint x: 440, startPoint y: 331, endPoint x: 188, endPoint y: 285, distance: 256.3
click at [440, 331] on div "+ Add section" at bounding box center [460, 333] width 64 height 20
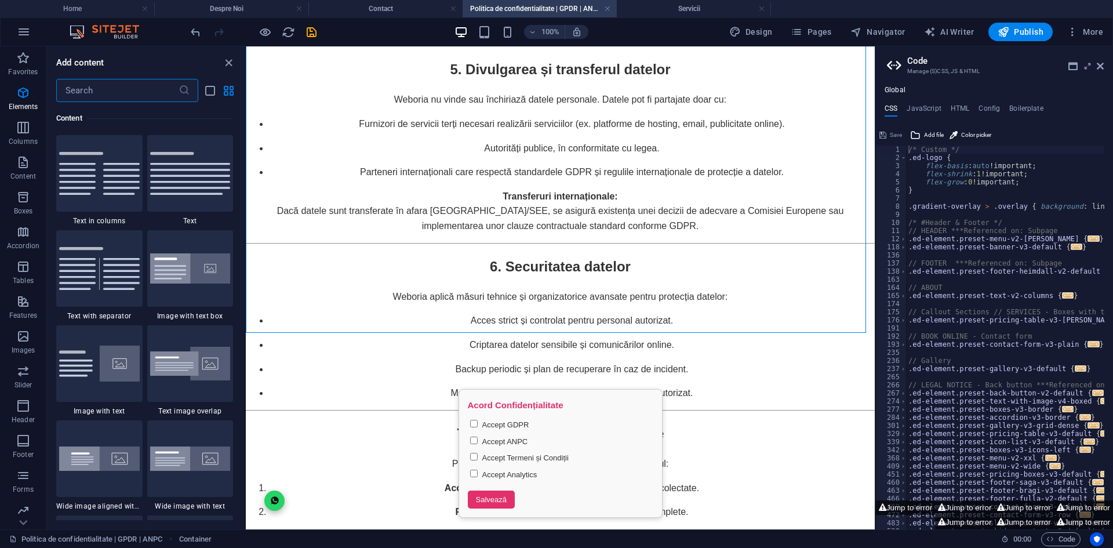
click at [139, 92] on input "text" at bounding box center [117, 90] width 122 height 23
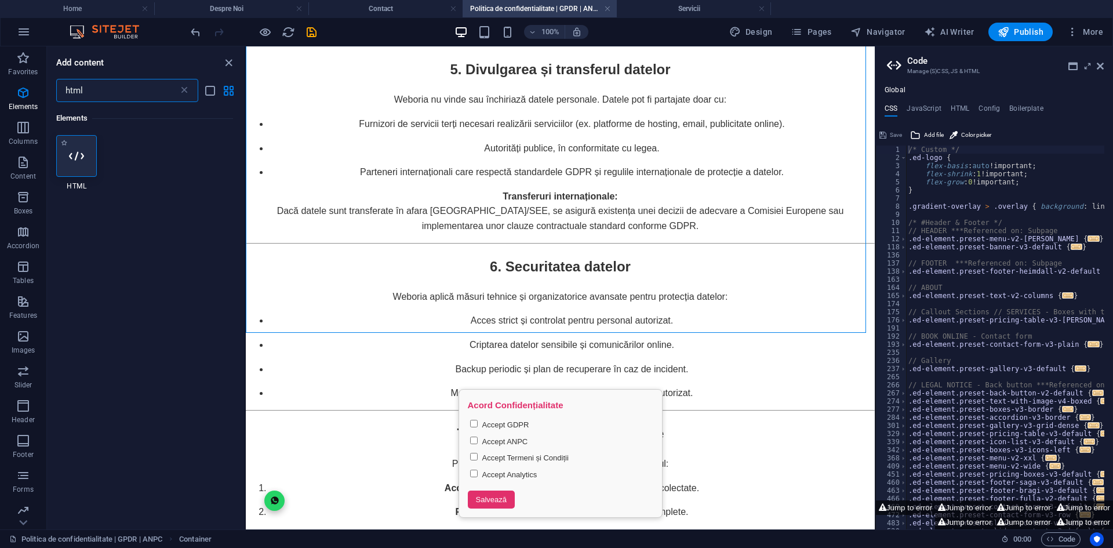
type input "html"
click at [83, 148] on div at bounding box center [76, 156] width 41 height 42
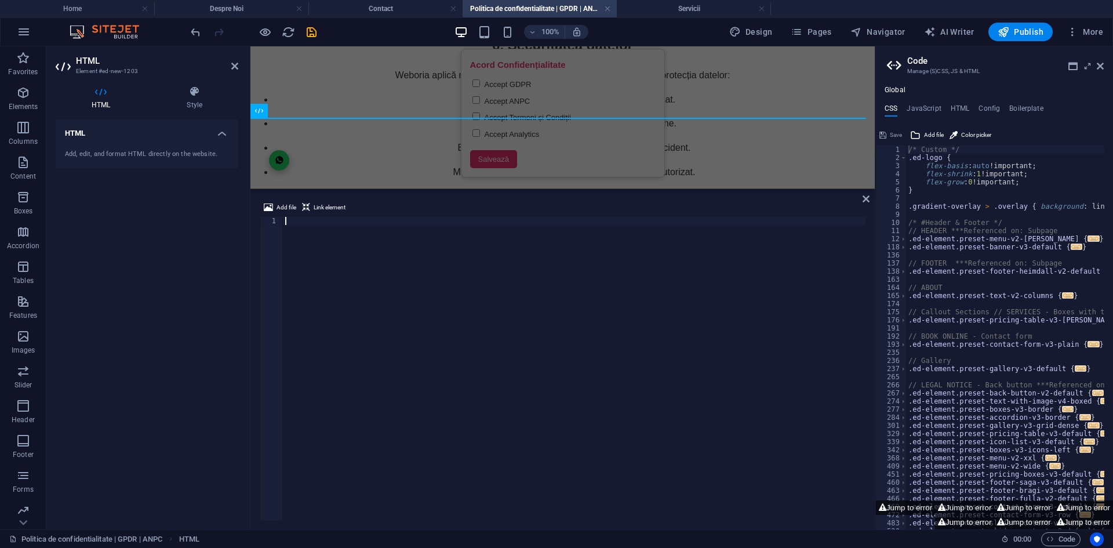
type textarea "<!-- /Brevo Conversations {/literal} -->"
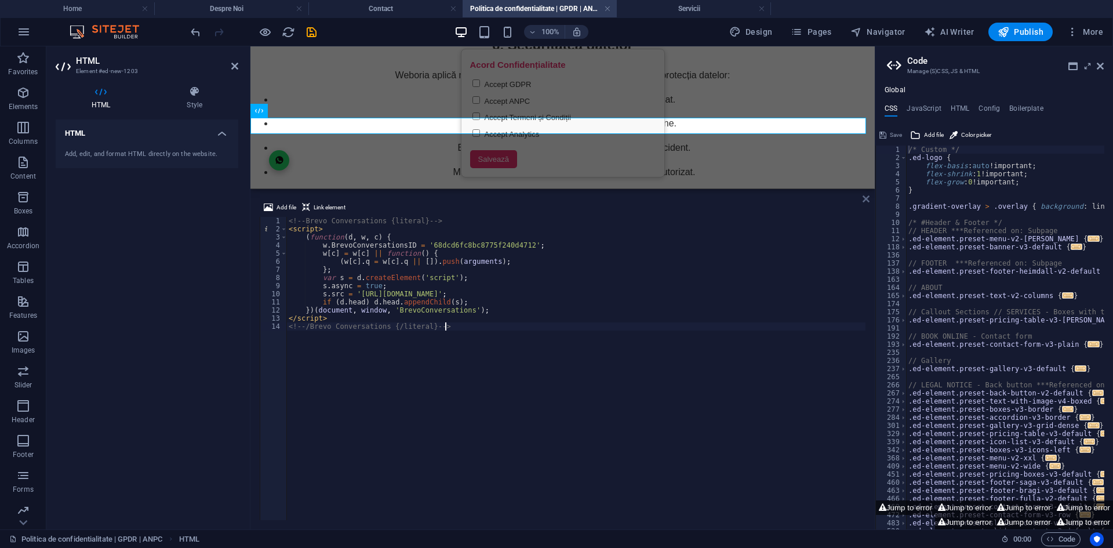
click at [866, 201] on icon at bounding box center [865, 198] width 7 height 9
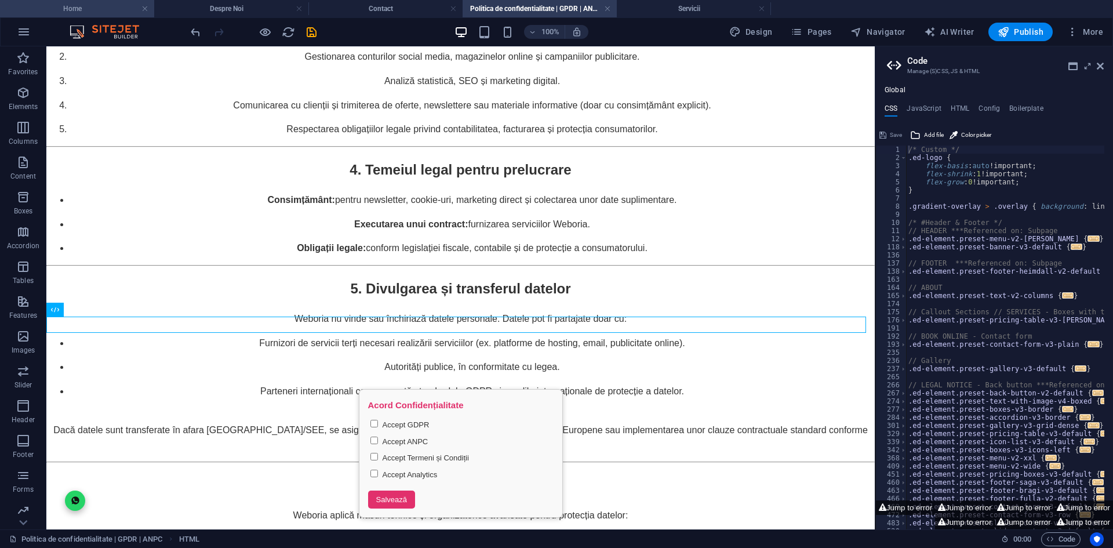
click at [104, 2] on li "Home" at bounding box center [77, 8] width 154 height 17
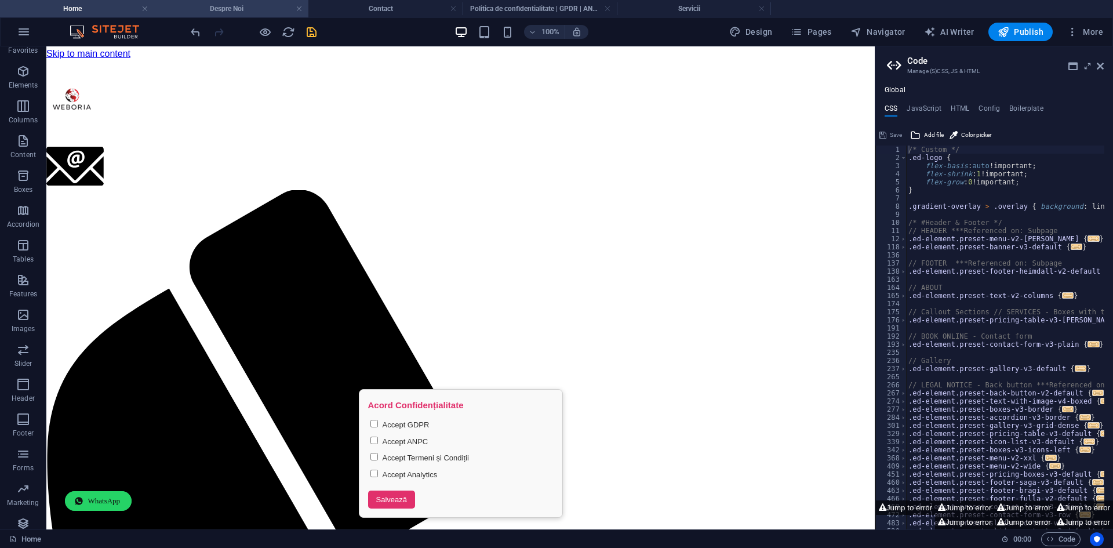
click at [205, 12] on h4 "Despre Noi" at bounding box center [231, 8] width 154 height 13
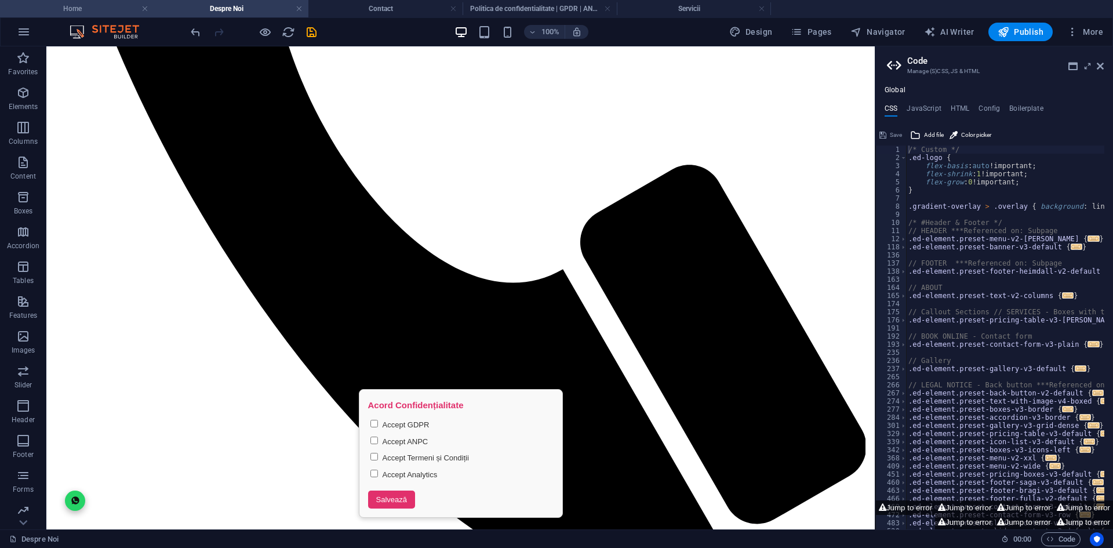
click at [111, 10] on h4 "Home" at bounding box center [77, 8] width 154 height 13
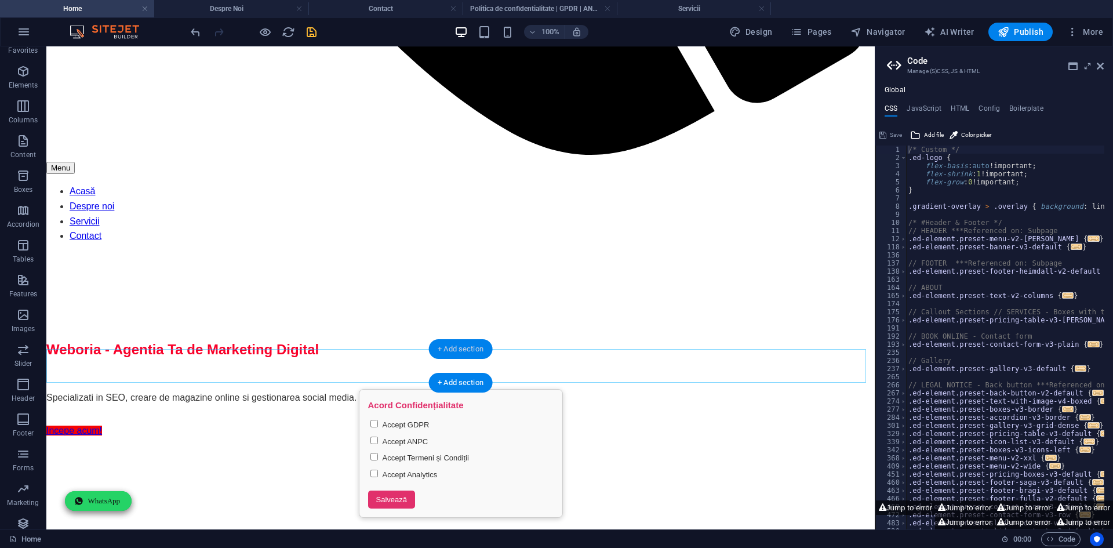
click at [458, 341] on div "+ Add section" at bounding box center [460, 349] width 64 height 20
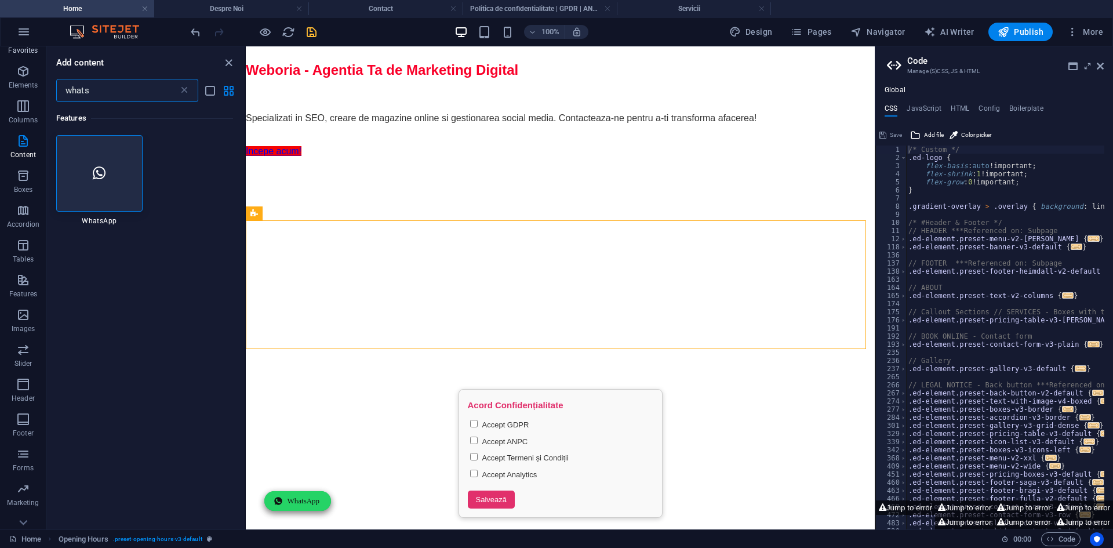
drag, startPoint x: 57, startPoint y: 76, endPoint x: 25, endPoint y: 72, distance: 32.6
click at [25, 72] on div "Favorites Elements Columns Content Boxes Accordion Tables Features Images Slide…" at bounding box center [123, 287] width 246 height 483
type input "htm"
click at [92, 152] on div at bounding box center [76, 156] width 41 height 42
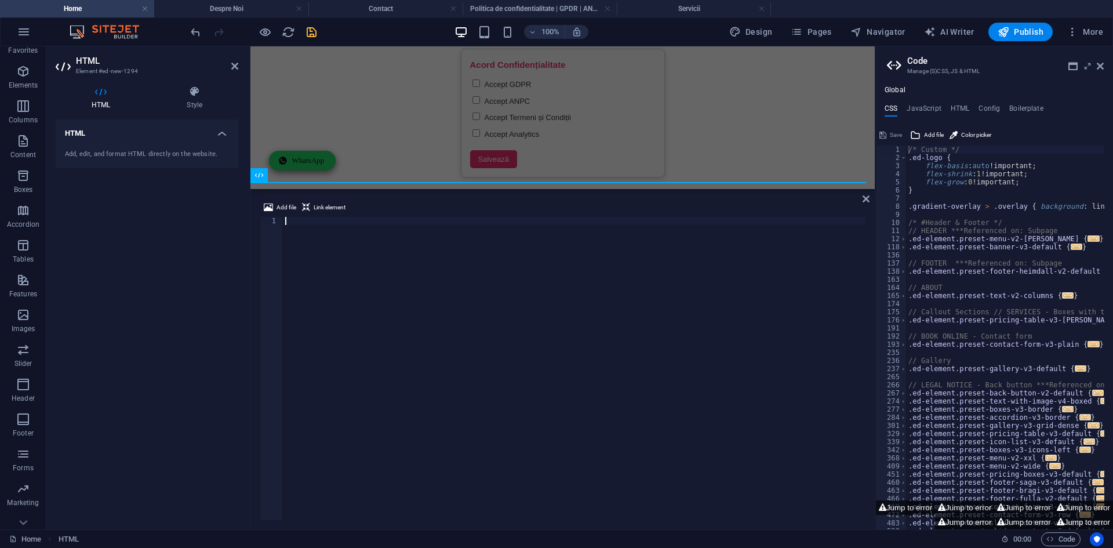
type textarea "<!-- /Brevo Conversations {/literal} -->"
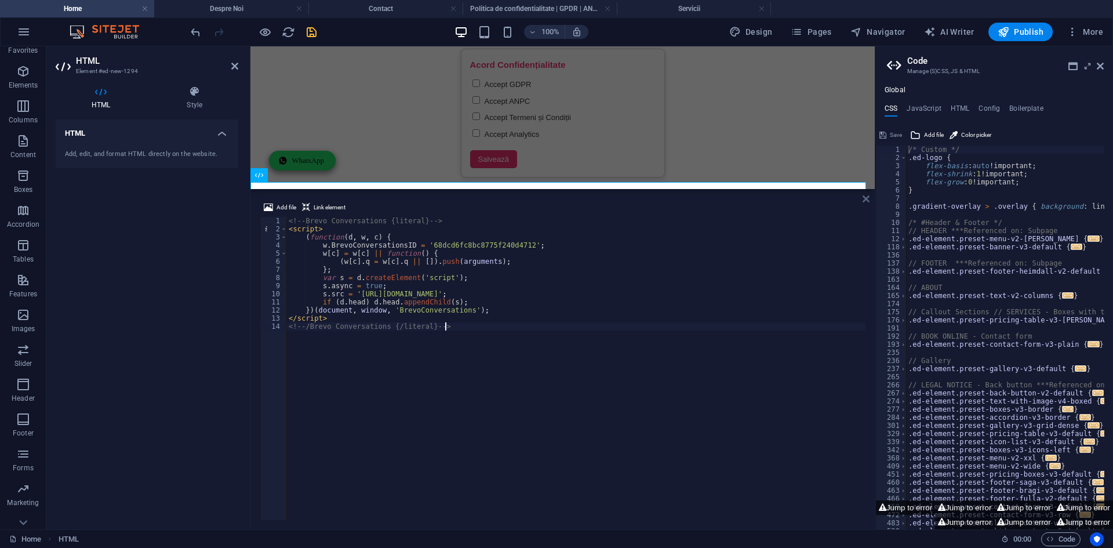
click at [863, 198] on icon at bounding box center [865, 198] width 7 height 9
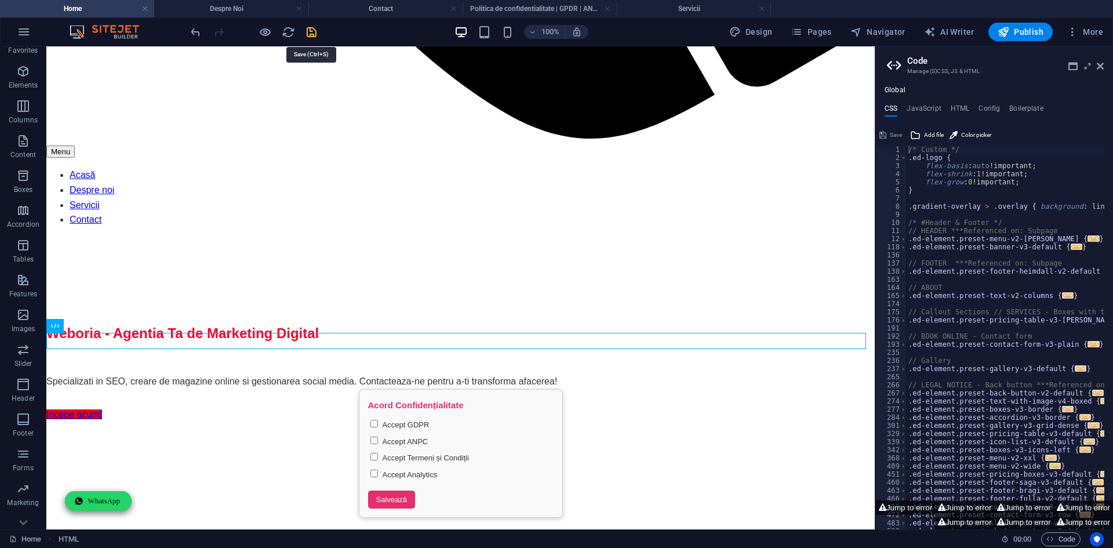
click at [315, 36] on icon "save" at bounding box center [311, 31] width 13 height 13
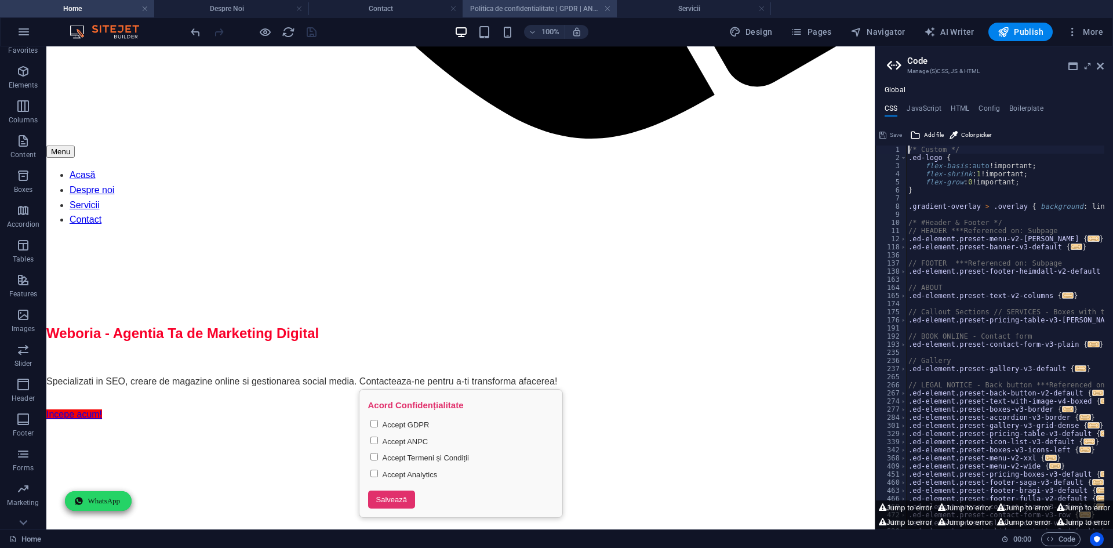
drag, startPoint x: 762, startPoint y: 9, endPoint x: 508, endPoint y: 8, distance: 254.4
click at [762, 9] on link at bounding box center [761, 8] width 7 height 11
click at [453, 6] on link at bounding box center [453, 8] width 7 height 11
click at [299, 7] on link at bounding box center [299, 8] width 7 height 11
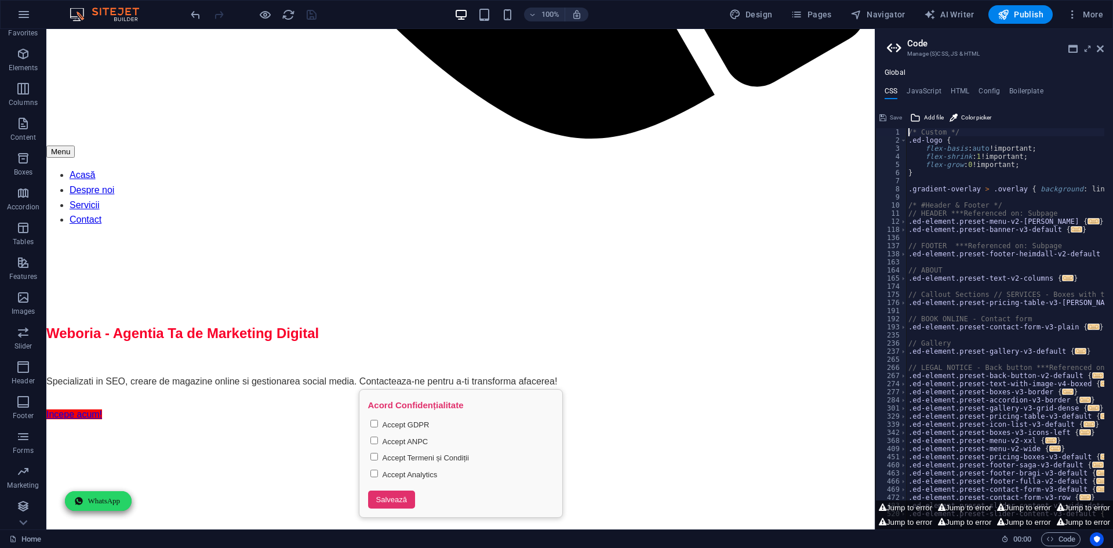
click at [1098, 43] on h2 "Code" at bounding box center [1005, 43] width 196 height 10
click at [1088, 8] on button "More" at bounding box center [1085, 14] width 46 height 19
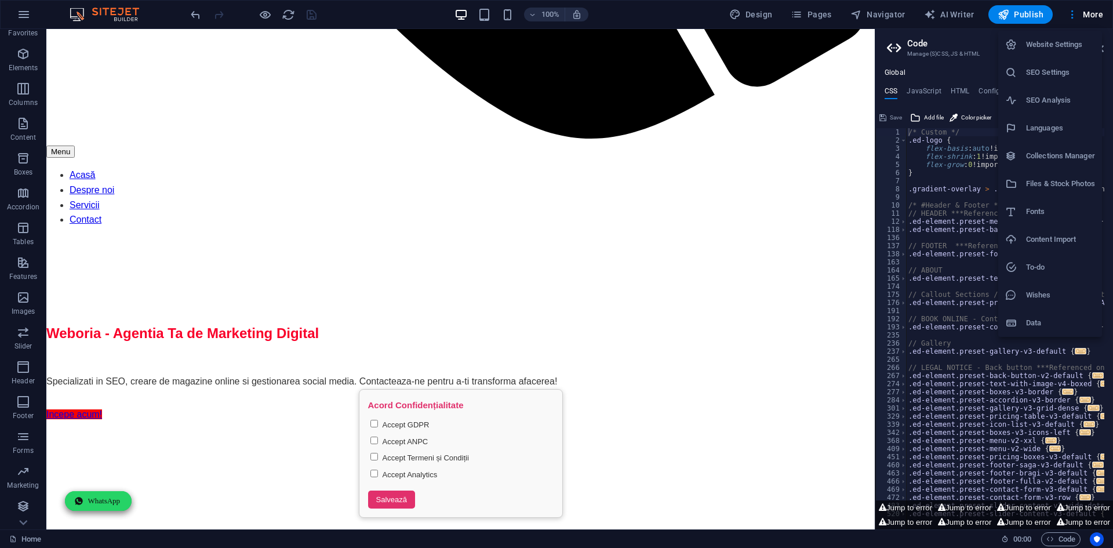
drag, startPoint x: 1060, startPoint y: 107, endPoint x: 1061, endPoint y: 76, distance: 30.7
click at [1061, 76] on ul "Website Settings SEO Settings SEO Analysis Languages Collections Manager Files …" at bounding box center [1050, 184] width 104 height 306
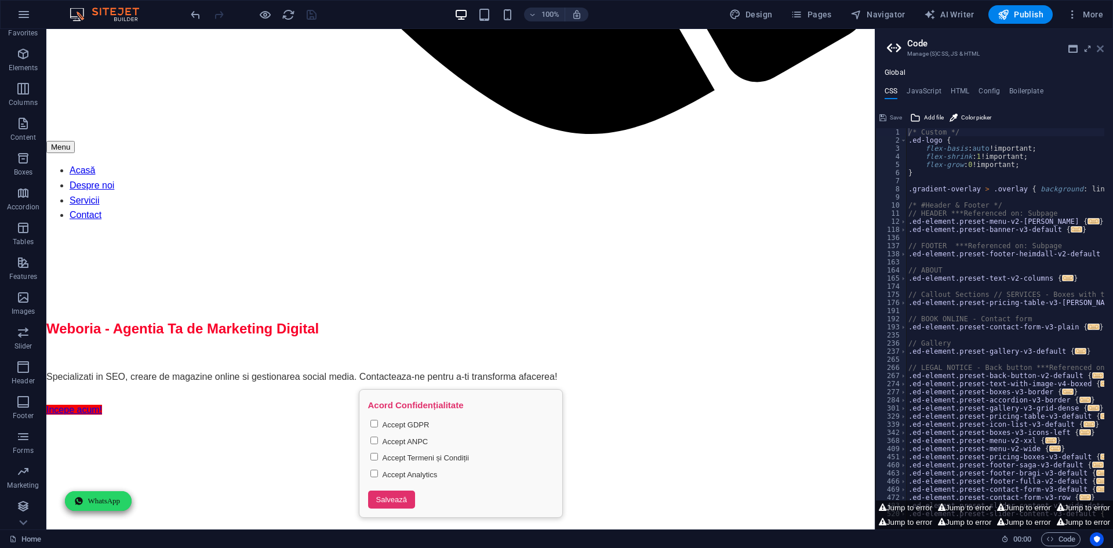
scroll to position [1127, 0]
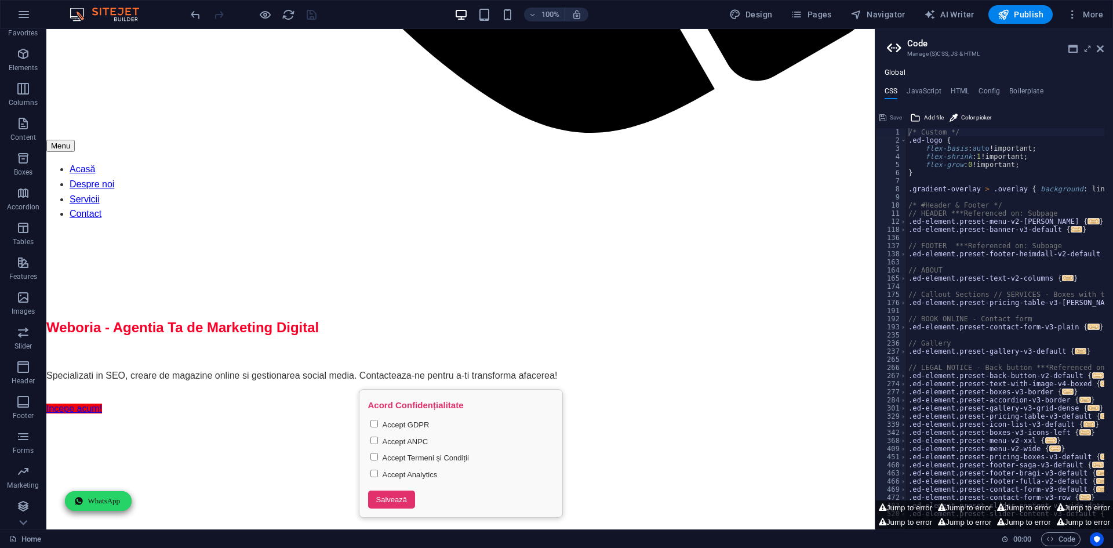
click at [1106, 48] on aside "Code Manage (S)CSS, JS & HTML Global CSS JavaScript HTML Config Boilerplate /* …" at bounding box center [993, 279] width 238 height 500
click at [1103, 49] on aside "Code Manage (S)CSS, JS & HTML Global CSS JavaScript HTML Config Boilerplate /* …" at bounding box center [993, 279] width 238 height 500
click at [1098, 49] on icon at bounding box center [1099, 48] width 7 height 9
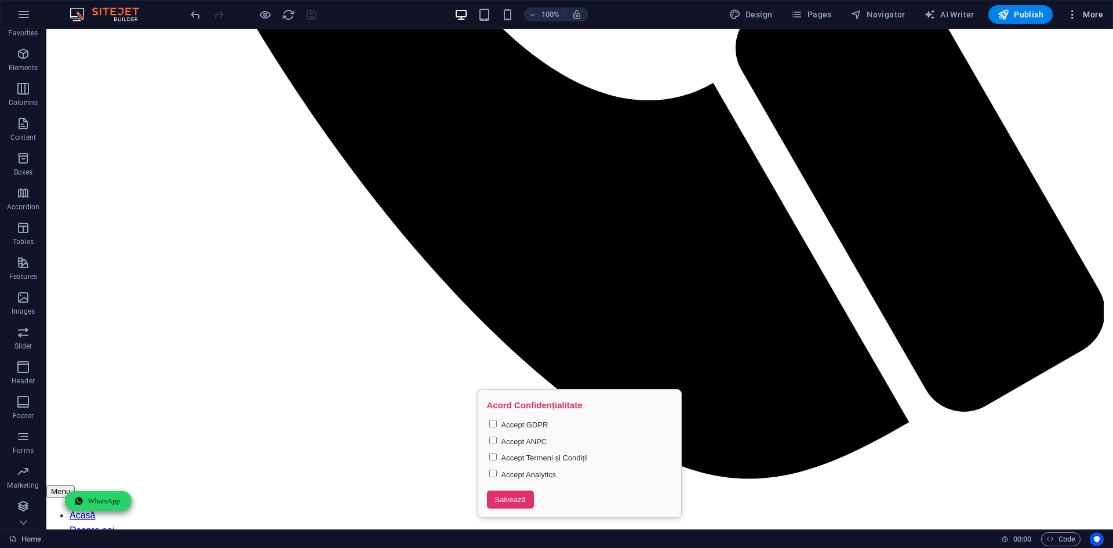
click at [1075, 13] on icon "button" at bounding box center [1072, 15] width 12 height 12
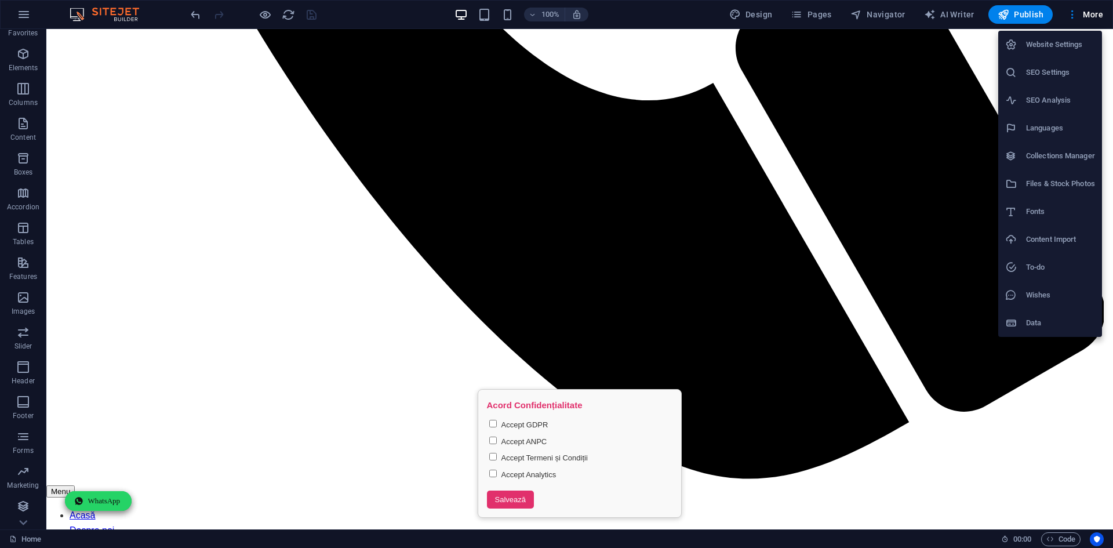
click at [1057, 68] on h6 "SEO Settings" at bounding box center [1060, 72] width 69 height 14
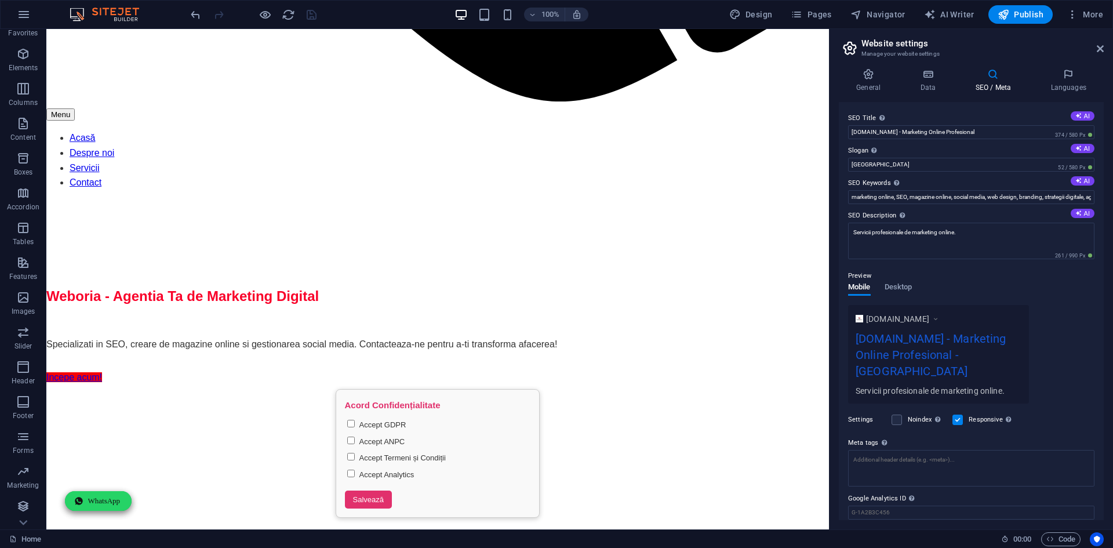
scroll to position [1127, 0]
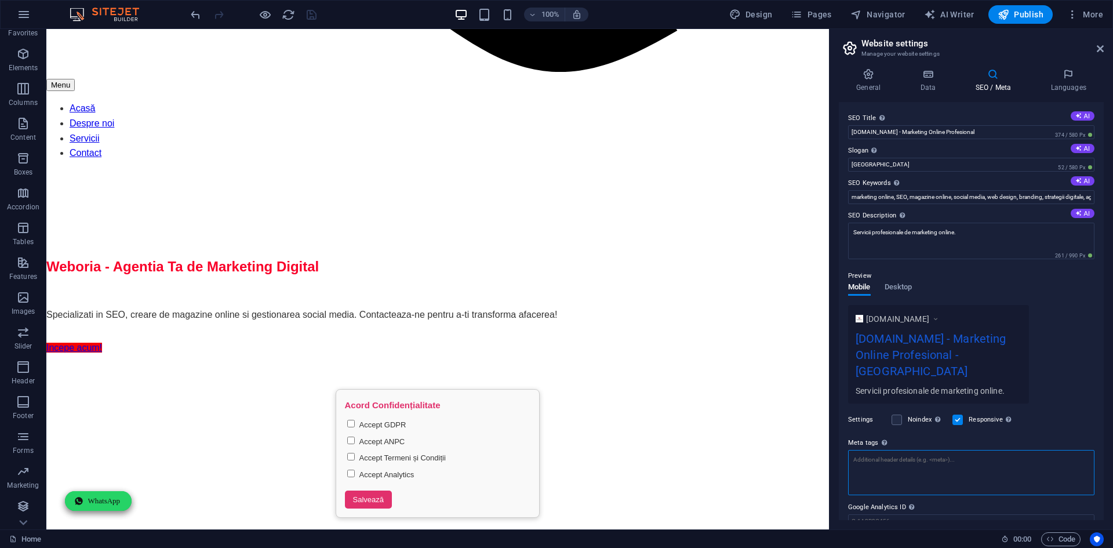
click at [924, 450] on textarea "Meta tags Enter HTML code here that will be placed inside the tags of your webs…" at bounding box center [971, 472] width 246 height 45
paste textarea "<!-- Brevo Conversations {literal} --> <script> (function(d, w, c) { w.BrevoCon…"
type textarea "<!-- Brevo Conversations {literal} --> <script> (function(d, w, c) { w.BrevoCon…"
click at [1035, 412] on div "Settings Noindex Instruct search engines to exclude this website from search re…" at bounding box center [971, 419] width 246 height 32
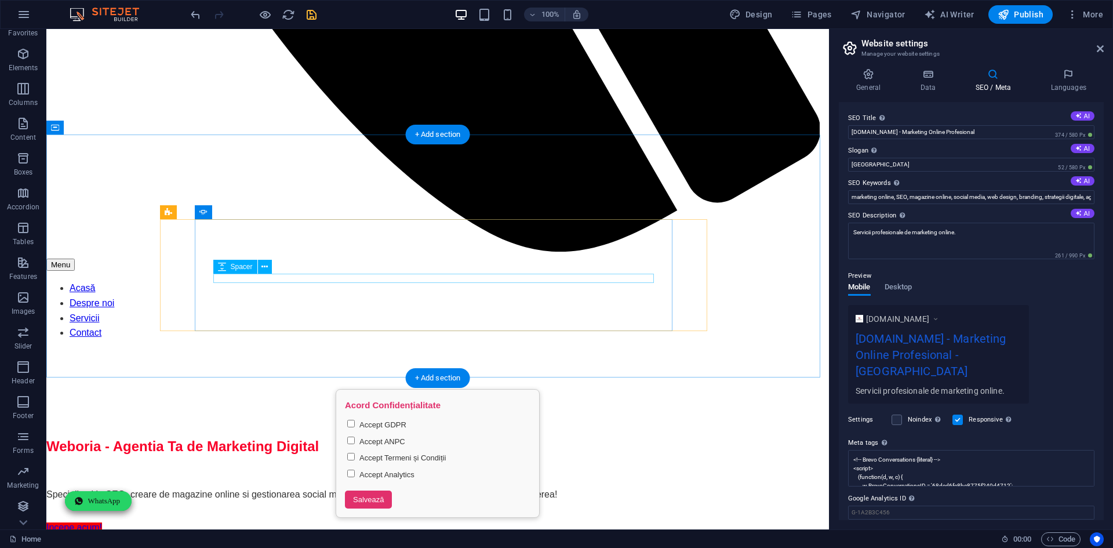
scroll to position [1121, 0]
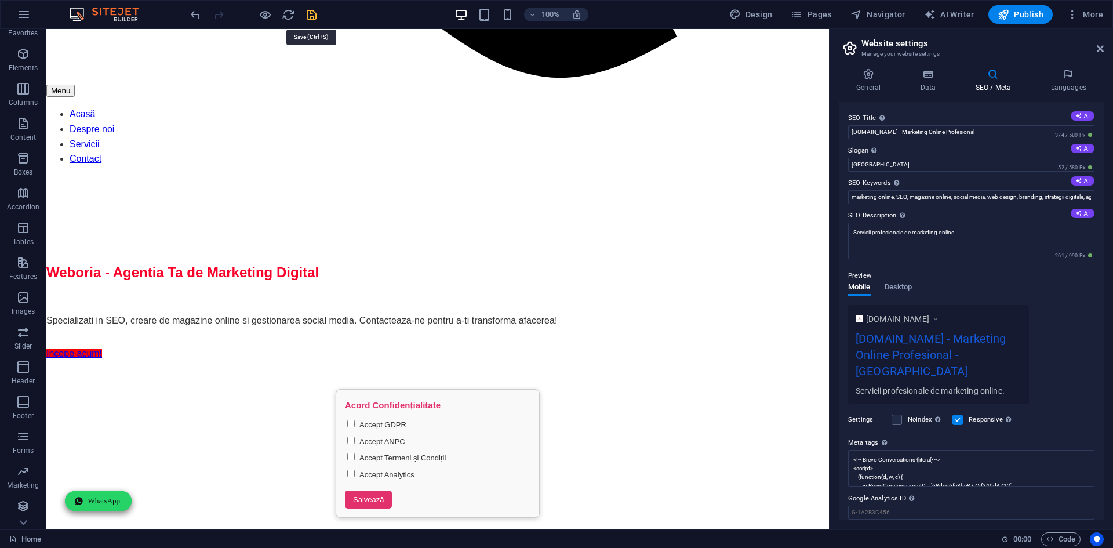
click at [307, 16] on icon "save" at bounding box center [311, 14] width 13 height 13
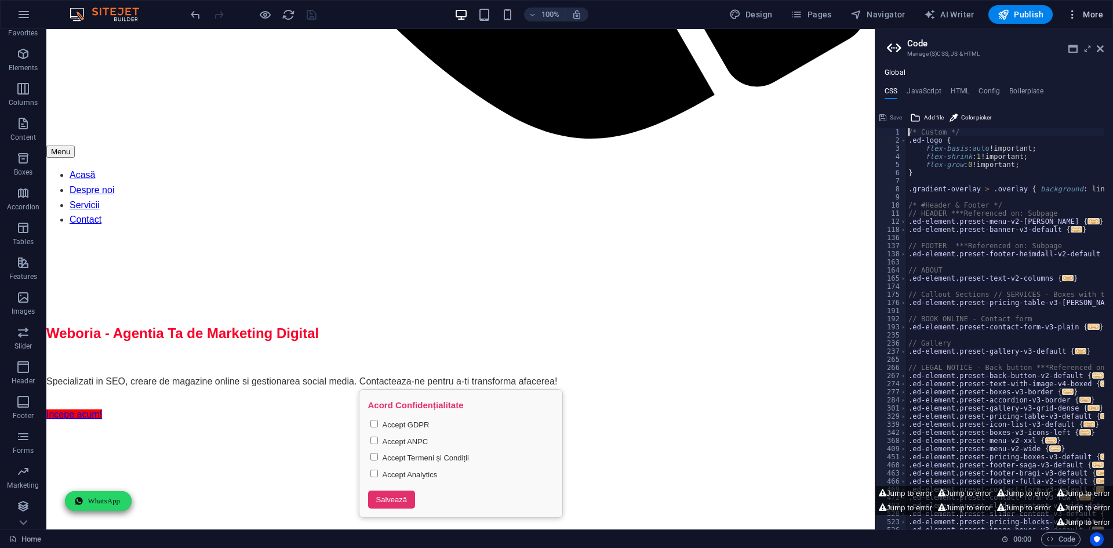
click at [1077, 10] on icon "button" at bounding box center [1072, 15] width 12 height 12
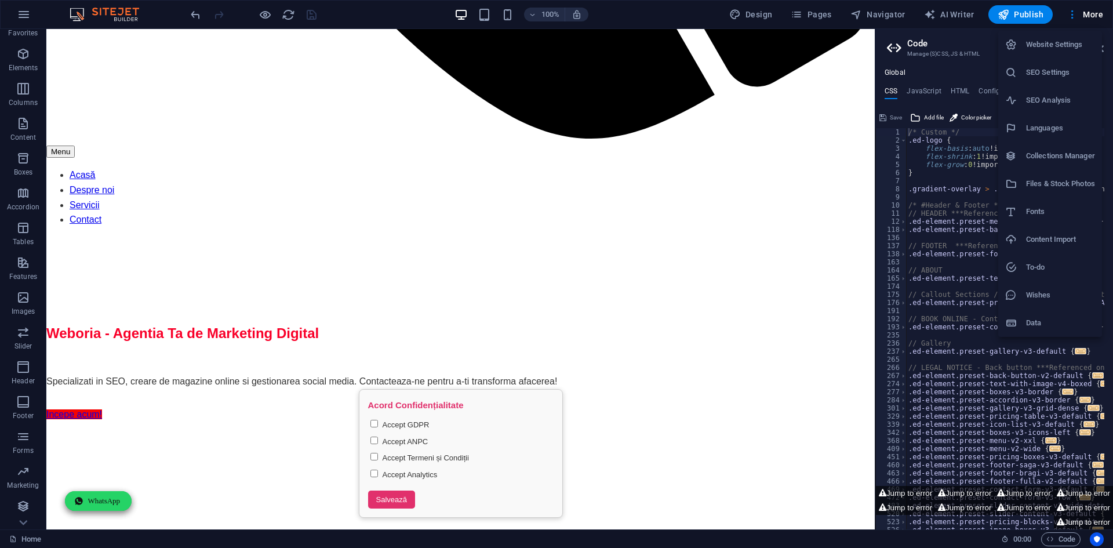
click at [1067, 74] on h6 "SEO Settings" at bounding box center [1060, 72] width 69 height 14
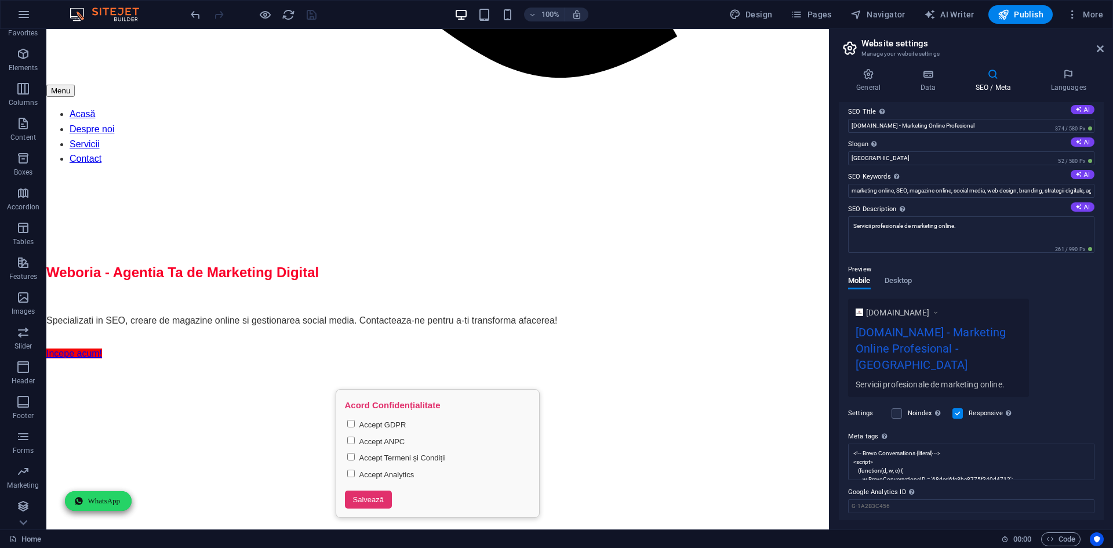
scroll to position [25, 0]
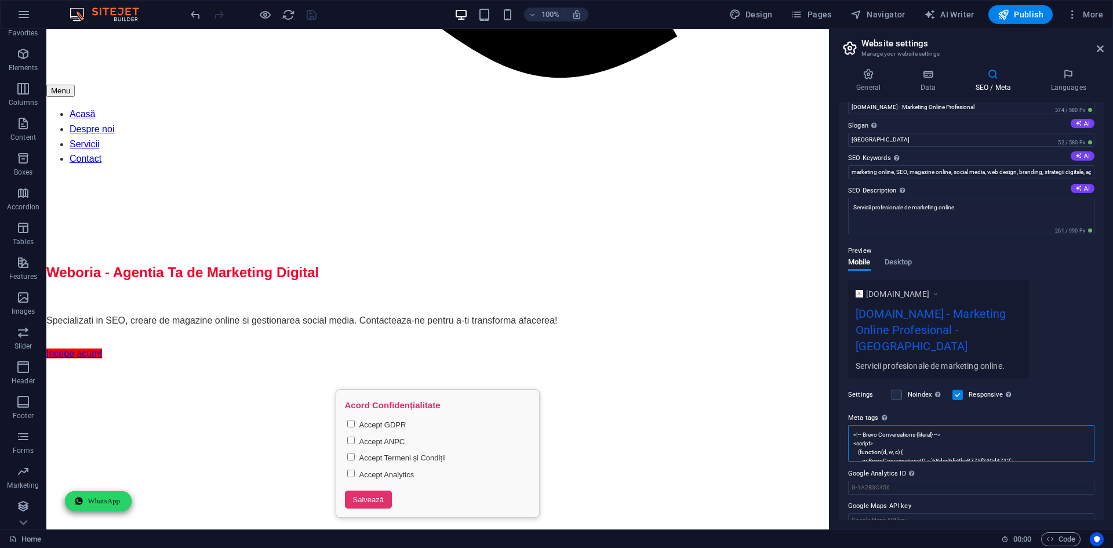
click at [998, 425] on textarea "<!-- Brevo Conversations {literal} --> <script> (function(d, w, c) { w.BrevoCon…" at bounding box center [971, 443] width 246 height 37
click at [1038, 387] on div "Settings Noindex Instruct search engines to exclude this website from search re…" at bounding box center [971, 394] width 246 height 32
click at [1025, 16] on span "Publish" at bounding box center [1020, 15] width 46 height 12
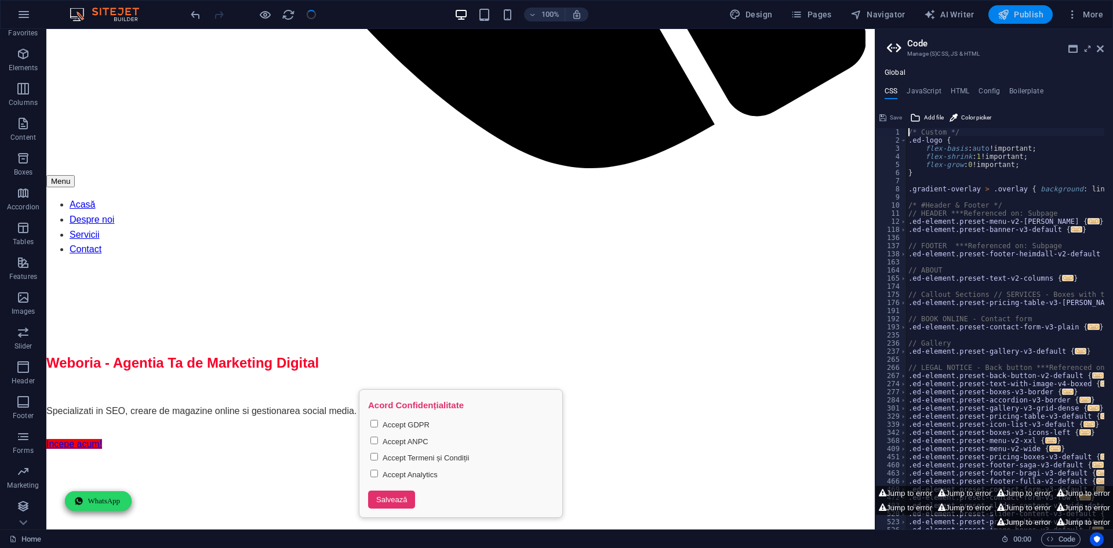
scroll to position [1121, 0]
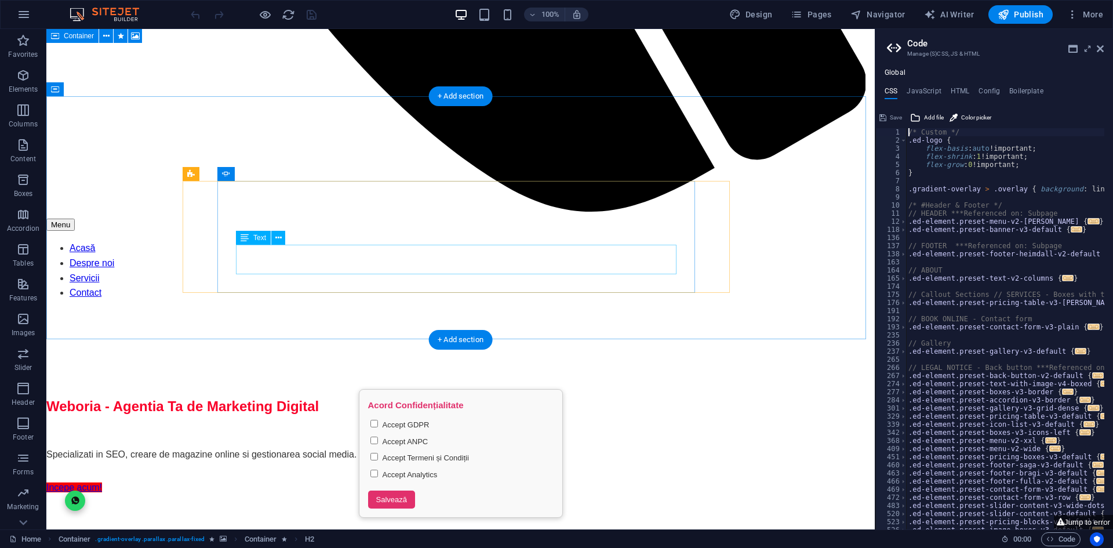
scroll to position [1121, 0]
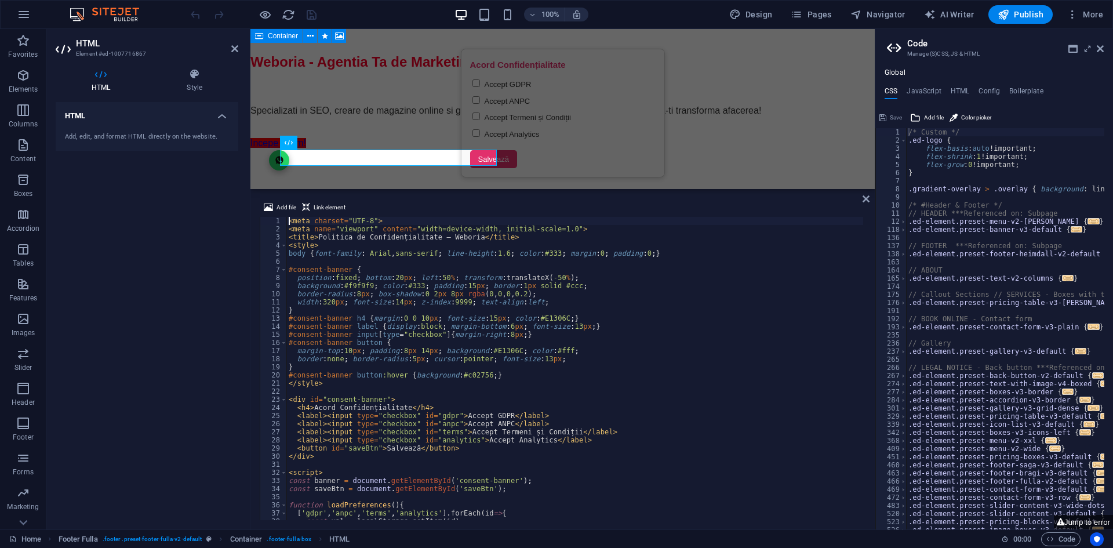
scroll to position [1482, 0]
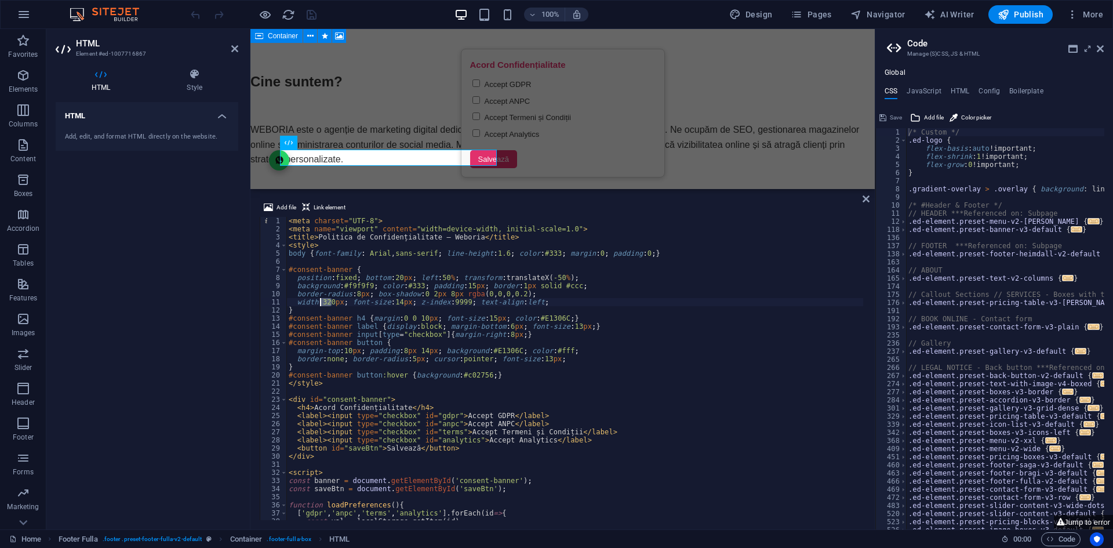
drag, startPoint x: 331, startPoint y: 303, endPoint x: 321, endPoint y: 303, distance: 9.9
click at [321, 303] on div "< meta charset = "UTF-8" > < meta name = "viewport" content = "width=device-wid…" at bounding box center [574, 376] width 577 height 319
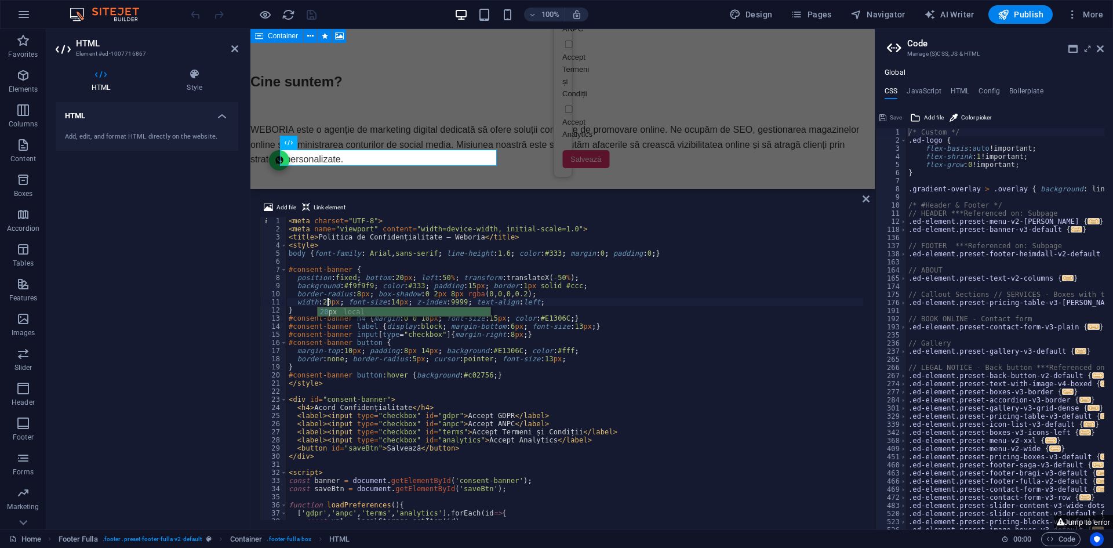
scroll to position [0, 3]
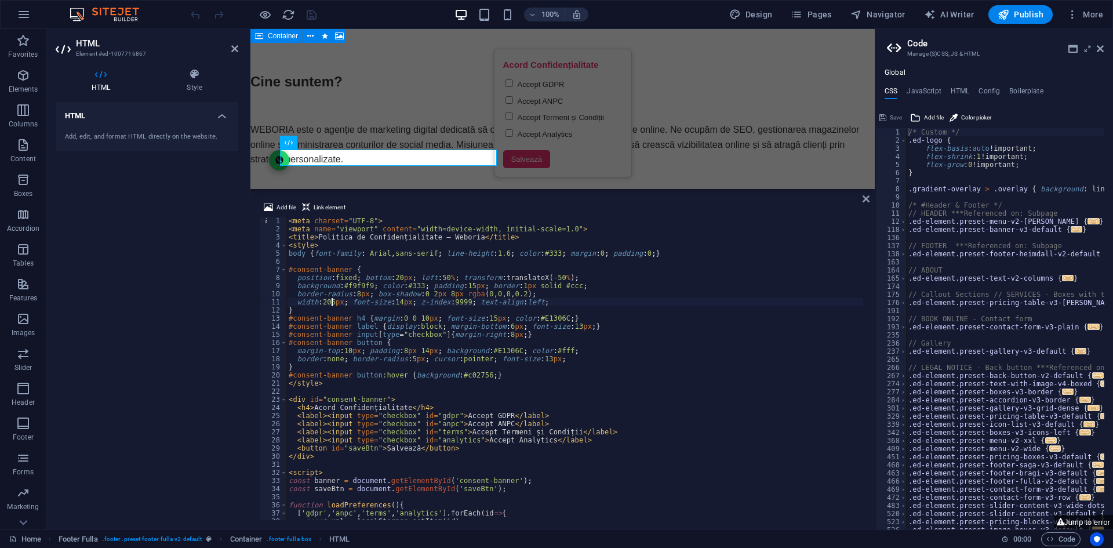
click at [643, 253] on div "< meta charset = "UTF-8" > < meta name = "viewport" content = "width=device-wid…" at bounding box center [574, 376] width 577 height 319
type textarea "body {font-family: Arial, sans-serif; line-height:1.6; color:#333; margin:0; pa…"
click at [865, 201] on icon at bounding box center [865, 198] width 7 height 9
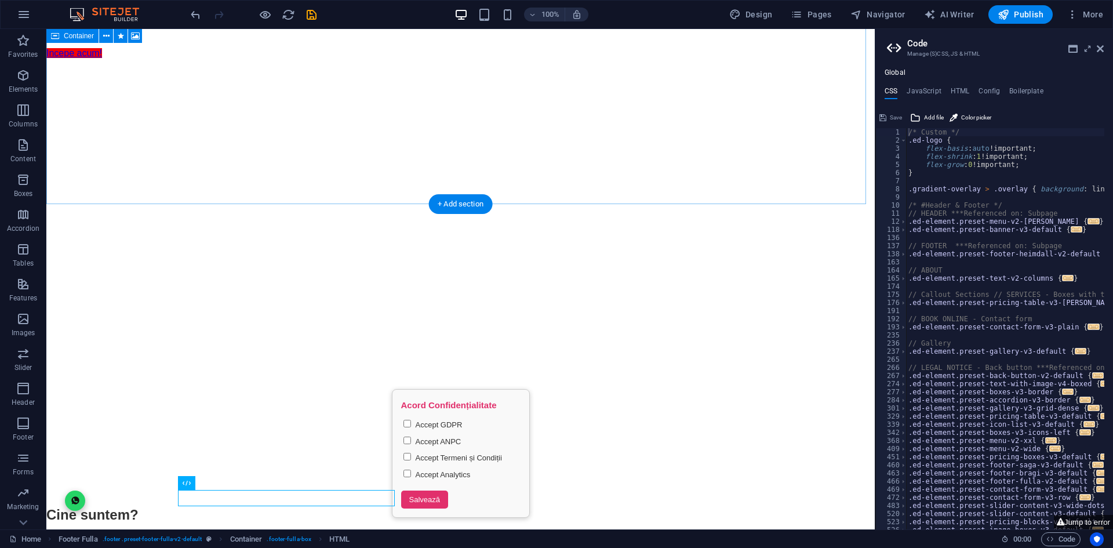
scroll to position [1127, 0]
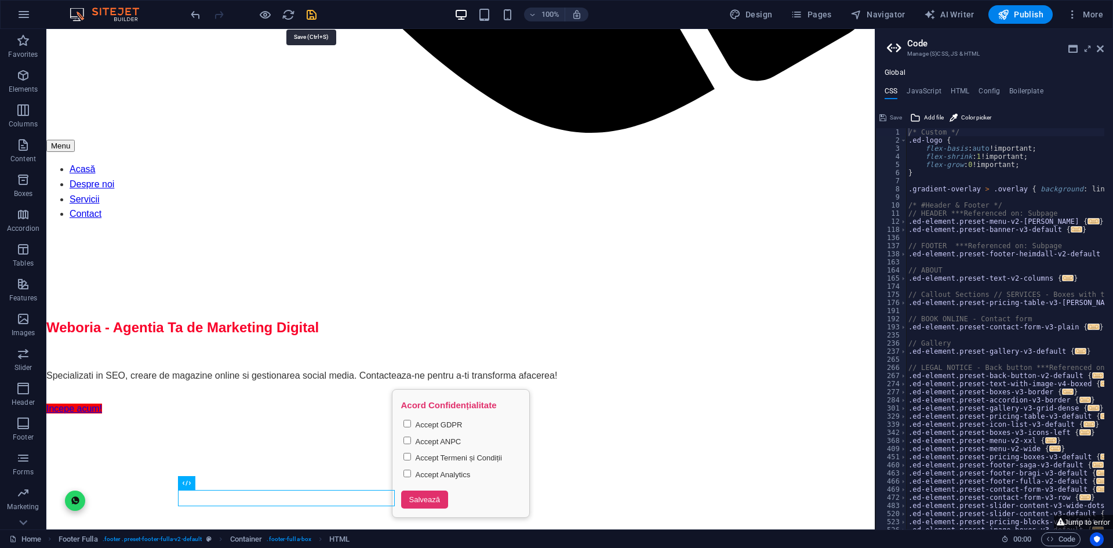
click at [312, 12] on icon "save" at bounding box center [311, 14] width 13 height 13
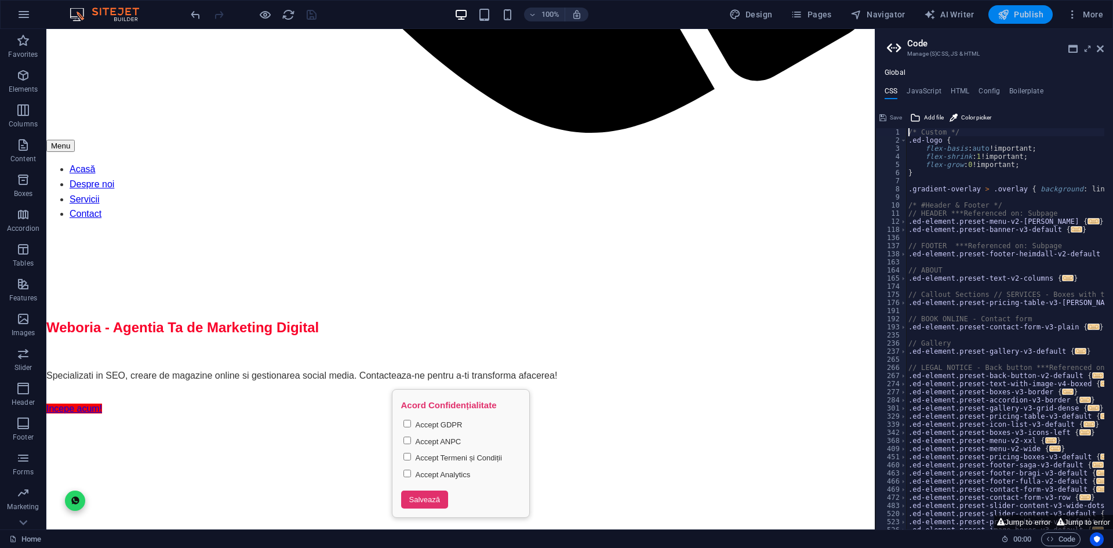
click at [1033, 14] on span "Publish" at bounding box center [1020, 15] width 46 height 12
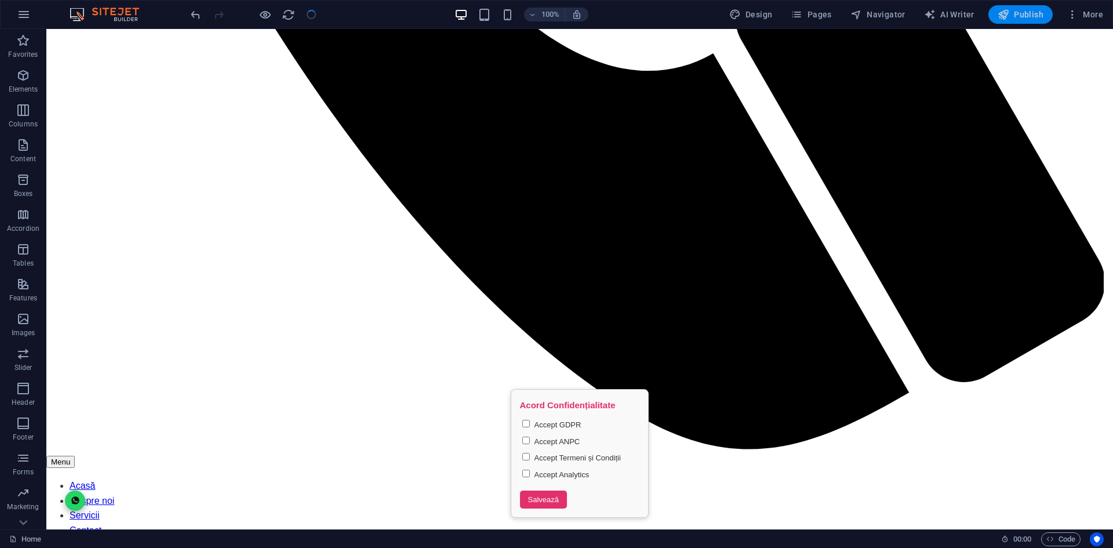
scroll to position [1097, 0]
